Goal: Task Accomplishment & Management: Use online tool/utility

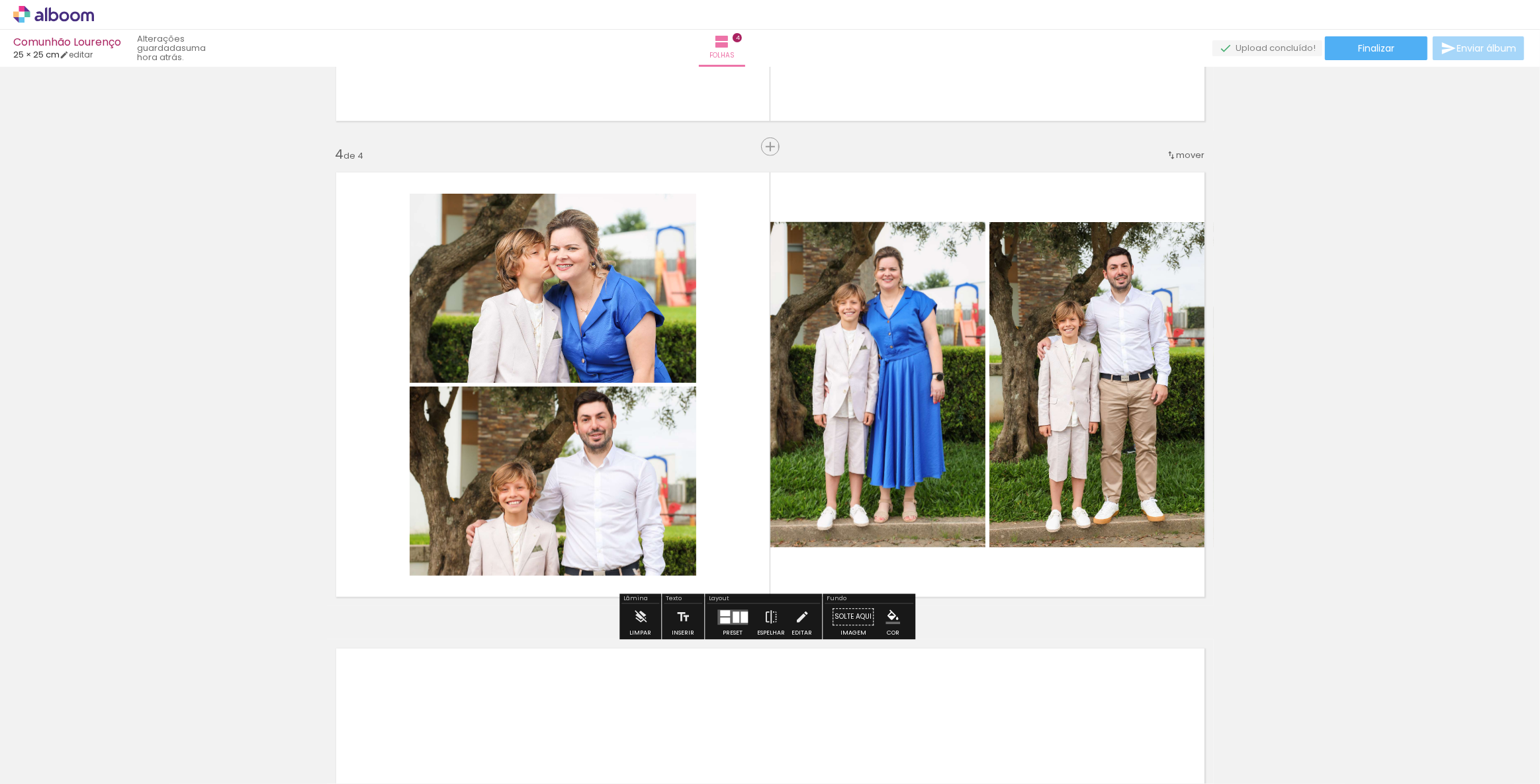
click at [734, 620] on div at bounding box center [735, 617] width 7 height 11
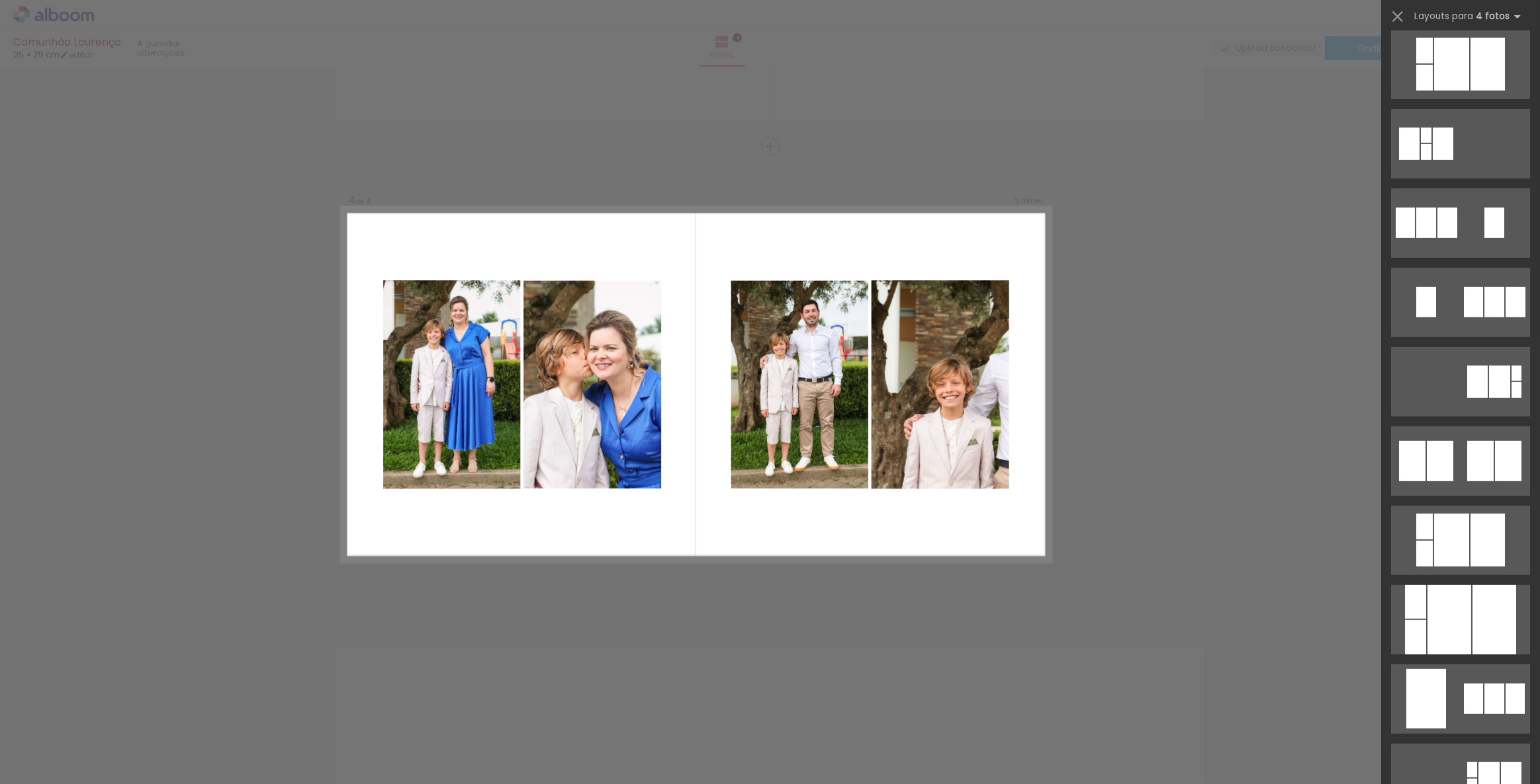
scroll to position [17543, 0]
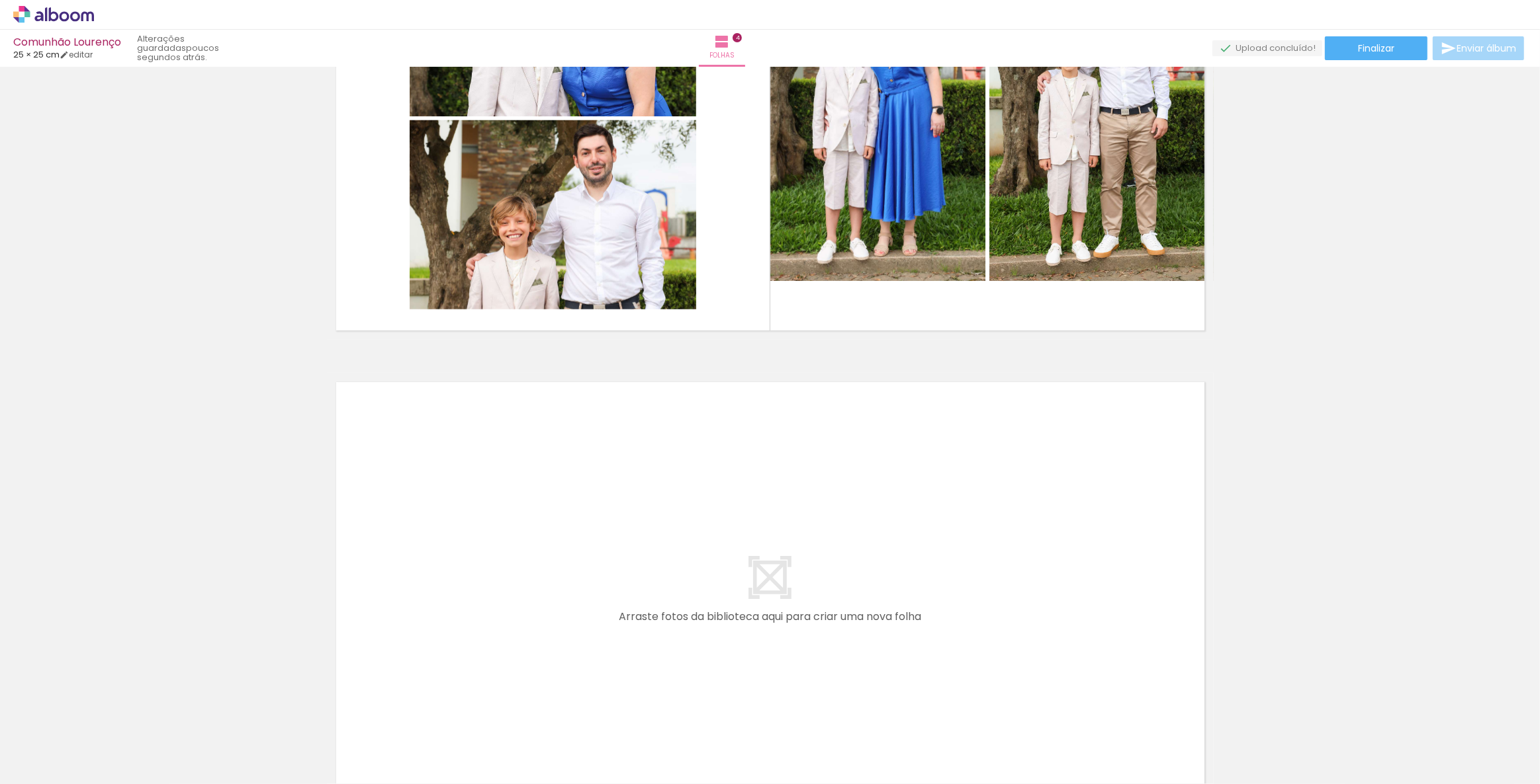
scroll to position [1743, 0]
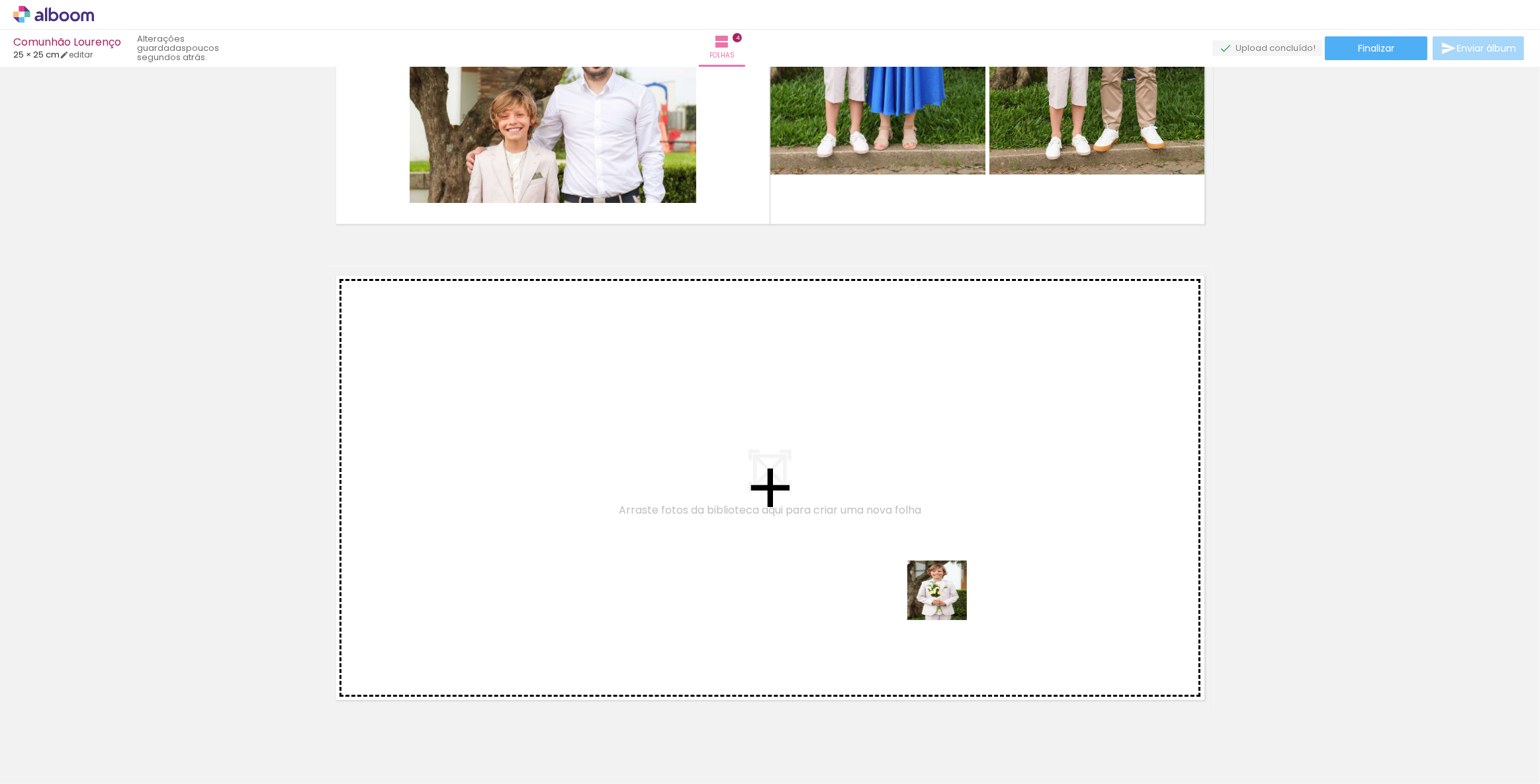
drag, startPoint x: 1255, startPoint y: 749, endPoint x: 935, endPoint y: 594, distance: 355.6
click at [935, 594] on quentale-workspace at bounding box center [770, 392] width 1540 height 784
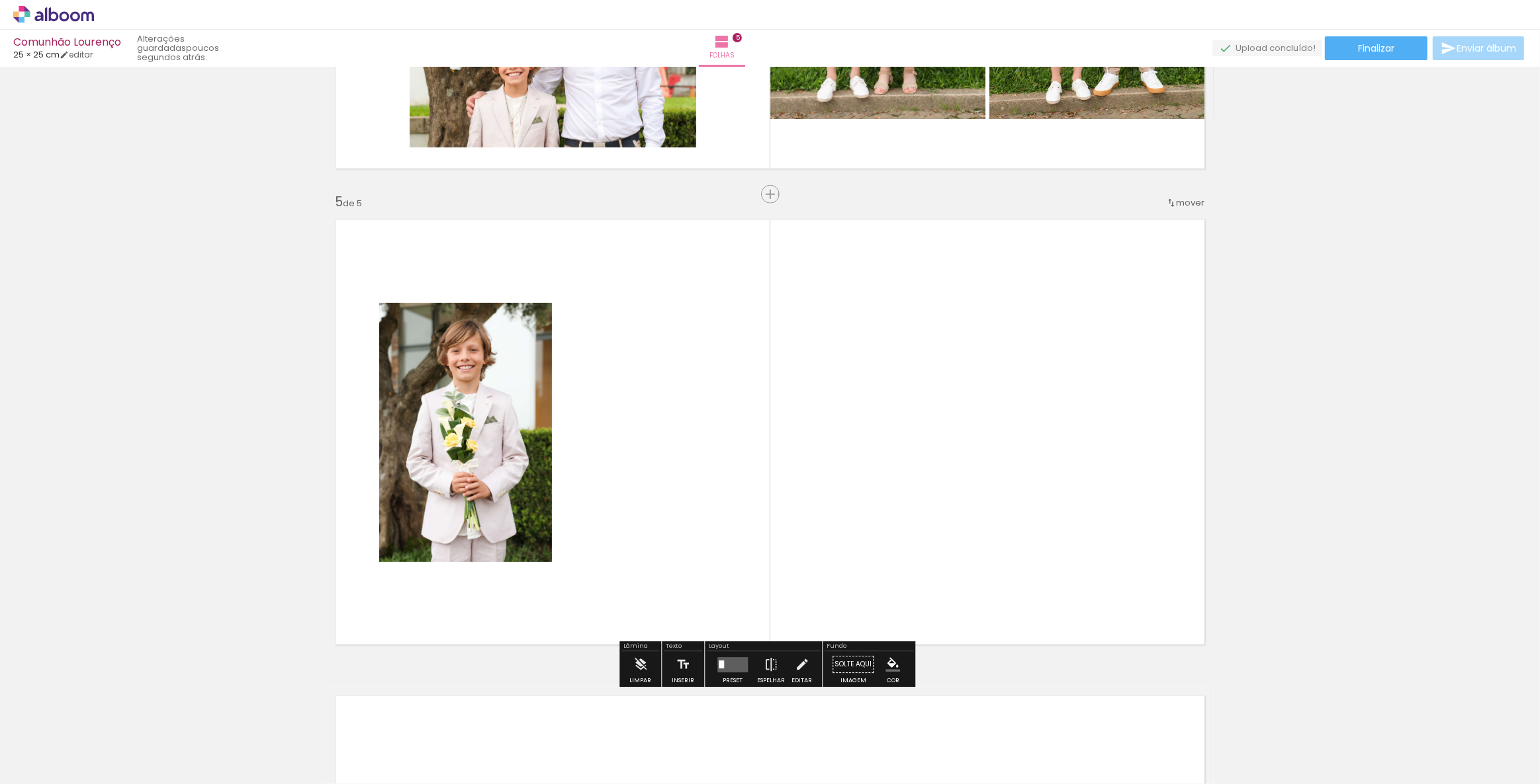
scroll to position [1846, 0]
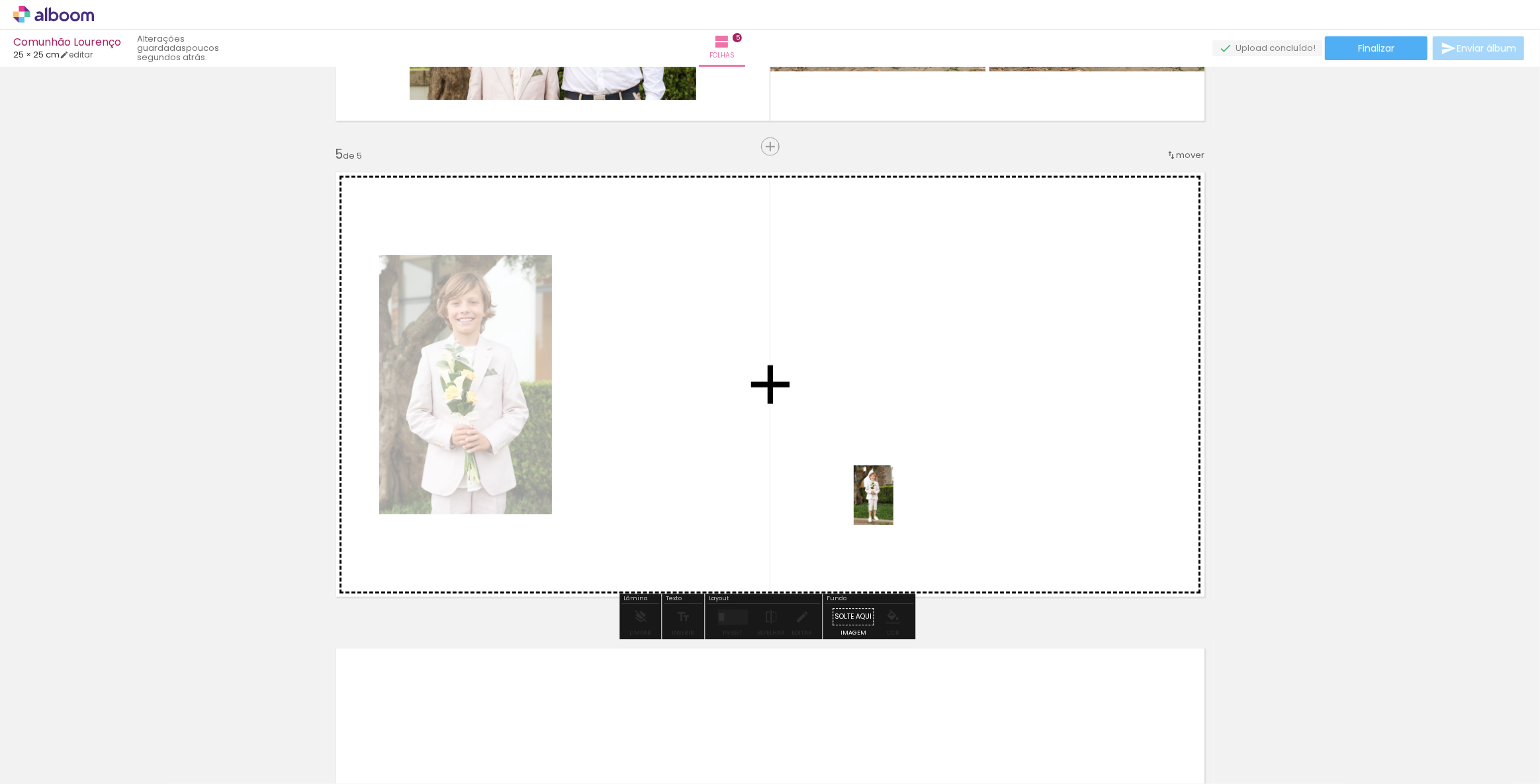
drag, startPoint x: 434, startPoint y: 746, endPoint x: 851, endPoint y: 537, distance: 466.4
click at [894, 506] on quentale-workspace at bounding box center [770, 392] width 1540 height 784
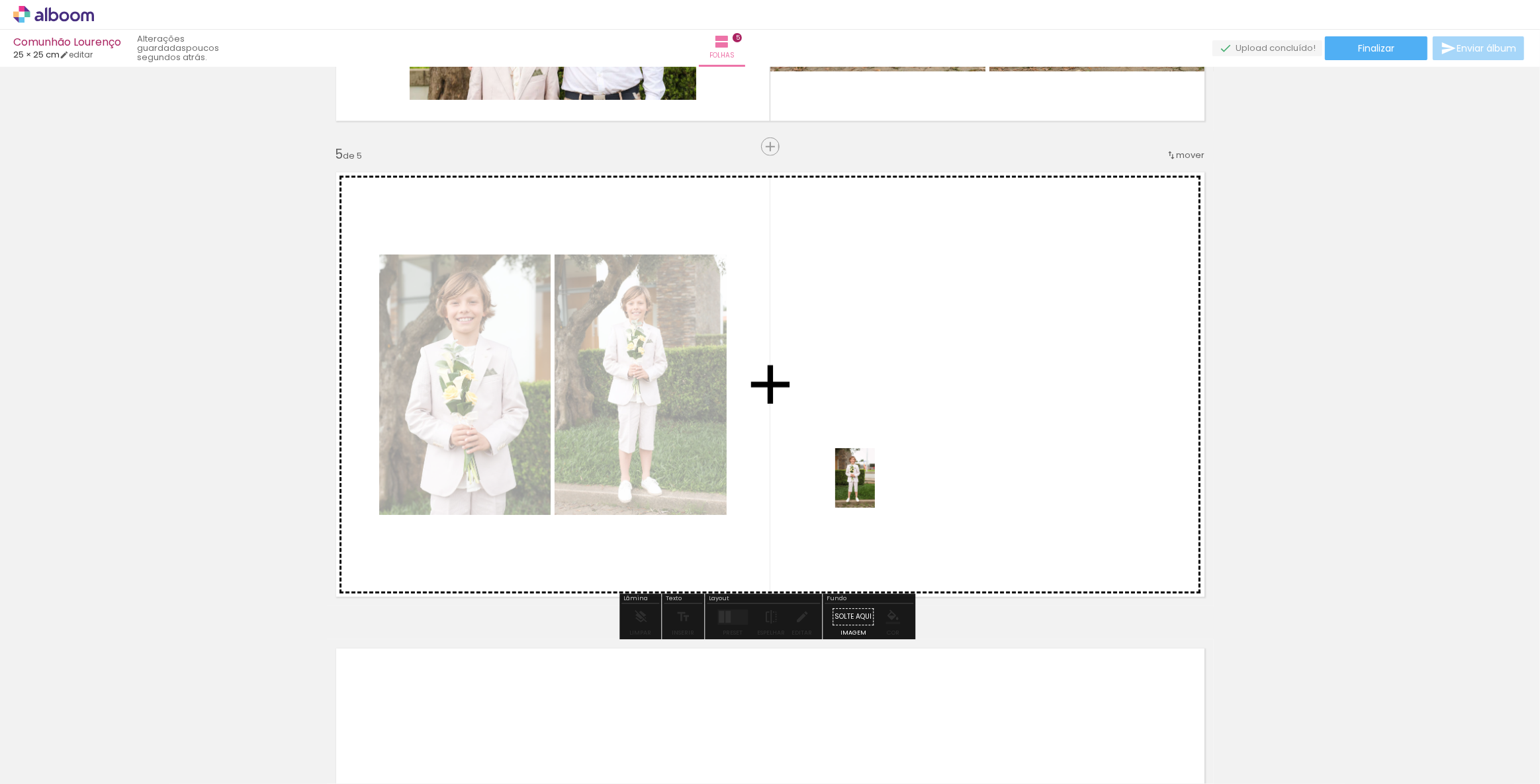
drag, startPoint x: 361, startPoint y: 752, endPoint x: 875, endPoint y: 488, distance: 577.8
click at [875, 488] on quentale-workspace at bounding box center [770, 392] width 1540 height 784
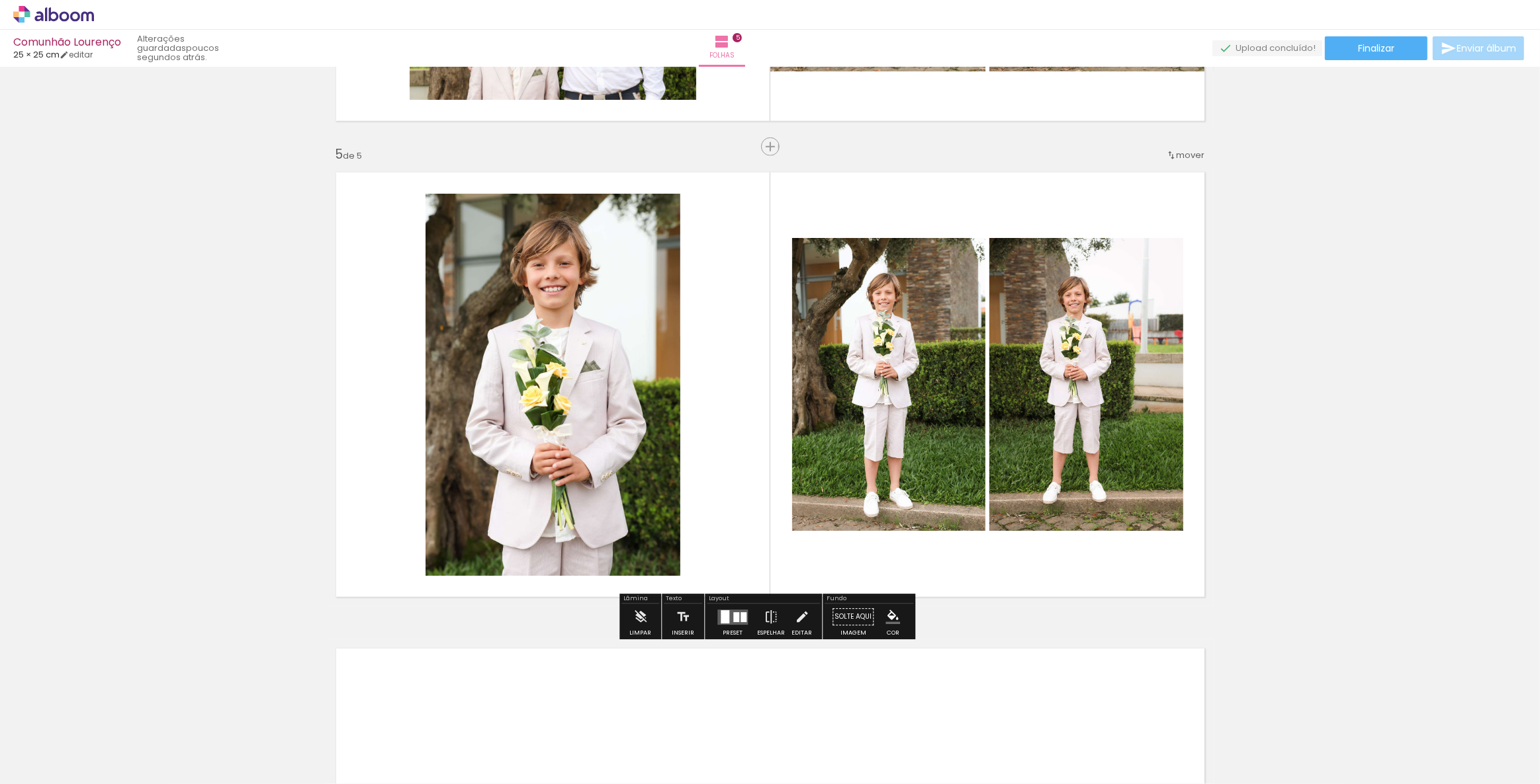
click at [728, 617] on quentale-layouter at bounding box center [732, 617] width 30 height 15
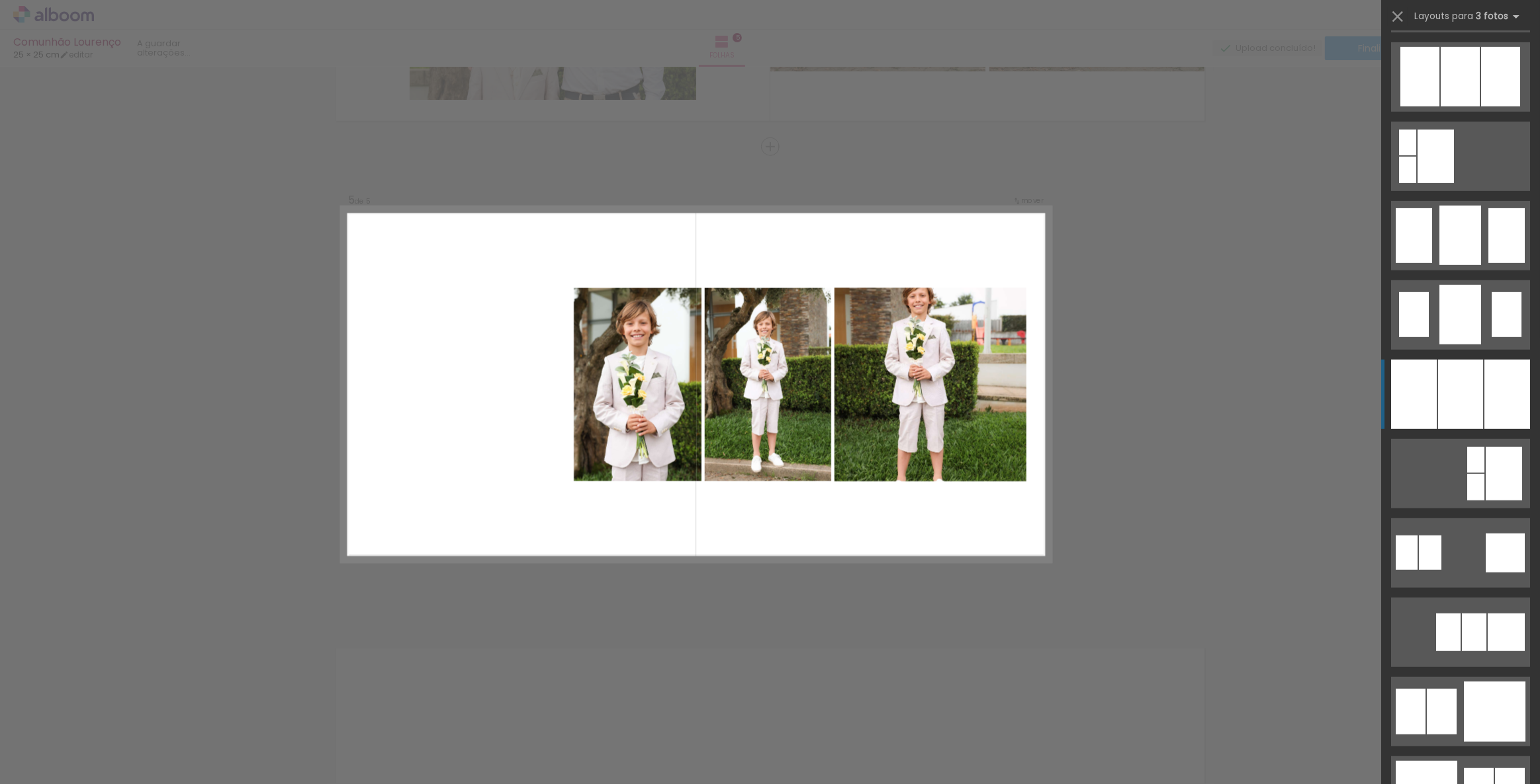
scroll to position [1022, 0]
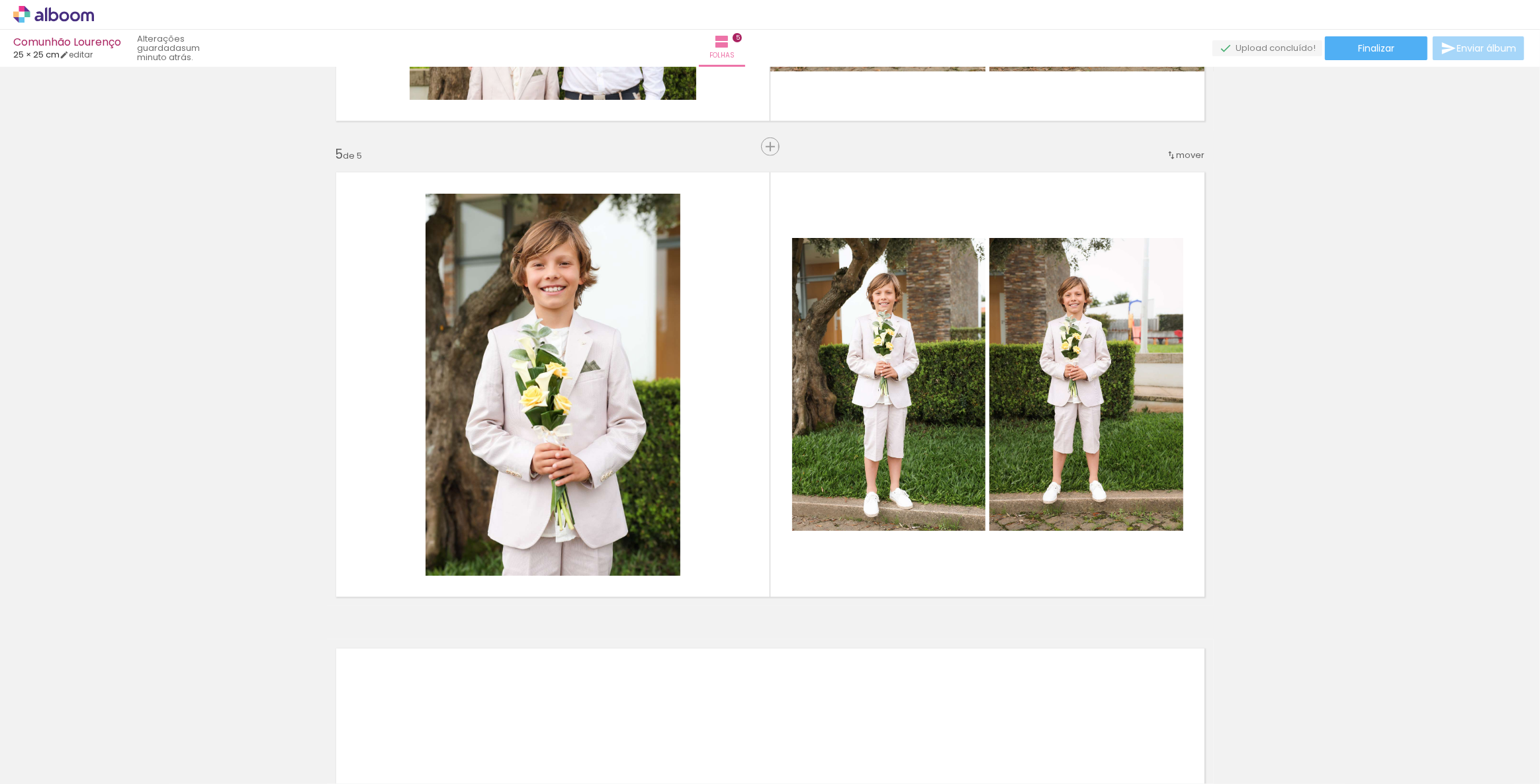
scroll to position [0, 0]
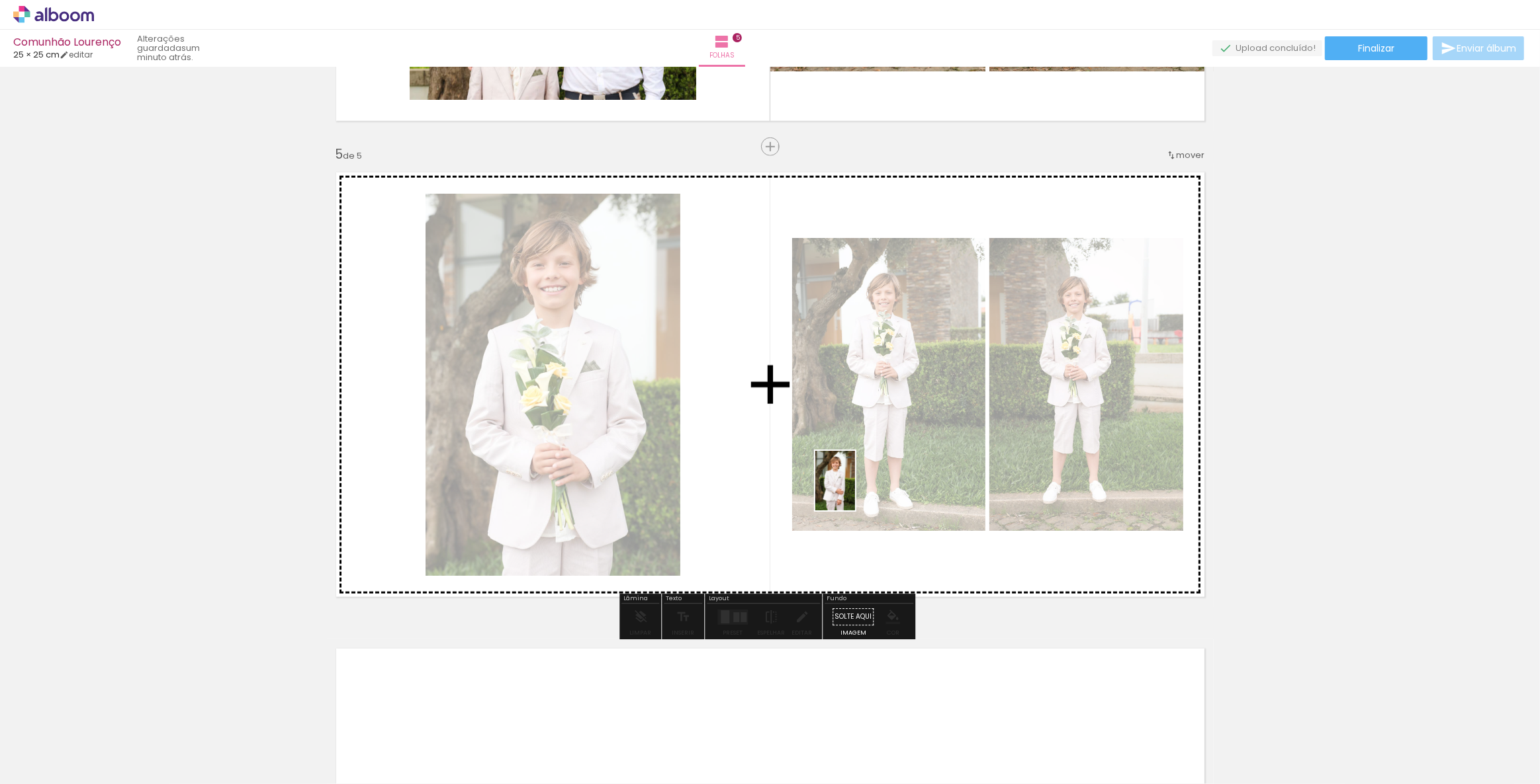
drag, startPoint x: 519, startPoint y: 742, endPoint x: 855, endPoint y: 491, distance: 419.4
click at [855, 491] on quentale-workspace at bounding box center [770, 392] width 1540 height 784
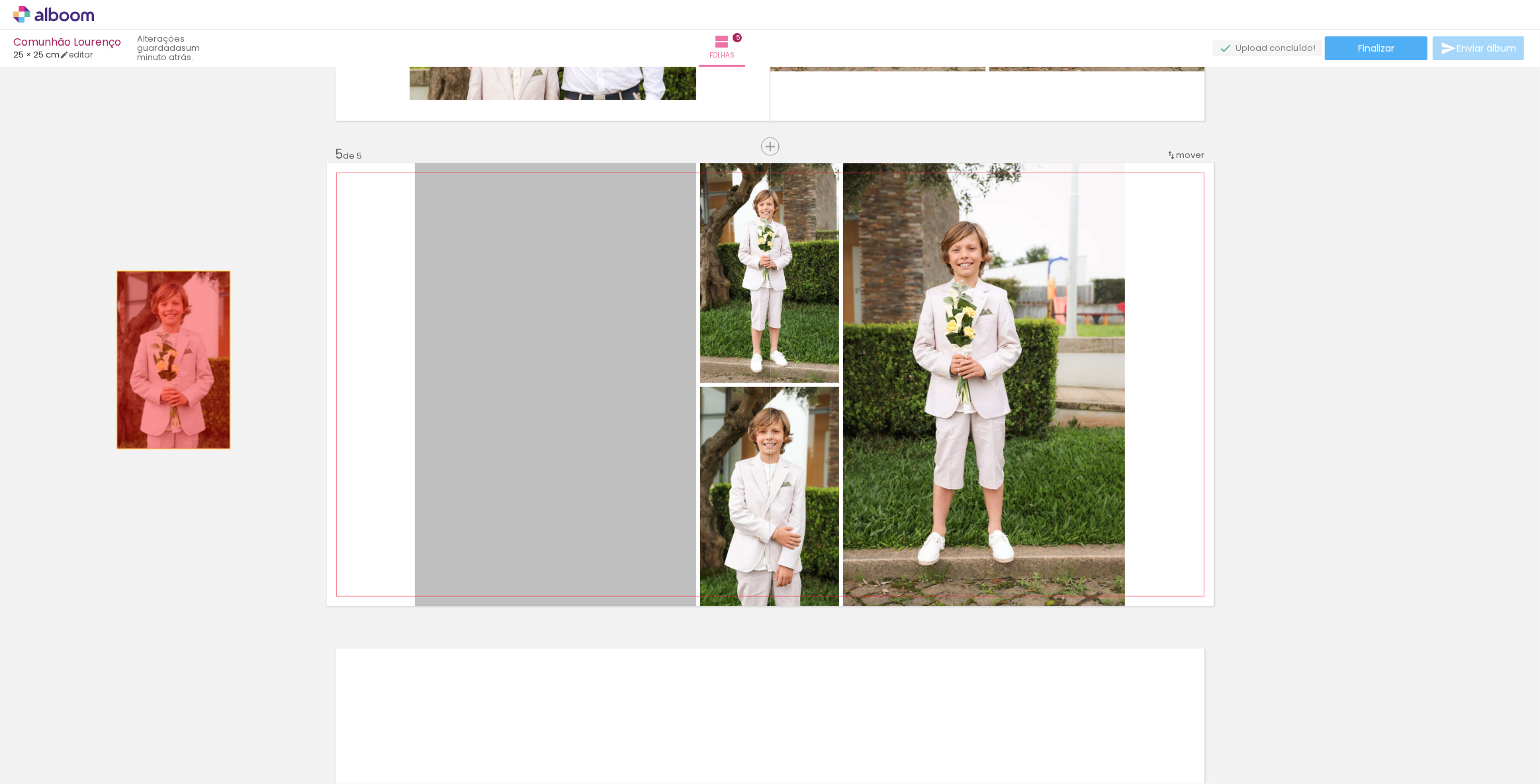
drag, startPoint x: 560, startPoint y: 385, endPoint x: 169, endPoint y: 360, distance: 391.8
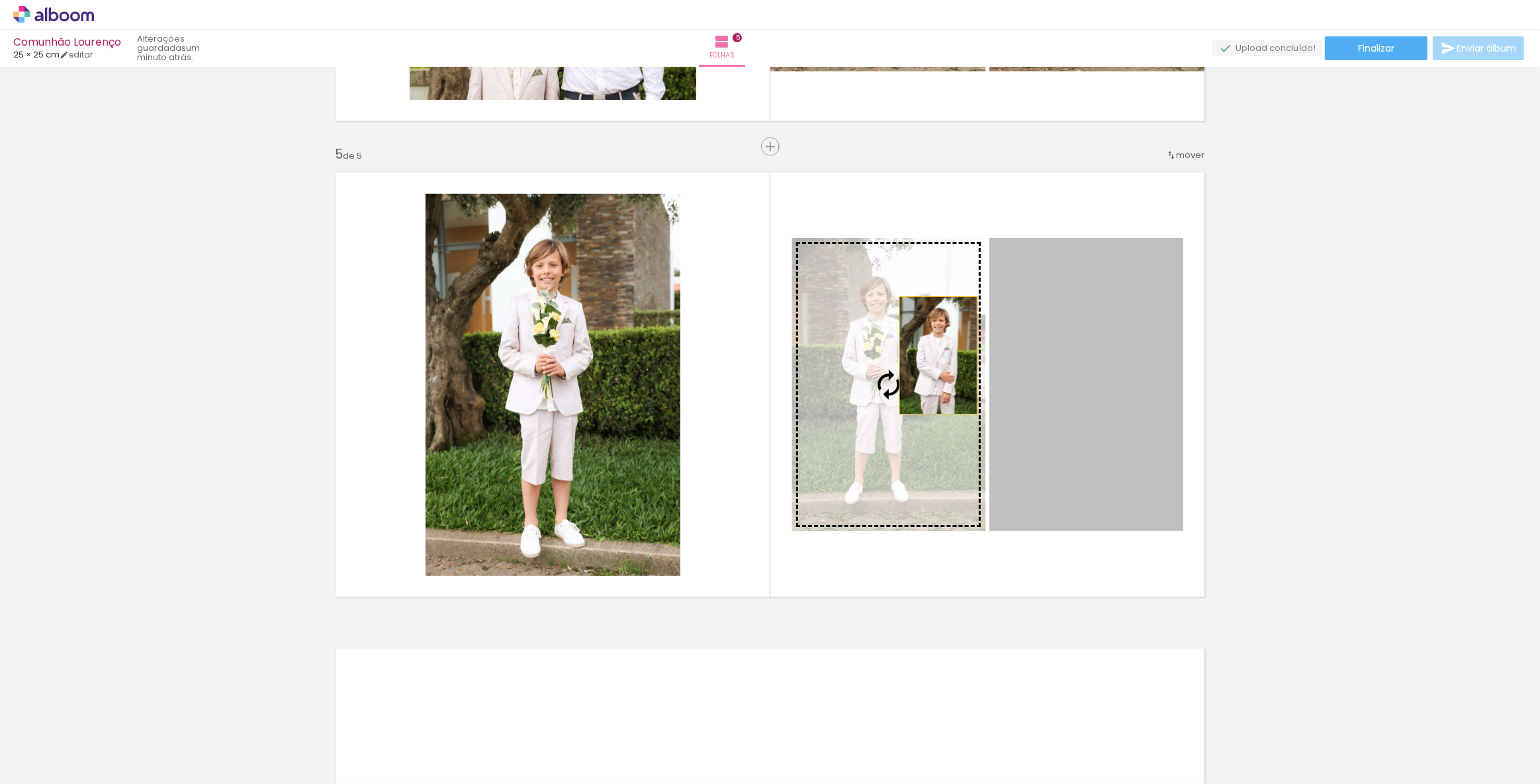
drag, startPoint x: 1099, startPoint y: 357, endPoint x: 933, endPoint y: 355, distance: 166.0
click at [0, 0] on slot at bounding box center [0, 0] width 0 height 0
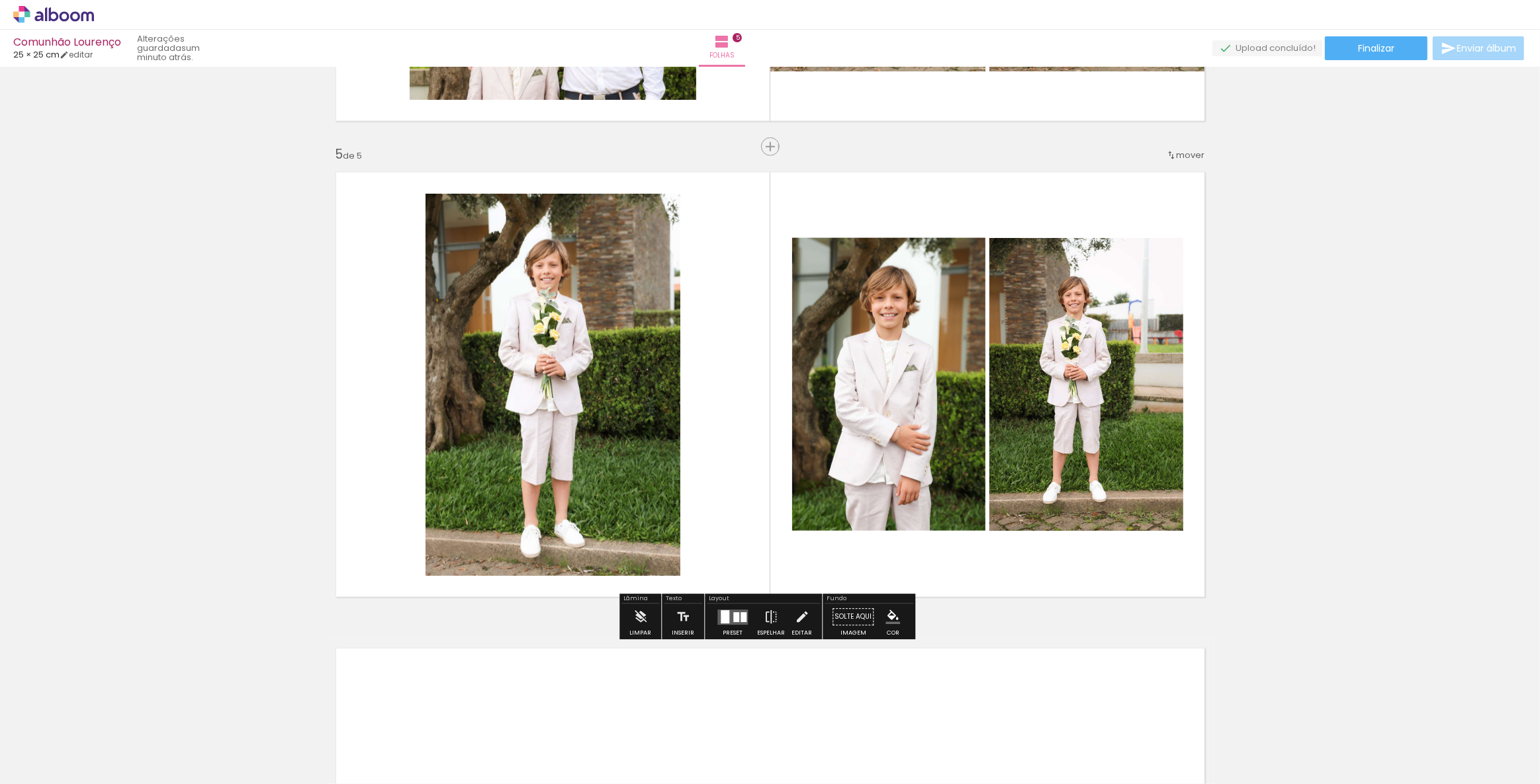
click at [723, 610] on div at bounding box center [725, 617] width 9 height 13
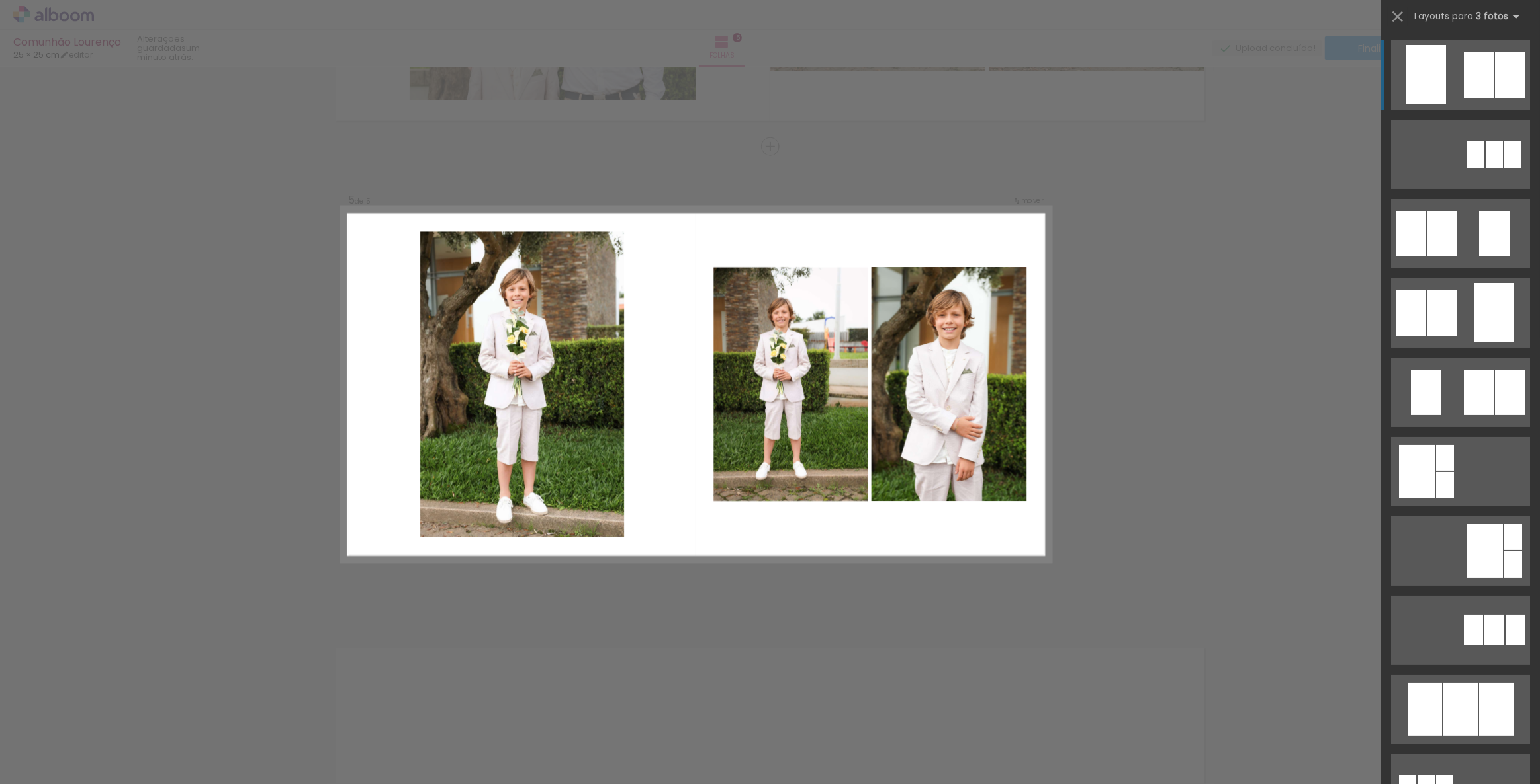
click at [1008, 469] on quentale-photo at bounding box center [948, 384] width 155 height 234
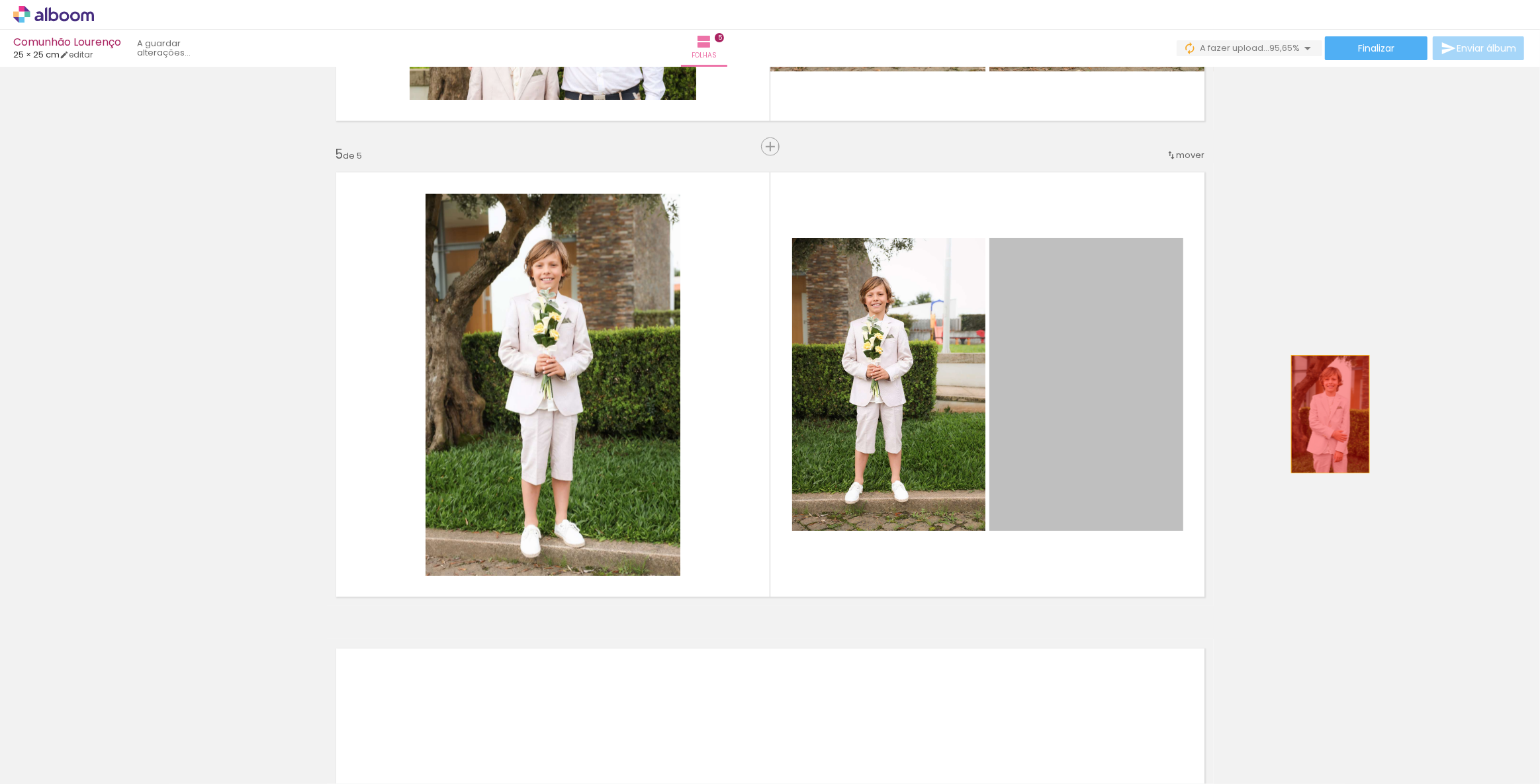
drag, startPoint x: 1091, startPoint y: 388, endPoint x: 1371, endPoint y: 411, distance: 280.9
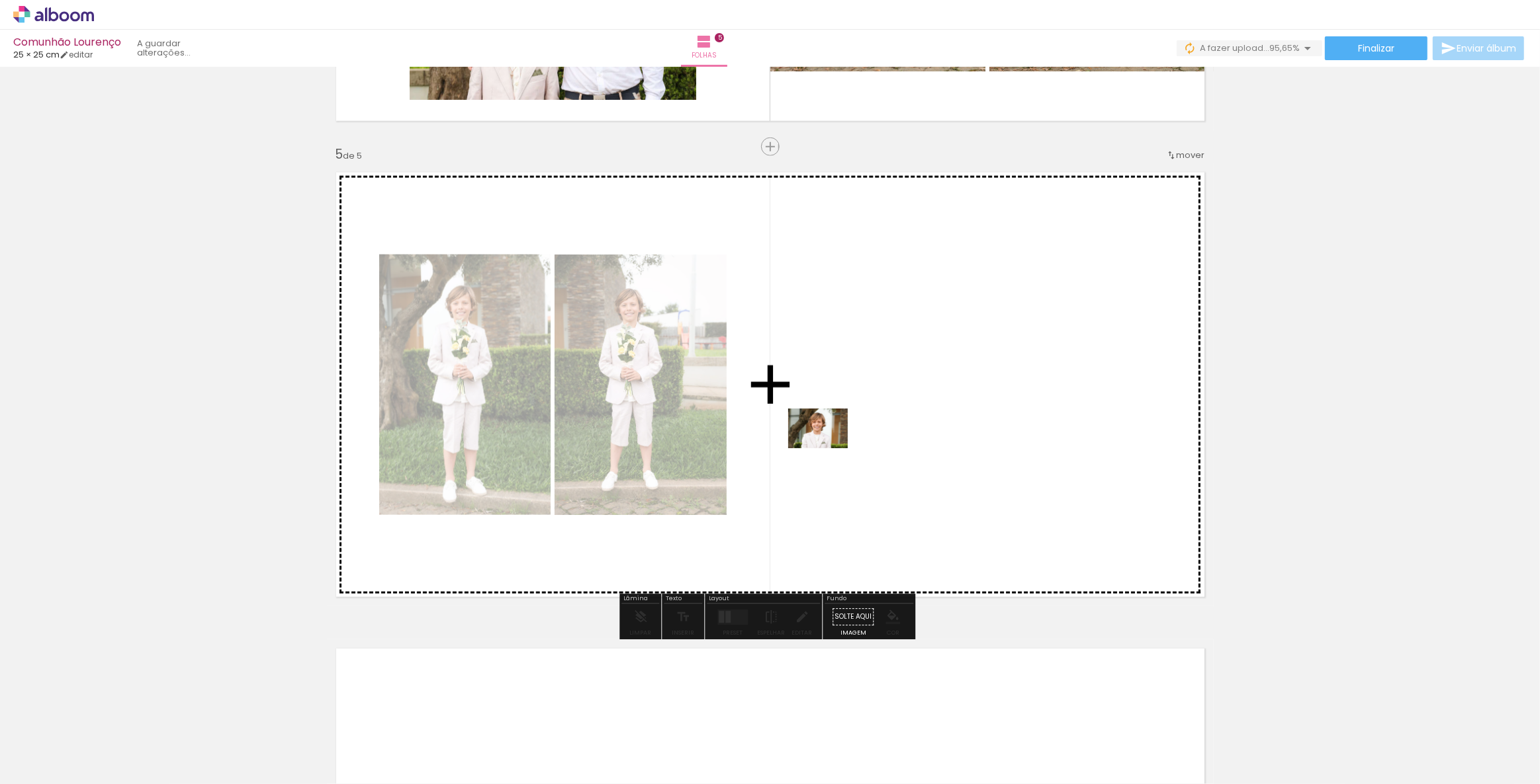
drag, startPoint x: 1515, startPoint y: 728, endPoint x: 828, endPoint y: 448, distance: 741.9
click at [828, 448] on quentale-workspace at bounding box center [770, 392] width 1540 height 784
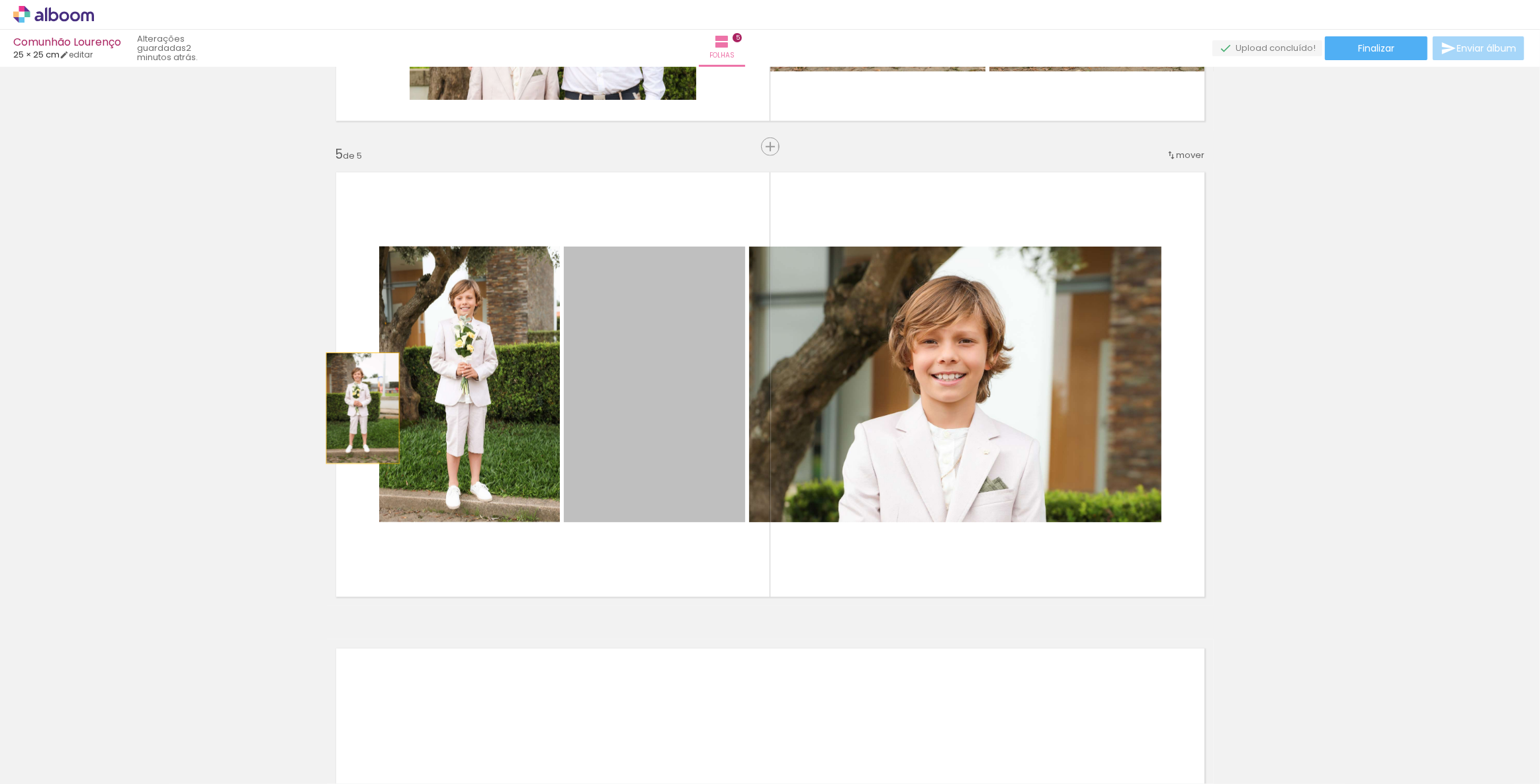
drag, startPoint x: 651, startPoint y: 362, endPoint x: 305, endPoint y: 391, distance: 347.2
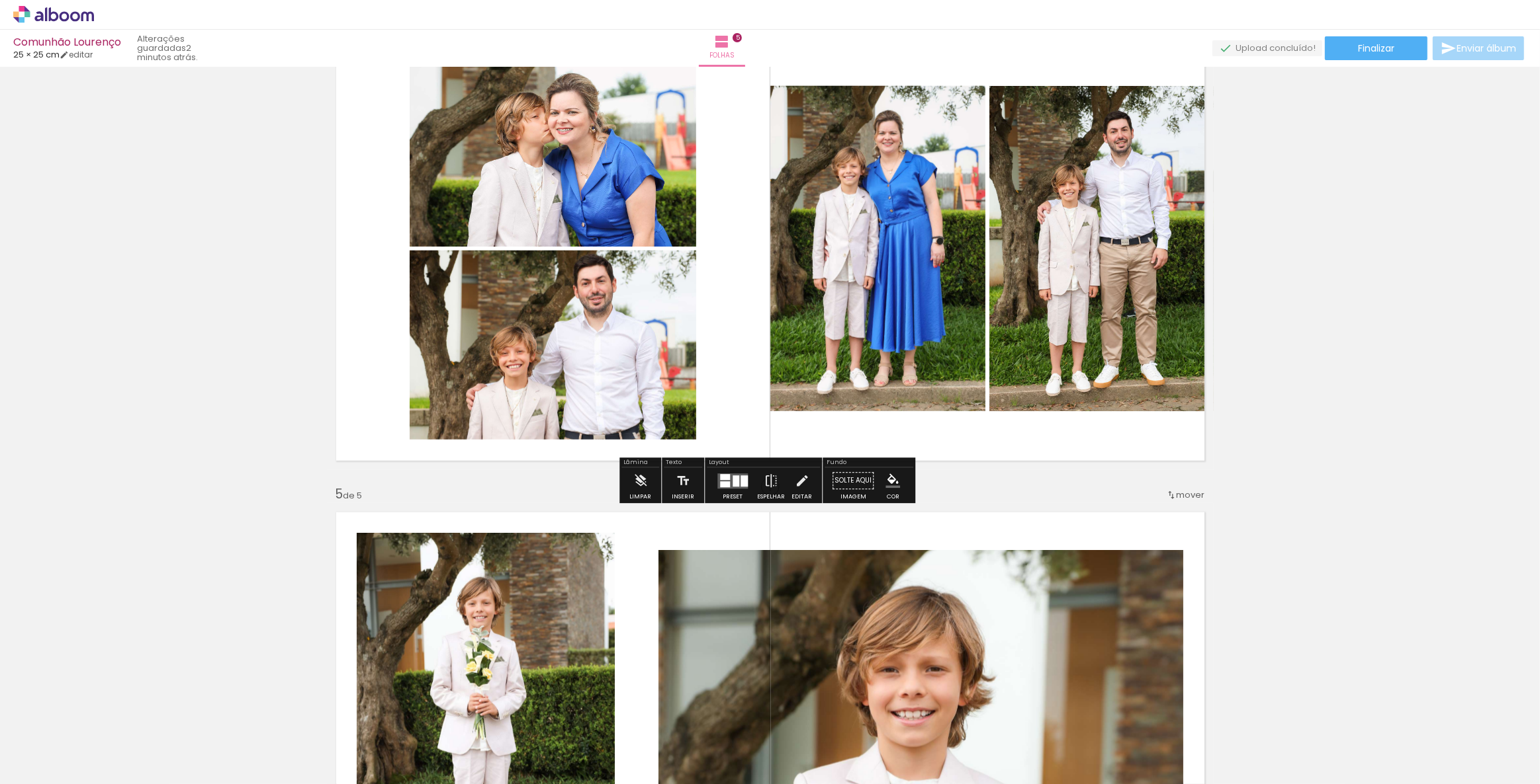
scroll to position [1667, 0]
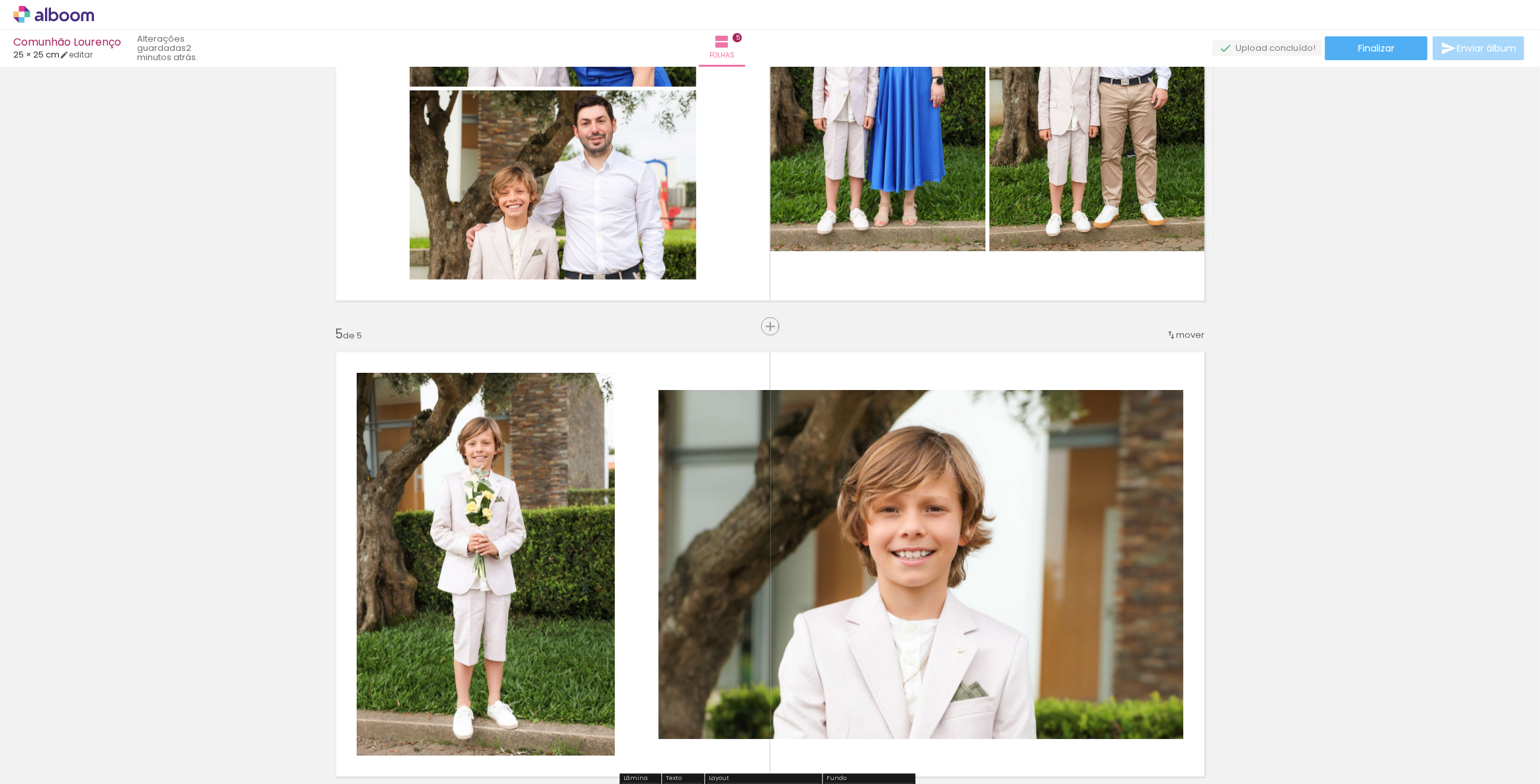
click at [1182, 338] on span "mover" at bounding box center [1191, 335] width 28 height 13
click at [1165, 350] on paper-item "antes da 2" at bounding box center [1151, 354] width 100 height 22
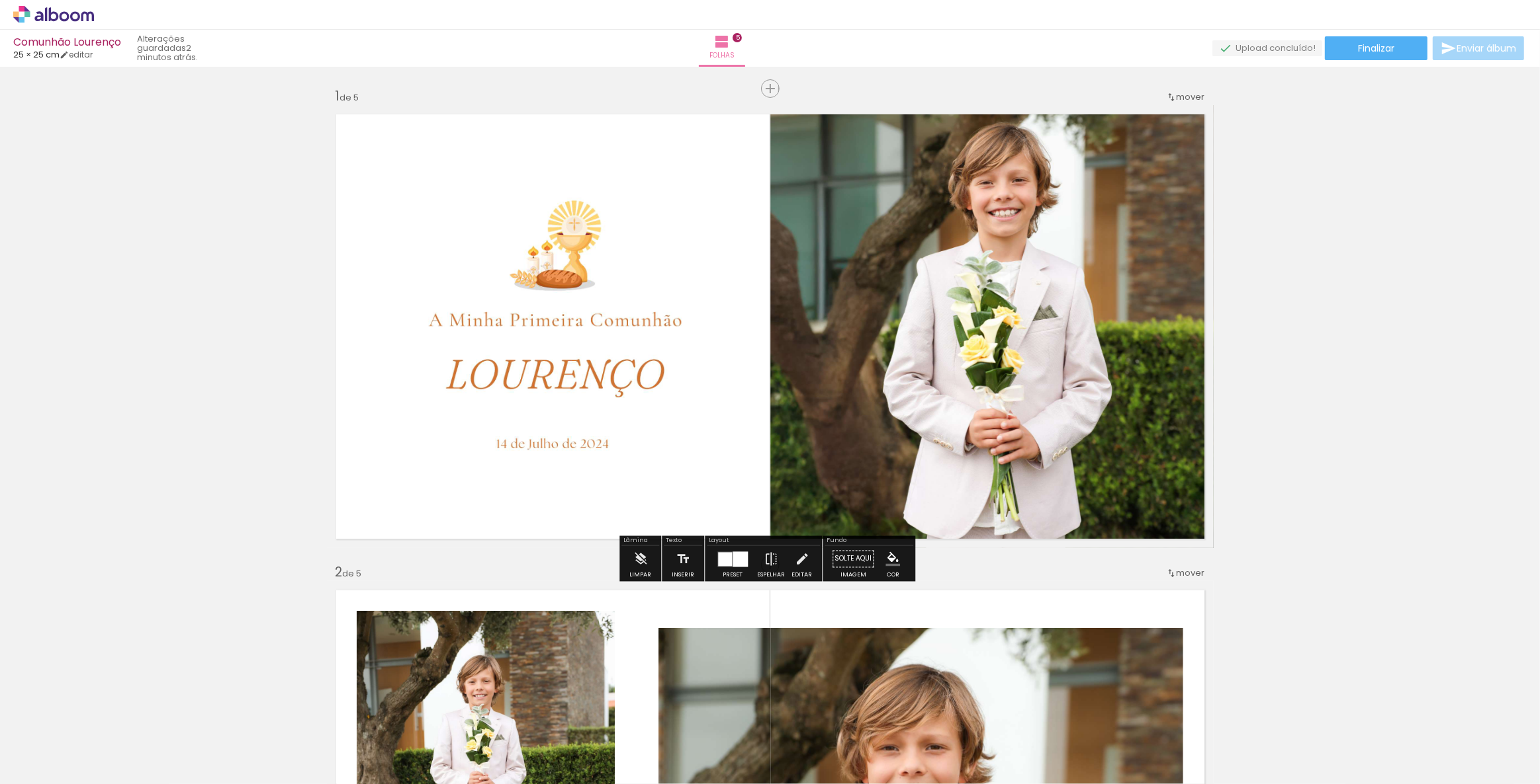
scroll to position [360, 0]
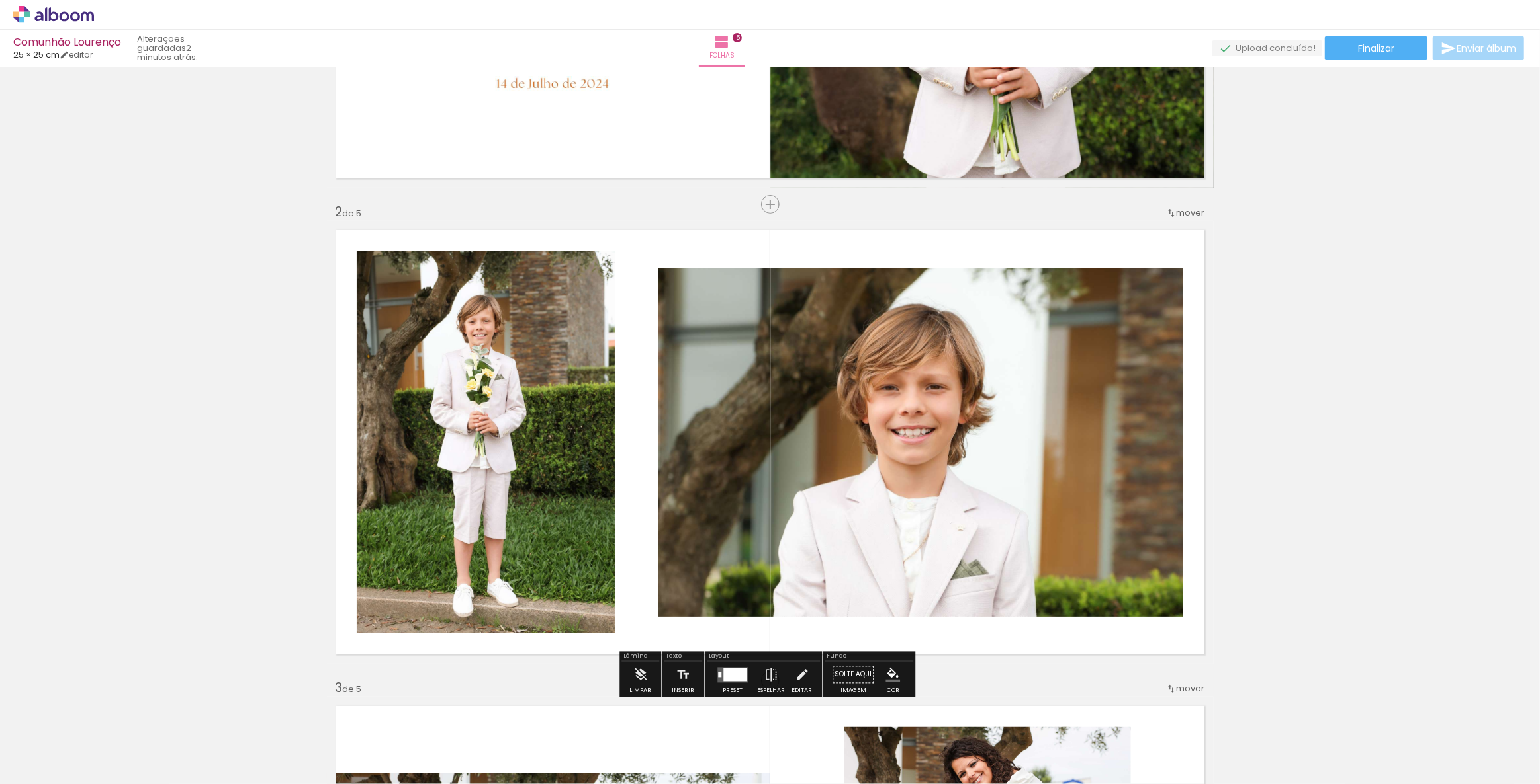
click at [733, 681] on div at bounding box center [735, 675] width 23 height 13
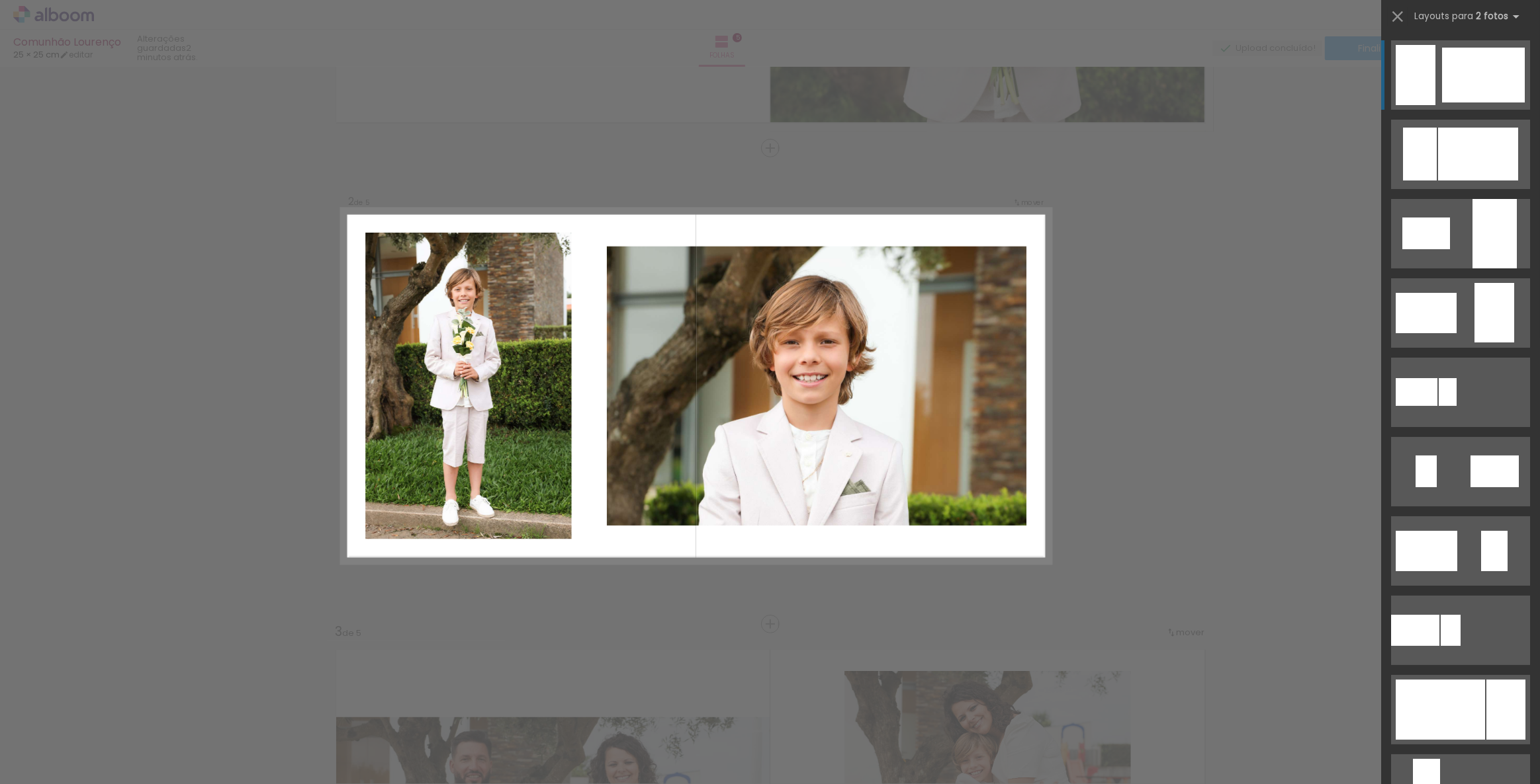
scroll to position [418, 0]
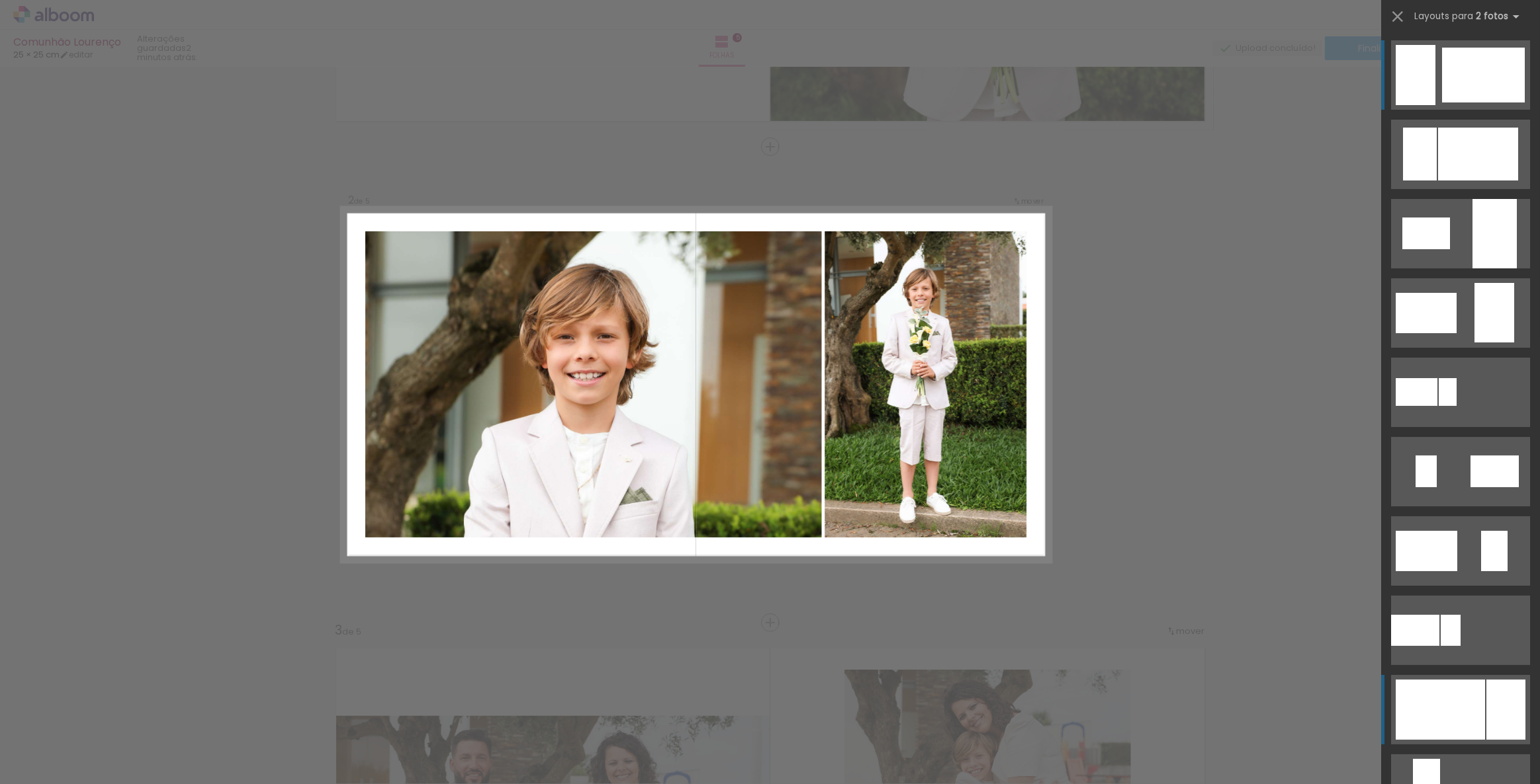
click at [1452, 705] on div at bounding box center [1440, 710] width 89 height 60
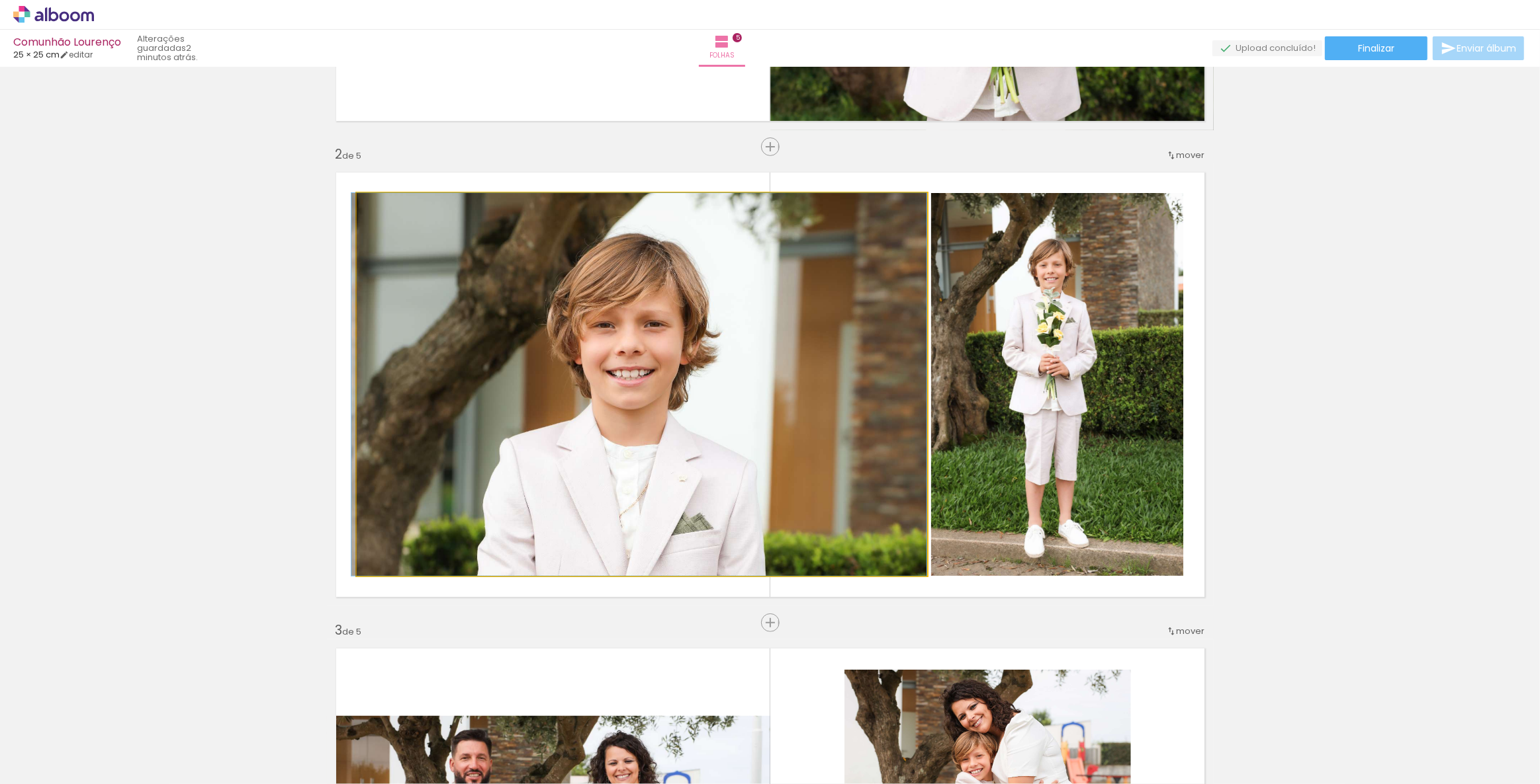
drag, startPoint x: 700, startPoint y: 403, endPoint x: 686, endPoint y: 402, distance: 14.0
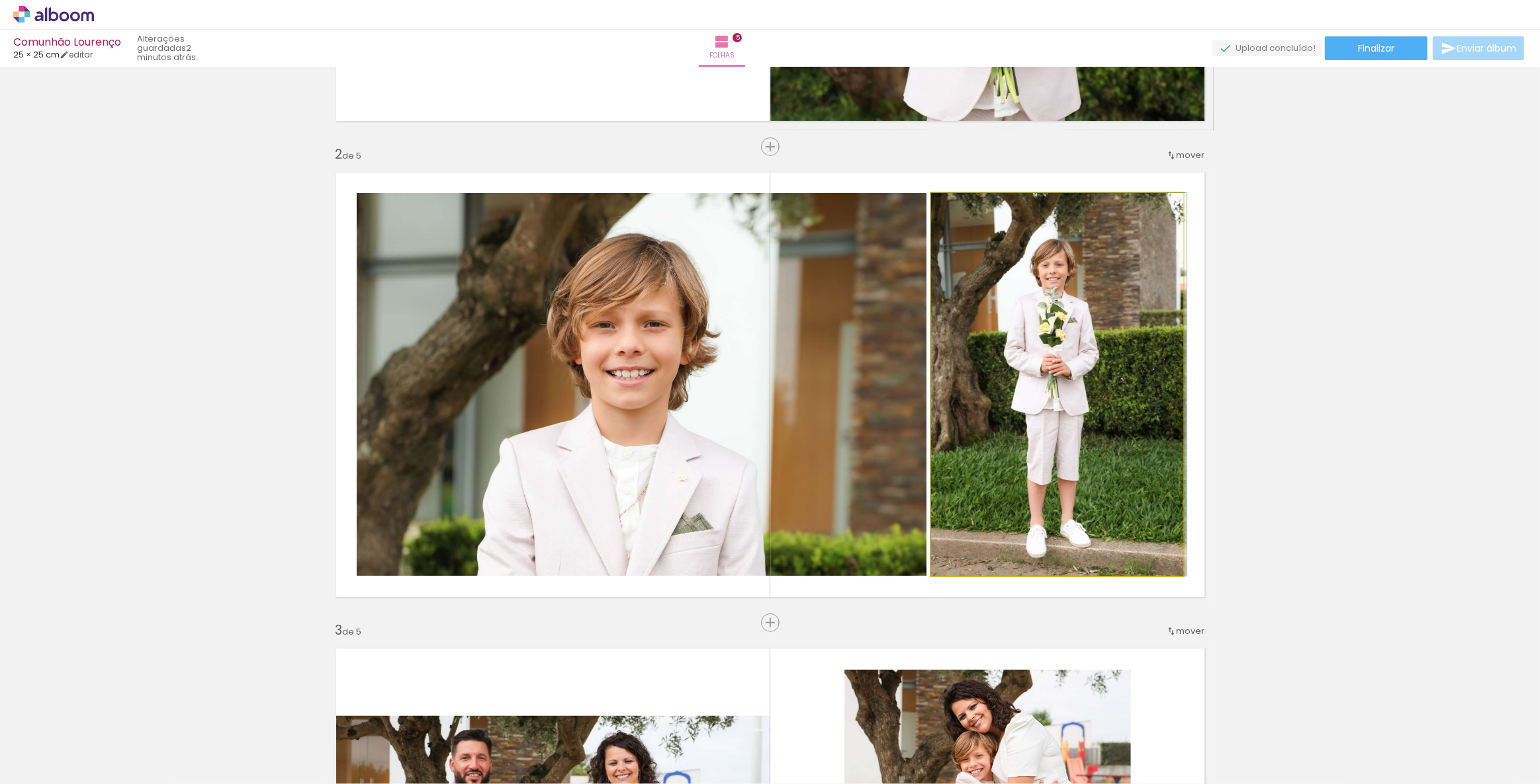
drag, startPoint x: 1033, startPoint y: 334, endPoint x: 1049, endPoint y: 320, distance: 21.3
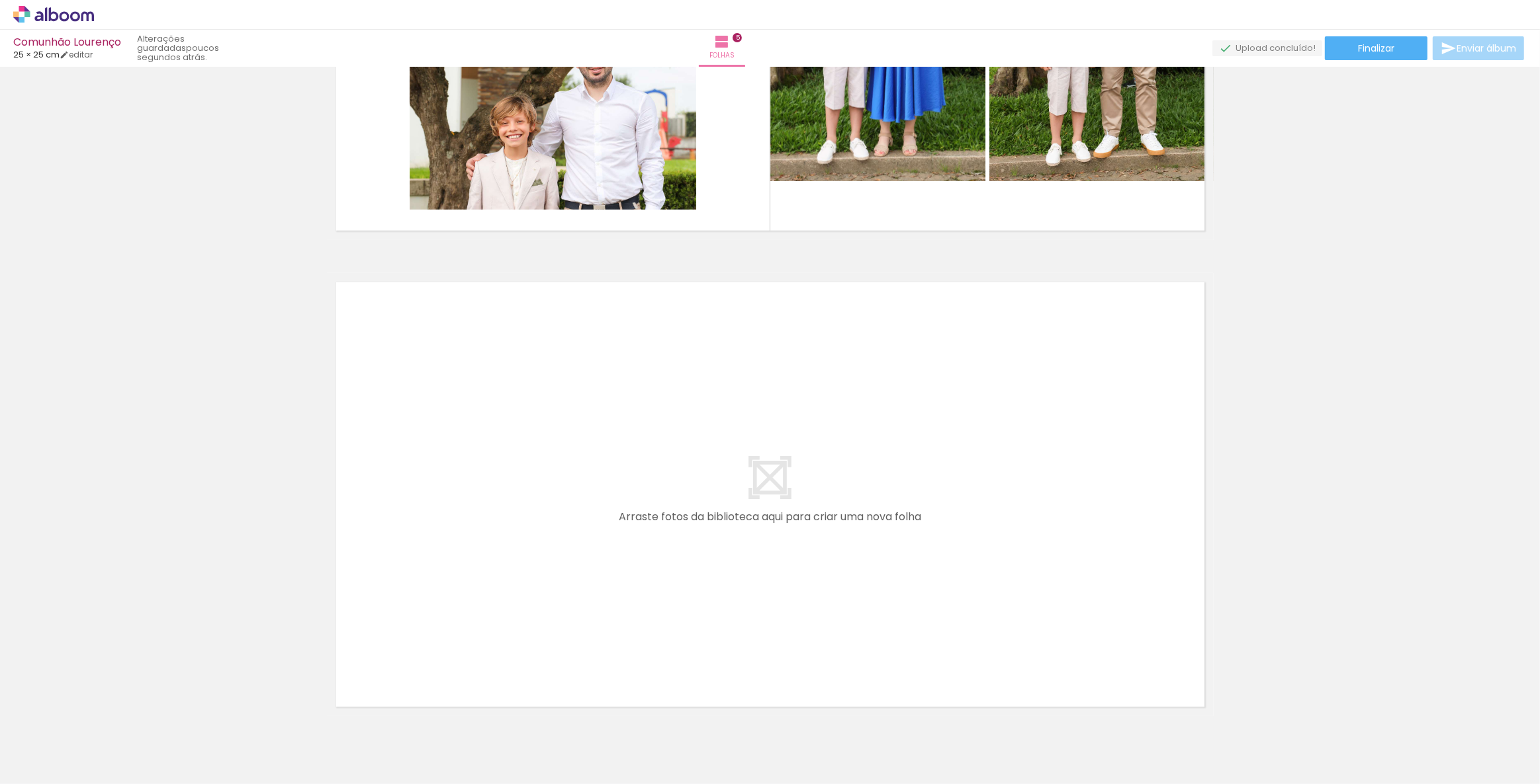
scroll to position [0, 0]
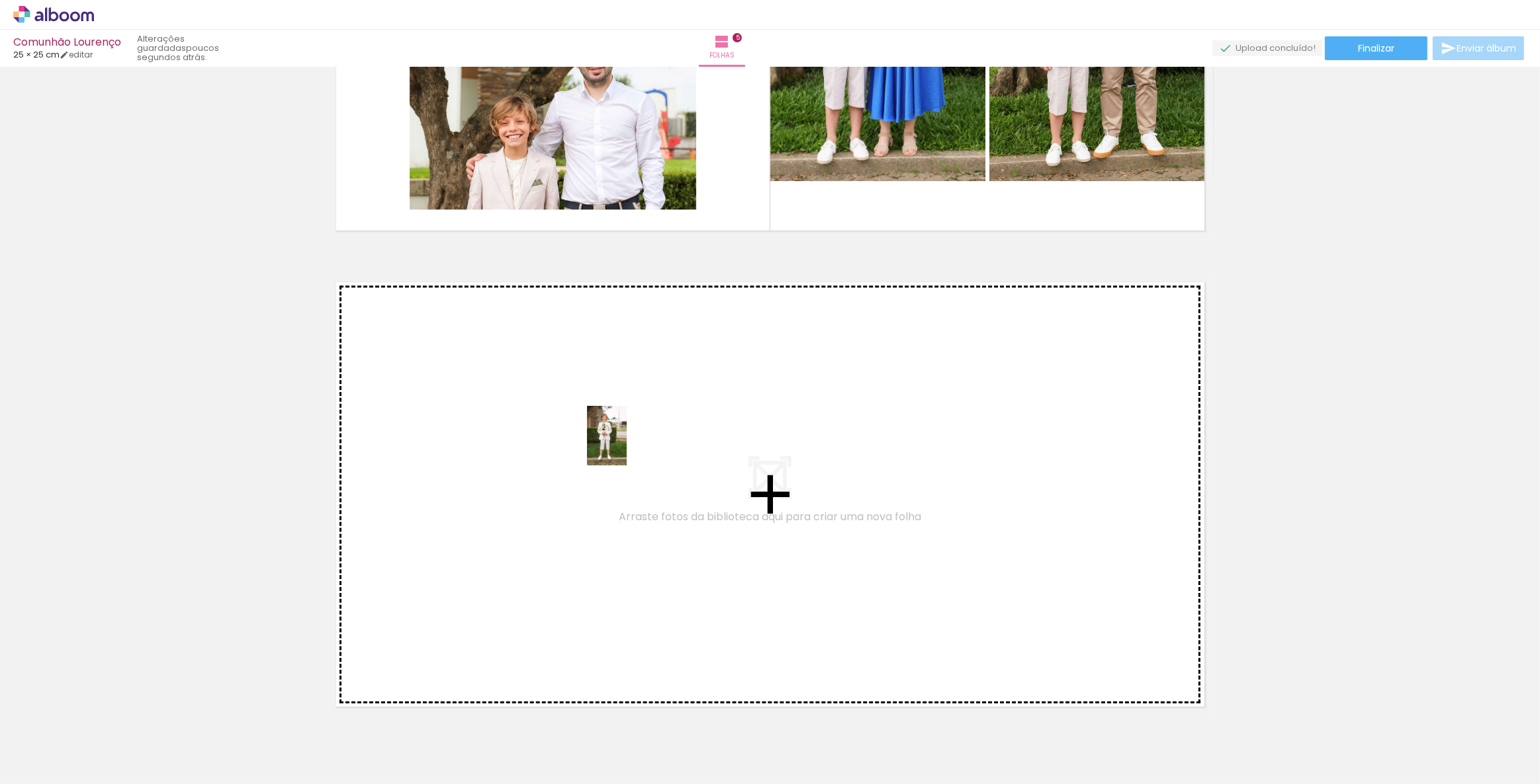
drag, startPoint x: 360, startPoint y: 736, endPoint x: 625, endPoint y: 457, distance: 384.8
click at [625, 457] on quentale-workspace at bounding box center [770, 392] width 1540 height 784
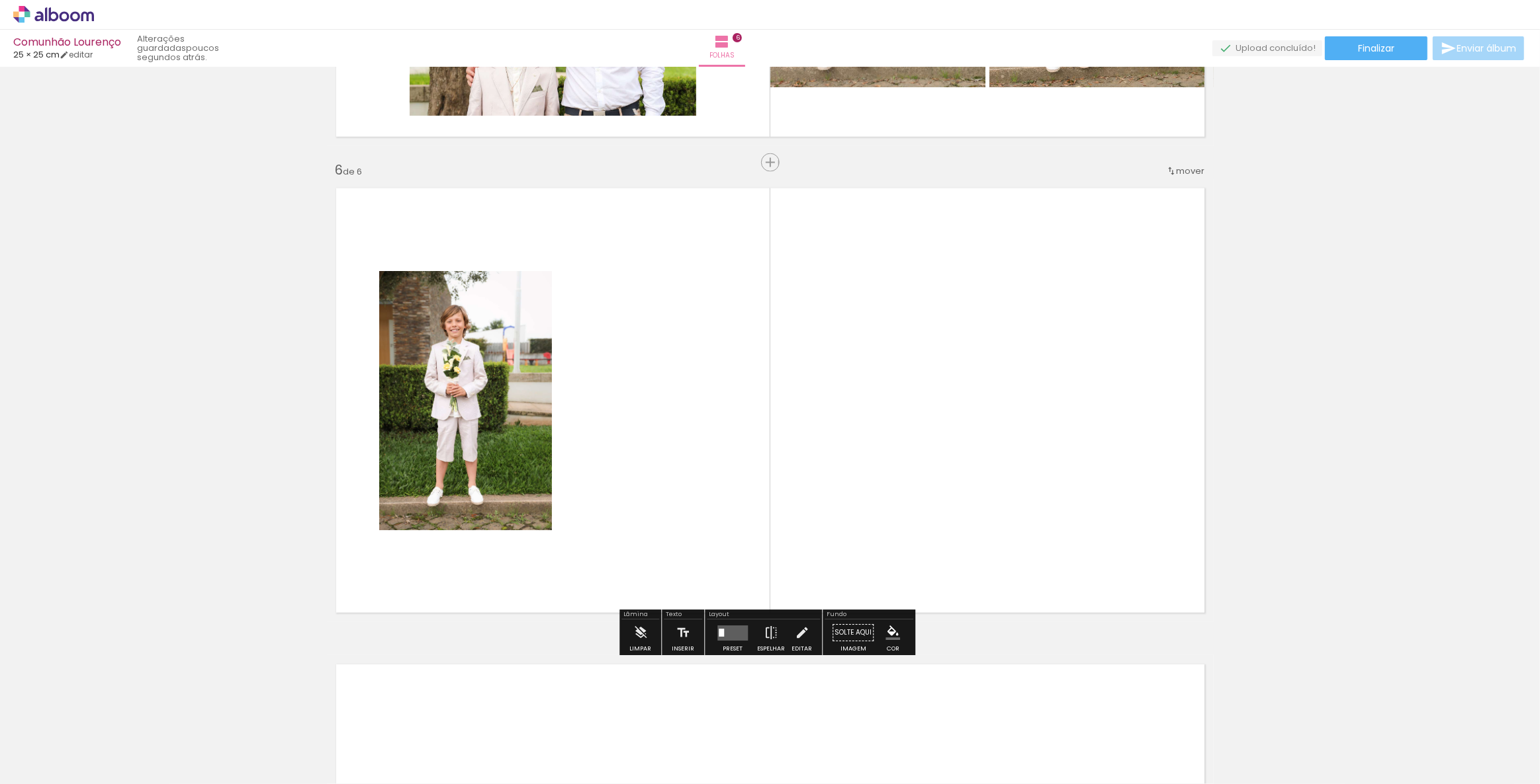
scroll to position [2322, 0]
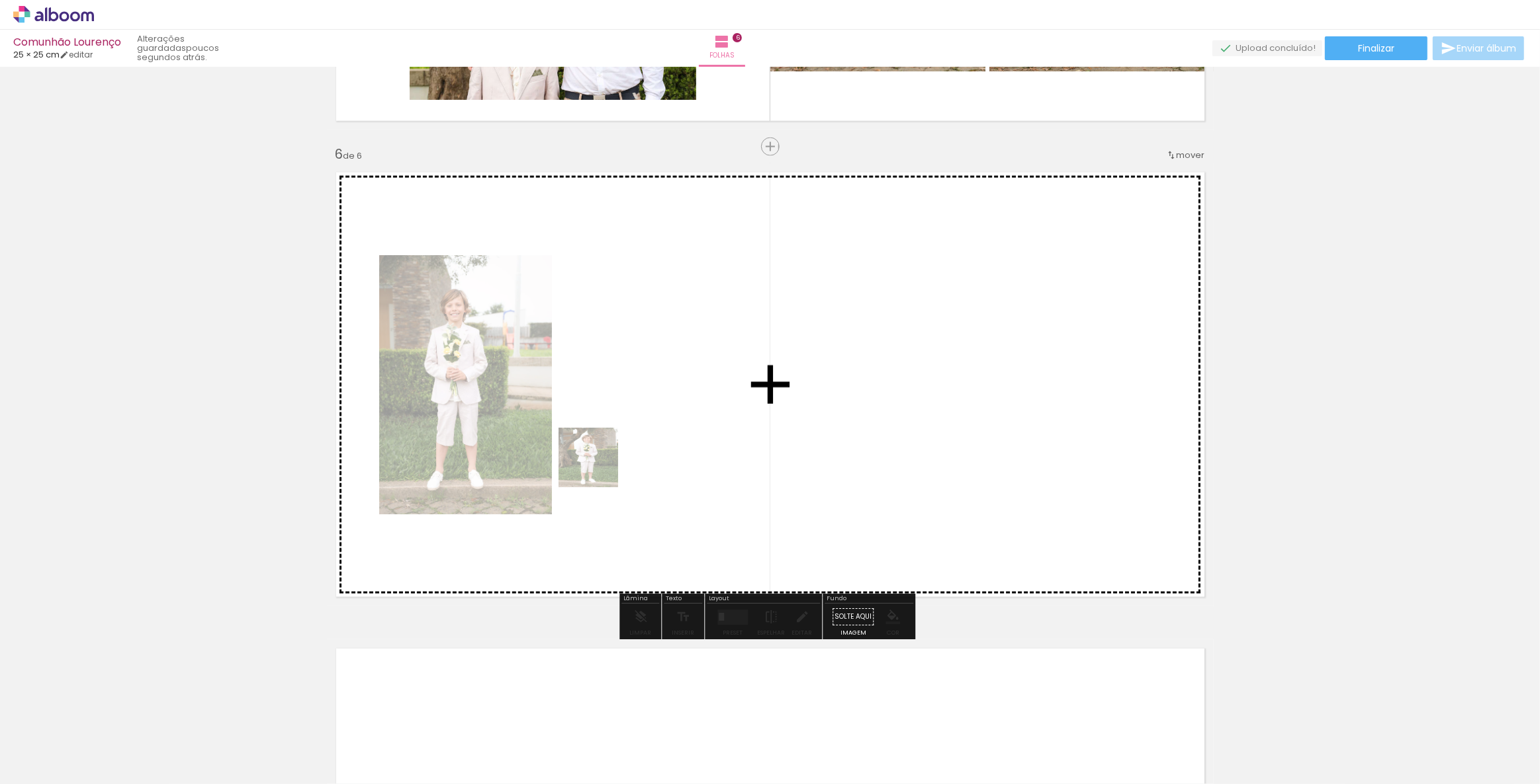
drag, startPoint x: 438, startPoint y: 730, endPoint x: 671, endPoint y: 397, distance: 406.4
click at [671, 397] on quentale-workspace at bounding box center [770, 392] width 1540 height 784
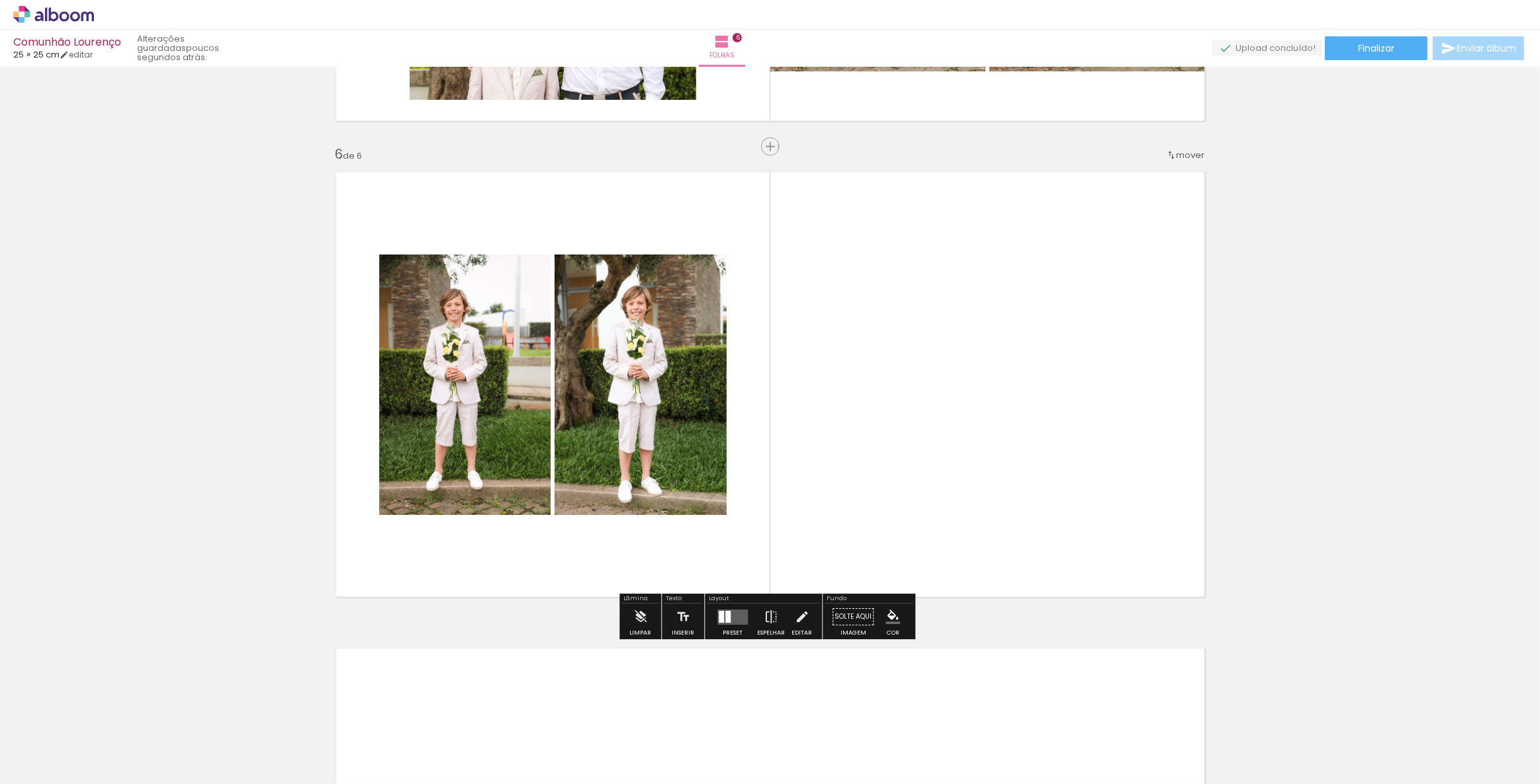
click at [732, 614] on quentale-layouter at bounding box center [732, 617] width 30 height 15
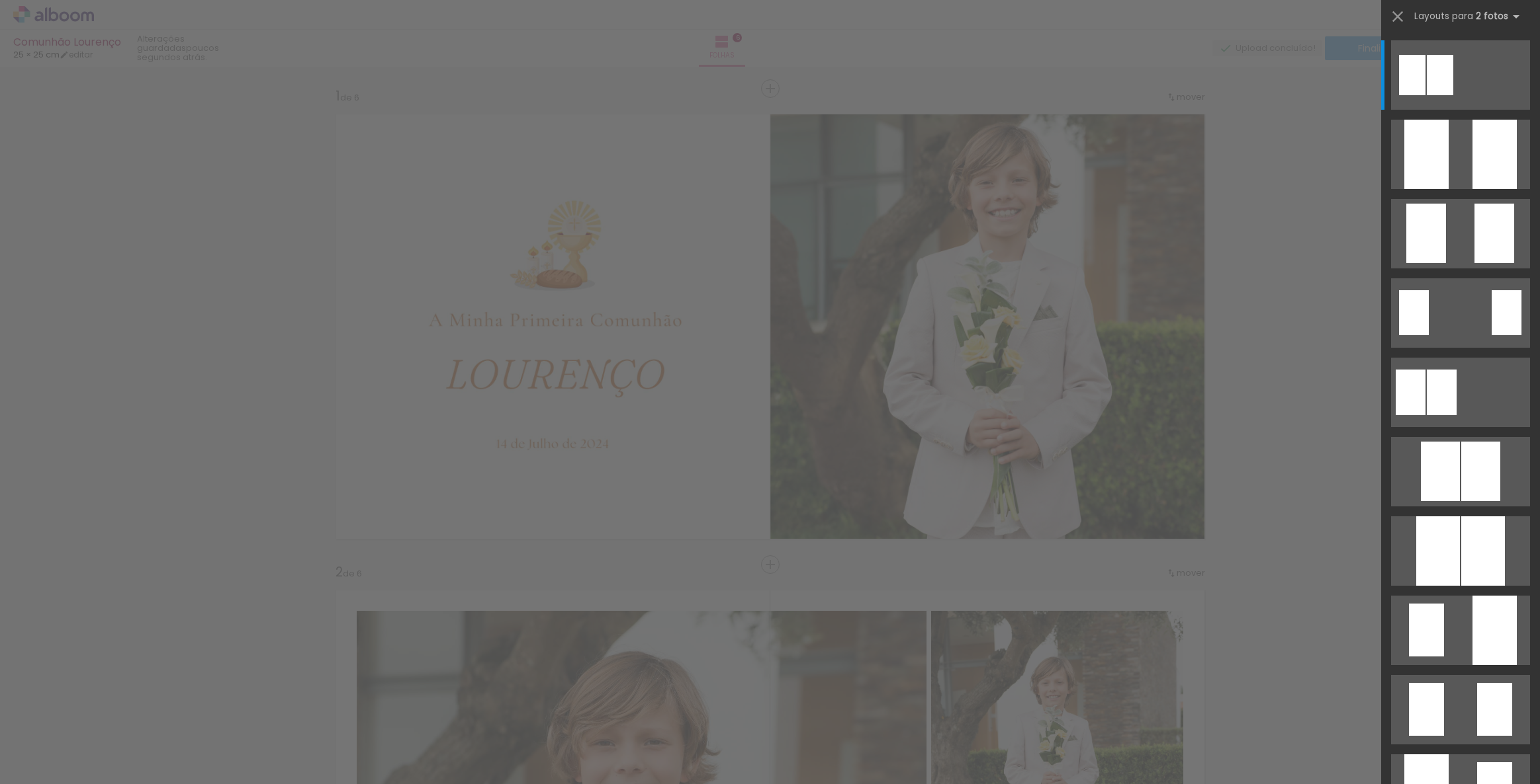
click at [1443, 546] on div at bounding box center [1437, 552] width 44 height 70
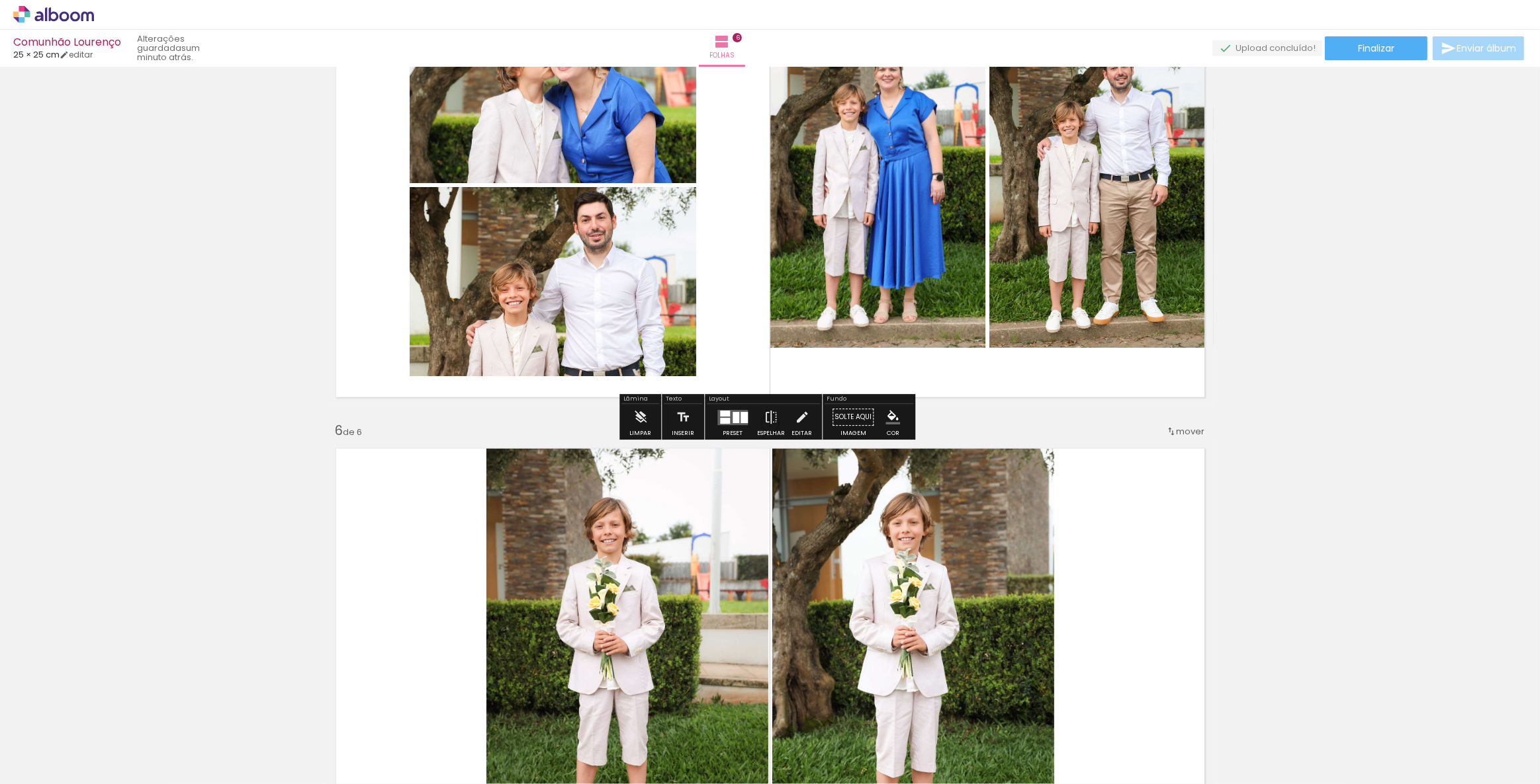
scroll to position [2028, 0]
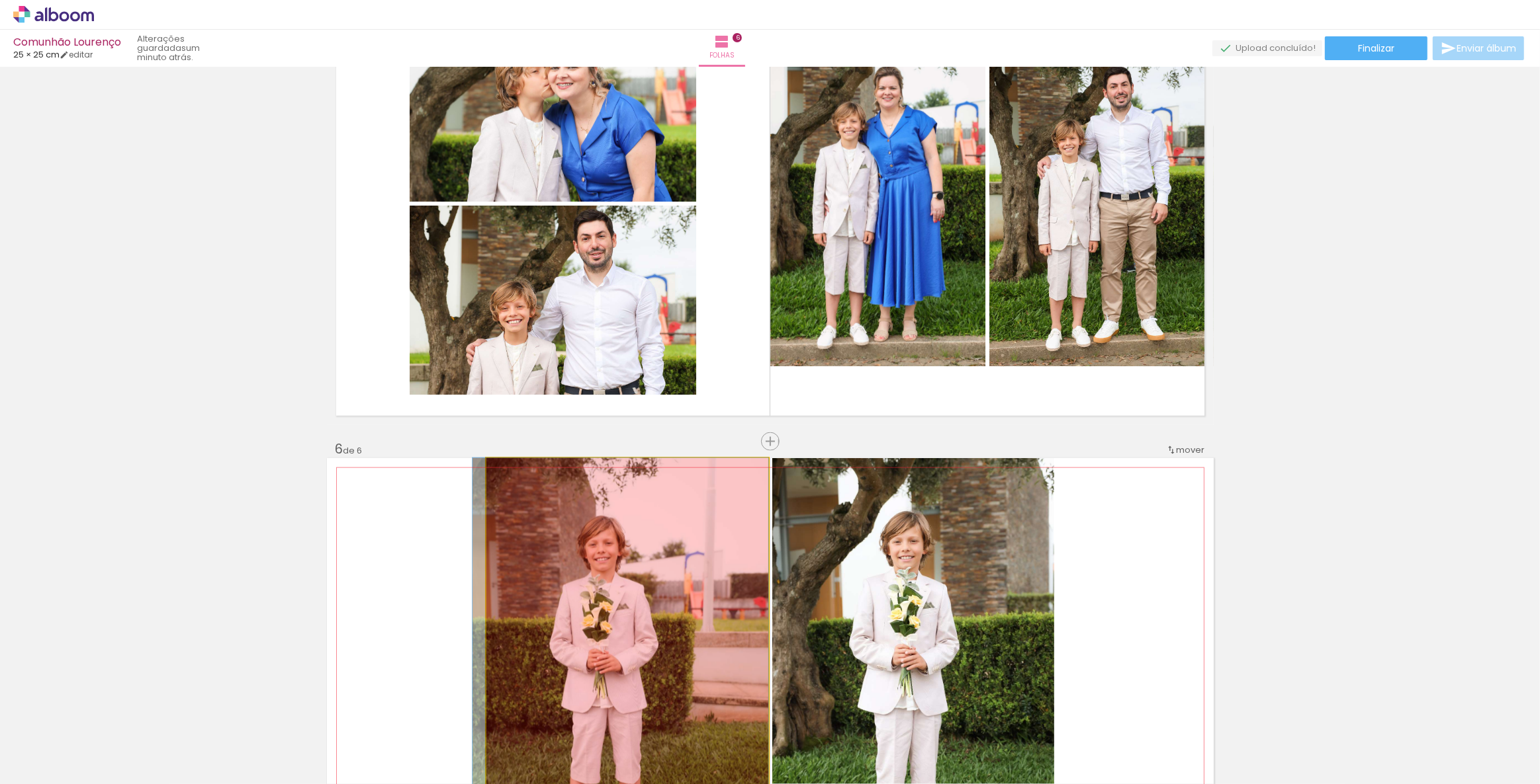
drag, startPoint x: 671, startPoint y: 602, endPoint x: 521, endPoint y: 711, distance: 185.4
click at [518, 713] on quentale-workspace at bounding box center [770, 392] width 1540 height 784
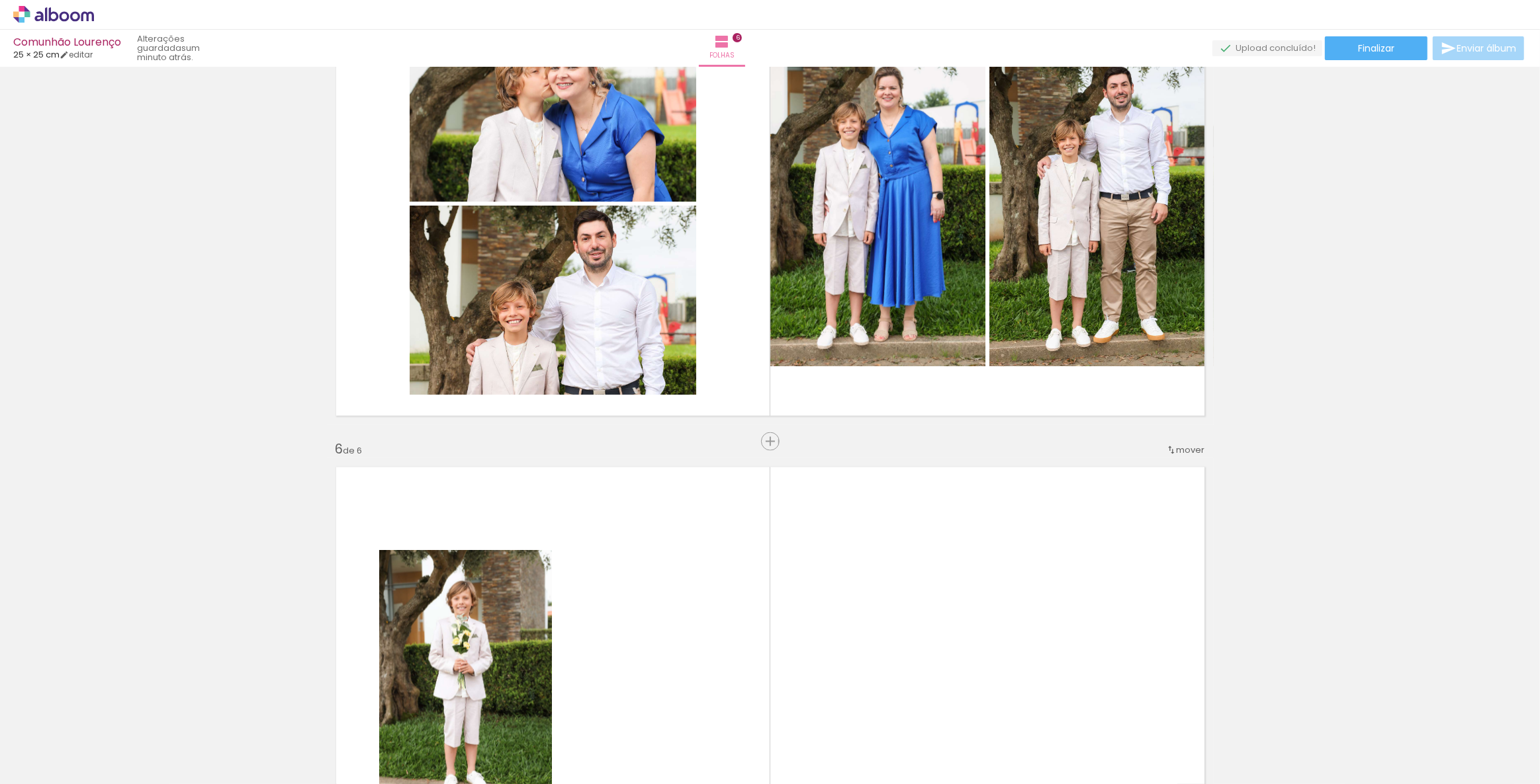
click at [677, 543] on quentale-layouter at bounding box center [770, 679] width 887 height 443
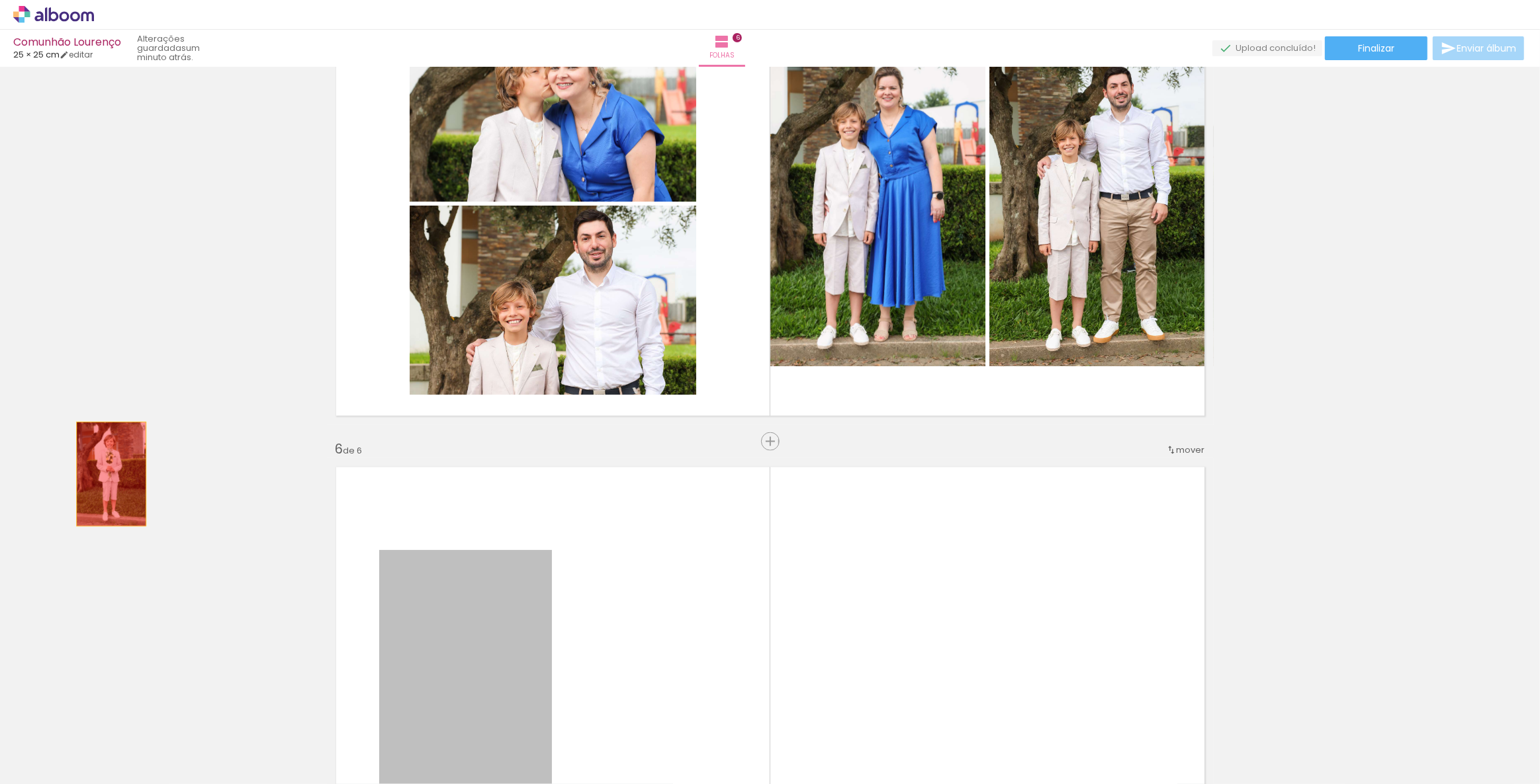
drag, startPoint x: 441, startPoint y: 626, endPoint x: 106, endPoint y: 473, distance: 368.3
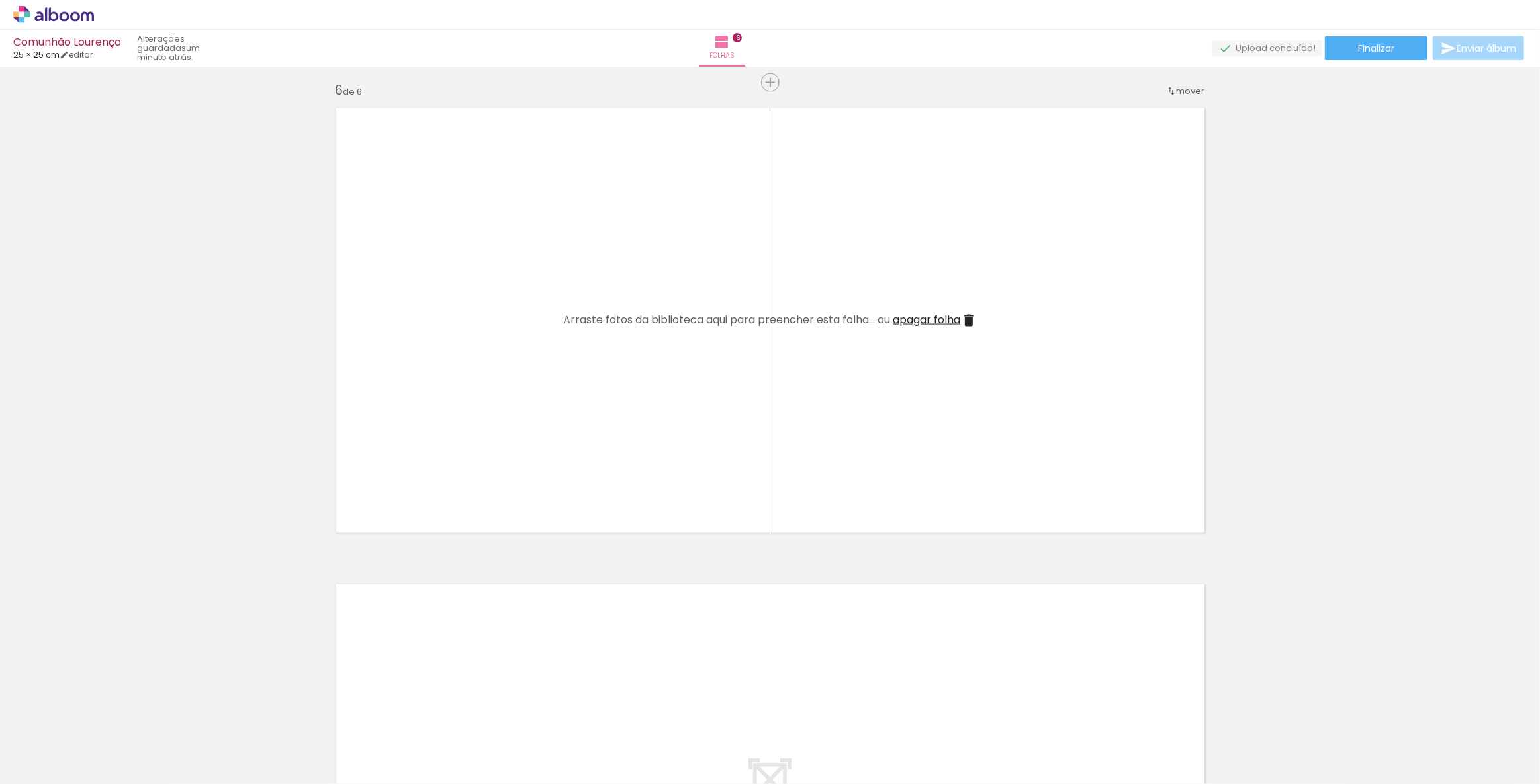
scroll to position [2388, 0]
click at [930, 321] on span "apagar folha" at bounding box center [926, 318] width 68 height 15
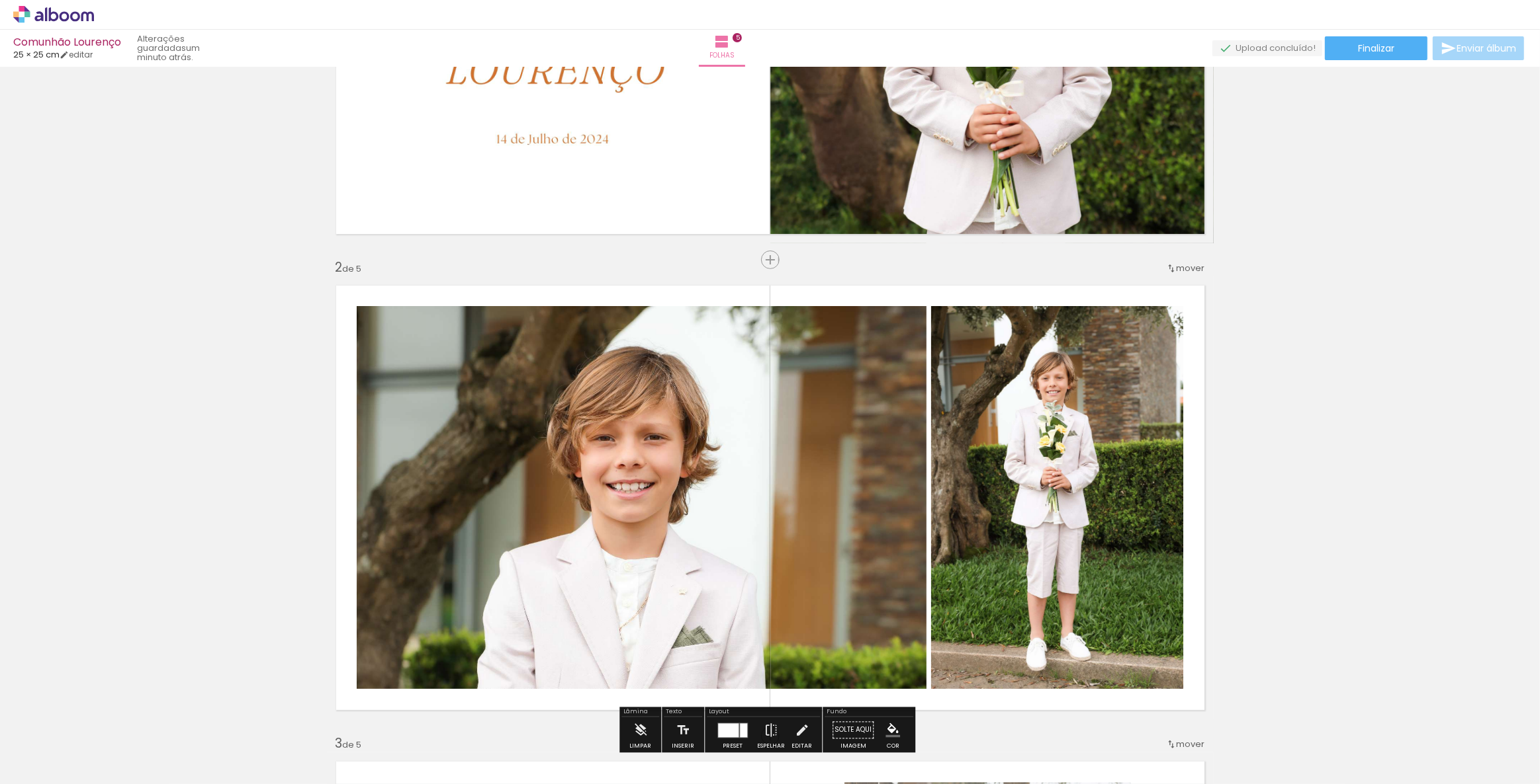
scroll to position [349, 0]
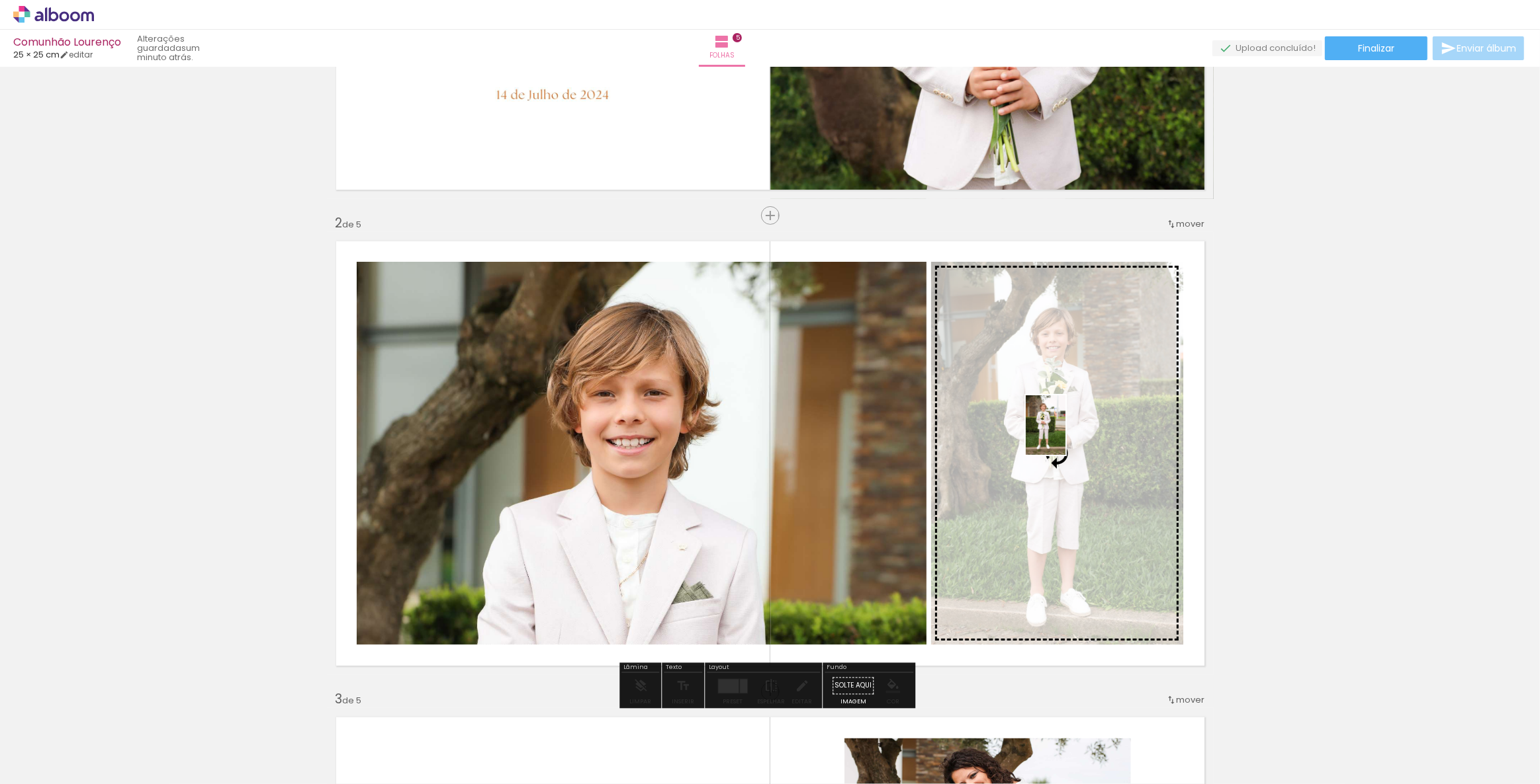
drag, startPoint x: 368, startPoint y: 745, endPoint x: 1065, endPoint y: 435, distance: 762.8
click at [1065, 435] on quentale-workspace at bounding box center [770, 392] width 1540 height 784
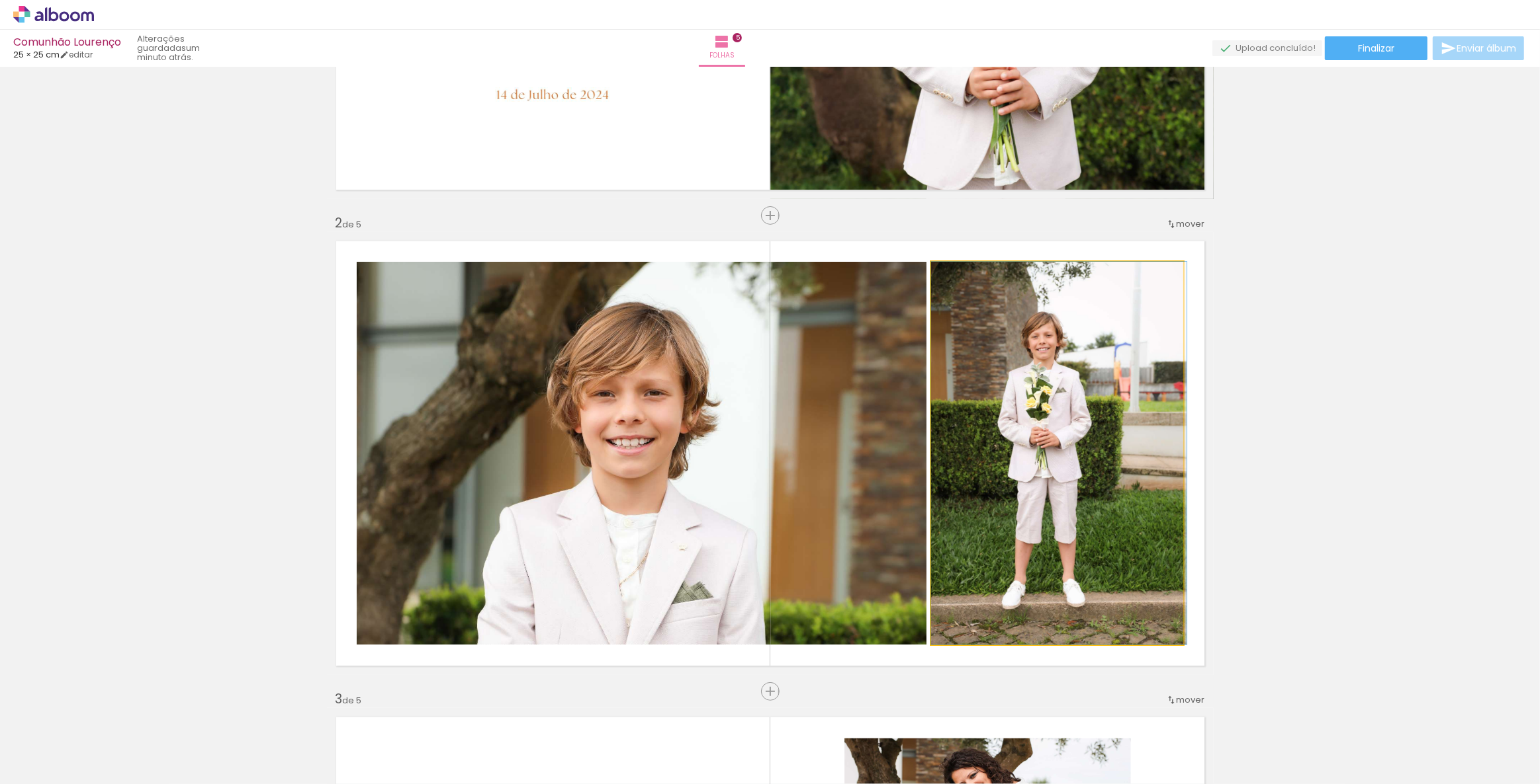
drag, startPoint x: 1065, startPoint y: 416, endPoint x: 1093, endPoint y: 412, distance: 28.3
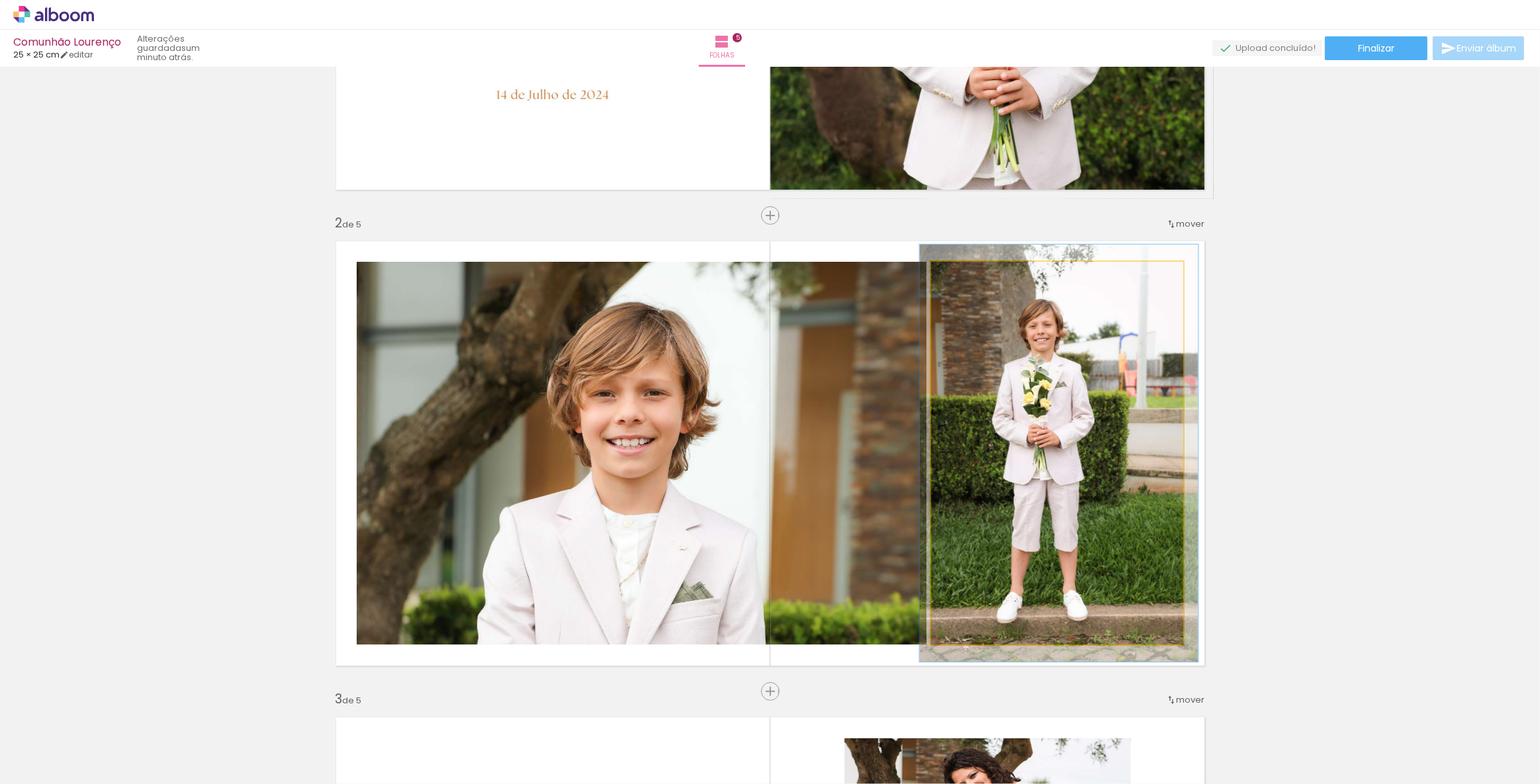
type paper-slider "110"
click at [964, 278] on div at bounding box center [966, 275] width 12 height 12
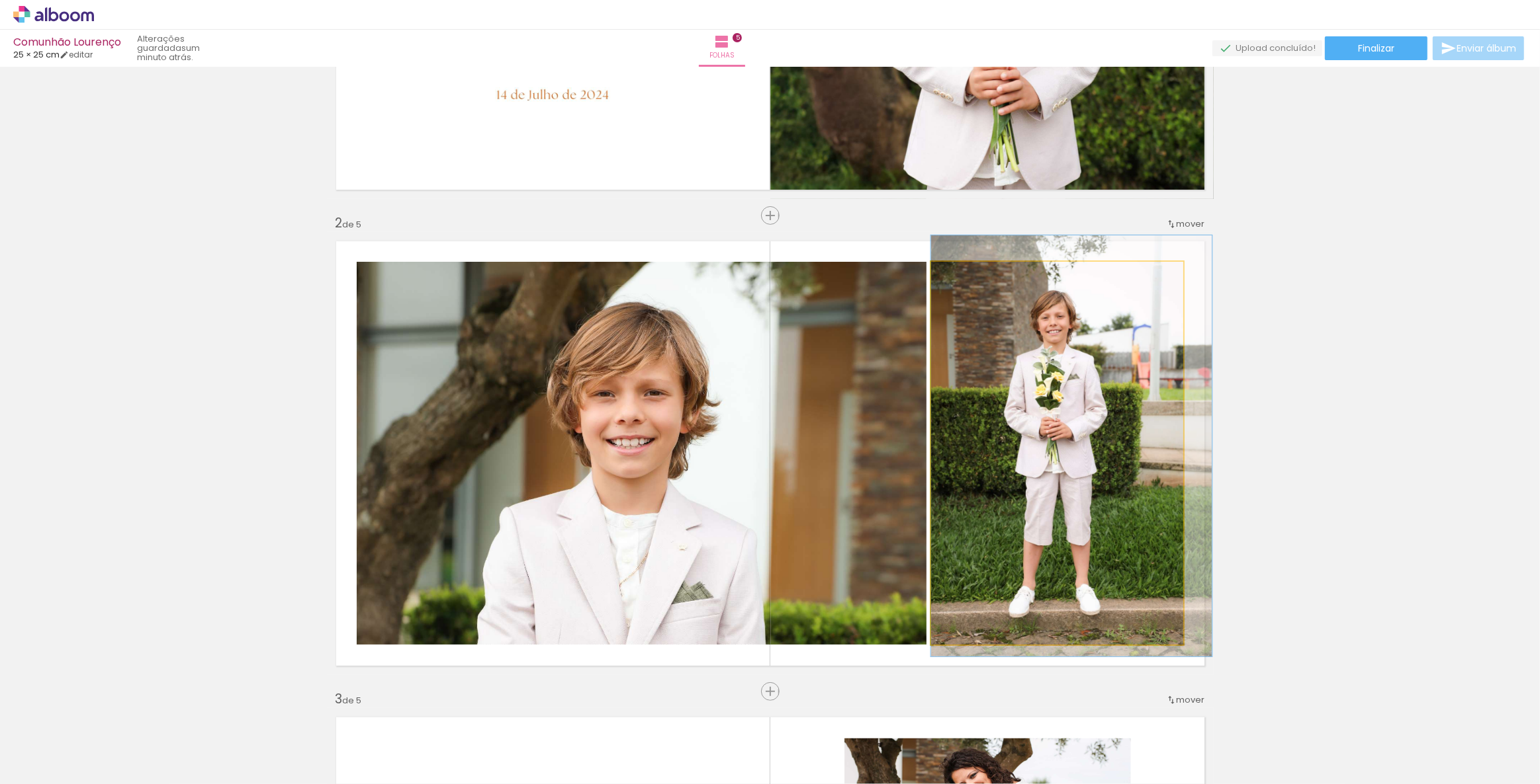
drag, startPoint x: 990, startPoint y: 362, endPoint x: 1034, endPoint y: 355, distance: 44.6
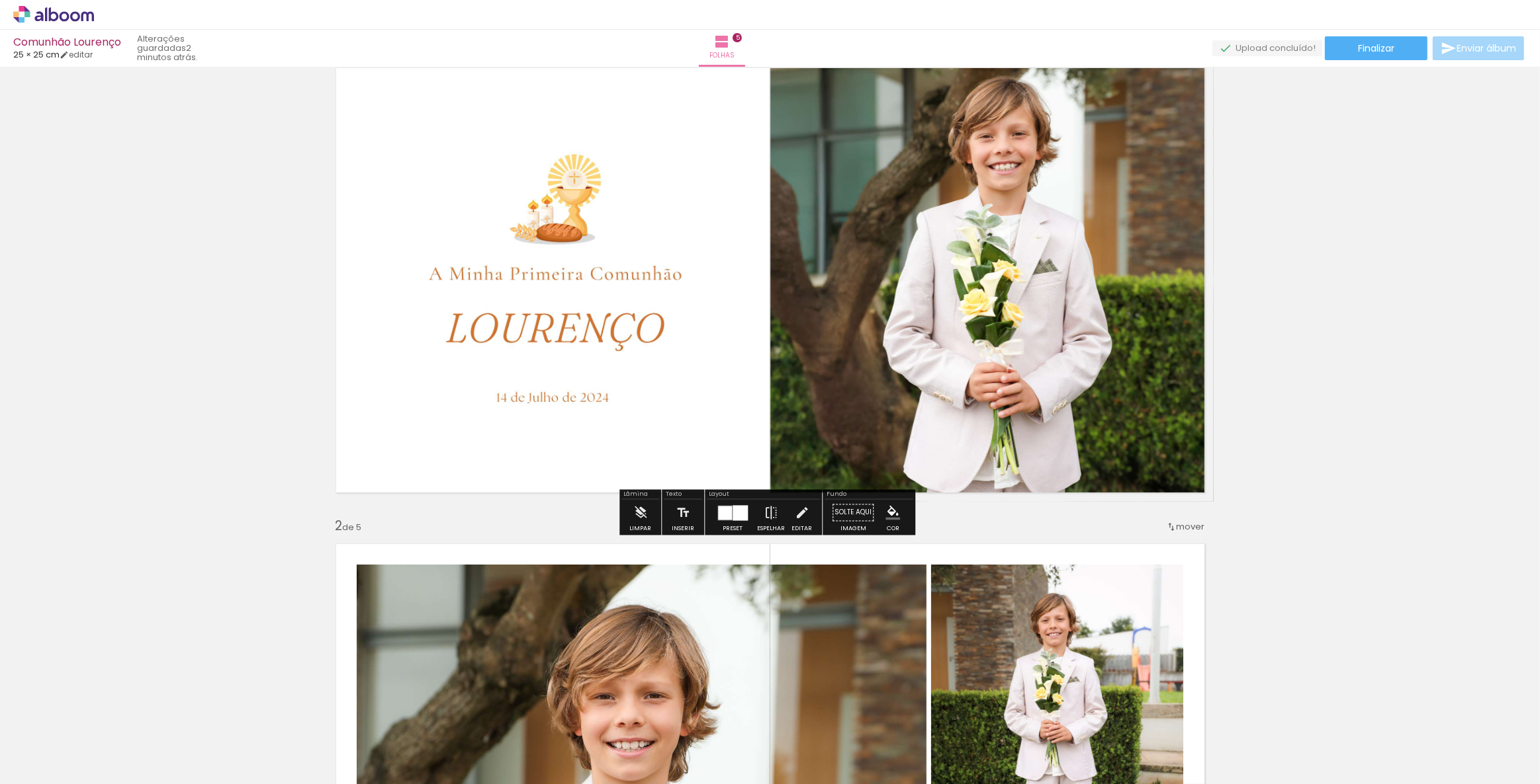
scroll to position [0, 0]
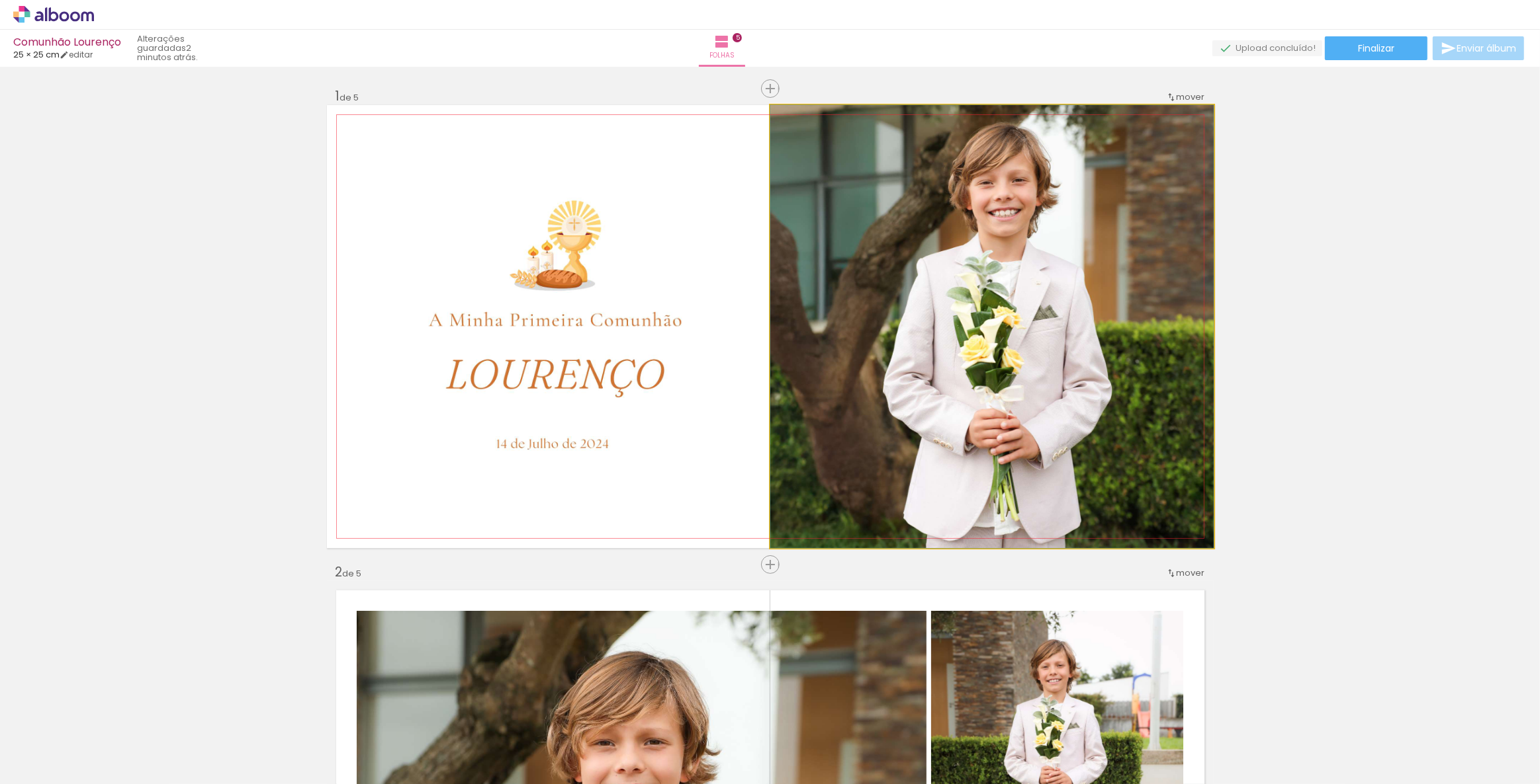
click at [966, 354] on quentale-photo at bounding box center [992, 327] width 444 height 443
click at [1059, 264] on quentale-photo at bounding box center [992, 327] width 444 height 443
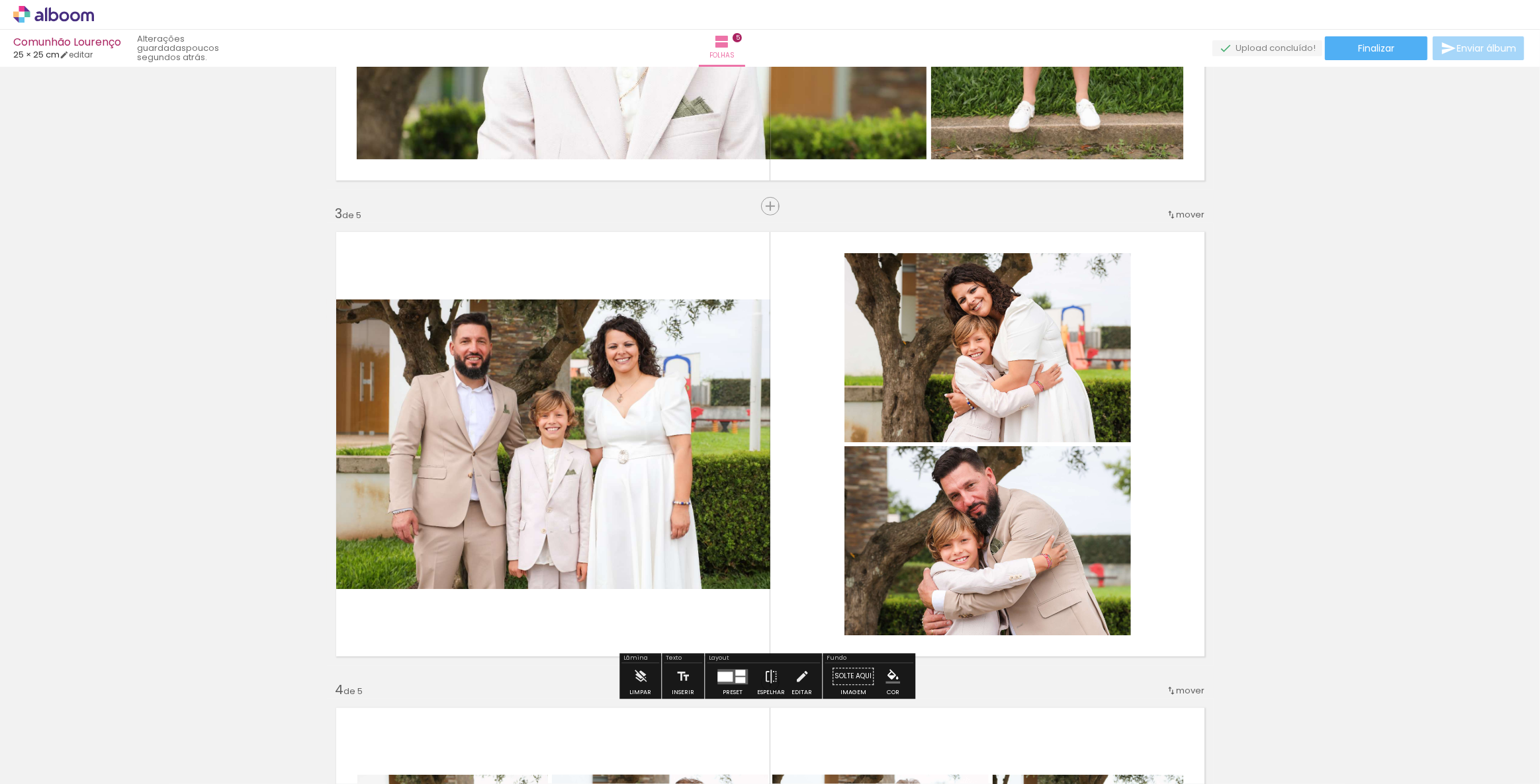
scroll to position [961, 0]
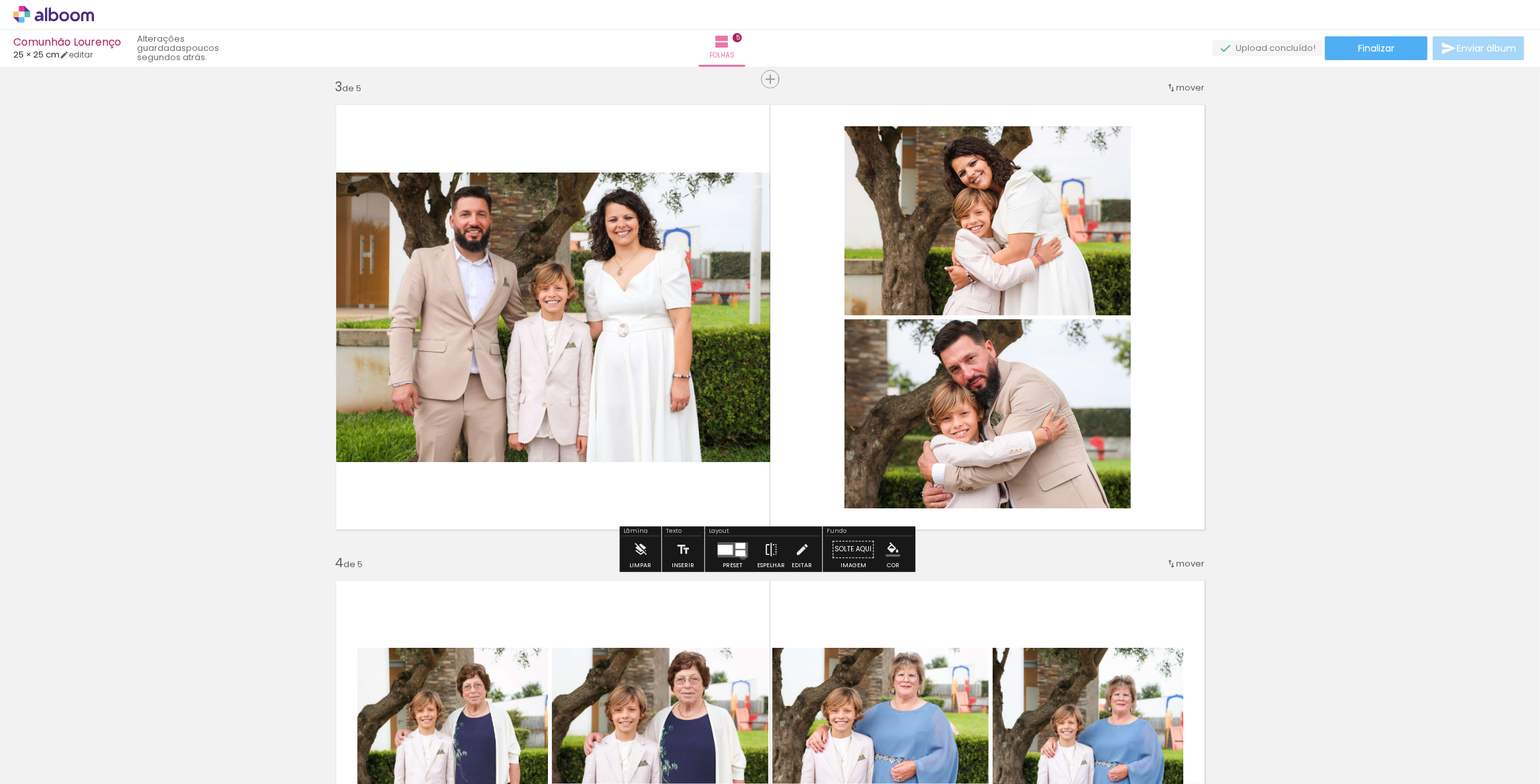
click at [740, 555] on div at bounding box center [740, 553] width 10 height 6
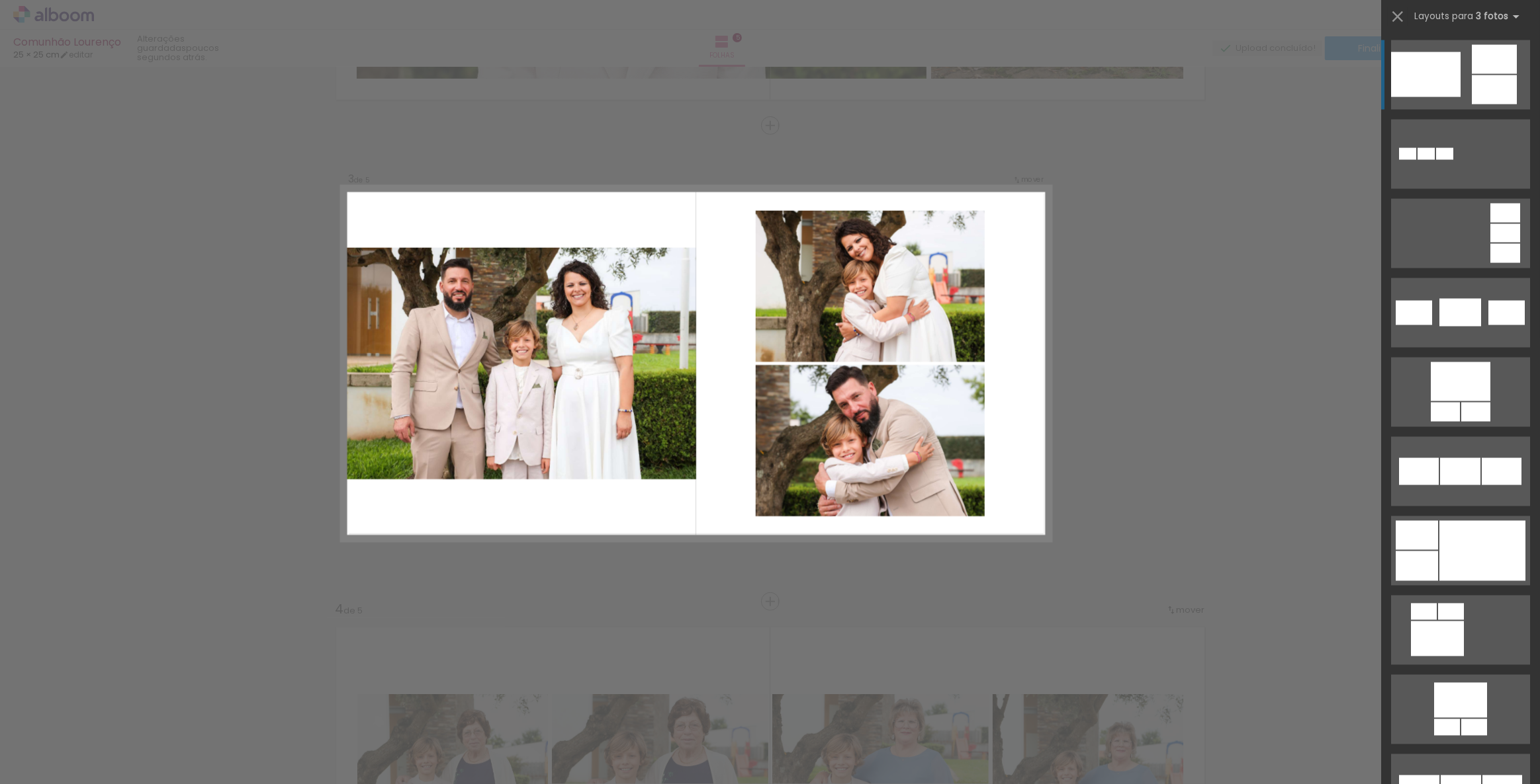
scroll to position [894, 0]
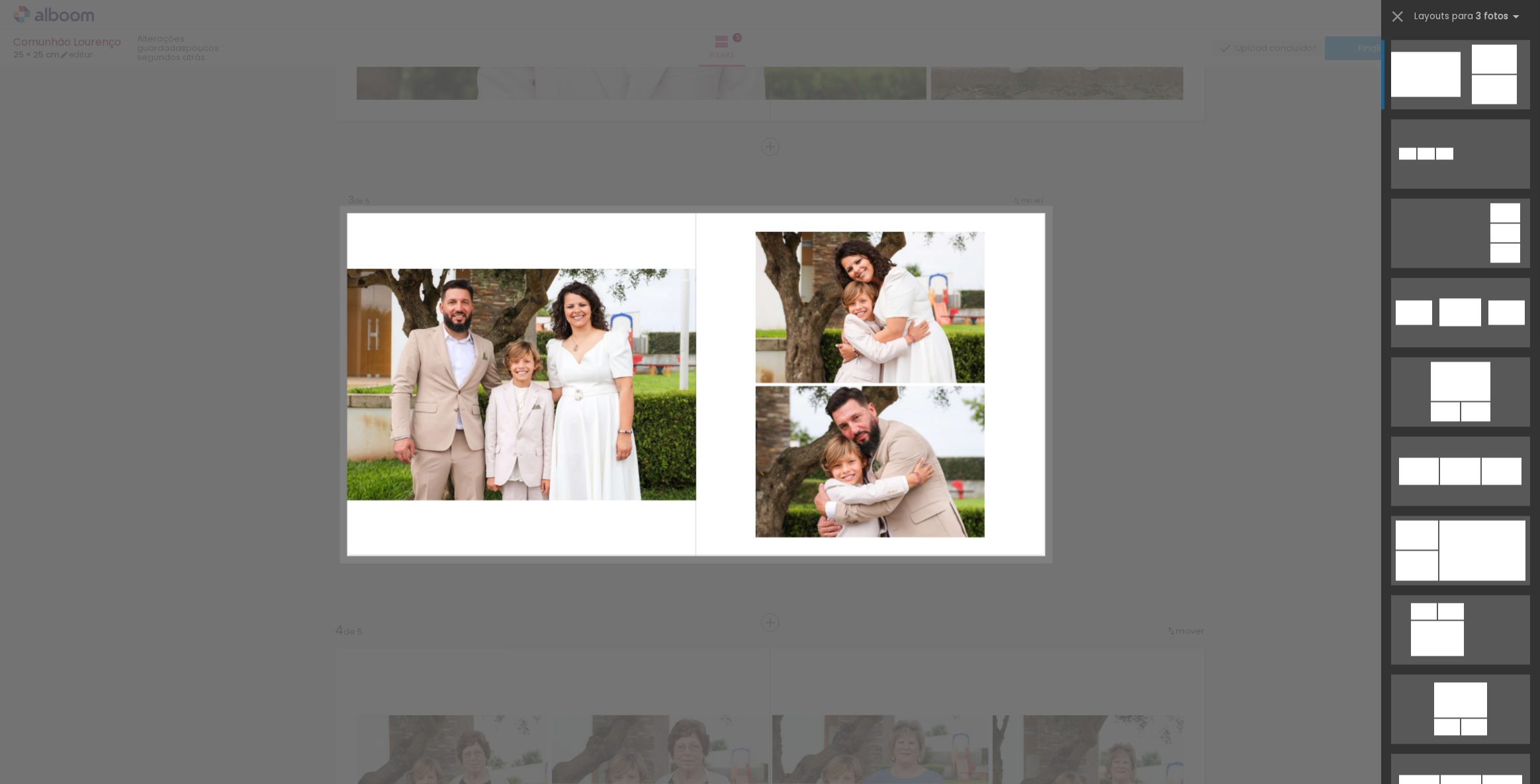
click at [1281, 171] on div "Confirmar Cancelar" at bounding box center [770, 617] width 1540 height 2889
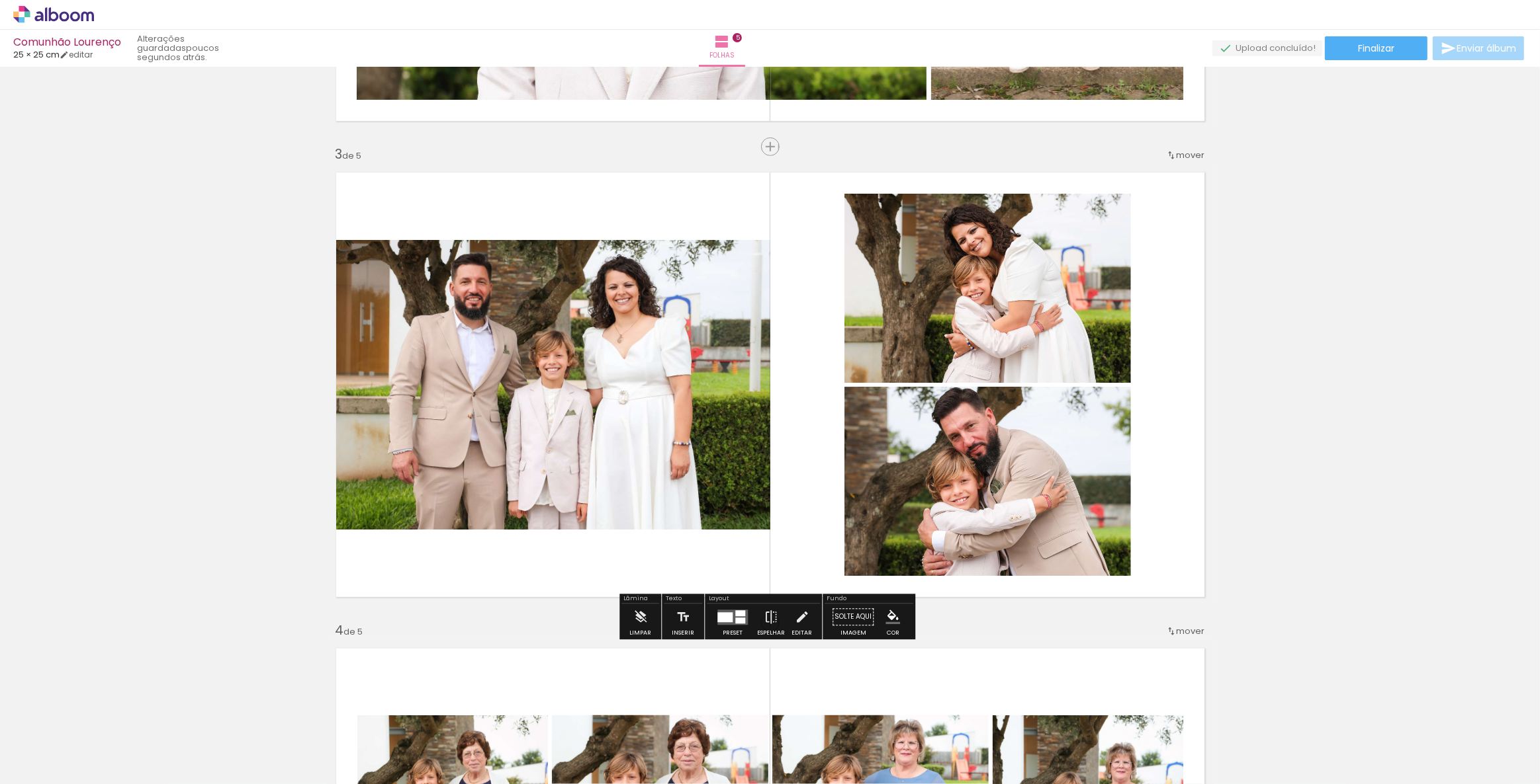
click at [731, 624] on quentale-layouter at bounding box center [732, 617] width 30 height 15
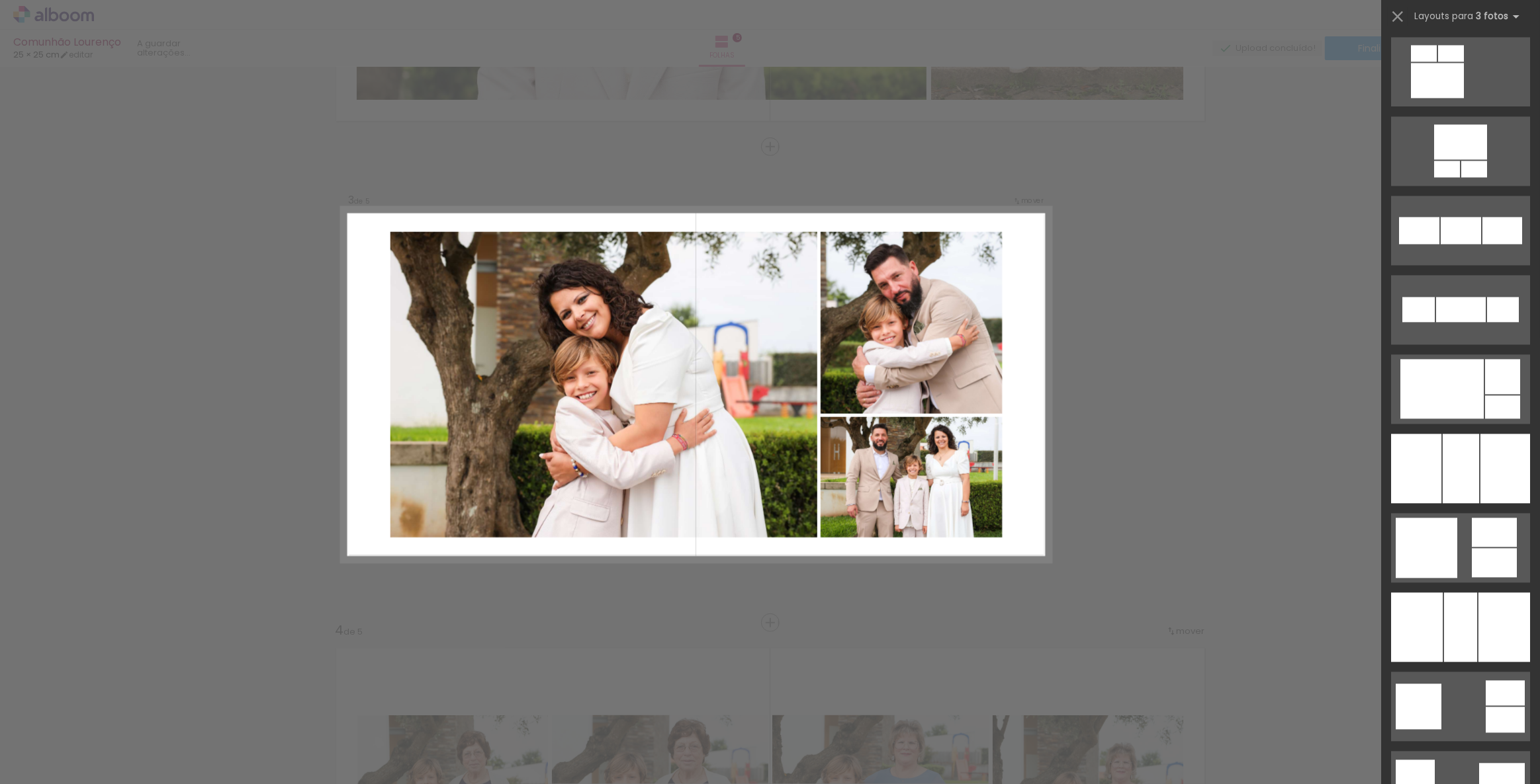
scroll to position [3433, 0]
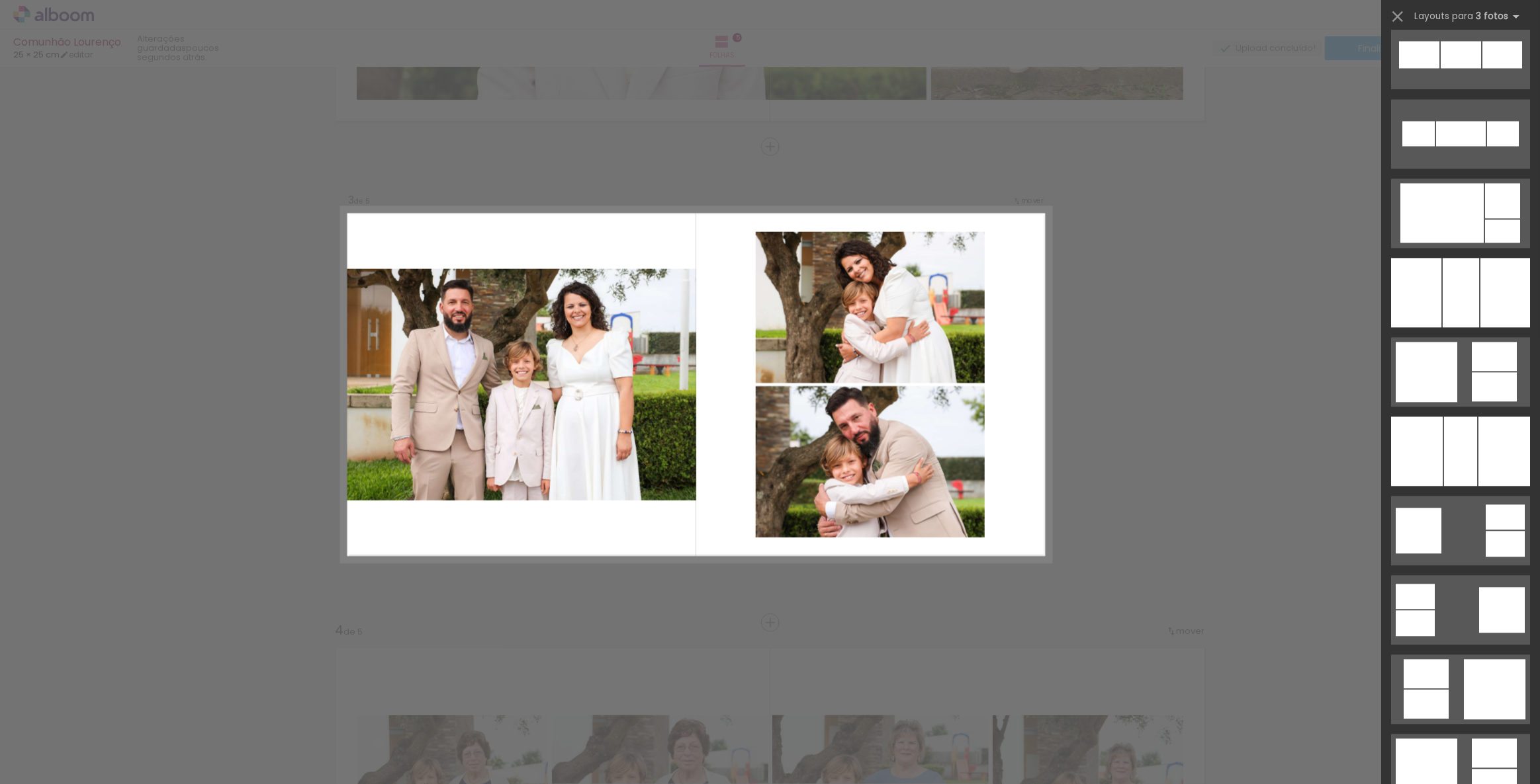
click at [1303, 149] on div "Confirmar Cancelar" at bounding box center [770, 617] width 1540 height 2889
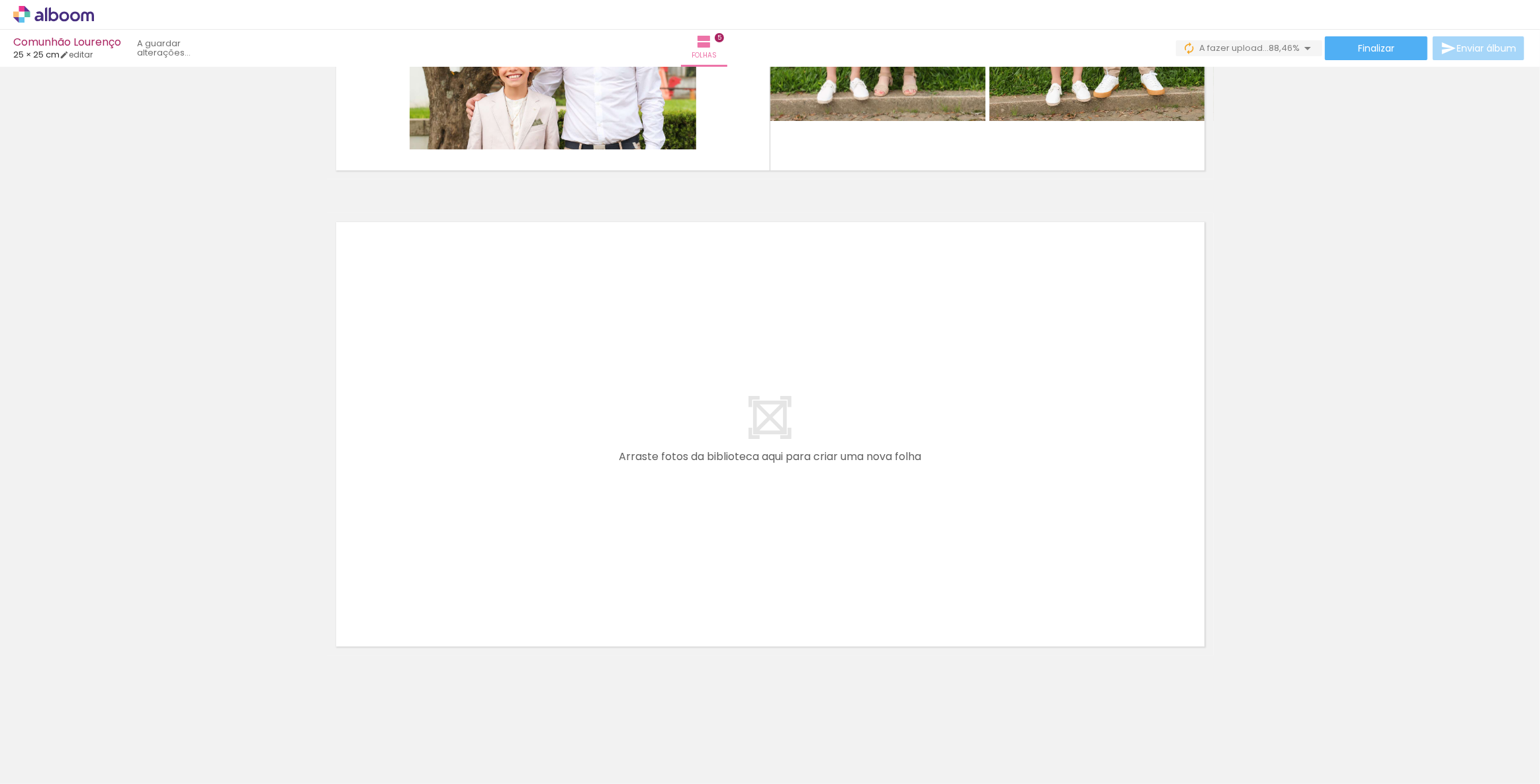
scroll to position [0, 648]
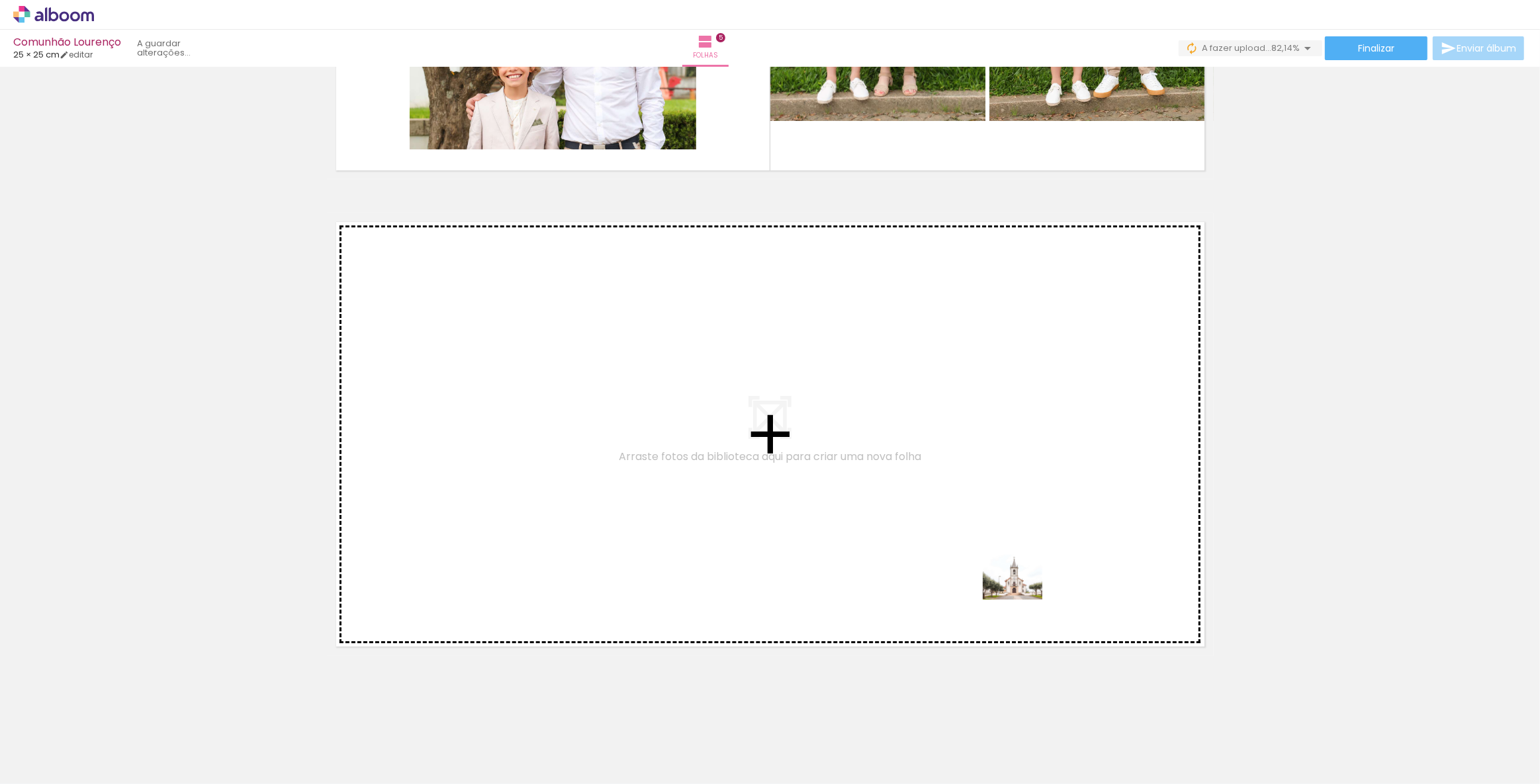
drag, startPoint x: 1204, startPoint y: 748, endPoint x: 1022, endPoint y: 595, distance: 237.8
click at [1022, 595] on quentale-workspace at bounding box center [770, 392] width 1540 height 784
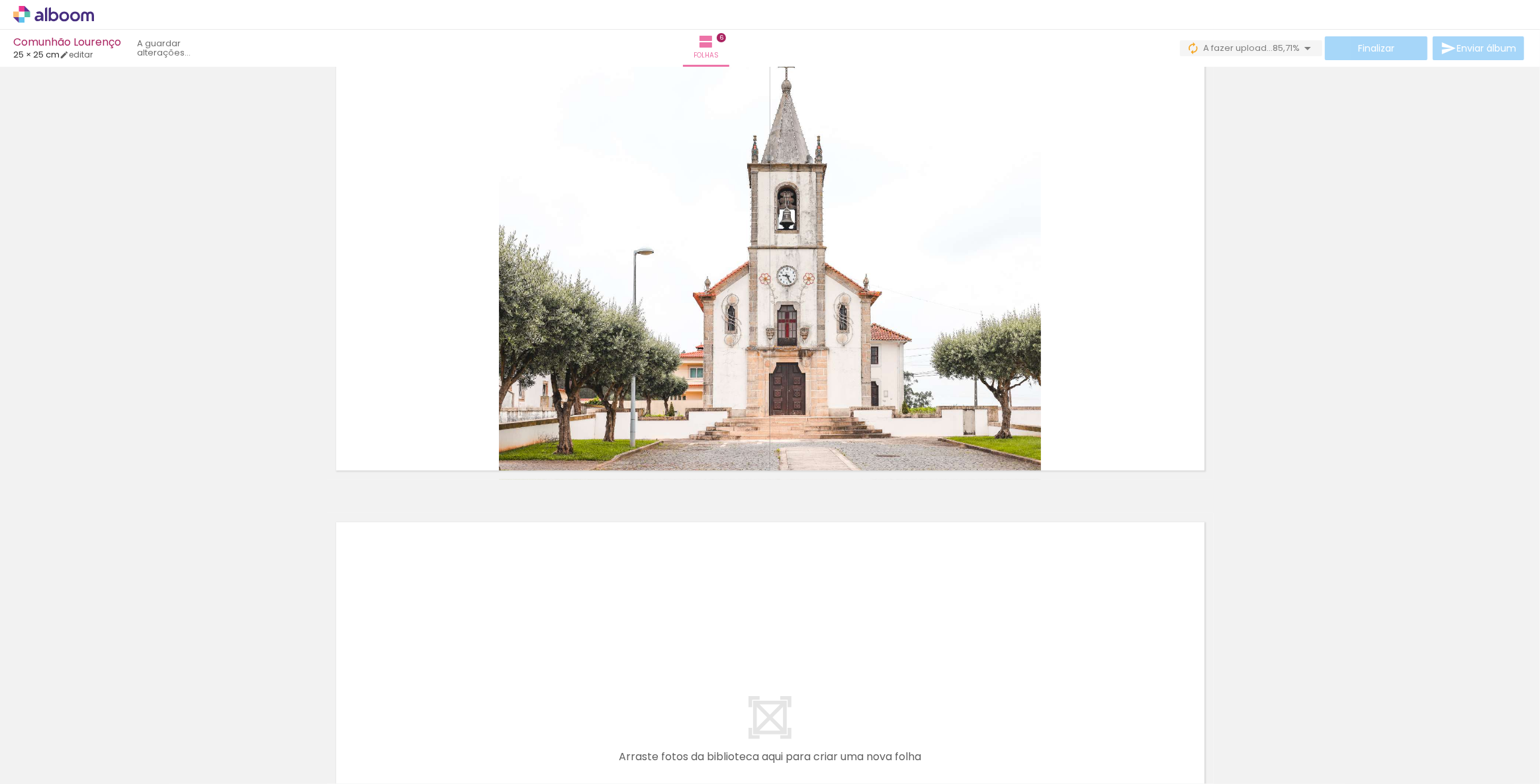
scroll to position [2684, 0]
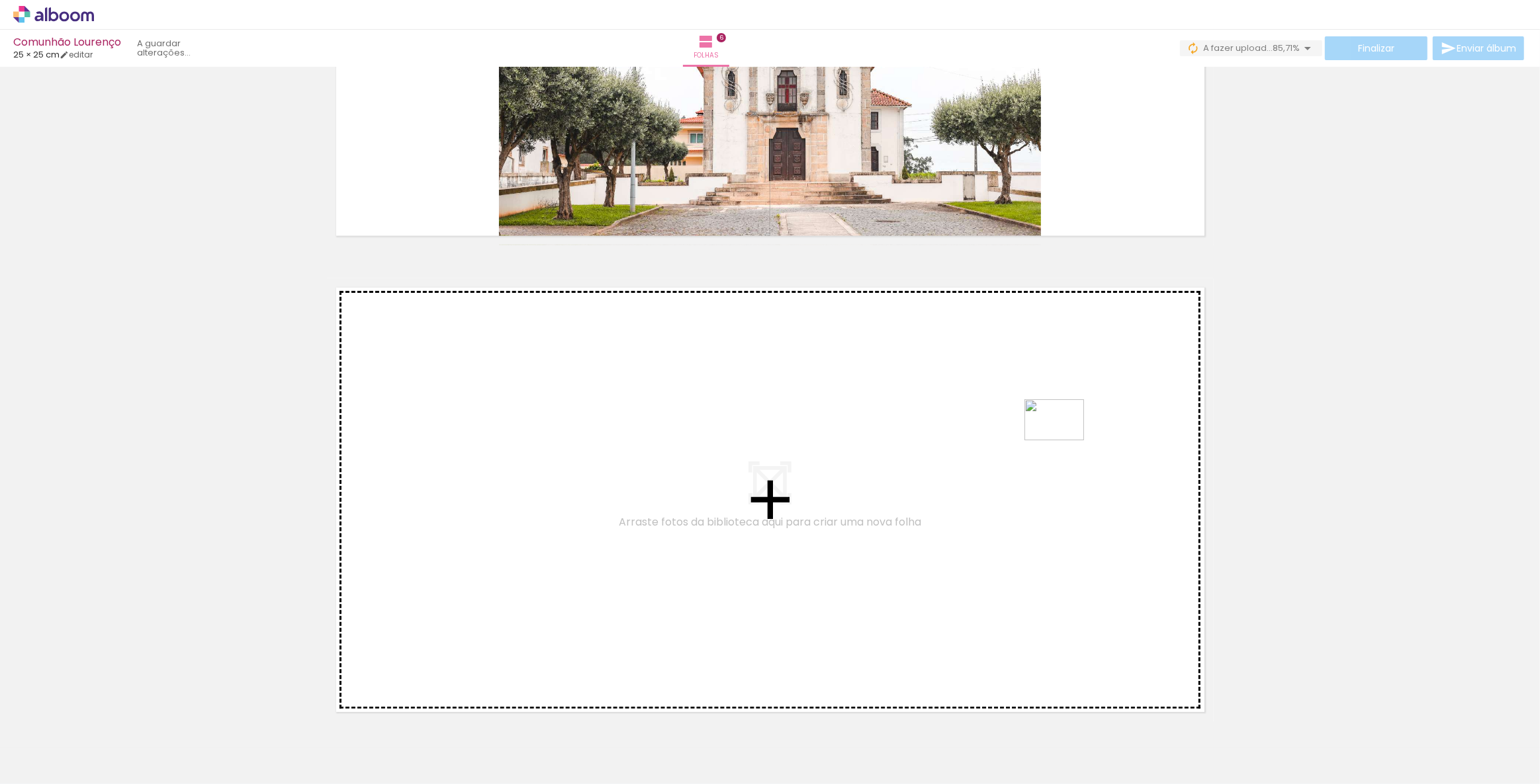
drag, startPoint x: 1265, startPoint y: 748, endPoint x: 1064, endPoint y: 439, distance: 368.6
click at [1064, 439] on quentale-workspace at bounding box center [770, 392] width 1540 height 784
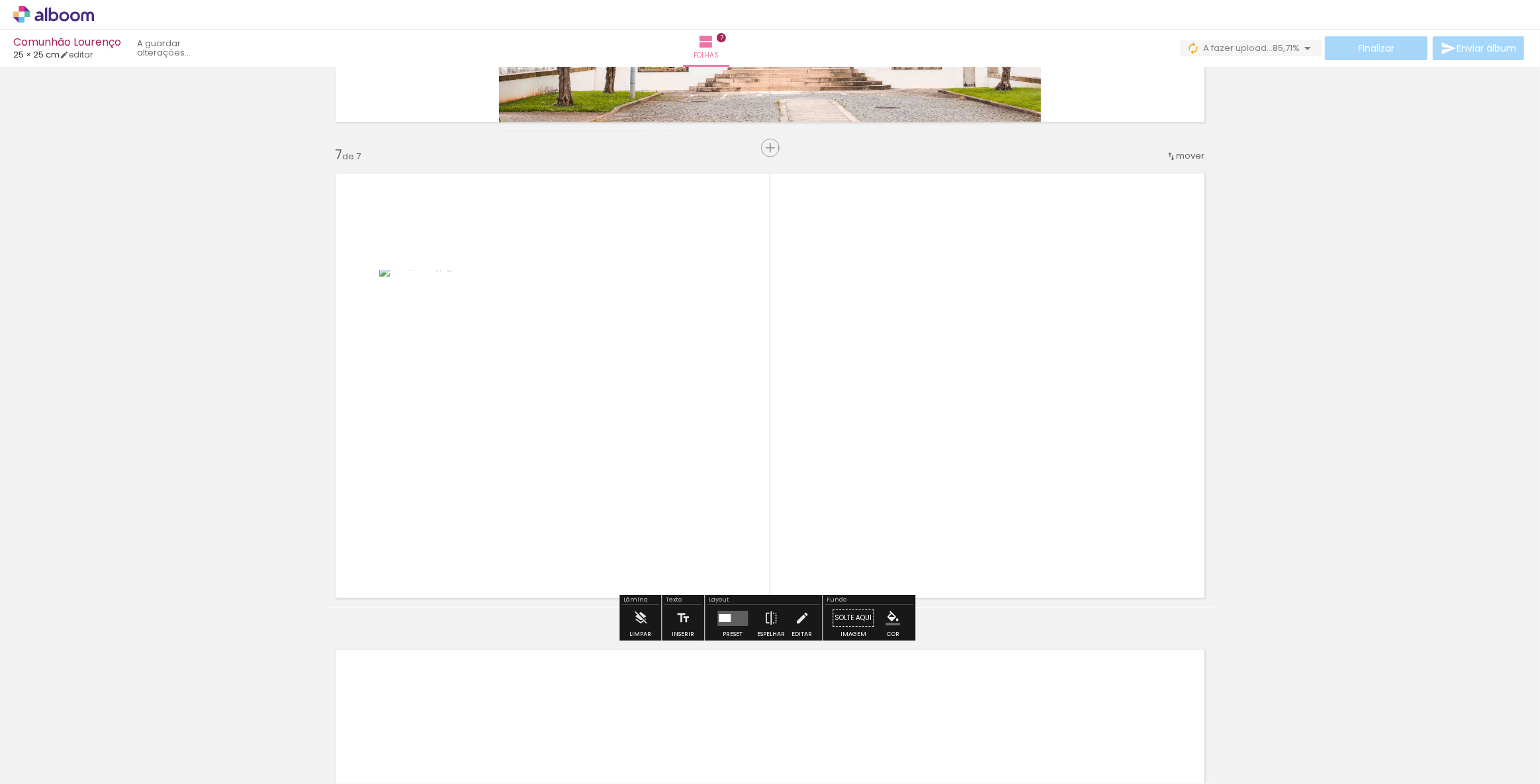
scroll to position [2799, 0]
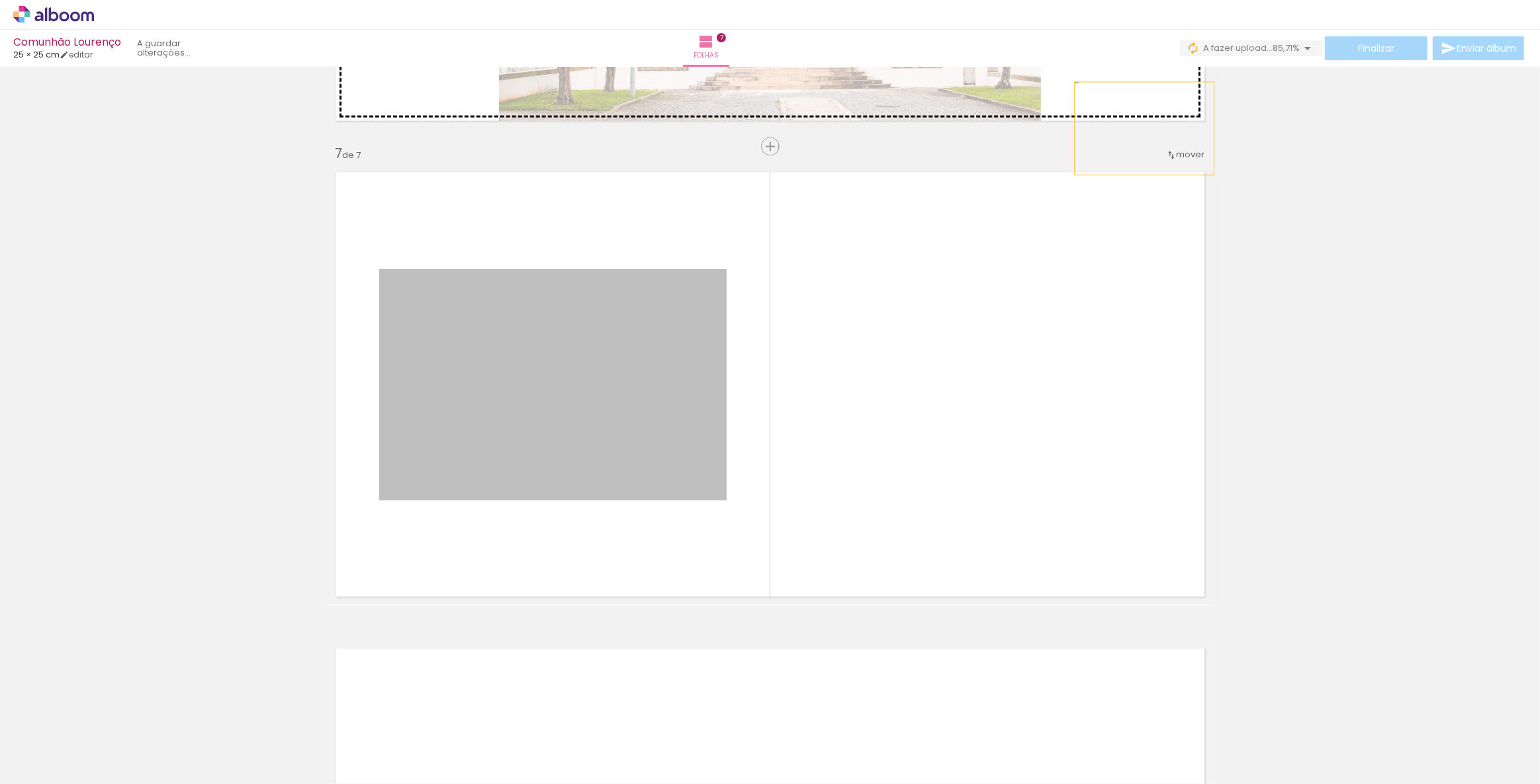
drag, startPoint x: 594, startPoint y: 359, endPoint x: 1140, endPoint y: 128, distance: 592.9
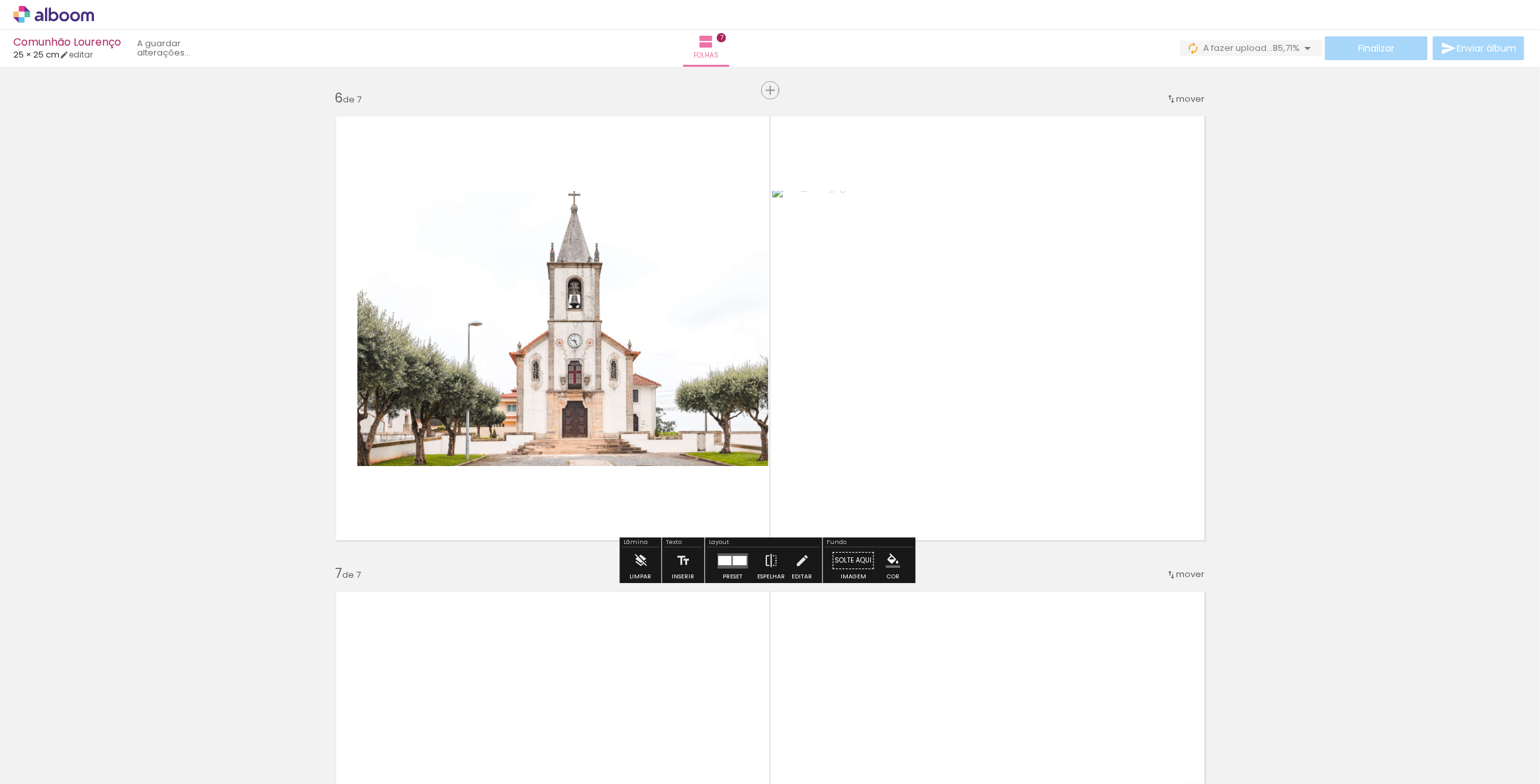
scroll to position [2378, 0]
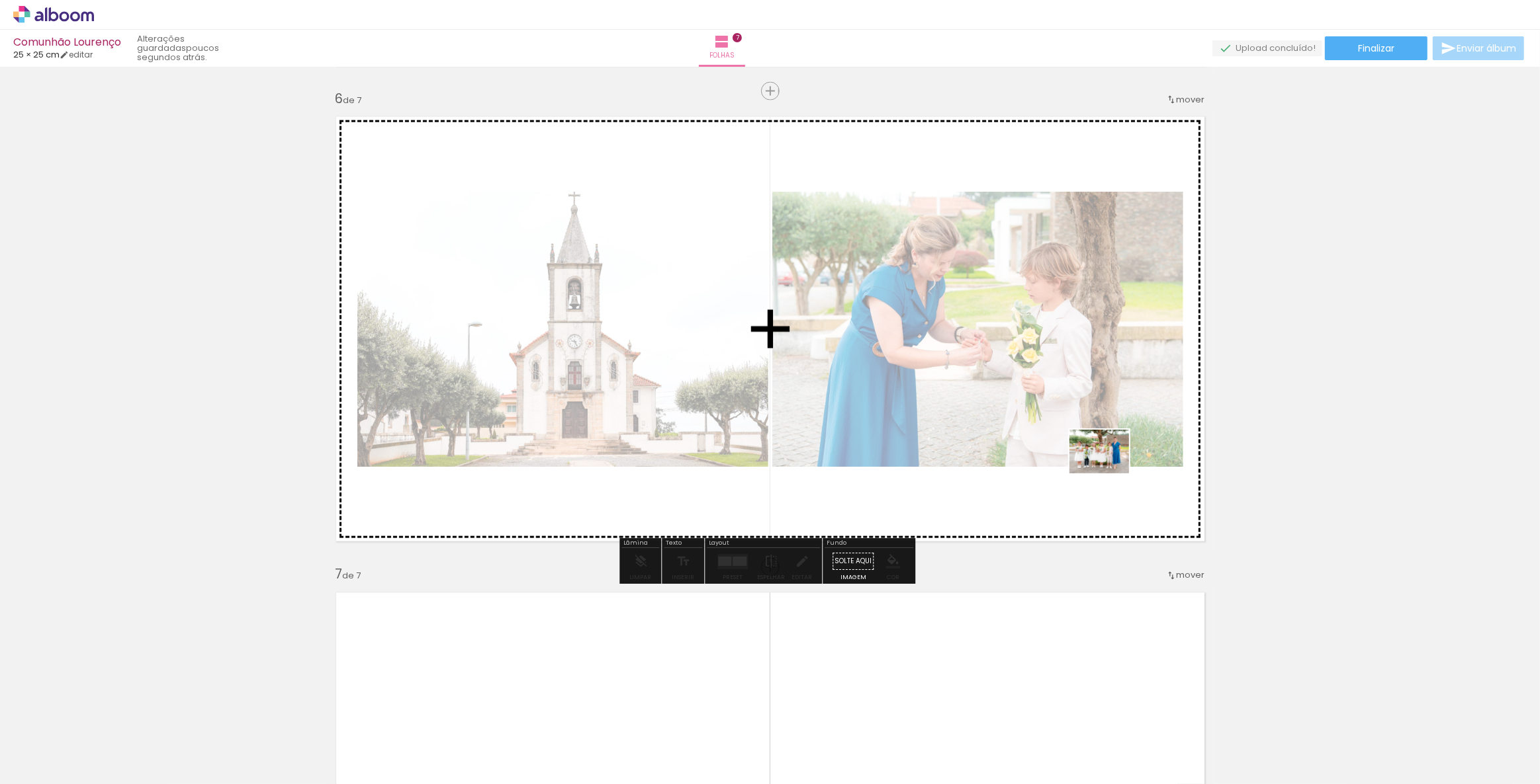
drag, startPoint x: 1359, startPoint y: 742, endPoint x: 1109, endPoint y: 469, distance: 370.2
click at [1109, 469] on quentale-workspace at bounding box center [770, 392] width 1540 height 784
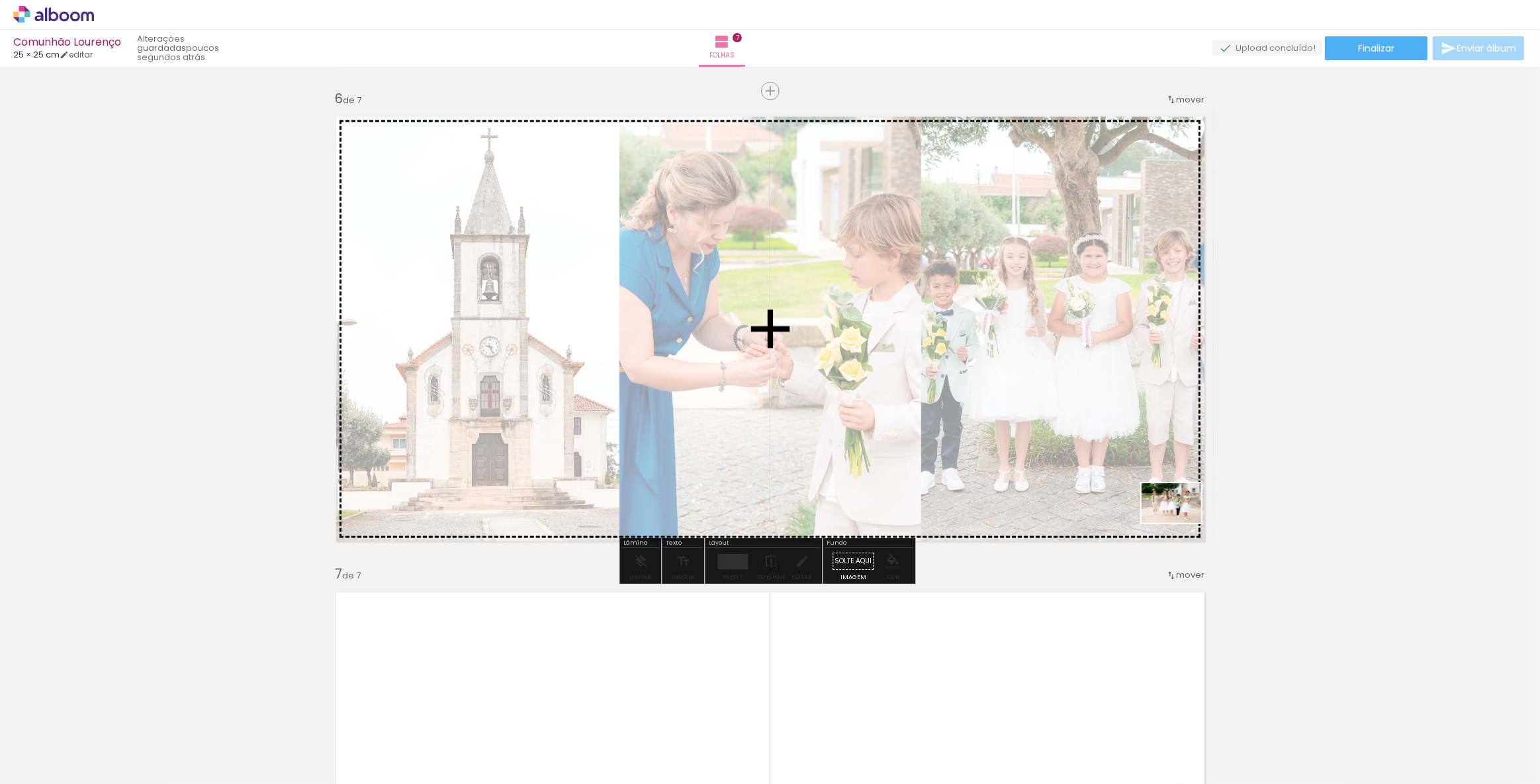
drag, startPoint x: 1408, startPoint y: 729, endPoint x: 1181, endPoint y: 523, distance: 306.5
click at [1181, 523] on quentale-workspace at bounding box center [770, 392] width 1540 height 784
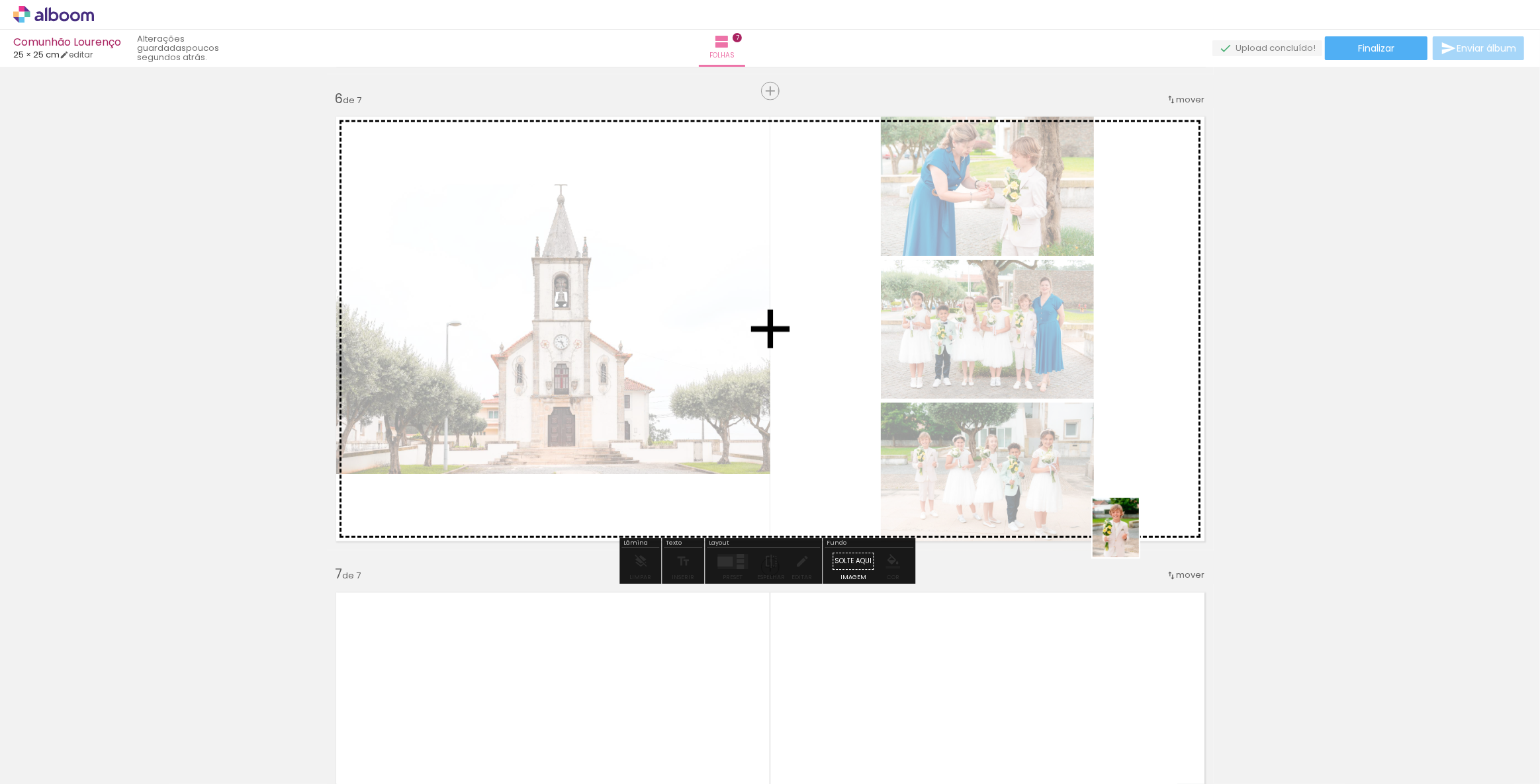
drag, startPoint x: 1459, startPoint y: 748, endPoint x: 1132, endPoint y: 538, distance: 388.6
click at [1132, 538] on quentale-workspace at bounding box center [770, 392] width 1540 height 784
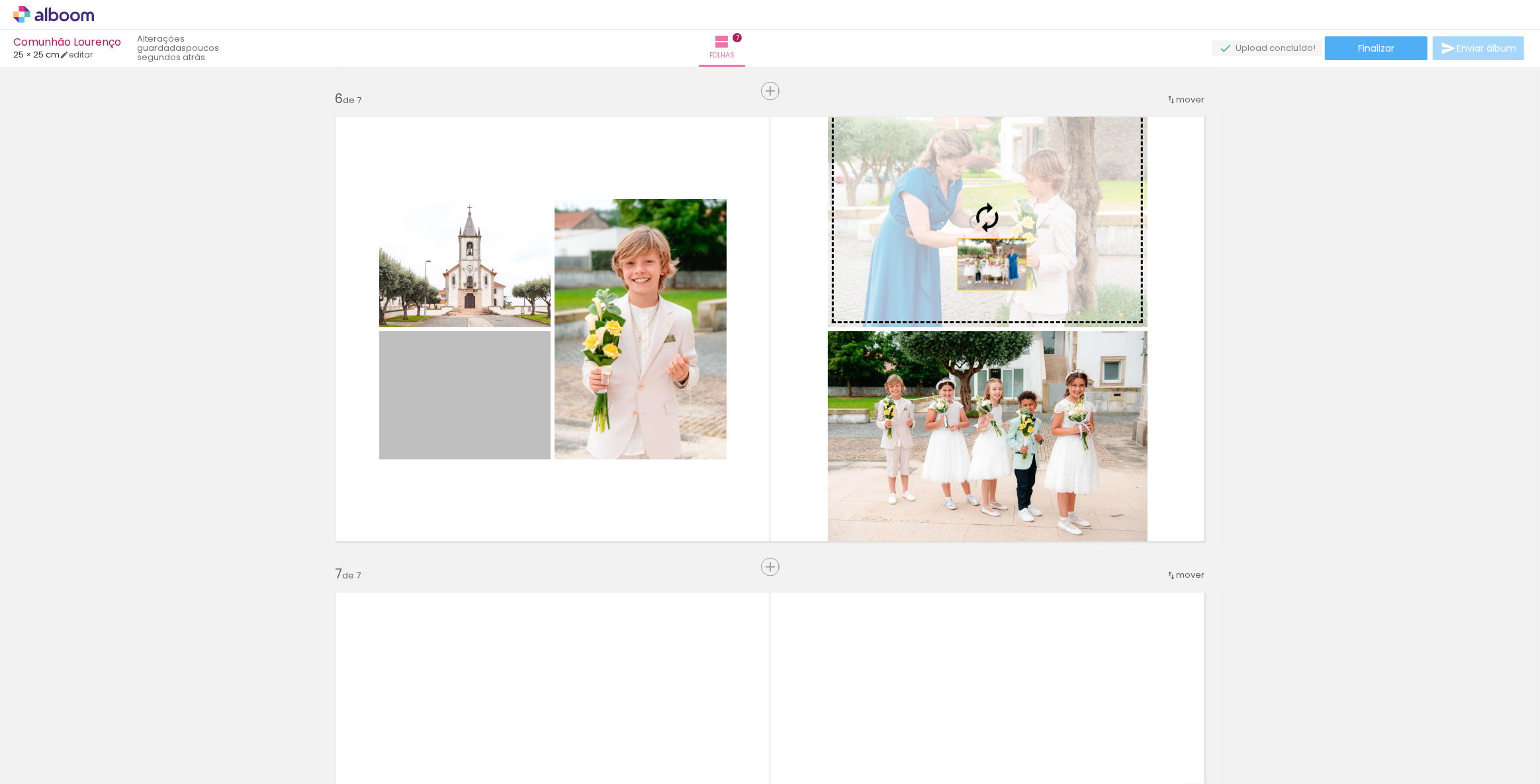
drag, startPoint x: 506, startPoint y: 417, endPoint x: 992, endPoint y: 264, distance: 509.5
click at [0, 0] on slot at bounding box center [0, 0] width 0 height 0
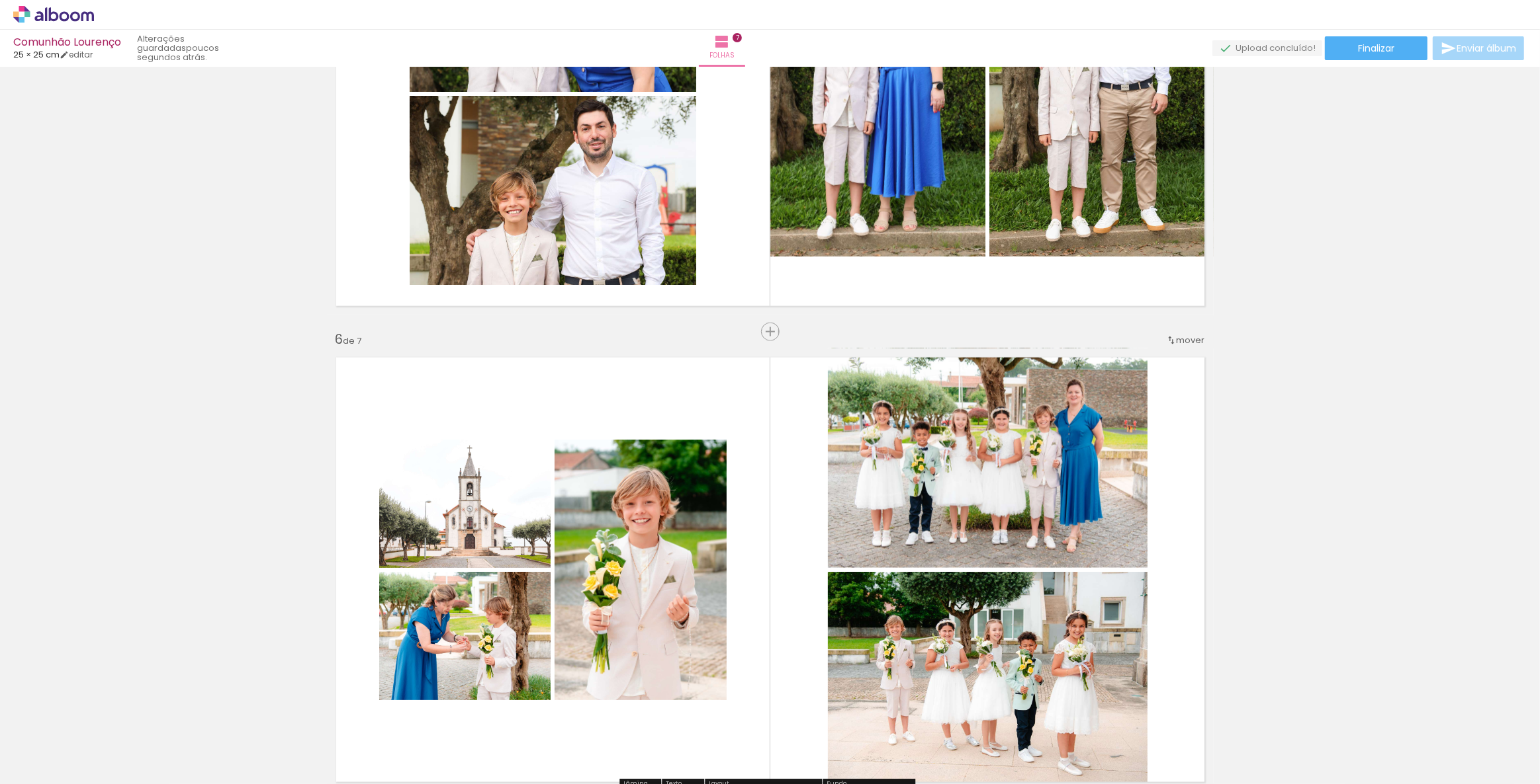
scroll to position [2258, 0]
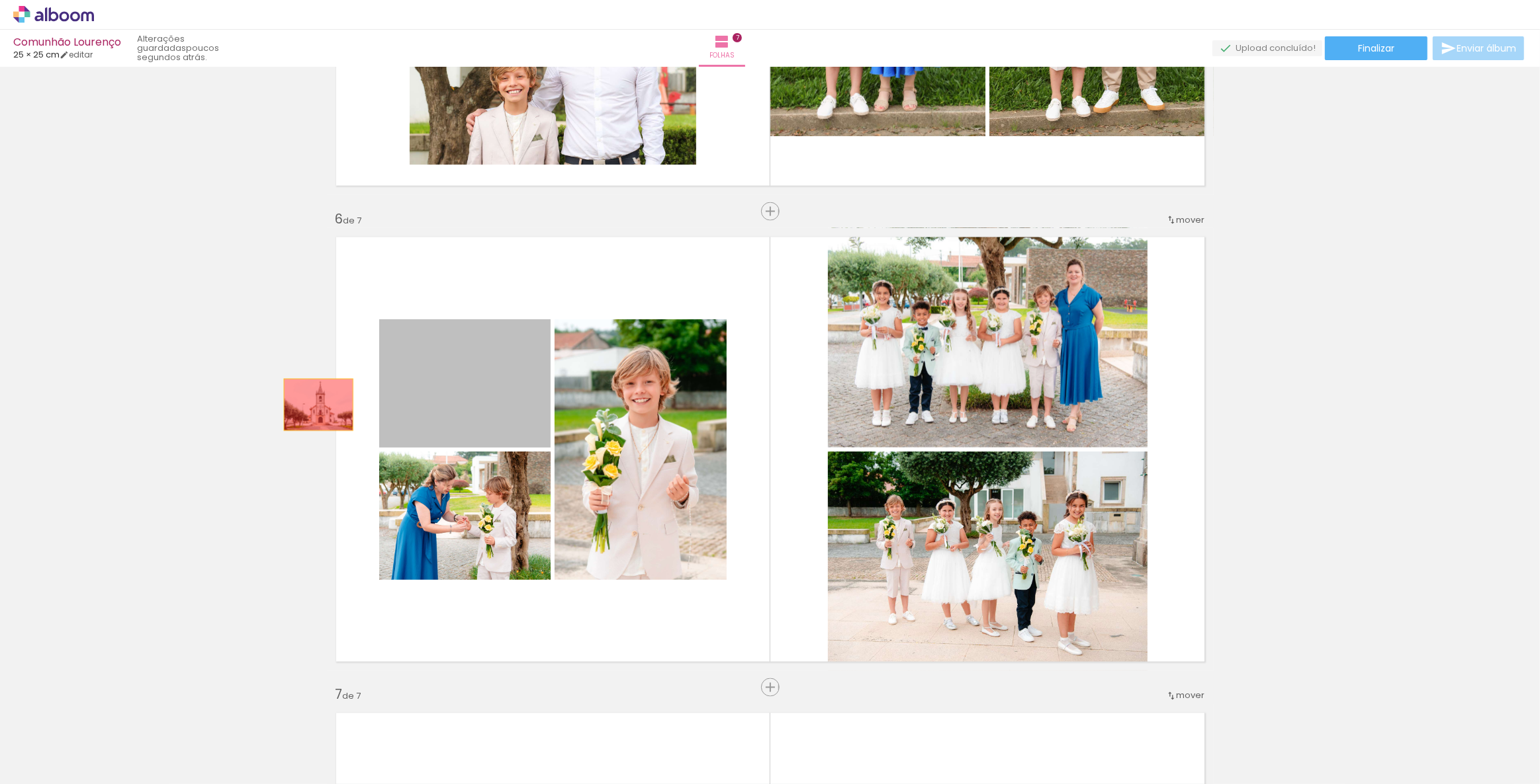
drag, startPoint x: 450, startPoint y: 439, endPoint x: 313, endPoint y: 405, distance: 141.2
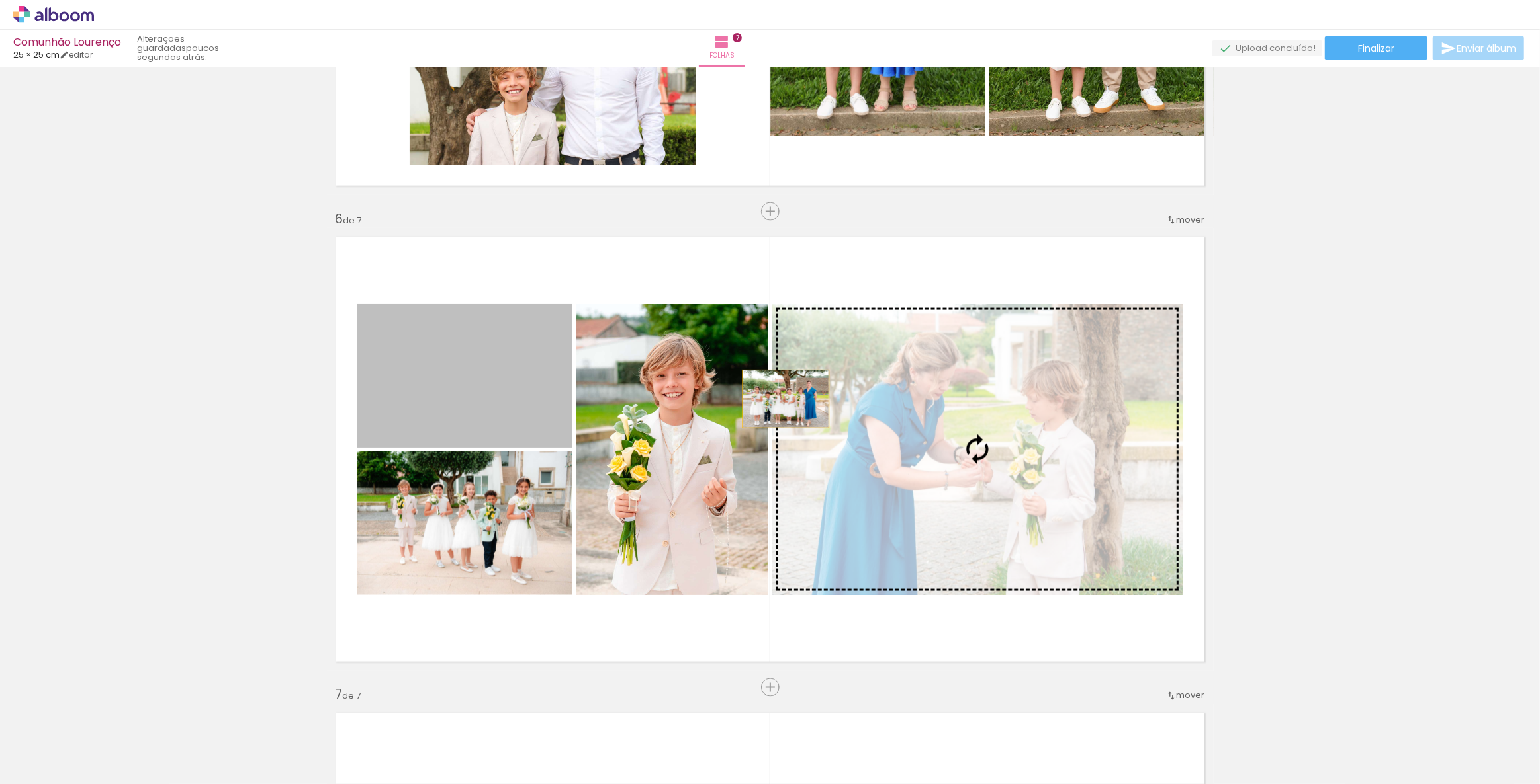
drag, startPoint x: 428, startPoint y: 353, endPoint x: 823, endPoint y: 405, distance: 398.4
click at [0, 0] on slot at bounding box center [0, 0] width 0 height 0
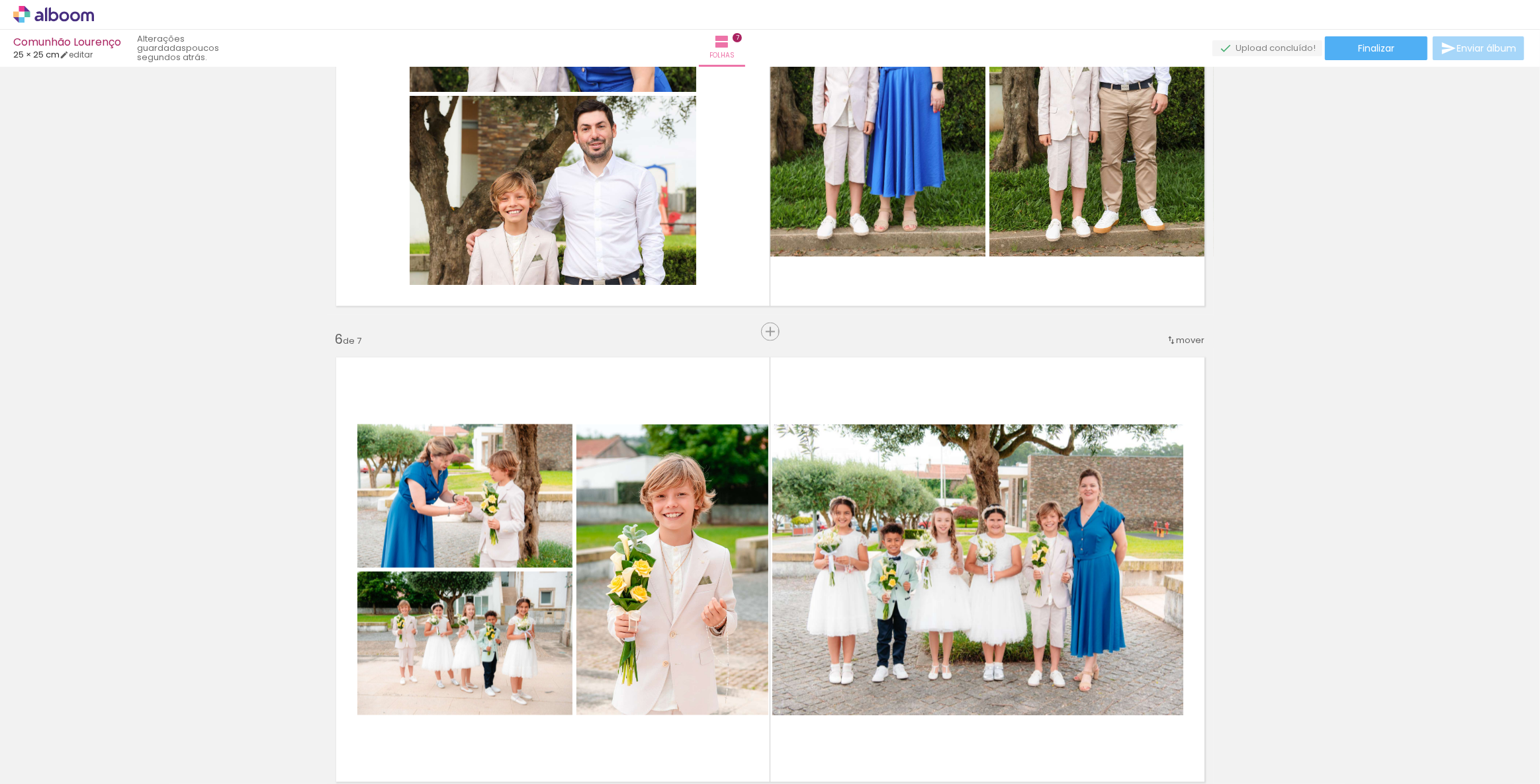
scroll to position [2198, 0]
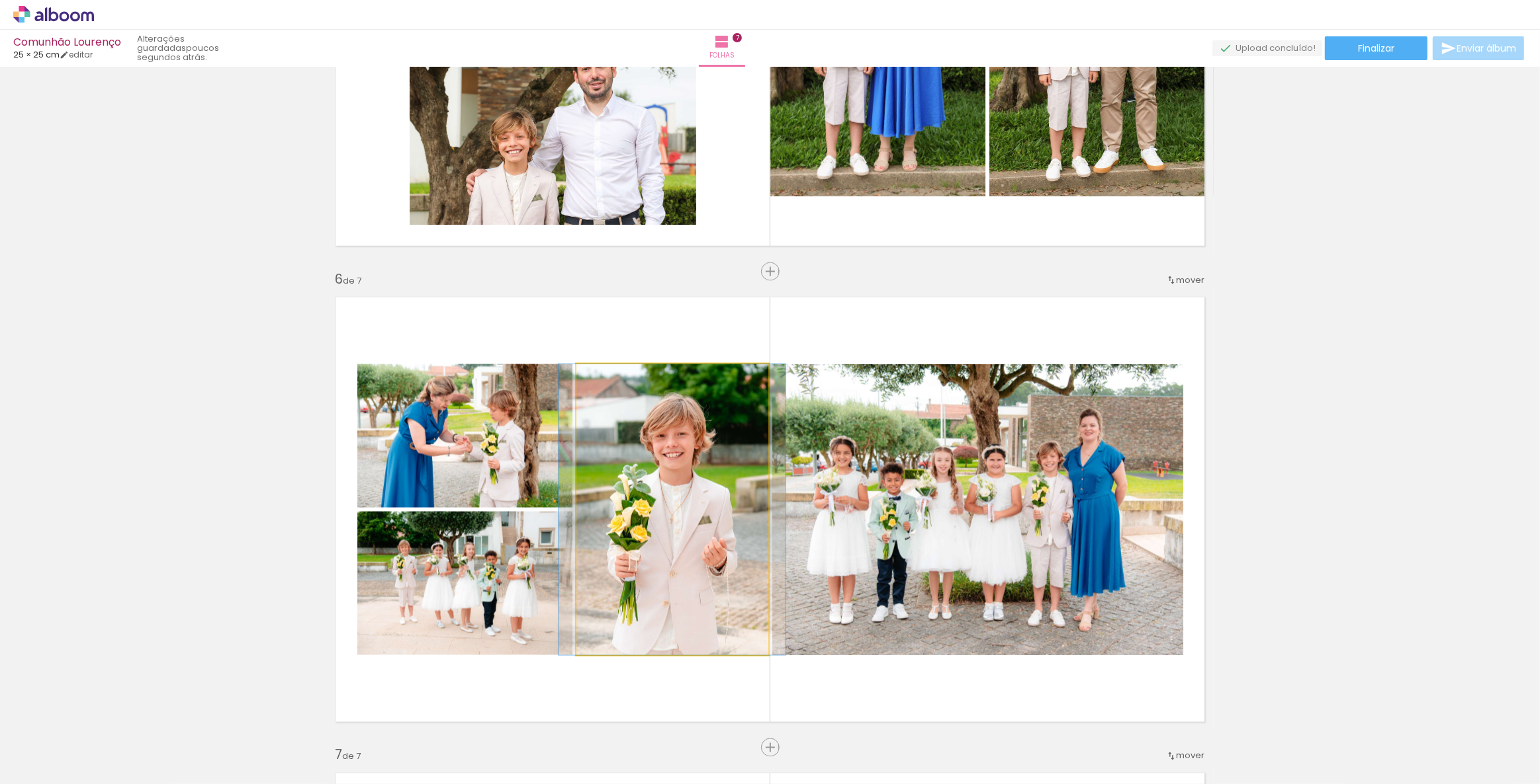
scroll to position [0, 648]
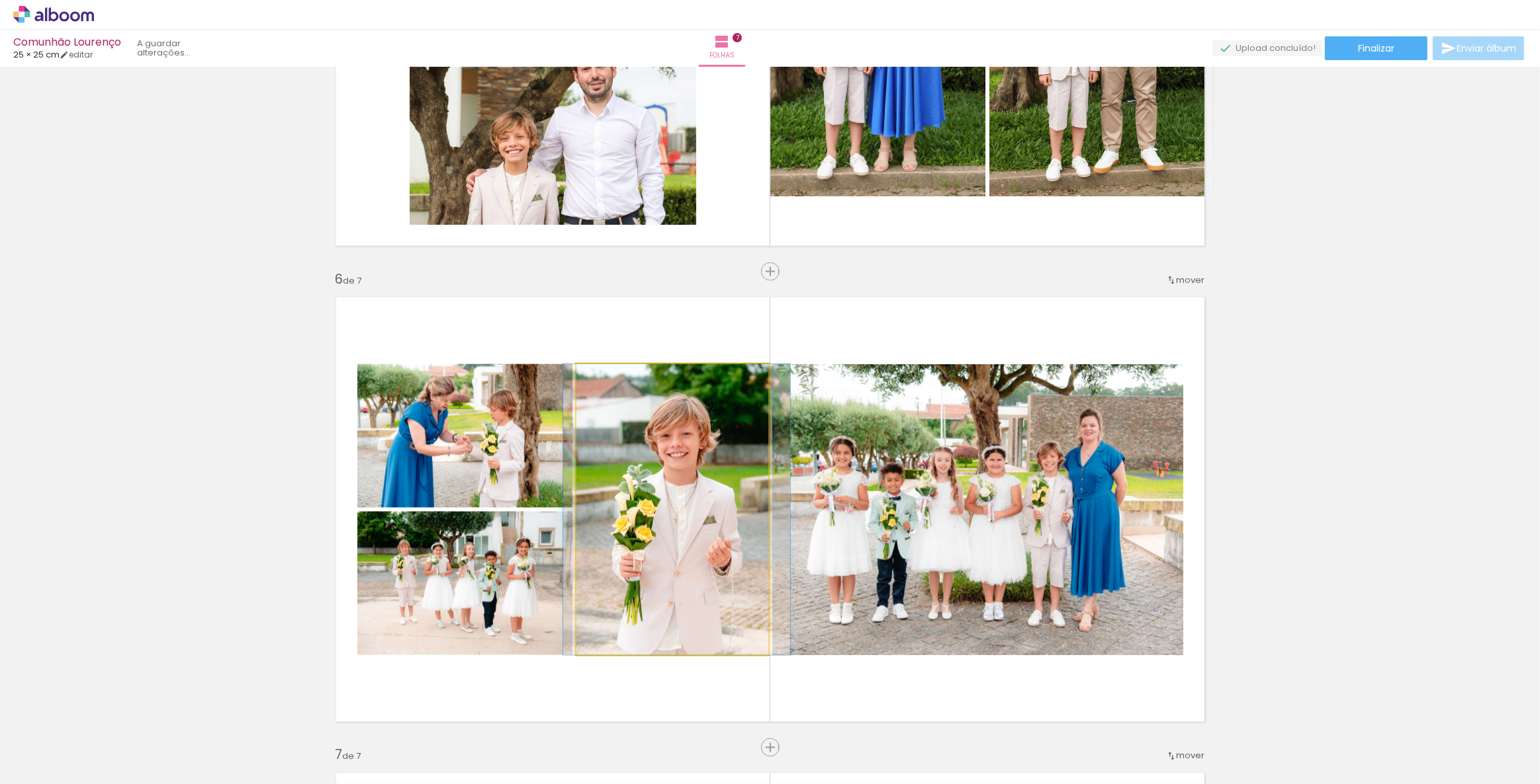
drag, startPoint x: 672, startPoint y: 522, endPoint x: 677, endPoint y: 500, distance: 22.6
click at [679, 500] on quentale-photo at bounding box center [672, 510] width 192 height 291
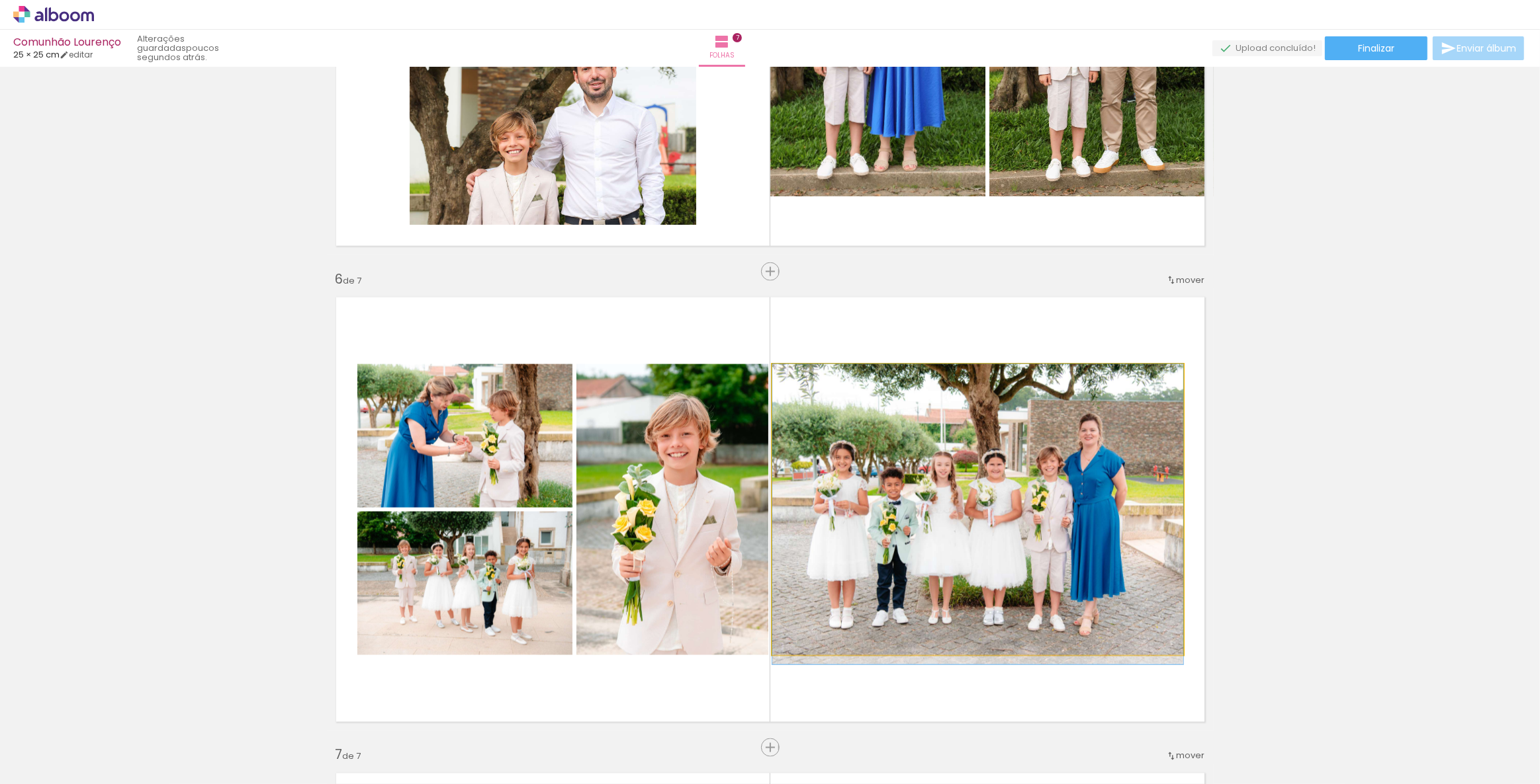
drag, startPoint x: 980, startPoint y: 451, endPoint x: 1014, endPoint y: 474, distance: 41.0
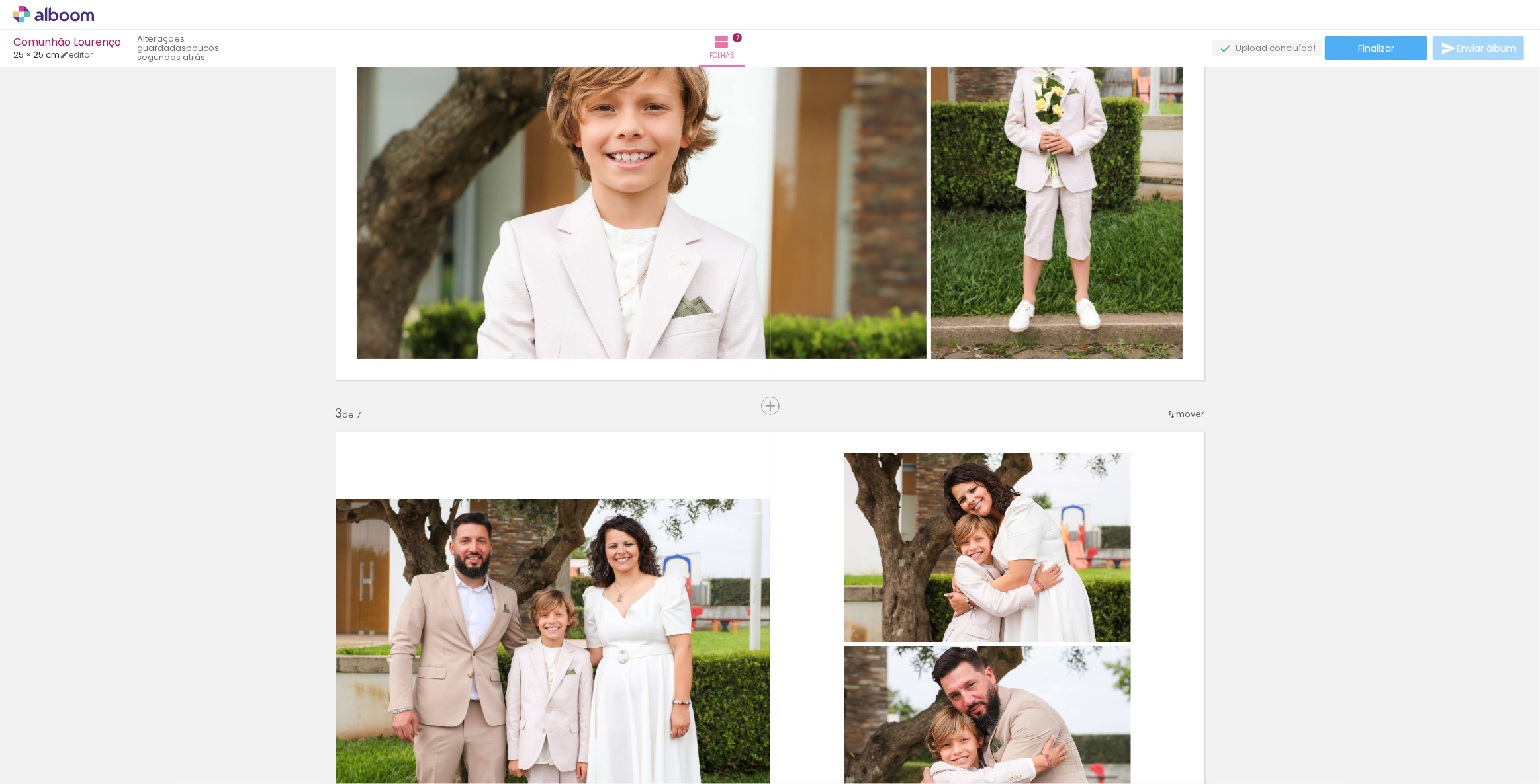
scroll to position [334, 0]
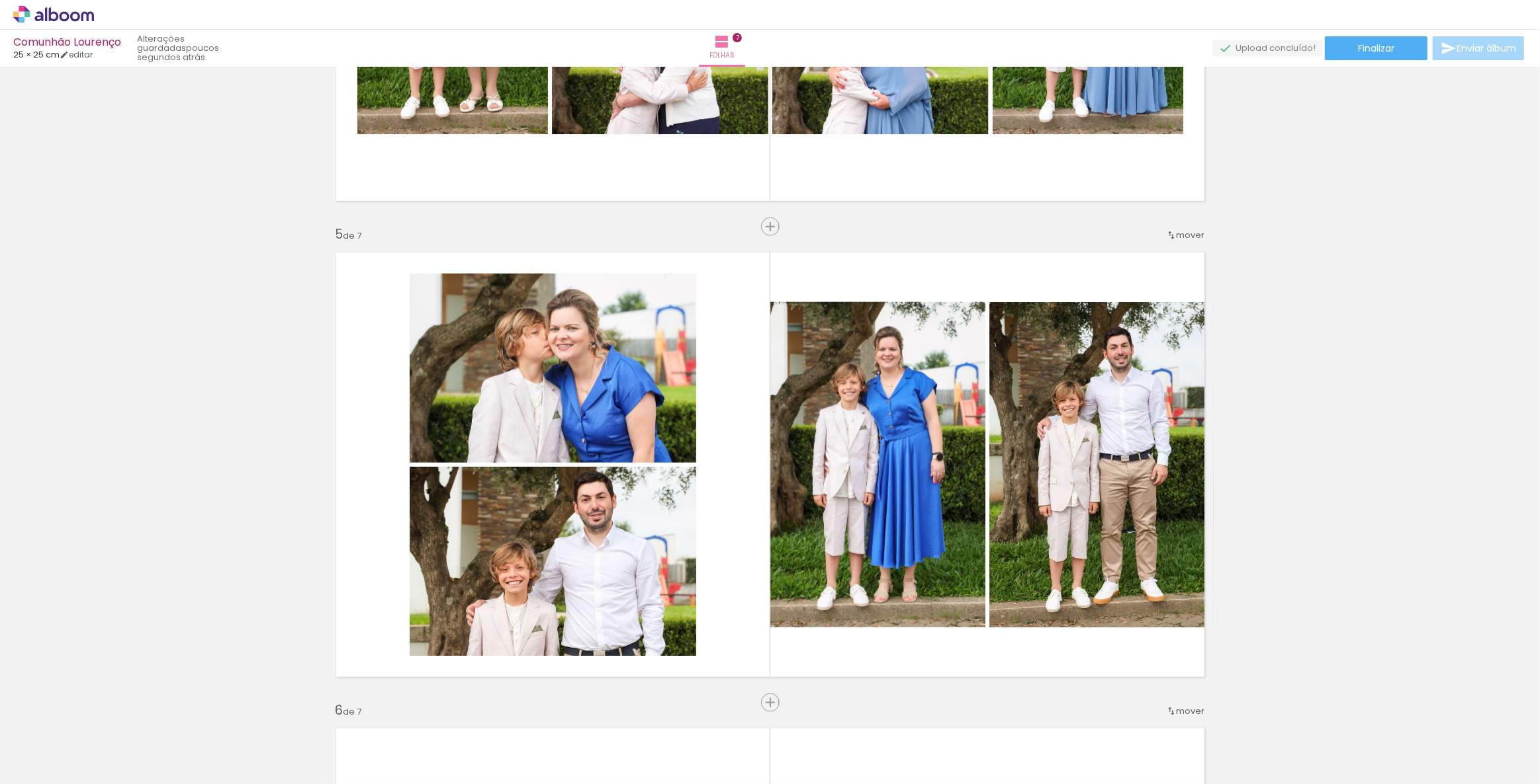
drag, startPoint x: 1398, startPoint y: 281, endPoint x: 1403, endPoint y: 496, distance: 215.1
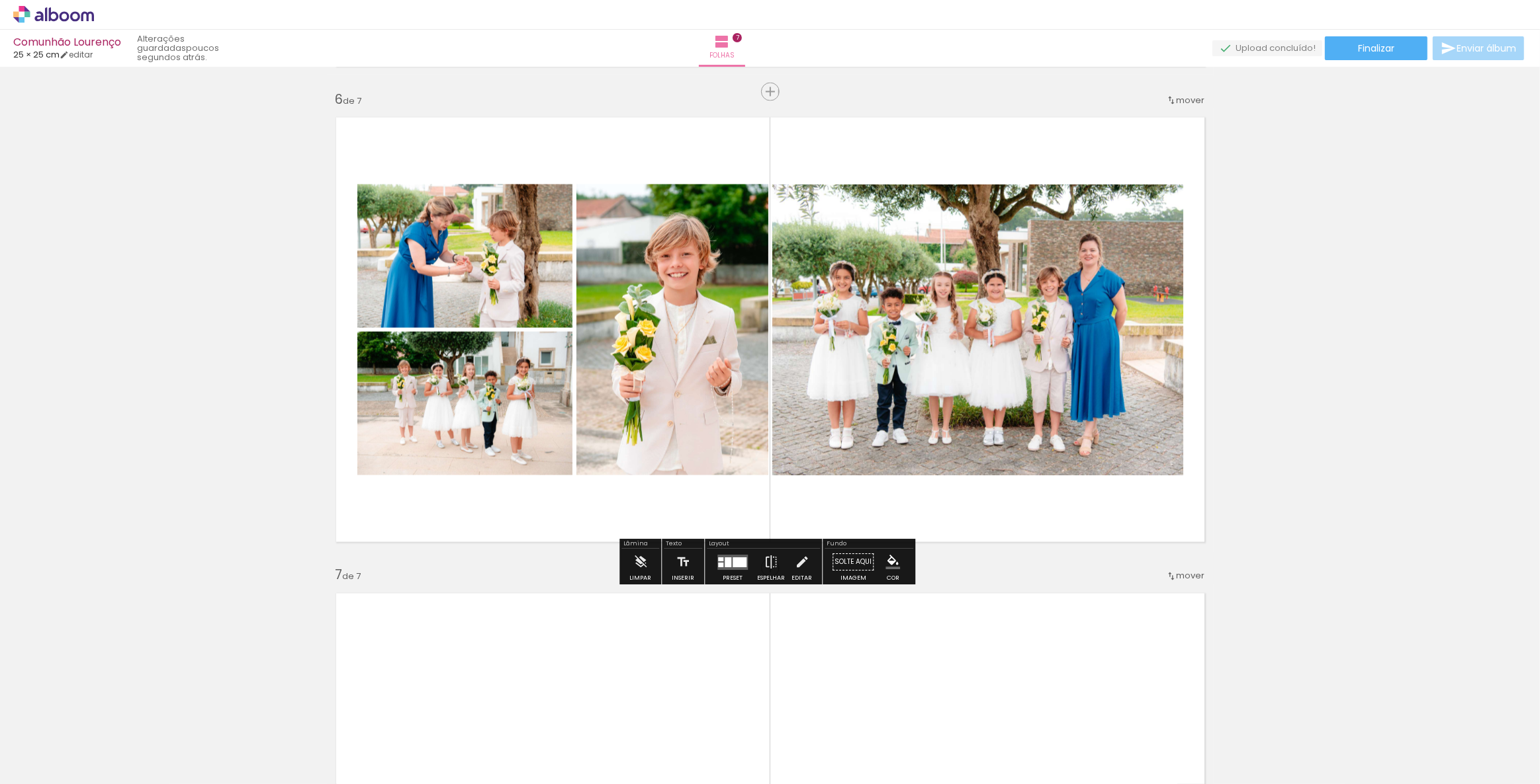
scroll to position [2356, 0]
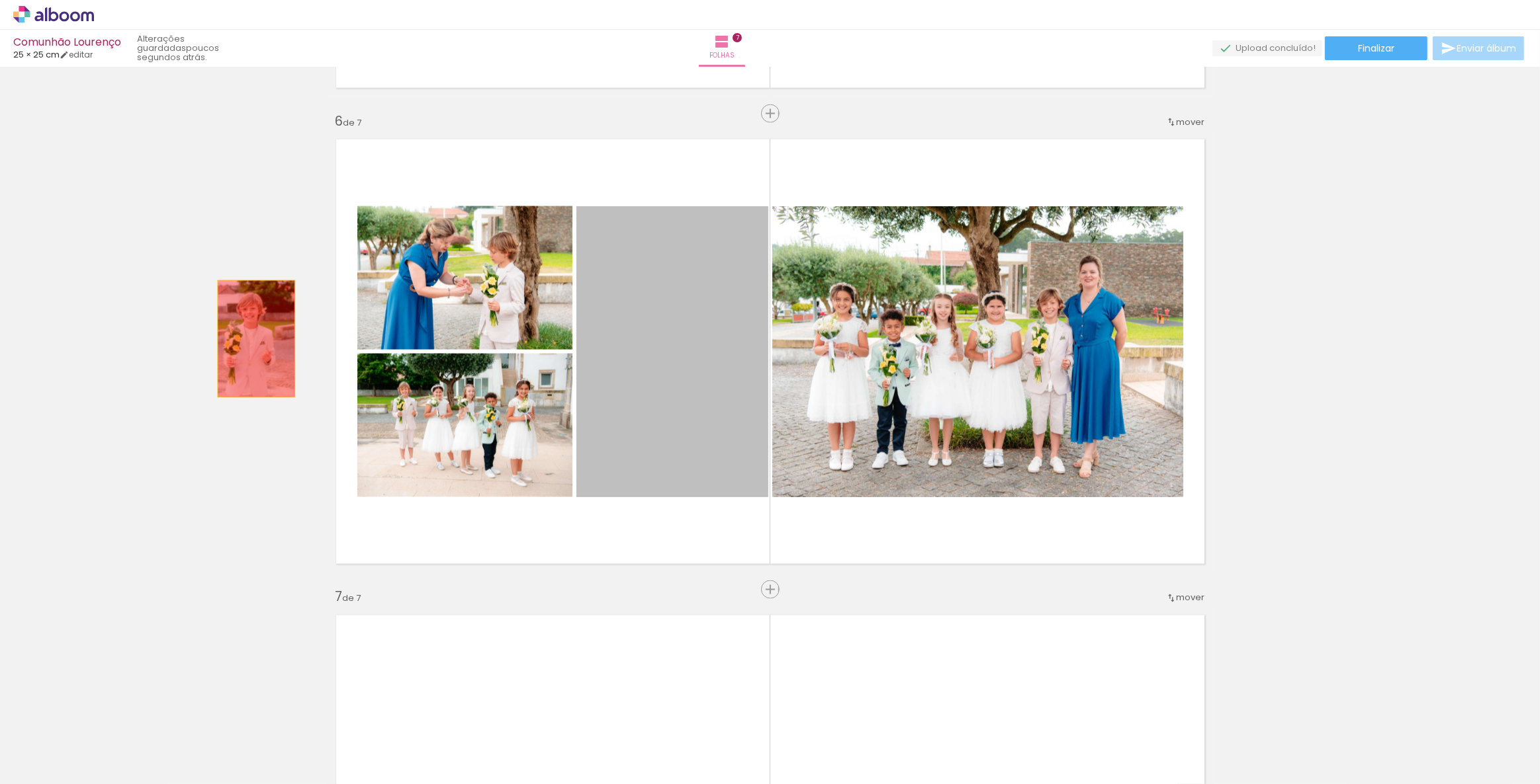
drag, startPoint x: 698, startPoint y: 379, endPoint x: 241, endPoint y: 337, distance: 458.9
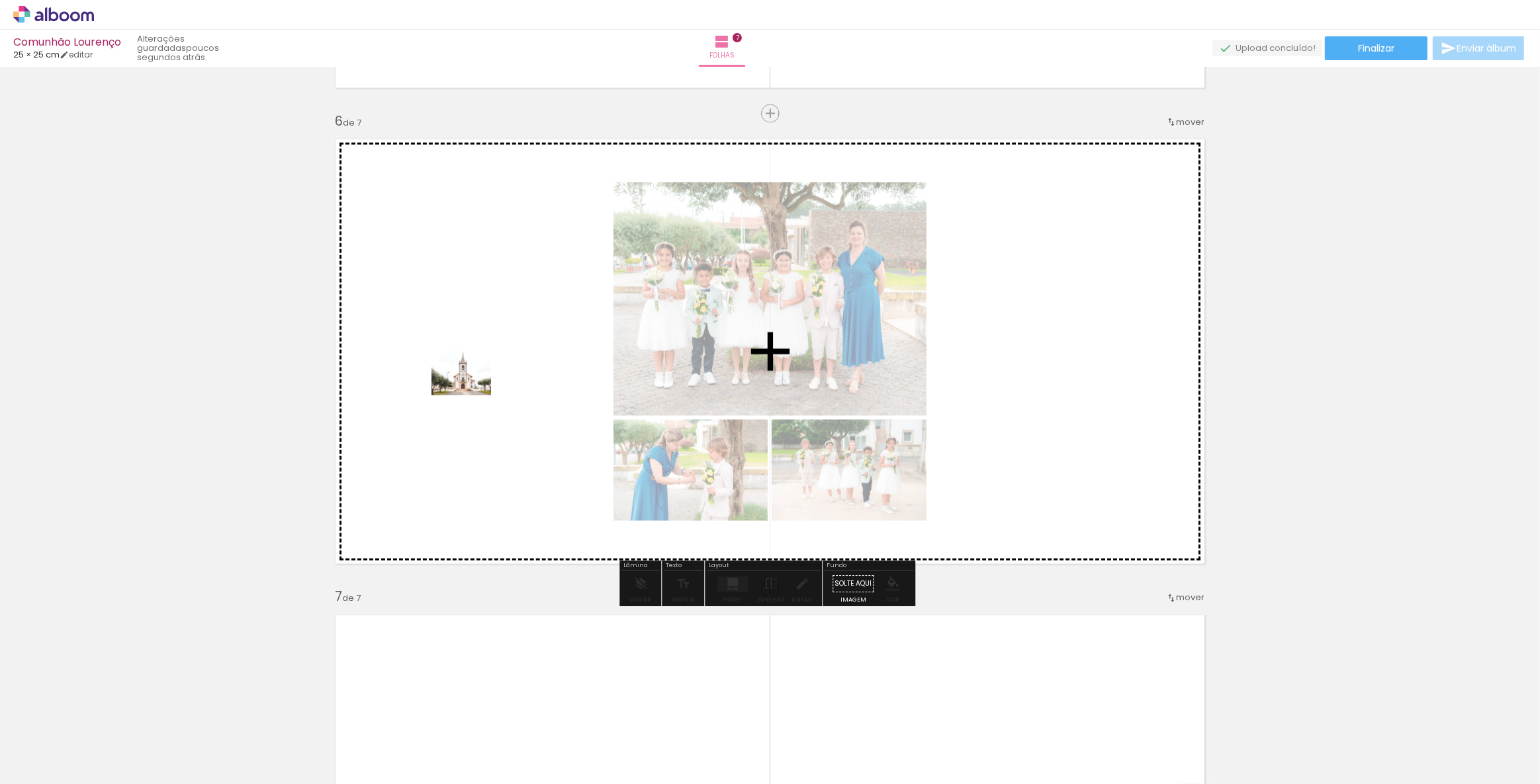
drag, startPoint x: 1185, startPoint y: 754, endPoint x: 444, endPoint y: 382, distance: 829.1
click at [444, 382] on quentale-workspace at bounding box center [770, 392] width 1540 height 784
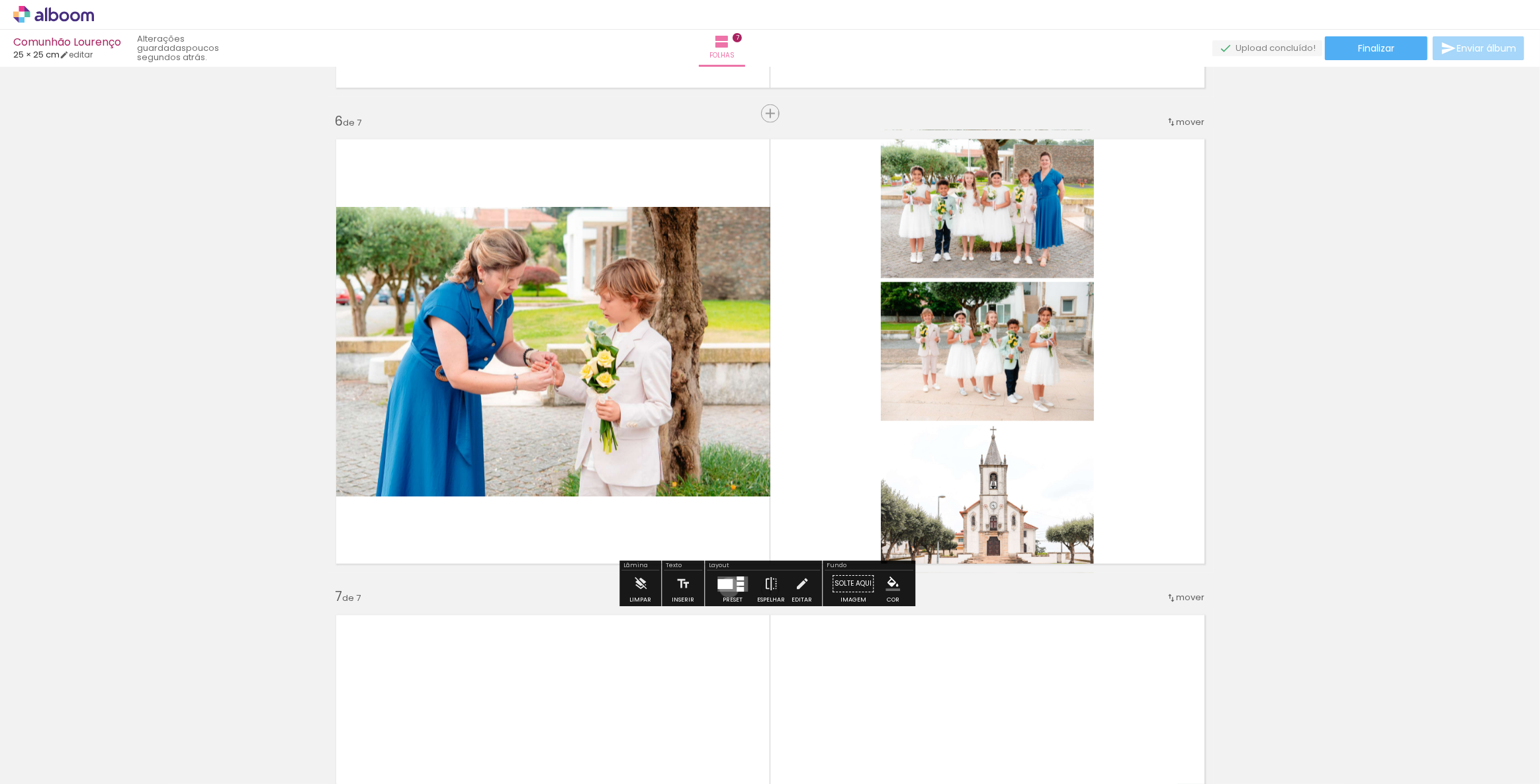
click at [726, 587] on div at bounding box center [725, 584] width 15 height 10
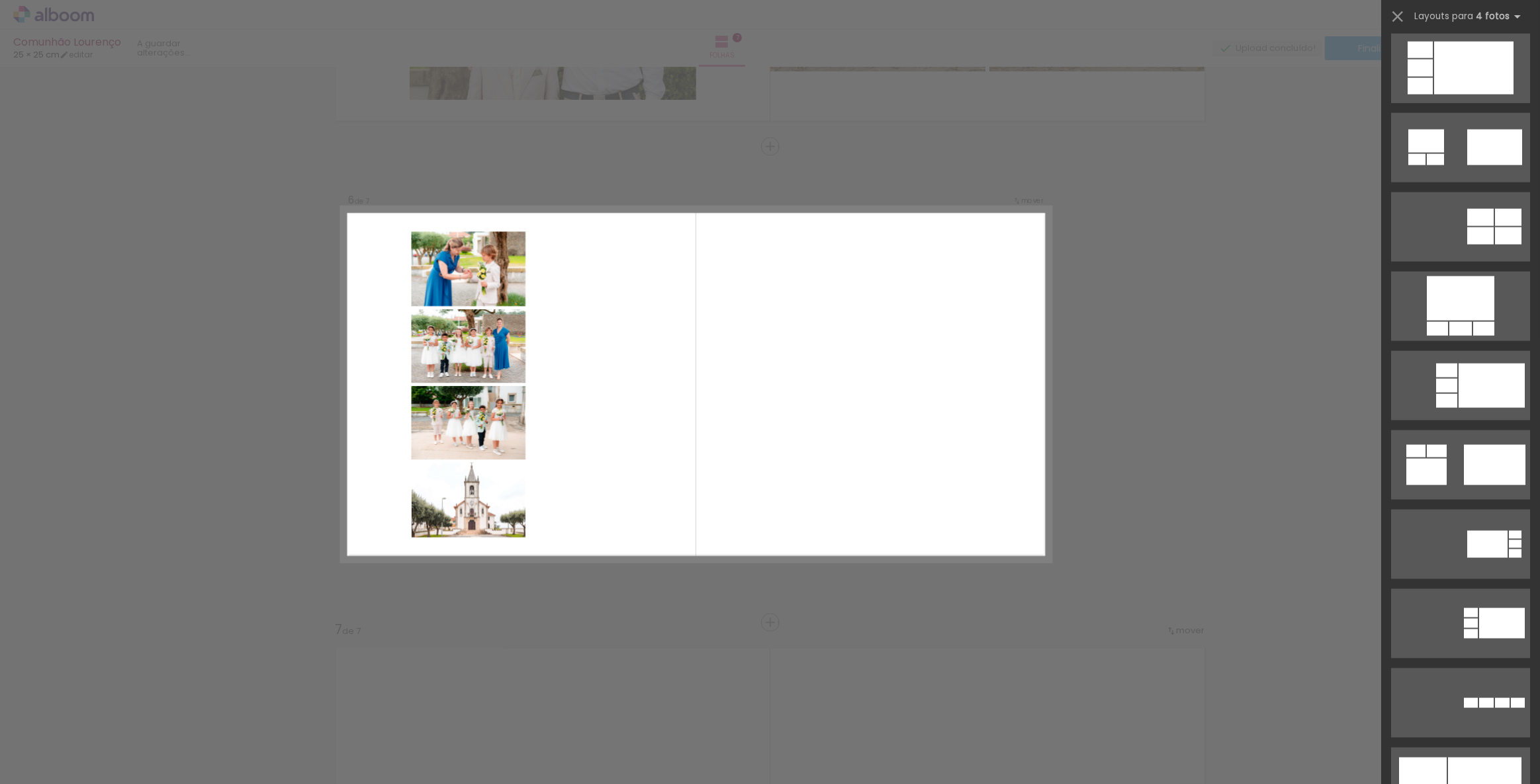
scroll to position [2284, 0]
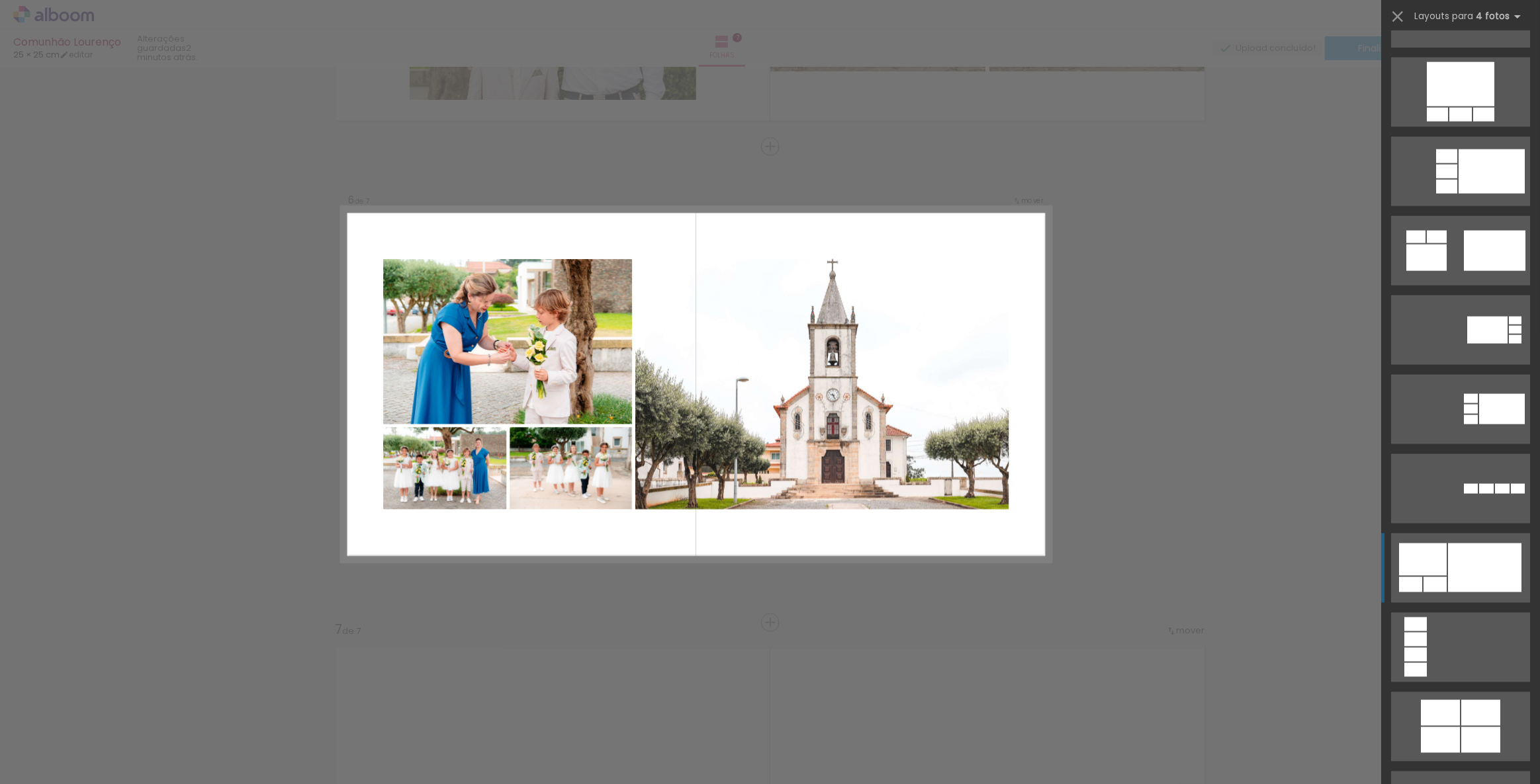
click at [1454, 576] on div at bounding box center [1484, 568] width 74 height 49
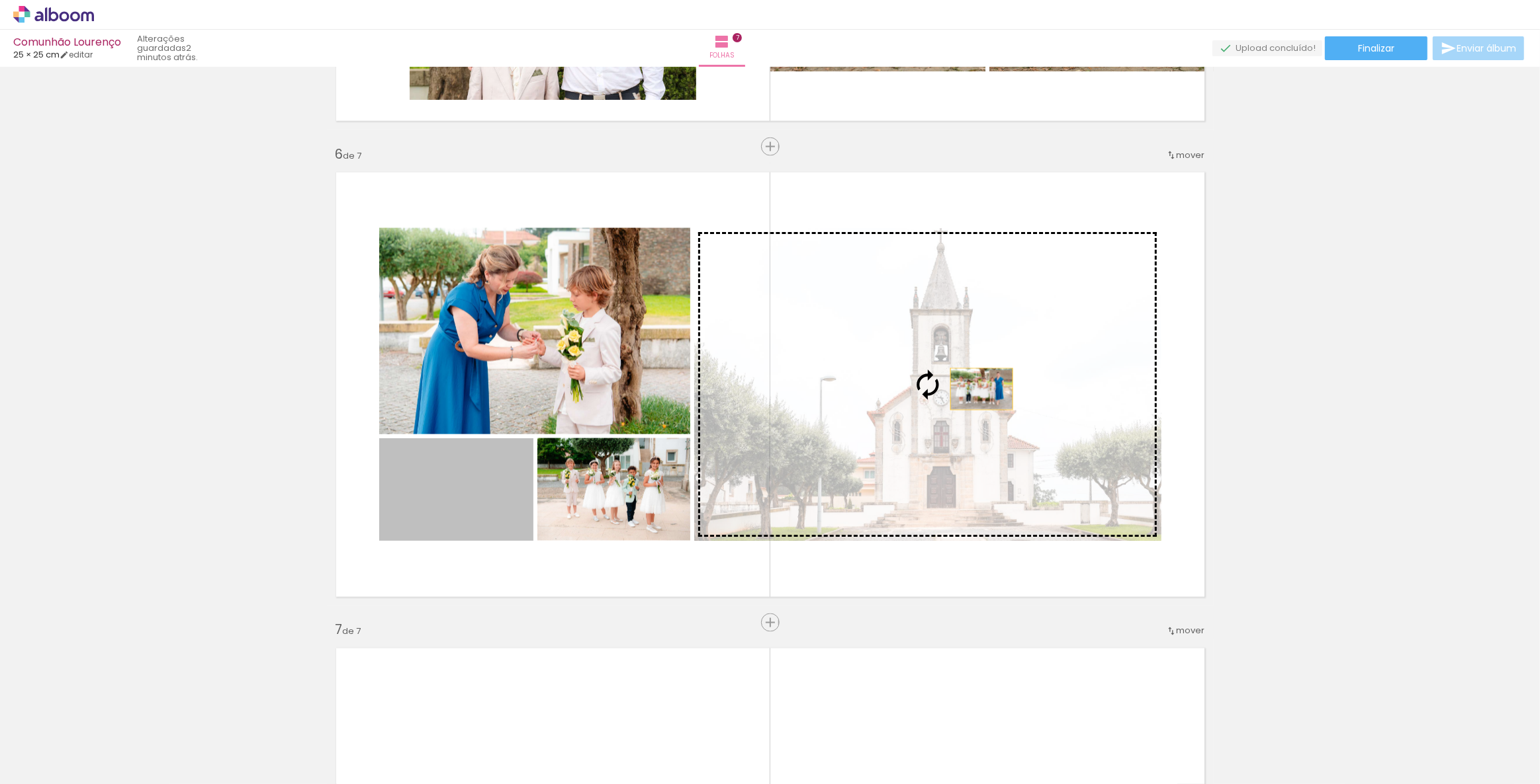
drag, startPoint x: 439, startPoint y: 487, endPoint x: 977, endPoint y: 389, distance: 546.9
click at [0, 0] on slot at bounding box center [0, 0] width 0 height 0
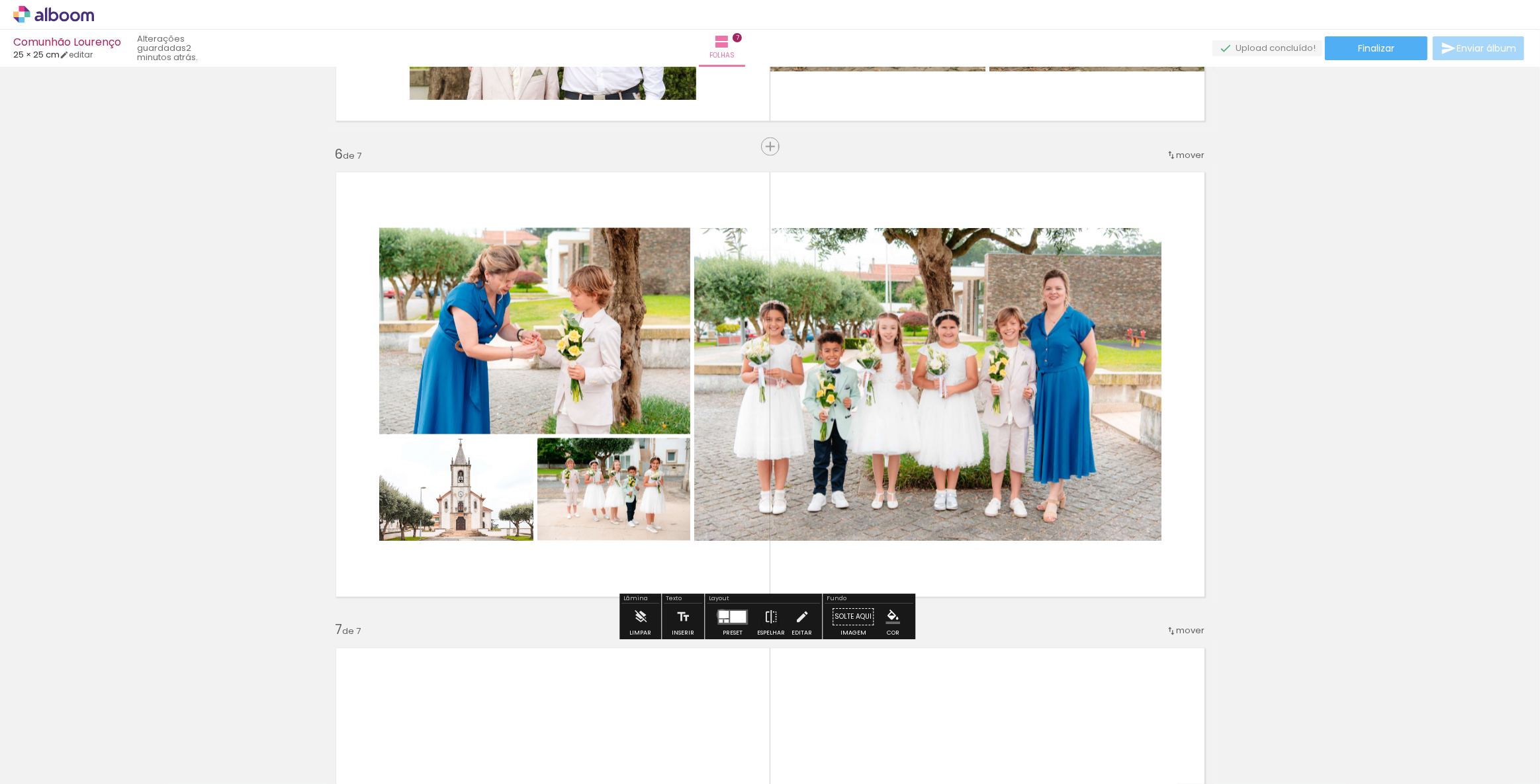
click at [718, 614] on div at bounding box center [723, 615] width 10 height 7
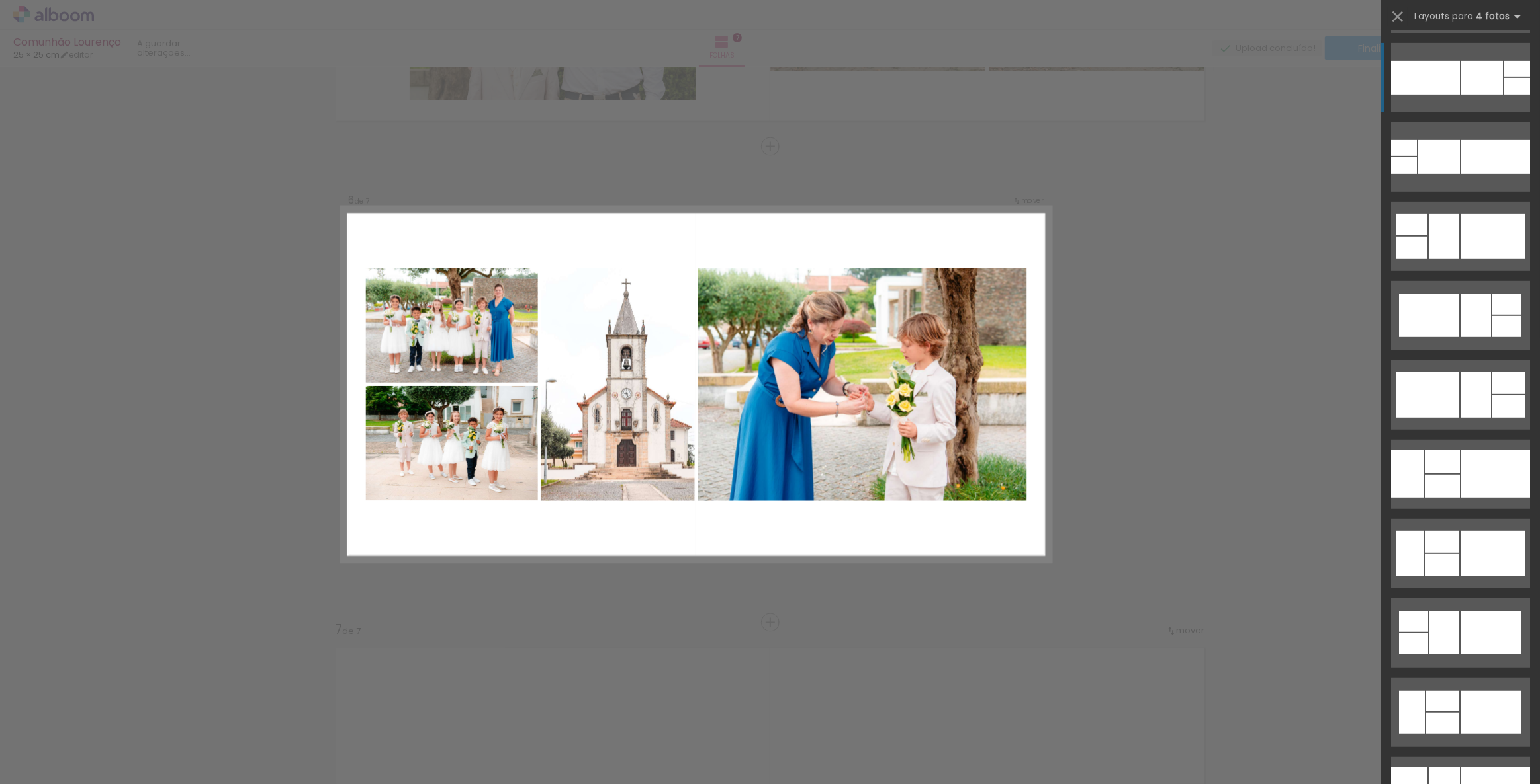
scroll to position [6865, 0]
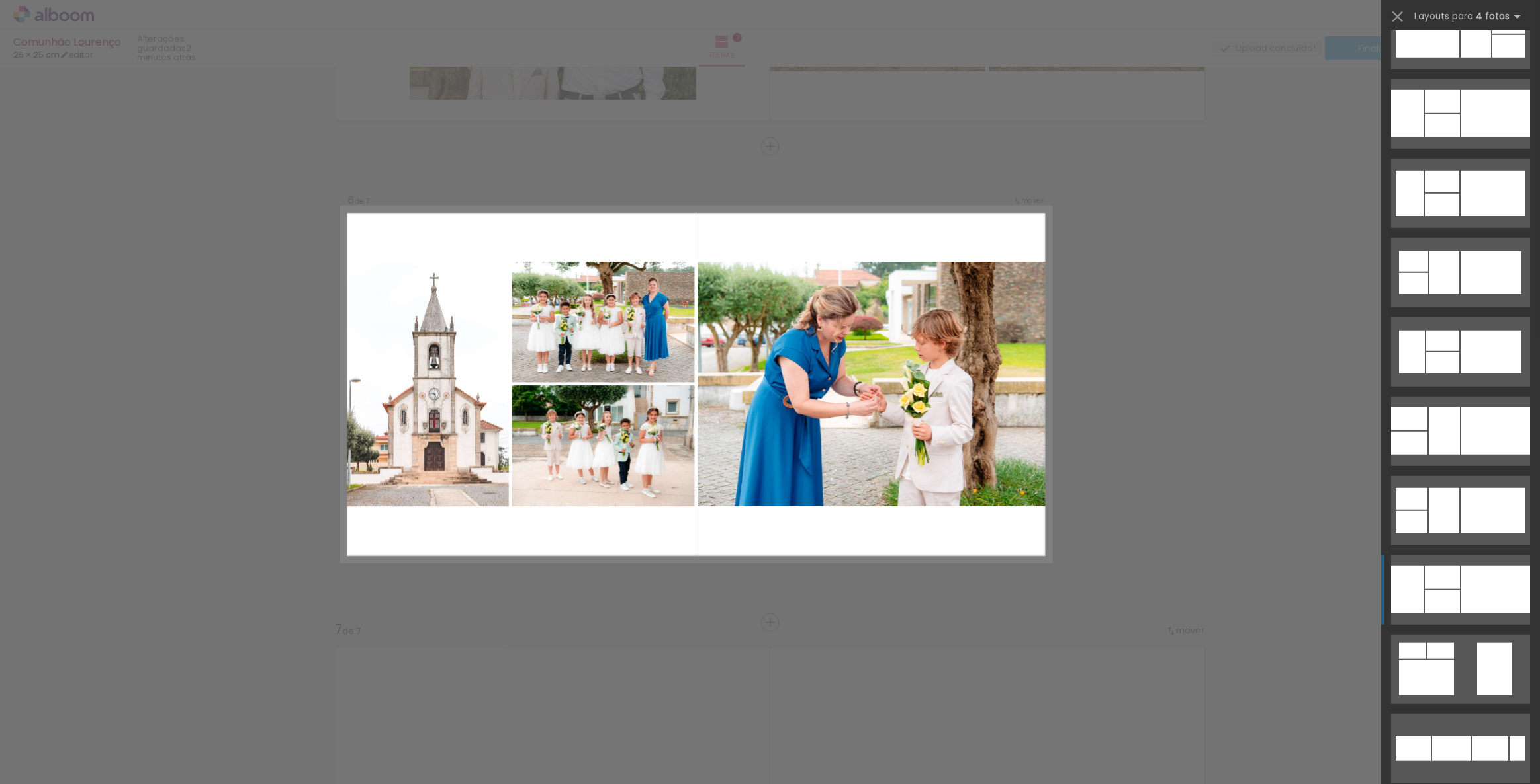
click at [1444, 579] on div at bounding box center [1442, 577] width 35 height 23
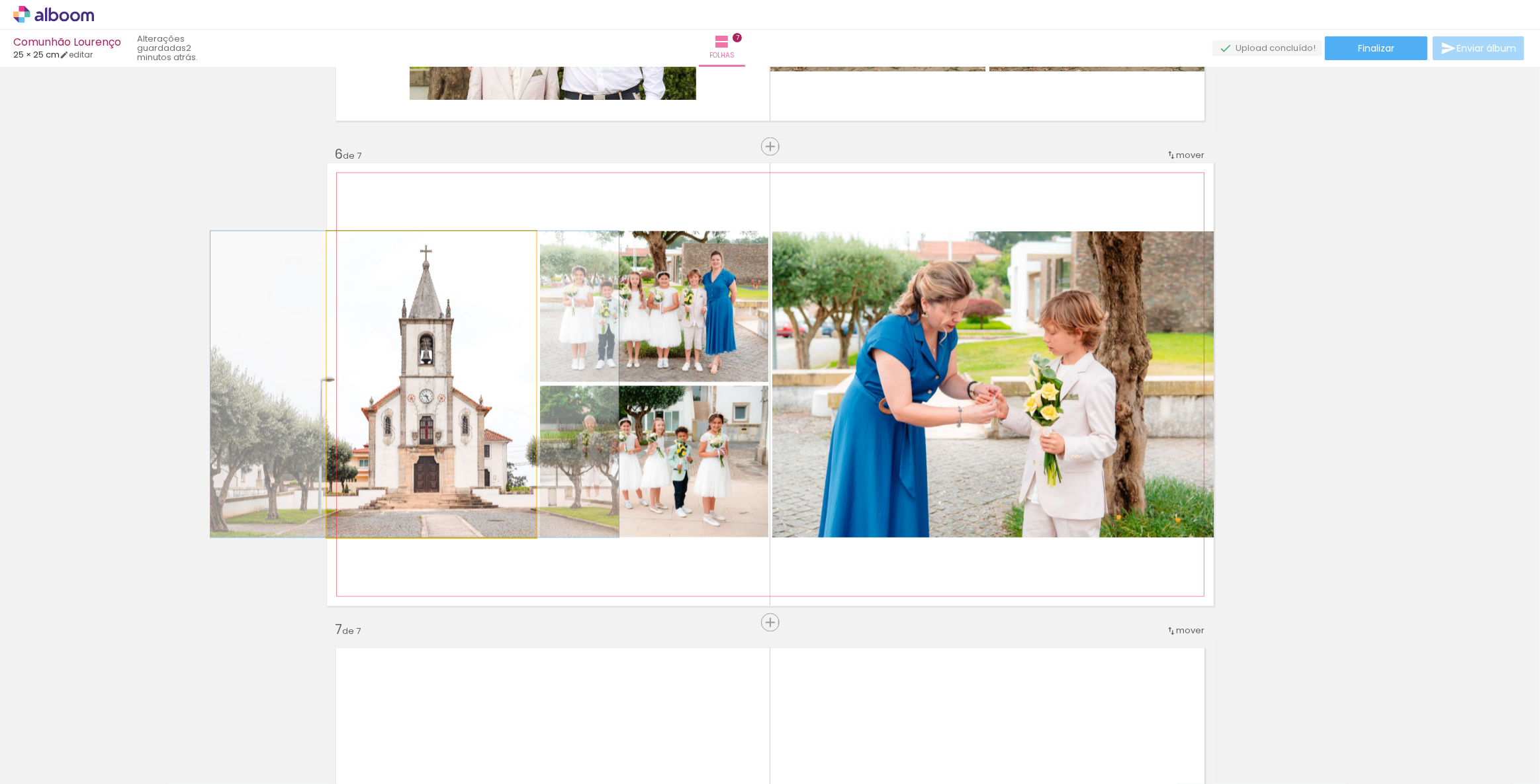
drag, startPoint x: 467, startPoint y: 400, endPoint x: 450, endPoint y: 382, distance: 24.8
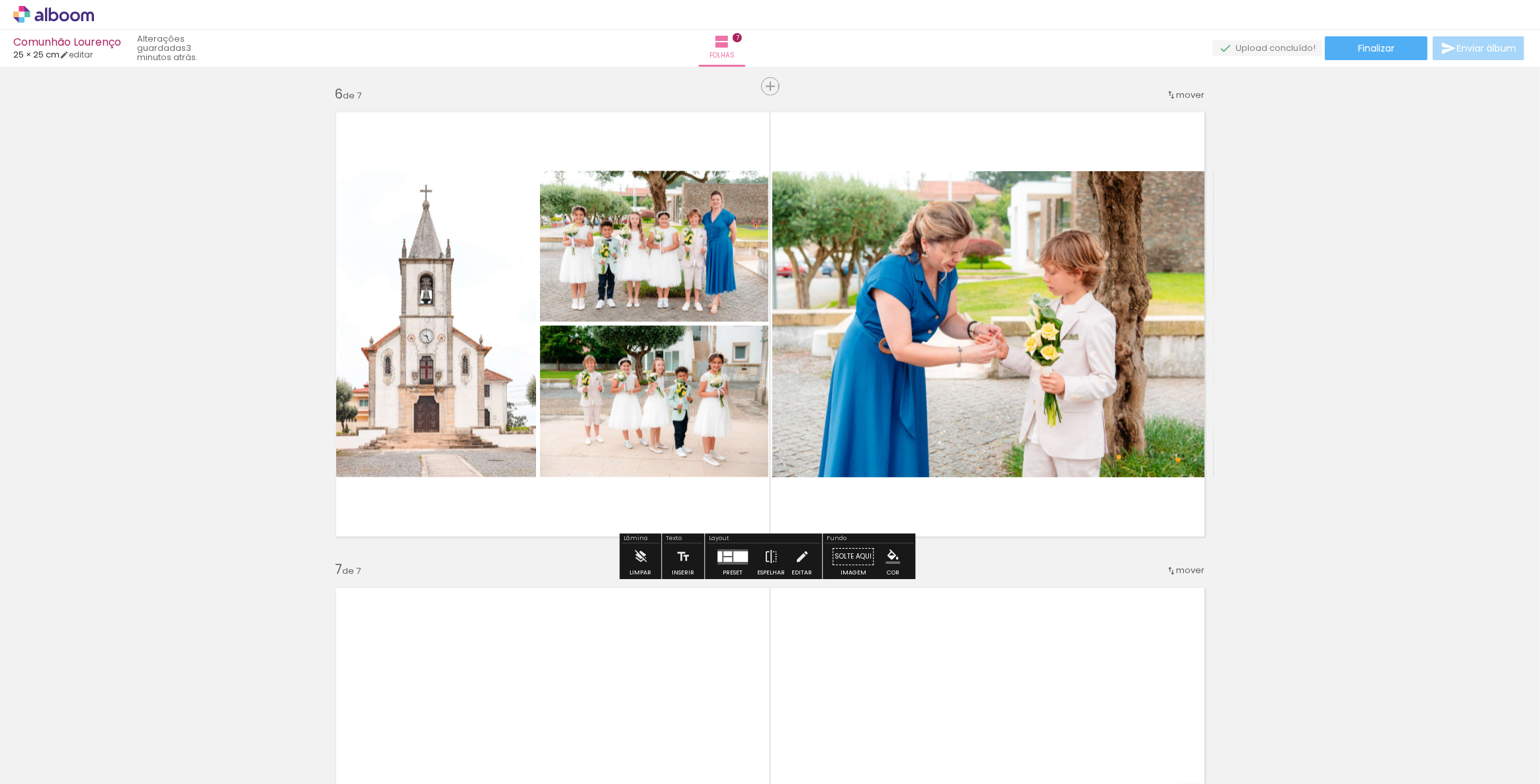
scroll to position [2563, 0]
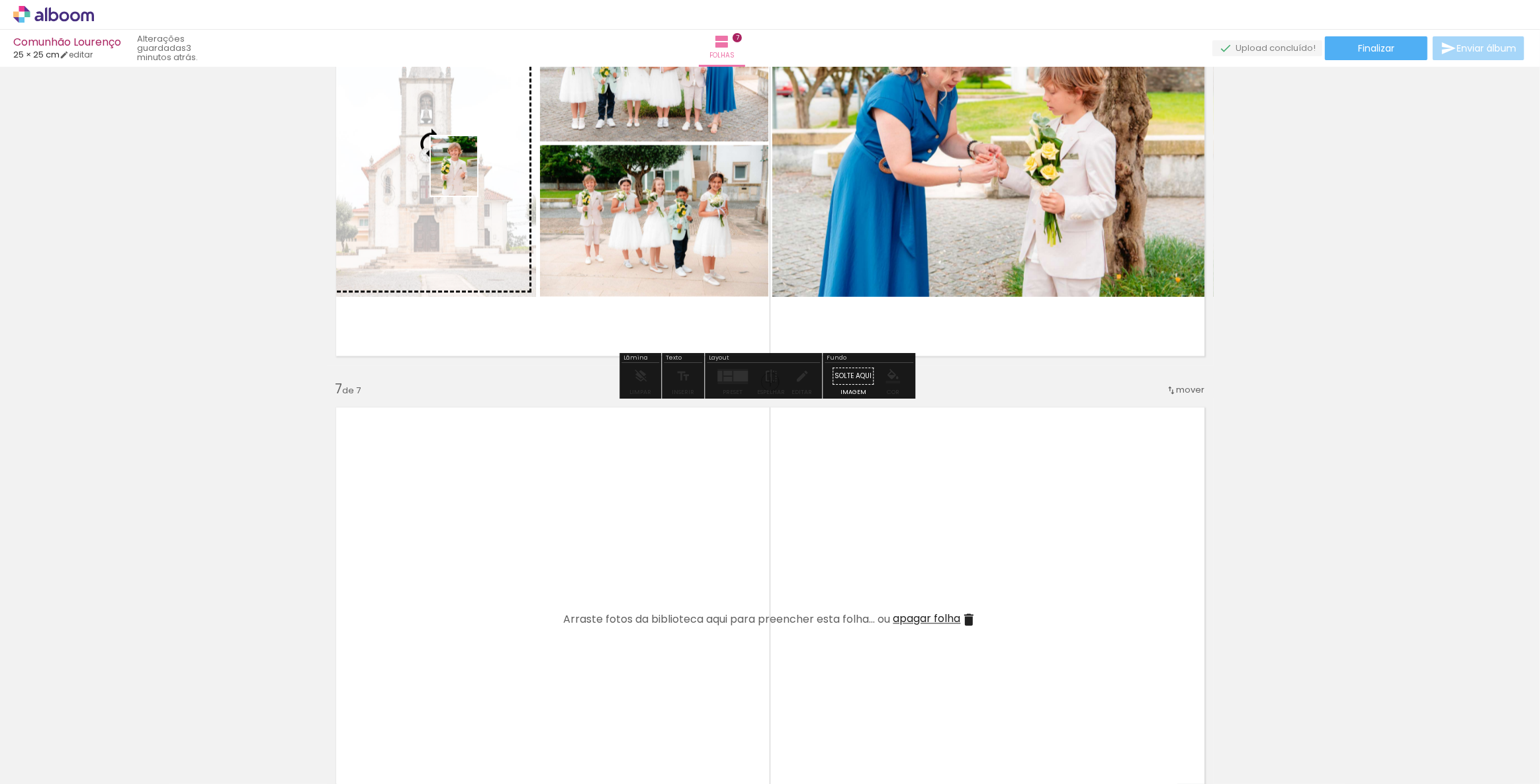
drag, startPoint x: 1490, startPoint y: 751, endPoint x: 470, endPoint y: 176, distance: 1170.9
click at [470, 176] on quentale-workspace at bounding box center [770, 392] width 1540 height 784
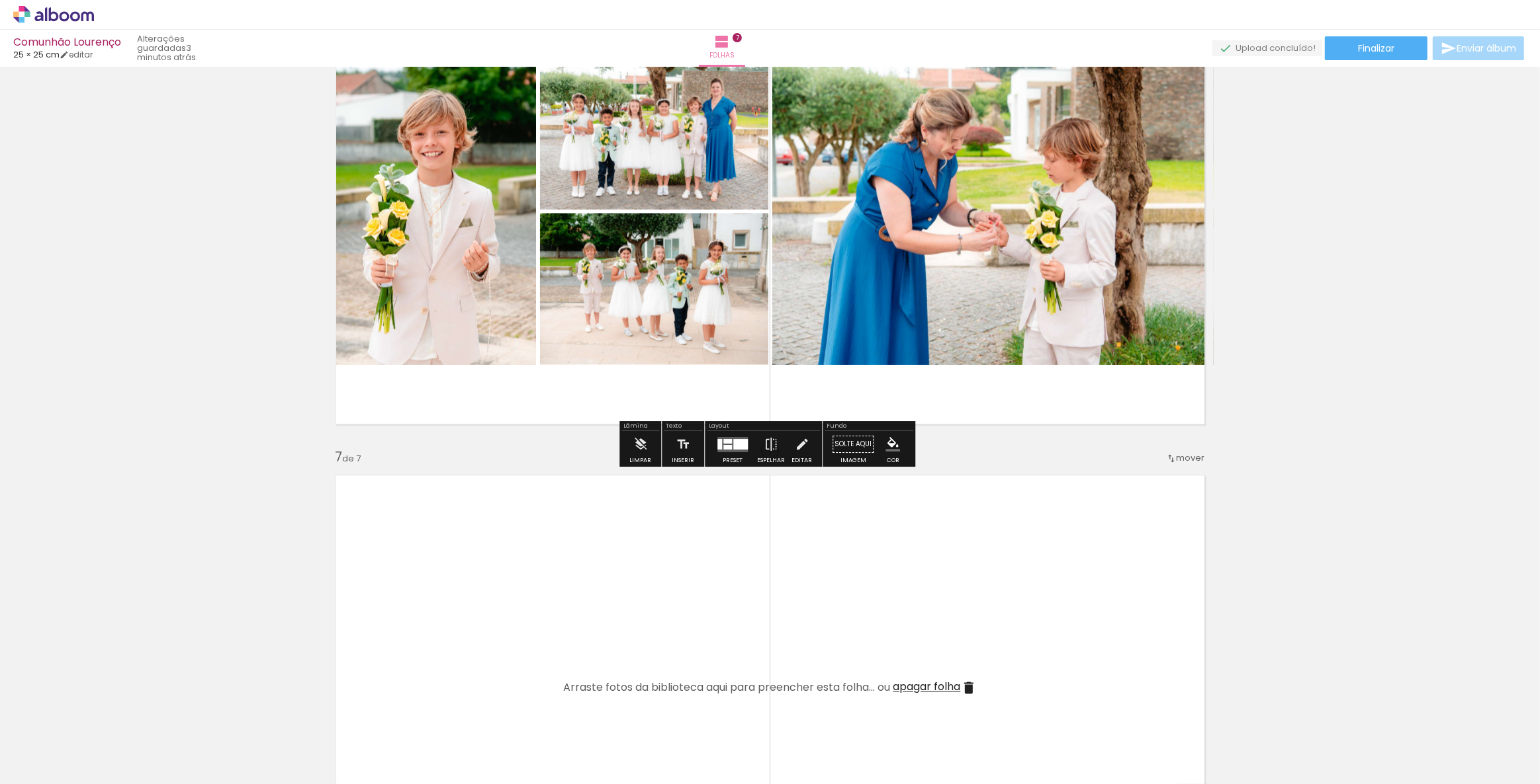
scroll to position [2262, 0]
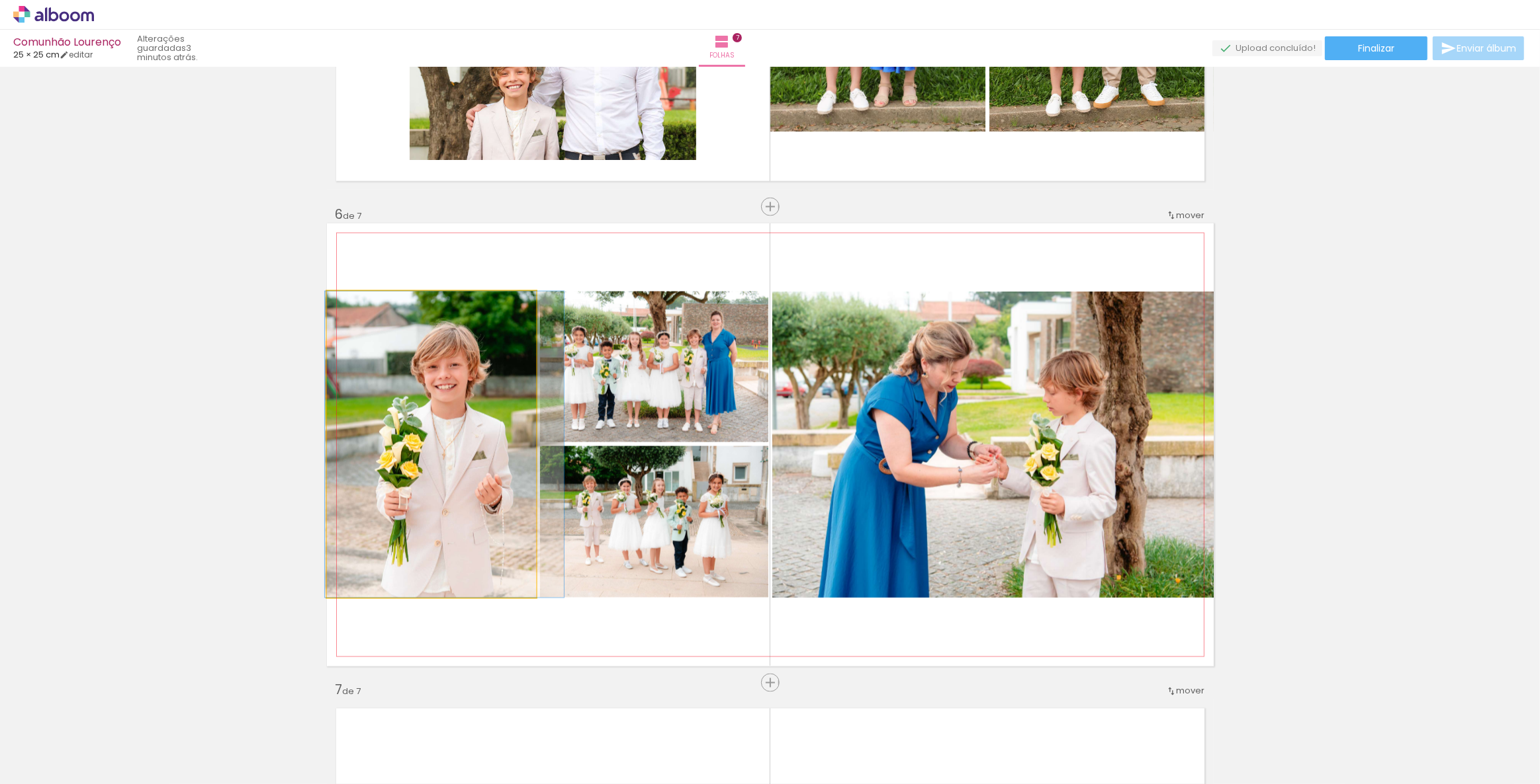
drag, startPoint x: 415, startPoint y: 446, endPoint x: 428, endPoint y: 396, distance: 51.7
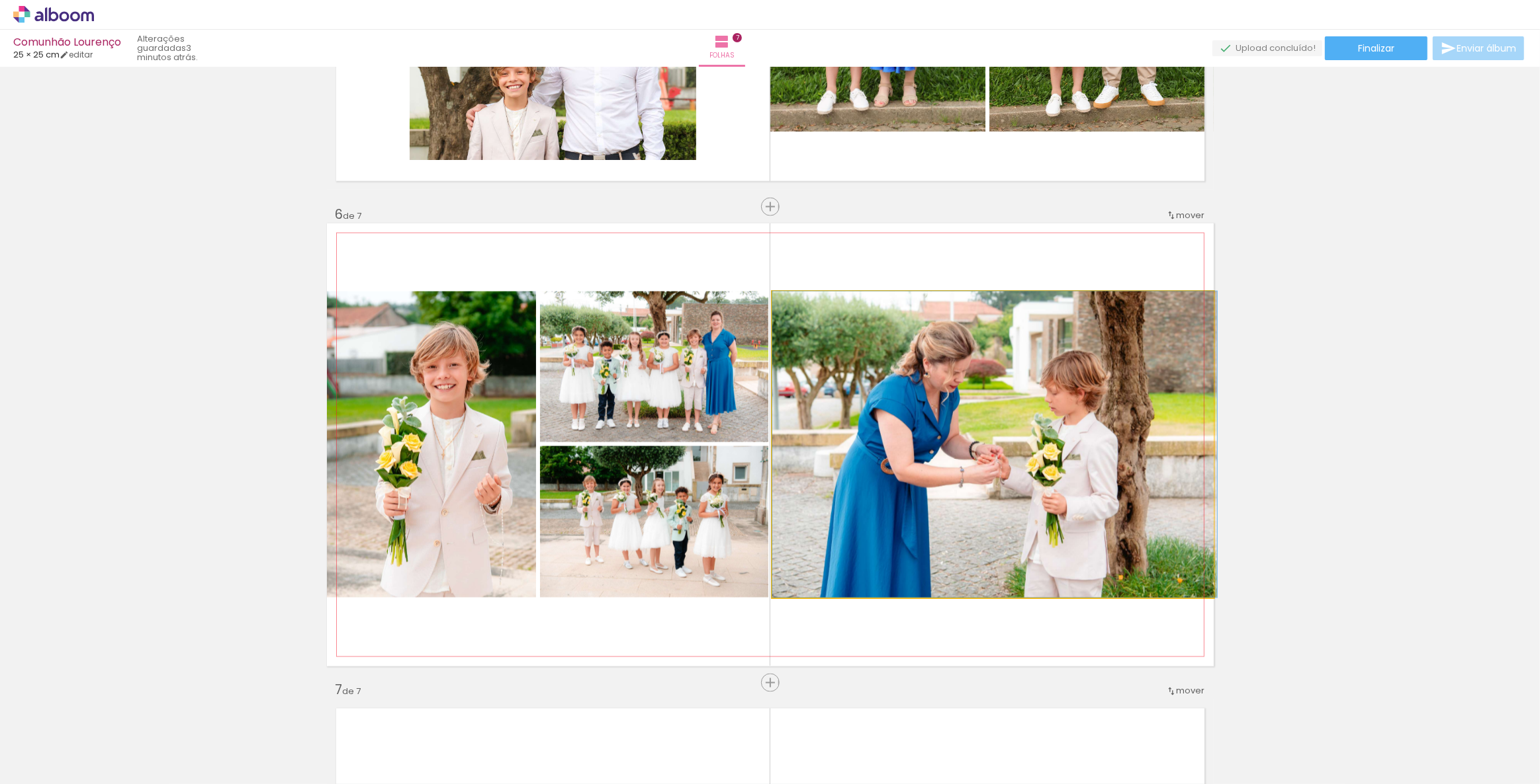
drag, startPoint x: 1096, startPoint y: 391, endPoint x: 1137, endPoint y: 387, distance: 41.2
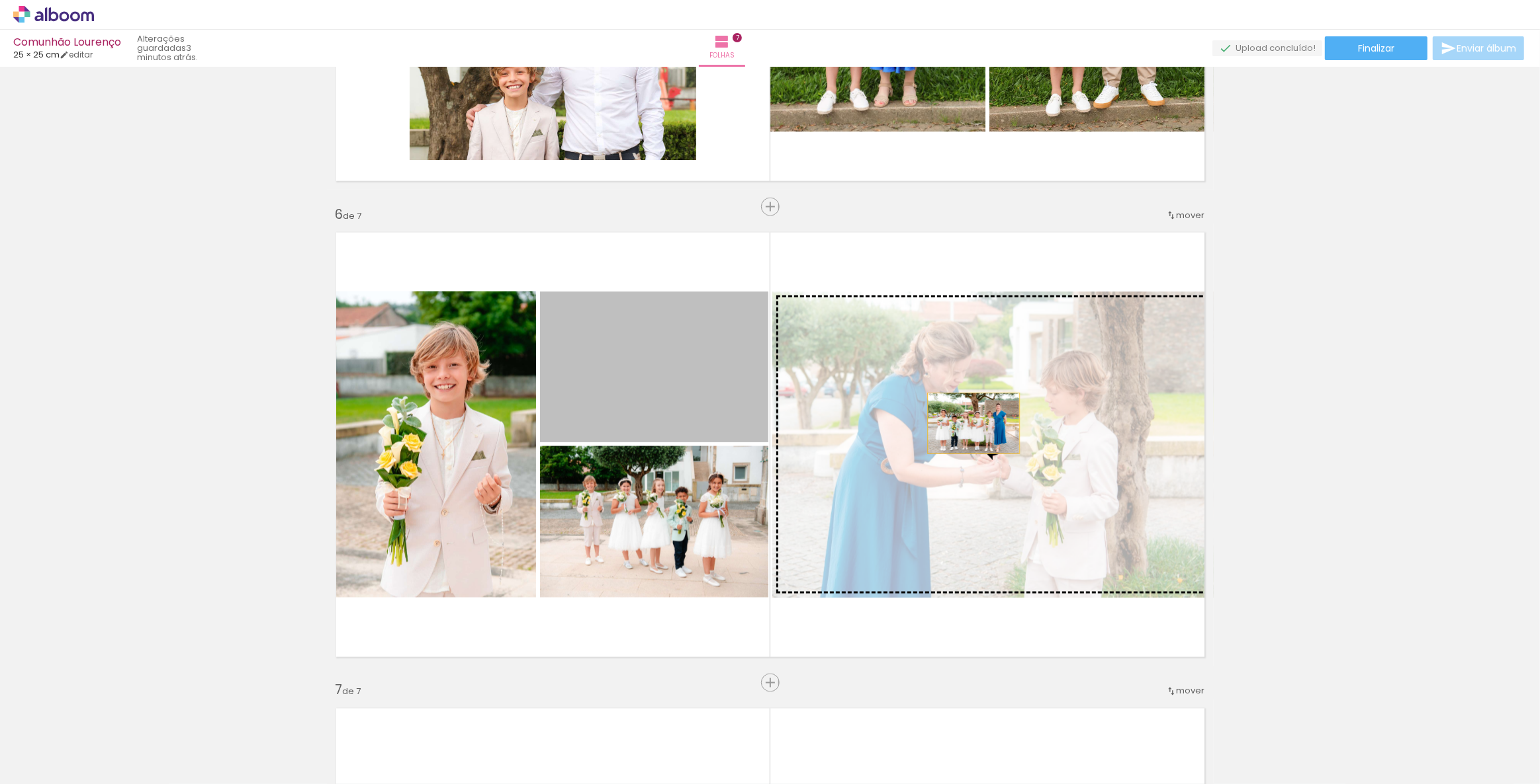
drag, startPoint x: 691, startPoint y: 383, endPoint x: 969, endPoint y: 423, distance: 280.9
click at [0, 0] on slot at bounding box center [0, 0] width 0 height 0
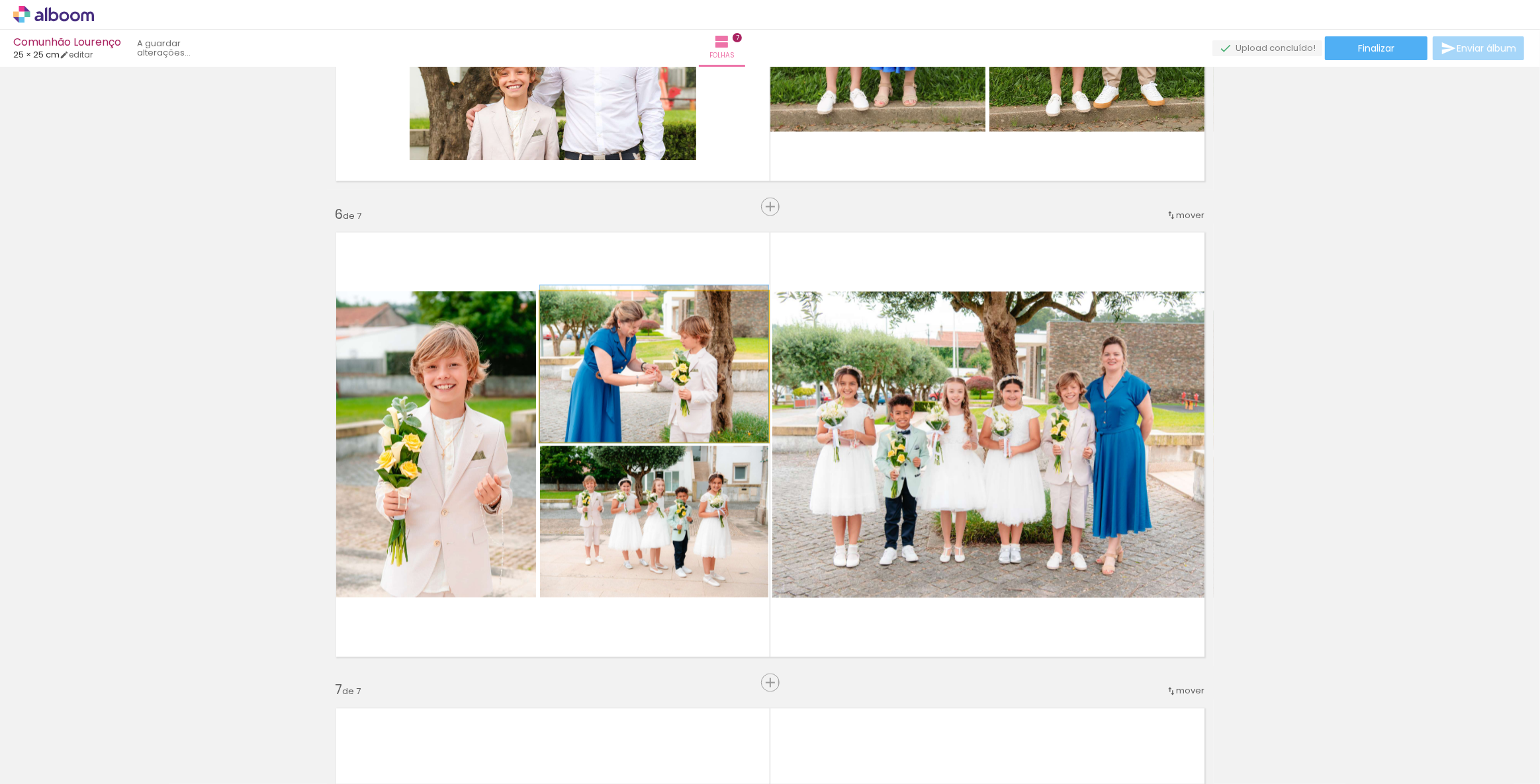
drag, startPoint x: 661, startPoint y: 368, endPoint x: 701, endPoint y: 365, distance: 40.1
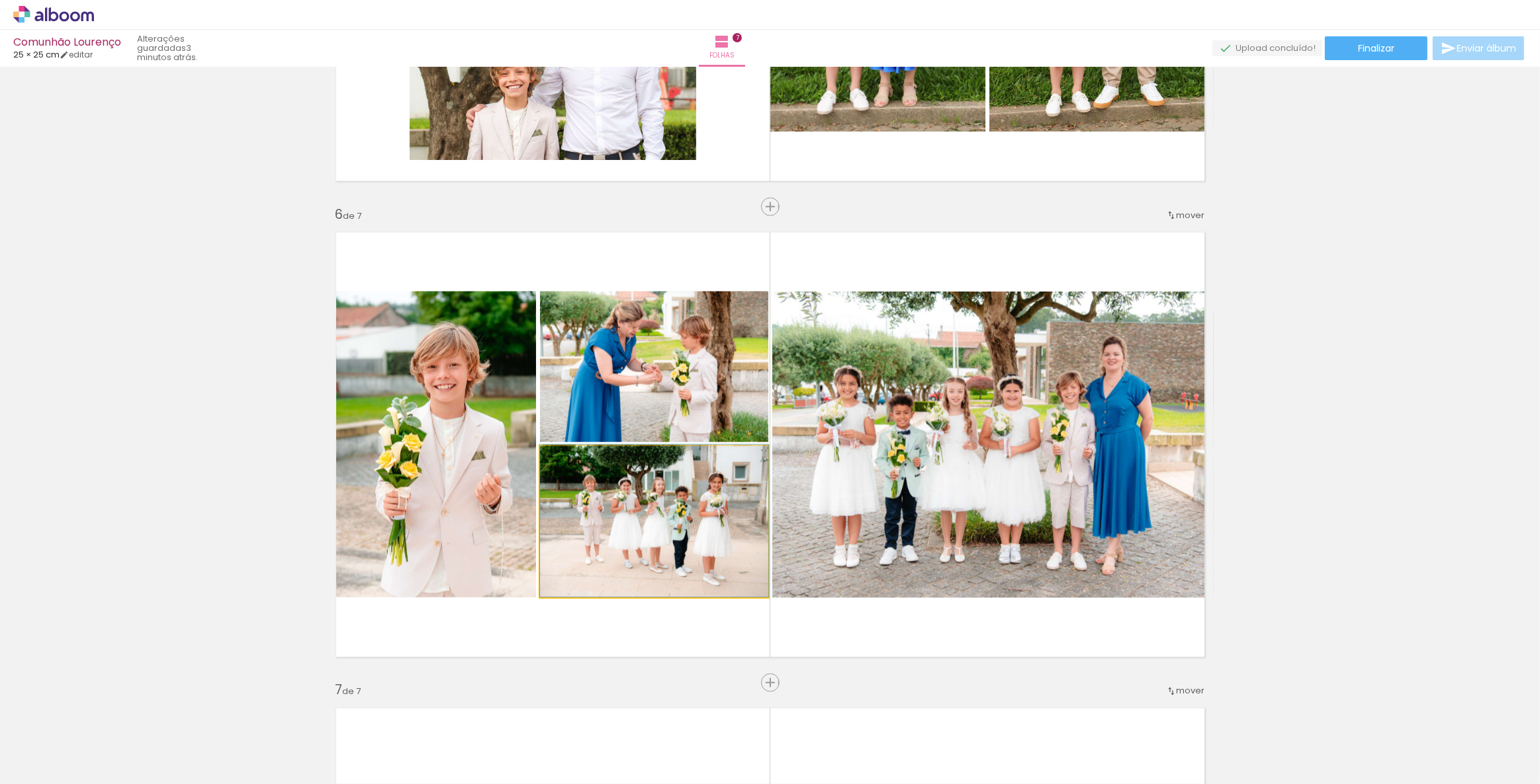
drag, startPoint x: 715, startPoint y: 528, endPoint x: 743, endPoint y: 512, distance: 32.2
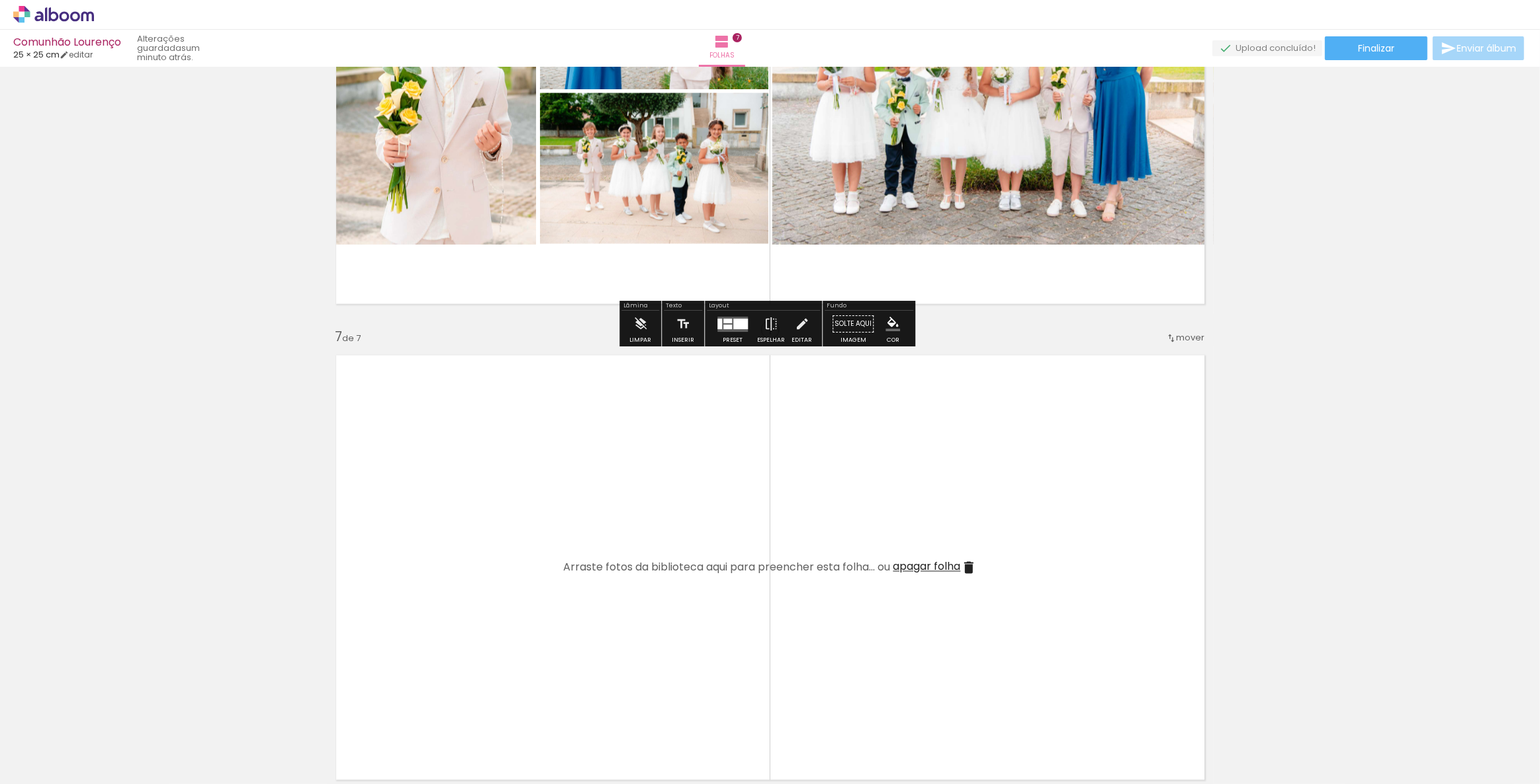
scroll to position [2744, 0]
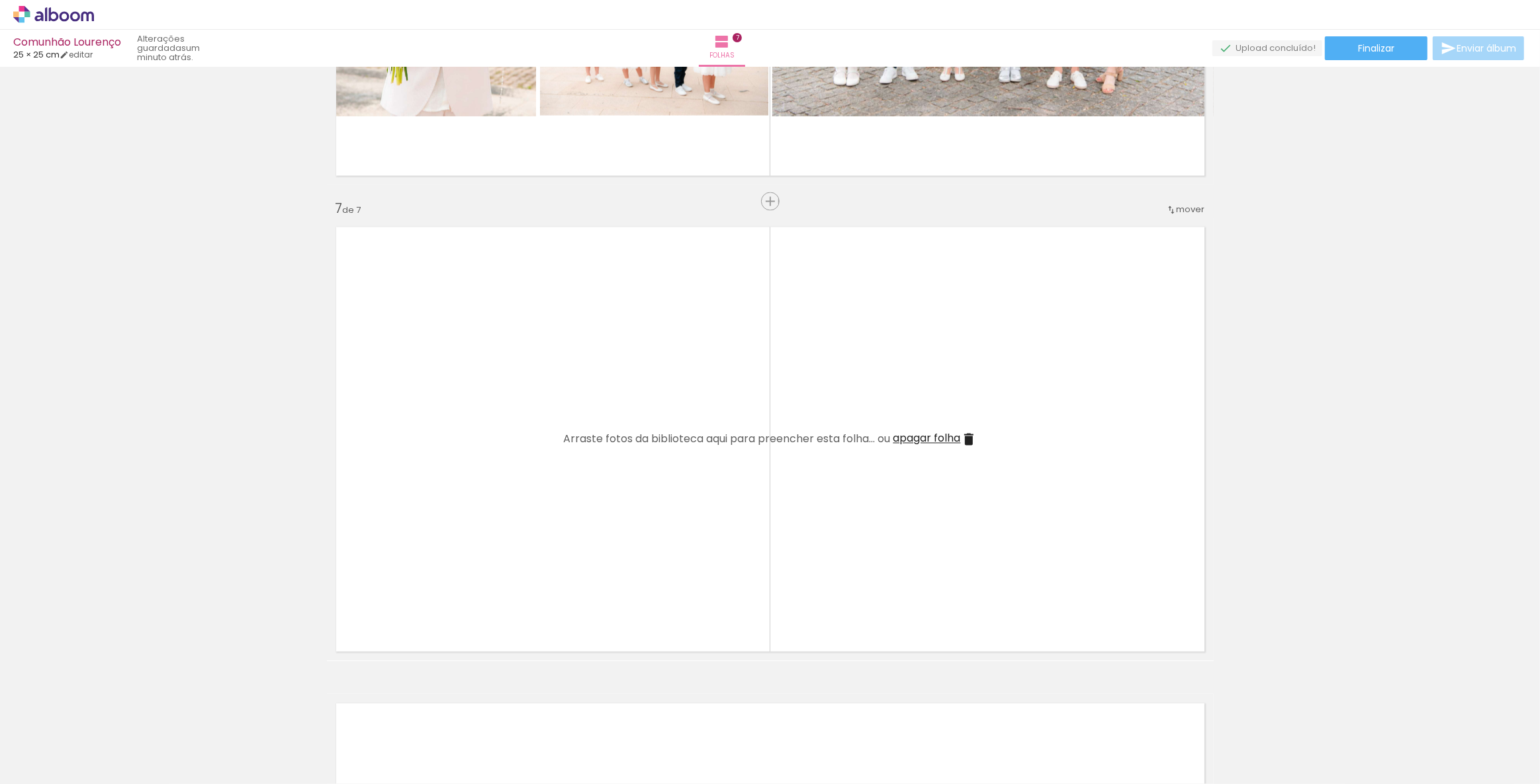
click at [937, 439] on span "apagar folha" at bounding box center [926, 439] width 68 height 15
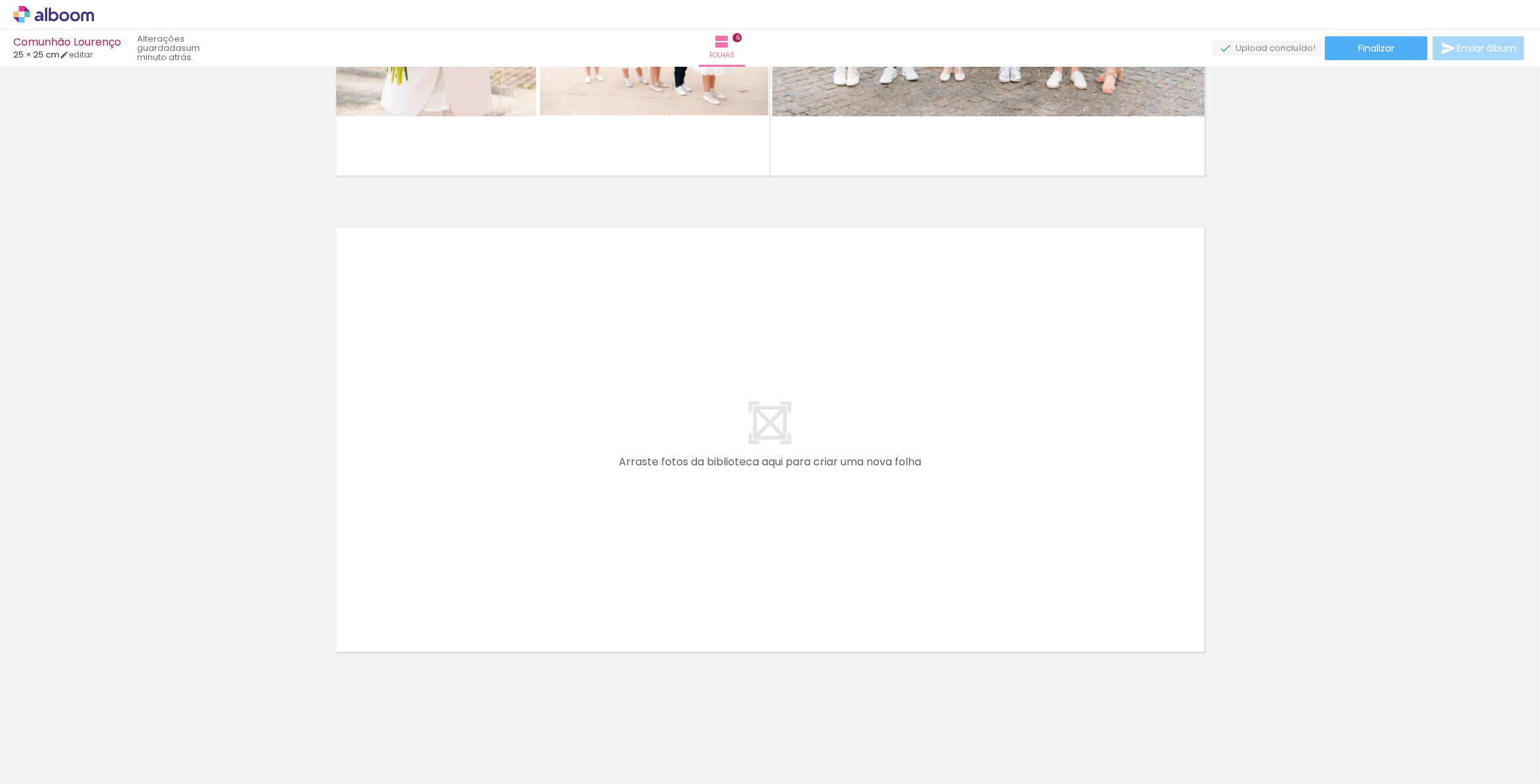
click at [730, 471] on quentale-layouter at bounding box center [770, 440] width 887 height 443
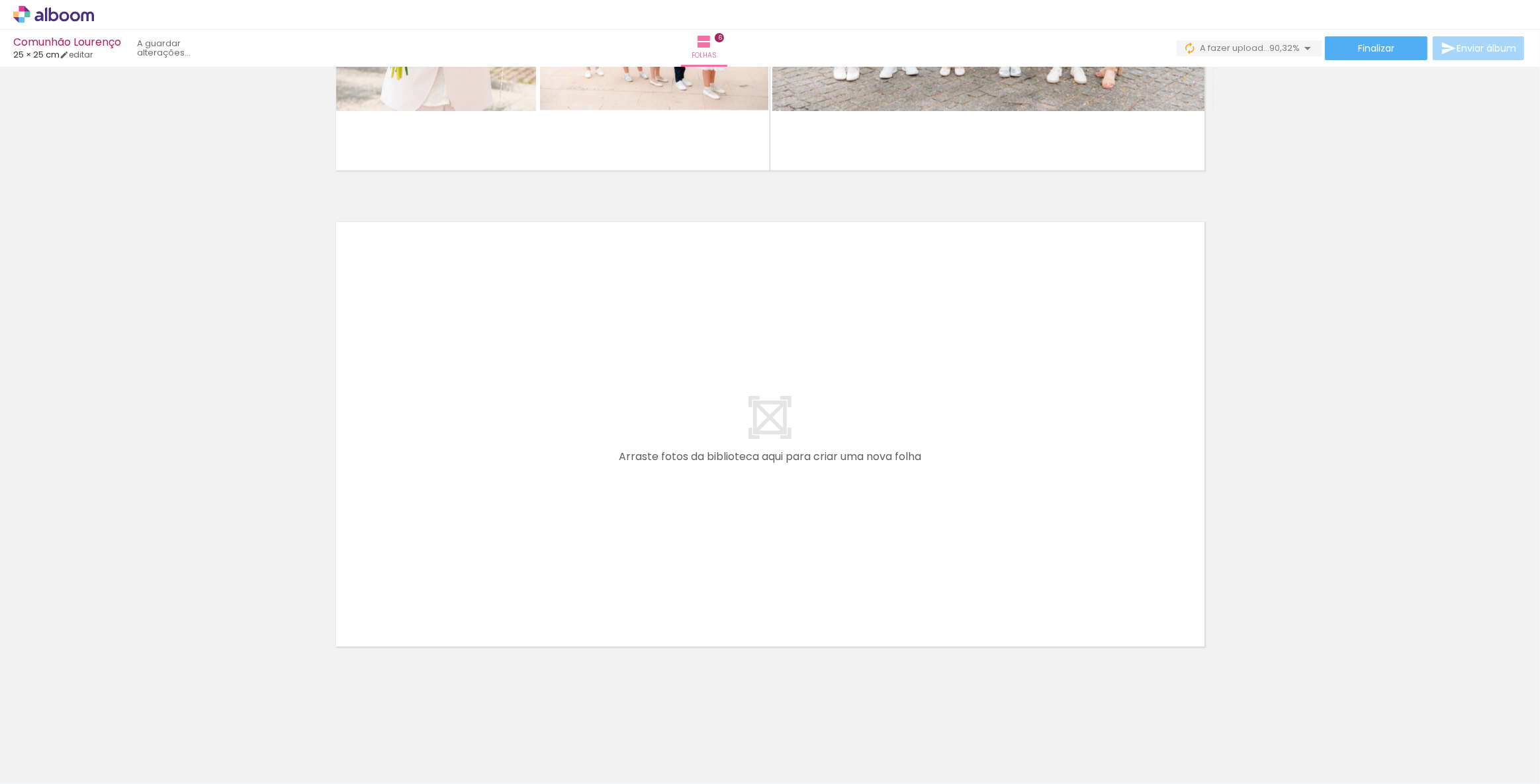
scroll to position [0, 0]
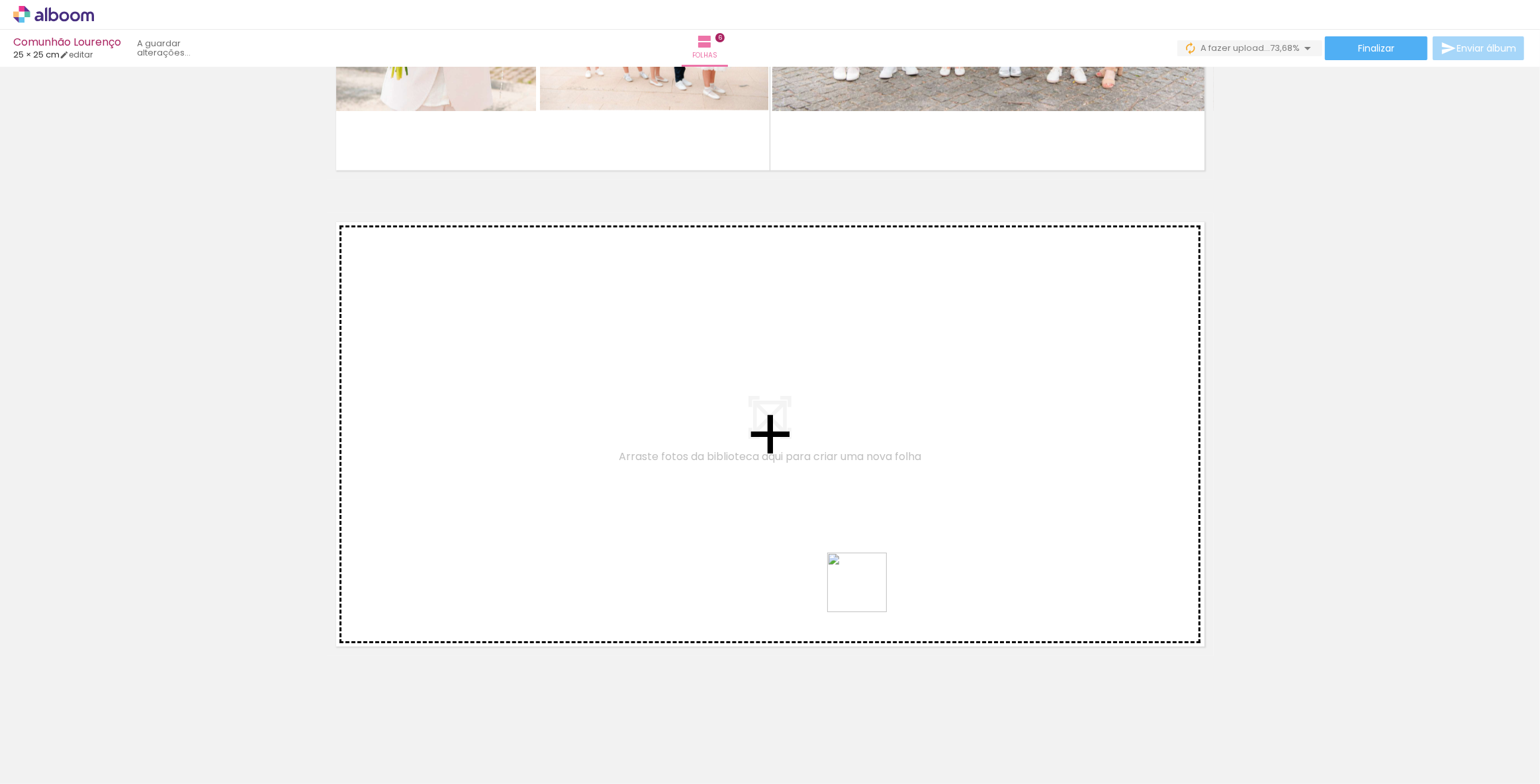
drag, startPoint x: 920, startPoint y: 748, endPoint x: 865, endPoint y: 587, distance: 170.1
click at [865, 587] on quentale-workspace at bounding box center [770, 392] width 1540 height 784
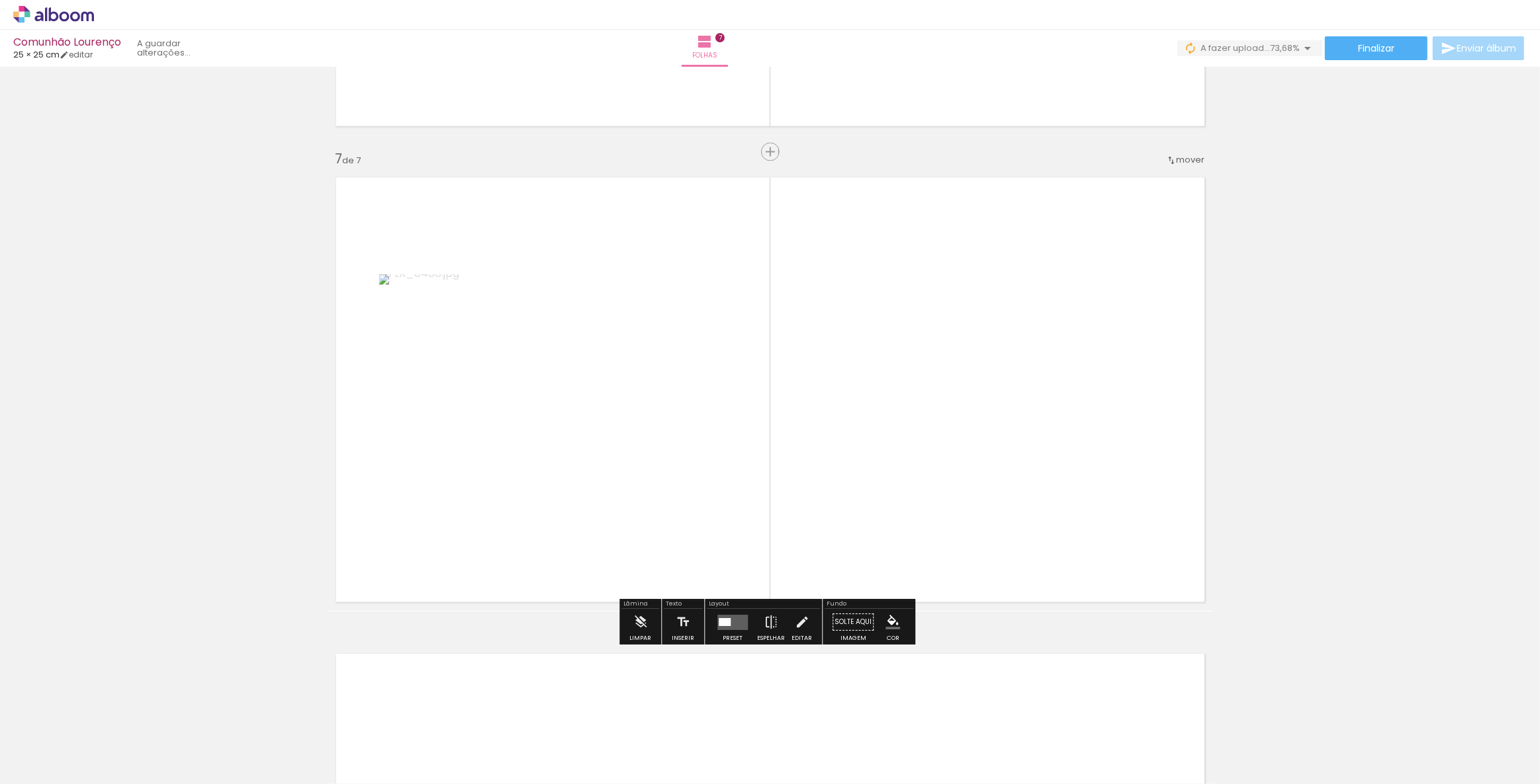
scroll to position [2799, 0]
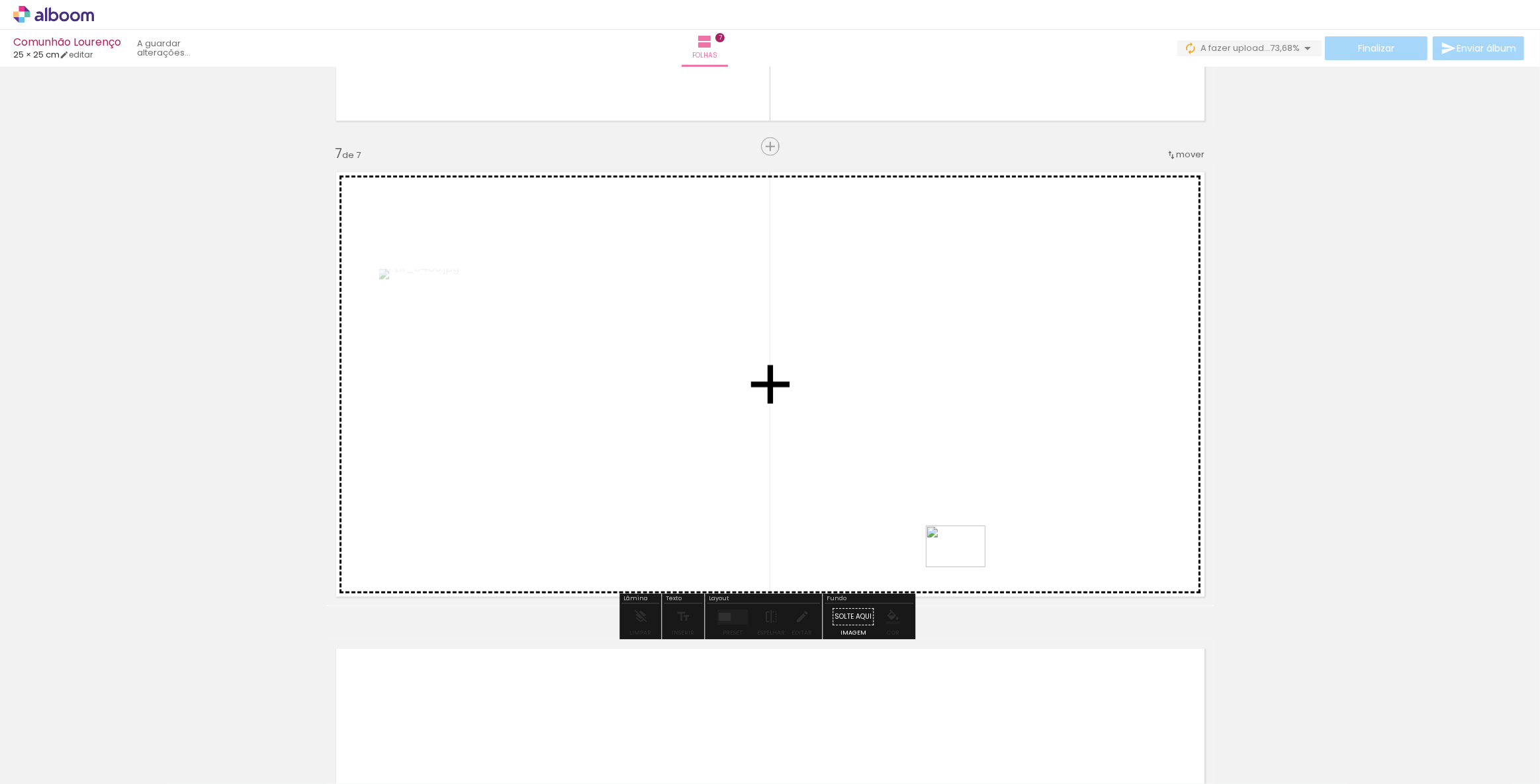
drag, startPoint x: 985, startPoint y: 741, endPoint x: 984, endPoint y: 624, distance: 117.0
click at [966, 564] on quentale-workspace at bounding box center [770, 392] width 1540 height 784
drag, startPoint x: 1052, startPoint y: 736, endPoint x: 1035, endPoint y: 580, distance: 156.9
click at [1035, 580] on quentale-workspace at bounding box center [770, 392] width 1540 height 784
drag, startPoint x: 1130, startPoint y: 736, endPoint x: 1079, endPoint y: 589, distance: 155.6
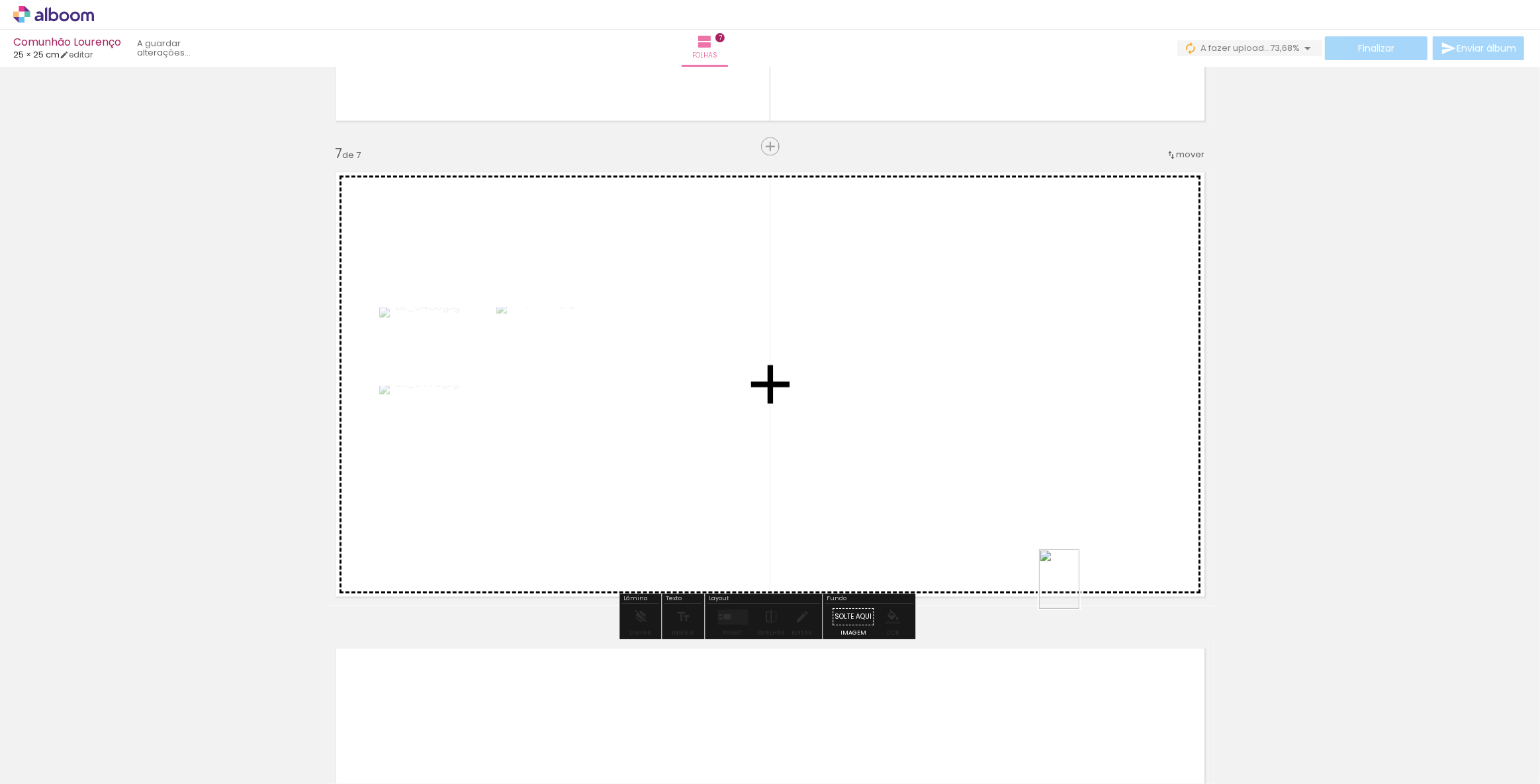
click at [1079, 589] on quentale-workspace at bounding box center [770, 392] width 1540 height 784
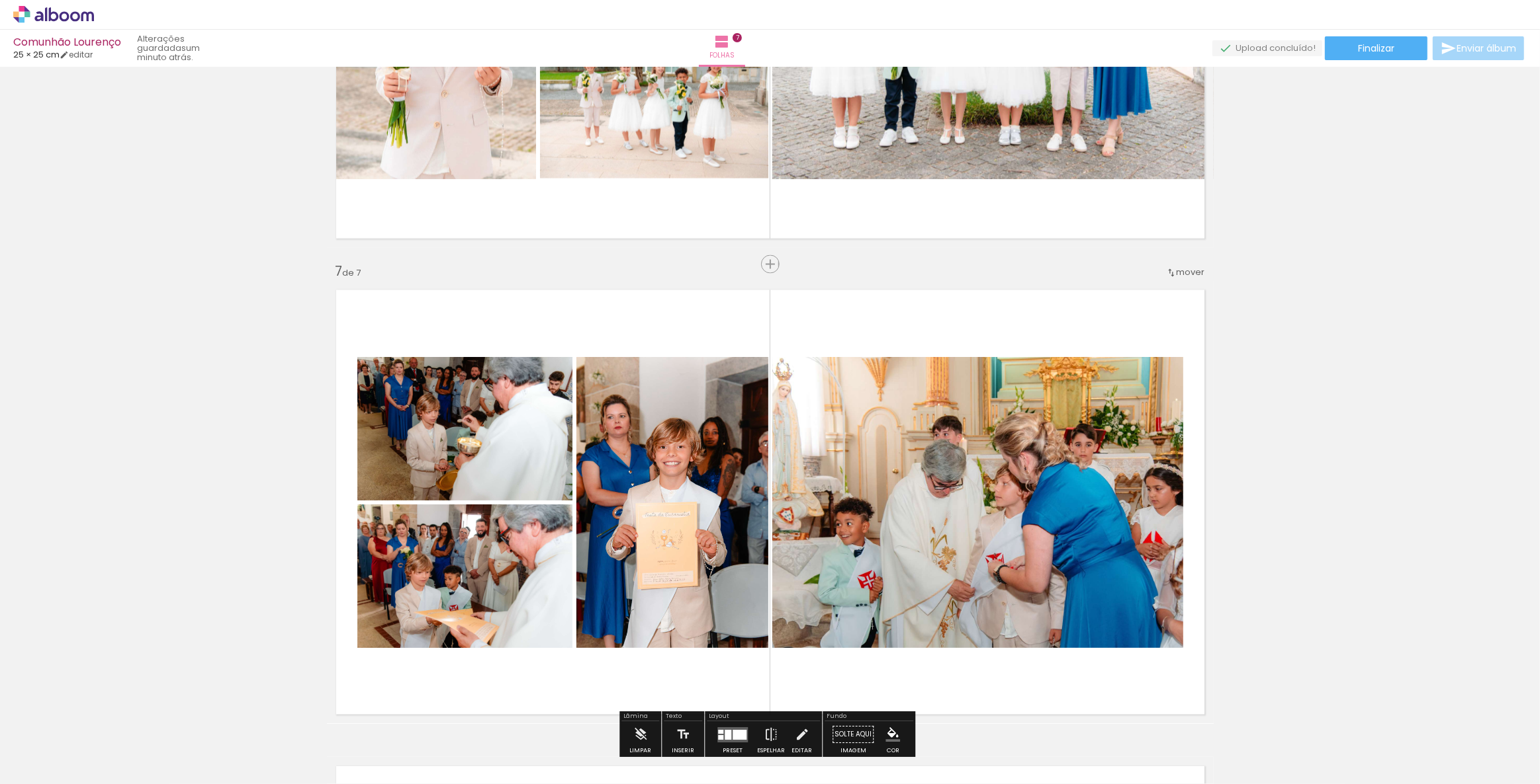
scroll to position [2678, 0]
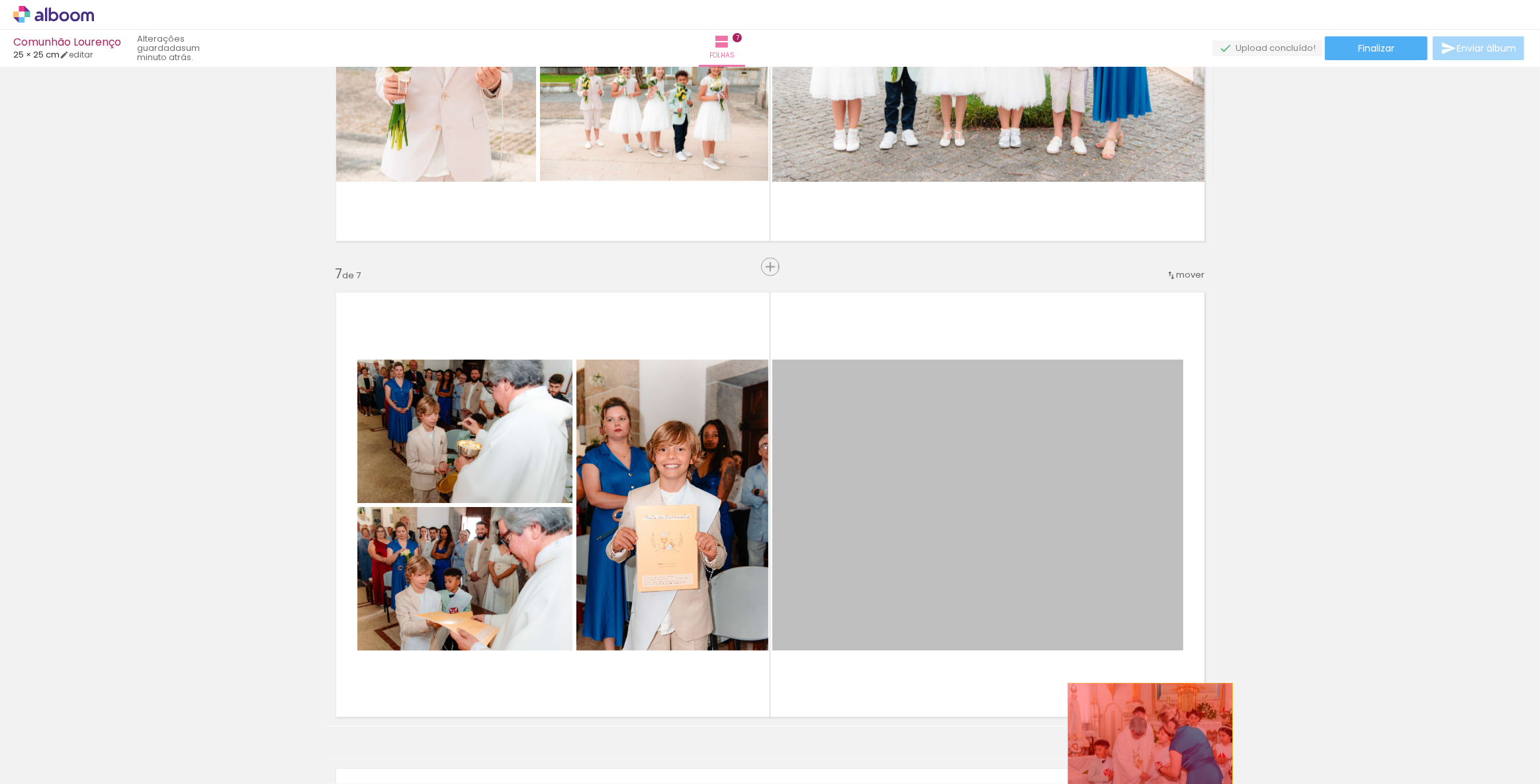
drag, startPoint x: 1056, startPoint y: 584, endPoint x: 1150, endPoint y: 742, distance: 183.8
click at [1150, 742] on quentale-workspace at bounding box center [770, 392] width 1540 height 784
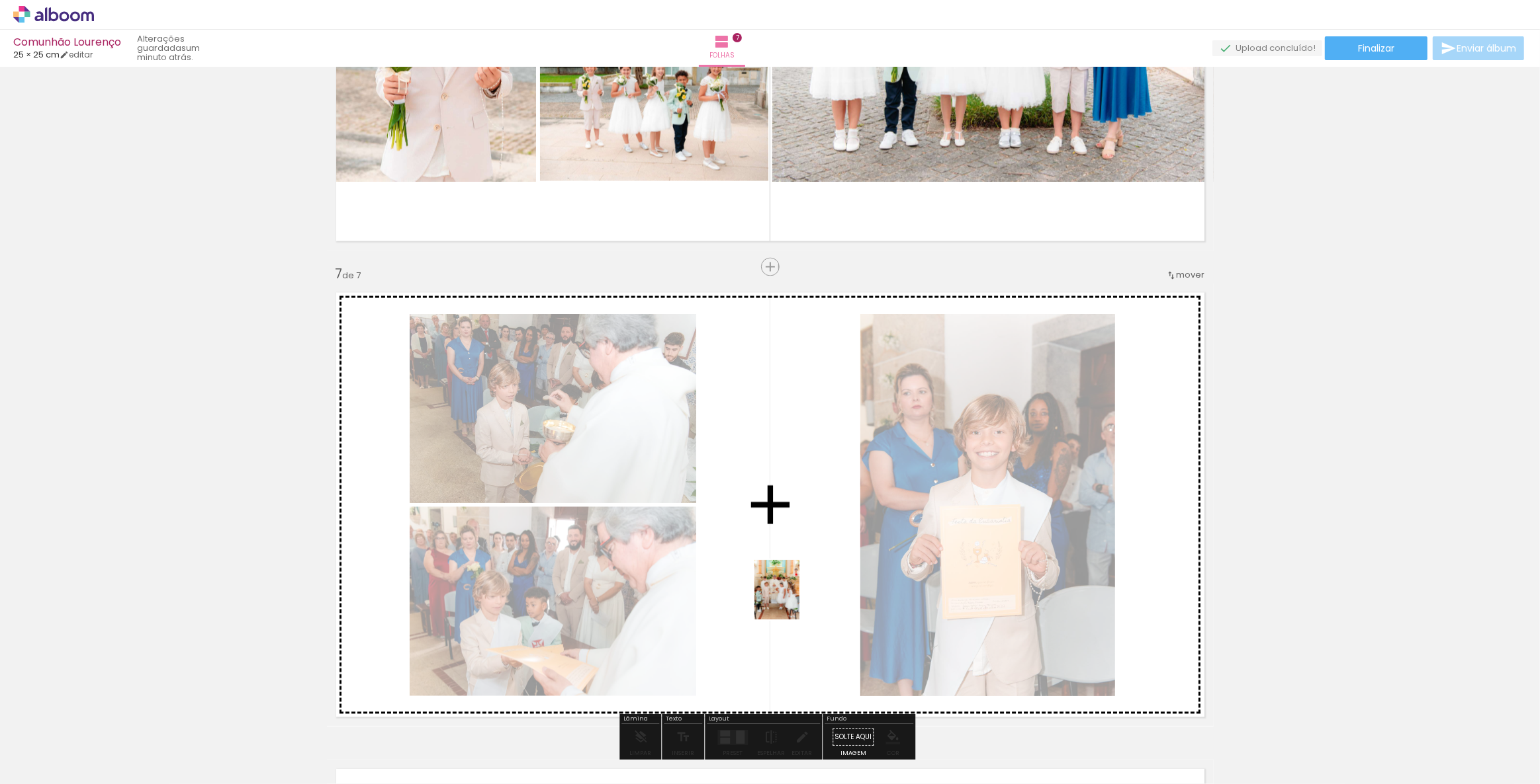
drag, startPoint x: 839, startPoint y: 760, endPoint x: 794, endPoint y: 600, distance: 166.2
click at [794, 600] on quentale-workspace at bounding box center [770, 392] width 1540 height 784
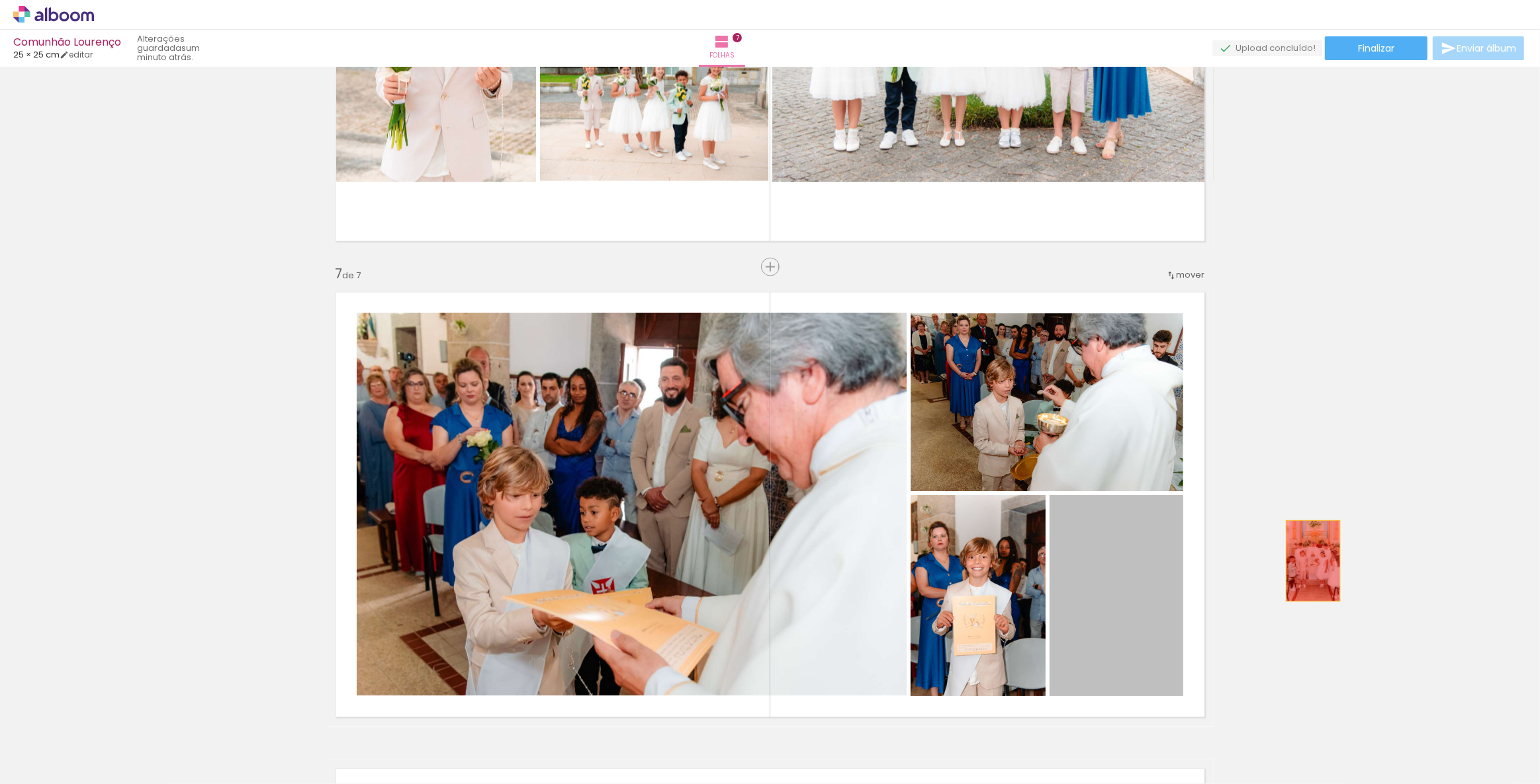
drag, startPoint x: 1103, startPoint y: 589, endPoint x: 1308, endPoint y: 561, distance: 206.9
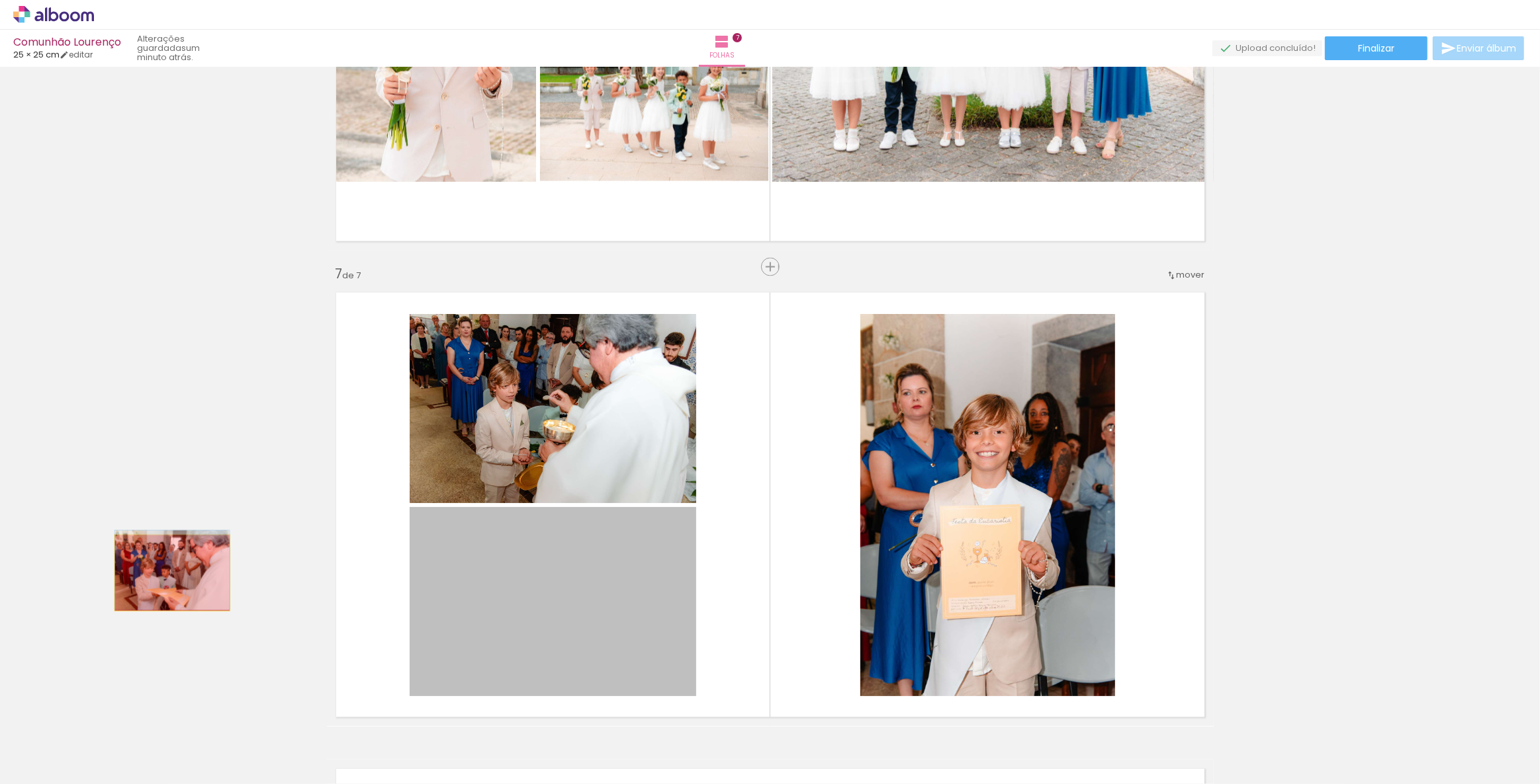
drag, startPoint x: 602, startPoint y: 604, endPoint x: 167, endPoint y: 572, distance: 436.2
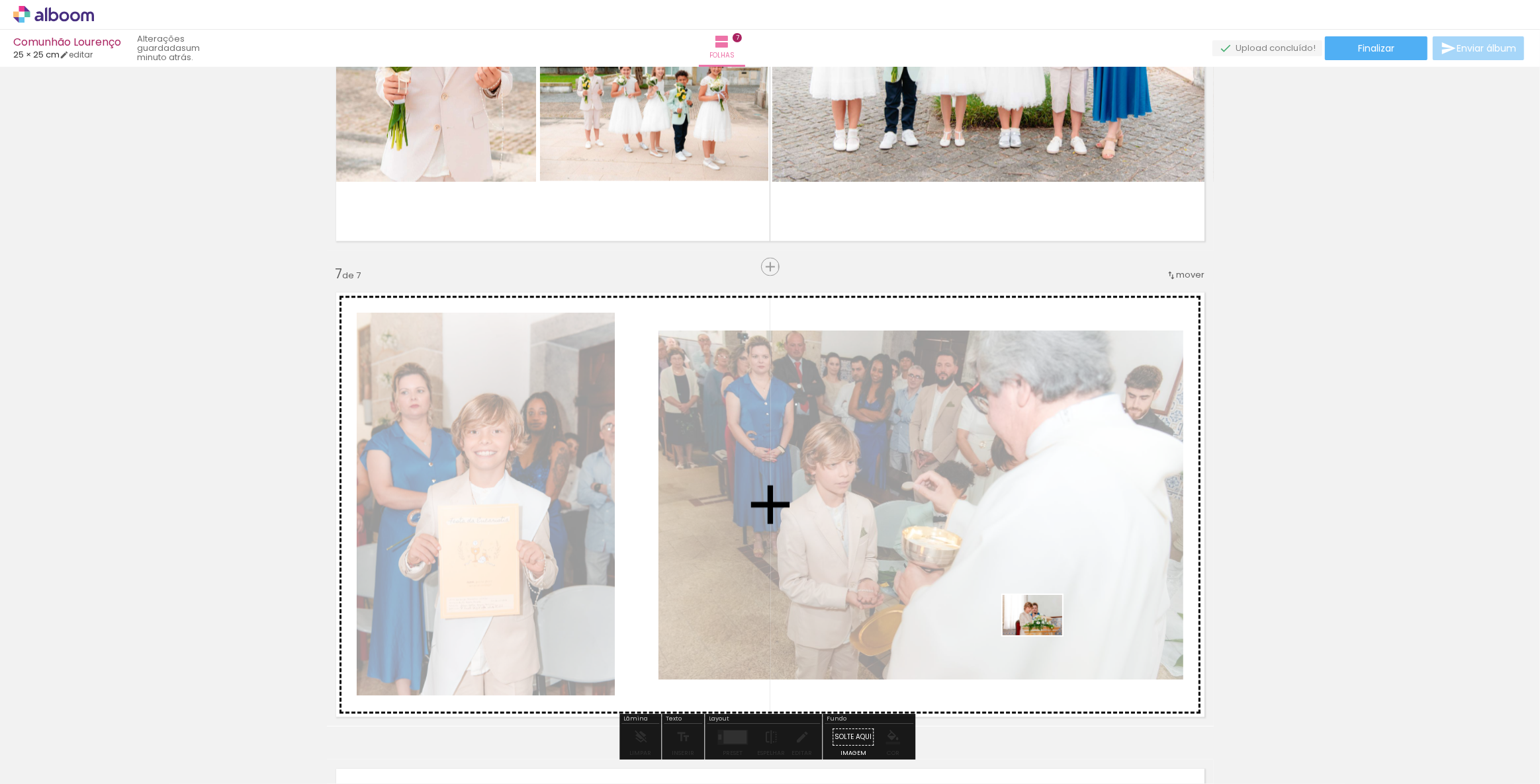
drag, startPoint x: 1406, startPoint y: 748, endPoint x: 1042, endPoint y: 635, distance: 381.1
click at [1042, 635] on quentale-workspace at bounding box center [770, 392] width 1540 height 784
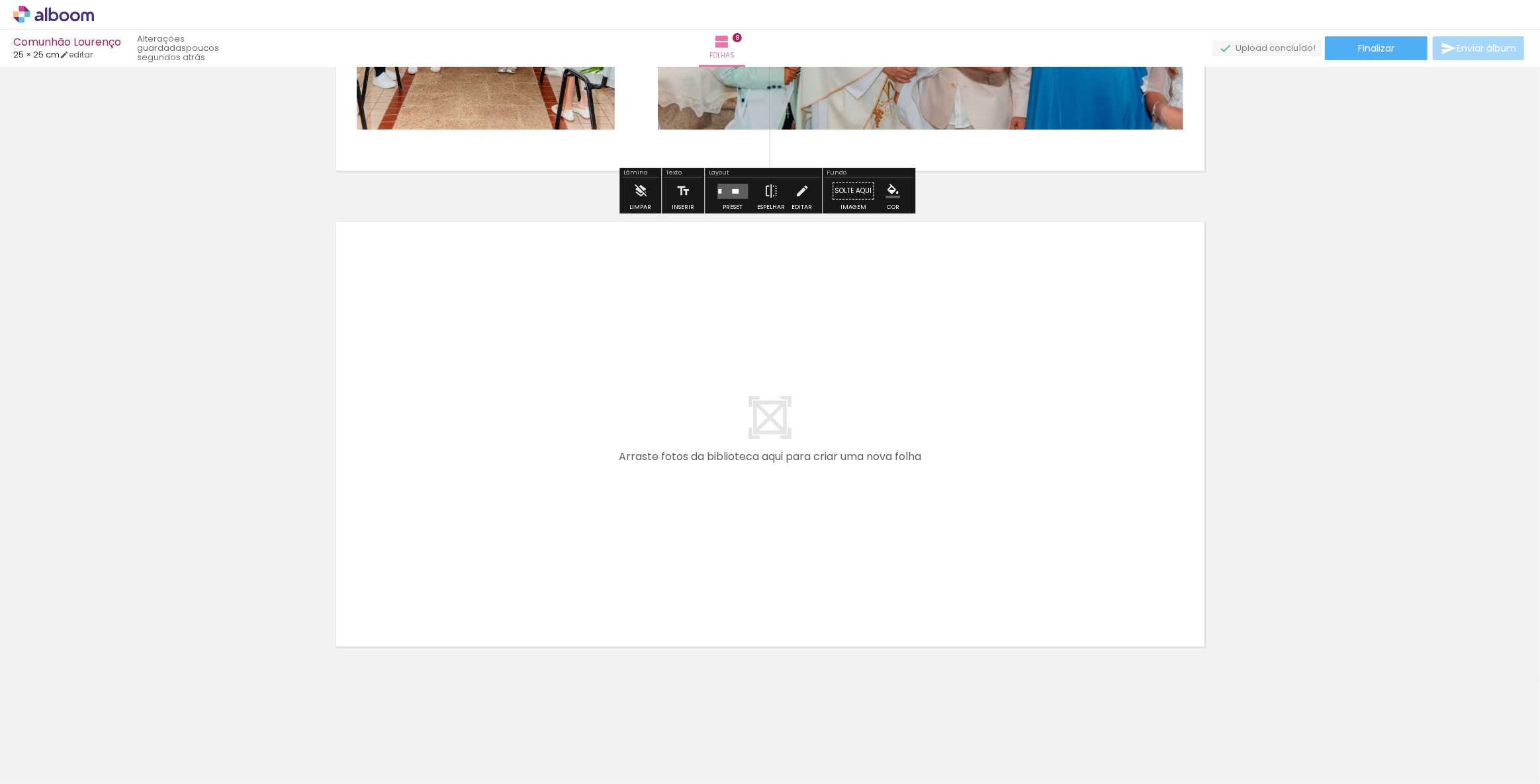
scroll to position [0, 1389]
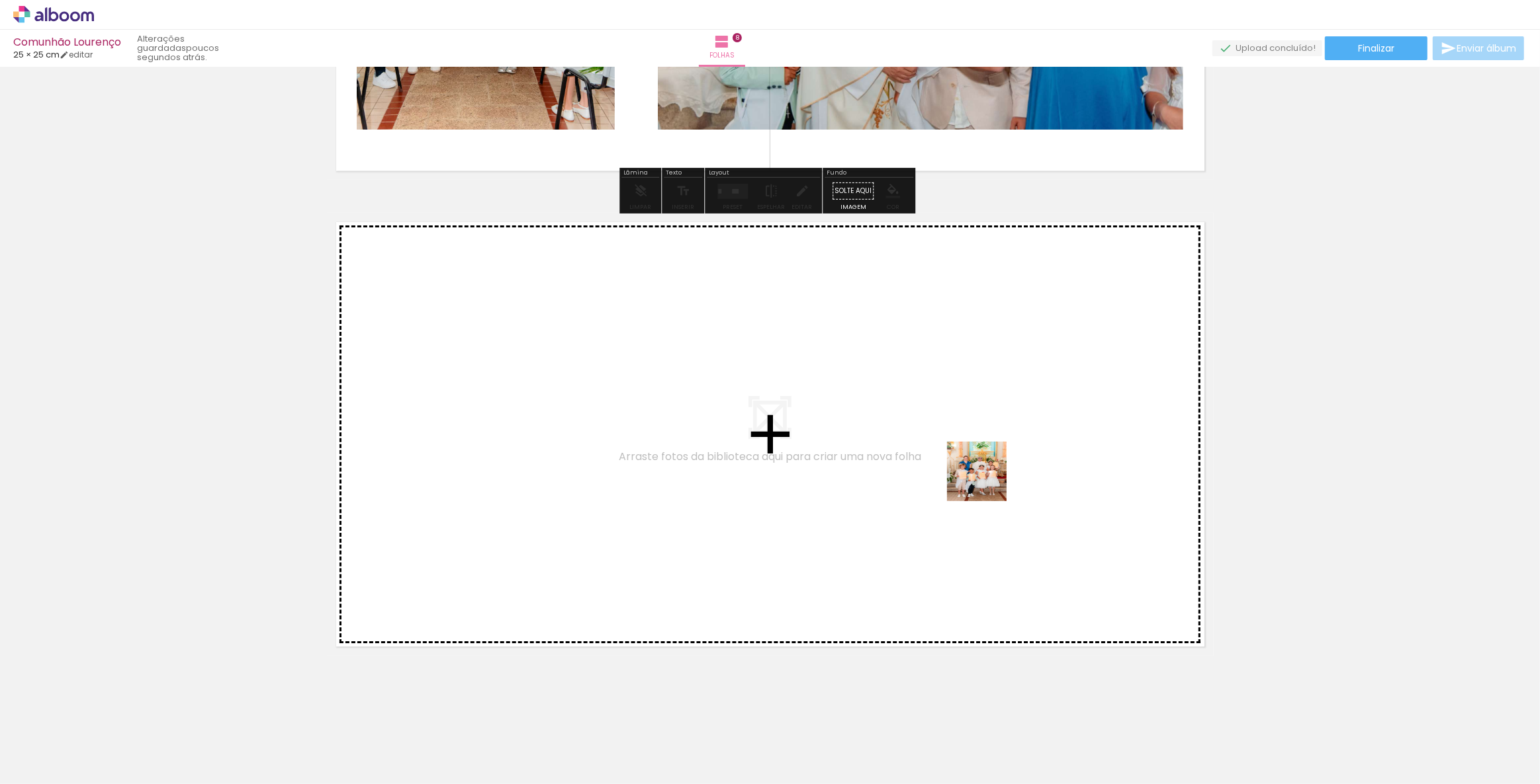
drag, startPoint x: 1183, startPoint y: 748, endPoint x: 981, endPoint y: 476, distance: 338.8
click at [981, 476] on quentale-workspace at bounding box center [770, 392] width 1540 height 784
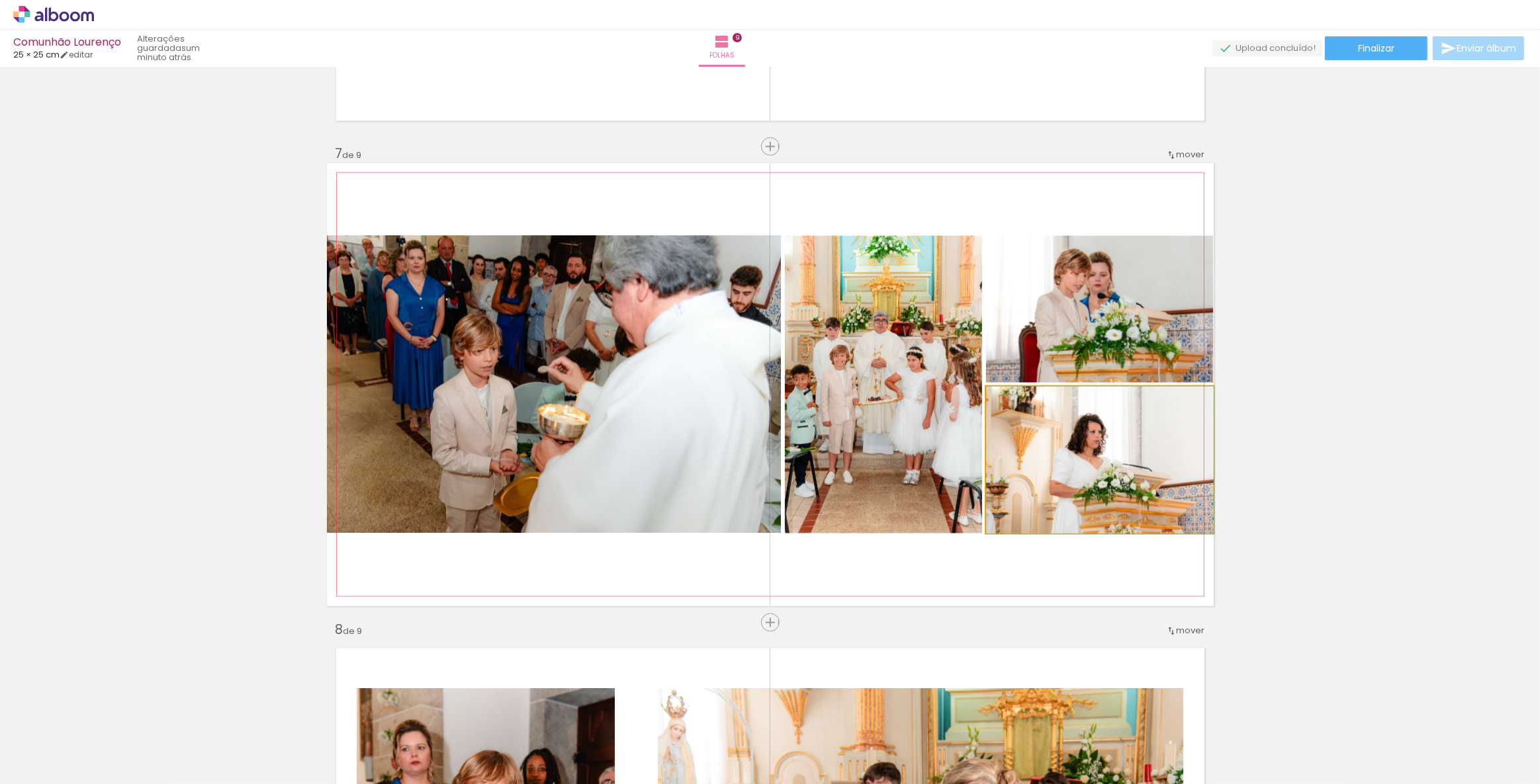
click at [1087, 451] on quentale-photo at bounding box center [1099, 460] width 227 height 147
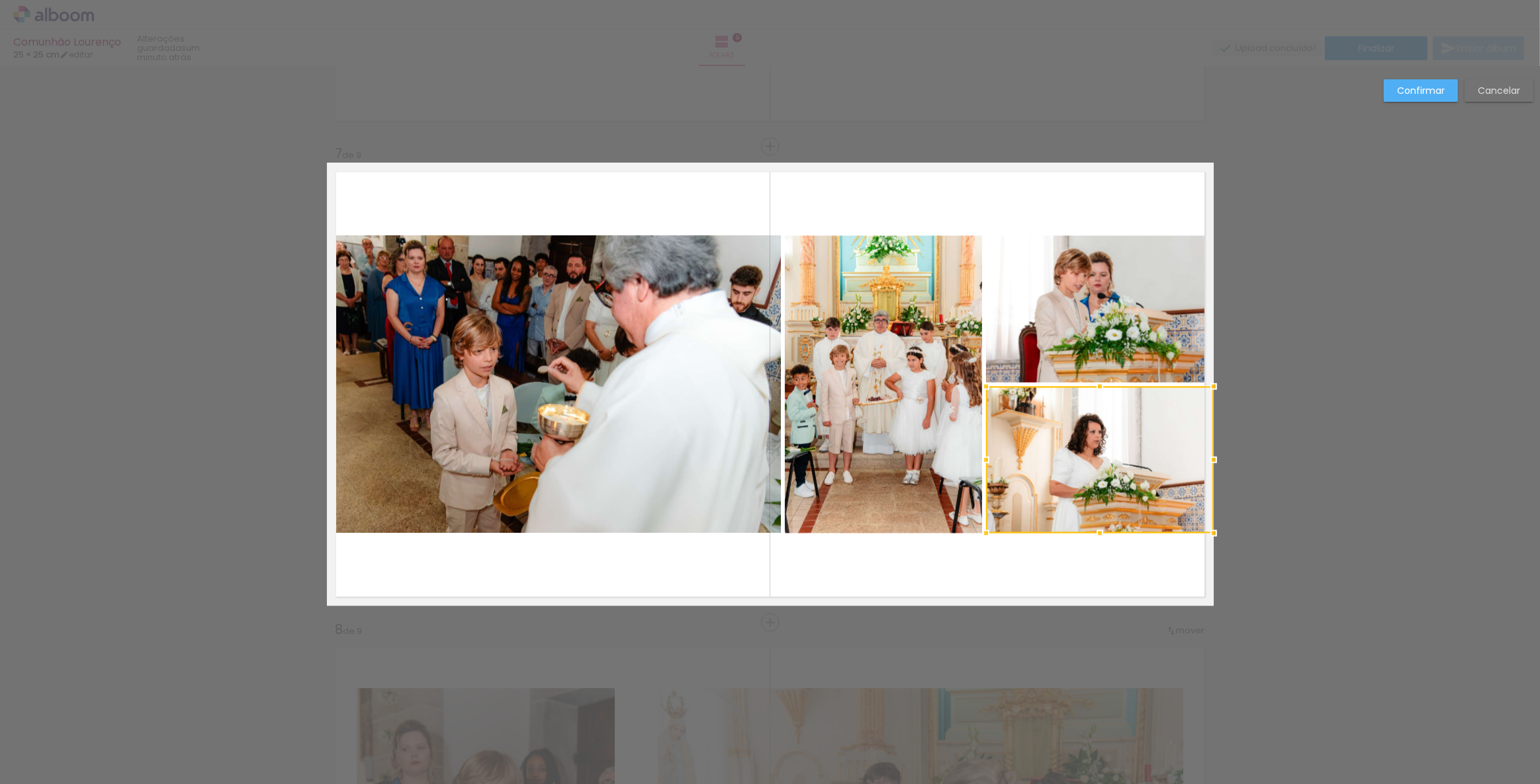
click at [0, 0] on slot "Confirmar" at bounding box center [0, 0] width 0 height 0
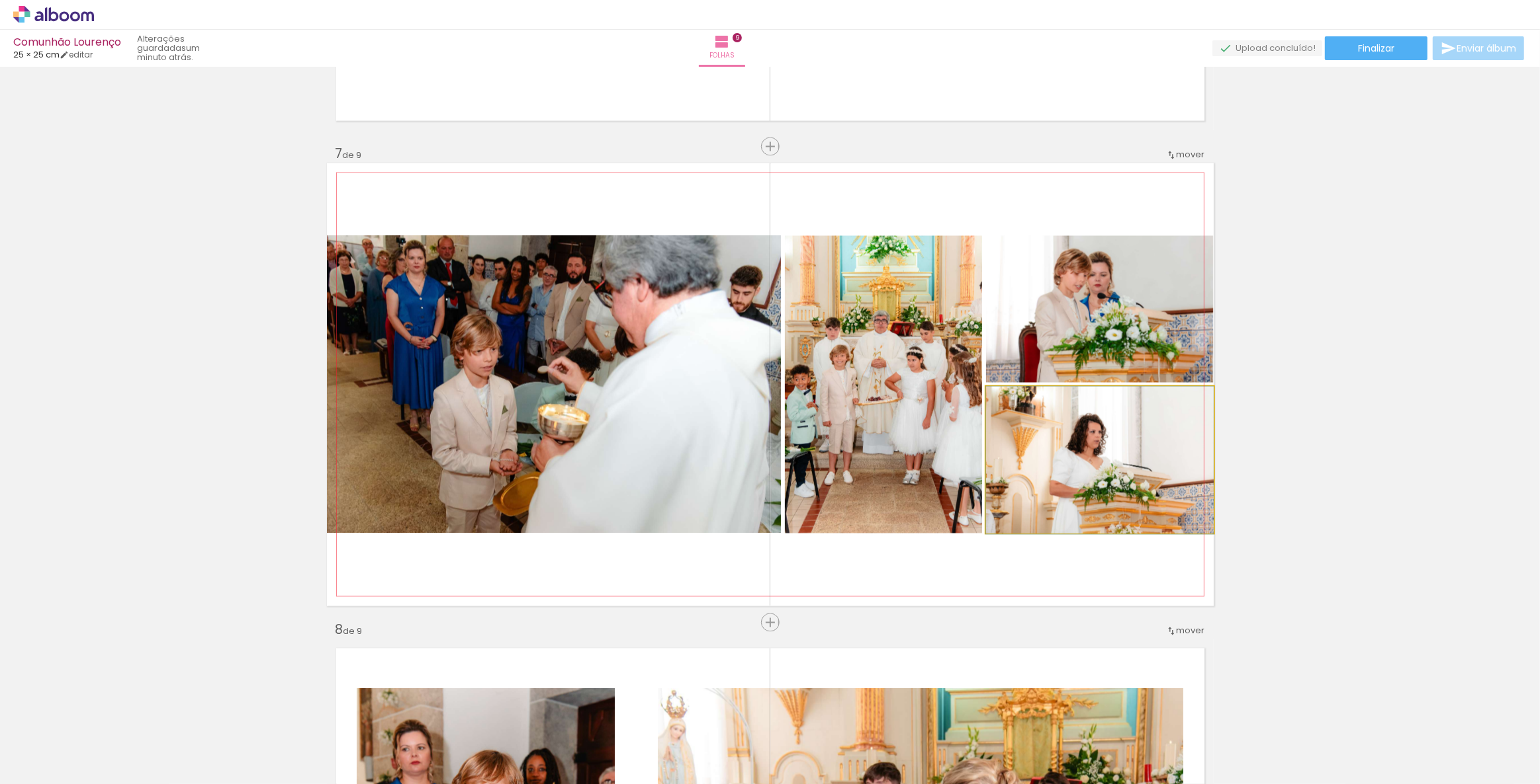
click at [1070, 475] on quentale-photo at bounding box center [1099, 460] width 227 height 147
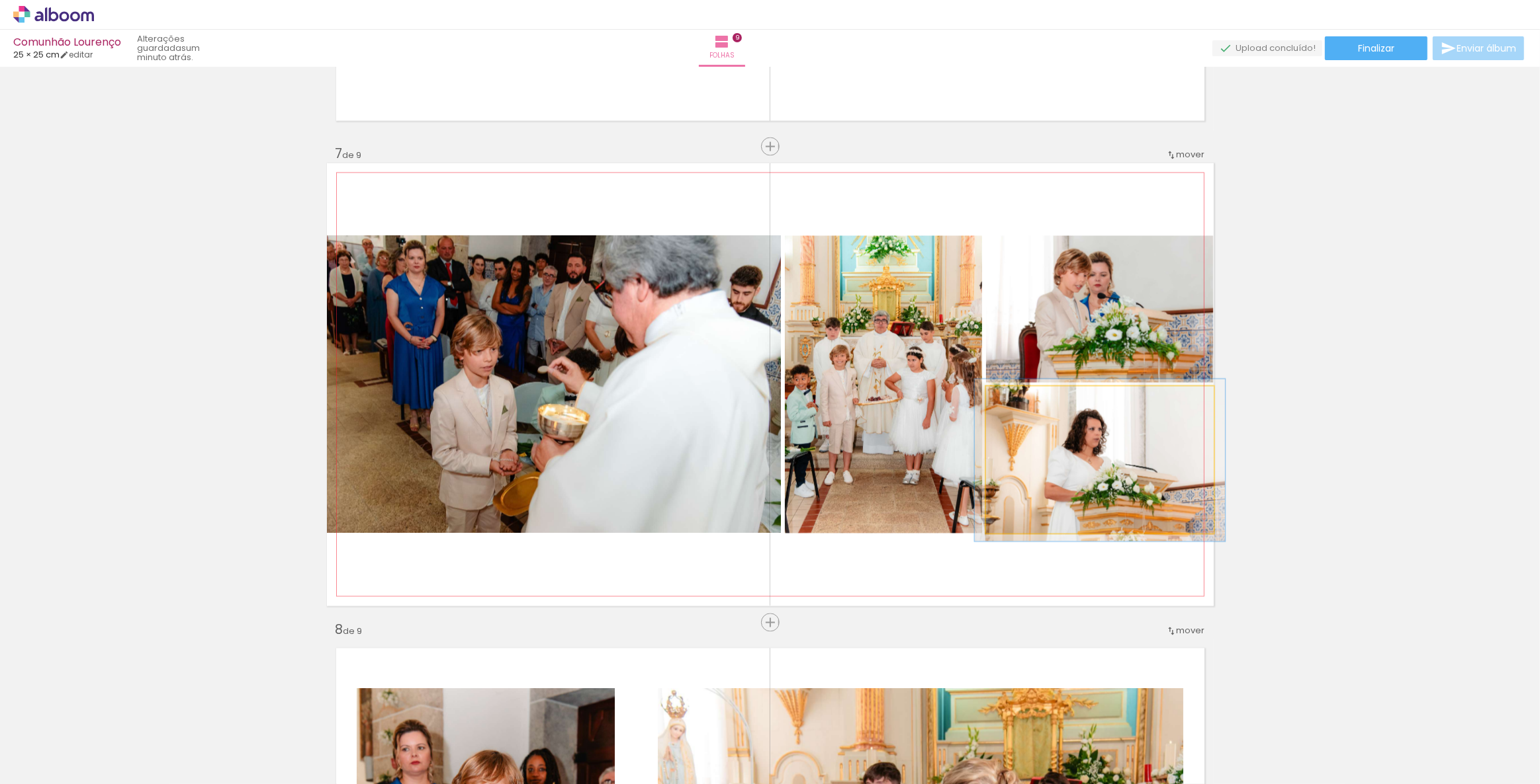
type paper-slider "110"
click at [1015, 396] on div at bounding box center [1021, 401] width 12 height 12
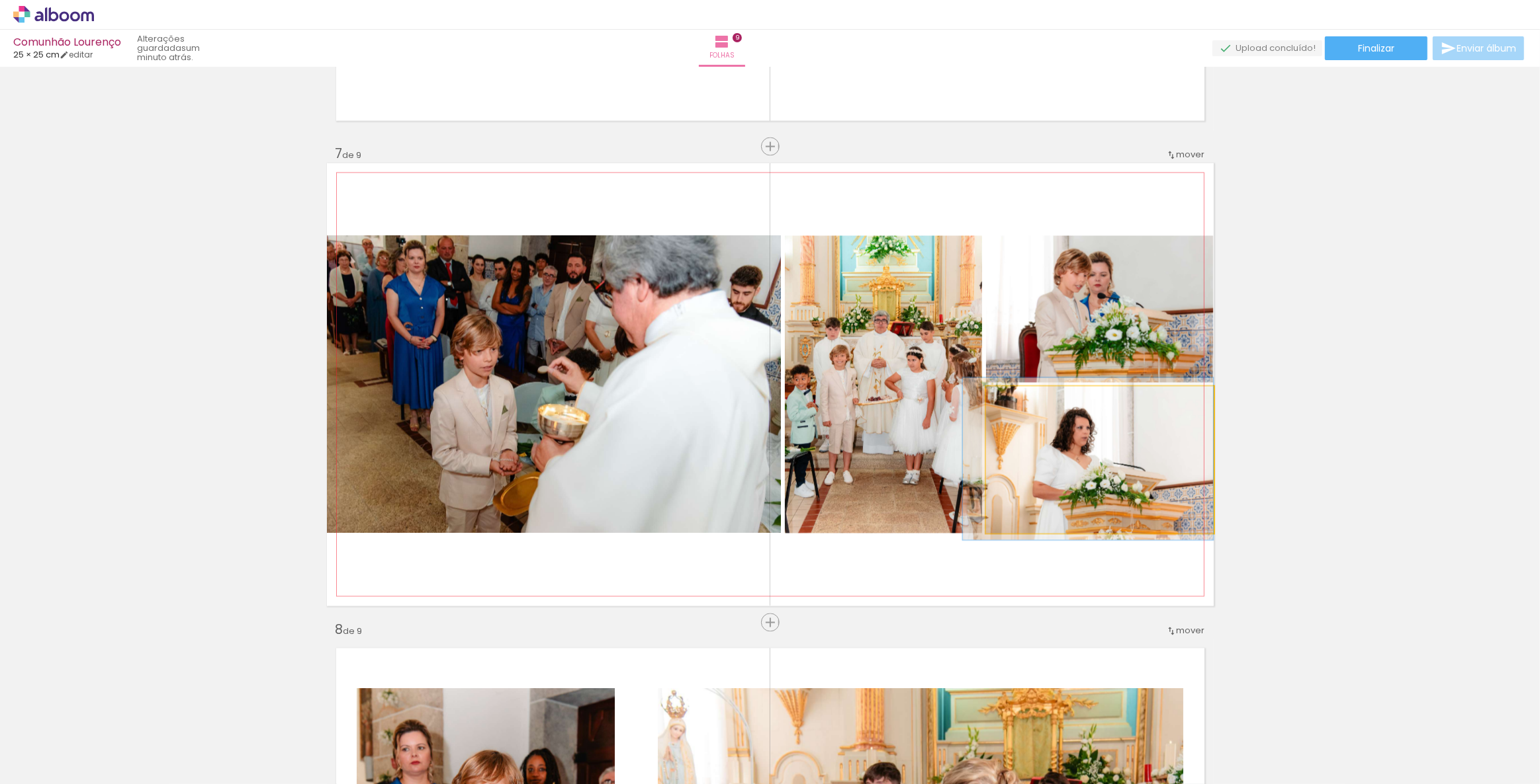
drag, startPoint x: 1120, startPoint y: 468, endPoint x: 1071, endPoint y: 467, distance: 49.0
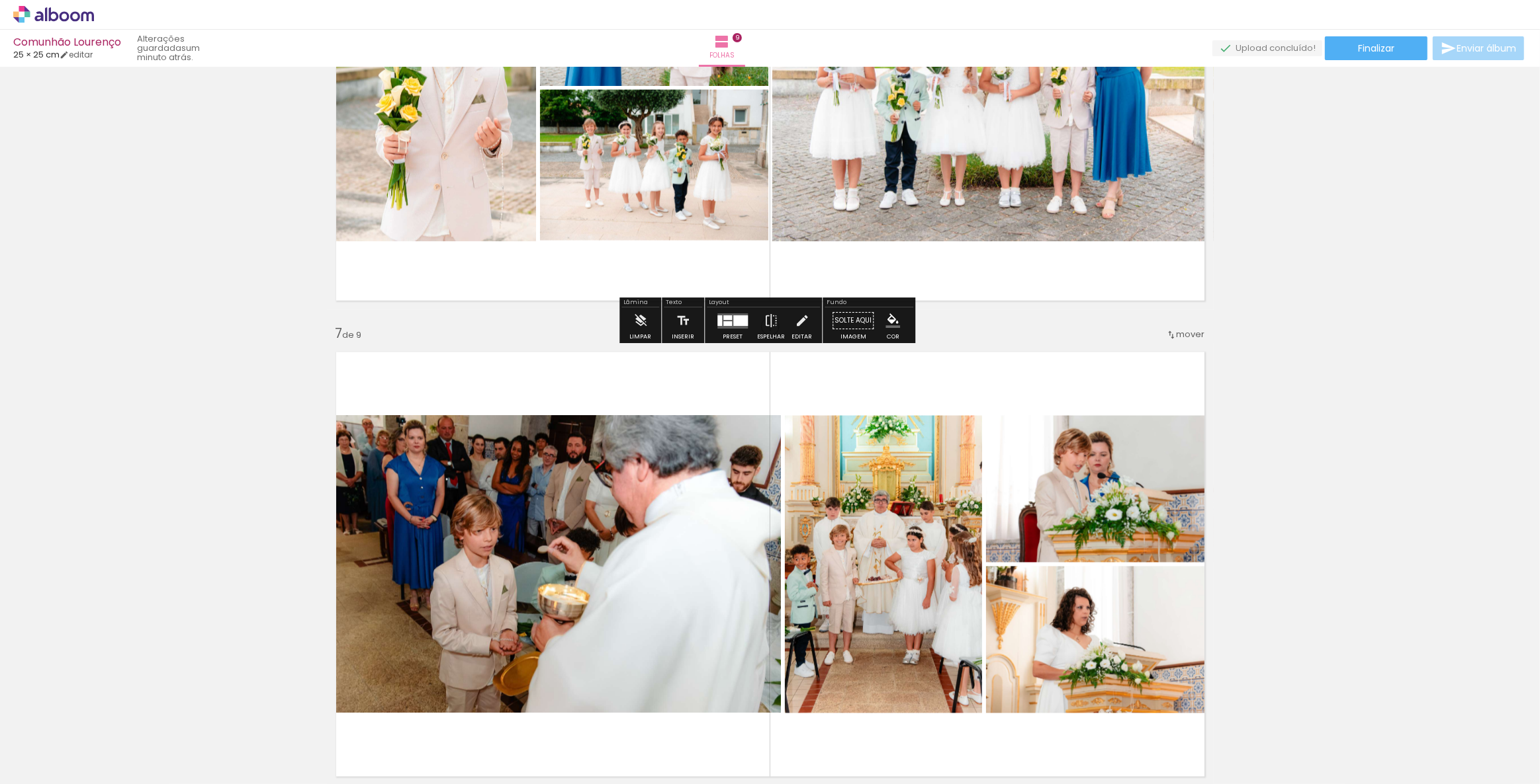
scroll to position [2799, 0]
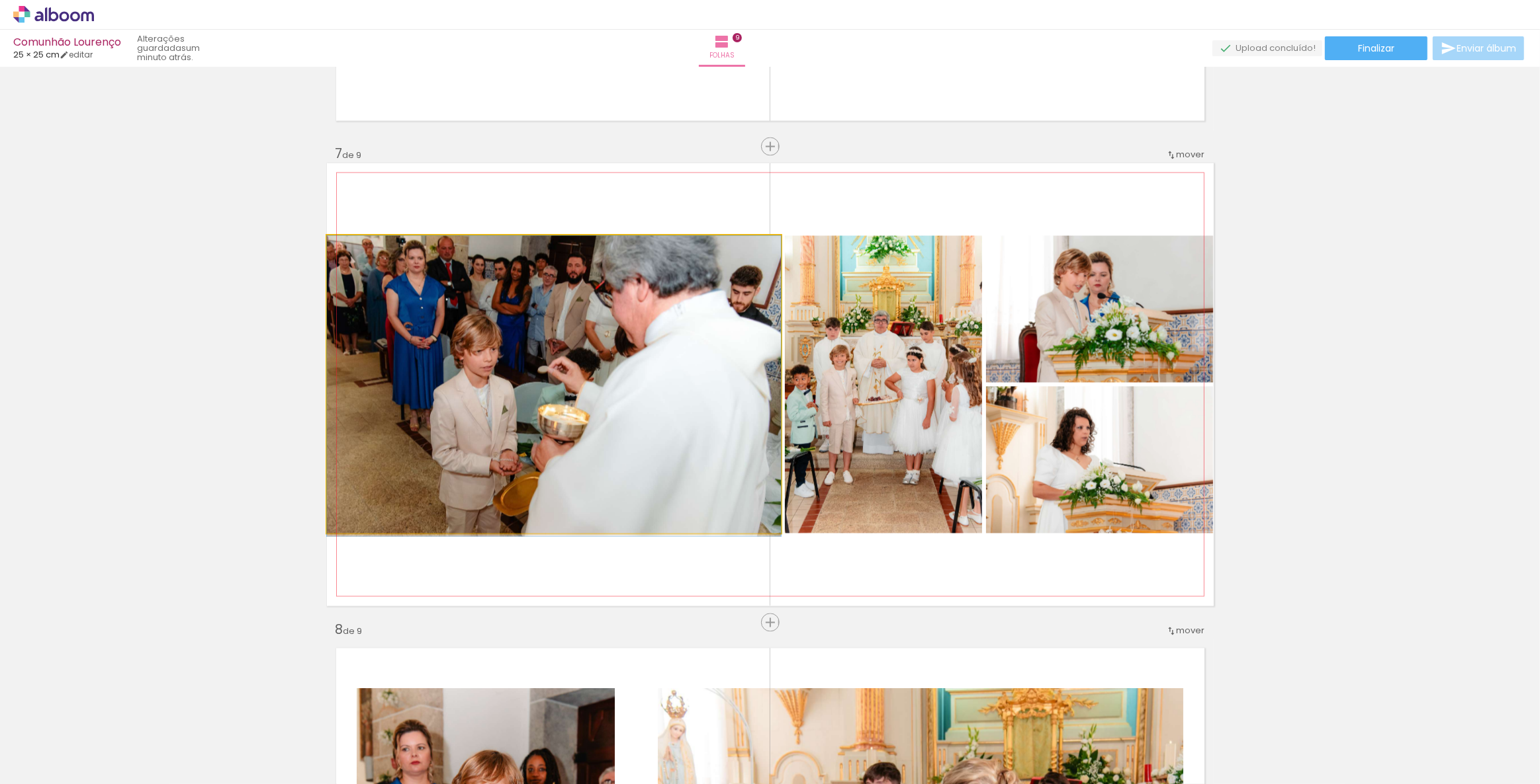
drag, startPoint x: 582, startPoint y: 370, endPoint x: 593, endPoint y: 391, distance: 23.7
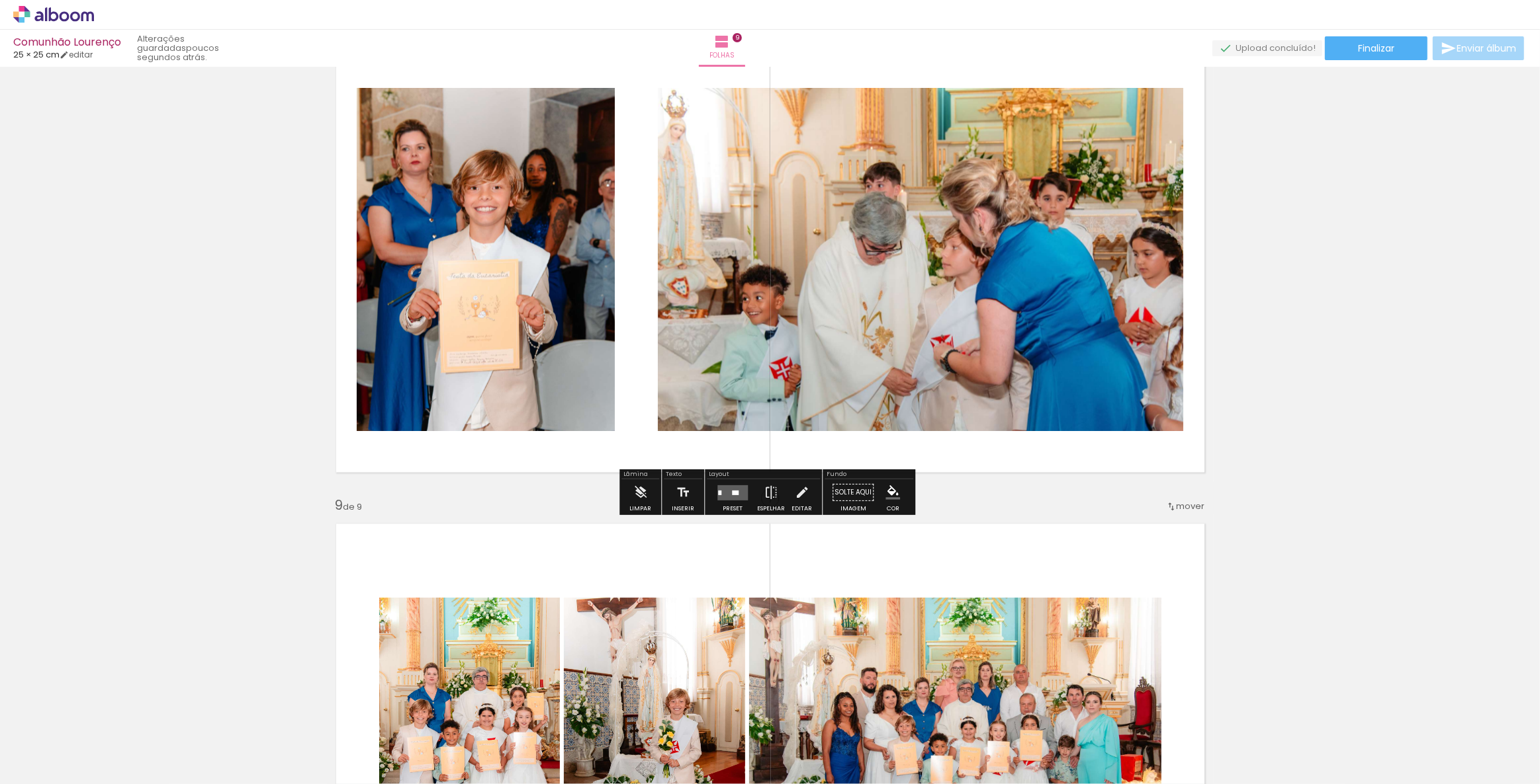
scroll to position [3339, 0]
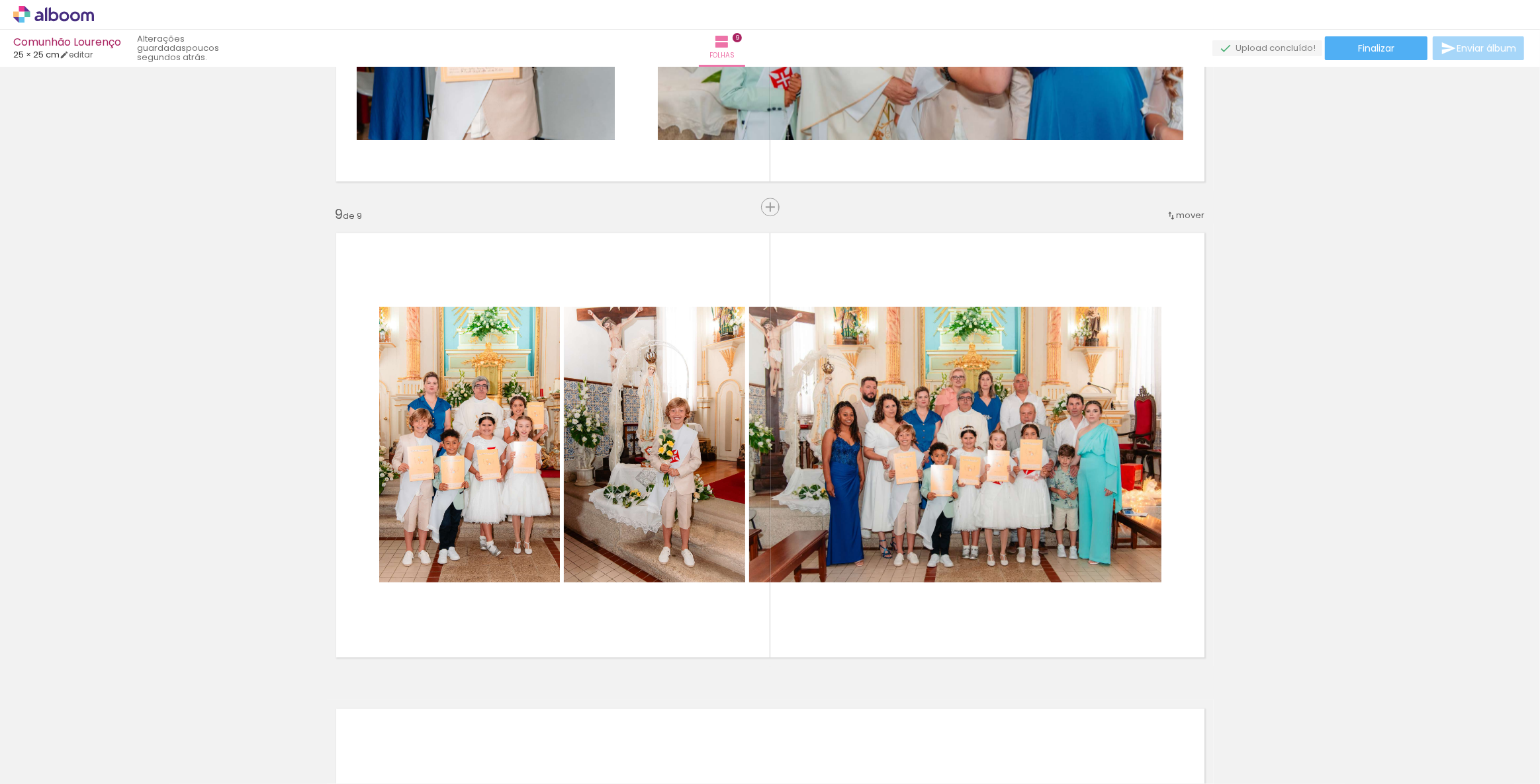
scroll to position [3701, 0]
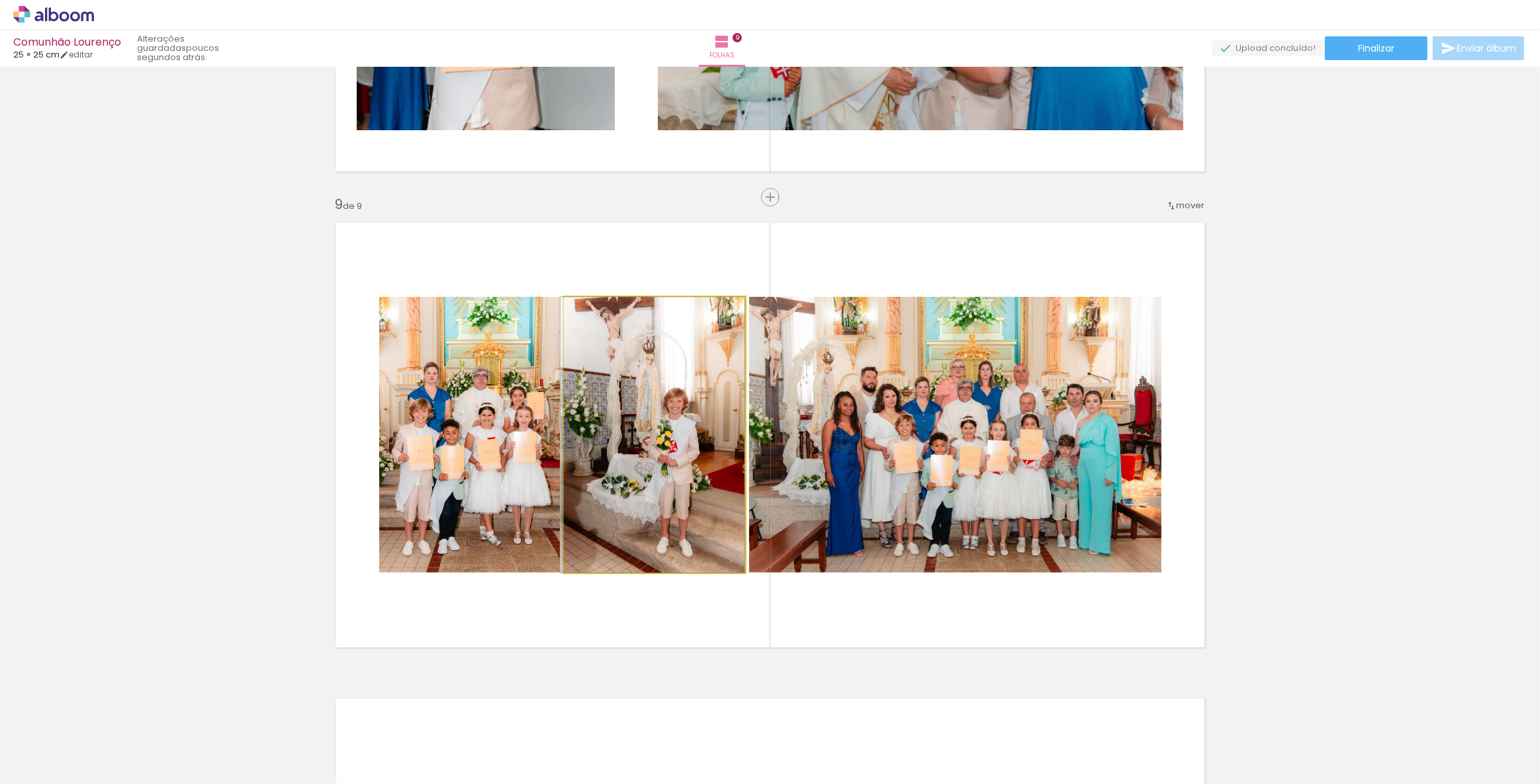
drag, startPoint x: 666, startPoint y: 368, endPoint x: 660, endPoint y: 385, distance: 18.0
drag, startPoint x: 660, startPoint y: 385, endPoint x: 682, endPoint y: 384, distance: 22.0
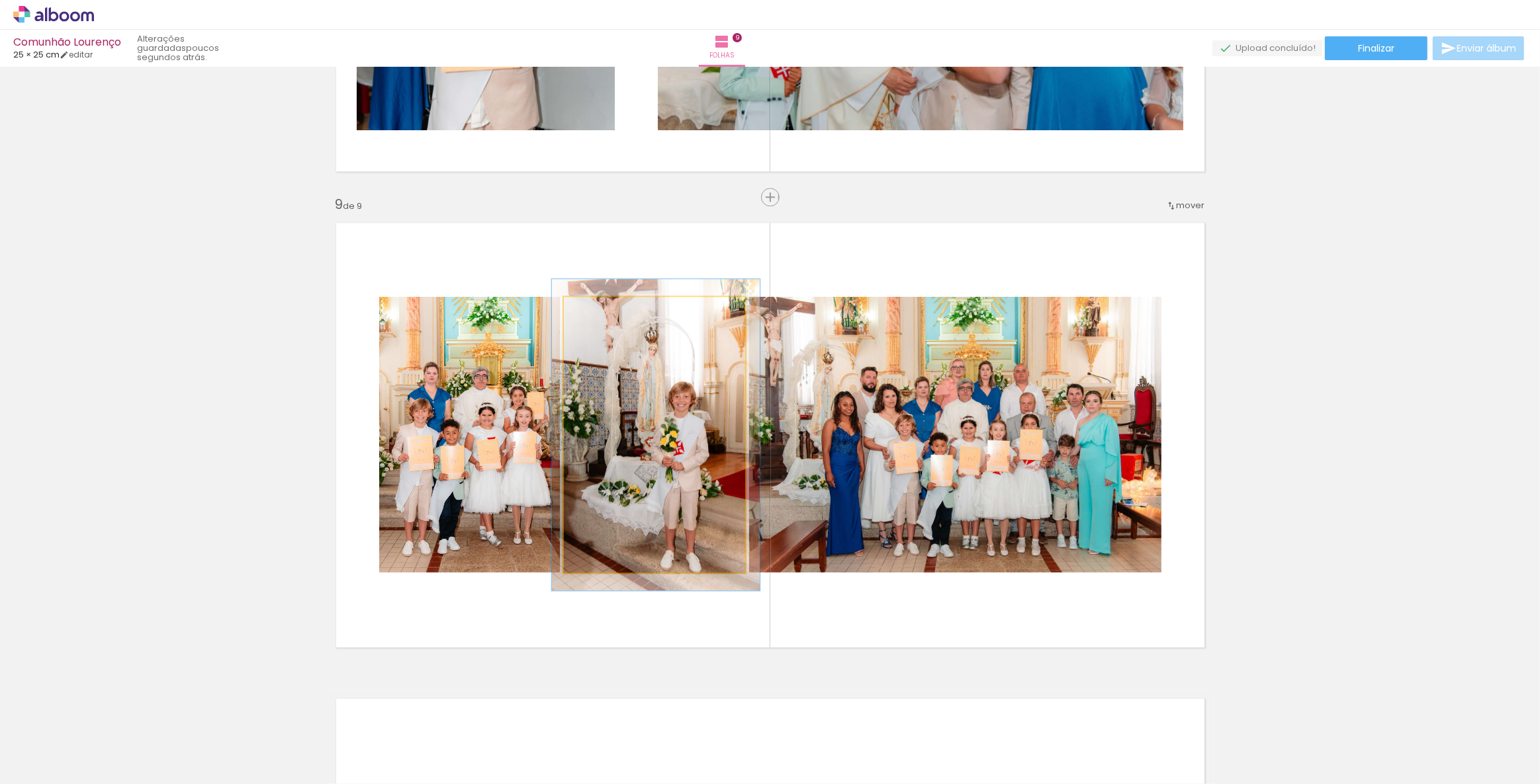
type paper-slider "113"
click at [591, 312] on div at bounding box center [600, 310] width 22 height 22
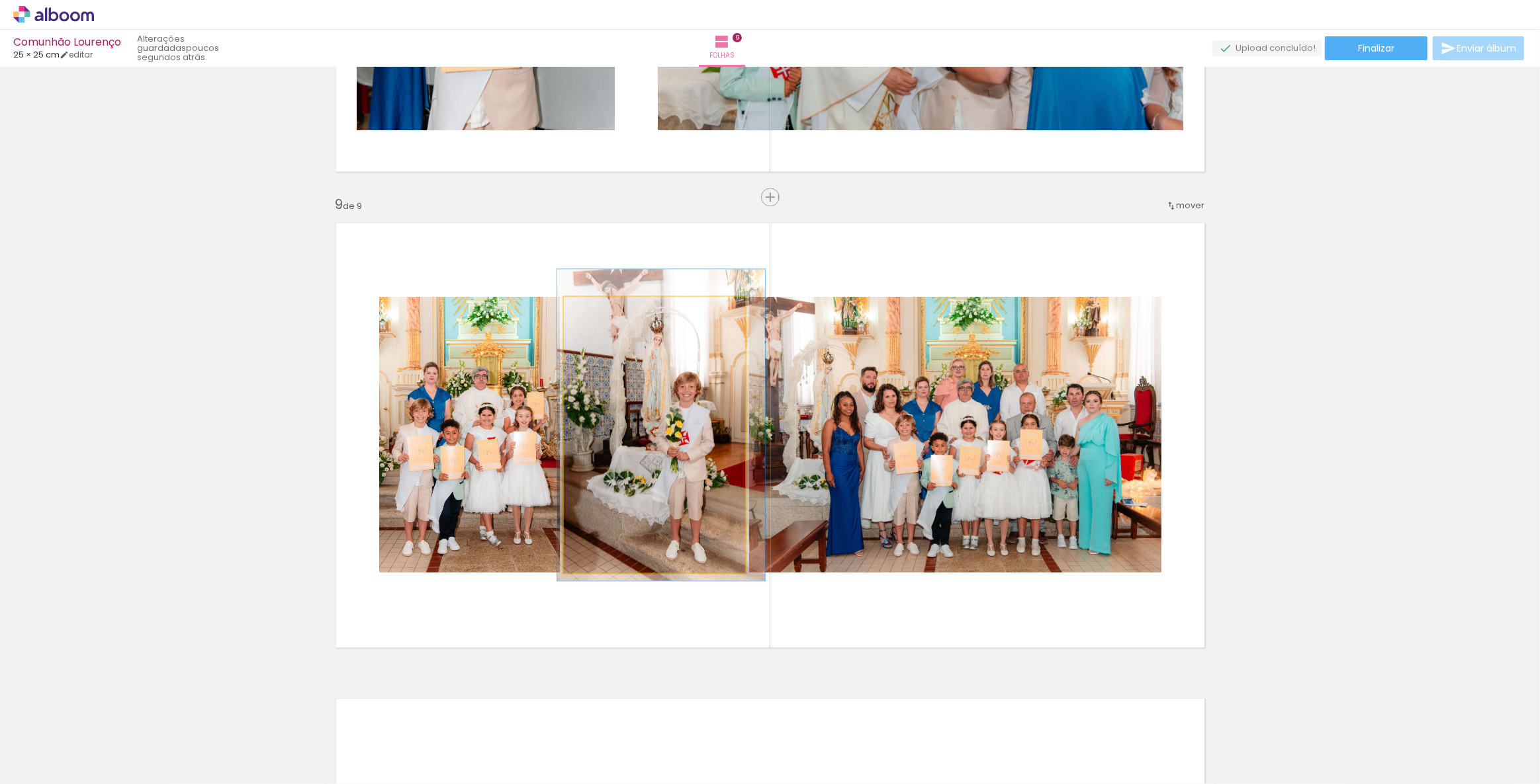
drag, startPoint x: 640, startPoint y: 391, endPoint x: 646, endPoint y: 380, distance: 12.5
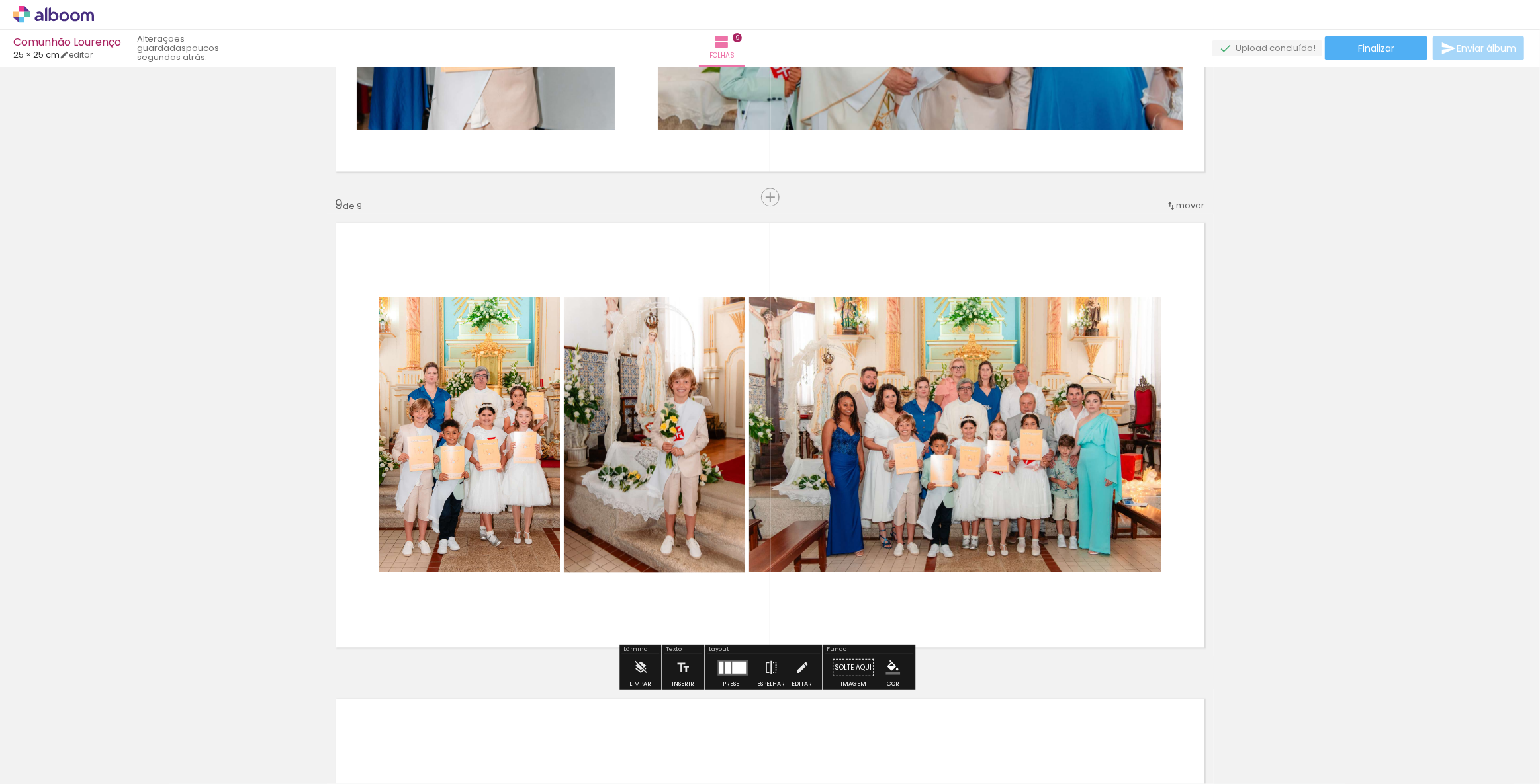
click at [725, 663] on div at bounding box center [727, 667] width 6 height 12
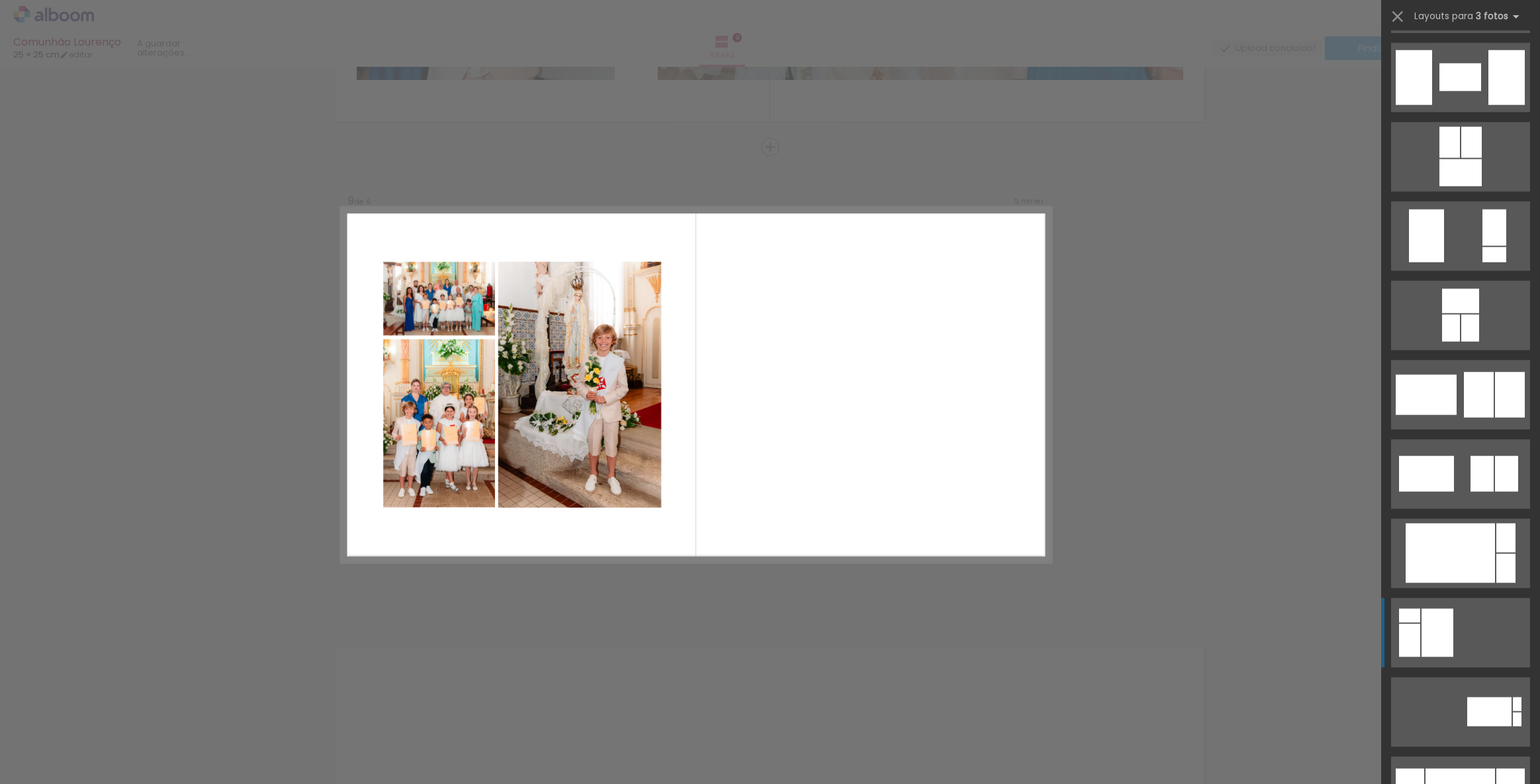
scroll to position [1984, 0]
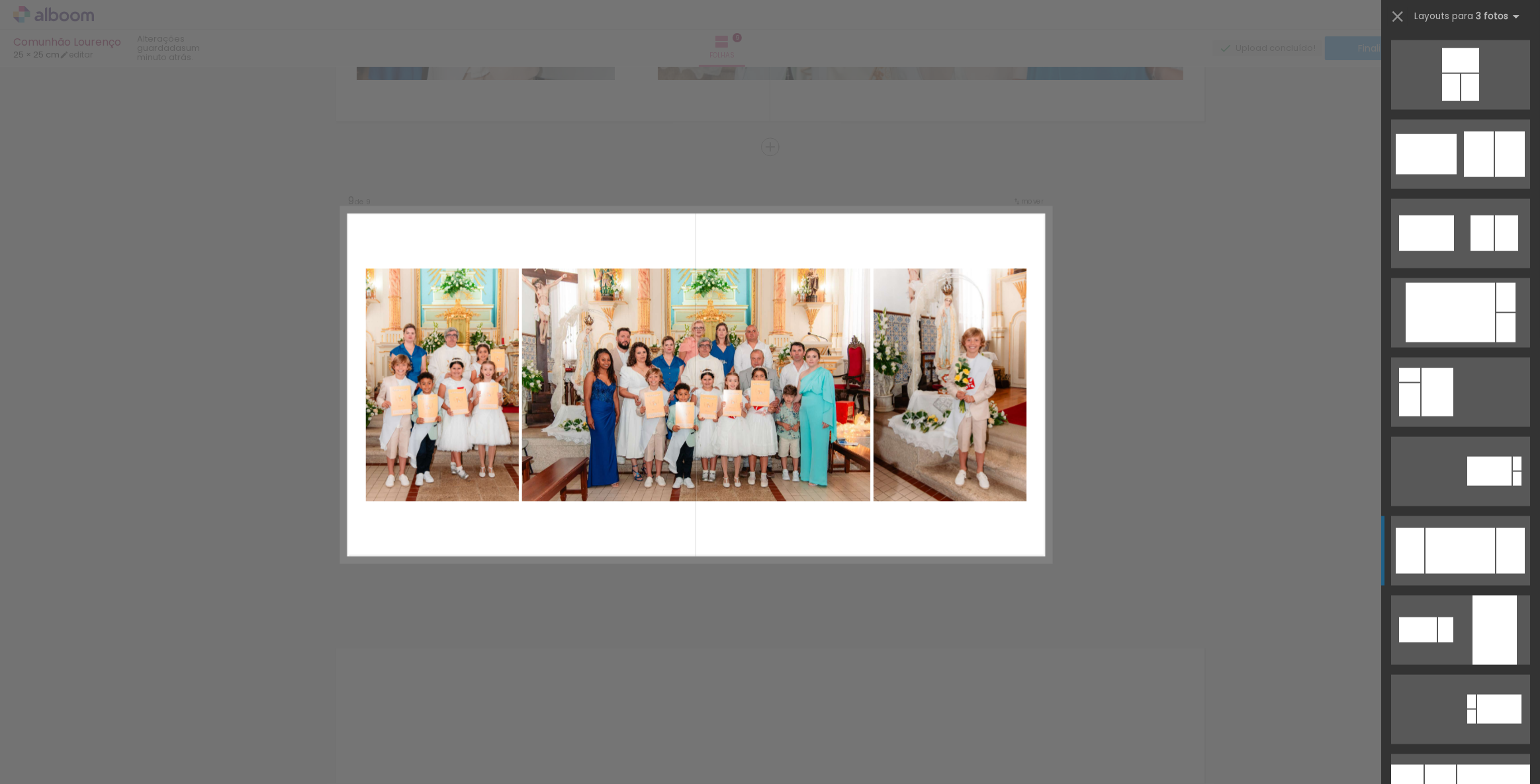
click at [1420, 538] on quentale-layouter at bounding box center [1460, 552] width 139 height 70
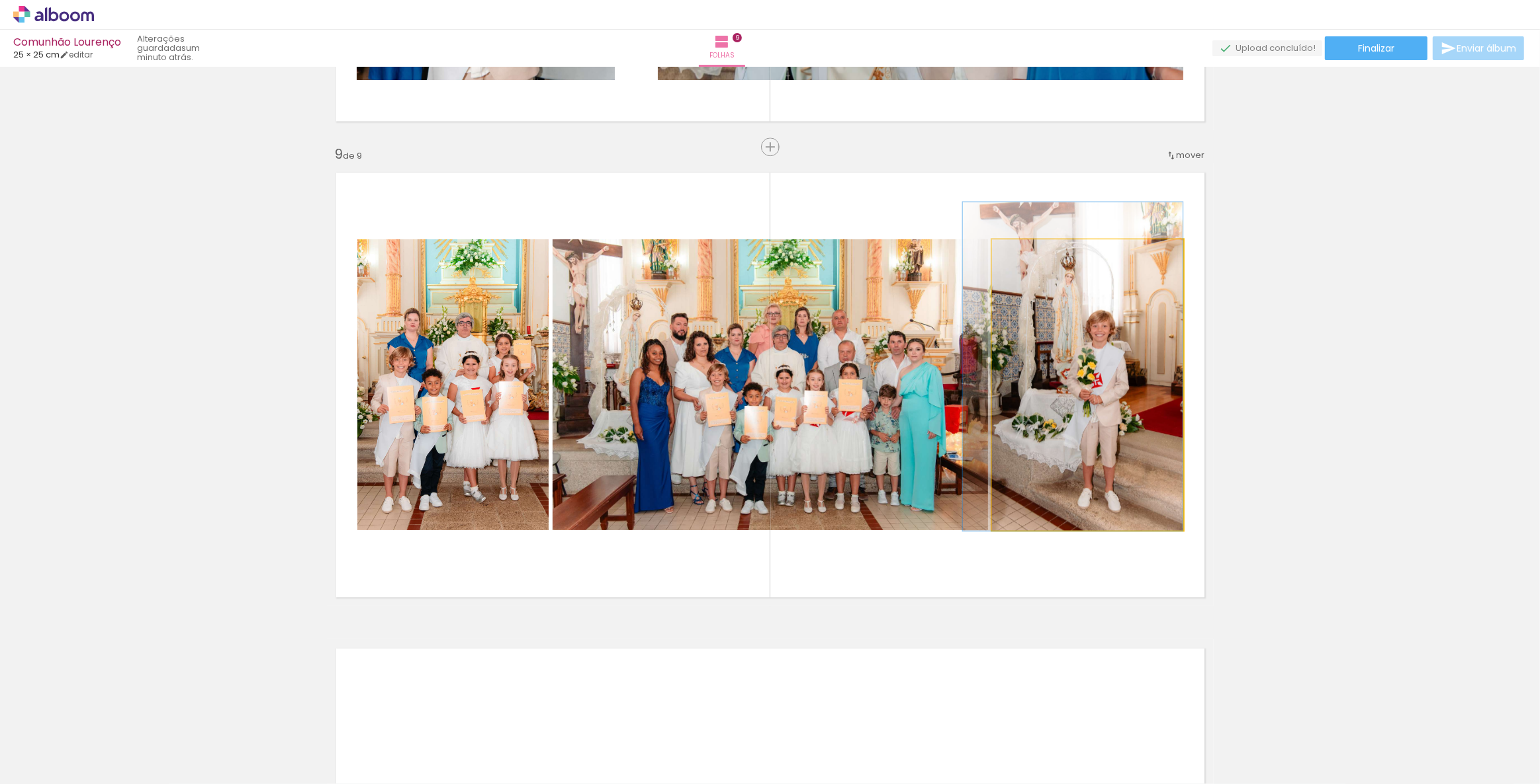
drag, startPoint x: 1056, startPoint y: 404, endPoint x: 1047, endPoint y: 404, distance: 9.0
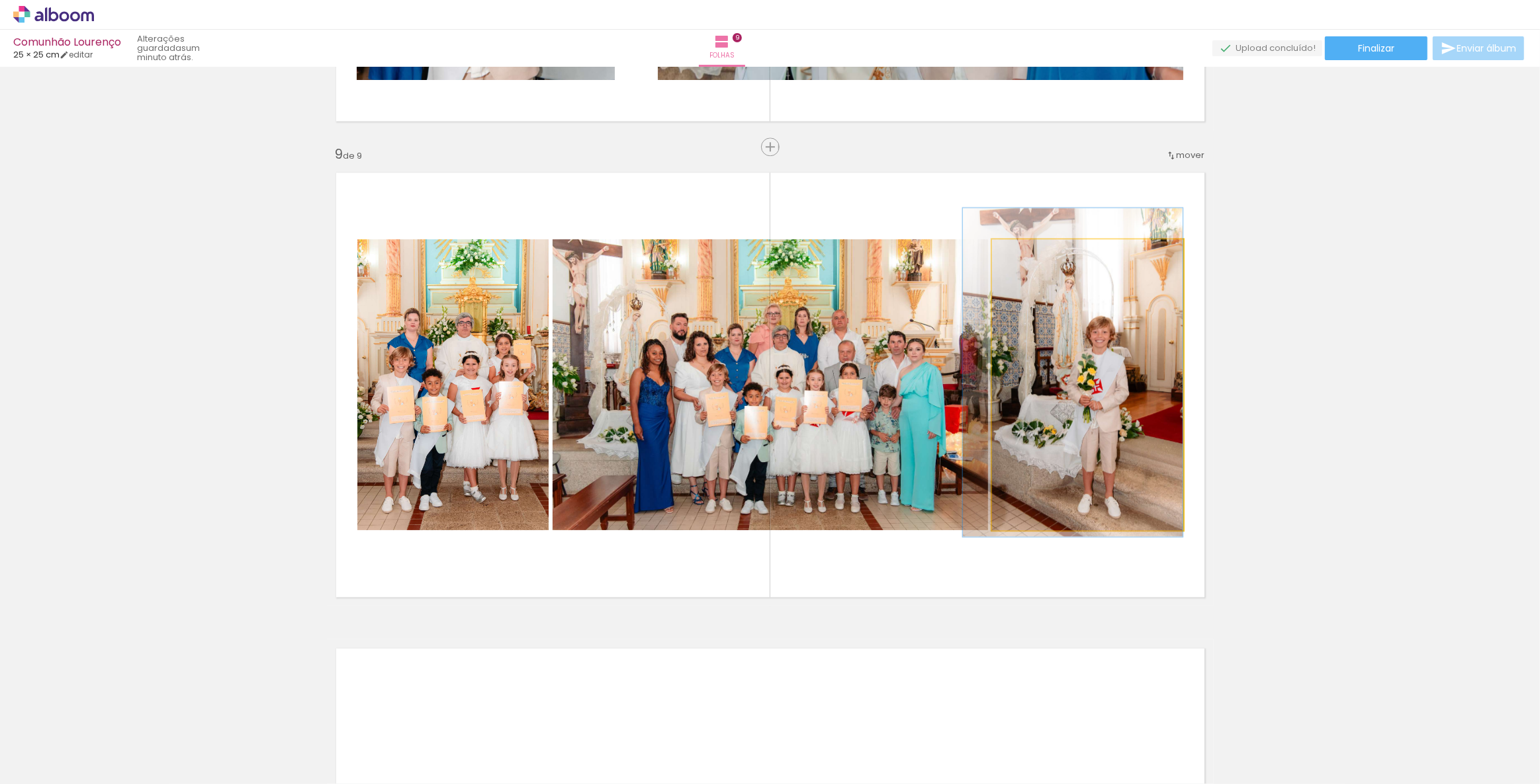
drag, startPoint x: 1085, startPoint y: 404, endPoint x: 1077, endPoint y: 410, distance: 10.0
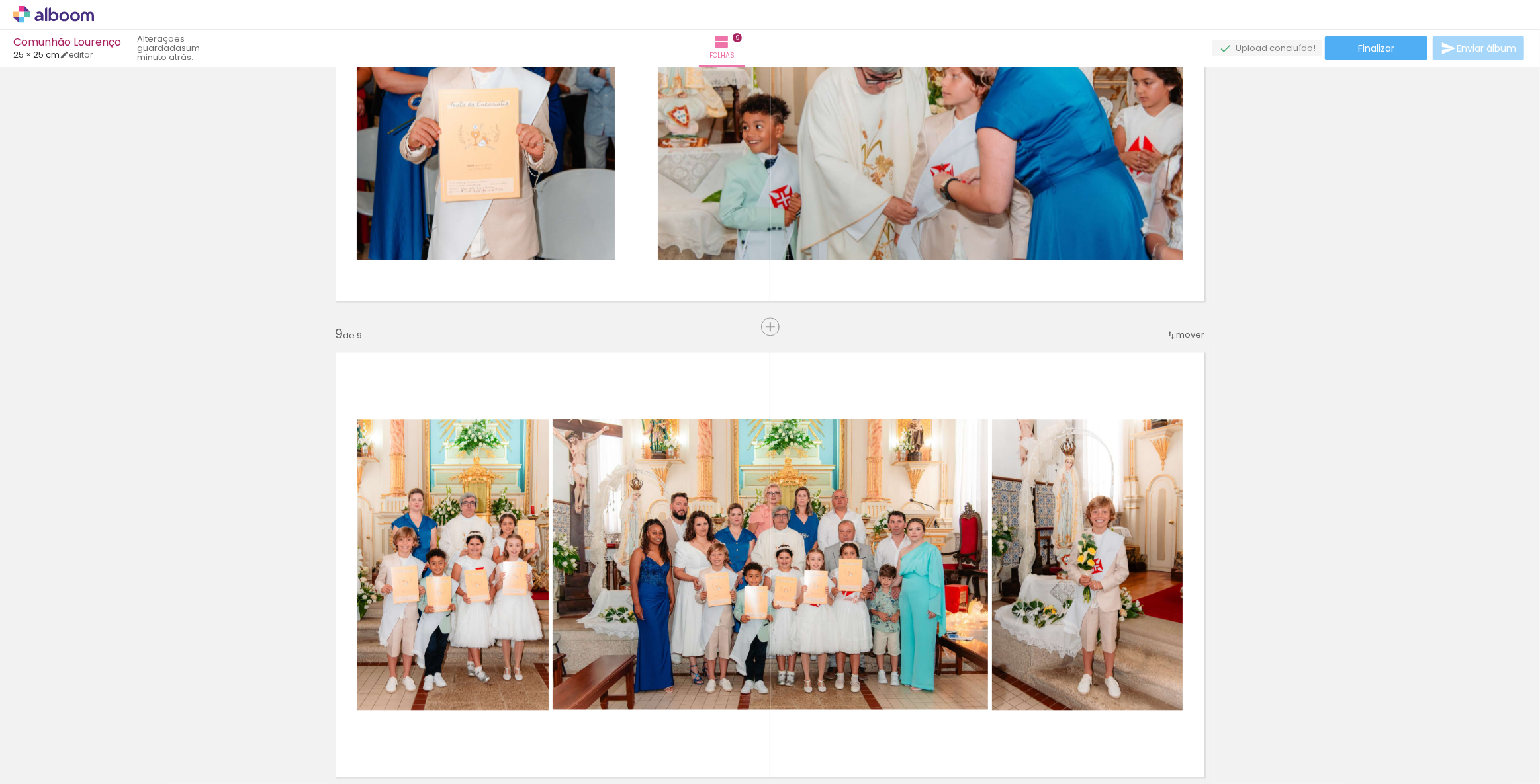
scroll to position [3751, 0]
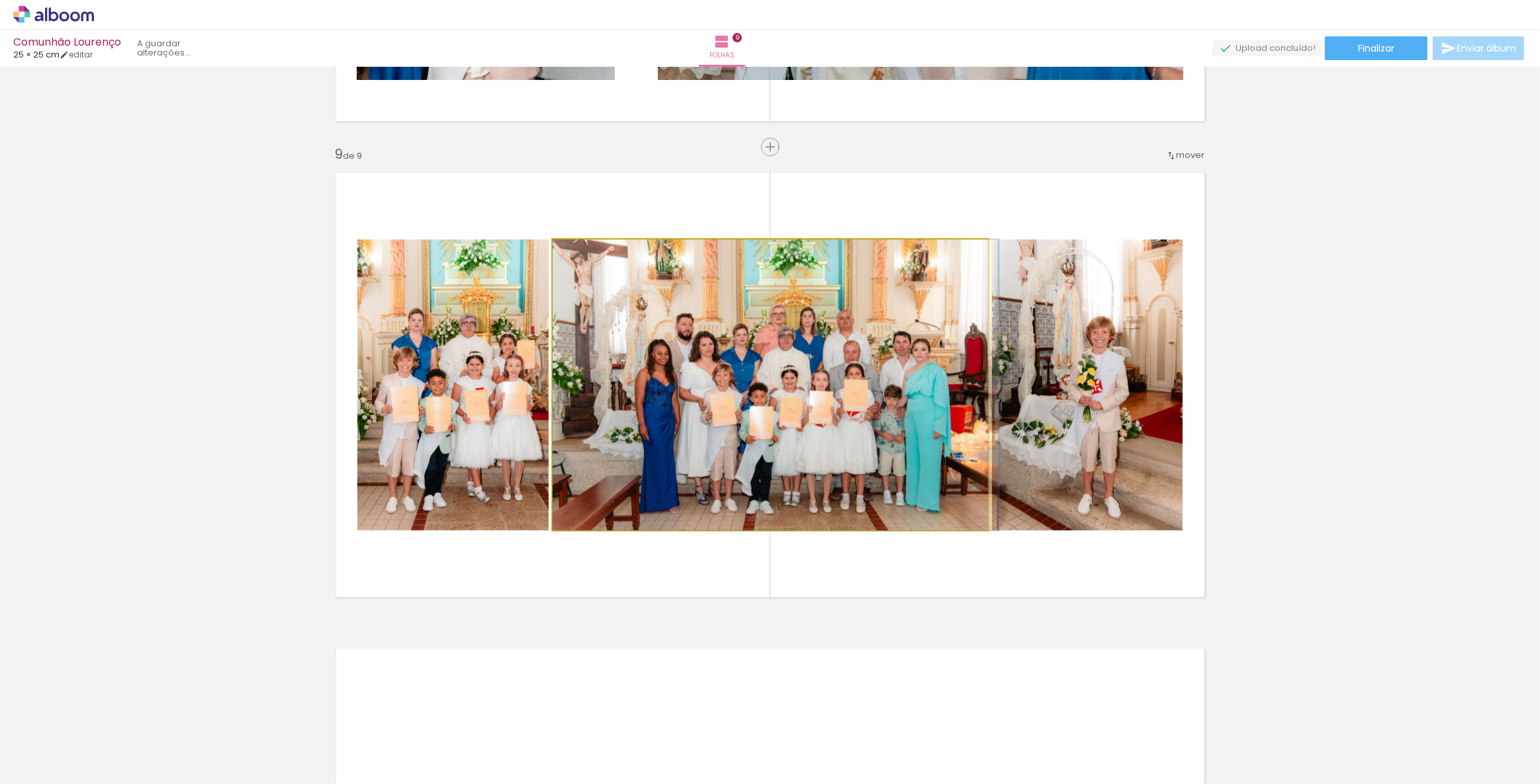
drag, startPoint x: 819, startPoint y: 391, endPoint x: 827, endPoint y: 391, distance: 8.0
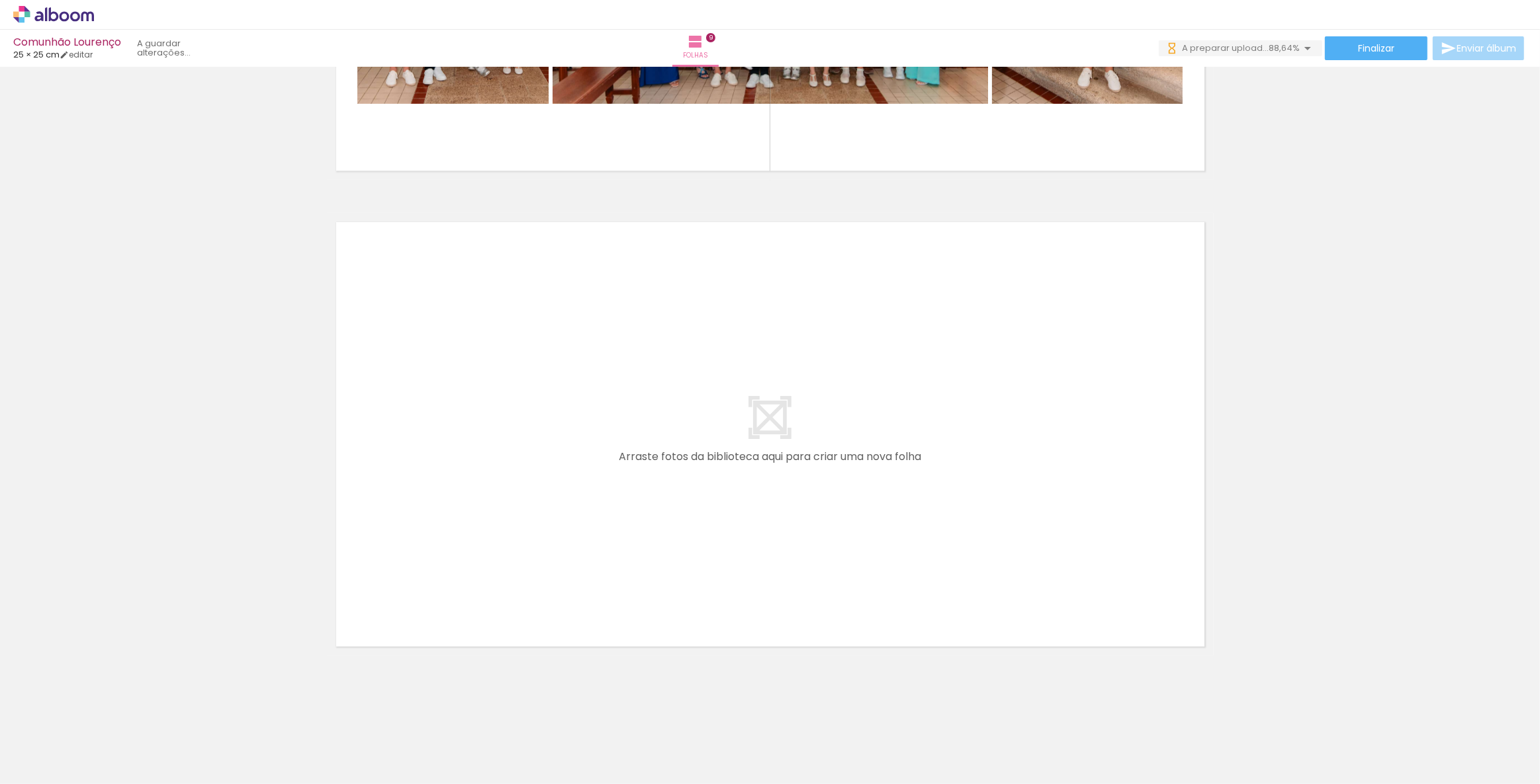
scroll to position [0, 0]
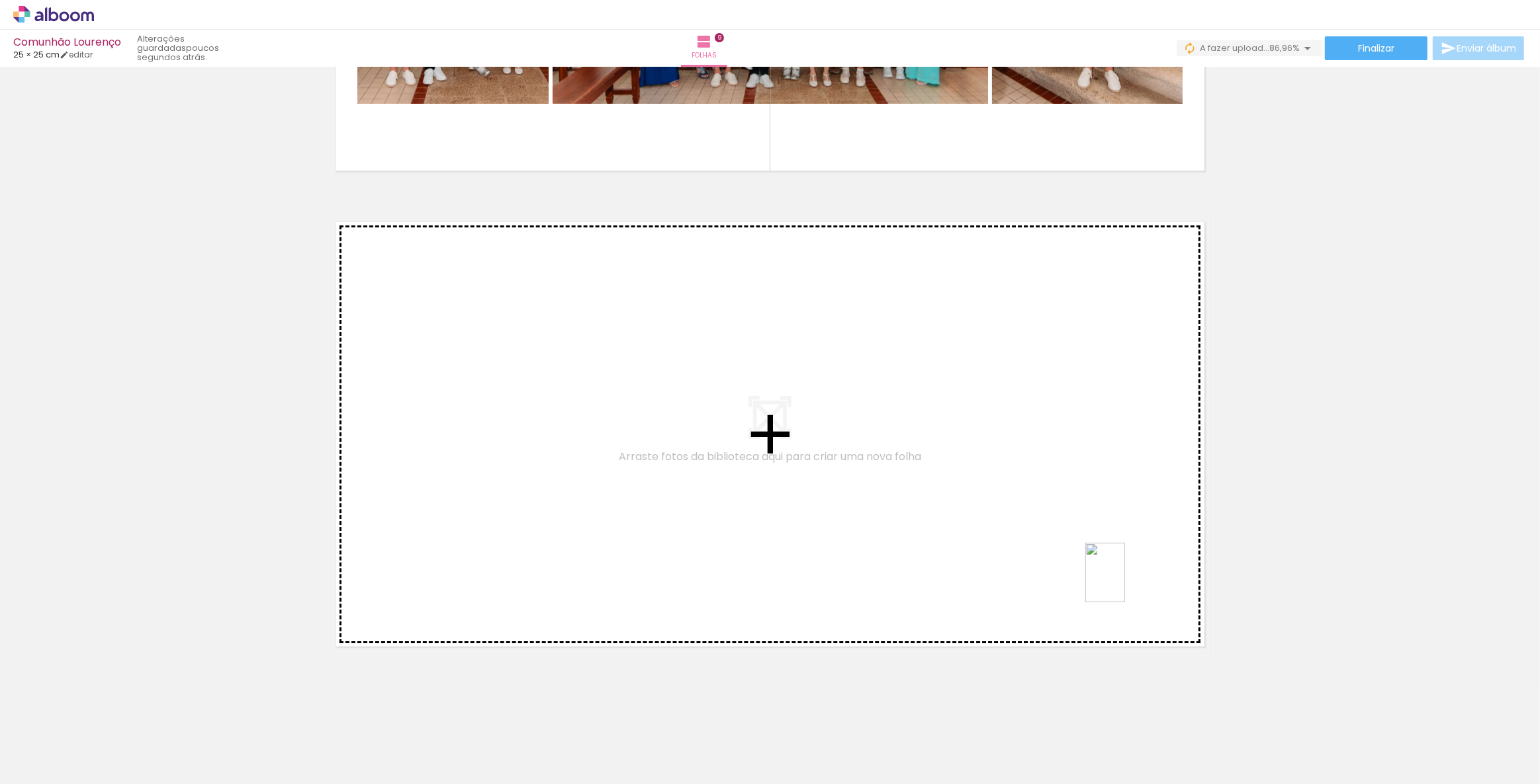
drag, startPoint x: 1339, startPoint y: 757, endPoint x: 1125, endPoint y: 583, distance: 275.8
click at [1125, 583] on quentale-workspace at bounding box center [770, 392] width 1540 height 784
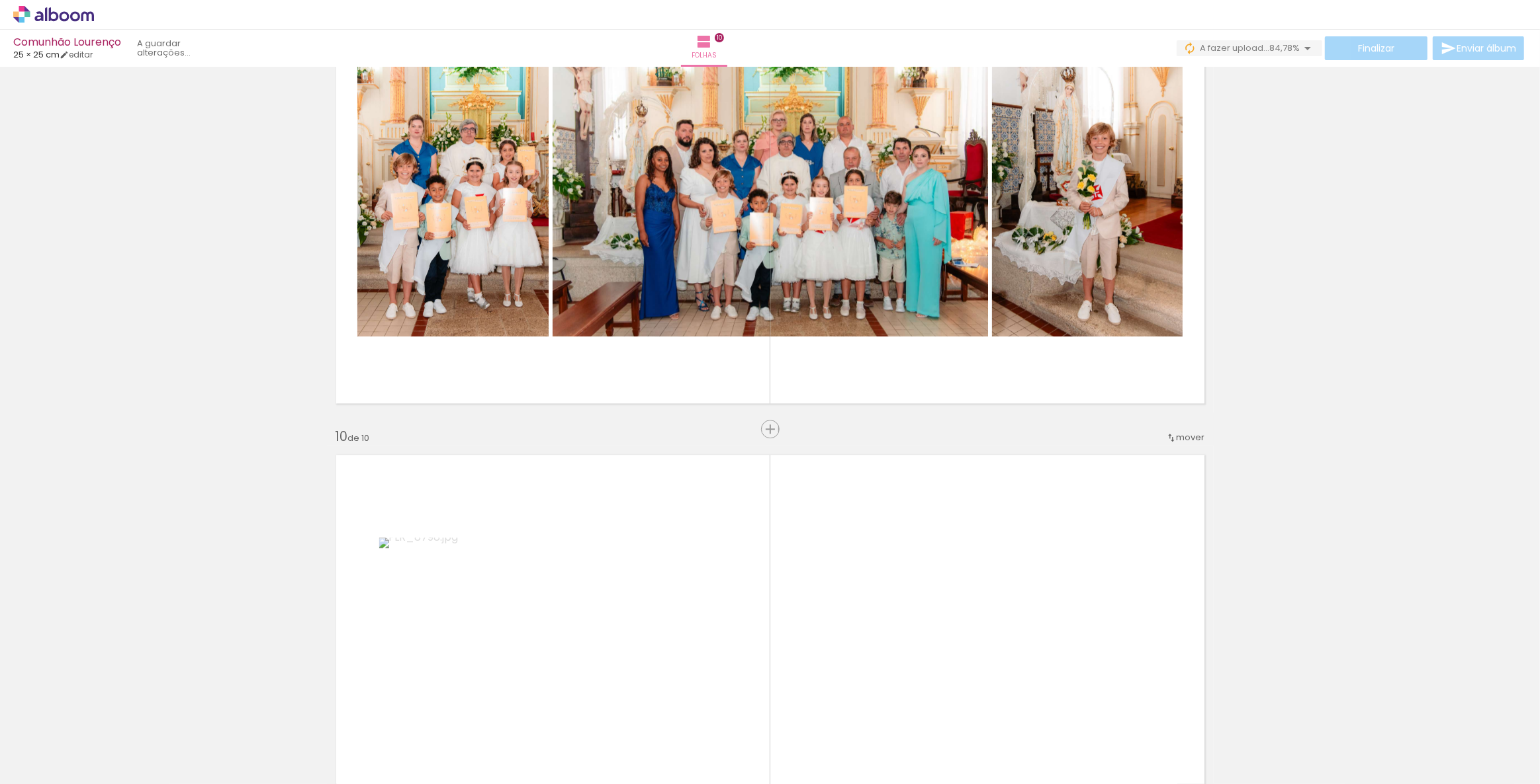
scroll to position [4106, 0]
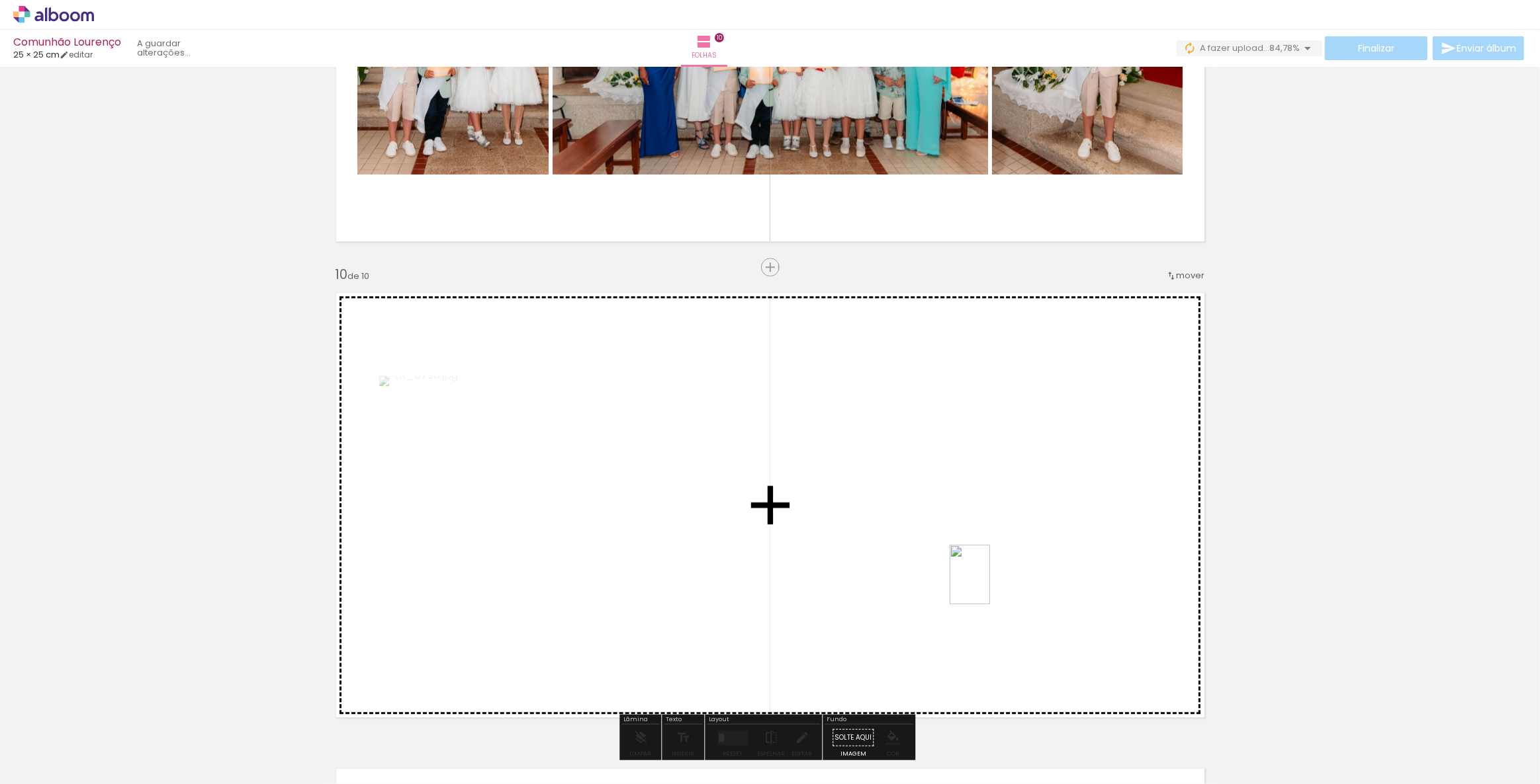
drag, startPoint x: 1249, startPoint y: 758, endPoint x: 990, endPoint y: 584, distance: 312.0
click at [990, 584] on quentale-workspace at bounding box center [770, 392] width 1540 height 784
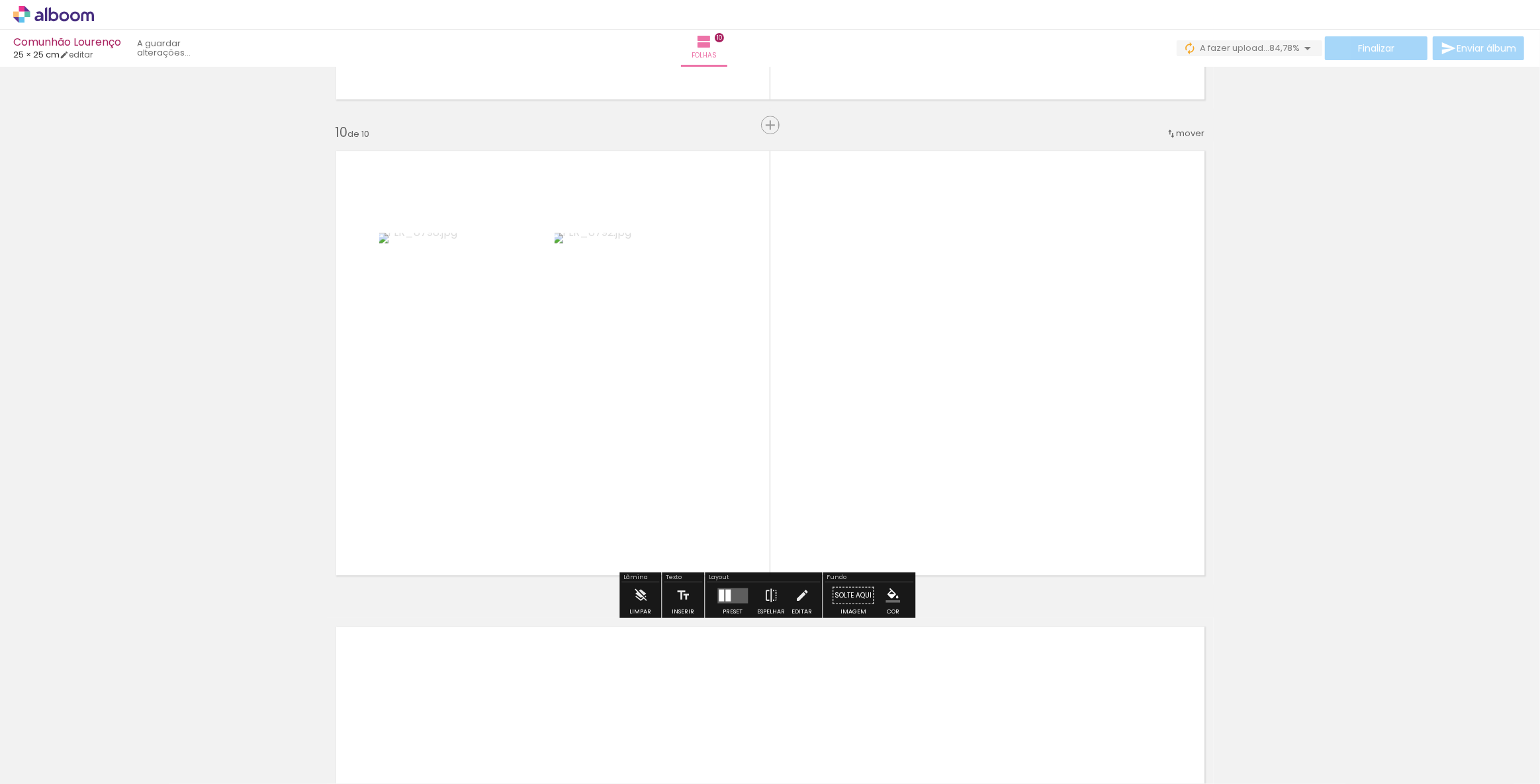
scroll to position [4227, 0]
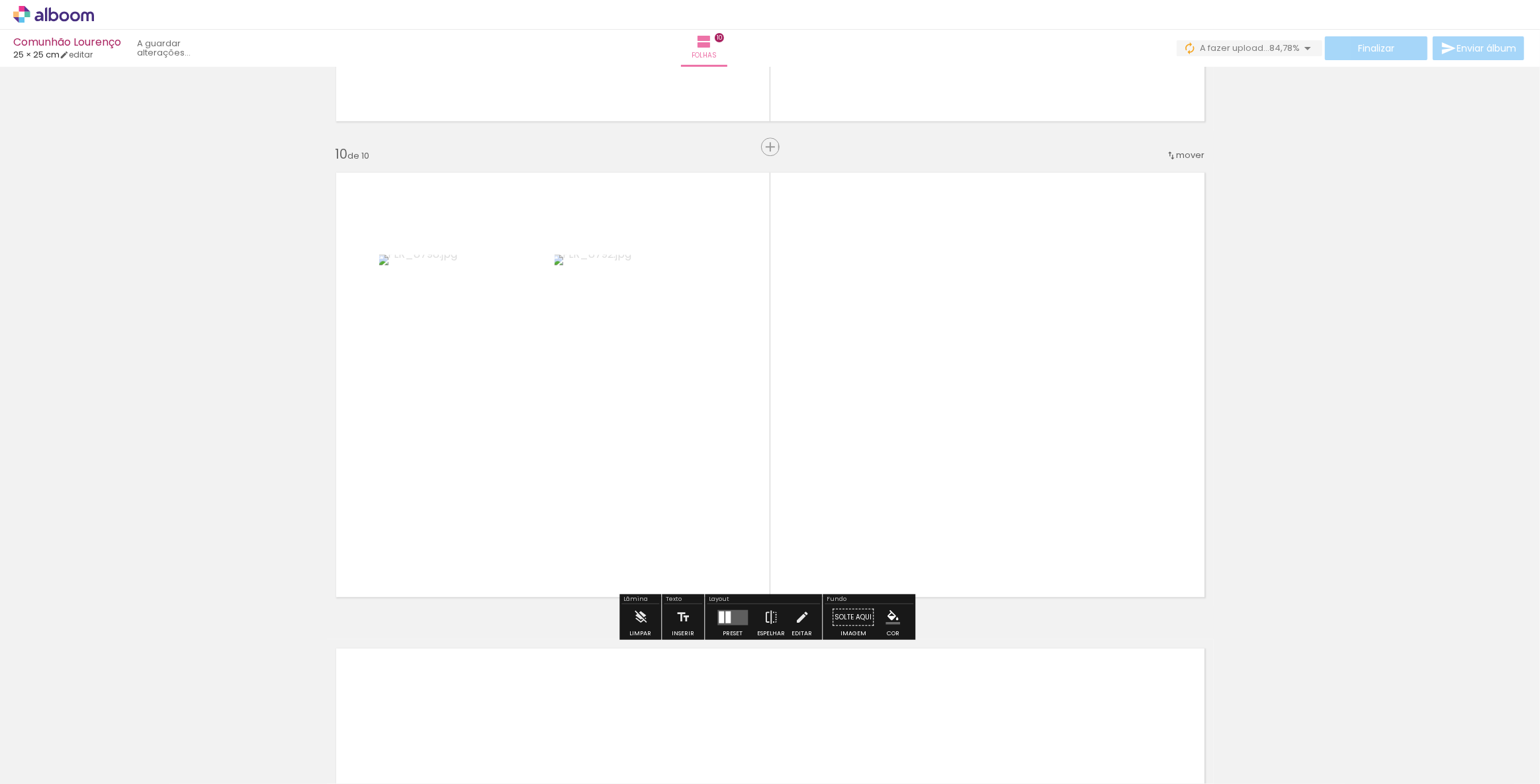
click at [721, 618] on div at bounding box center [721, 617] width 5 height 12
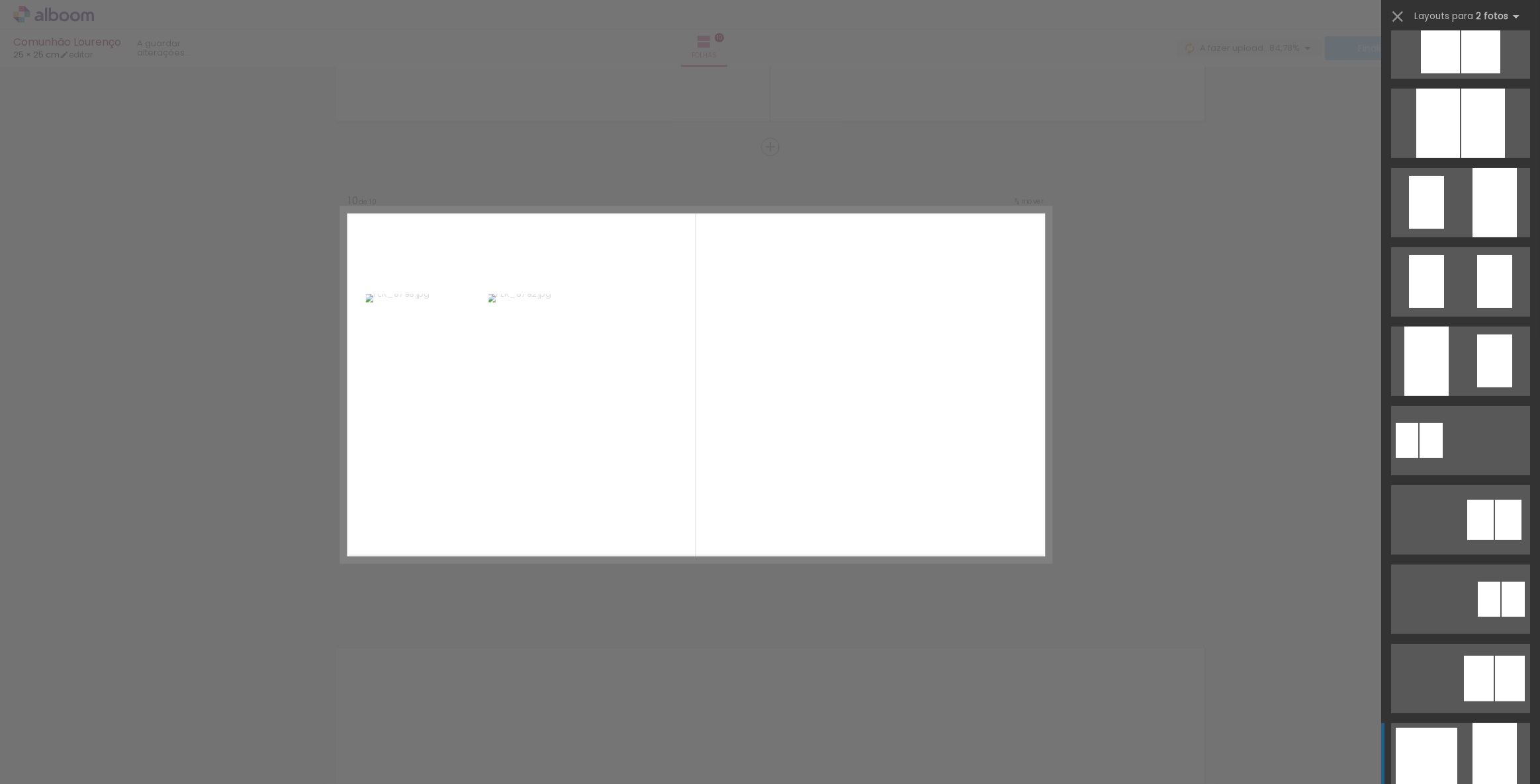
scroll to position [662, 0]
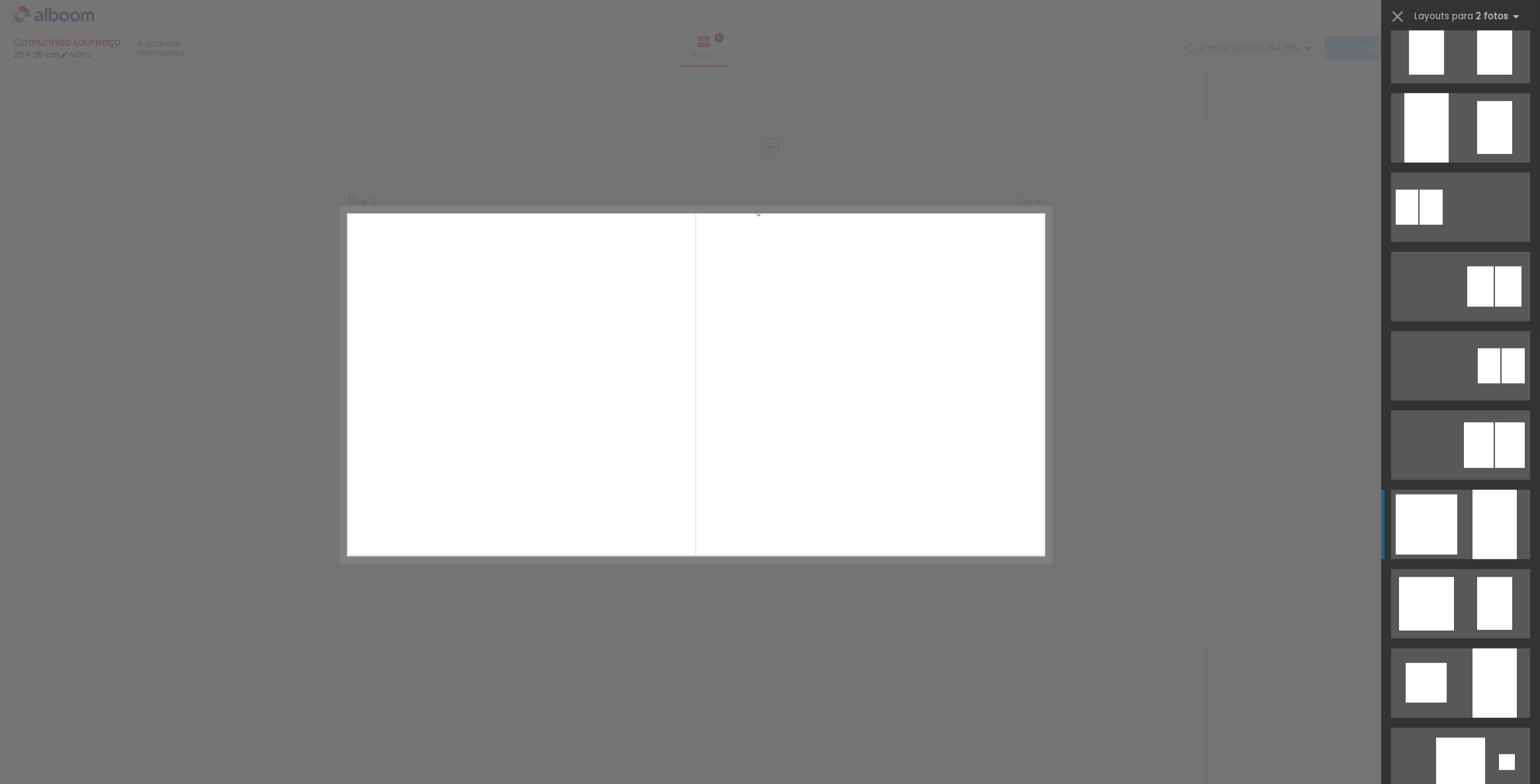
click at [1443, 532] on div at bounding box center [1426, 524] width 62 height 60
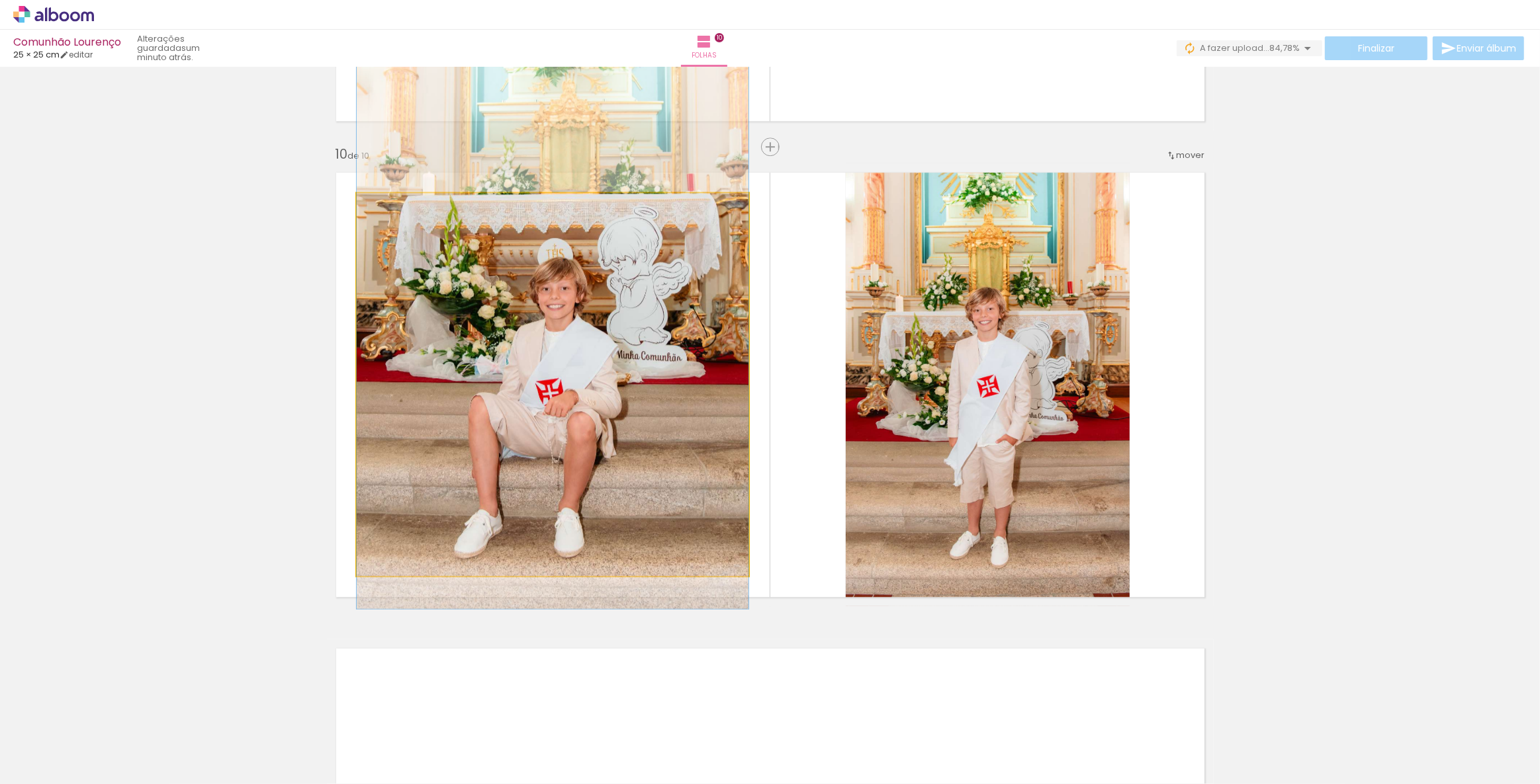
drag, startPoint x: 622, startPoint y: 451, endPoint x: 632, endPoint y: 385, distance: 66.8
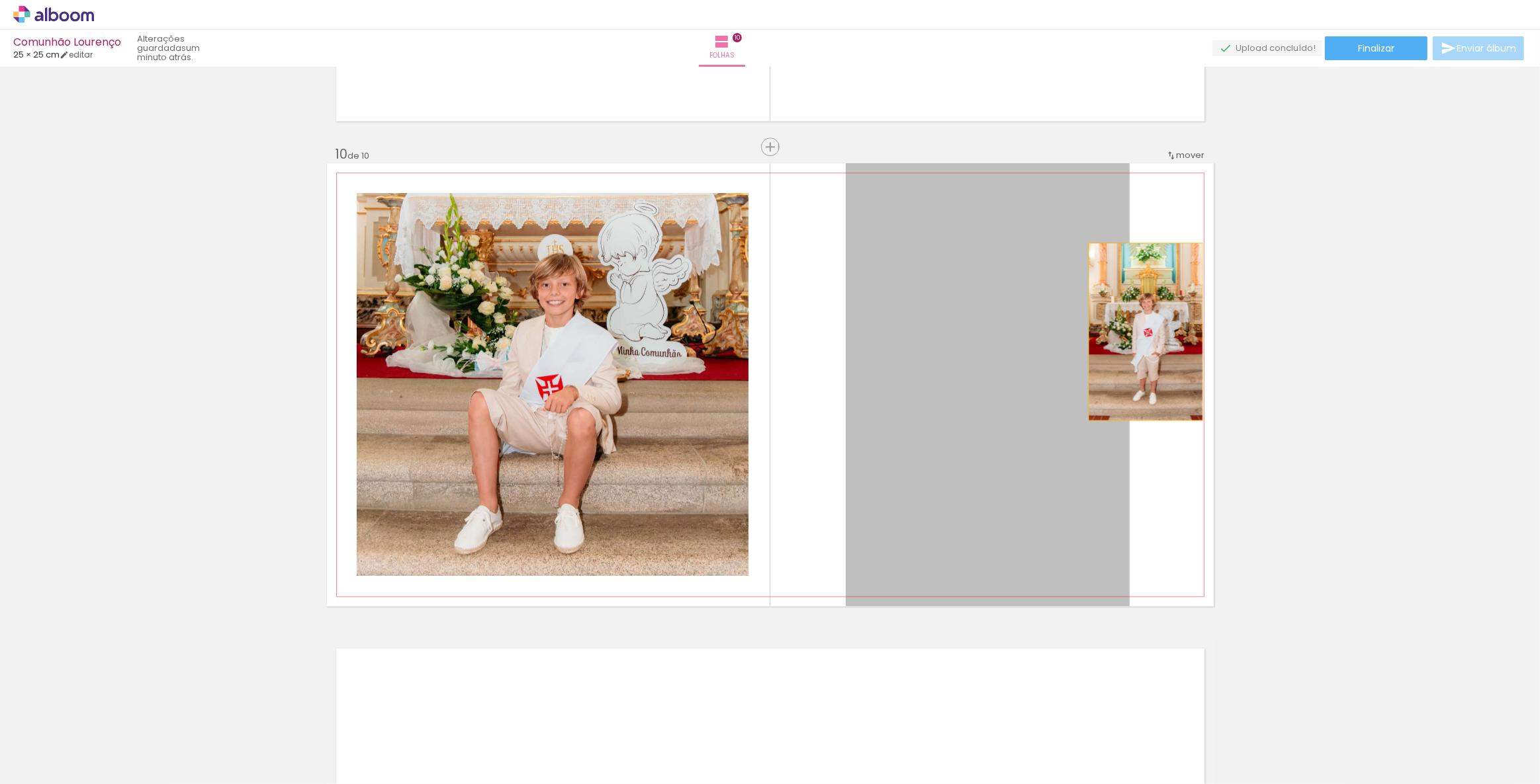
drag, startPoint x: 1117, startPoint y: 336, endPoint x: 1142, endPoint y: 331, distance: 25.5
click at [1142, 331] on quentale-layouter at bounding box center [770, 385] width 887 height 443
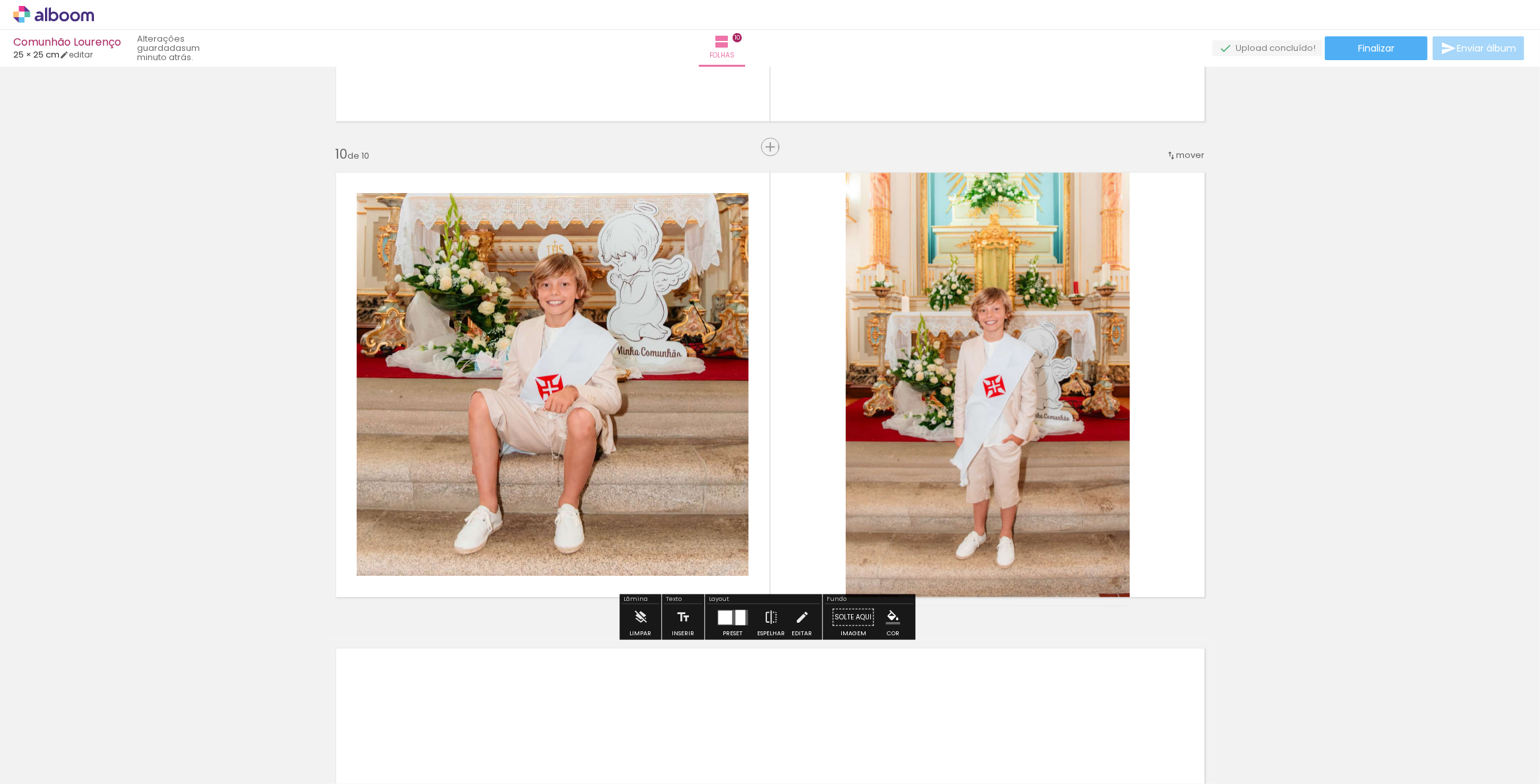
click at [721, 622] on div at bounding box center [724, 617] width 14 height 14
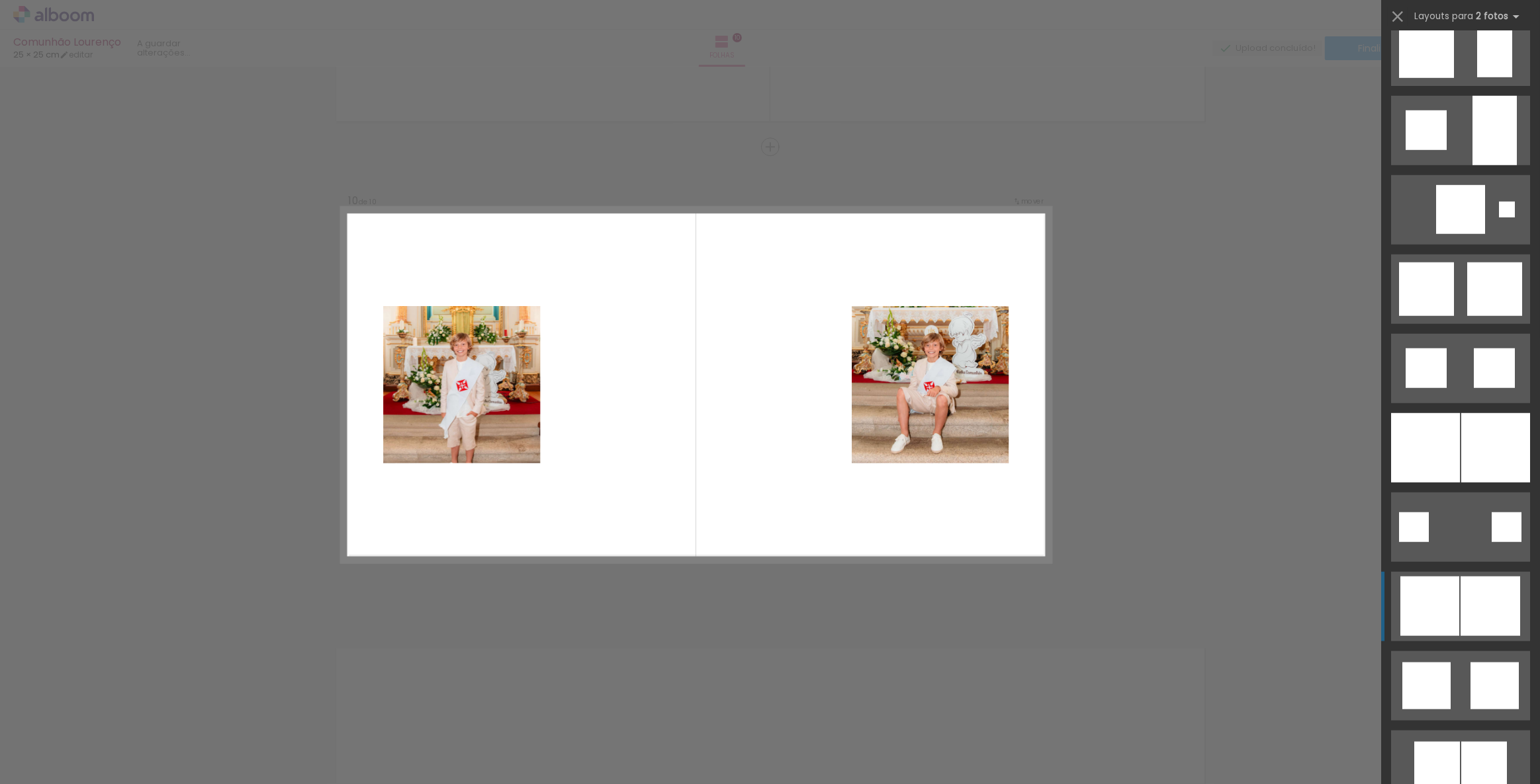
scroll to position [1291, 0]
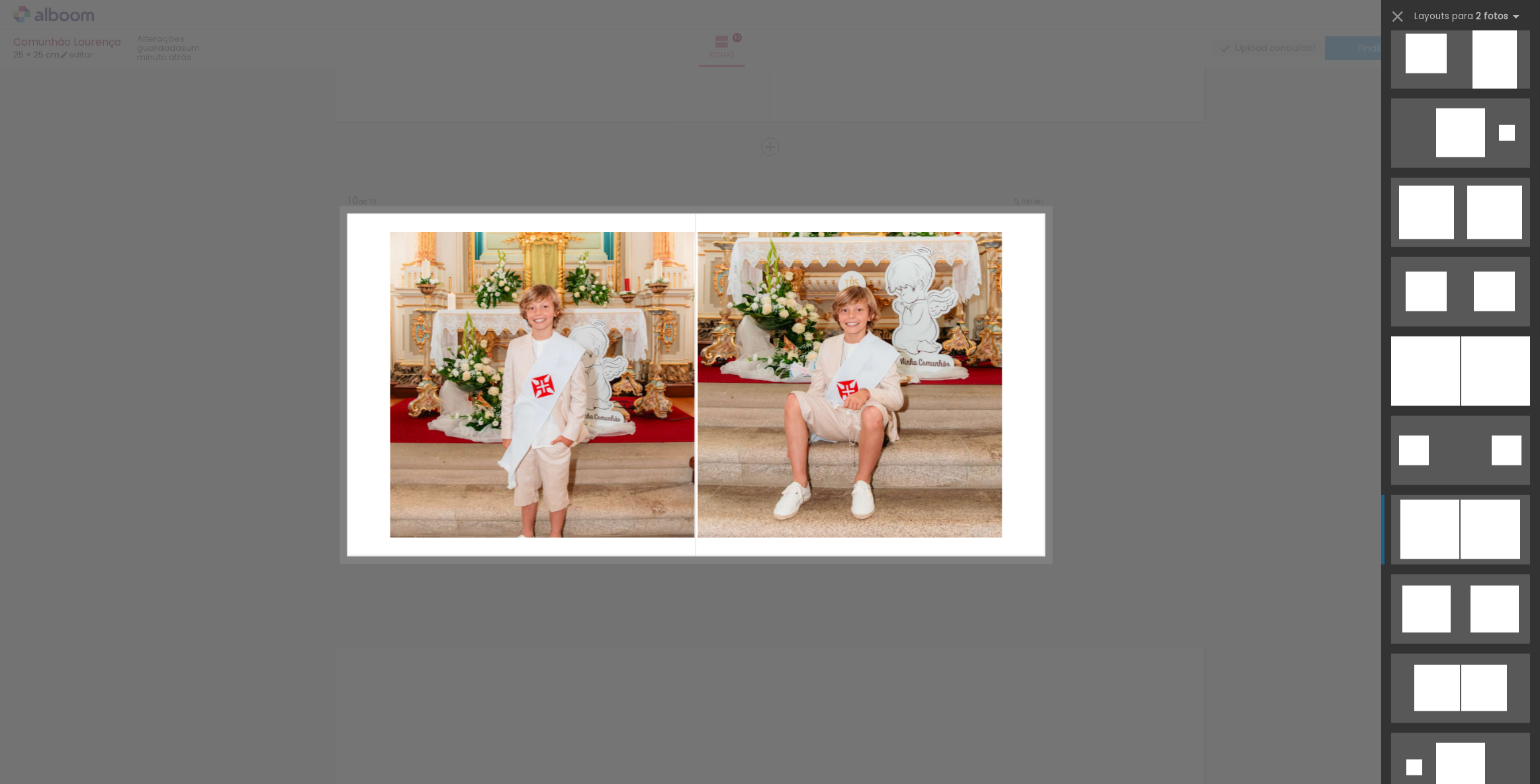
click at [1461, 529] on div at bounding box center [1490, 529] width 59 height 59
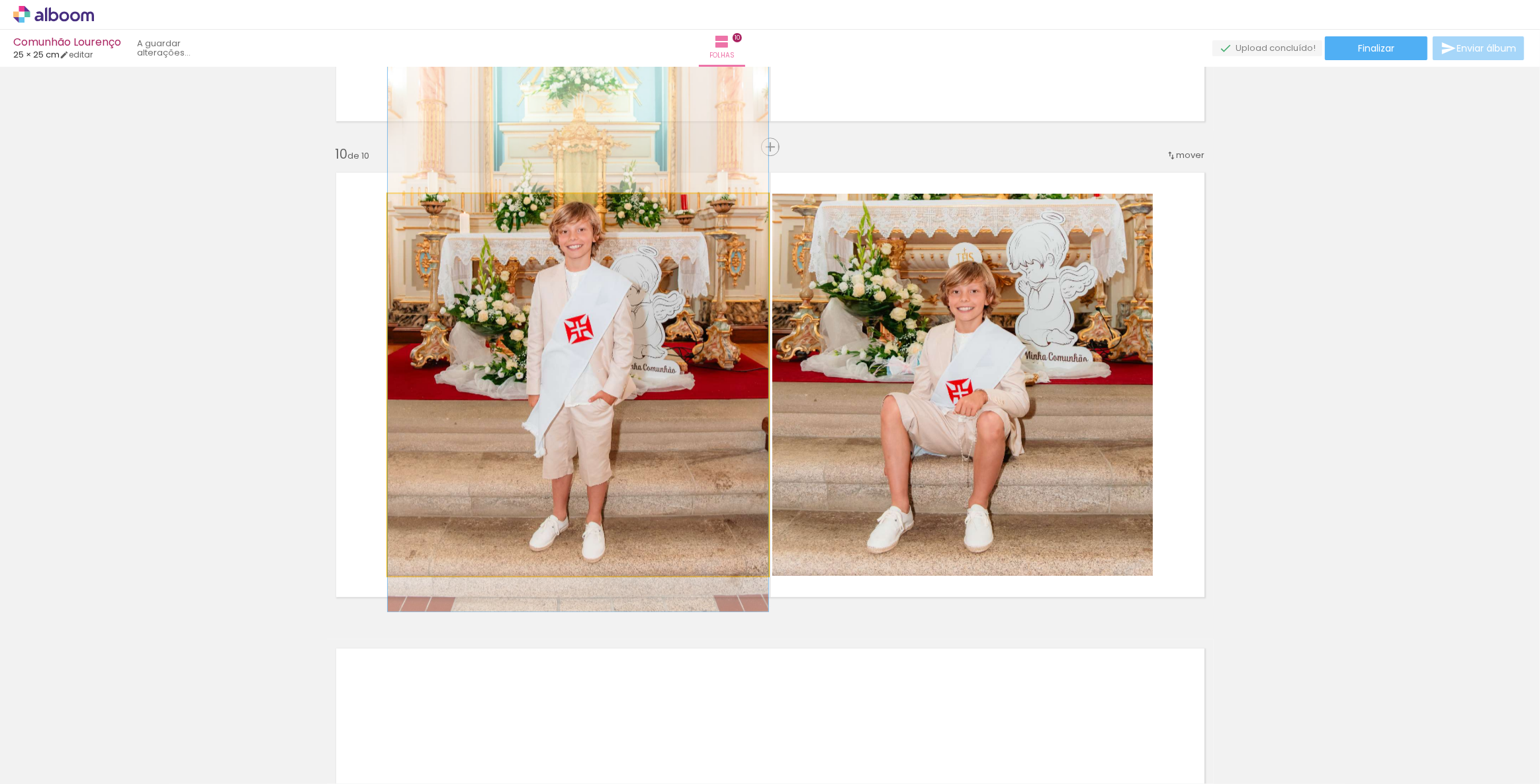
drag, startPoint x: 597, startPoint y: 370, endPoint x: 614, endPoint y: 312, distance: 60.4
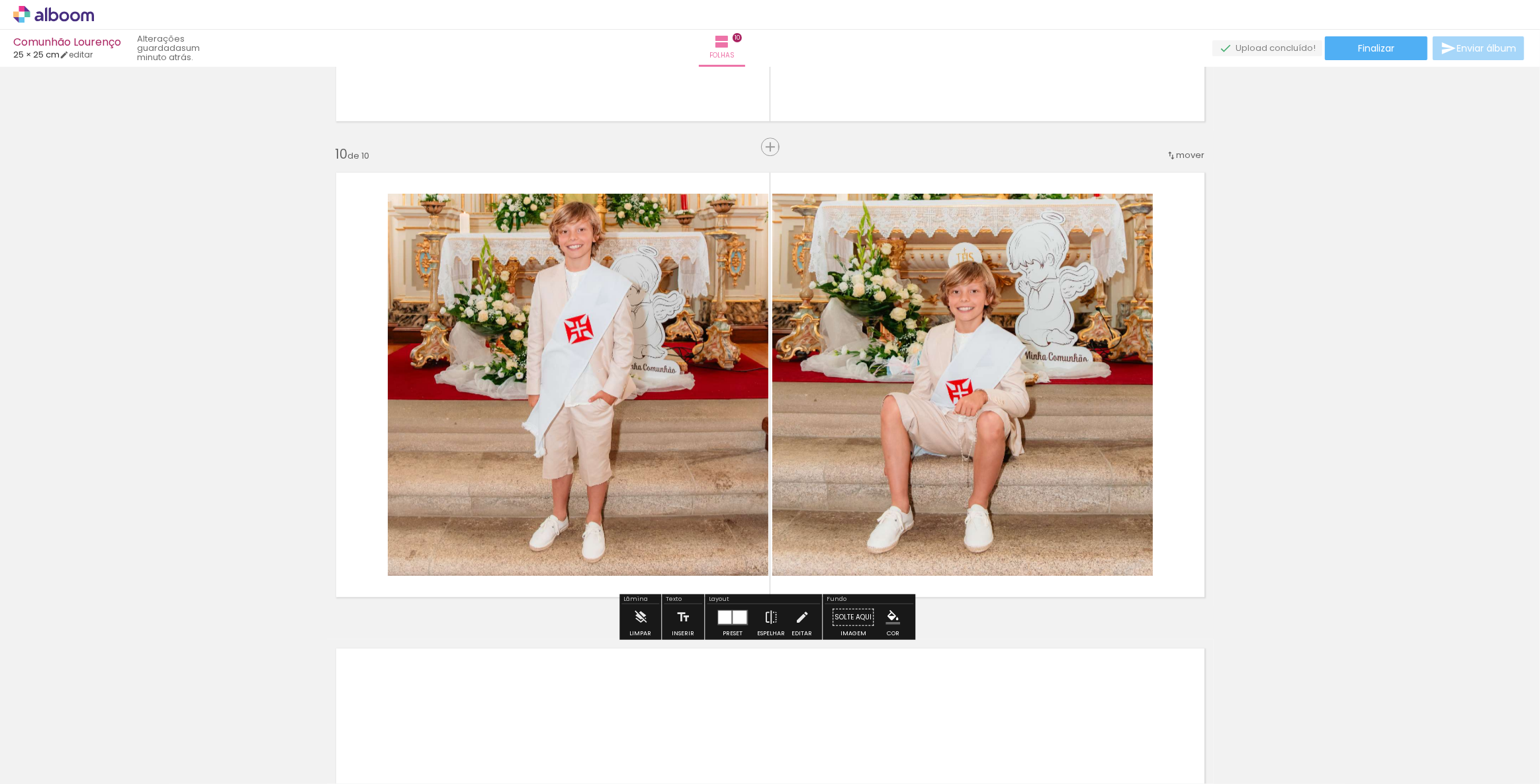
click at [728, 618] on div at bounding box center [724, 617] width 13 height 13
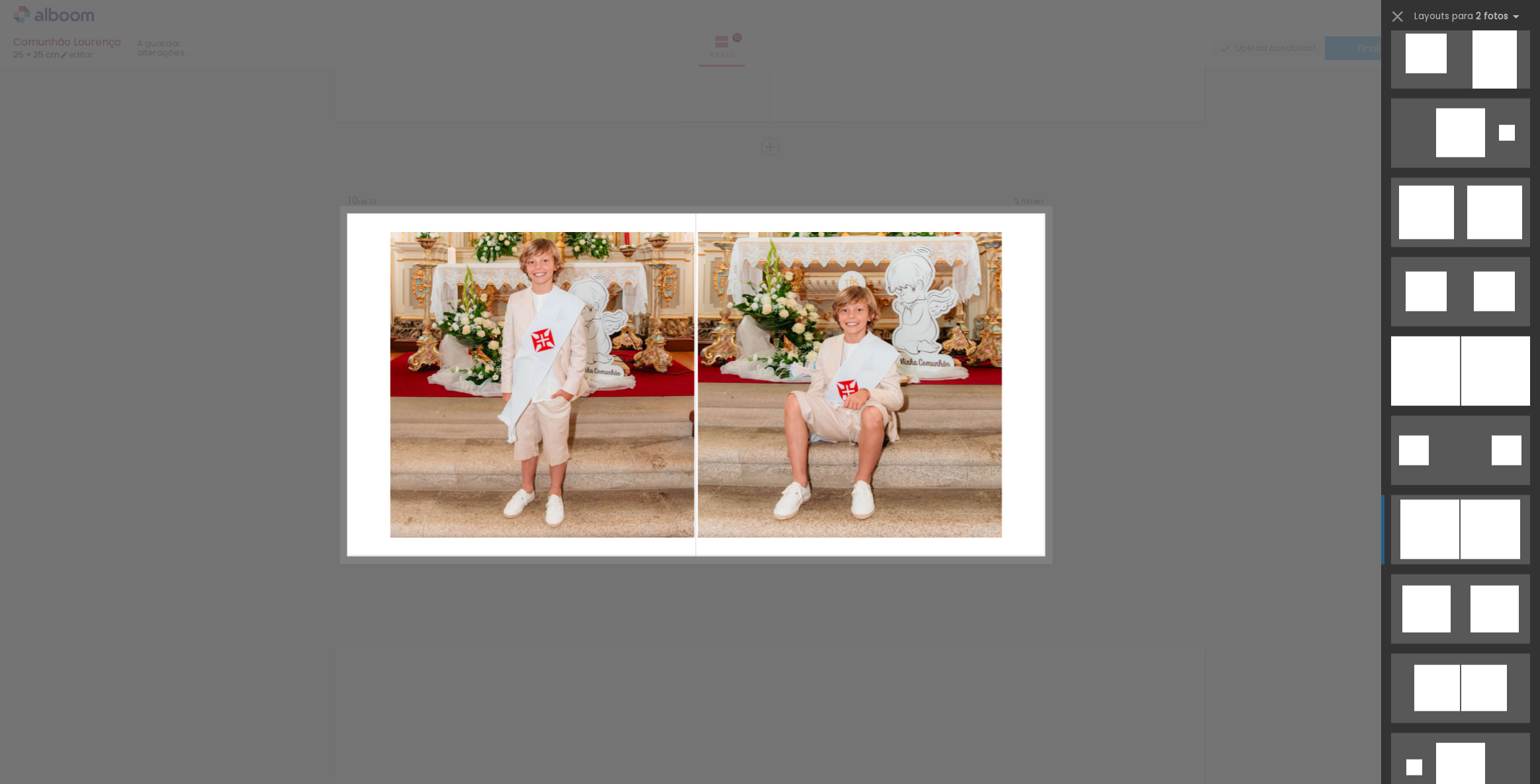
scroll to position [1746, 0]
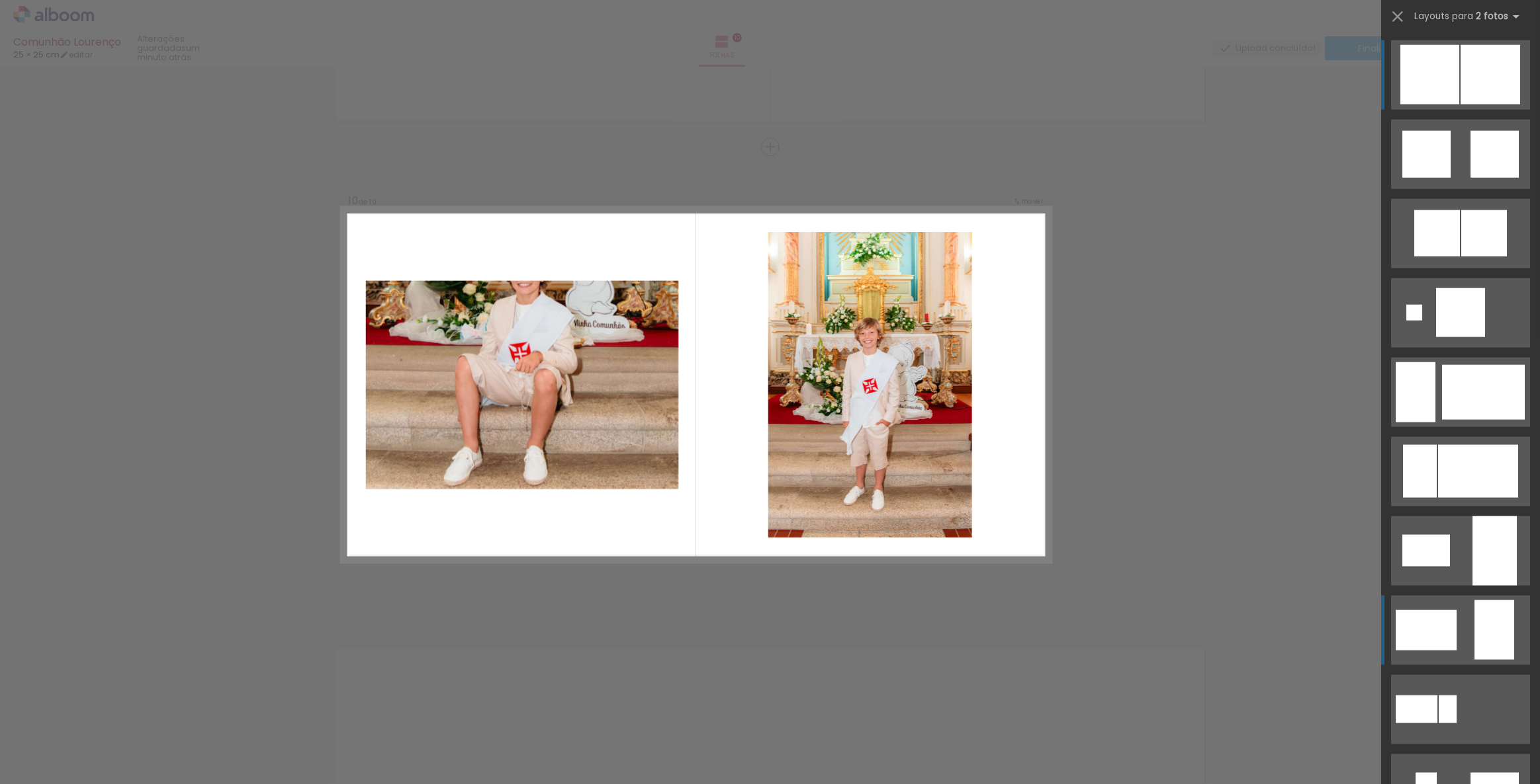
click at [1443, 644] on div at bounding box center [1426, 630] width 61 height 40
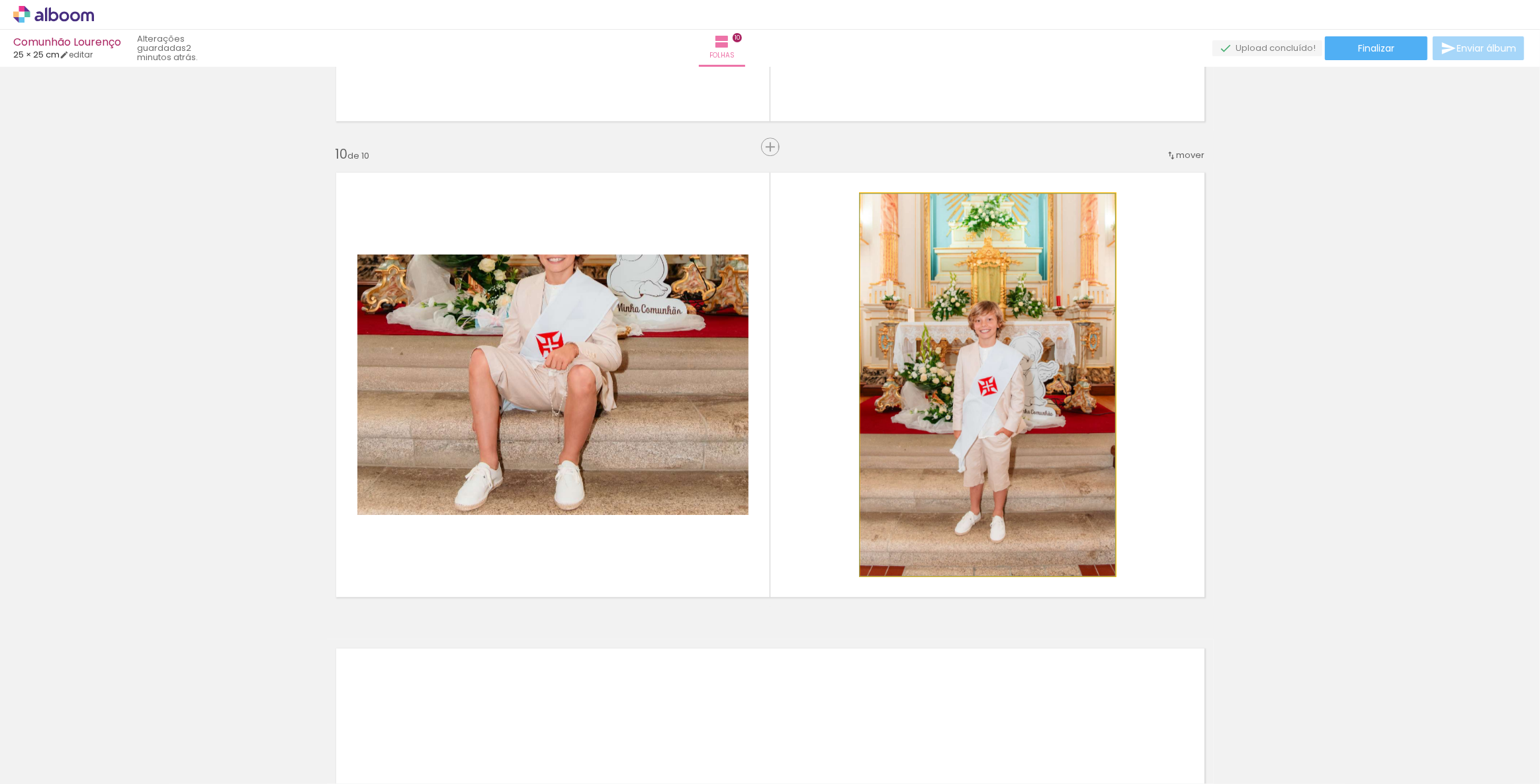
drag, startPoint x: 992, startPoint y: 402, endPoint x: 984, endPoint y: 421, distance: 20.6
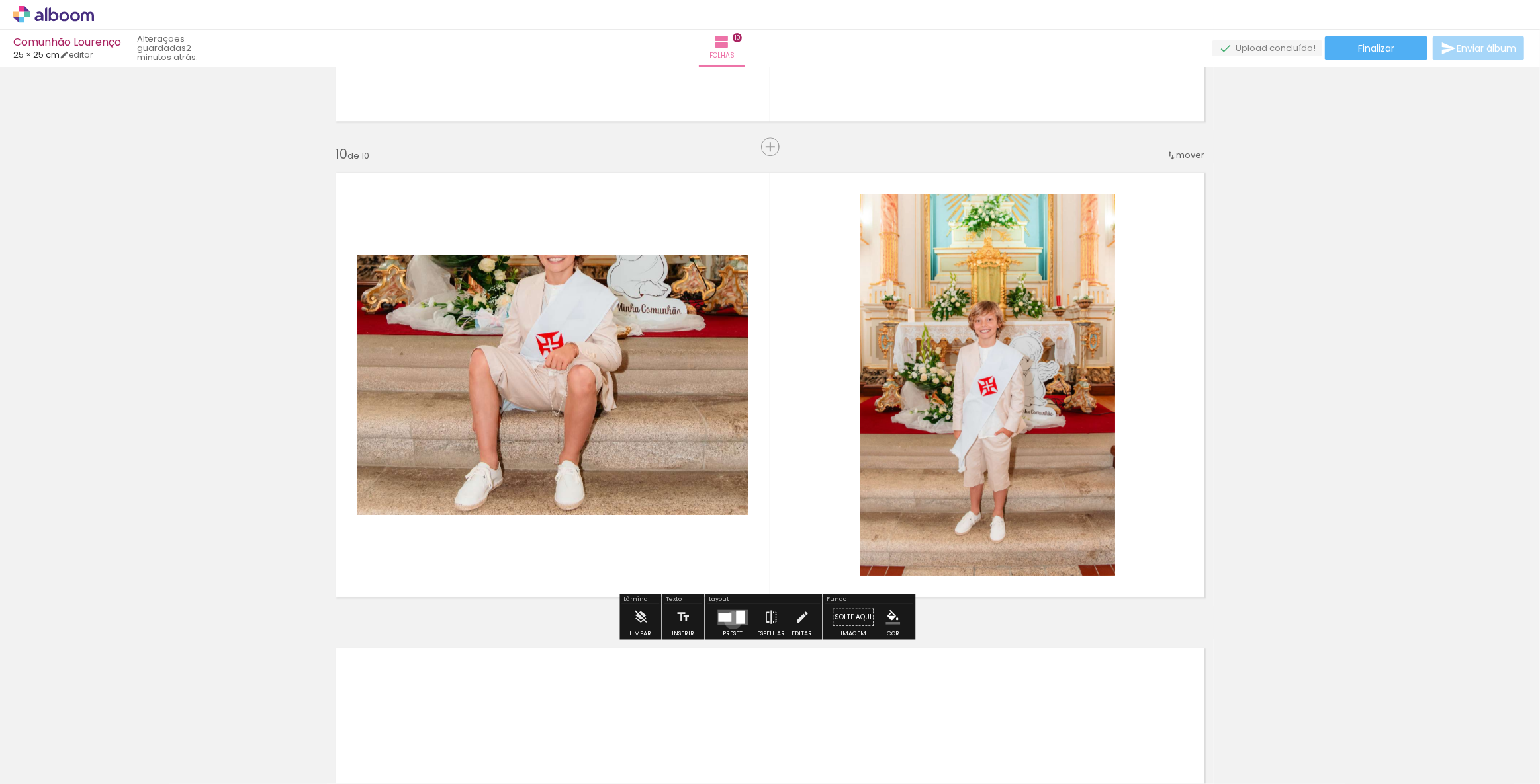
click at [730, 620] on quentale-layouter at bounding box center [732, 617] width 30 height 15
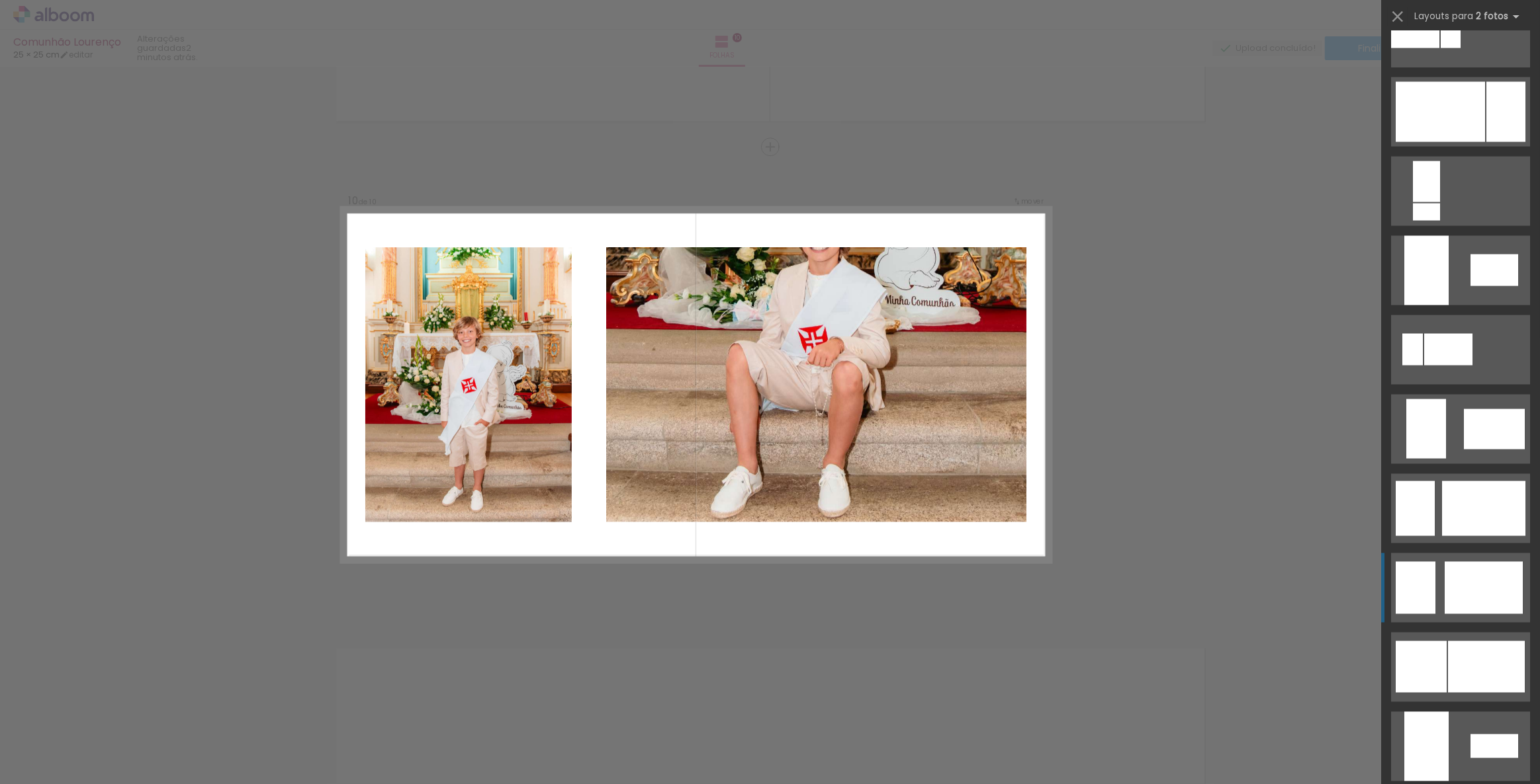
scroll to position [2662, 0]
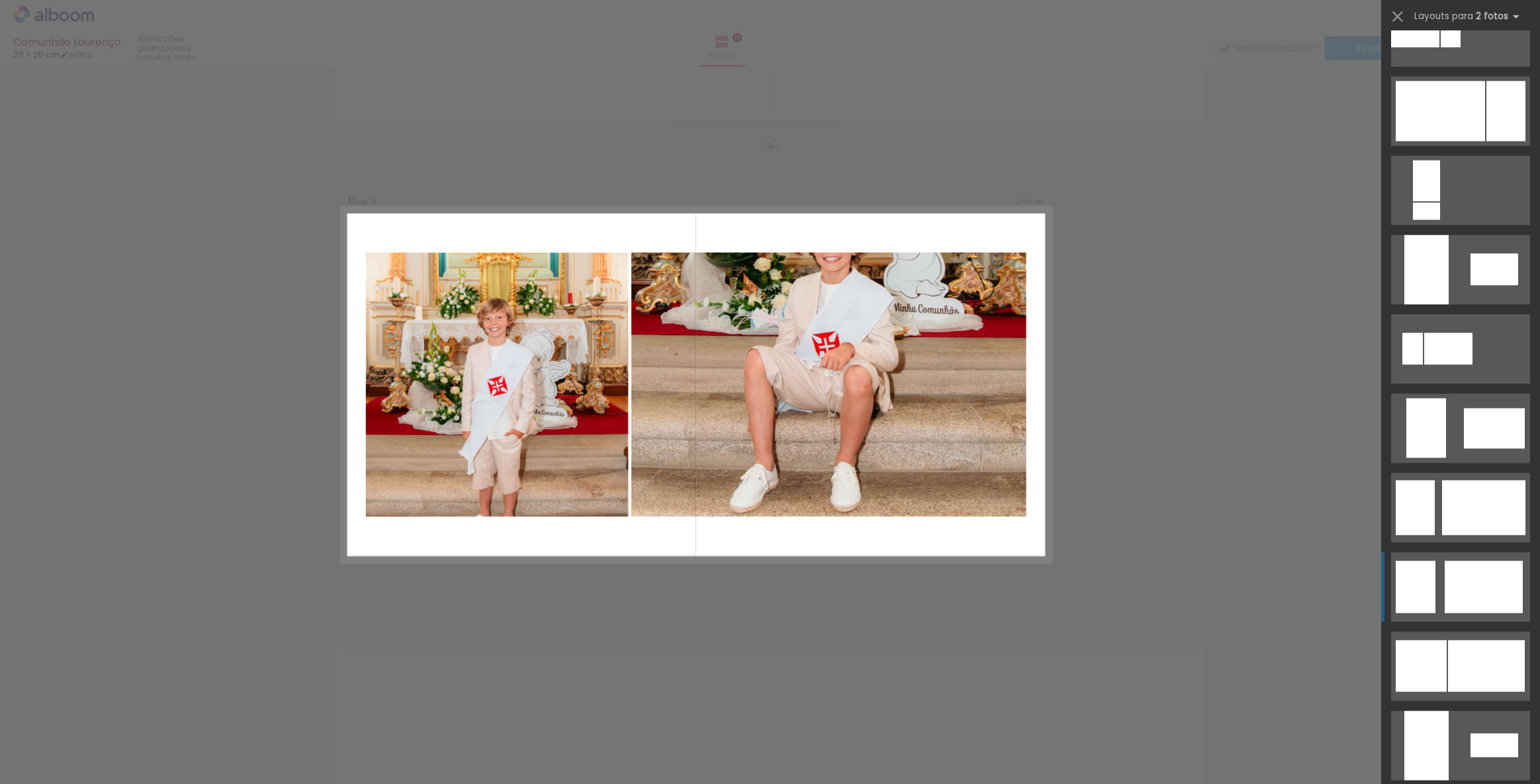
click at [1466, 687] on div at bounding box center [1486, 666] width 77 height 51
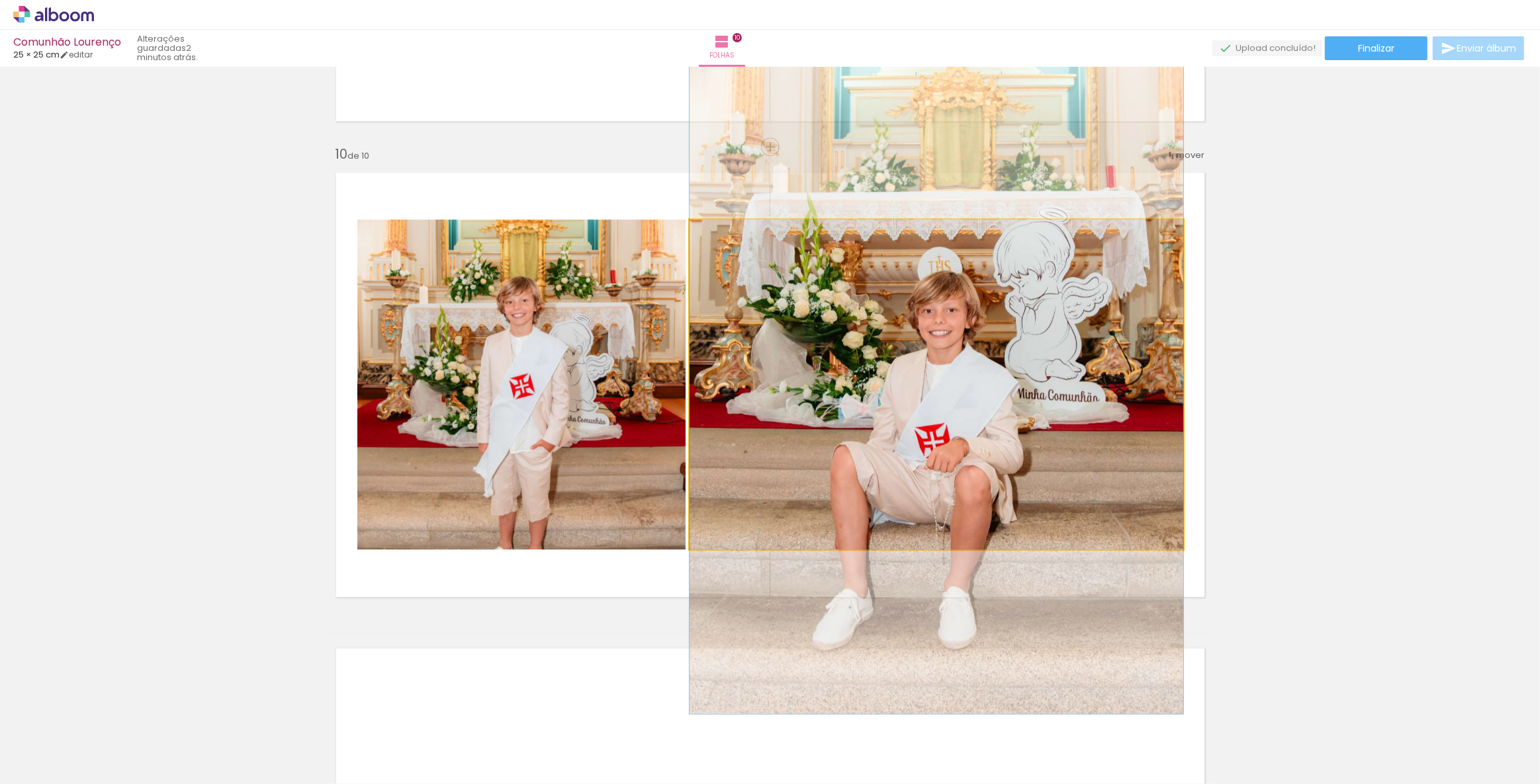
drag, startPoint x: 1042, startPoint y: 380, endPoint x: 1048, endPoint y: 481, distance: 101.2
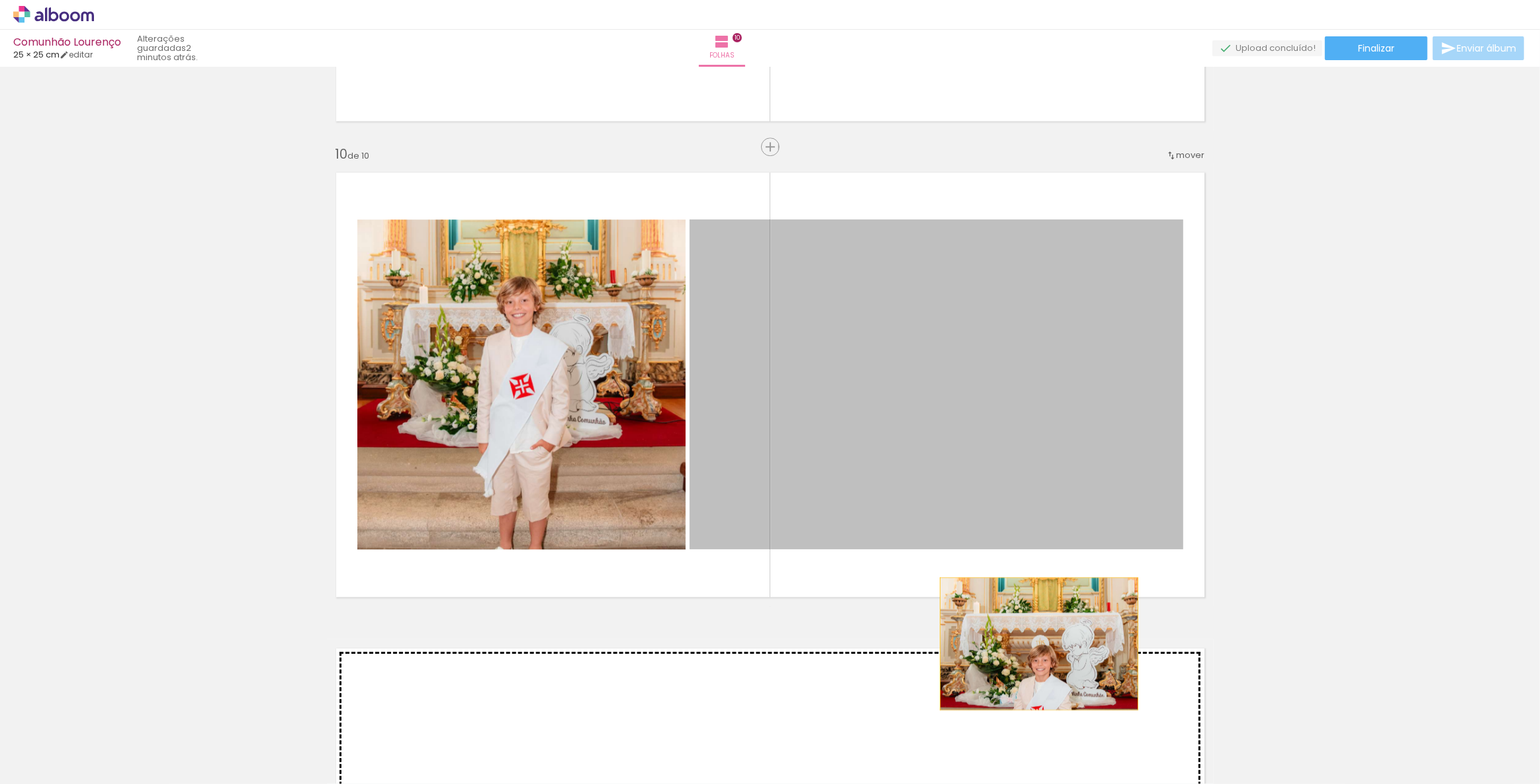
drag, startPoint x: 1032, startPoint y: 439, endPoint x: 1034, endPoint y: 644, distance: 205.0
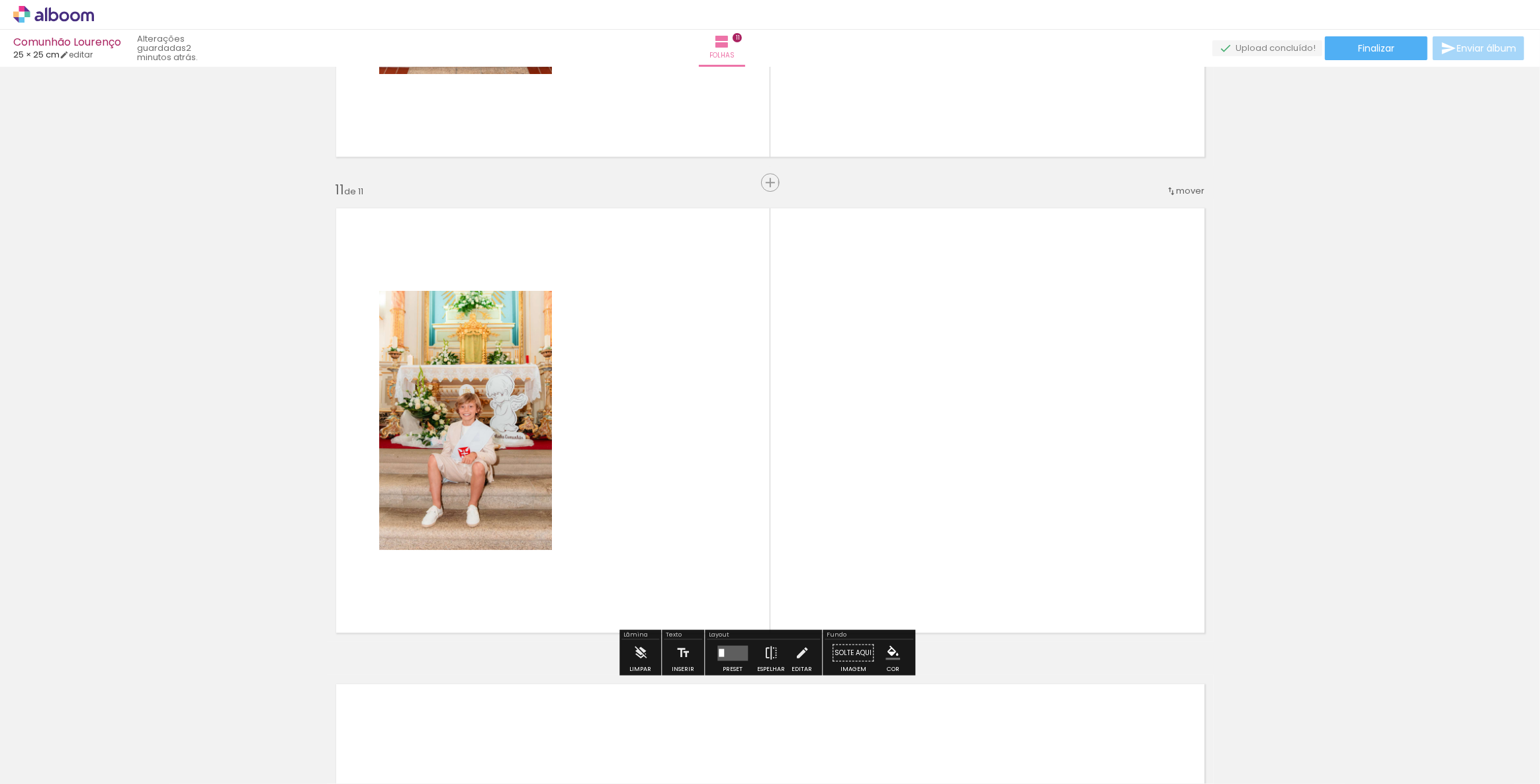
scroll to position [4703, 0]
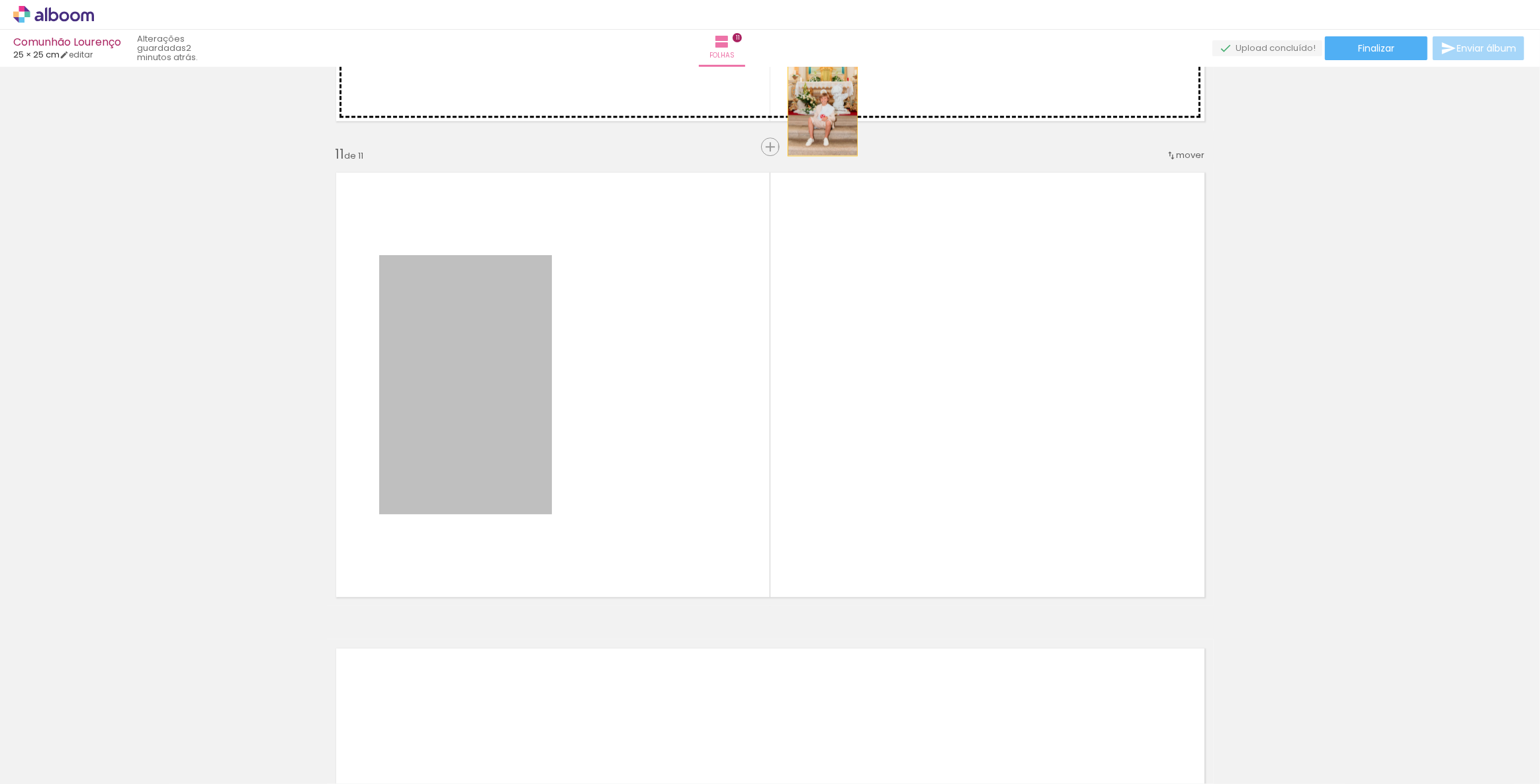
drag, startPoint x: 461, startPoint y: 404, endPoint x: 818, endPoint y: 103, distance: 467.0
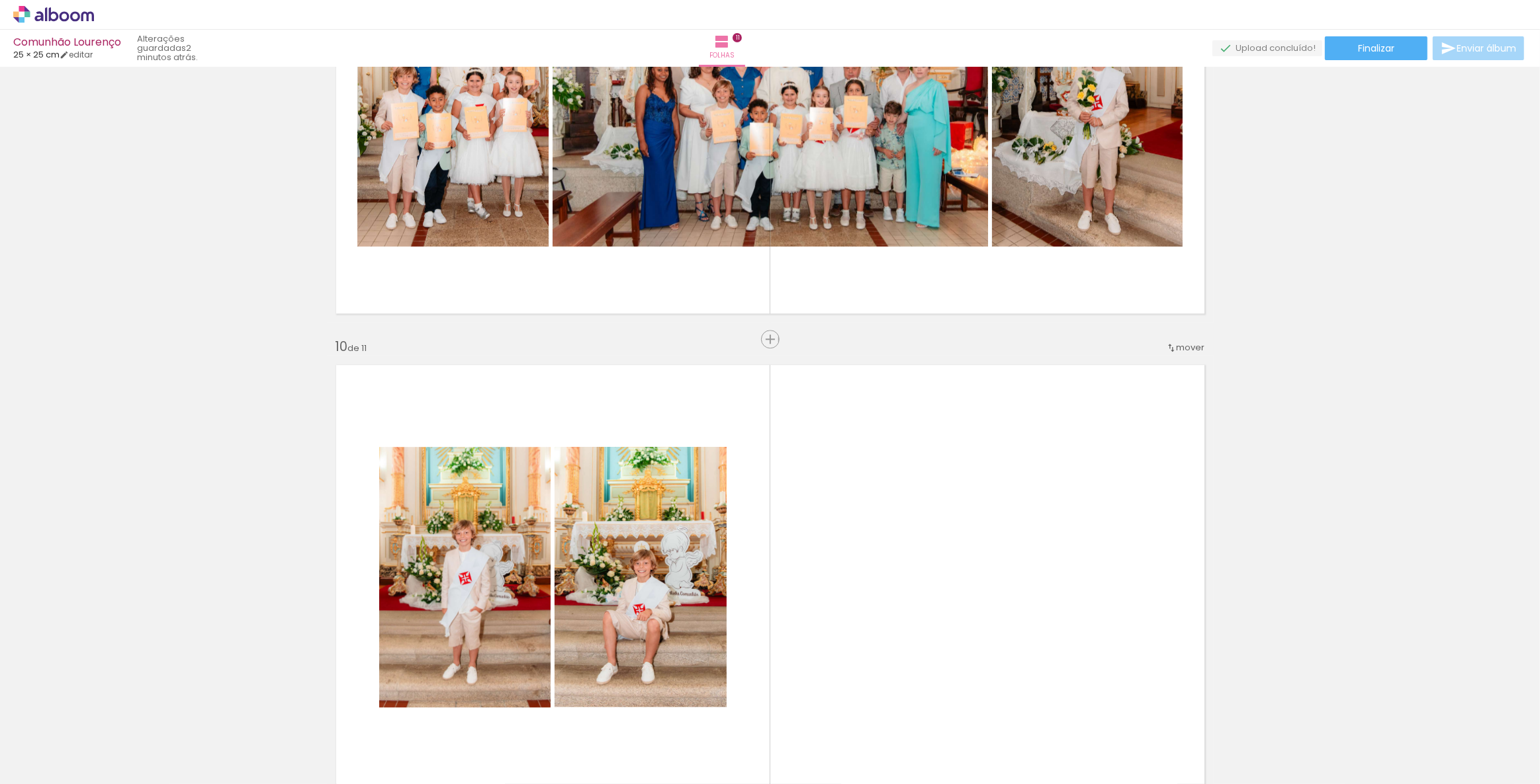
scroll to position [4042, 0]
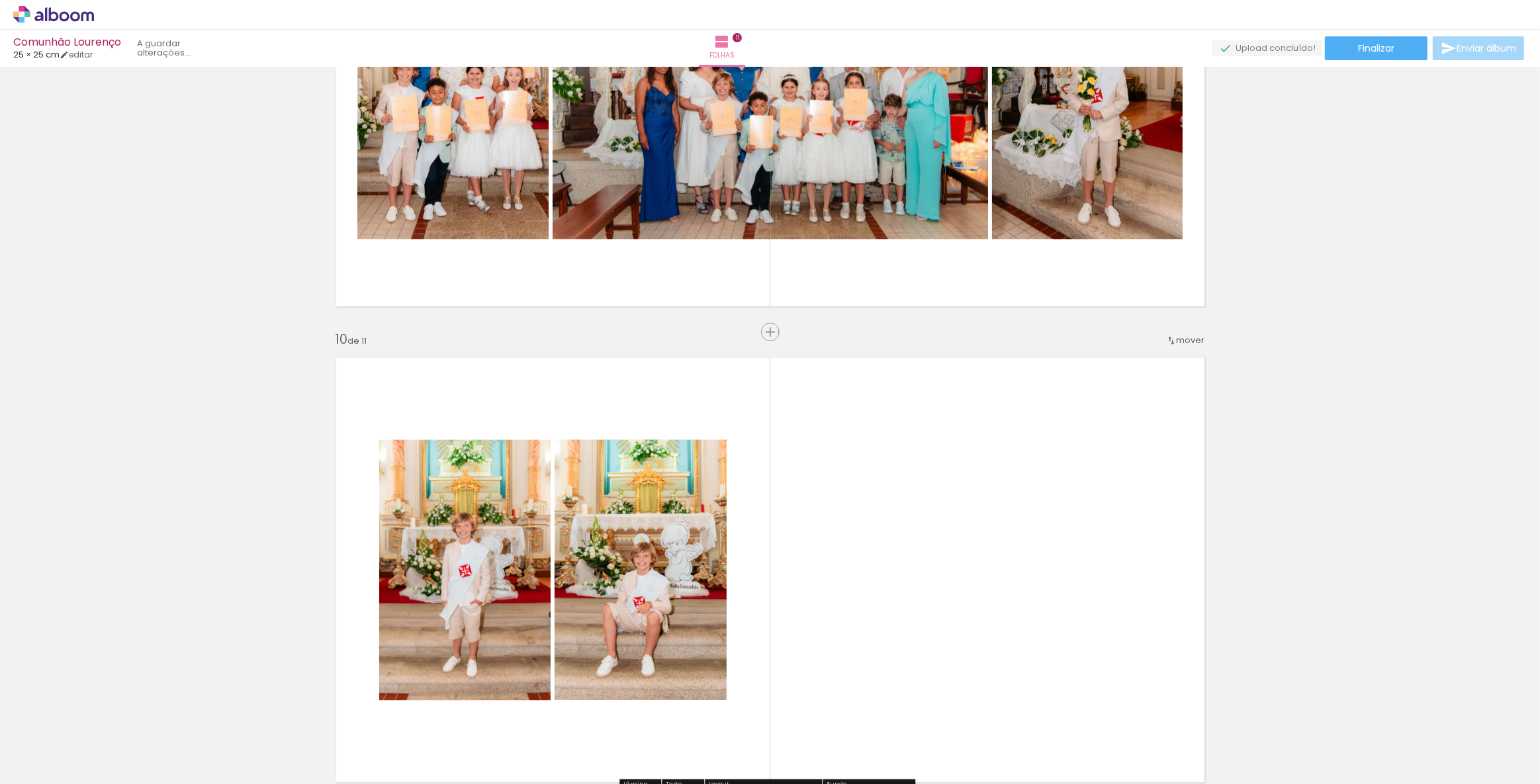
scroll to position [0, 2056]
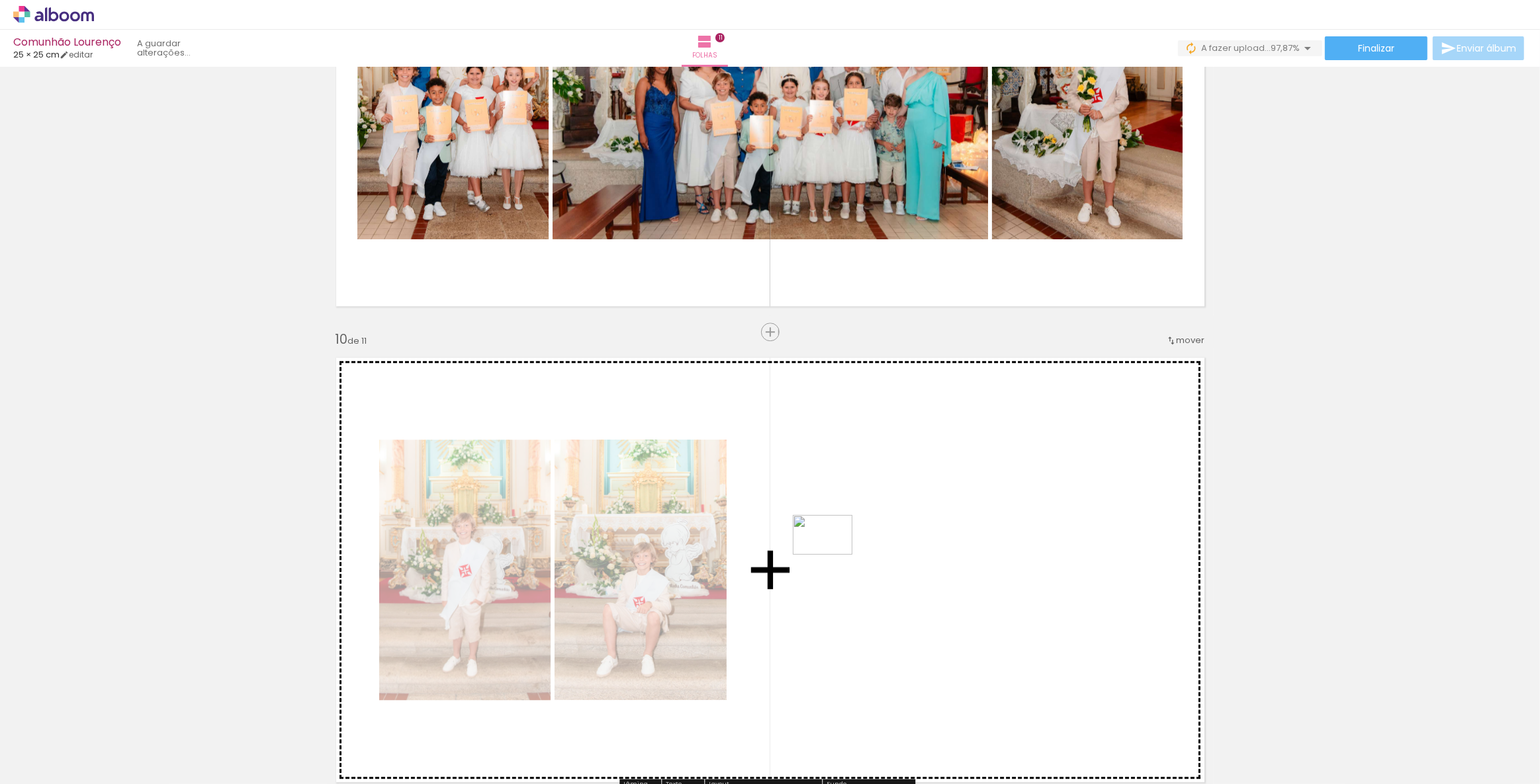
drag, startPoint x: 1498, startPoint y: 741, endPoint x: 833, endPoint y: 555, distance: 690.5
click at [833, 555] on quentale-workspace at bounding box center [770, 392] width 1540 height 784
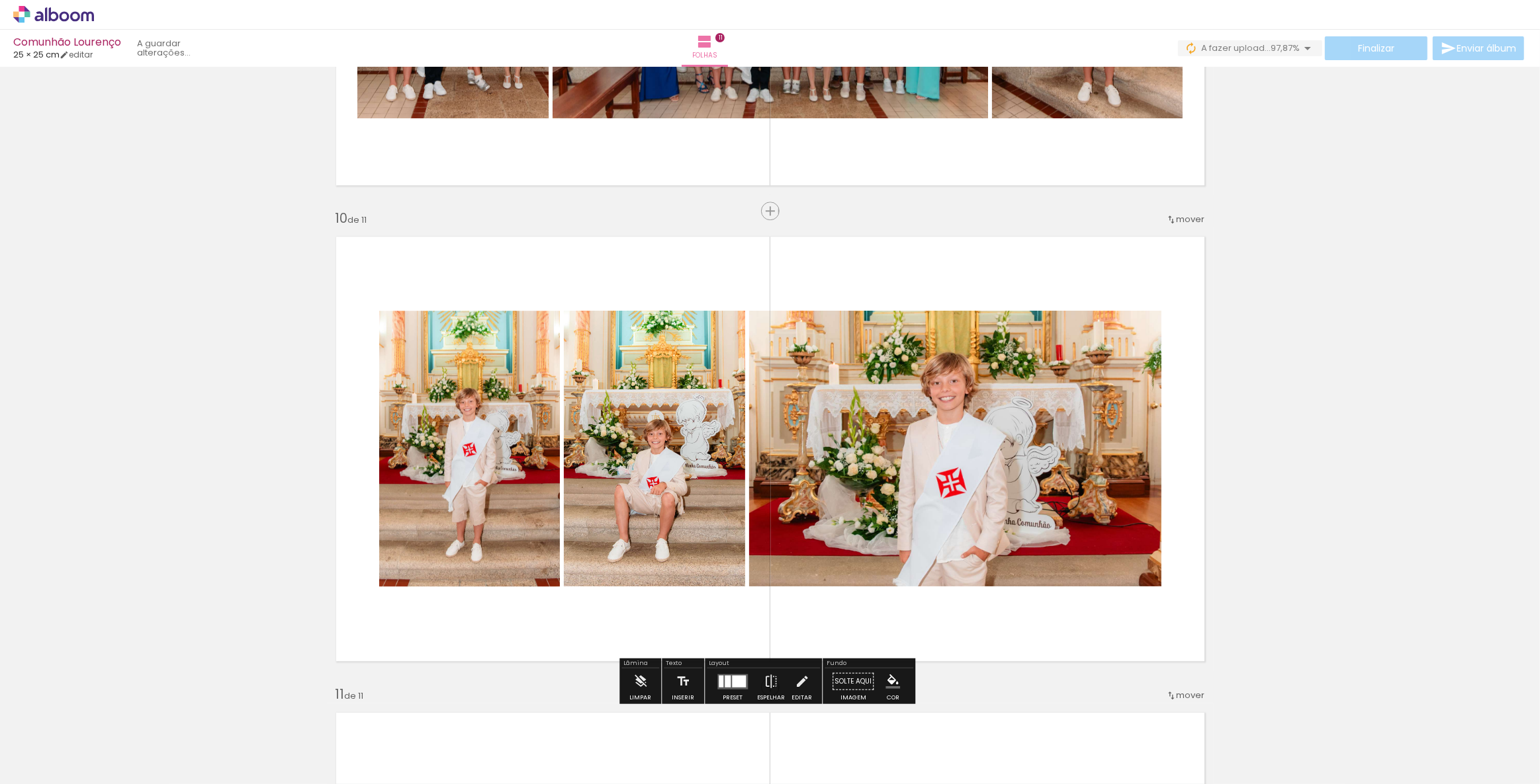
scroll to position [4222, 0]
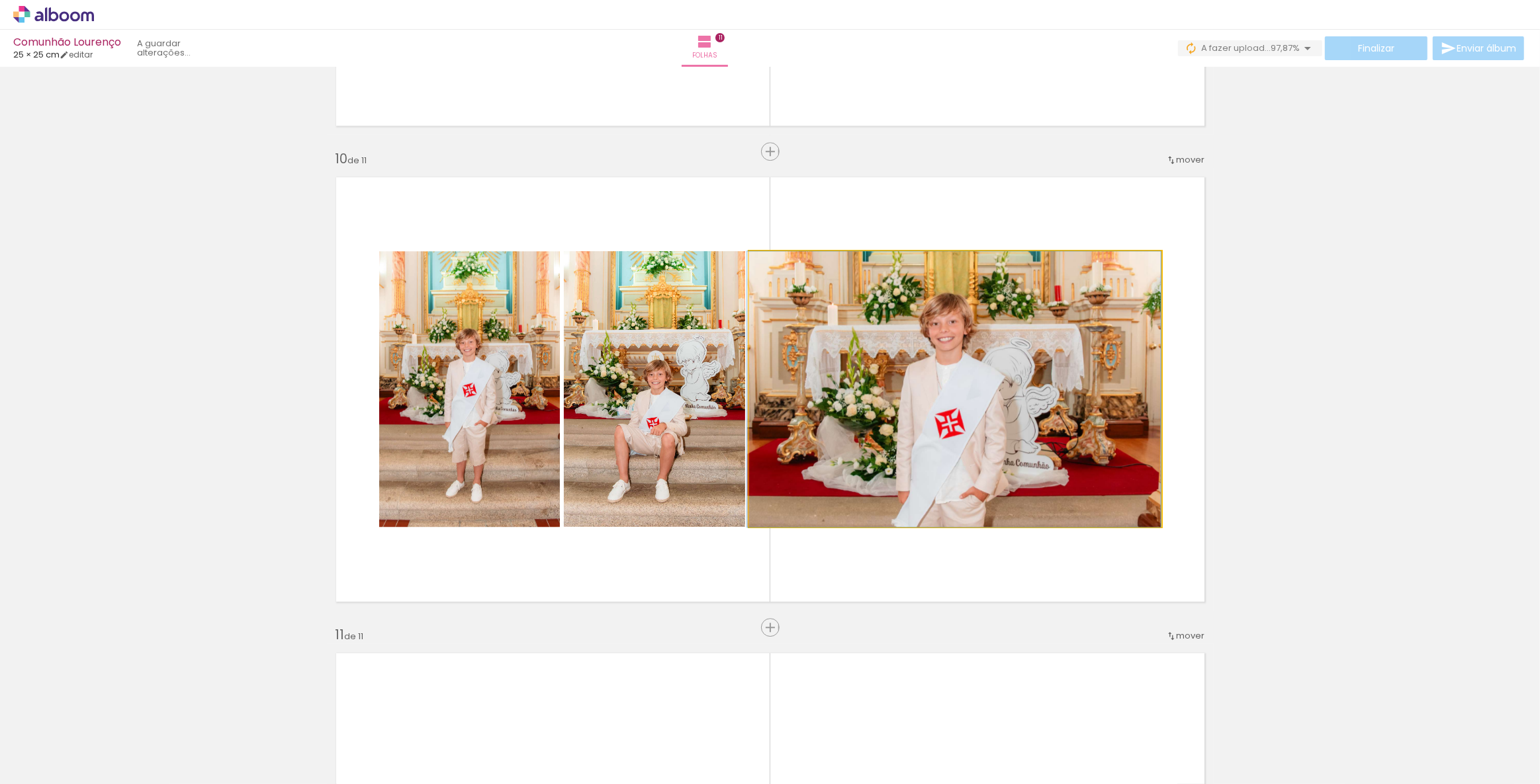
drag, startPoint x: 1001, startPoint y: 445, endPoint x: 993, endPoint y: 428, distance: 18.8
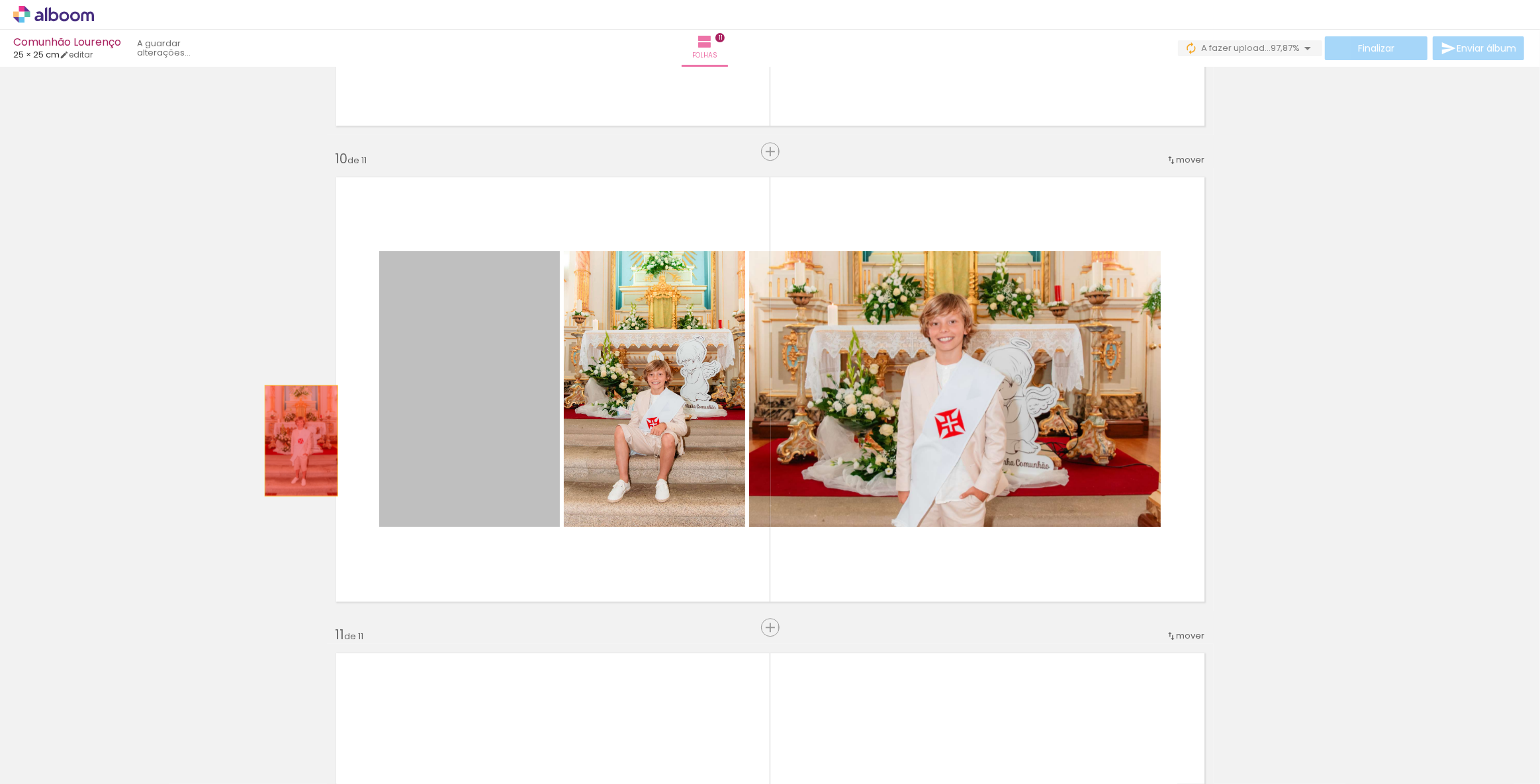
drag, startPoint x: 455, startPoint y: 437, endPoint x: 257, endPoint y: 442, distance: 198.1
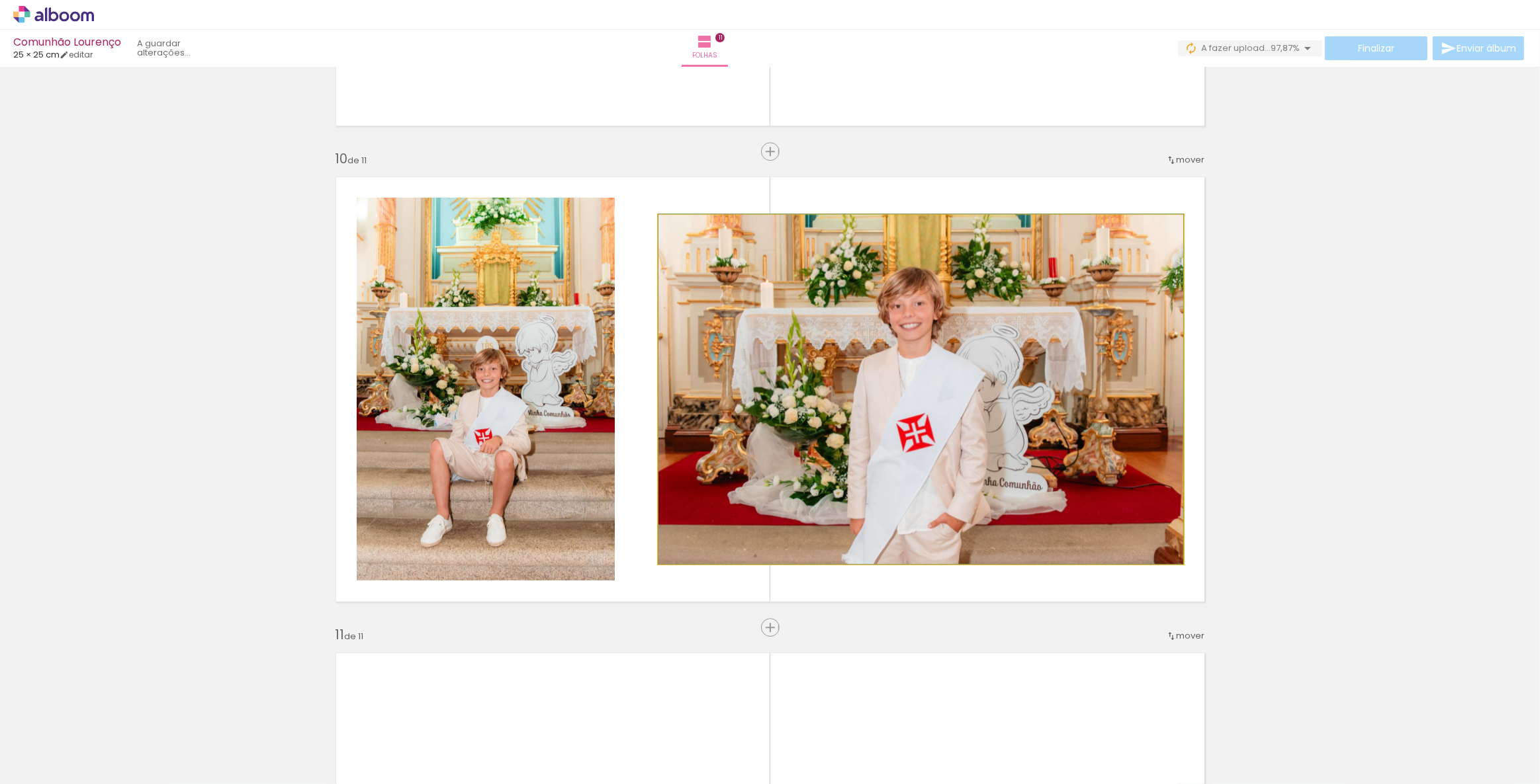
drag, startPoint x: 864, startPoint y: 414, endPoint x: 945, endPoint y: 396, distance: 83.0
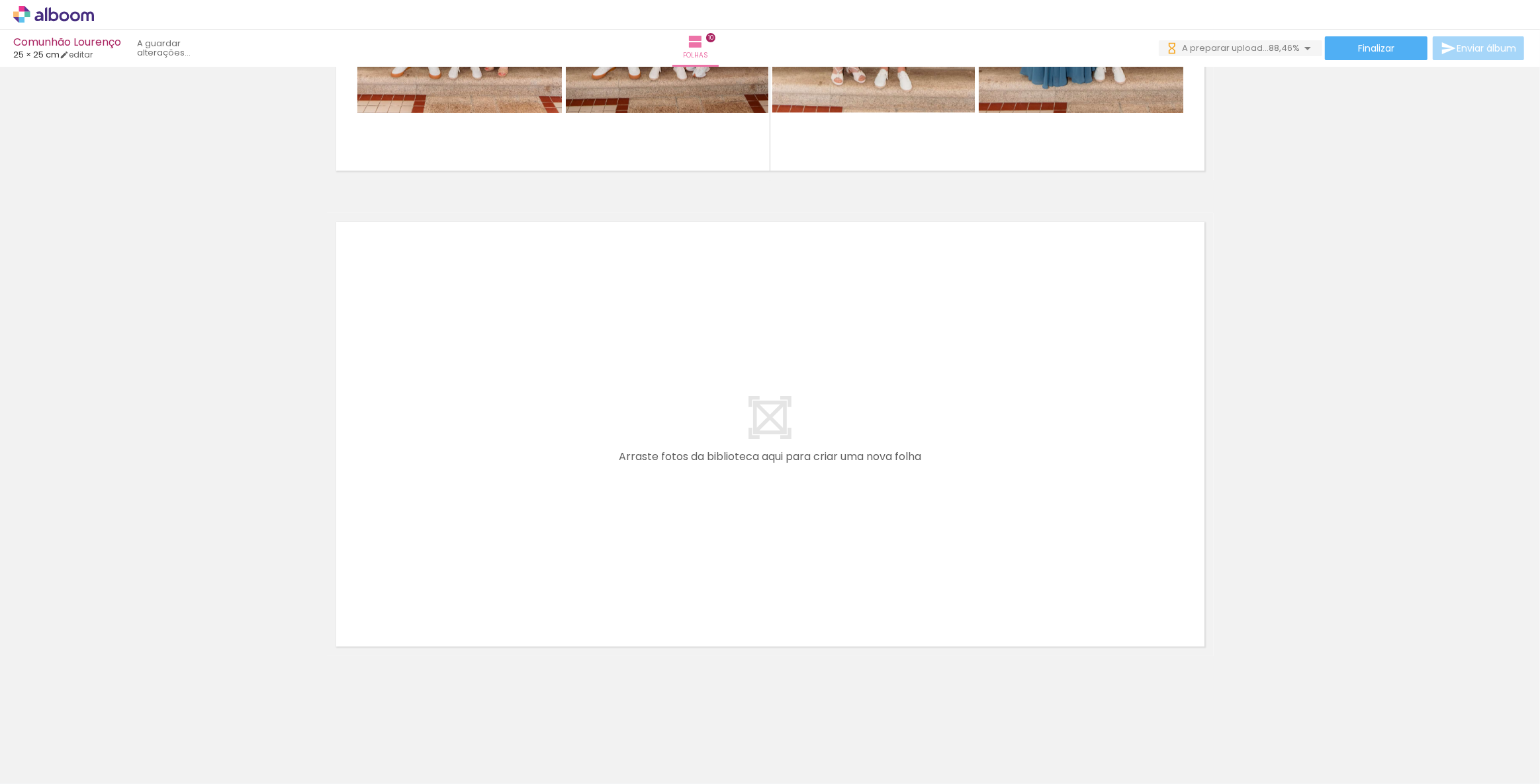
scroll to position [0, 2501]
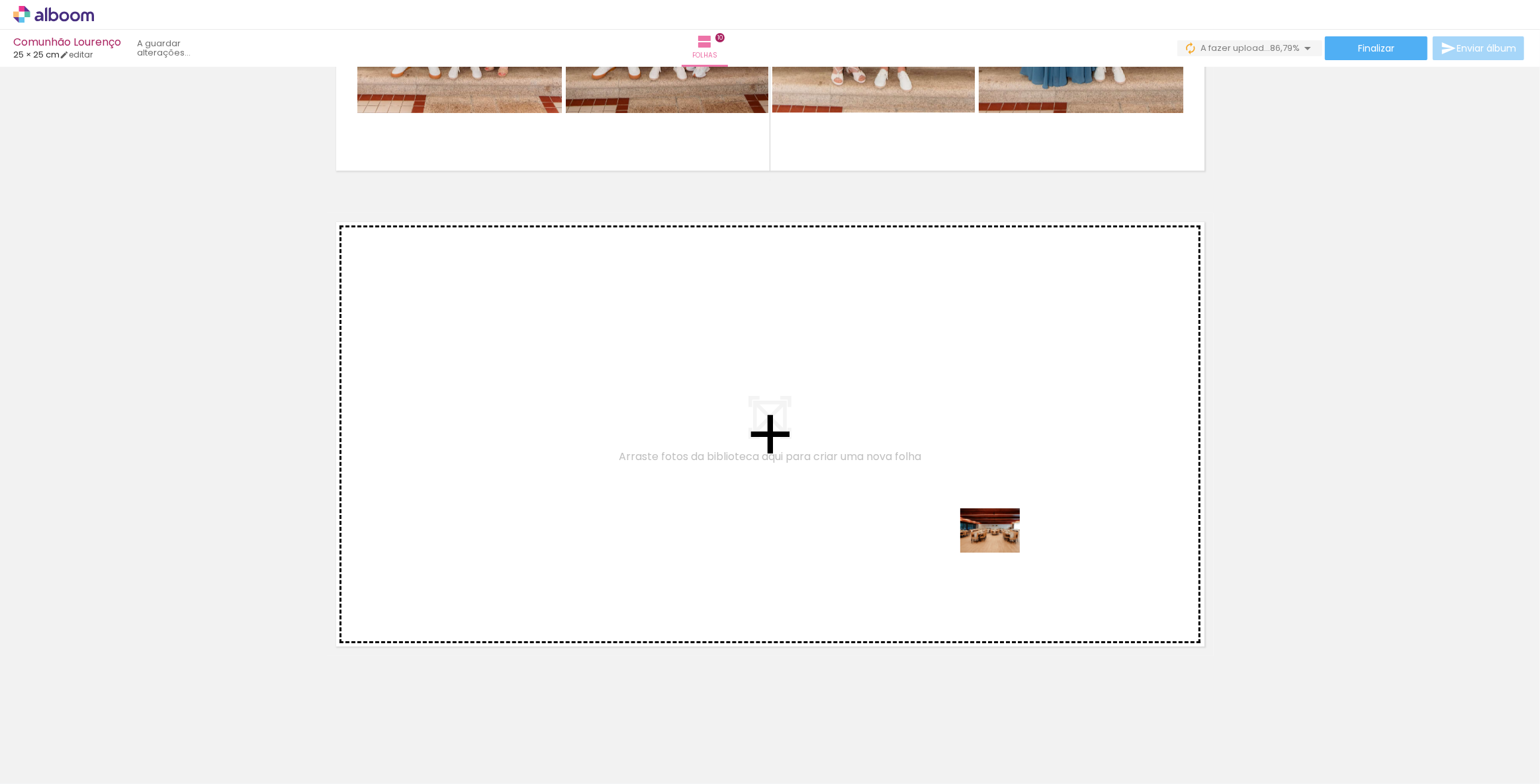
drag, startPoint x: 1059, startPoint y: 748, endPoint x: 1000, endPoint y: 548, distance: 208.5
click at [1000, 548] on quentale-workspace at bounding box center [770, 392] width 1540 height 784
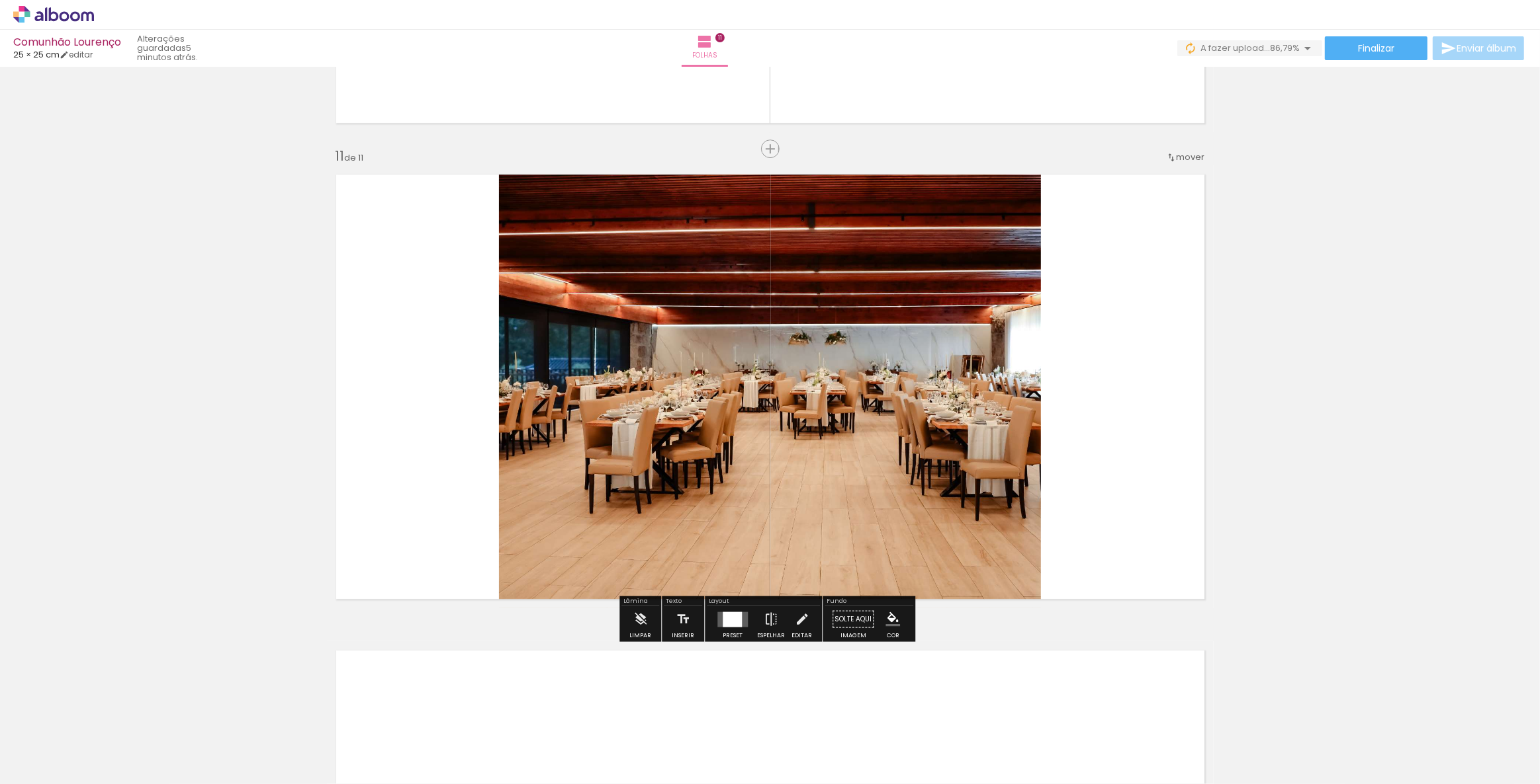
scroll to position [4703, 0]
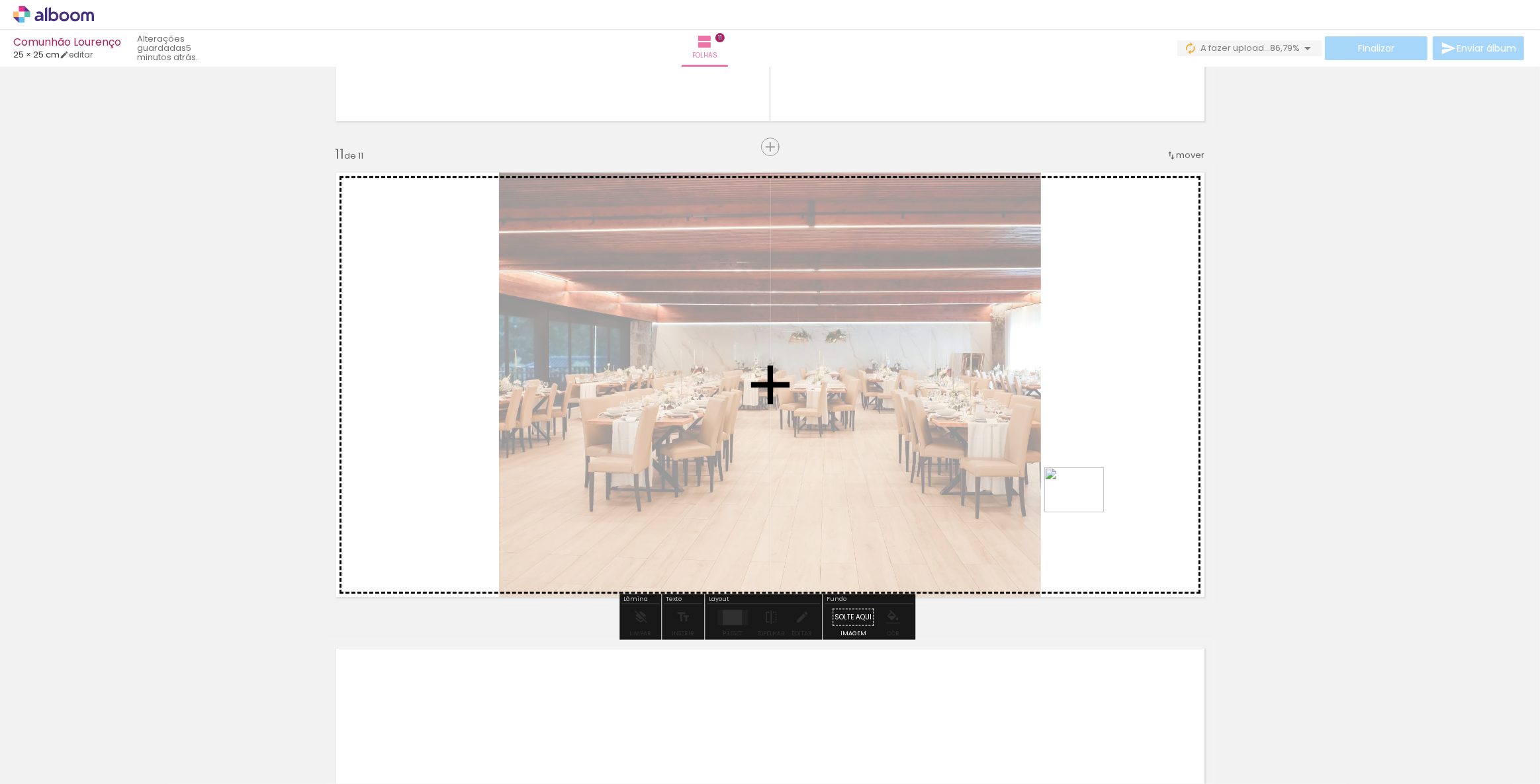
drag, startPoint x: 1115, startPoint y: 752, endPoint x: 1084, endPoint y: 507, distance: 247.0
click at [1084, 507] on quentale-workspace at bounding box center [770, 392] width 1540 height 784
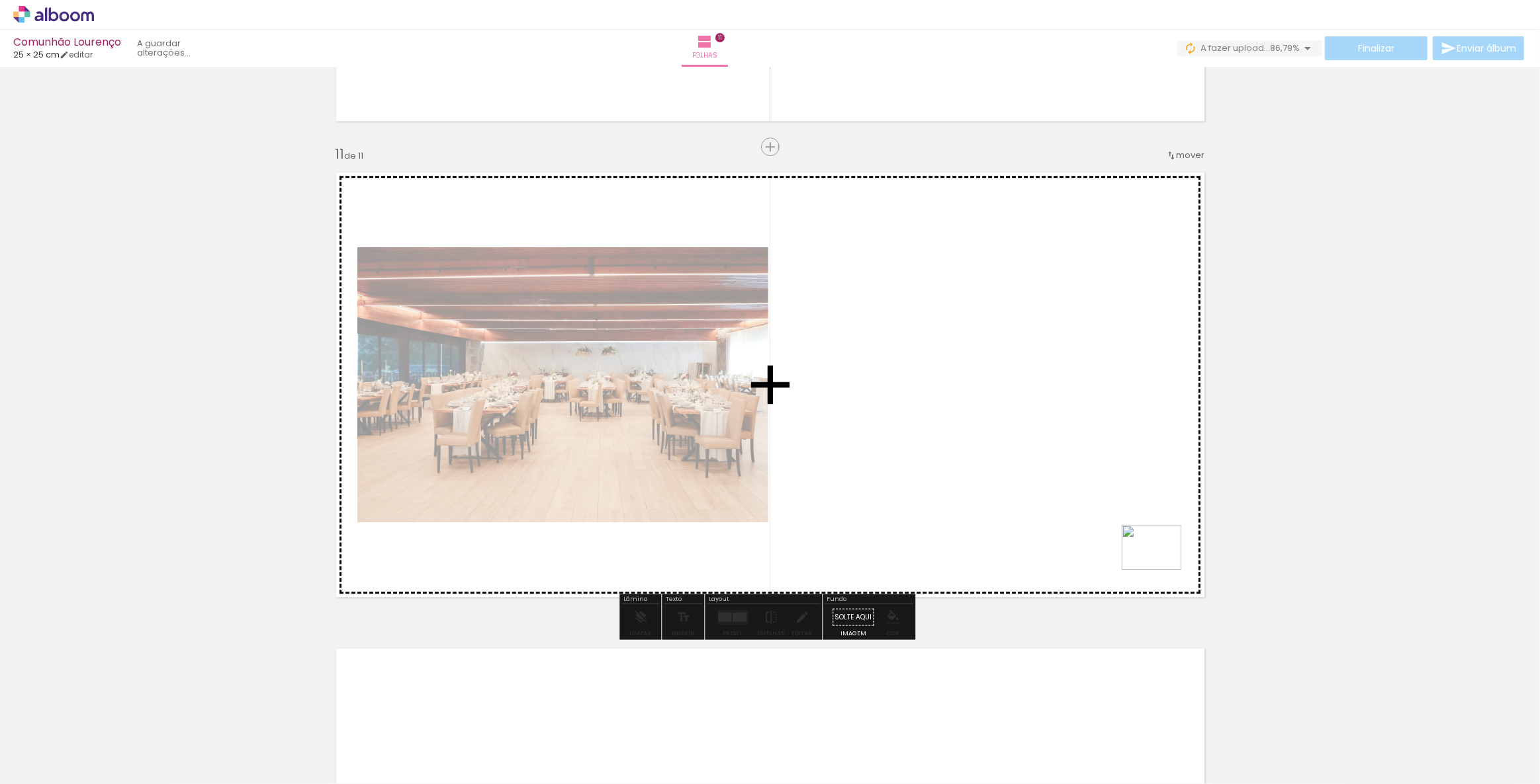
drag, startPoint x: 1205, startPoint y: 745, endPoint x: 1161, endPoint y: 565, distance: 185.3
click at [1161, 565] on quentale-workspace at bounding box center [770, 392] width 1540 height 784
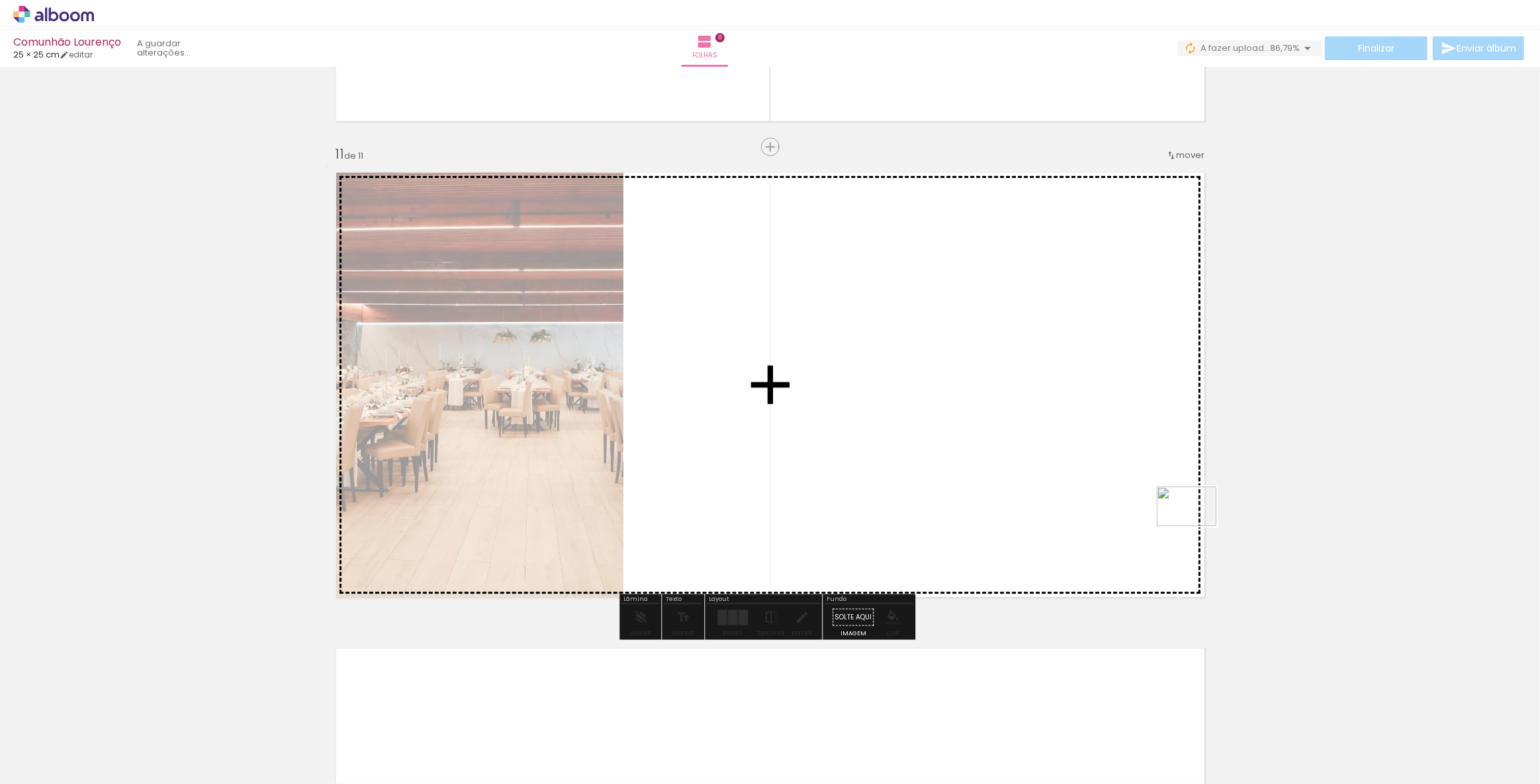
drag, startPoint x: 1473, startPoint y: 748, endPoint x: 1196, endPoint y: 526, distance: 355.0
click at [1196, 526] on quentale-workspace at bounding box center [770, 392] width 1540 height 784
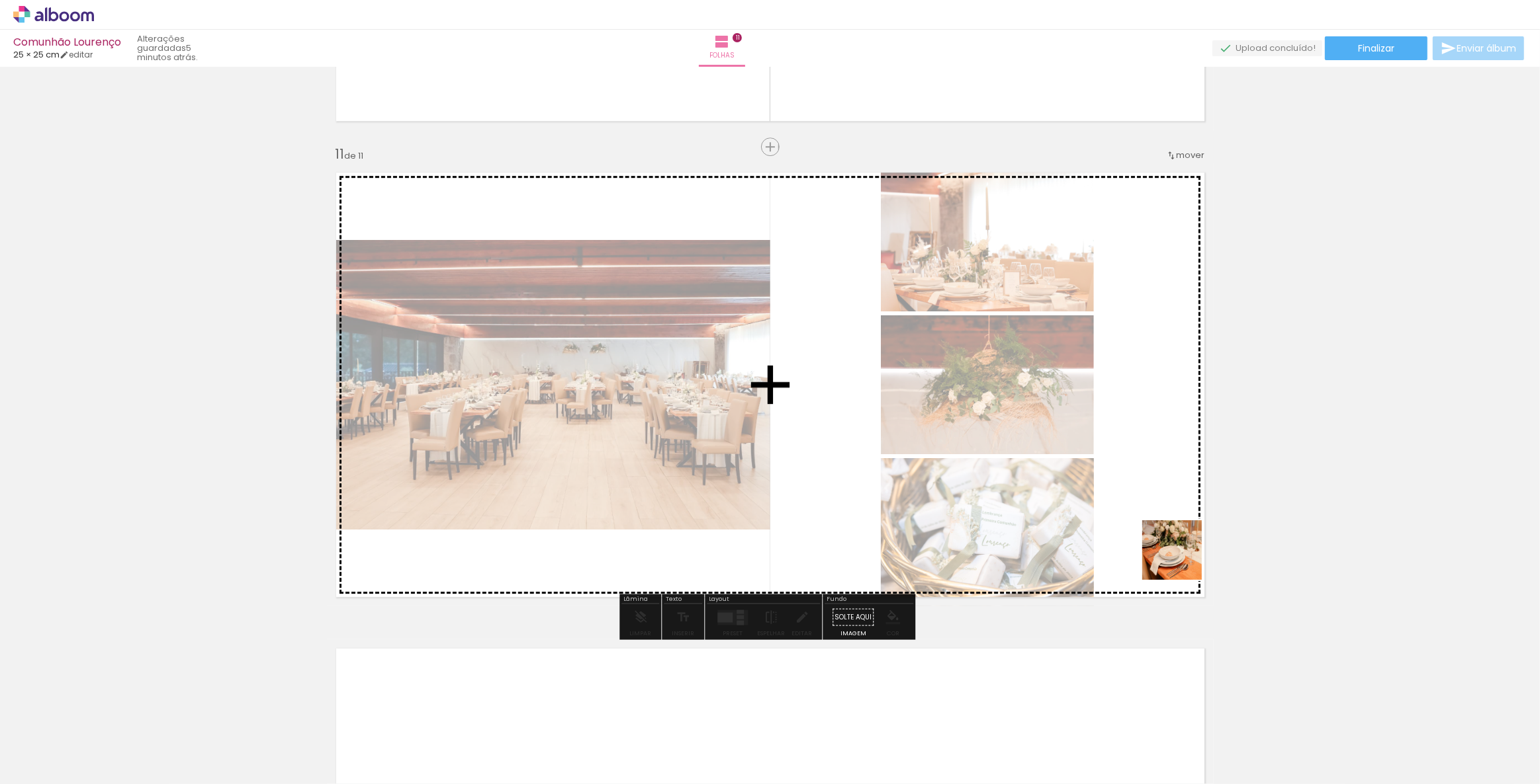
drag, startPoint x: 1269, startPoint y: 750, endPoint x: 1182, endPoint y: 559, distance: 209.9
click at [1182, 559] on quentale-workspace at bounding box center [770, 392] width 1540 height 784
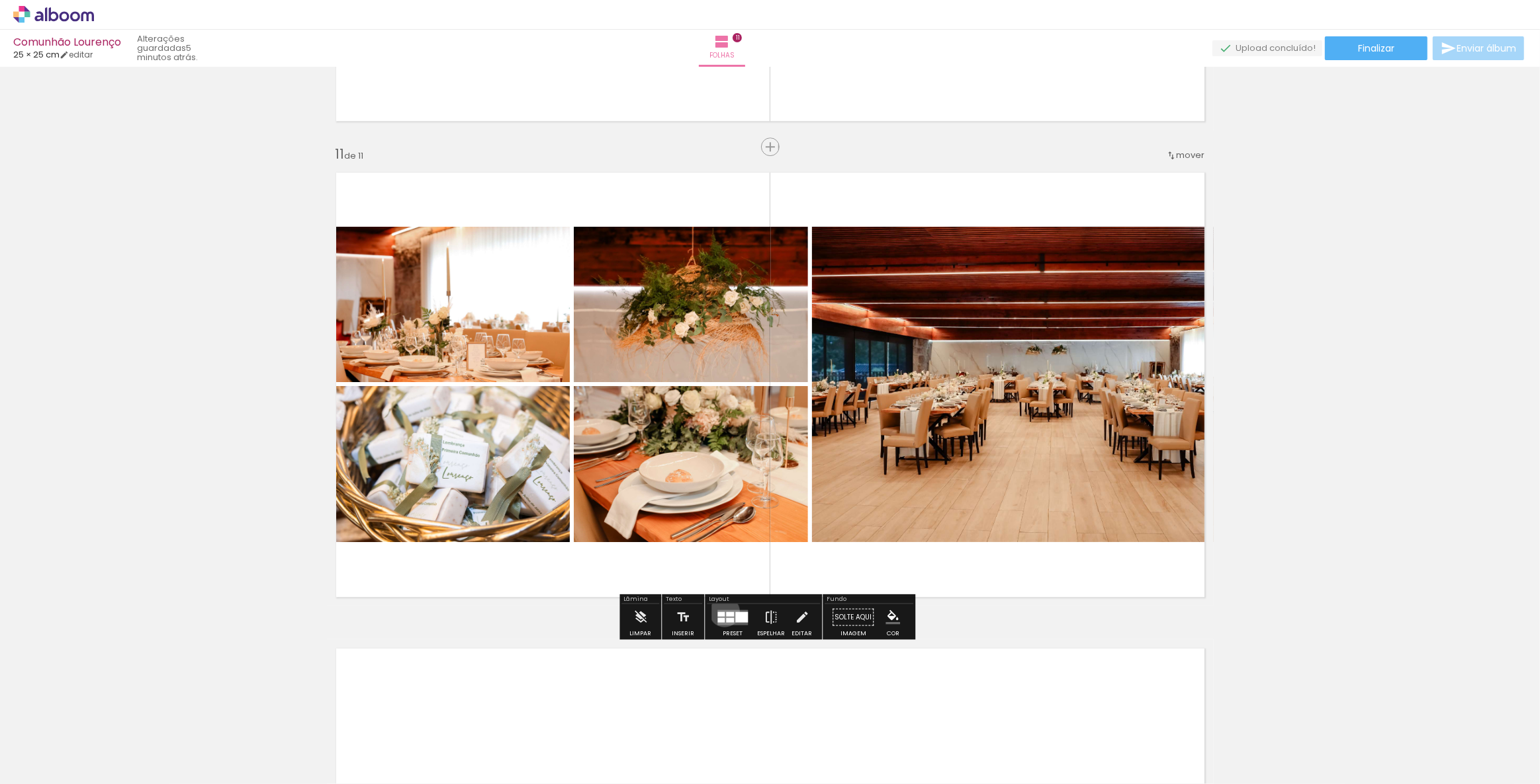
click at [721, 611] on quentale-layouter at bounding box center [732, 617] width 30 height 15
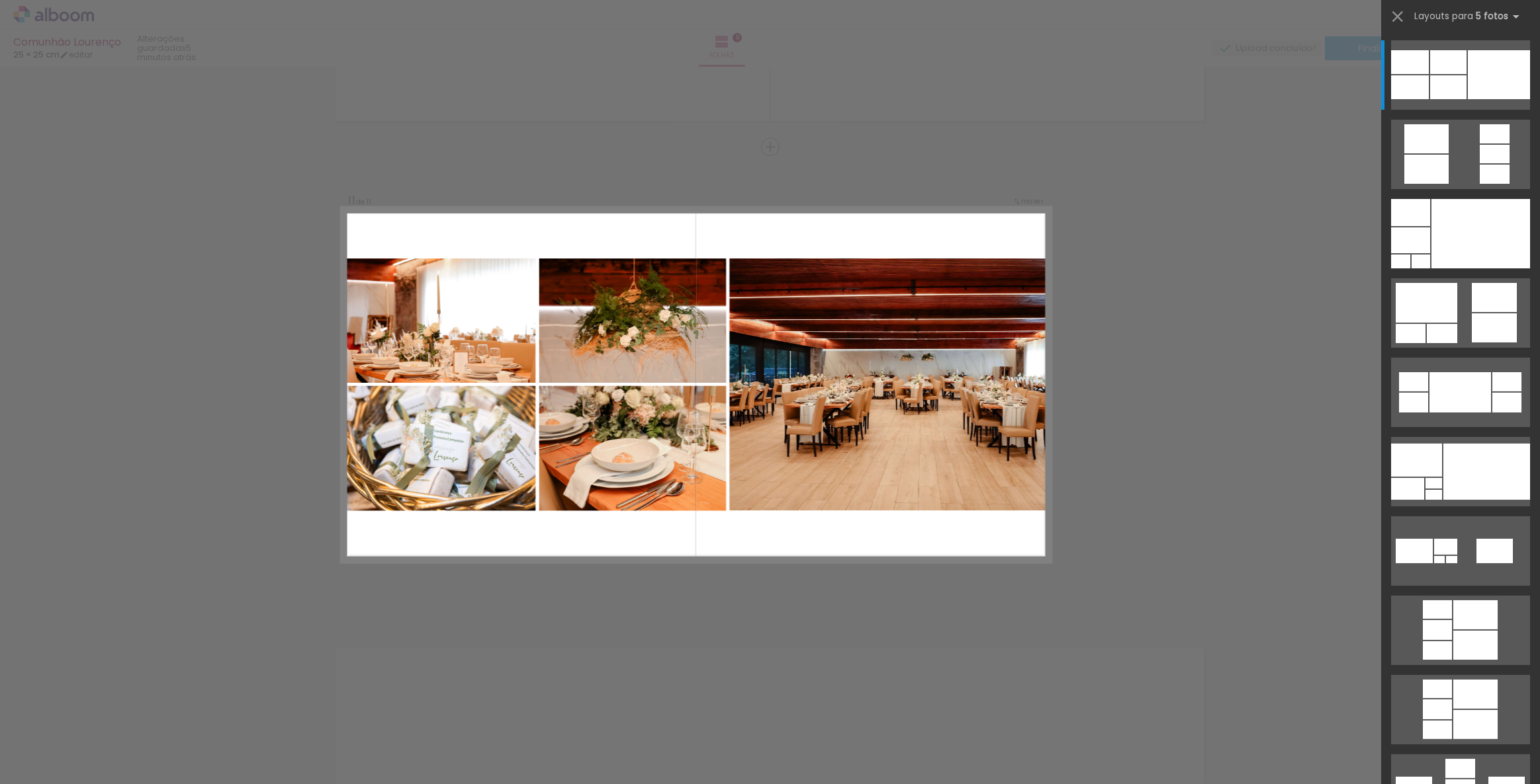
scroll to position [0, 2501]
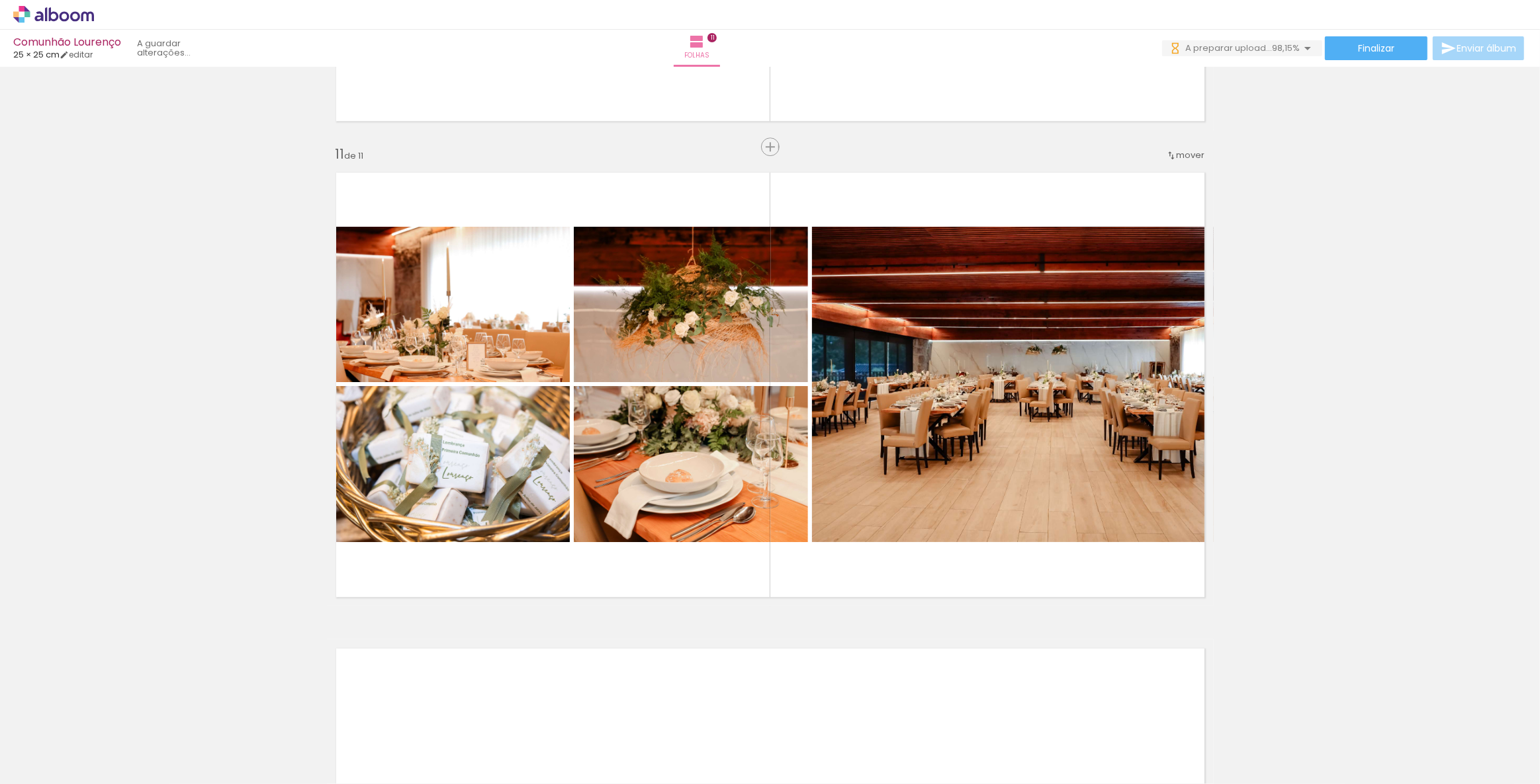
scroll to position [0, 2574]
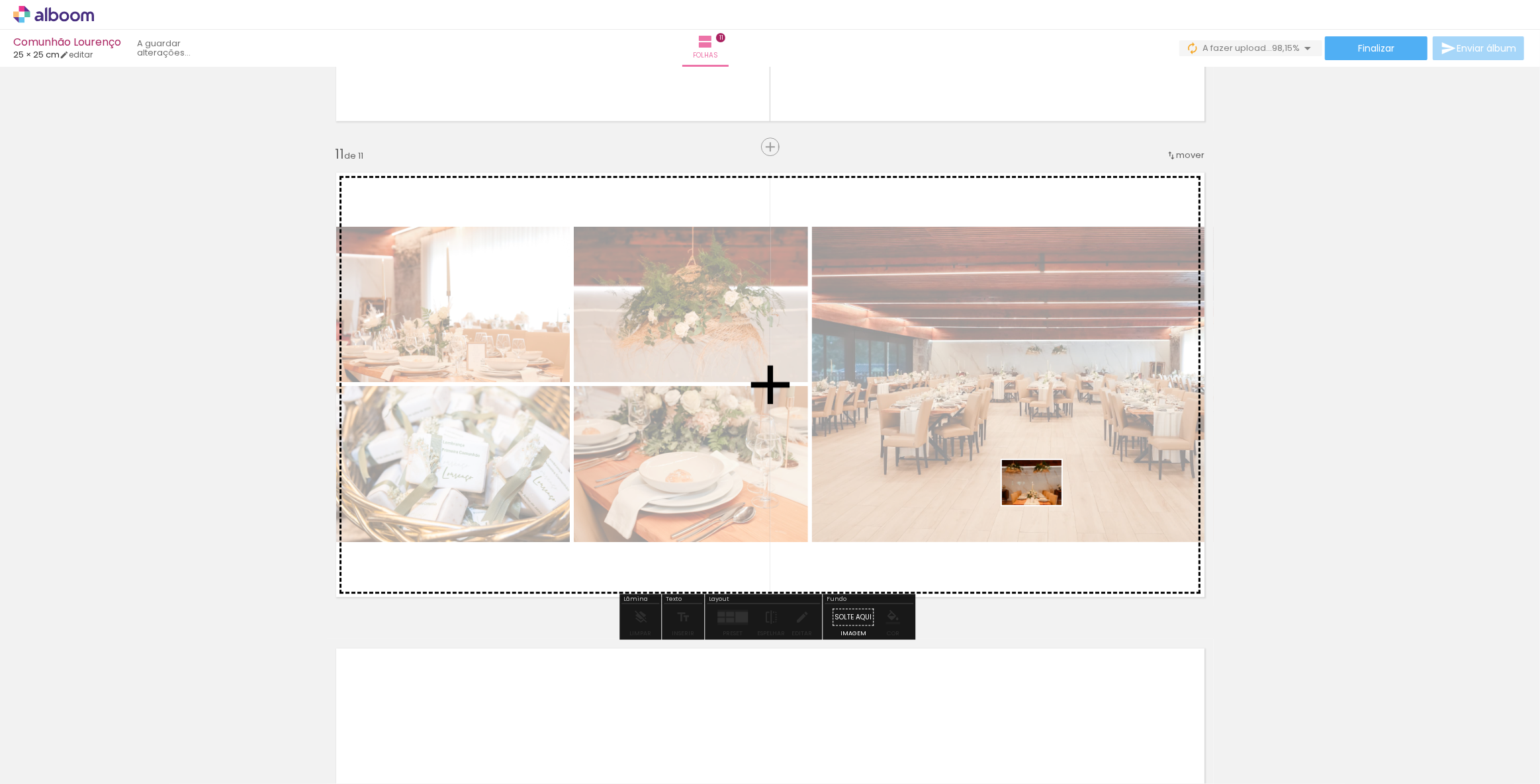
drag, startPoint x: 1484, startPoint y: 748, endPoint x: 1042, endPoint y: 500, distance: 506.8
click at [1042, 500] on quentale-workspace at bounding box center [770, 392] width 1540 height 784
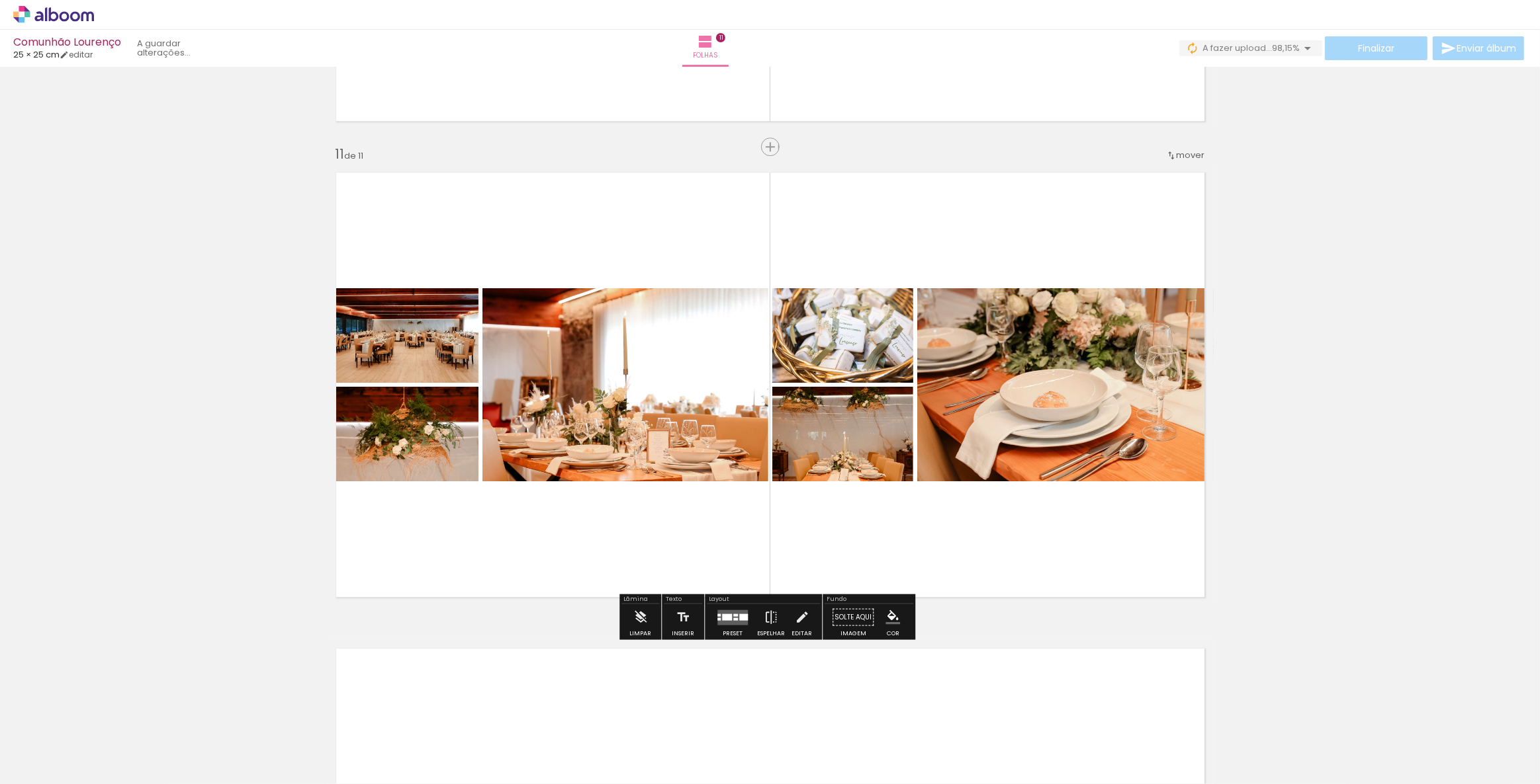
click at [716, 625] on div at bounding box center [732, 618] width 36 height 27
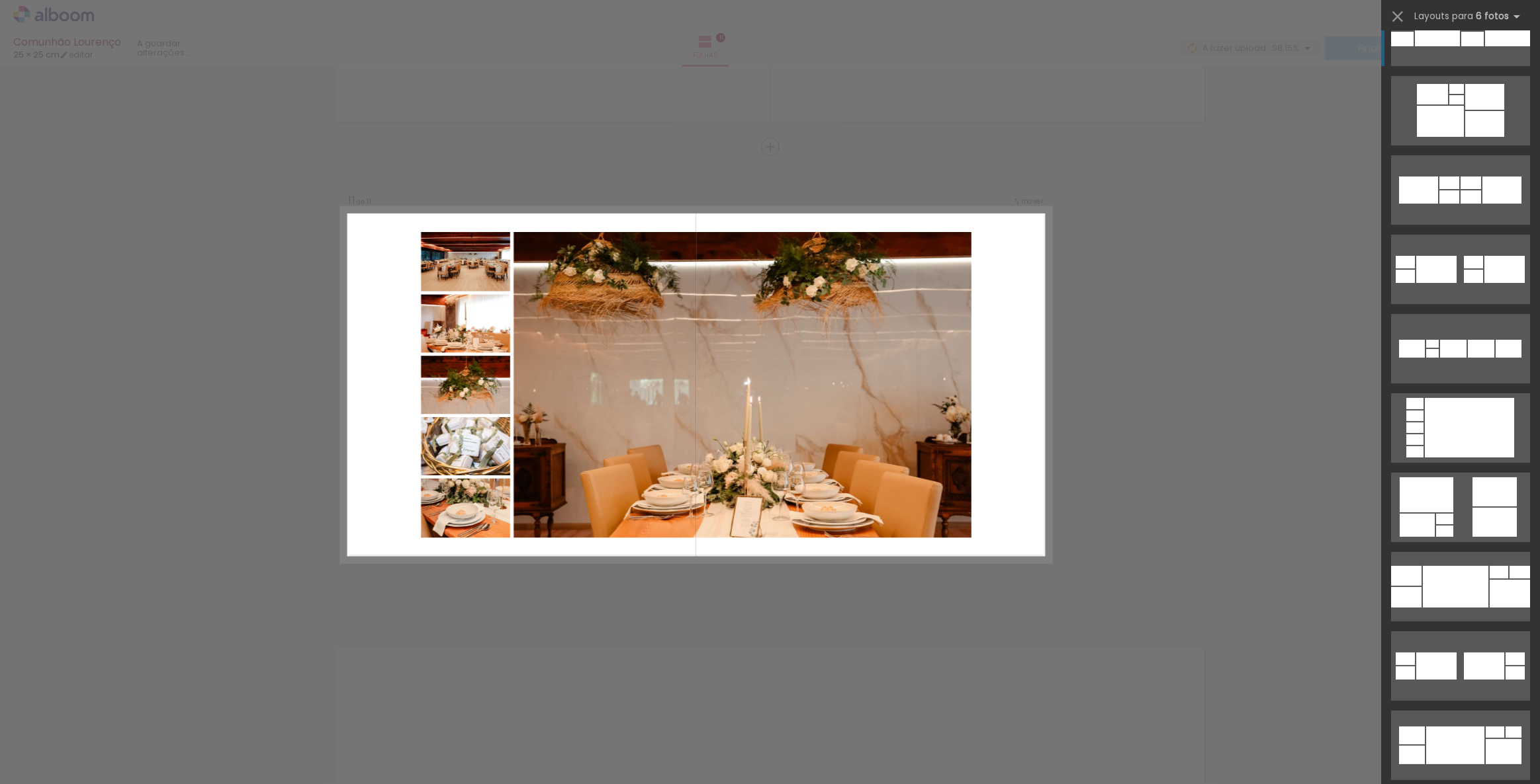
scroll to position [59, 0]
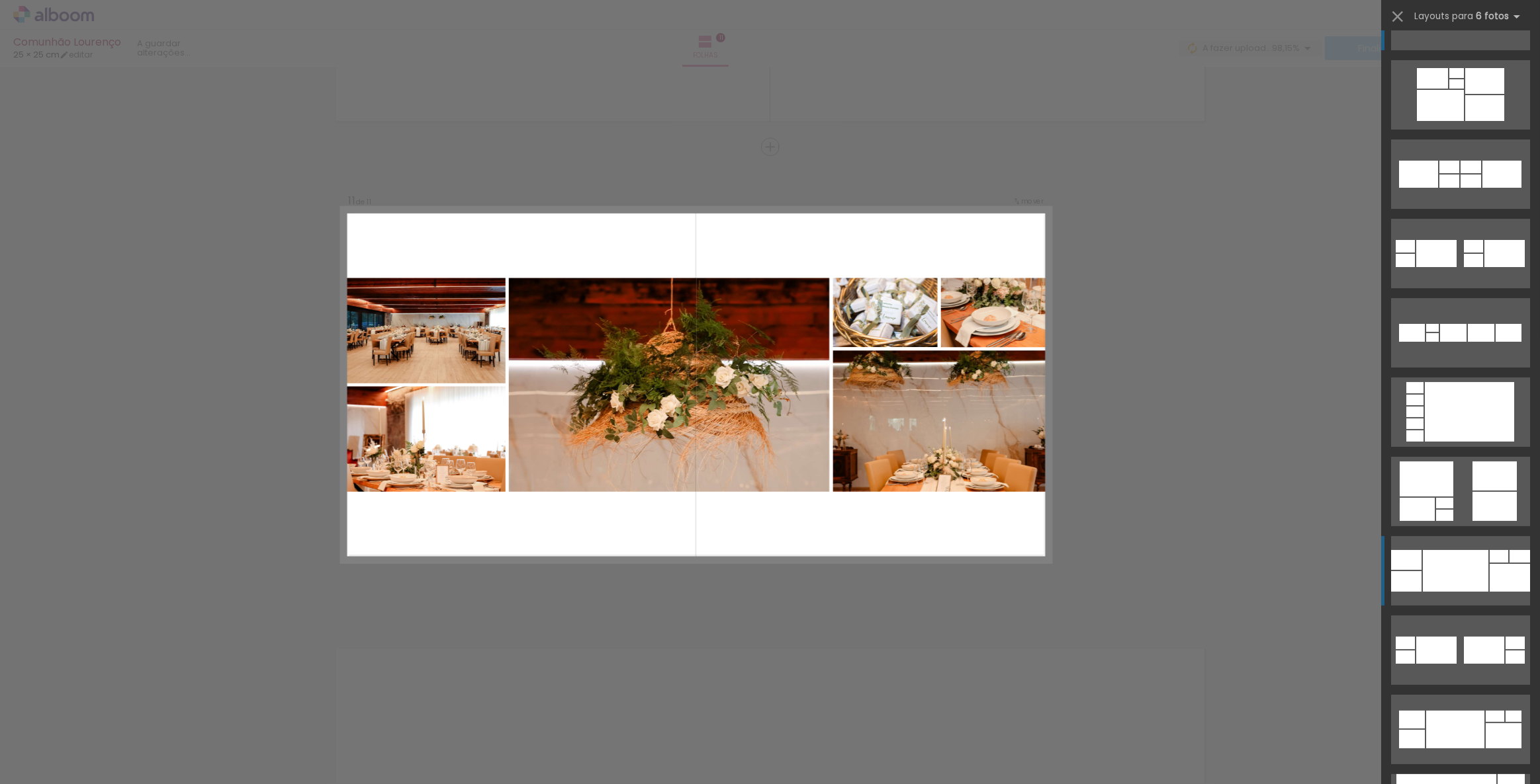
click at [1483, 555] on div at bounding box center [1455, 571] width 65 height 42
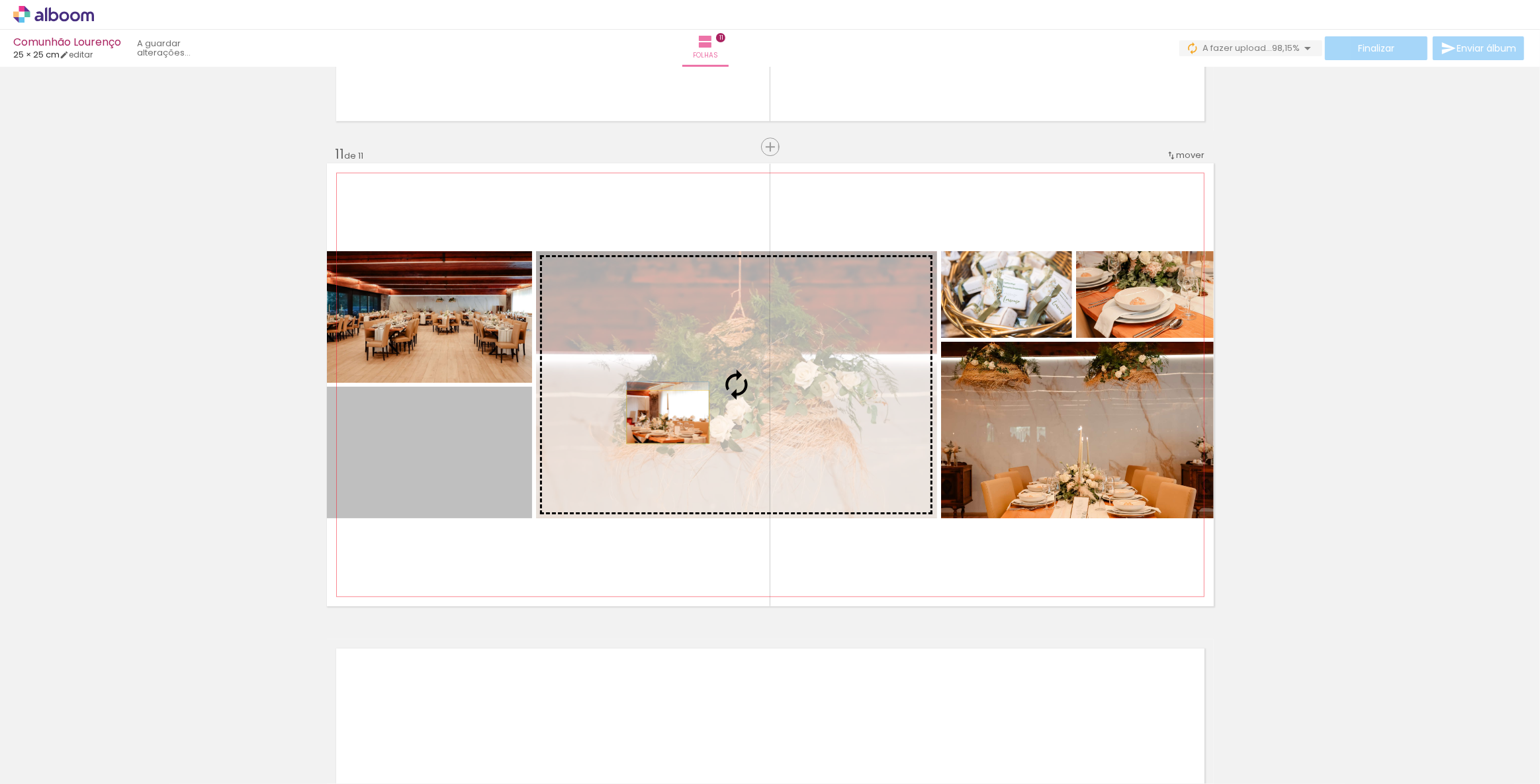
drag, startPoint x: 475, startPoint y: 457, endPoint x: 663, endPoint y: 416, distance: 192.4
click at [0, 0] on slot at bounding box center [0, 0] width 0 height 0
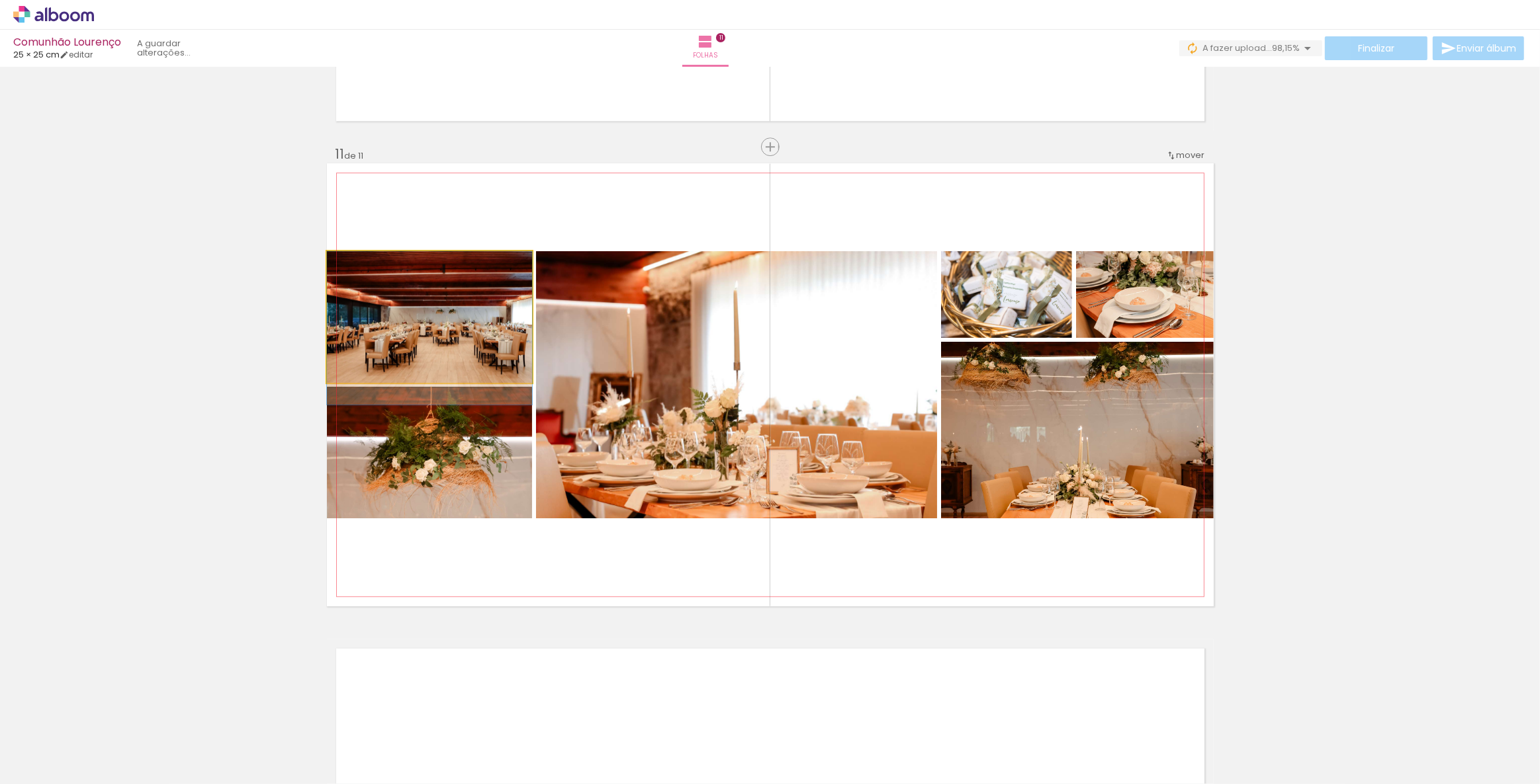
drag, startPoint x: 403, startPoint y: 324, endPoint x: 404, endPoint y: 336, distance: 12.0
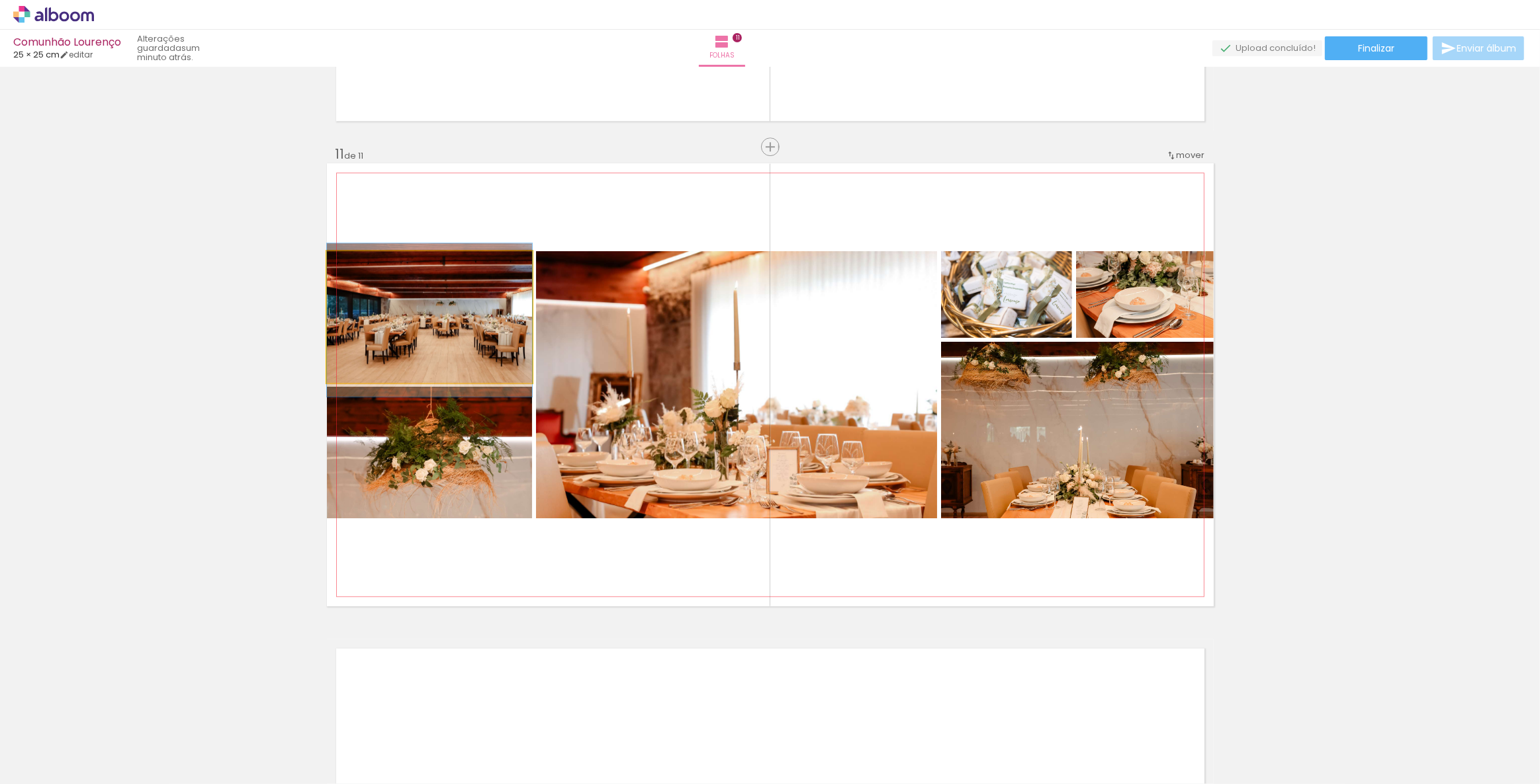
drag, startPoint x: 427, startPoint y: 324, endPoint x: 431, endPoint y: 316, distance: 8.9
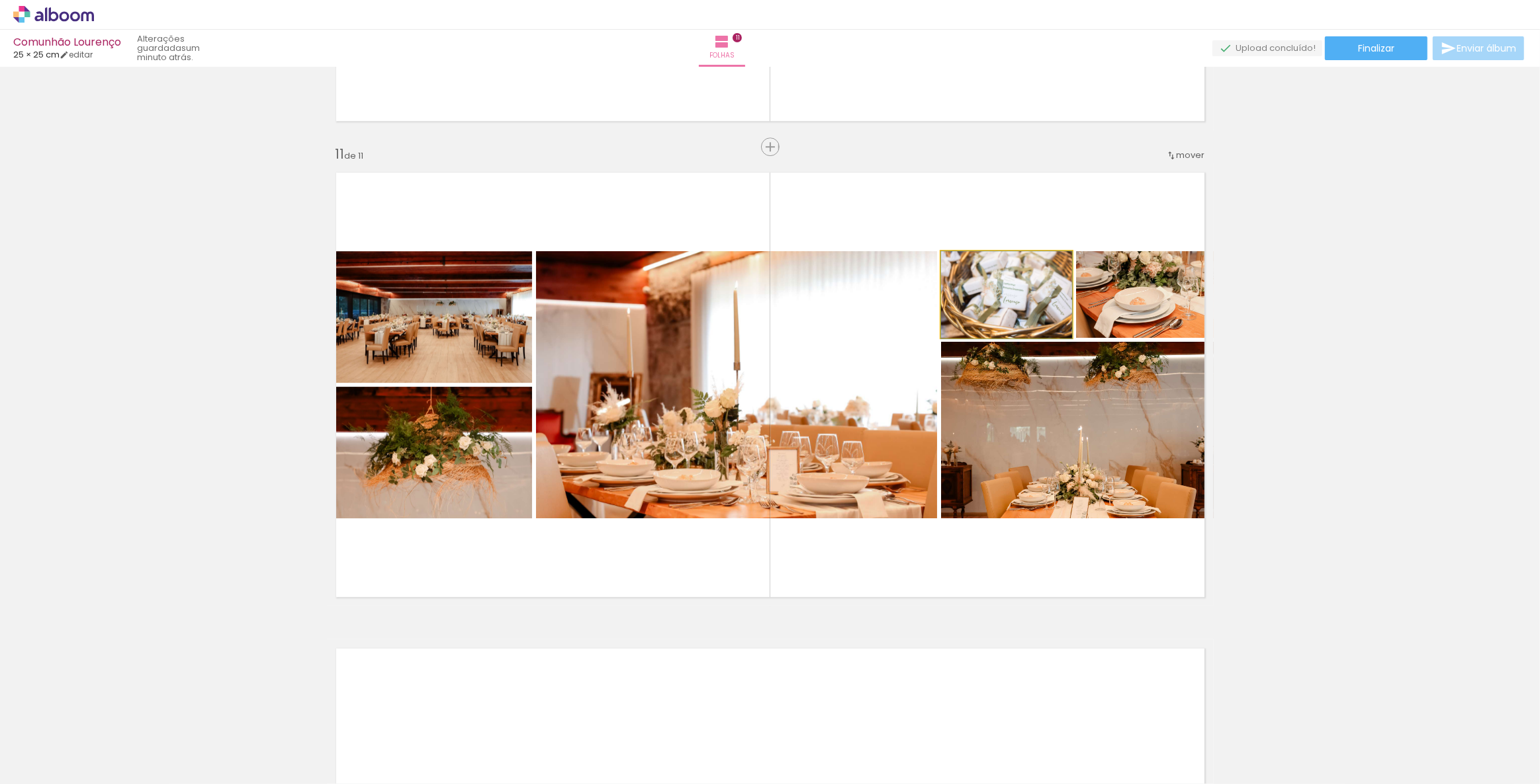
drag, startPoint x: 1021, startPoint y: 298, endPoint x: 1038, endPoint y: 310, distance: 20.8
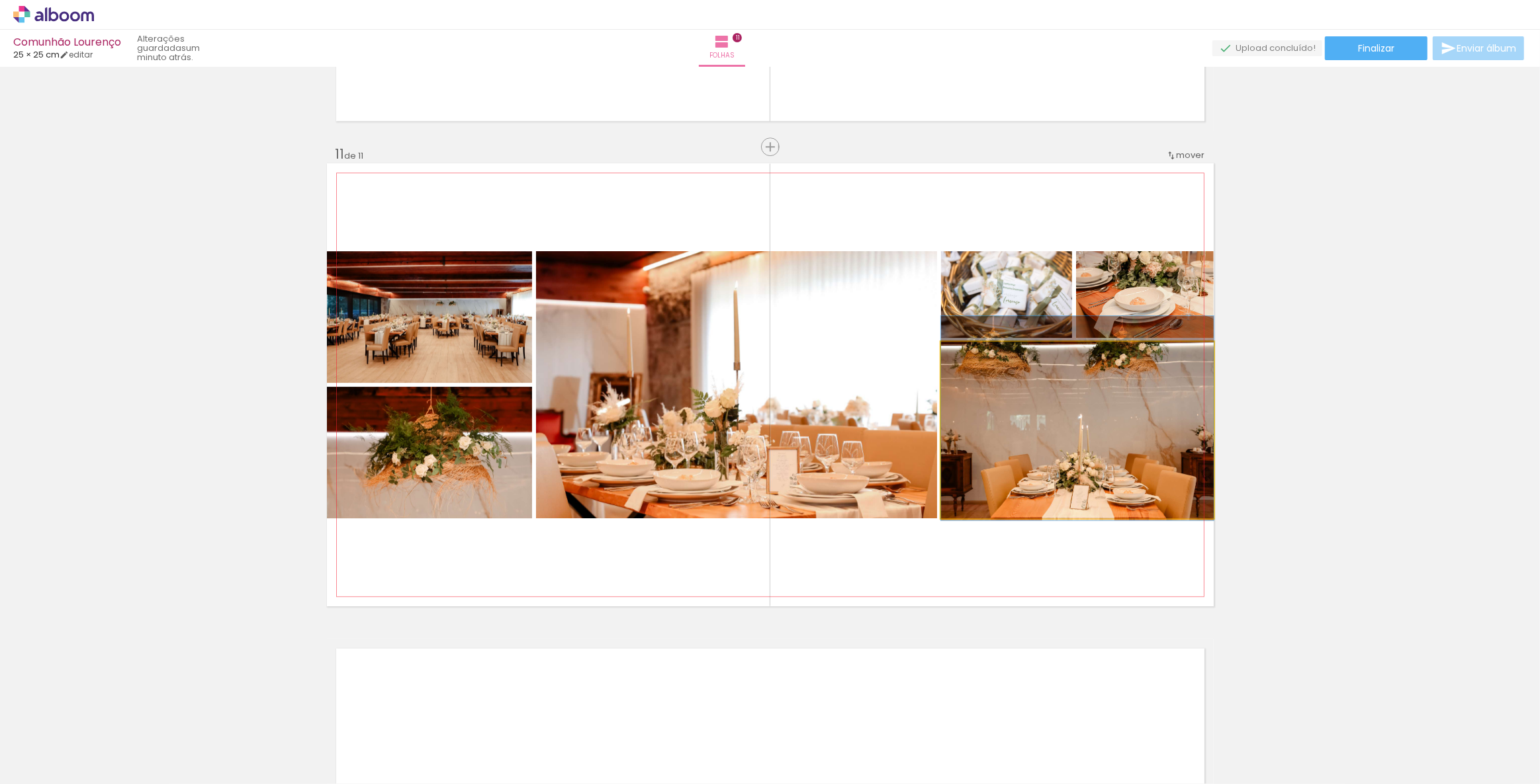
drag, startPoint x: 1065, startPoint y: 442, endPoint x: 1156, endPoint y: 430, distance: 91.8
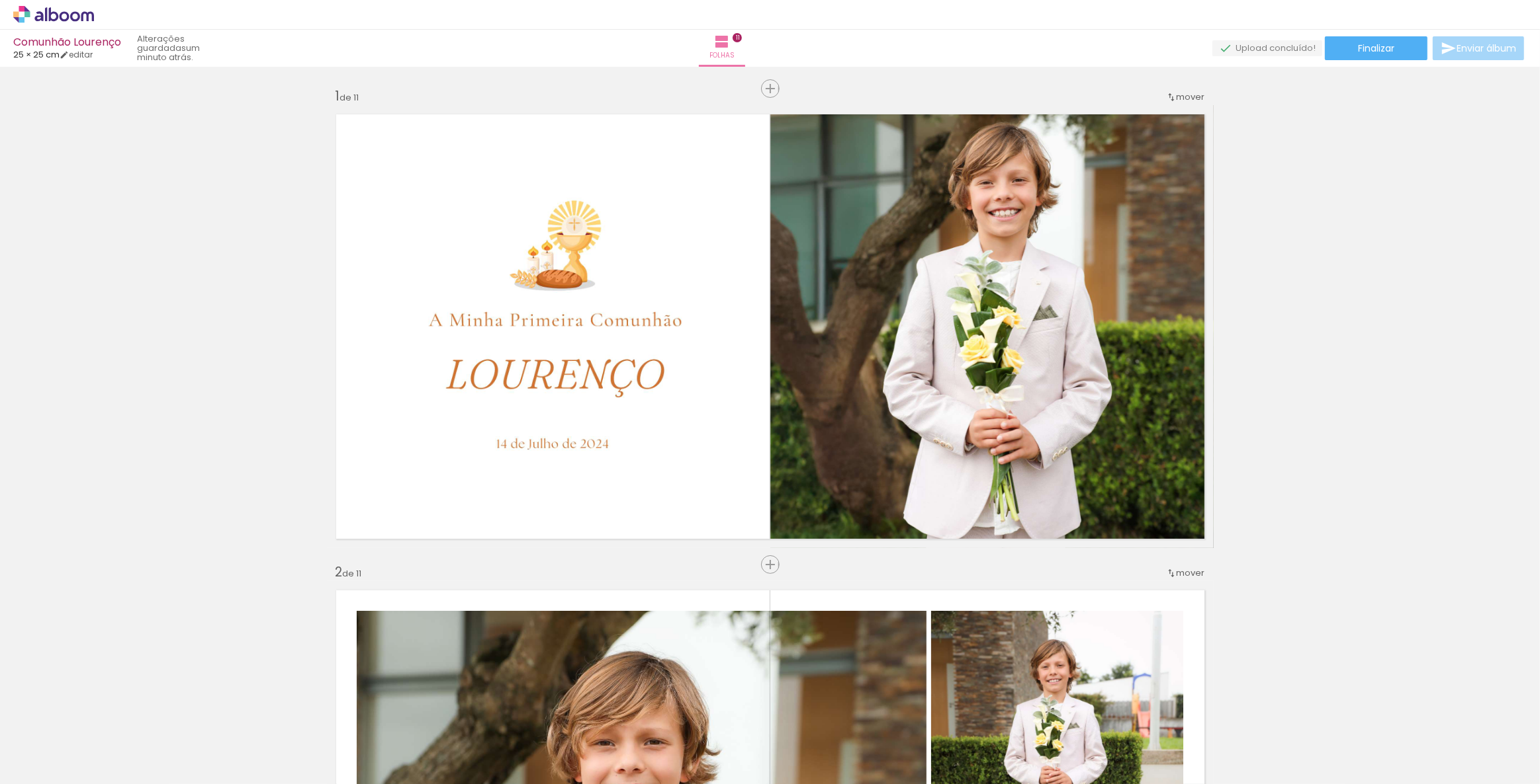
click at [0, 0] on slot at bounding box center [0, 0] width 0 height 0
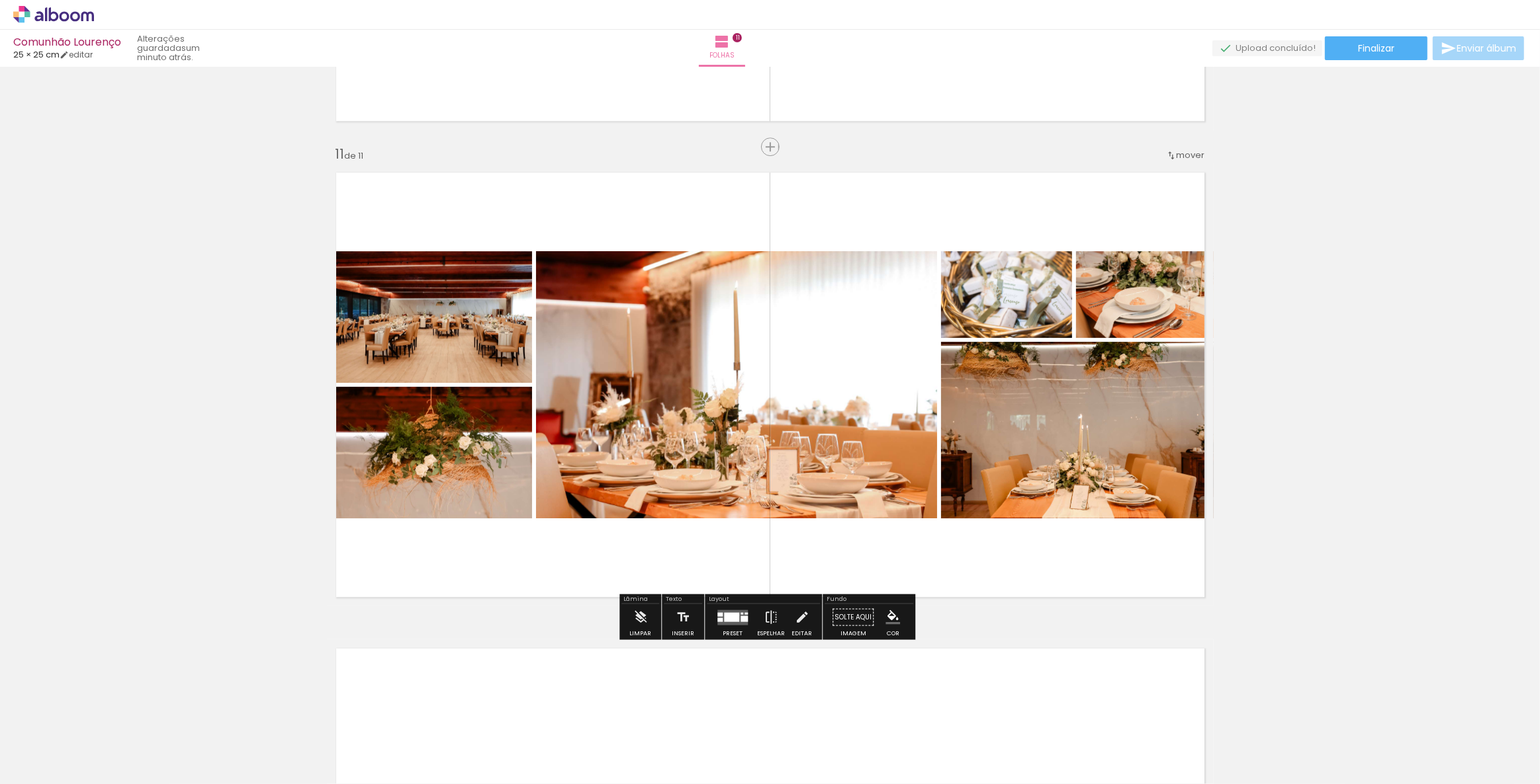
scroll to position [0, 2574]
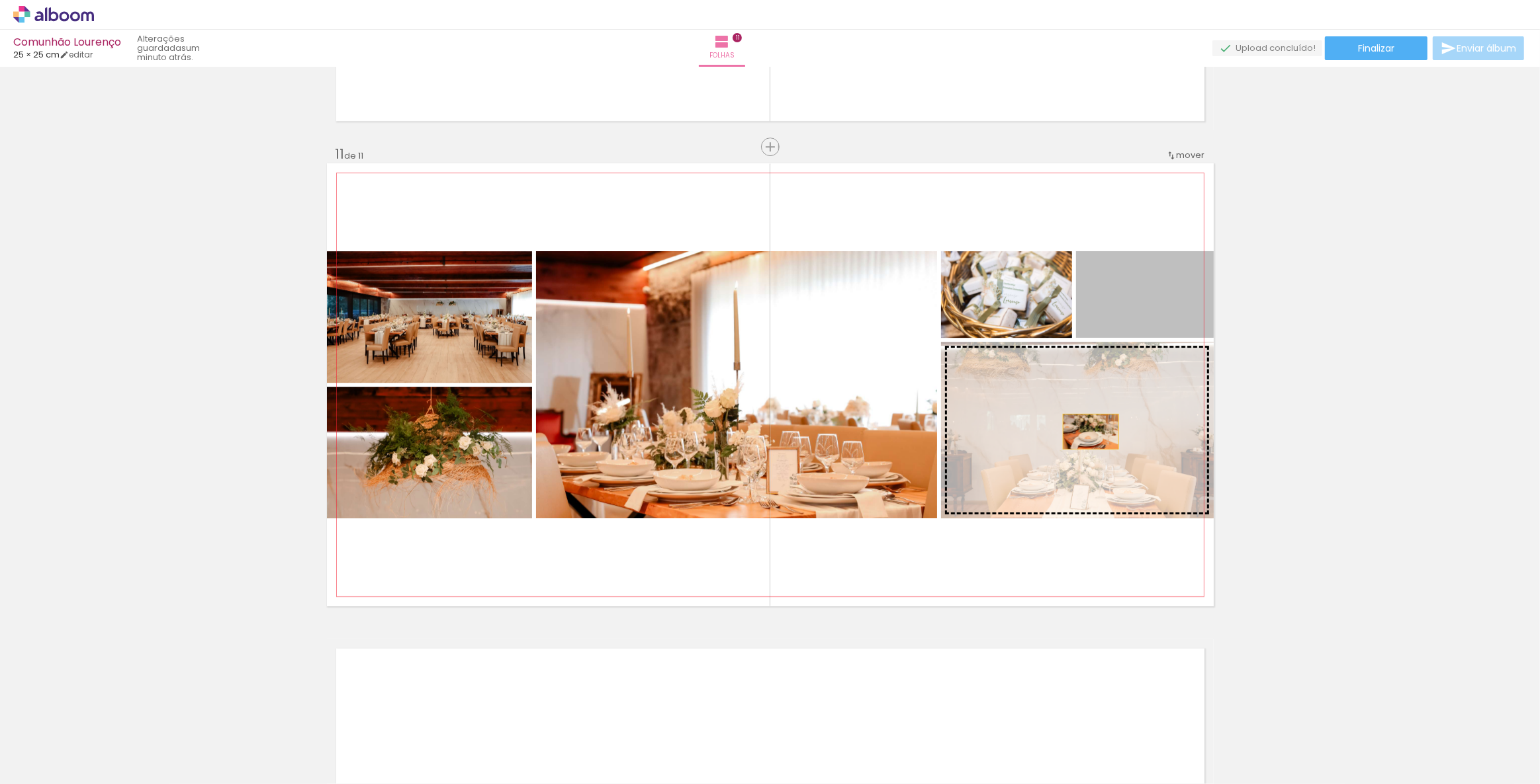
drag, startPoint x: 1154, startPoint y: 311, endPoint x: 1086, endPoint y: 431, distance: 137.9
click at [0, 0] on slot at bounding box center [0, 0] width 0 height 0
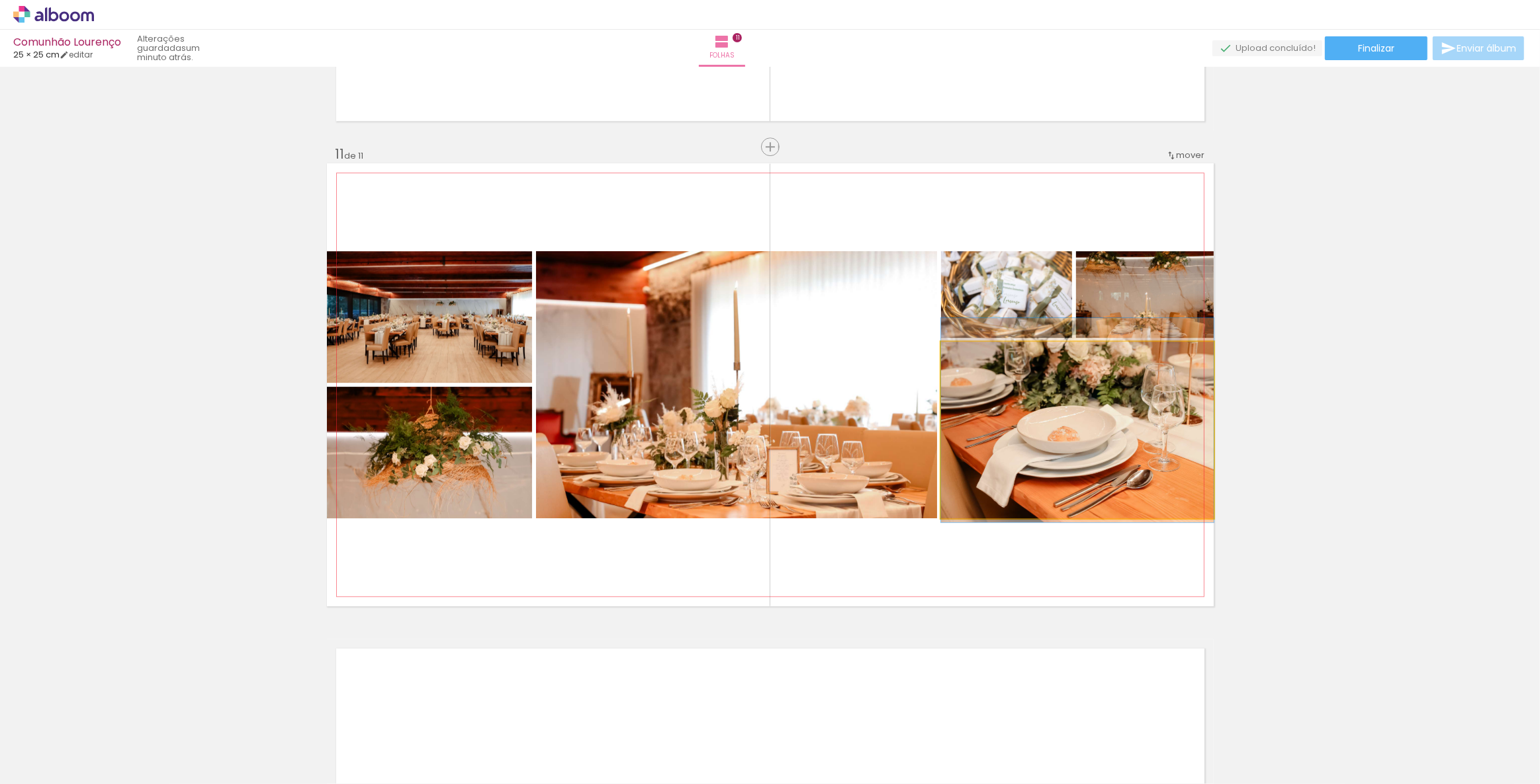
drag, startPoint x: 1086, startPoint y: 431, endPoint x: 1091, endPoint y: 421, distance: 11.2
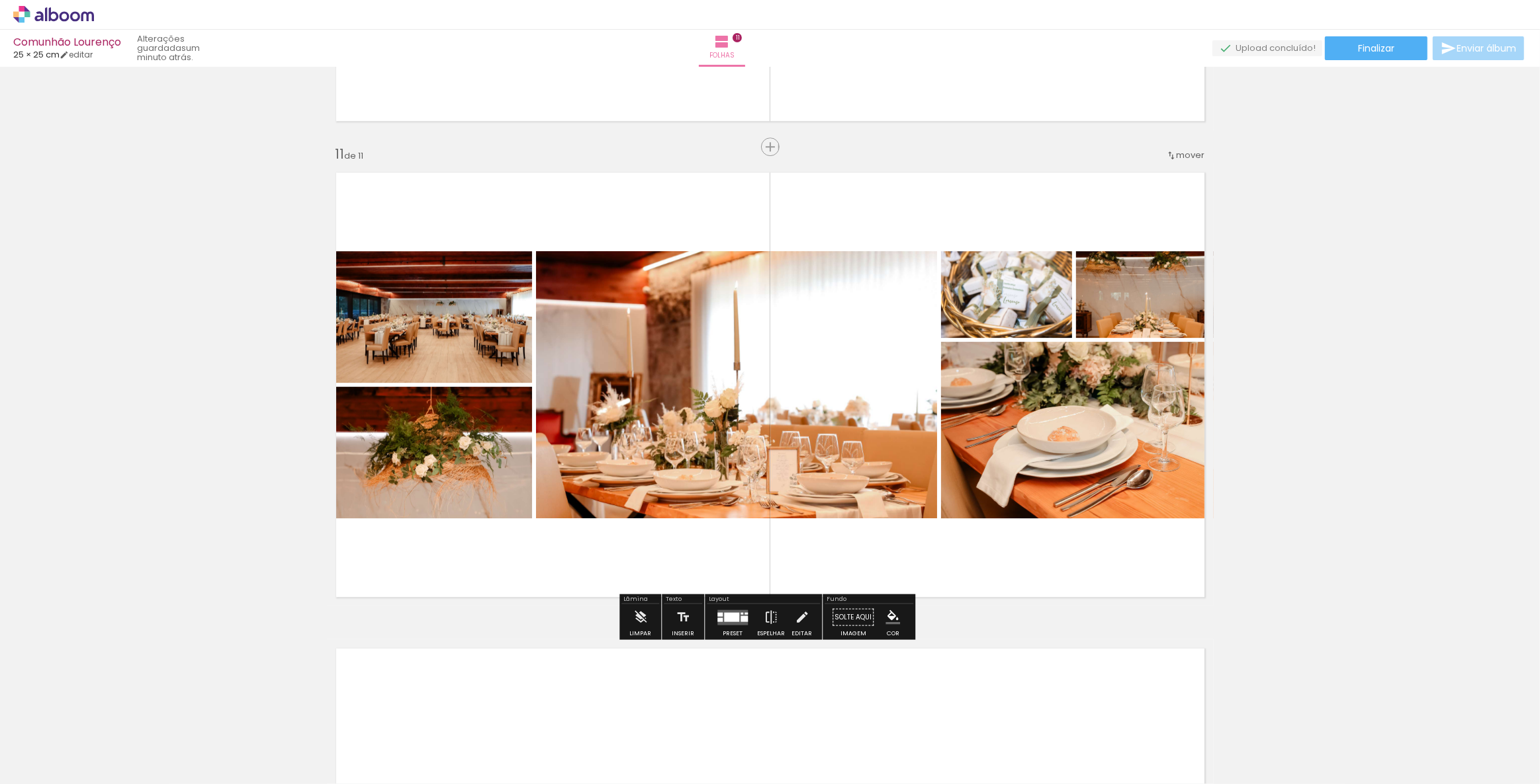
click at [724, 614] on div at bounding box center [731, 617] width 15 height 9
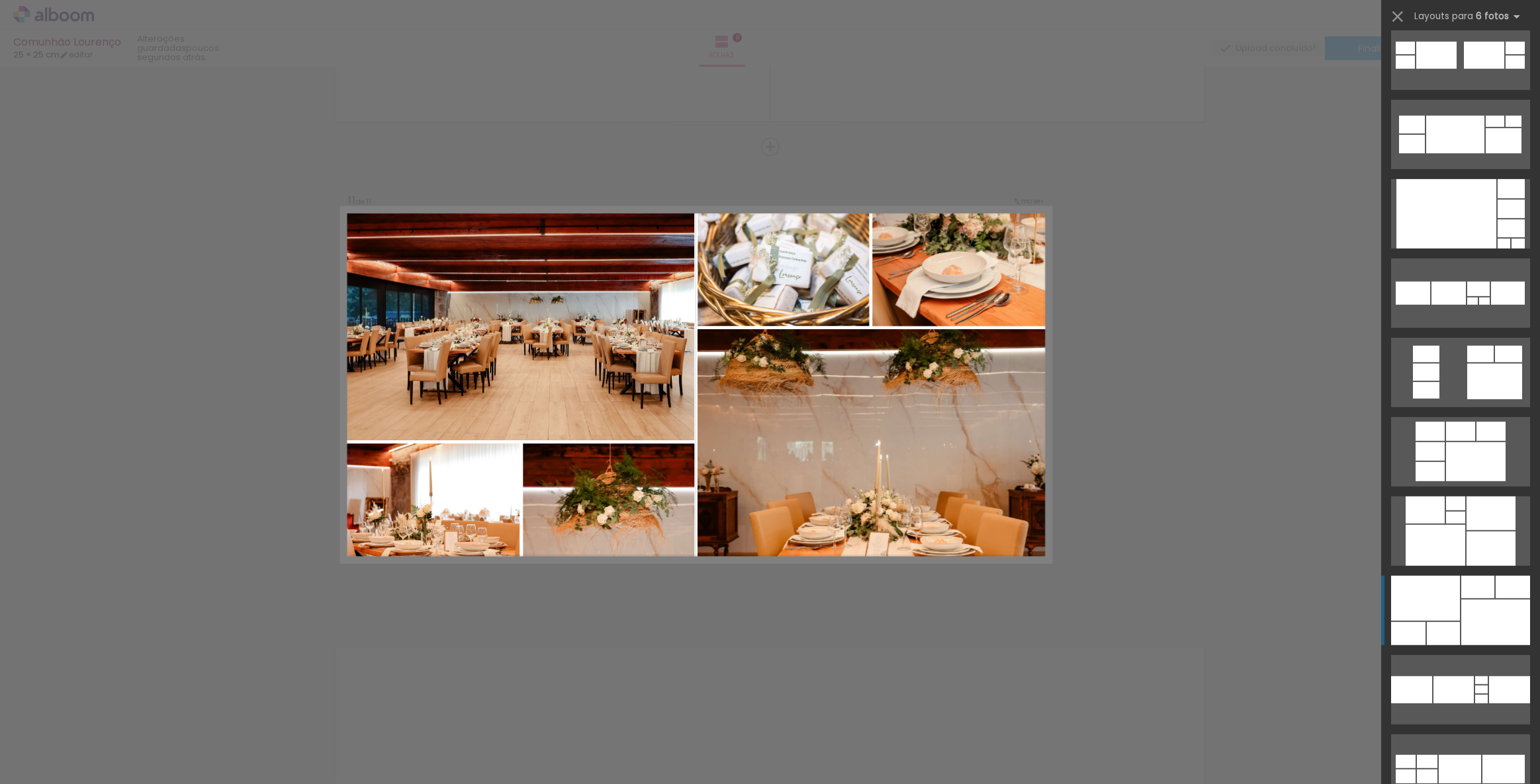
scroll to position [675, 0]
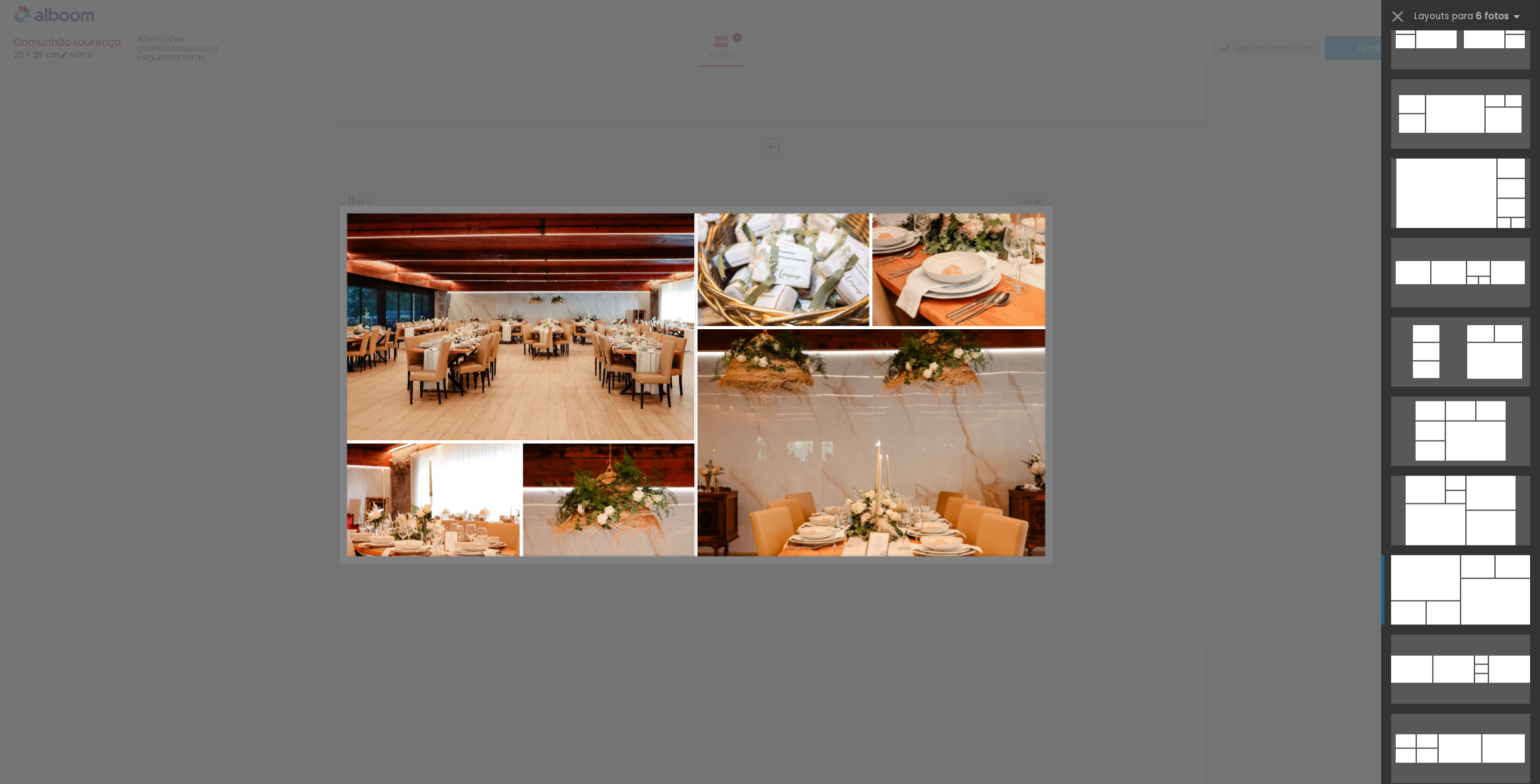
click at [1444, 568] on div at bounding box center [1425, 578] width 69 height 45
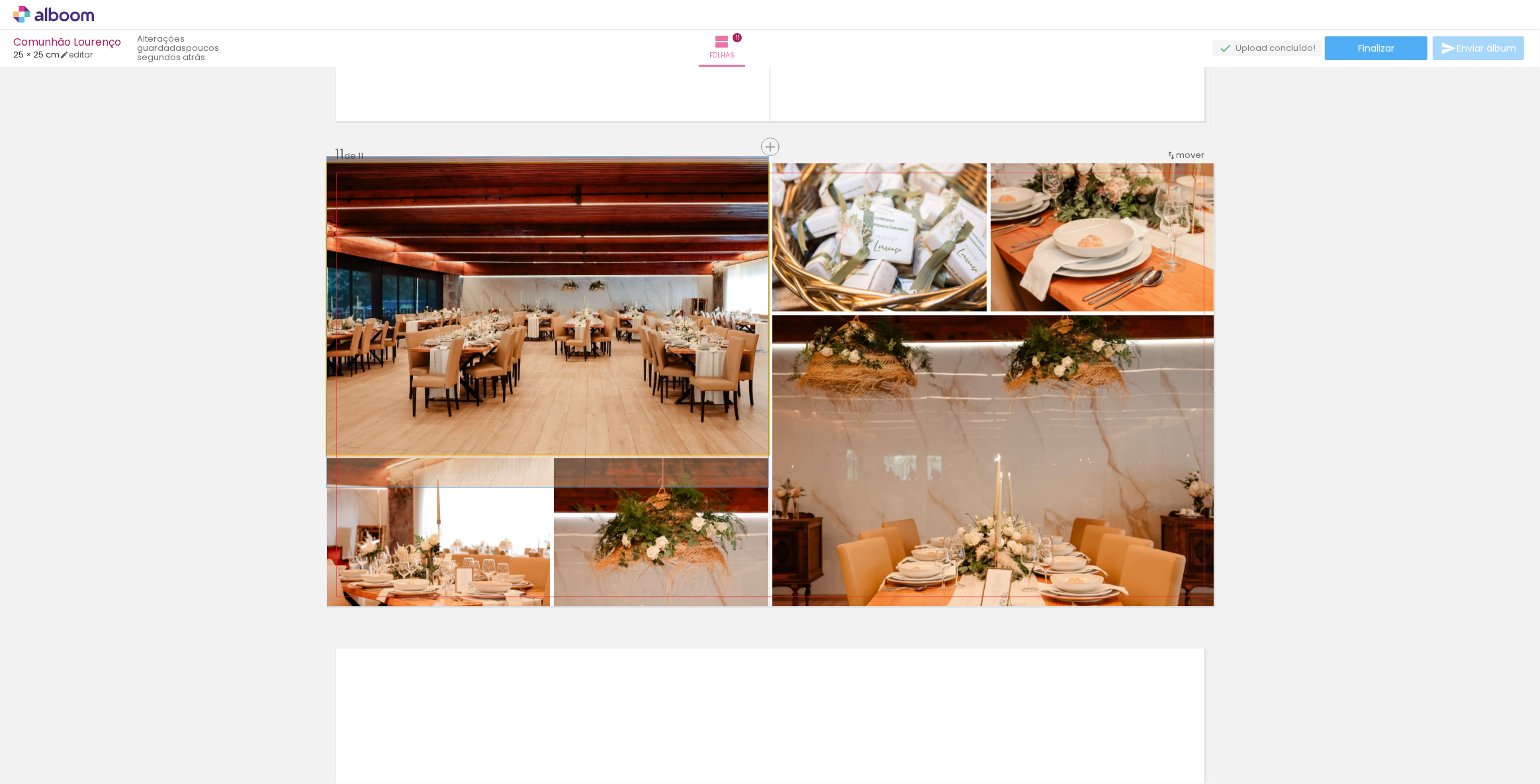
drag, startPoint x: 616, startPoint y: 315, endPoint x: 629, endPoint y: 322, distance: 14.8
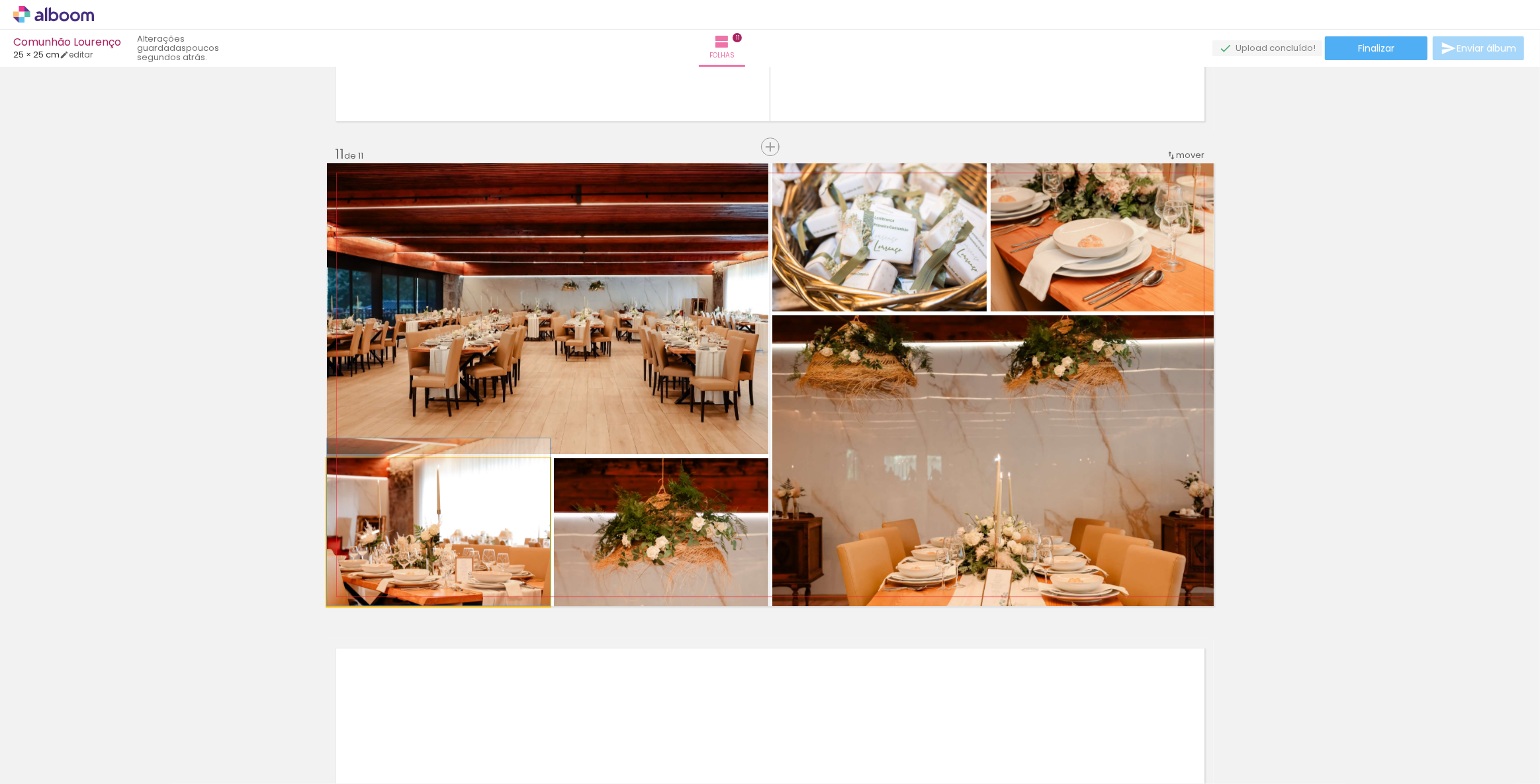
drag, startPoint x: 438, startPoint y: 532, endPoint x: 455, endPoint y: 516, distance: 23.3
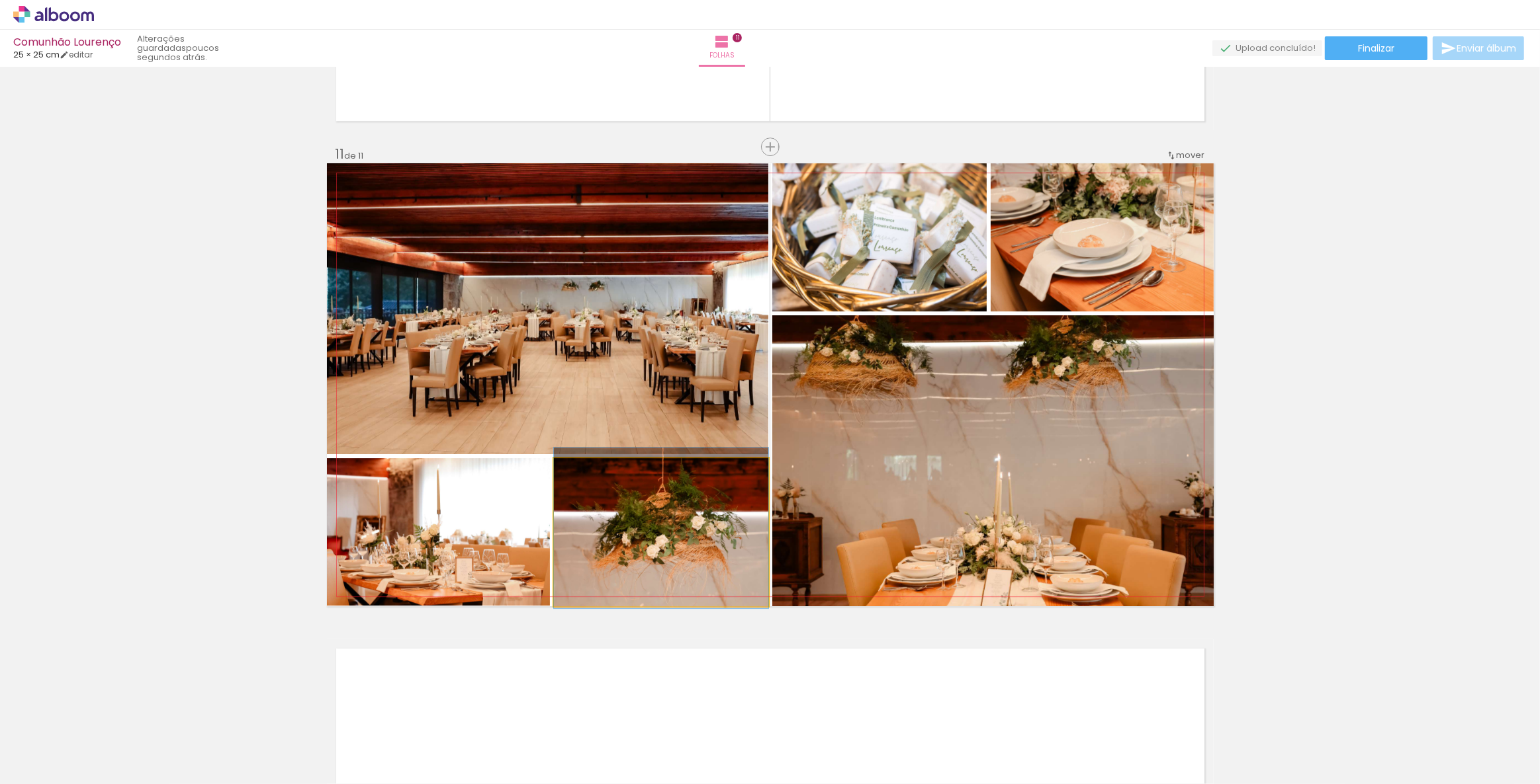
drag, startPoint x: 621, startPoint y: 523, endPoint x: 631, endPoint y: 523, distance: 10.0
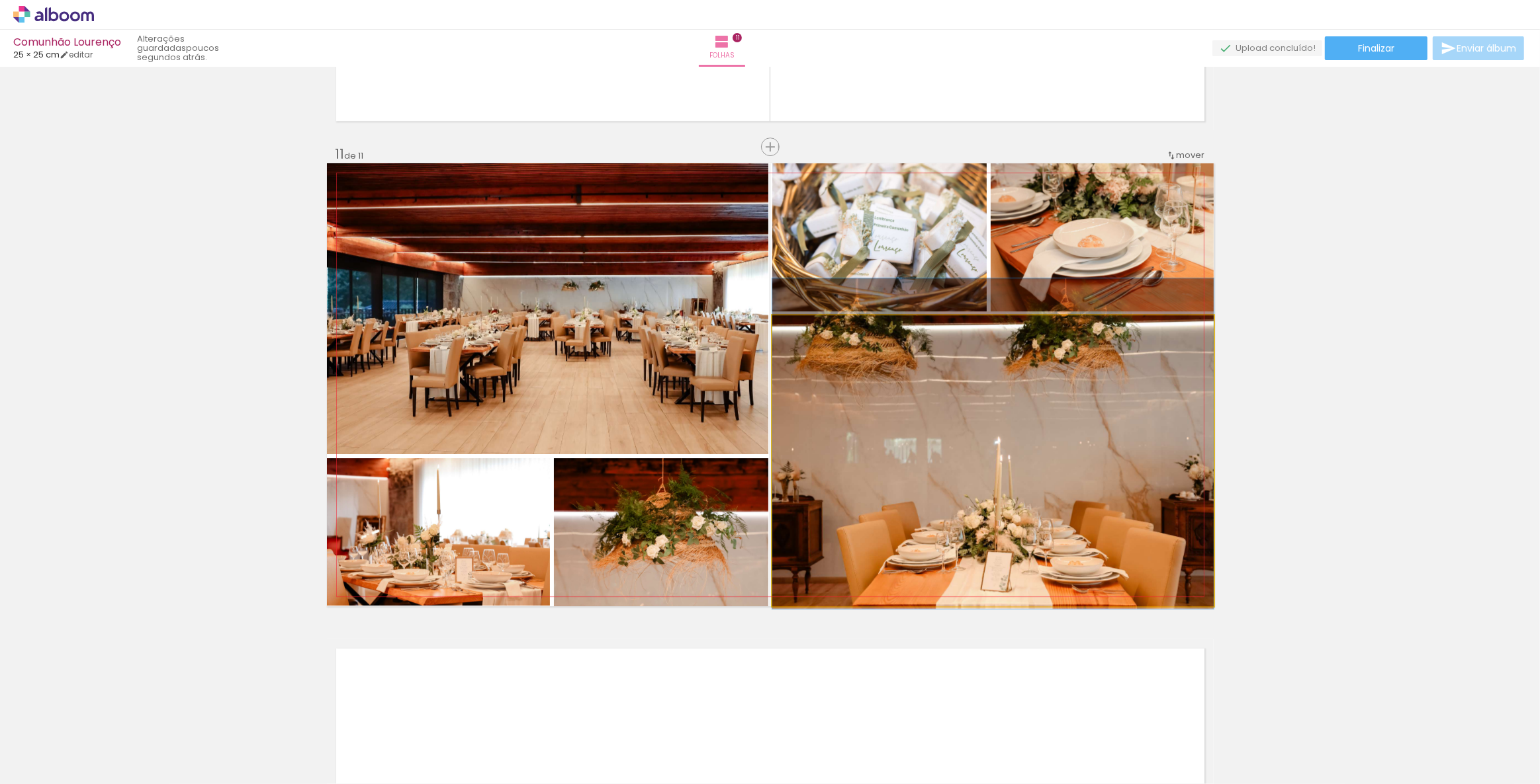
drag, startPoint x: 1016, startPoint y: 454, endPoint x: 1045, endPoint y: 437, distance: 33.6
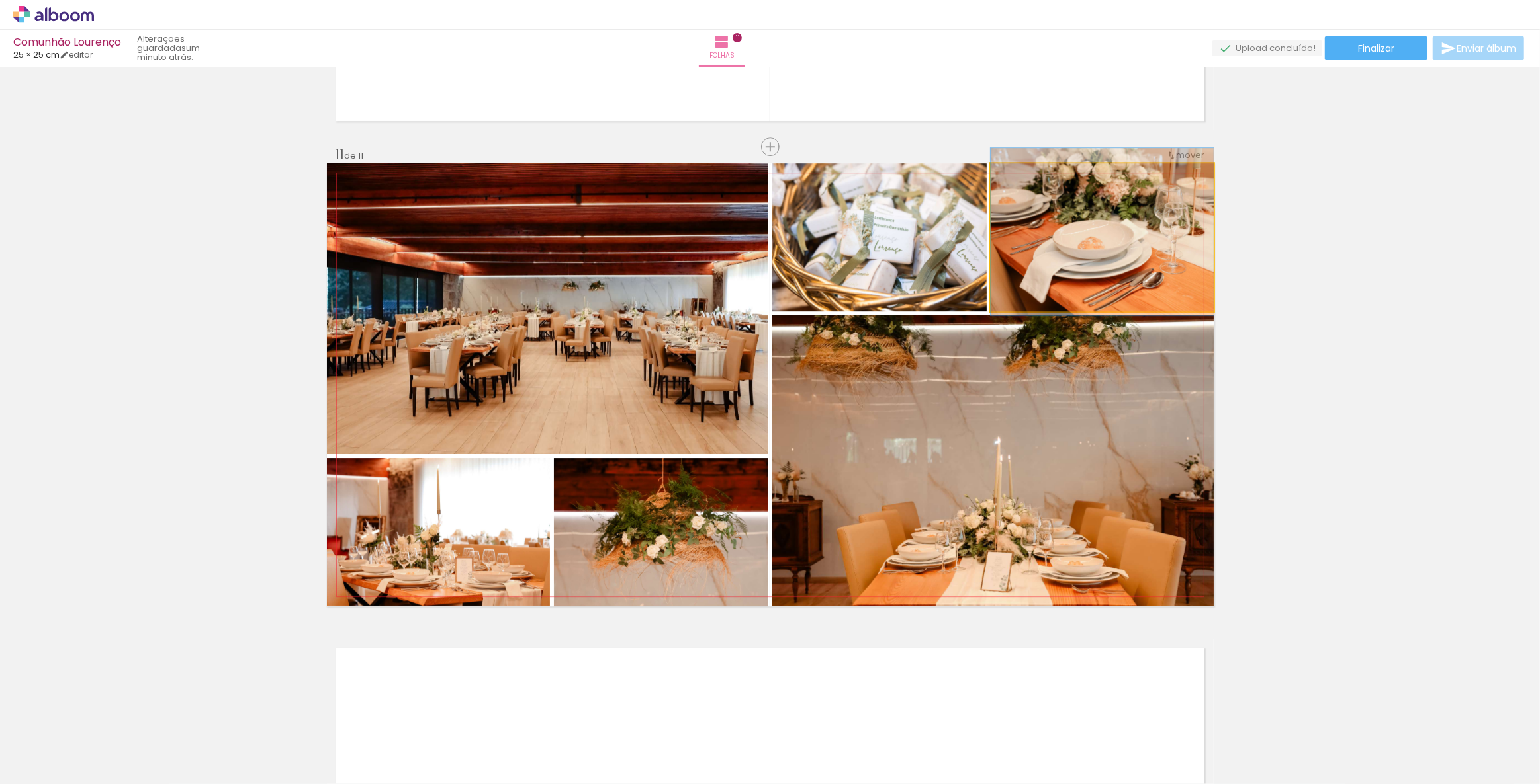
drag, startPoint x: 1110, startPoint y: 244, endPoint x: 1164, endPoint y: 245, distance: 54.0
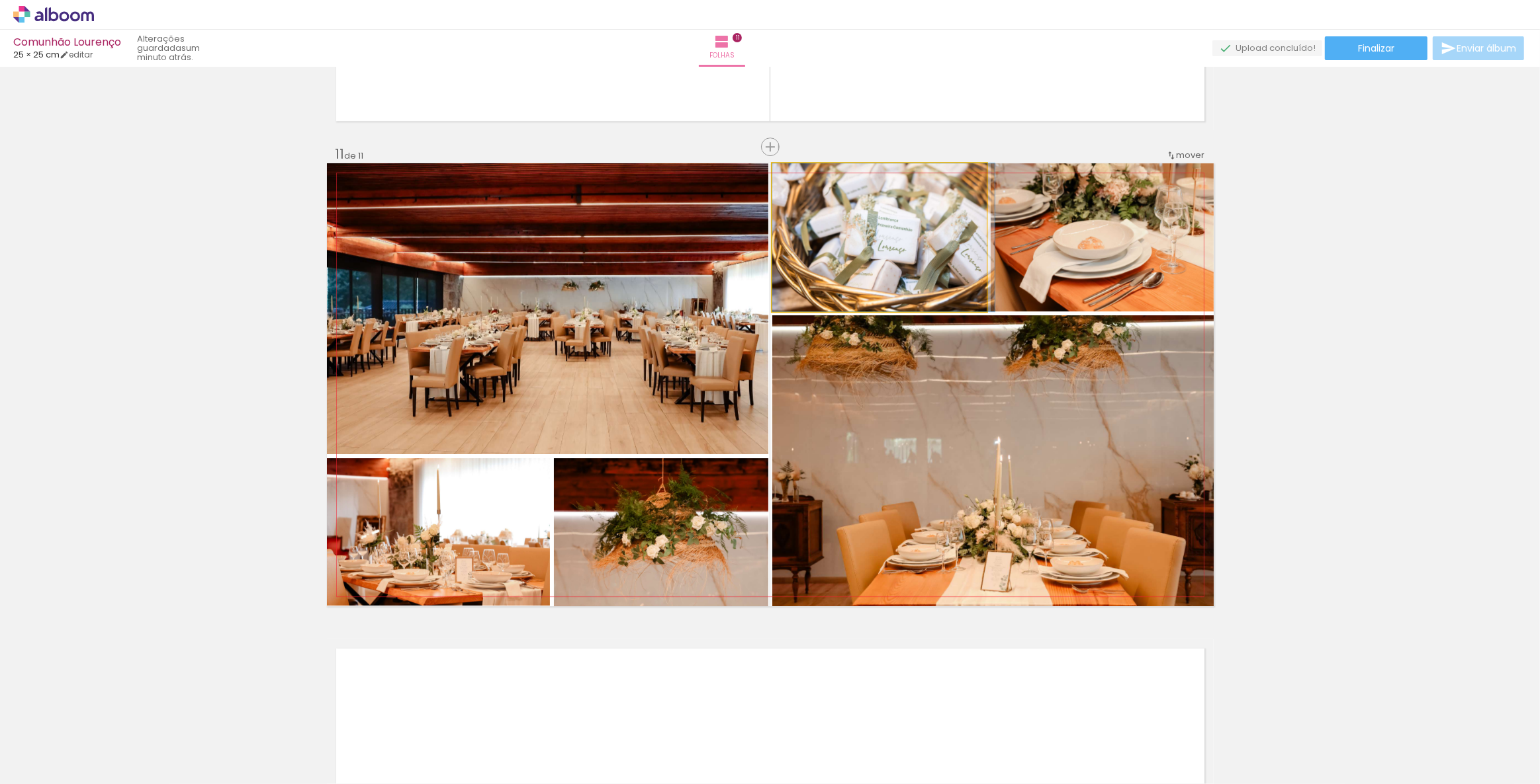
drag, startPoint x: 897, startPoint y: 251, endPoint x: 924, endPoint y: 256, distance: 27.5
drag, startPoint x: 831, startPoint y: 264, endPoint x: 883, endPoint y: 297, distance: 61.6
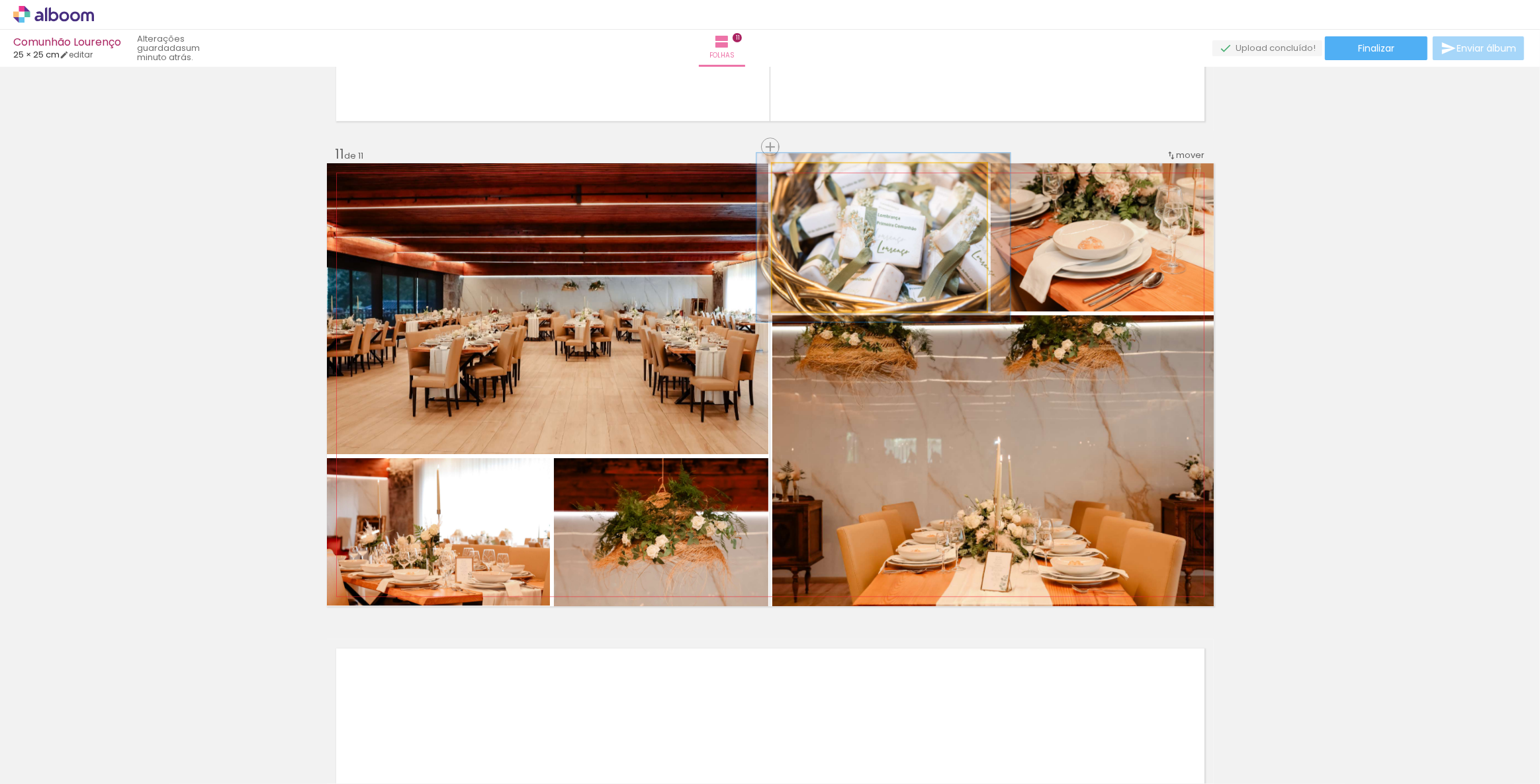
type paper-slider "114"
click at [805, 180] on div at bounding box center [809, 177] width 12 height 12
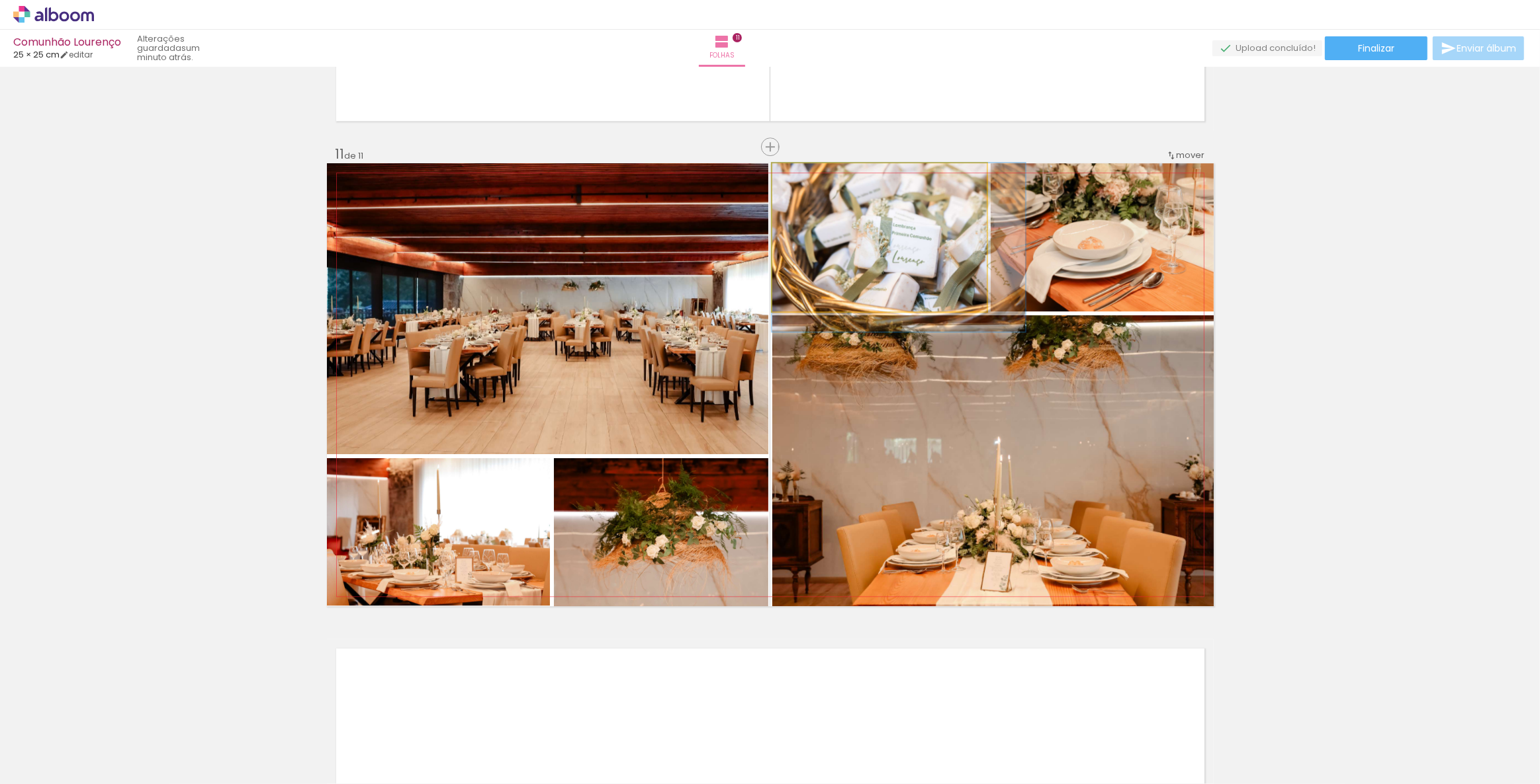
drag, startPoint x: 849, startPoint y: 242, endPoint x: 888, endPoint y: 296, distance: 66.6
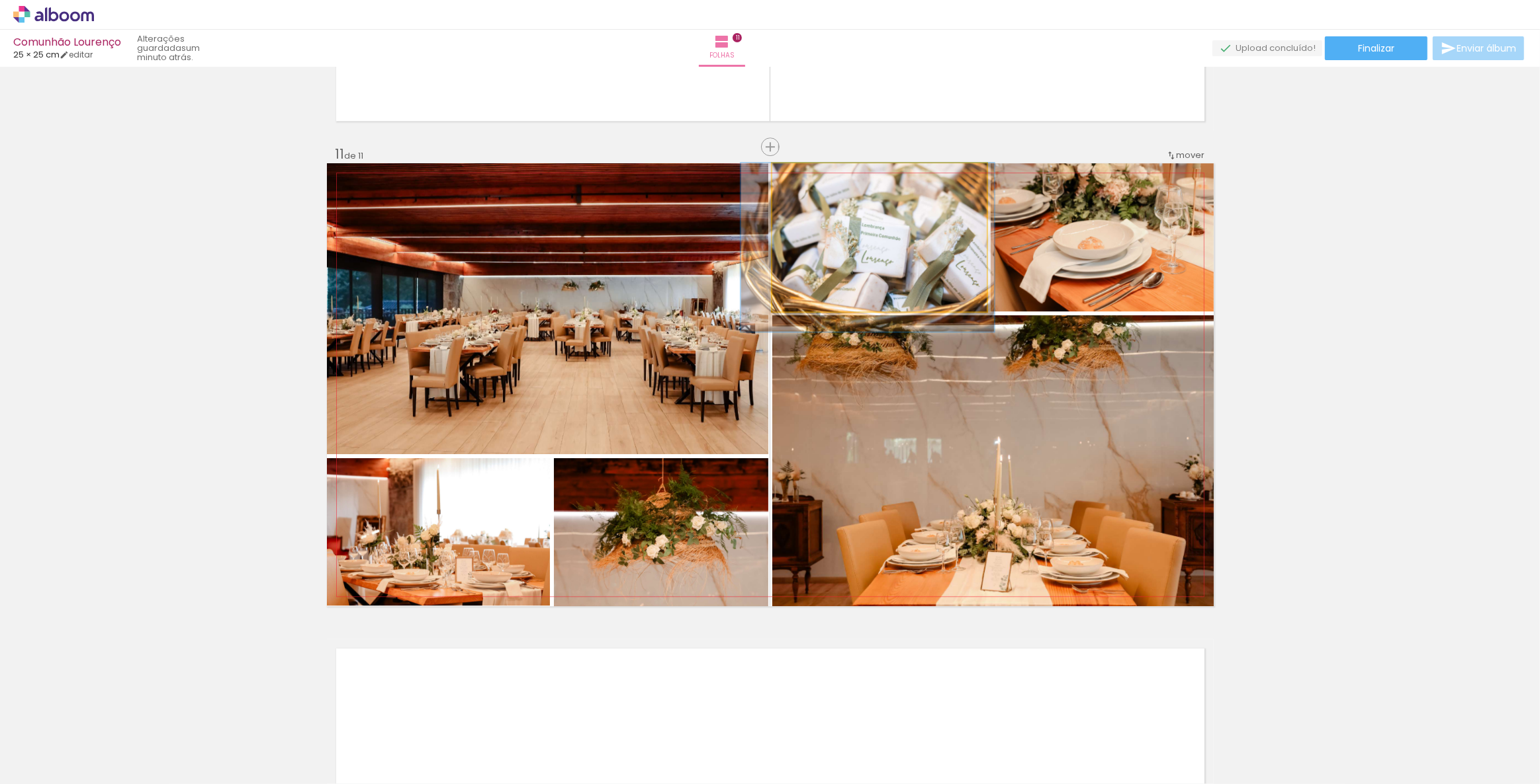
drag, startPoint x: 896, startPoint y: 278, endPoint x: 865, endPoint y: 284, distance: 31.6
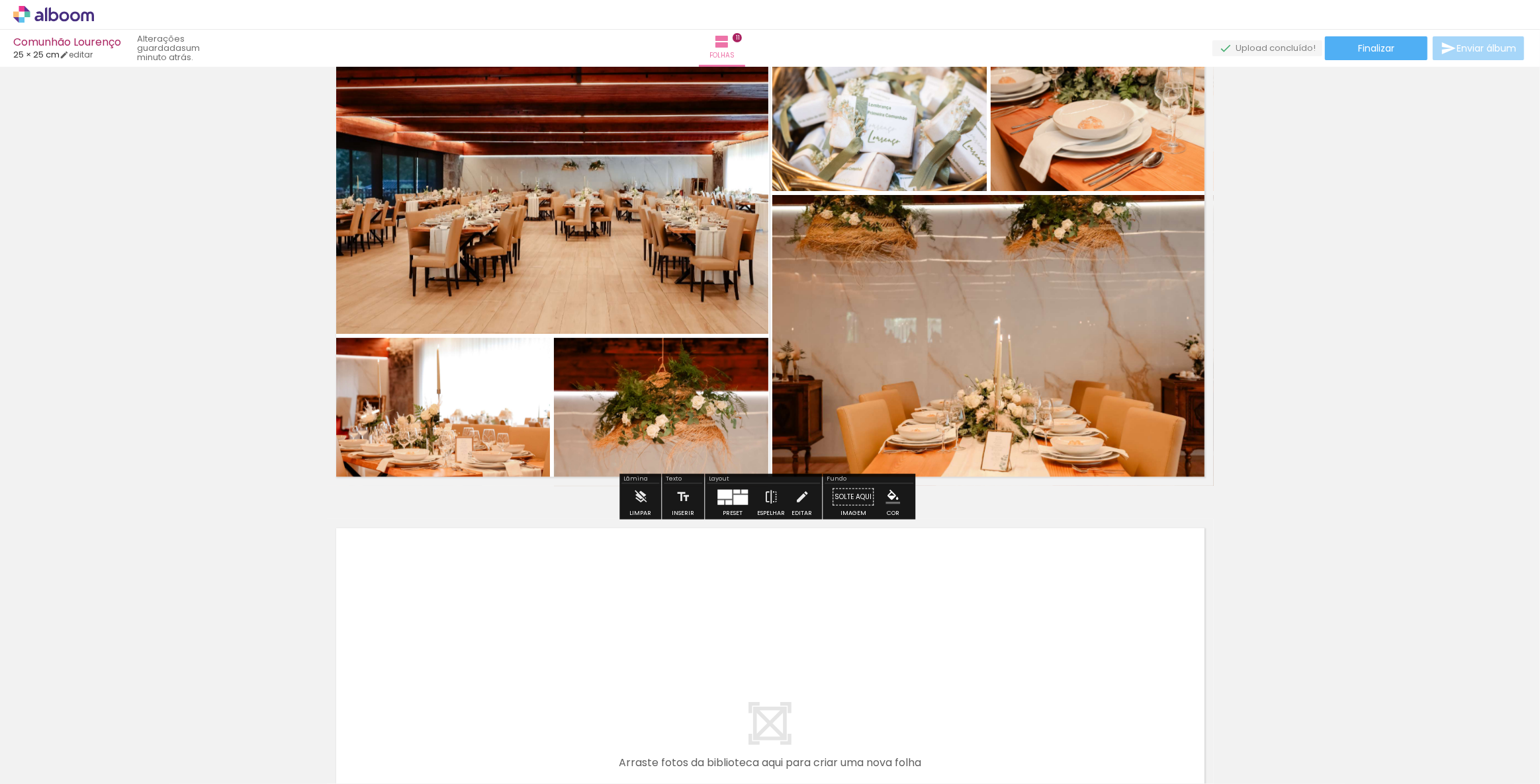
scroll to position [5064, 0]
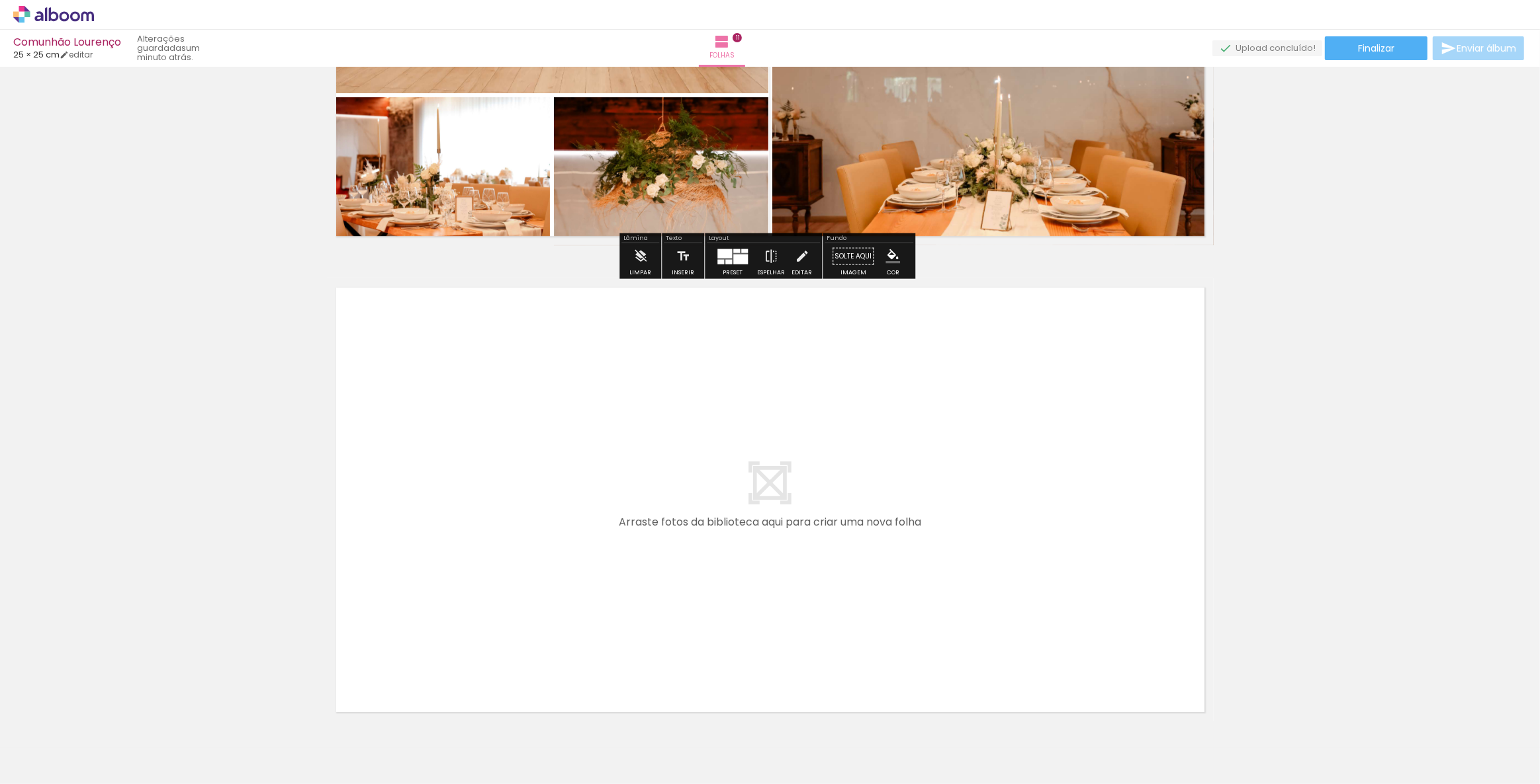
click at [766, 443] on quentale-layouter at bounding box center [770, 500] width 887 height 443
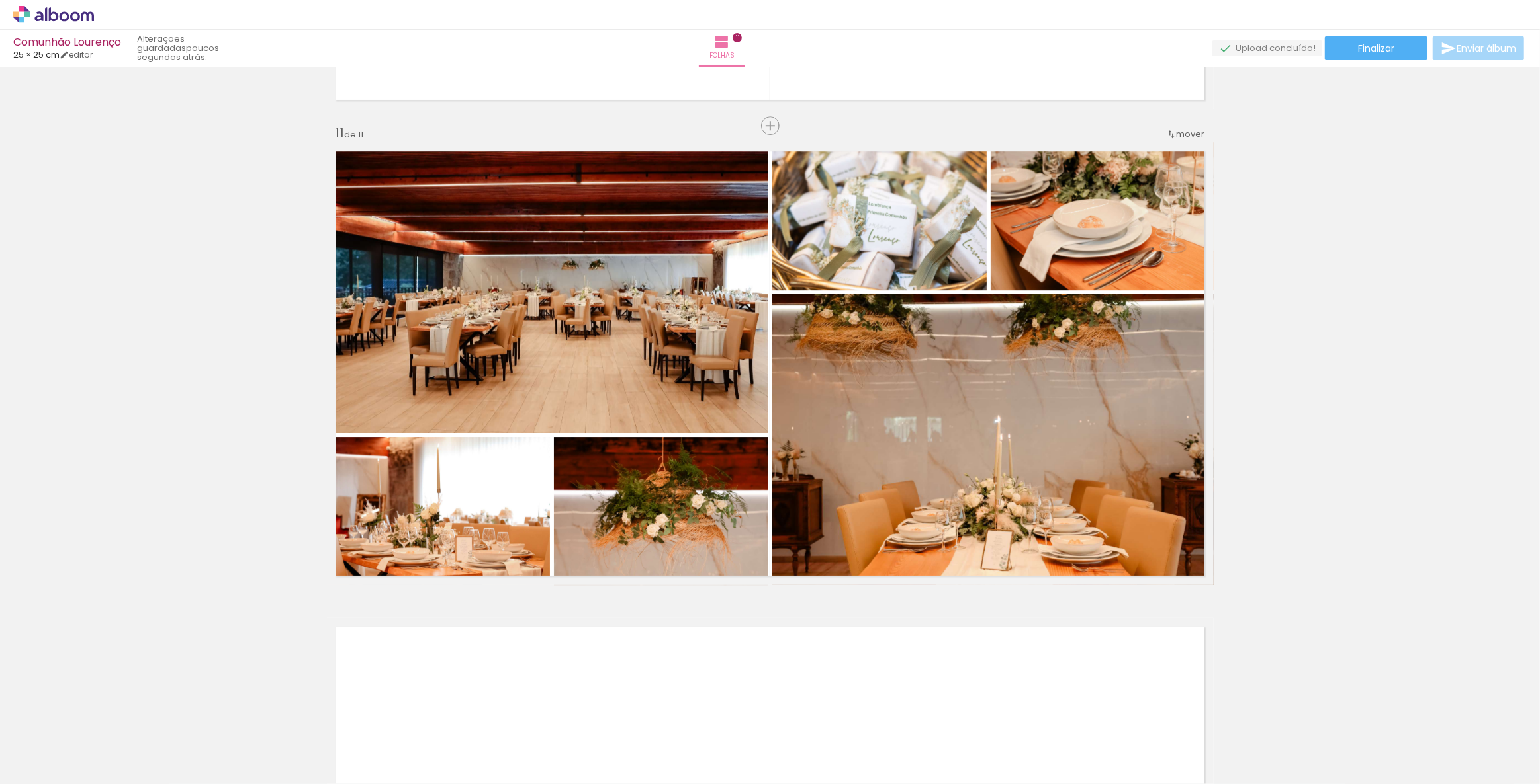
scroll to position [4703, 0]
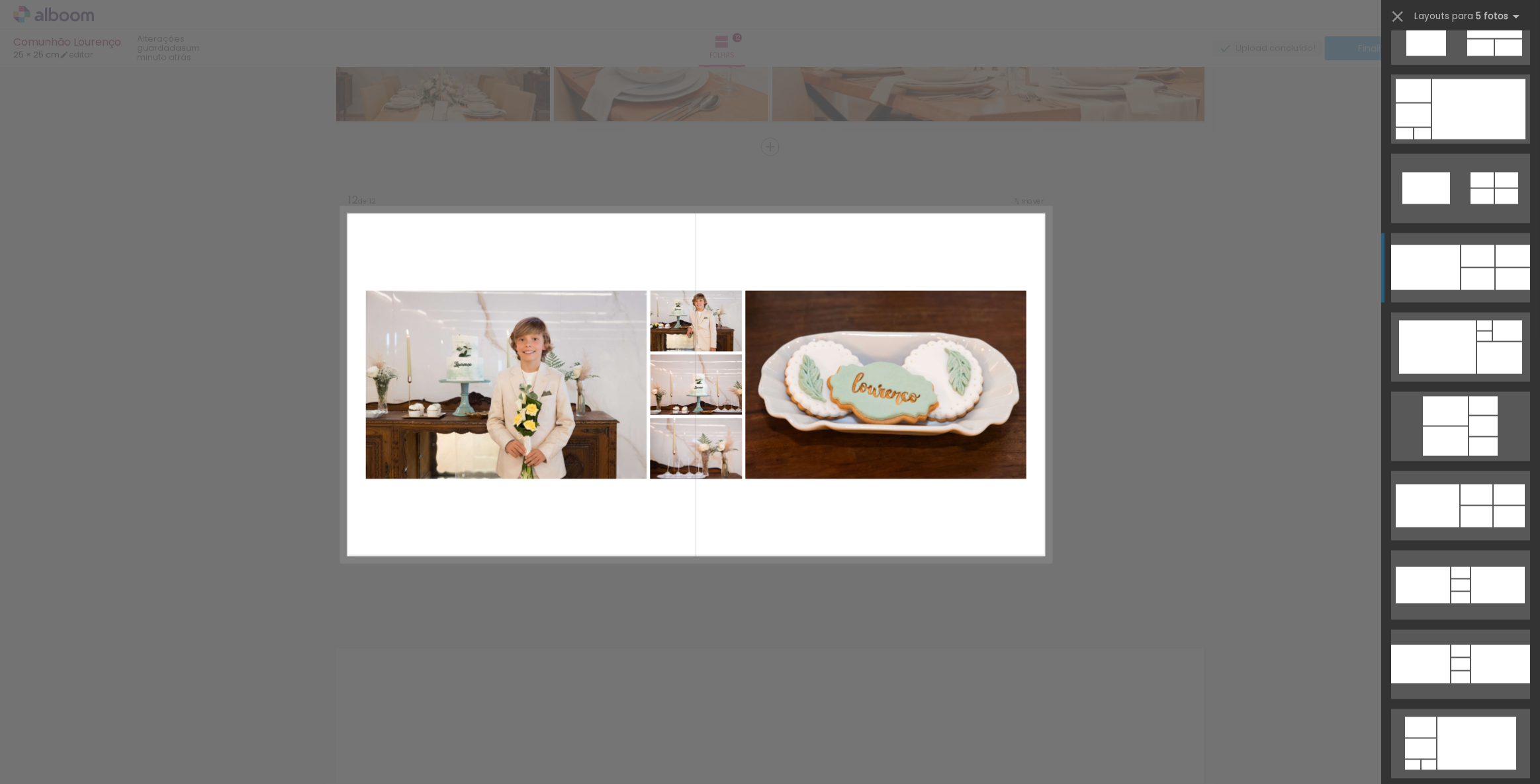
scroll to position [2525, 0]
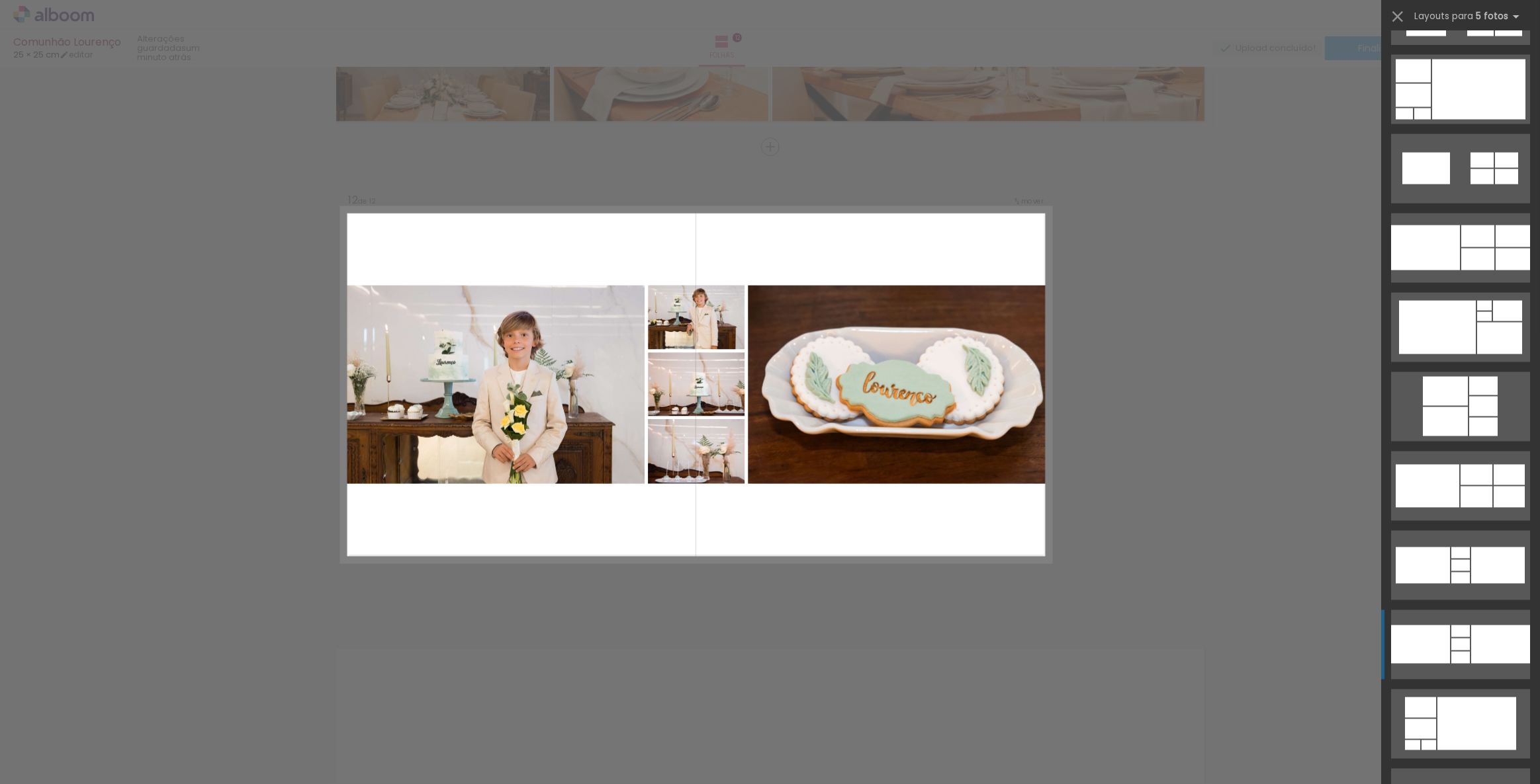
click at [1471, 628] on div at bounding box center [1500, 645] width 59 height 39
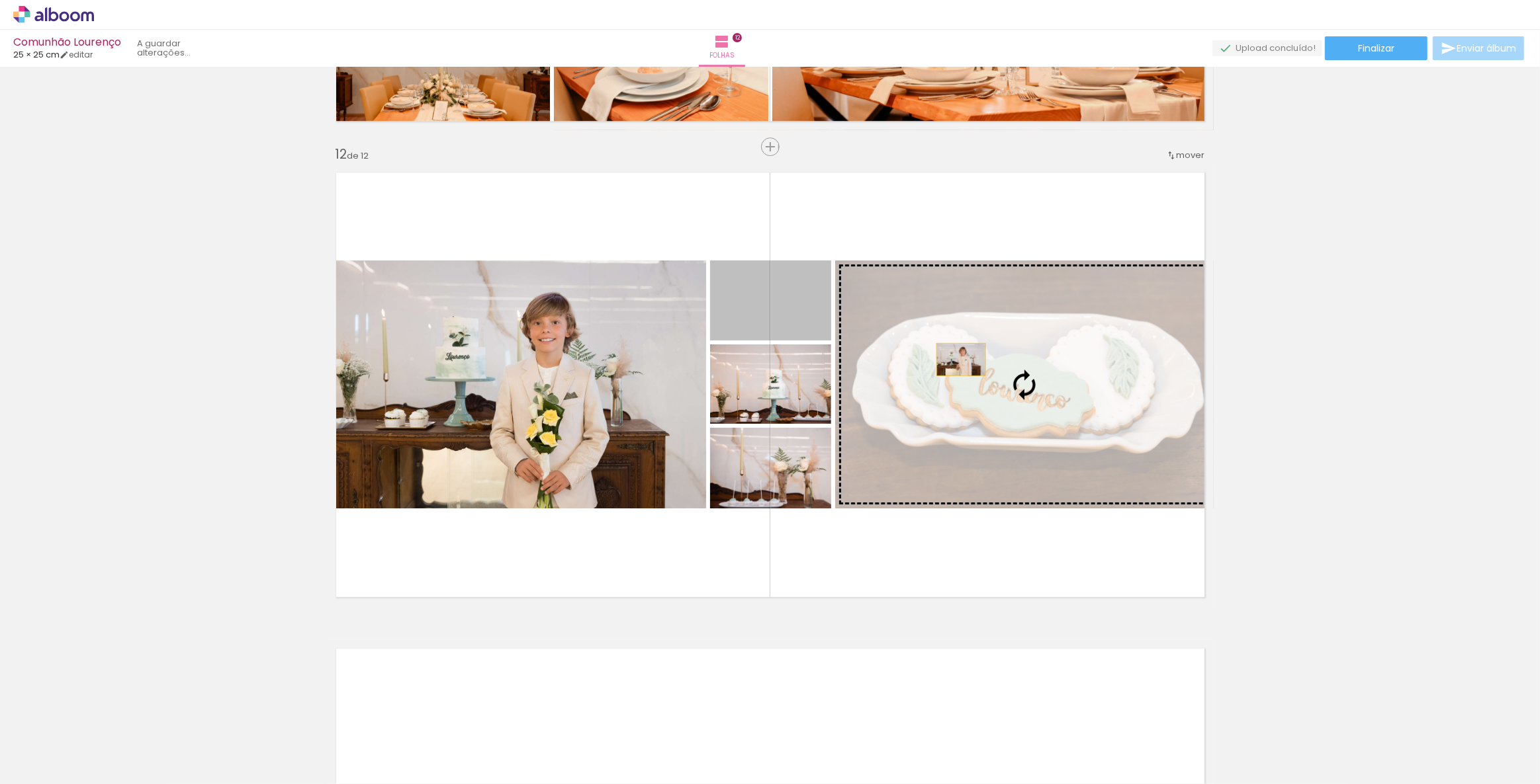
drag, startPoint x: 762, startPoint y: 310, endPoint x: 956, endPoint y: 359, distance: 200.1
click at [0, 0] on slot at bounding box center [0, 0] width 0 height 0
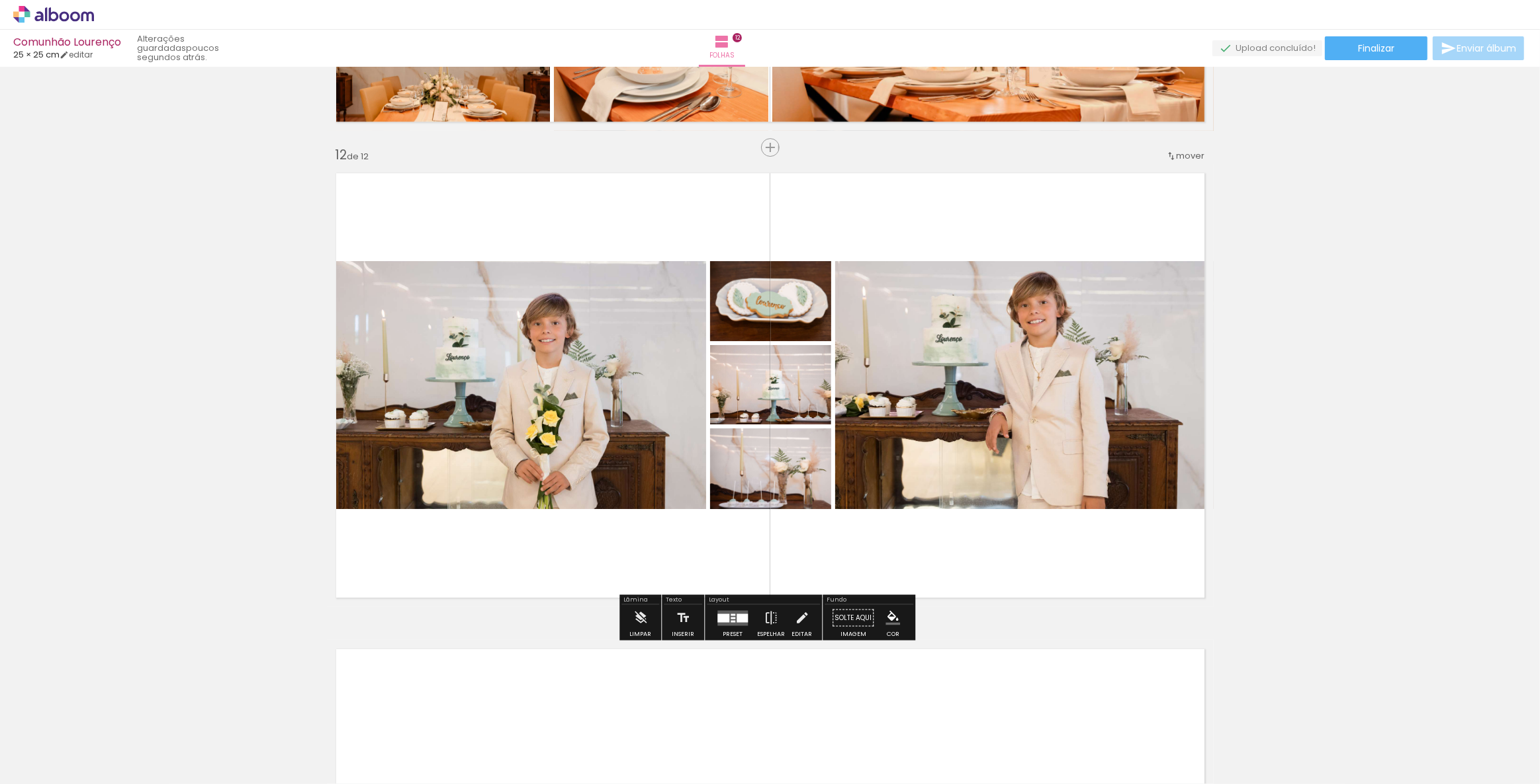
scroll to position [5179, 0]
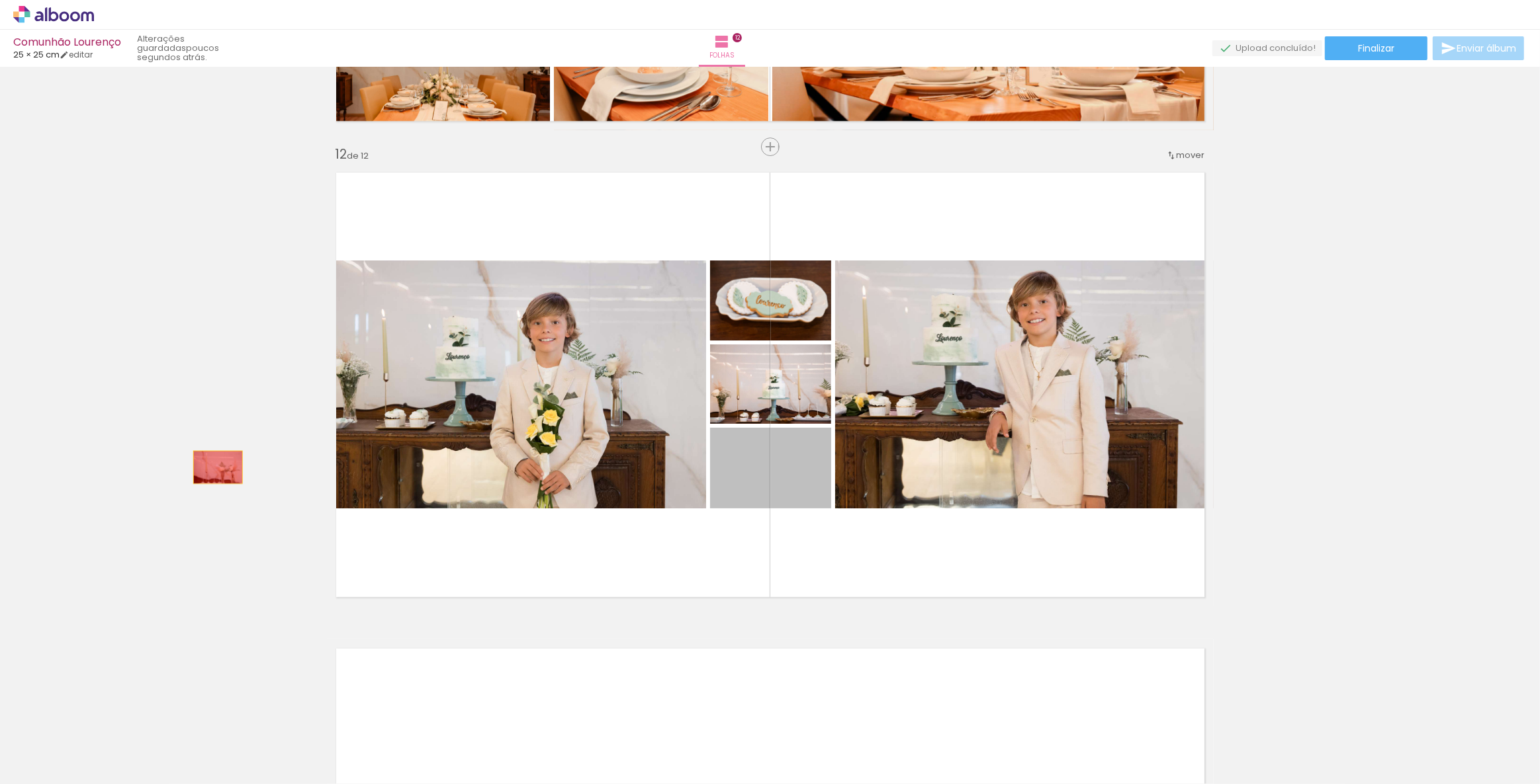
drag, startPoint x: 762, startPoint y: 483, endPoint x: 213, endPoint y: 467, distance: 549.2
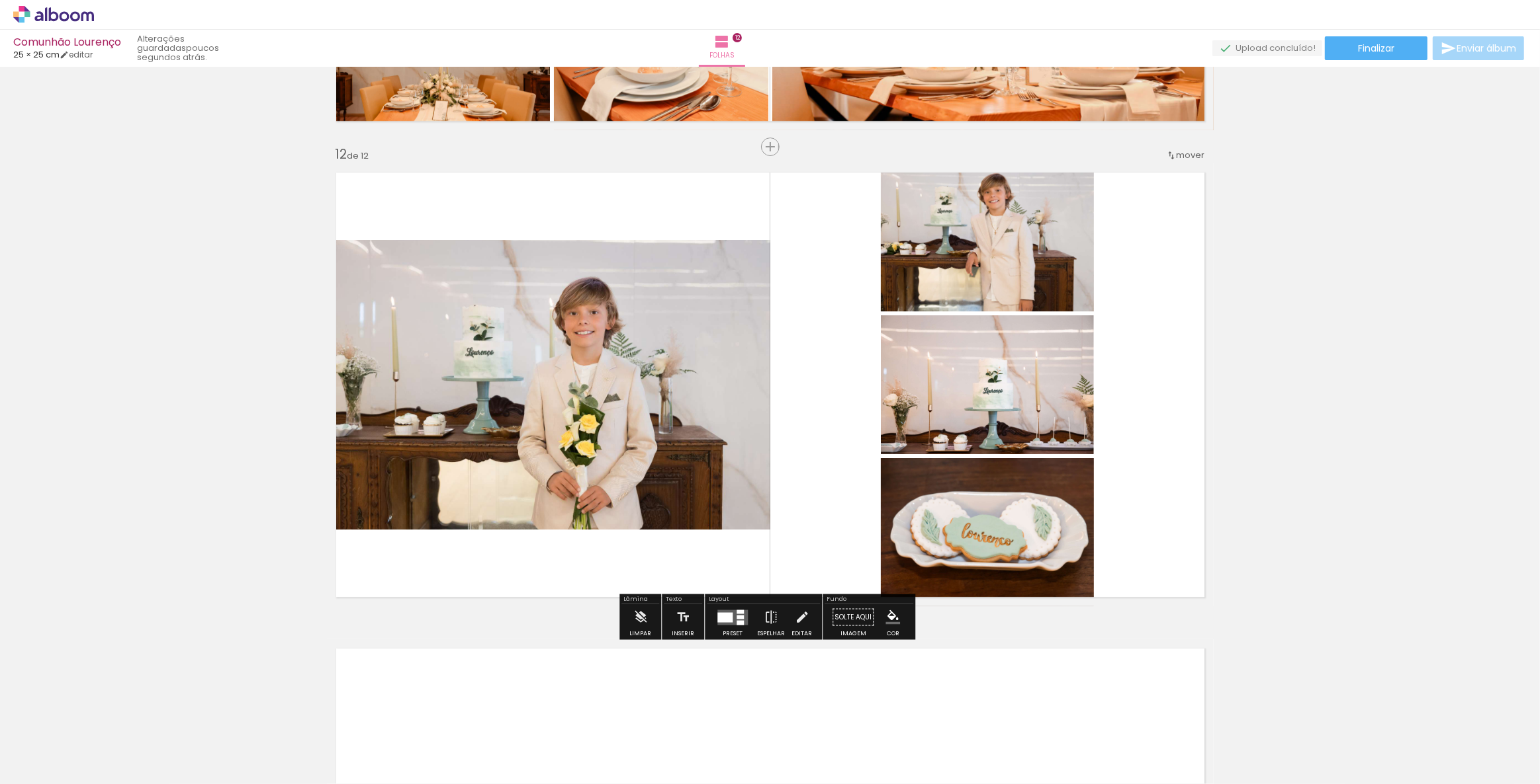
click at [712, 614] on paper-button "Preset" at bounding box center [732, 621] width 42 height 33
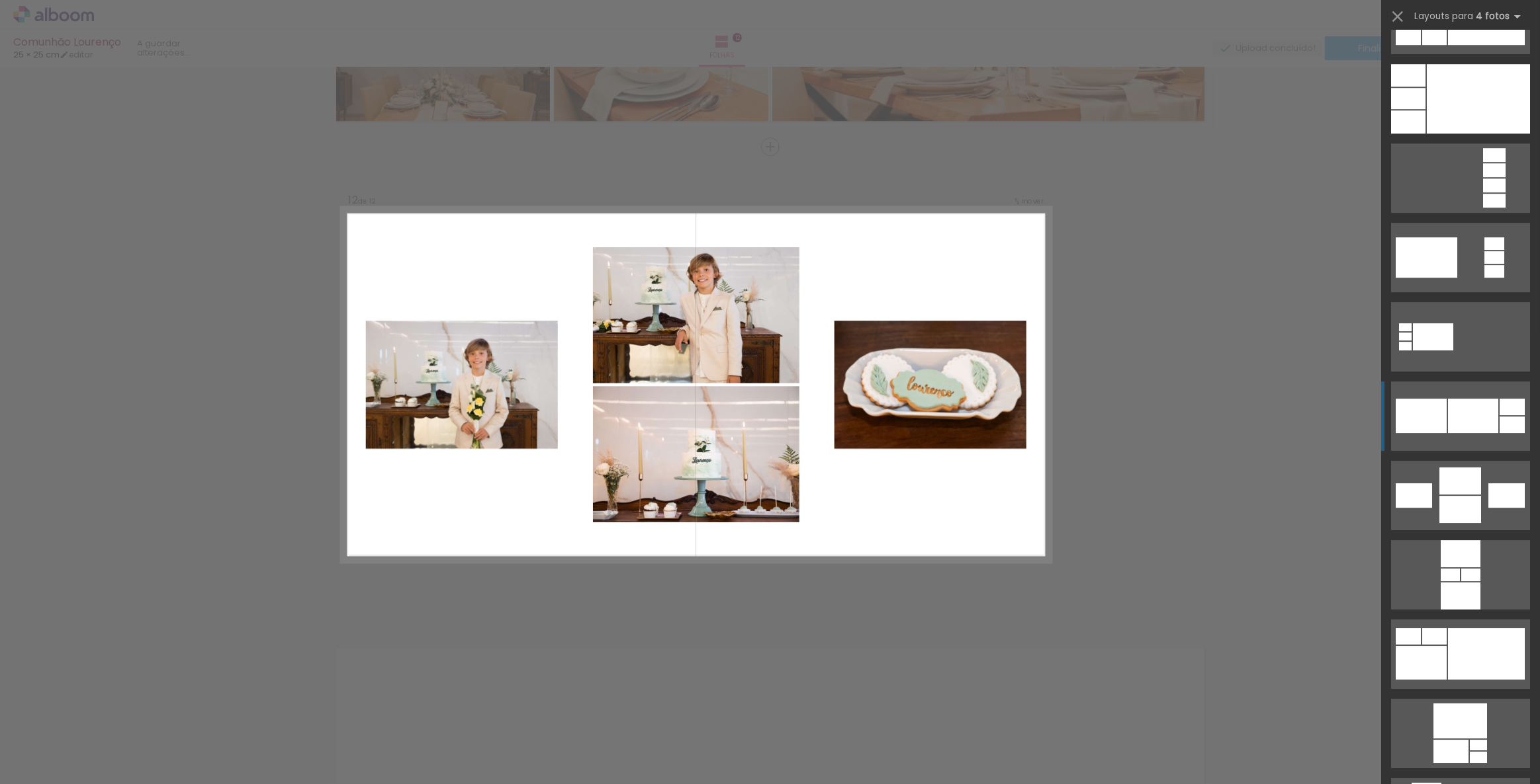
scroll to position [4749, 0]
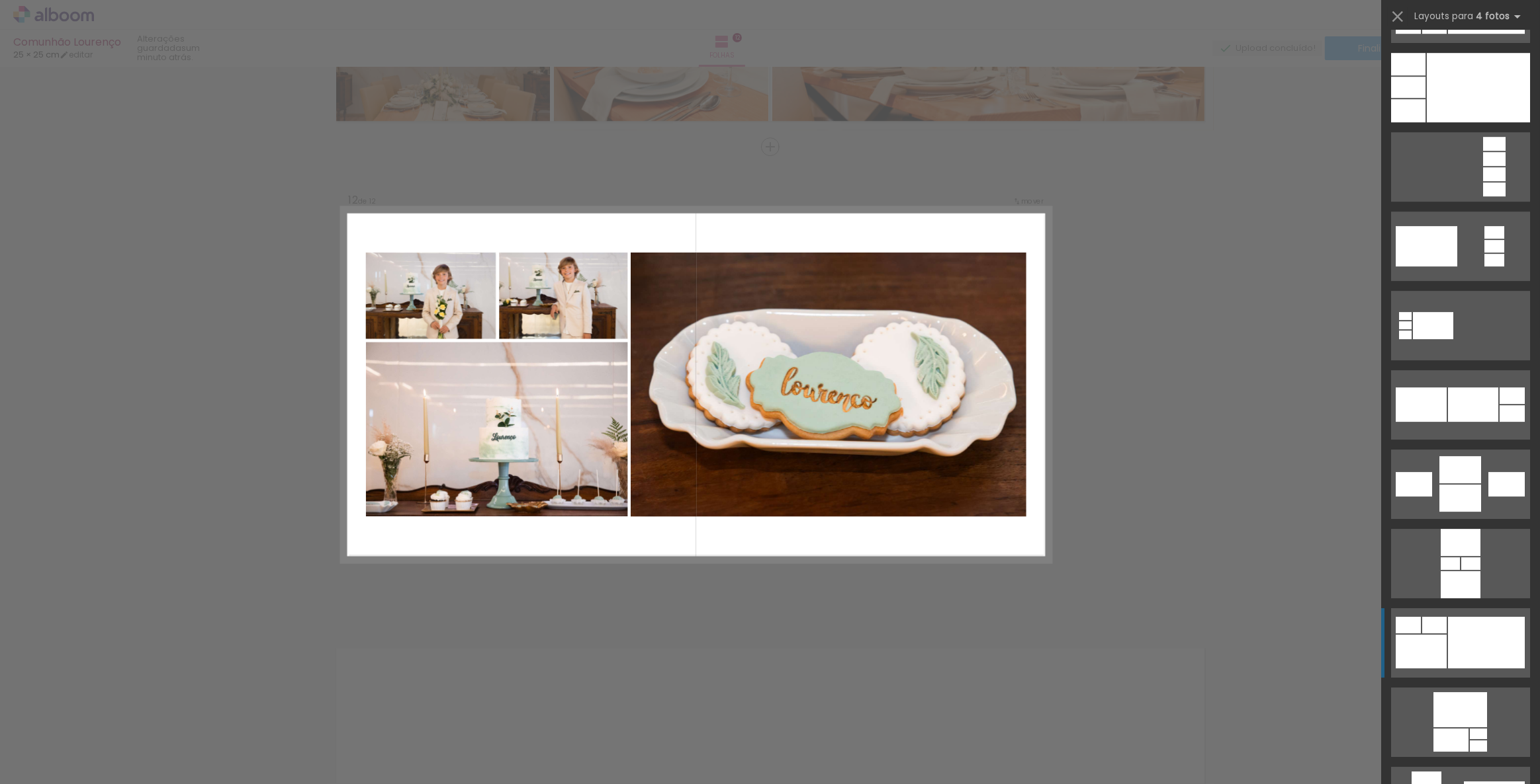
click at [1472, 653] on div at bounding box center [1486, 642] width 77 height 51
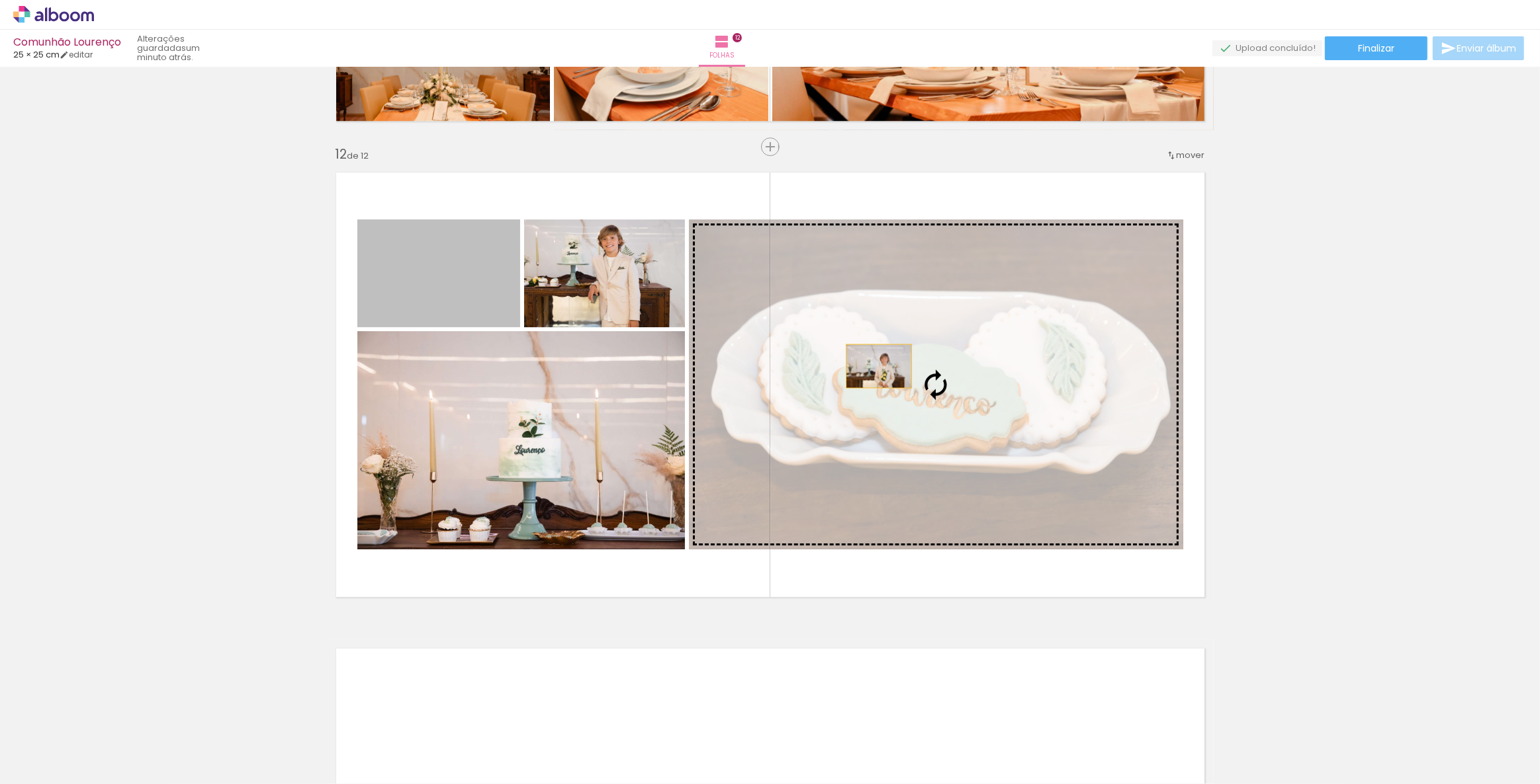
drag, startPoint x: 438, startPoint y: 289, endPoint x: 874, endPoint y: 366, distance: 442.7
click at [0, 0] on slot at bounding box center [0, 0] width 0 height 0
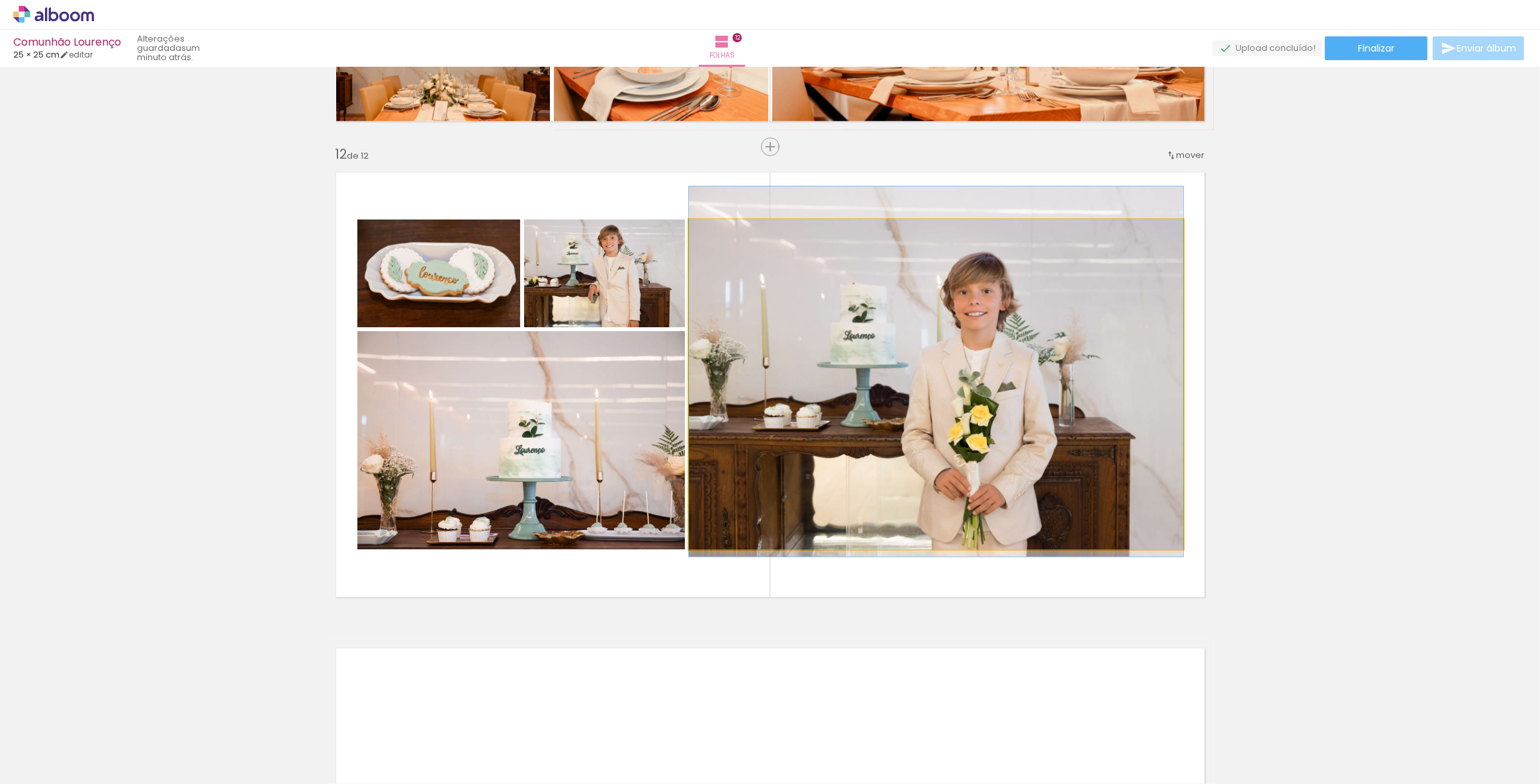
drag, startPoint x: 922, startPoint y: 396, endPoint x: 941, endPoint y: 384, distance: 22.5
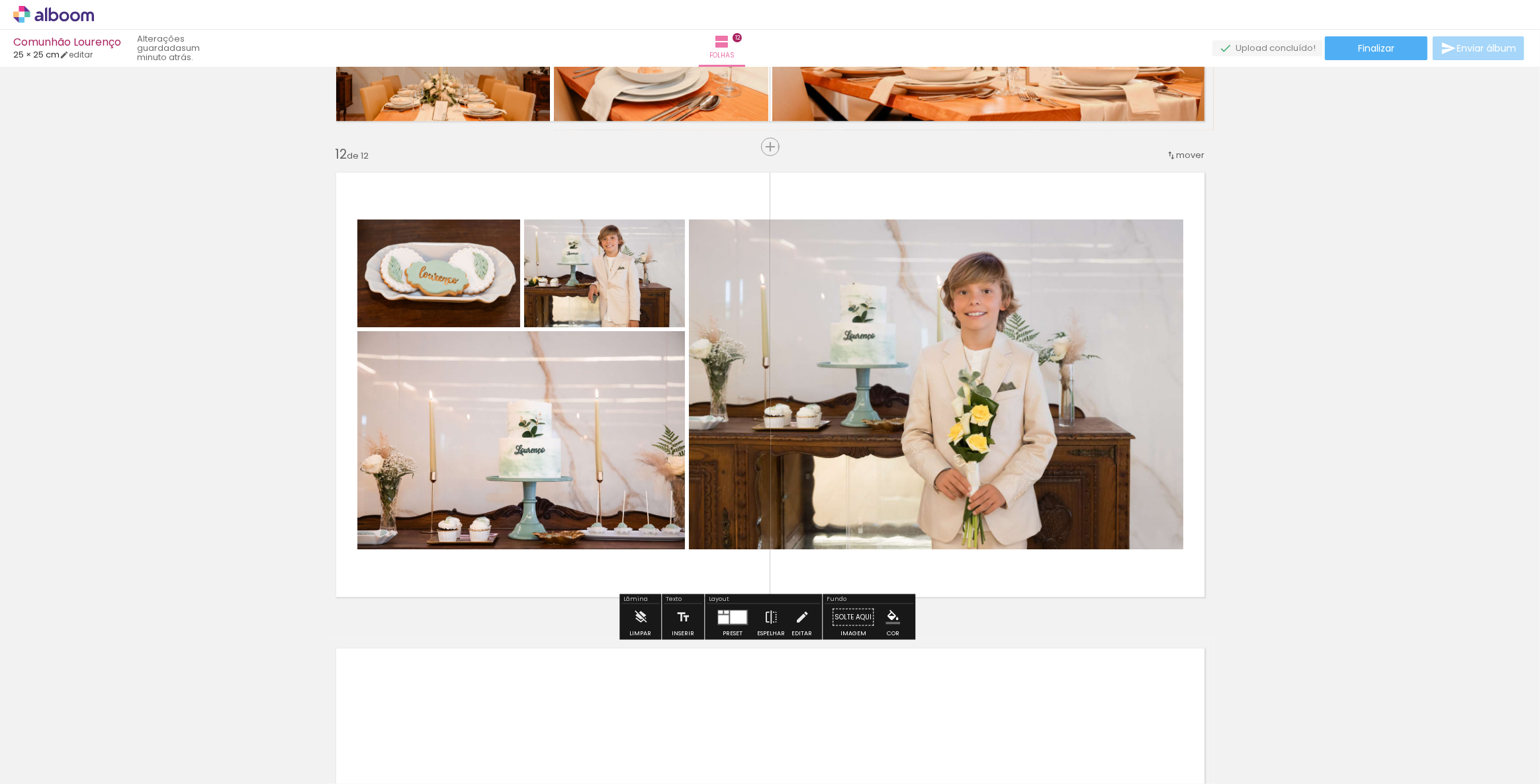
click at [735, 618] on div at bounding box center [738, 617] width 16 height 13
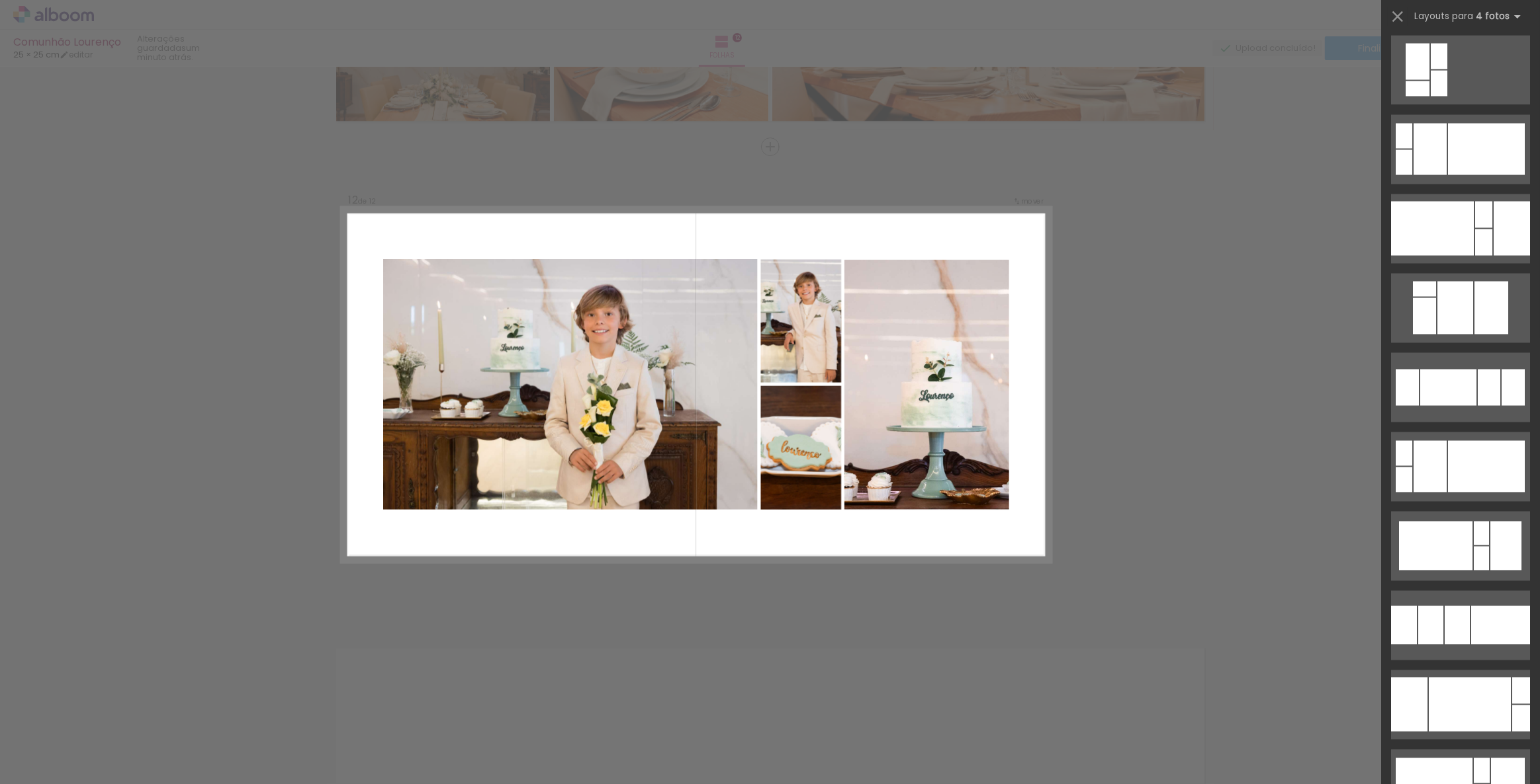
scroll to position [19865, 0]
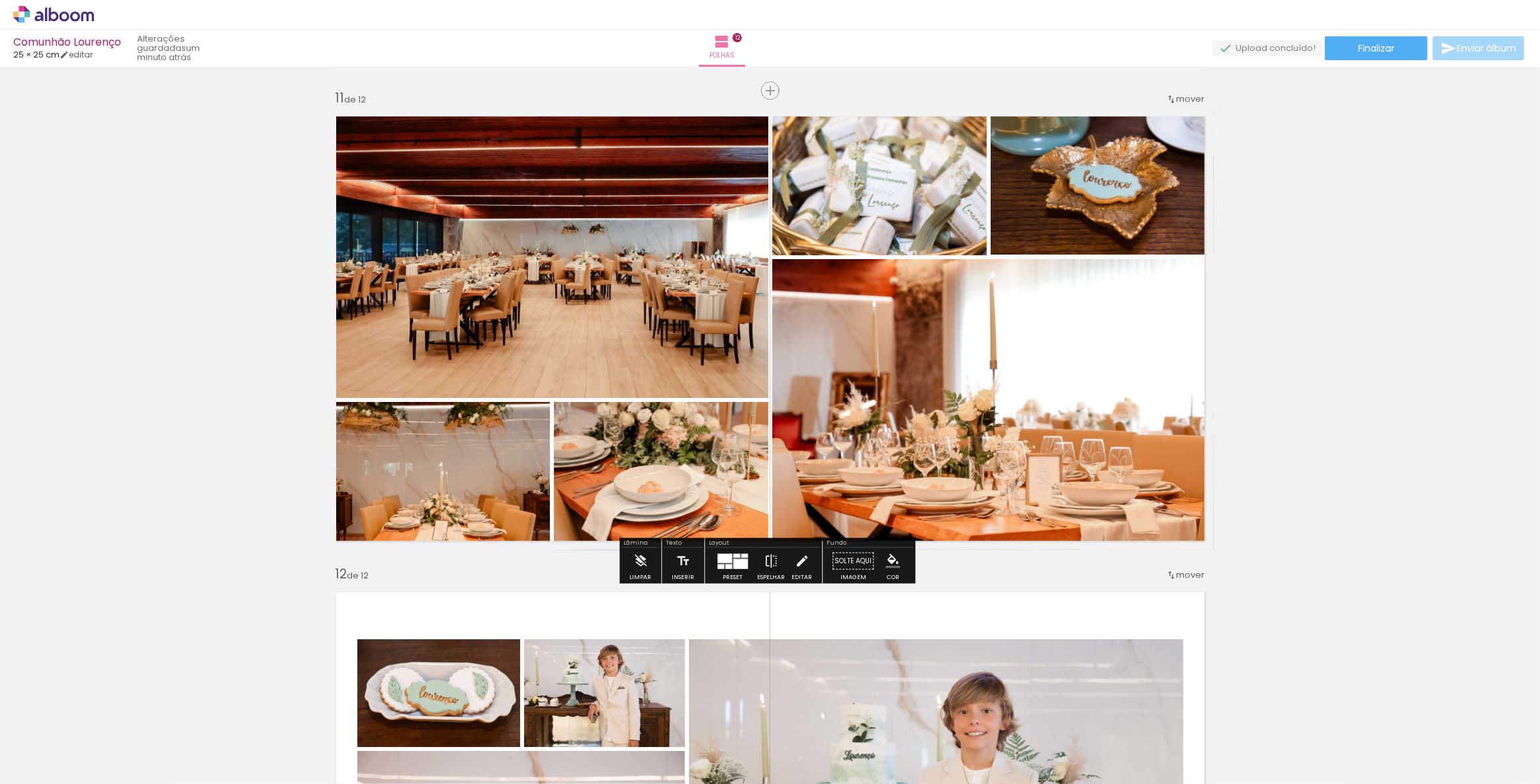
scroll to position [4759, 0]
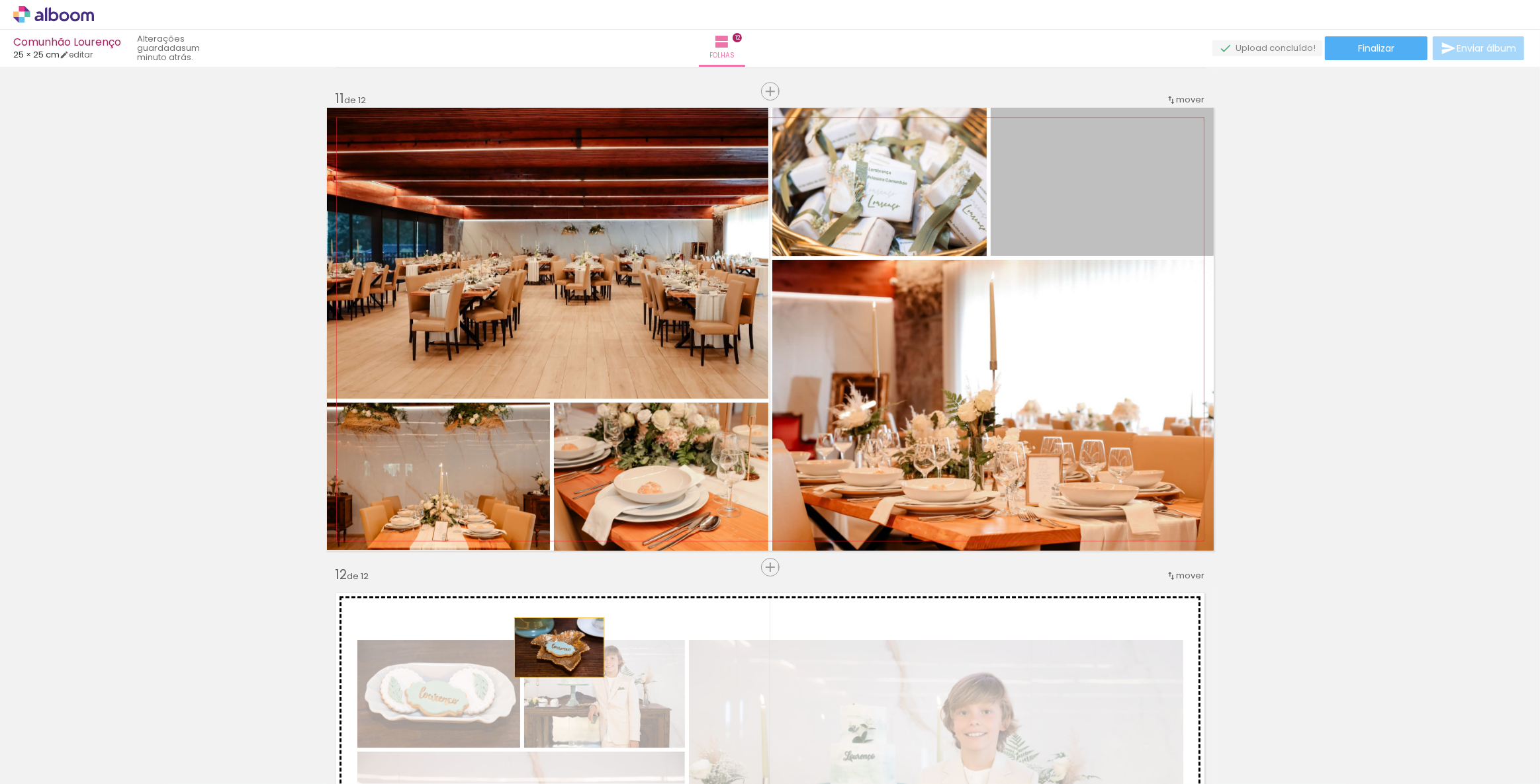
drag, startPoint x: 1105, startPoint y: 215, endPoint x: 554, endPoint y: 647, distance: 700.2
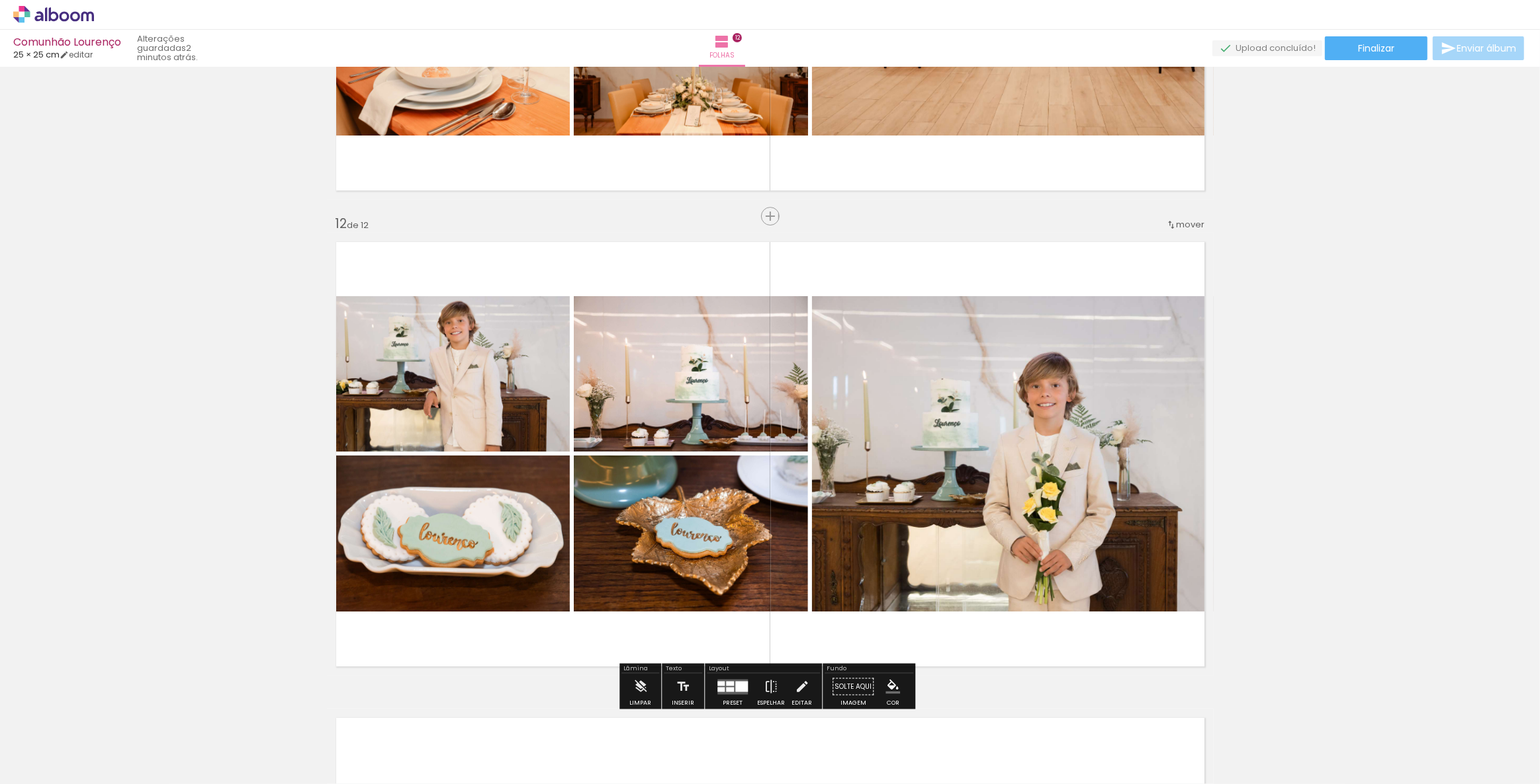
scroll to position [5119, 0]
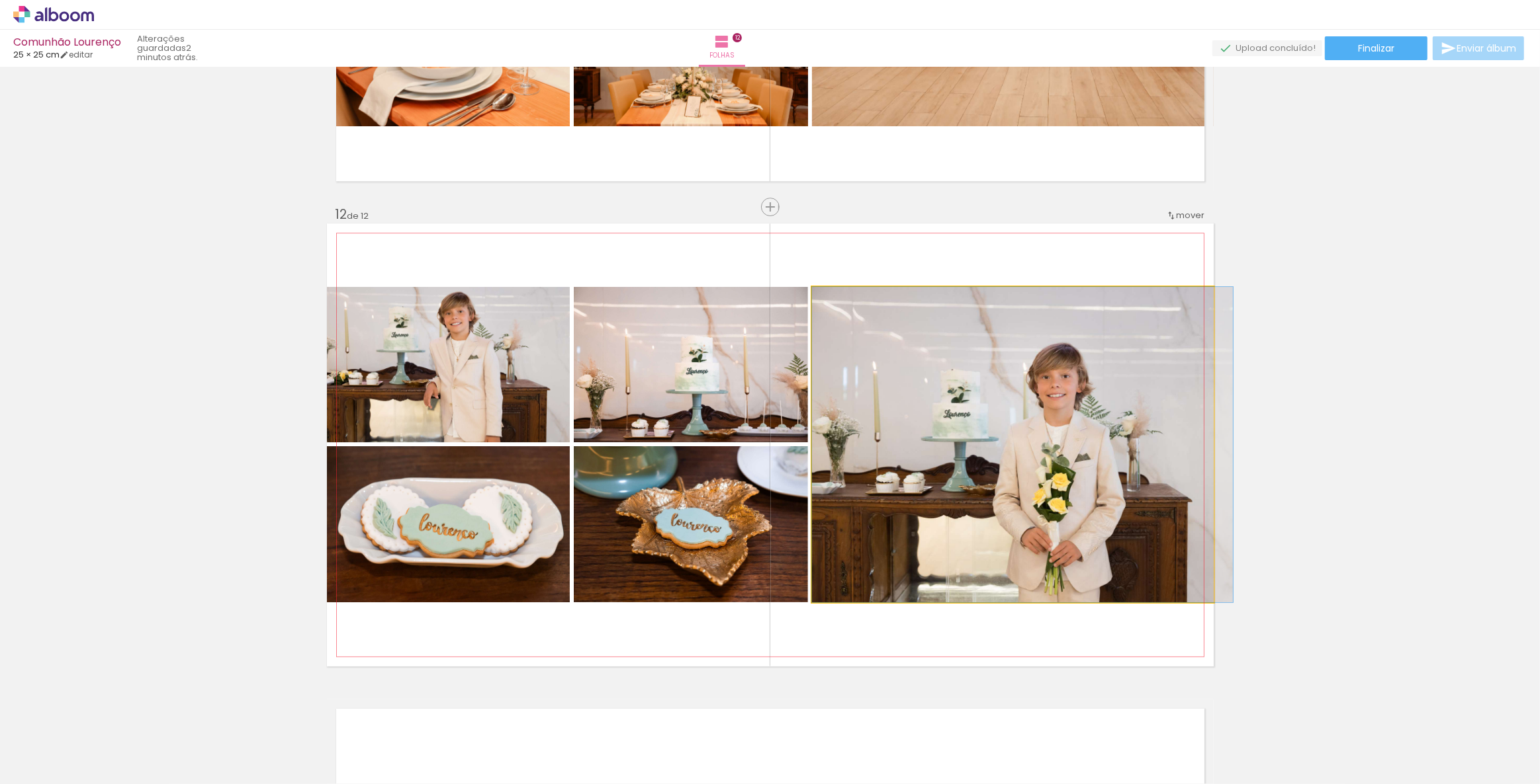
drag, startPoint x: 1042, startPoint y: 535, endPoint x: 1096, endPoint y: 506, distance: 61.3
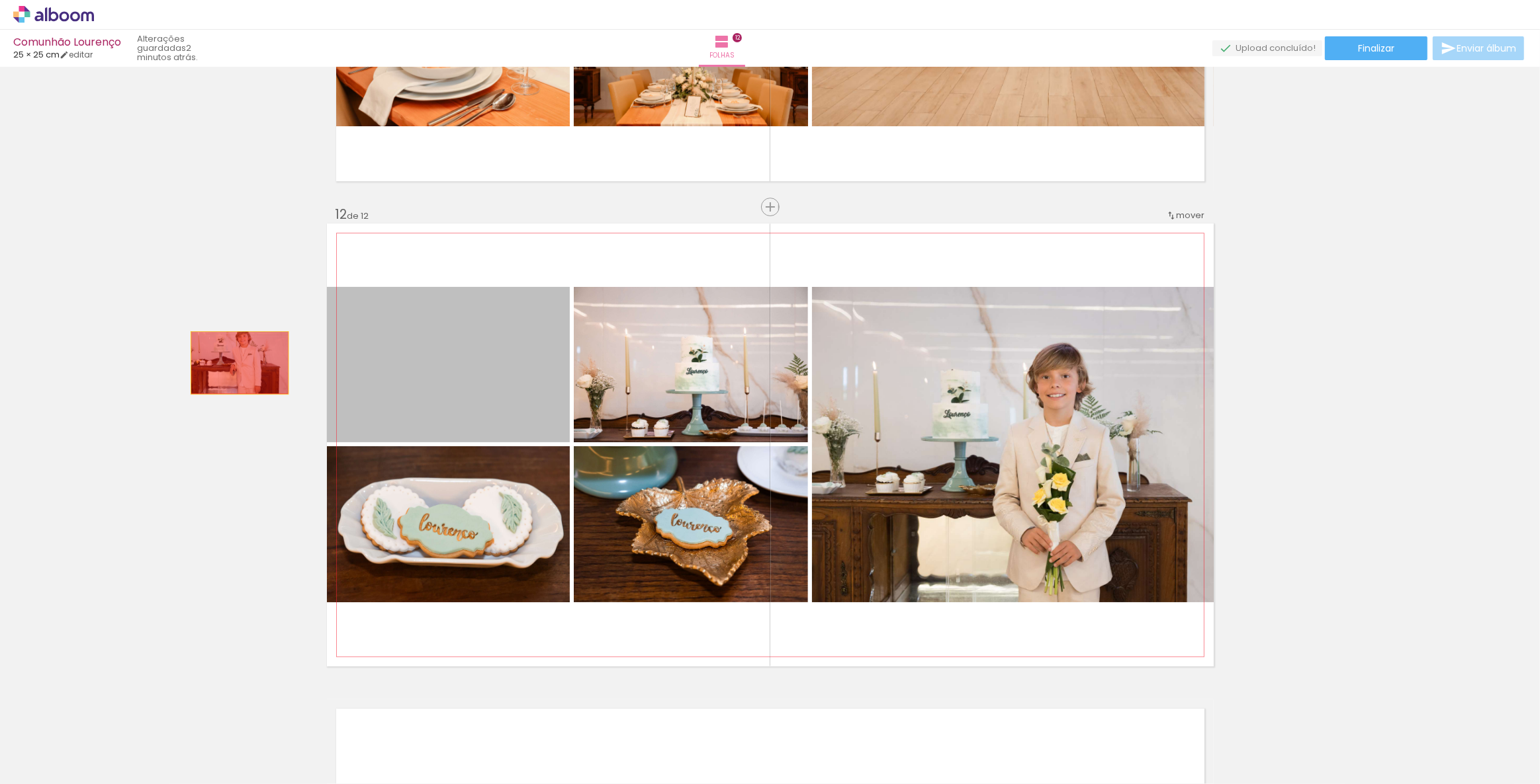
drag, startPoint x: 501, startPoint y: 396, endPoint x: 235, endPoint y: 362, distance: 268.2
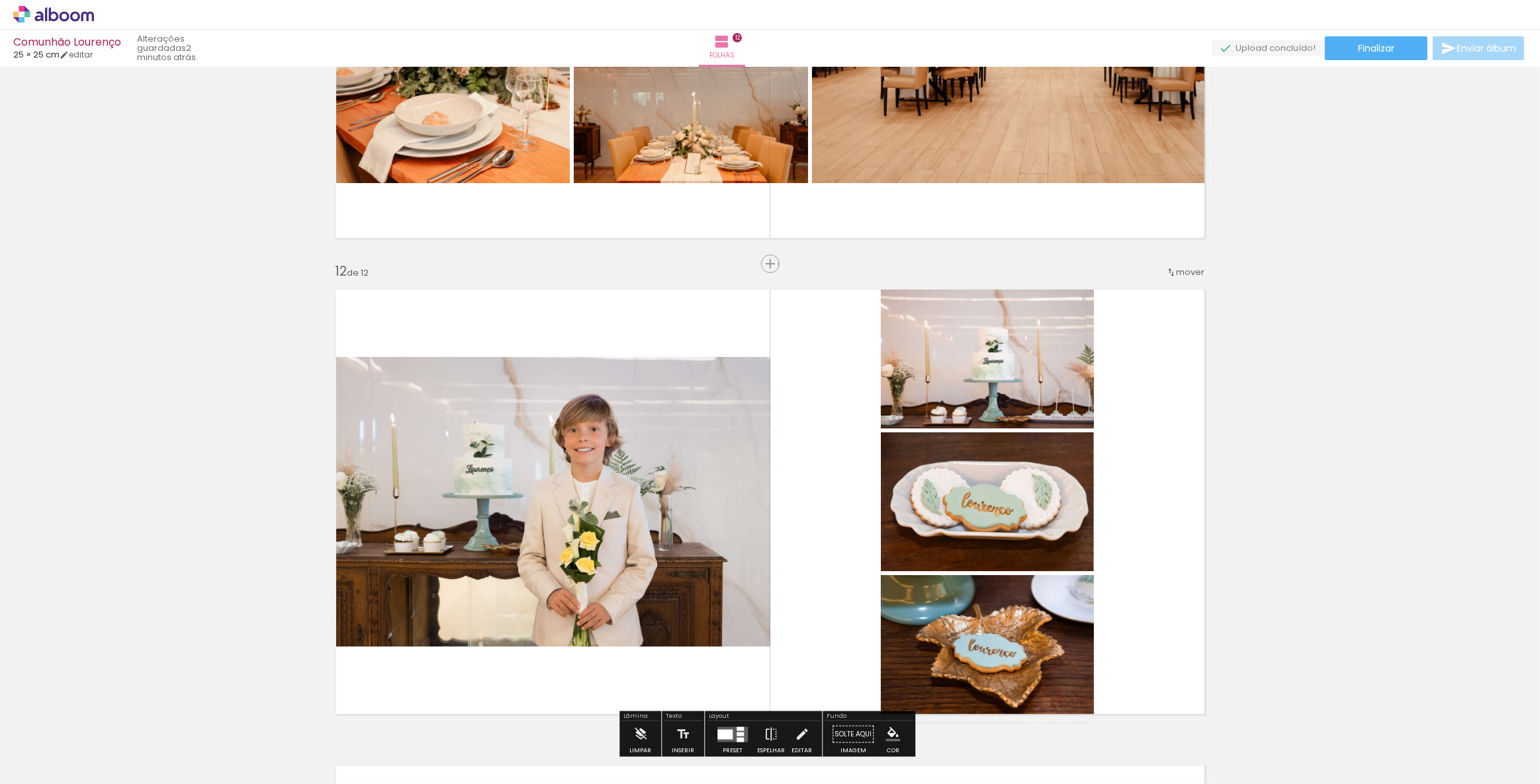
scroll to position [4819, 0]
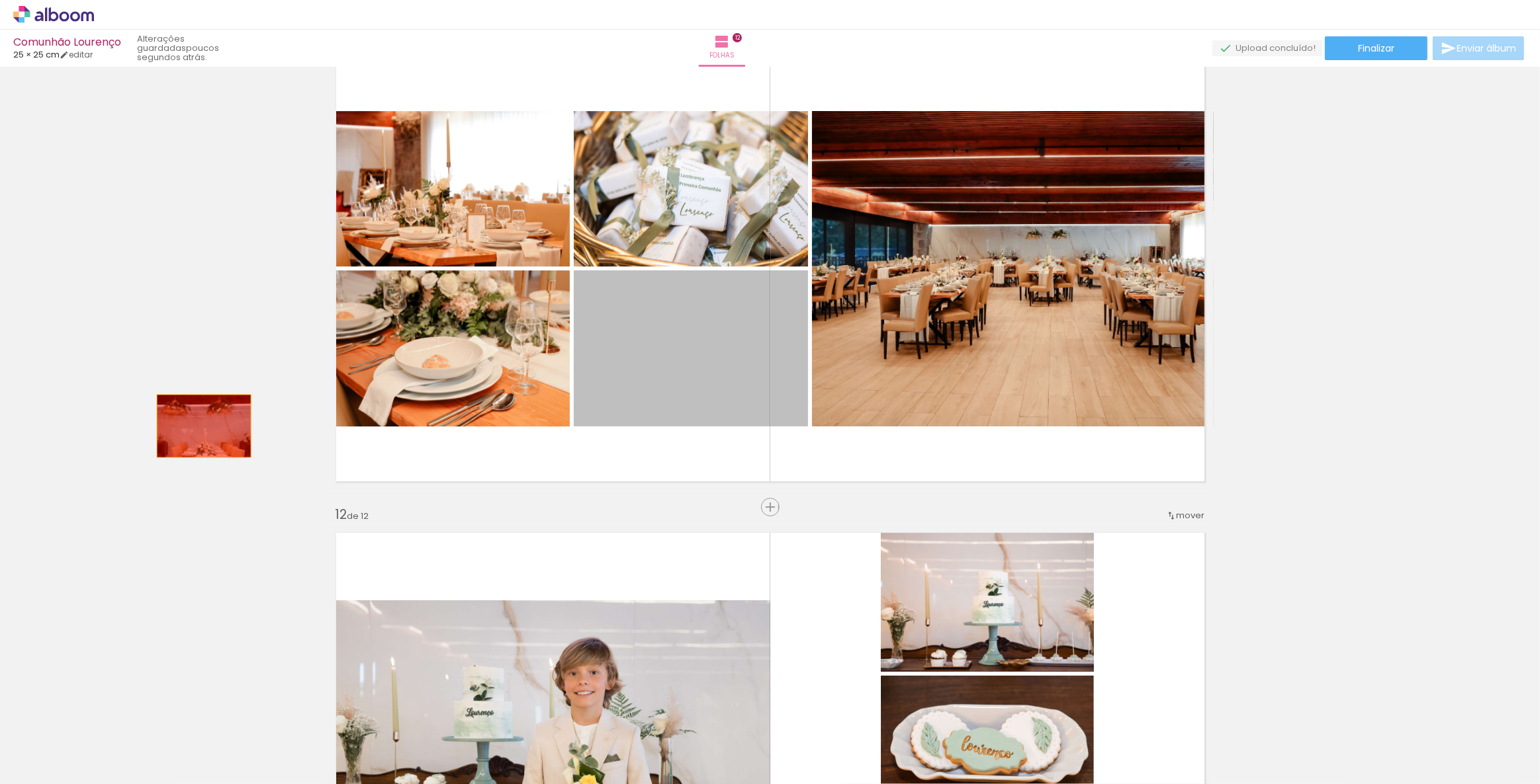
drag, startPoint x: 692, startPoint y: 372, endPoint x: 199, endPoint y: 426, distance: 495.9
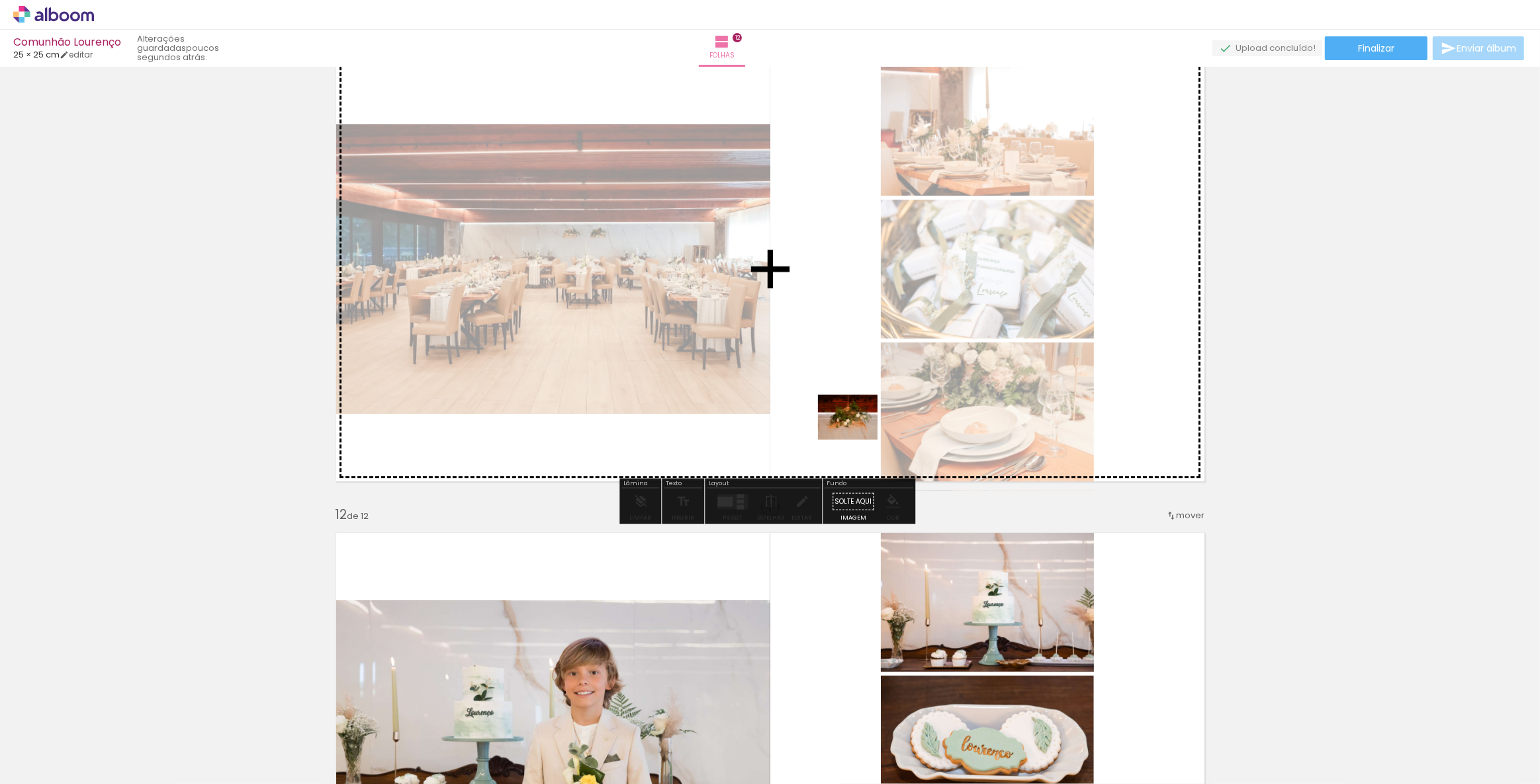
drag, startPoint x: 819, startPoint y: 748, endPoint x: 857, endPoint y: 433, distance: 317.3
click at [857, 433] on quentale-workspace at bounding box center [770, 392] width 1540 height 784
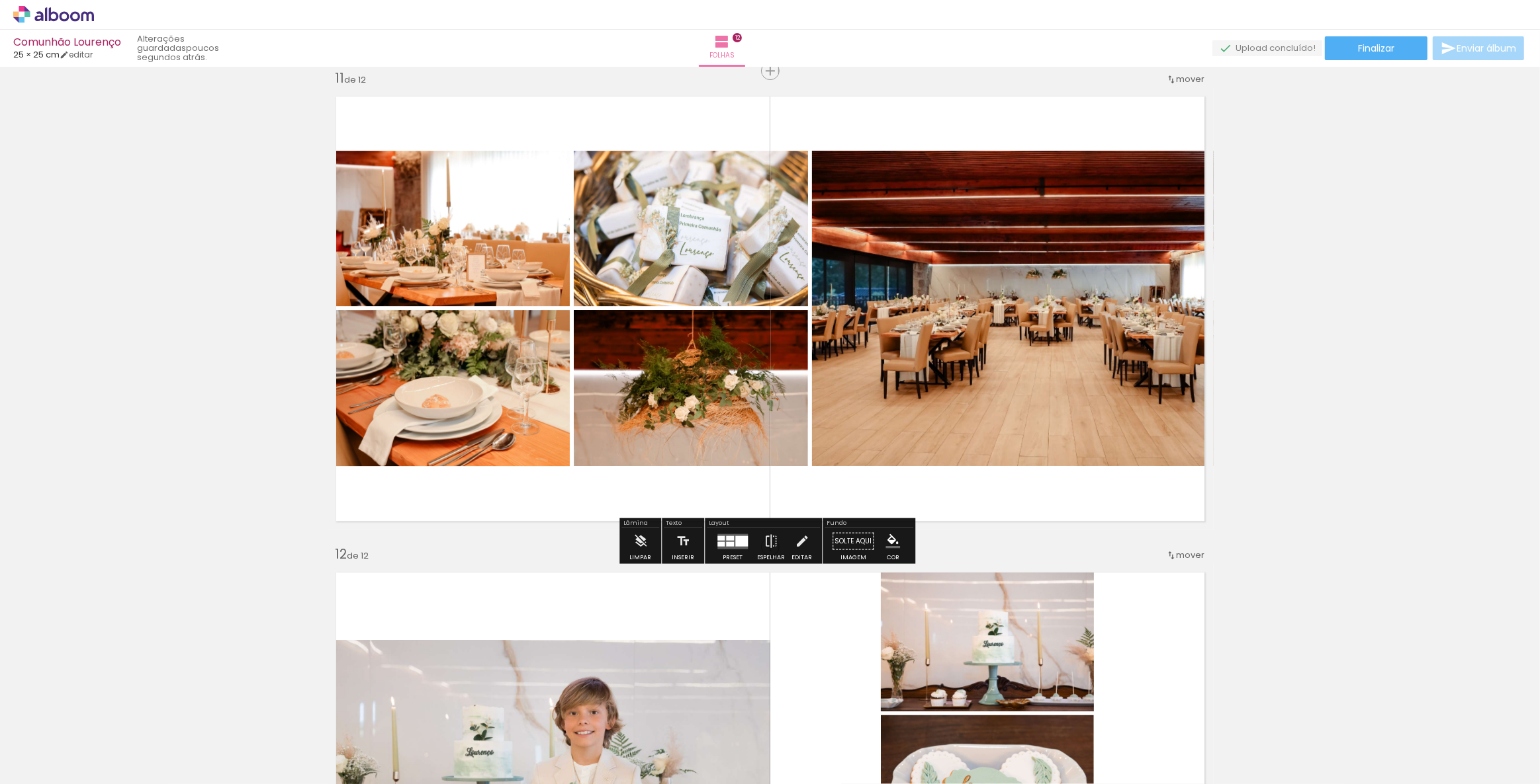
scroll to position [4759, 0]
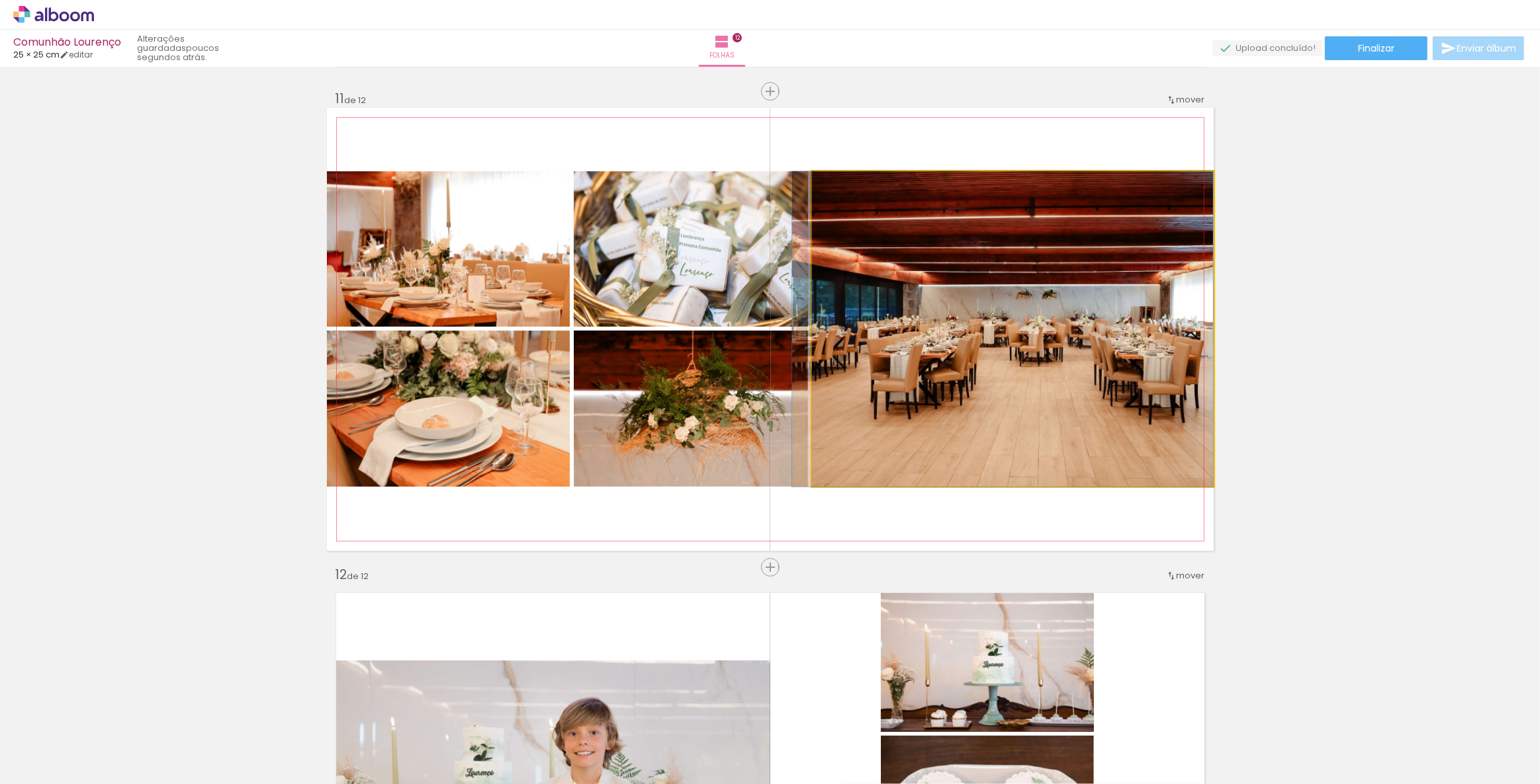
drag, startPoint x: 1012, startPoint y: 348, endPoint x: 962, endPoint y: 388, distance: 64.0
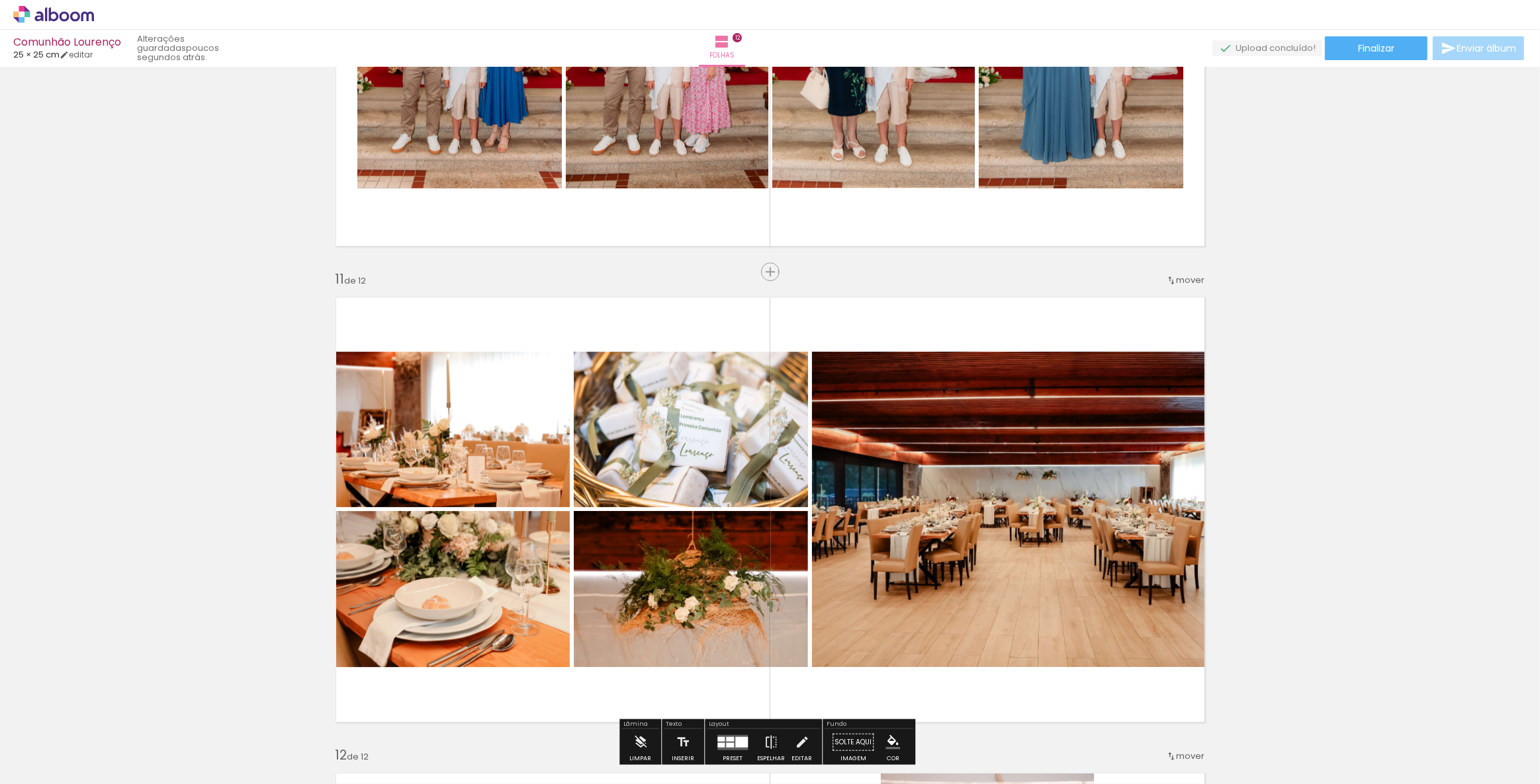
scroll to position [4639, 0]
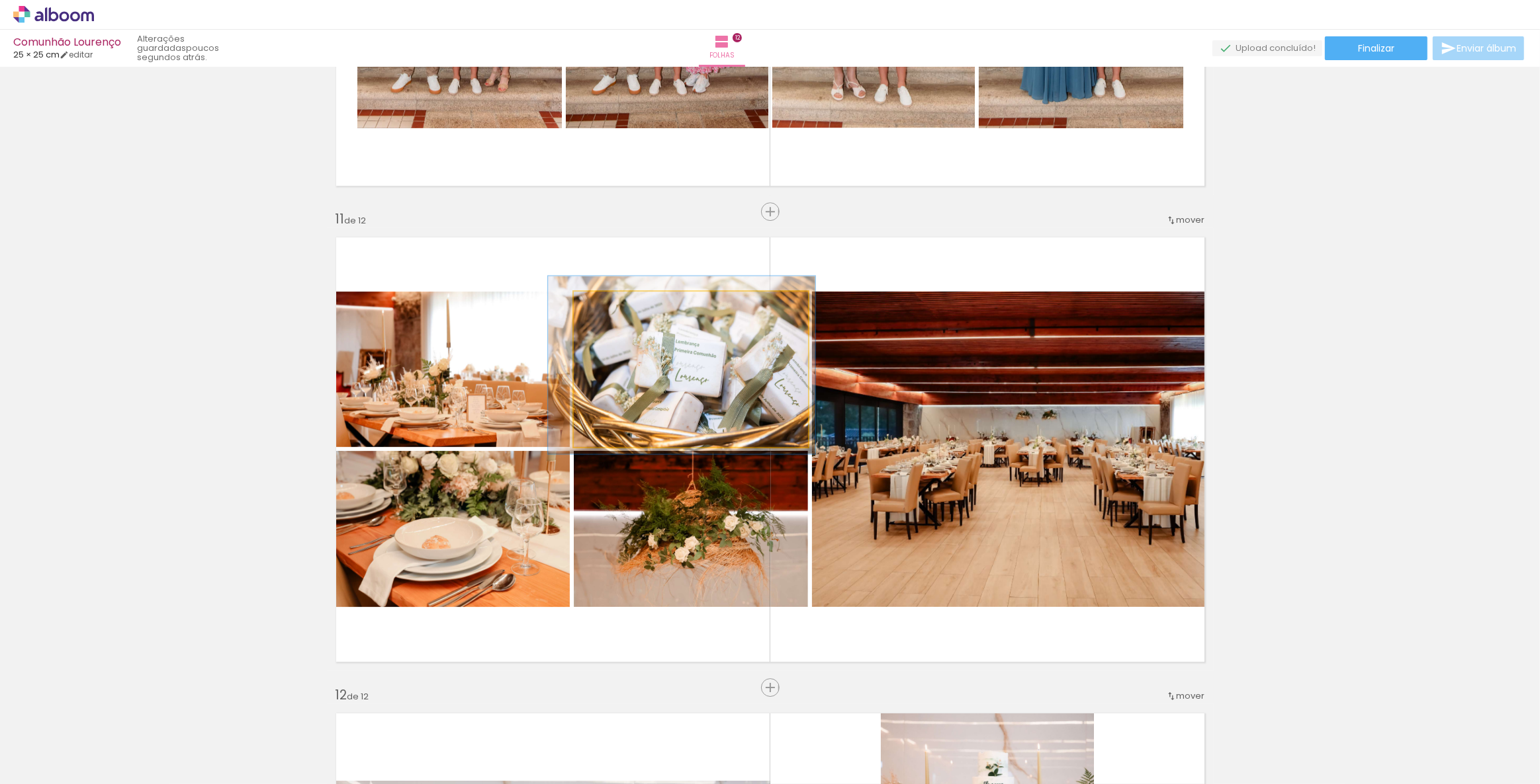
drag, startPoint x: 720, startPoint y: 391, endPoint x: 715, endPoint y: 376, distance: 15.8
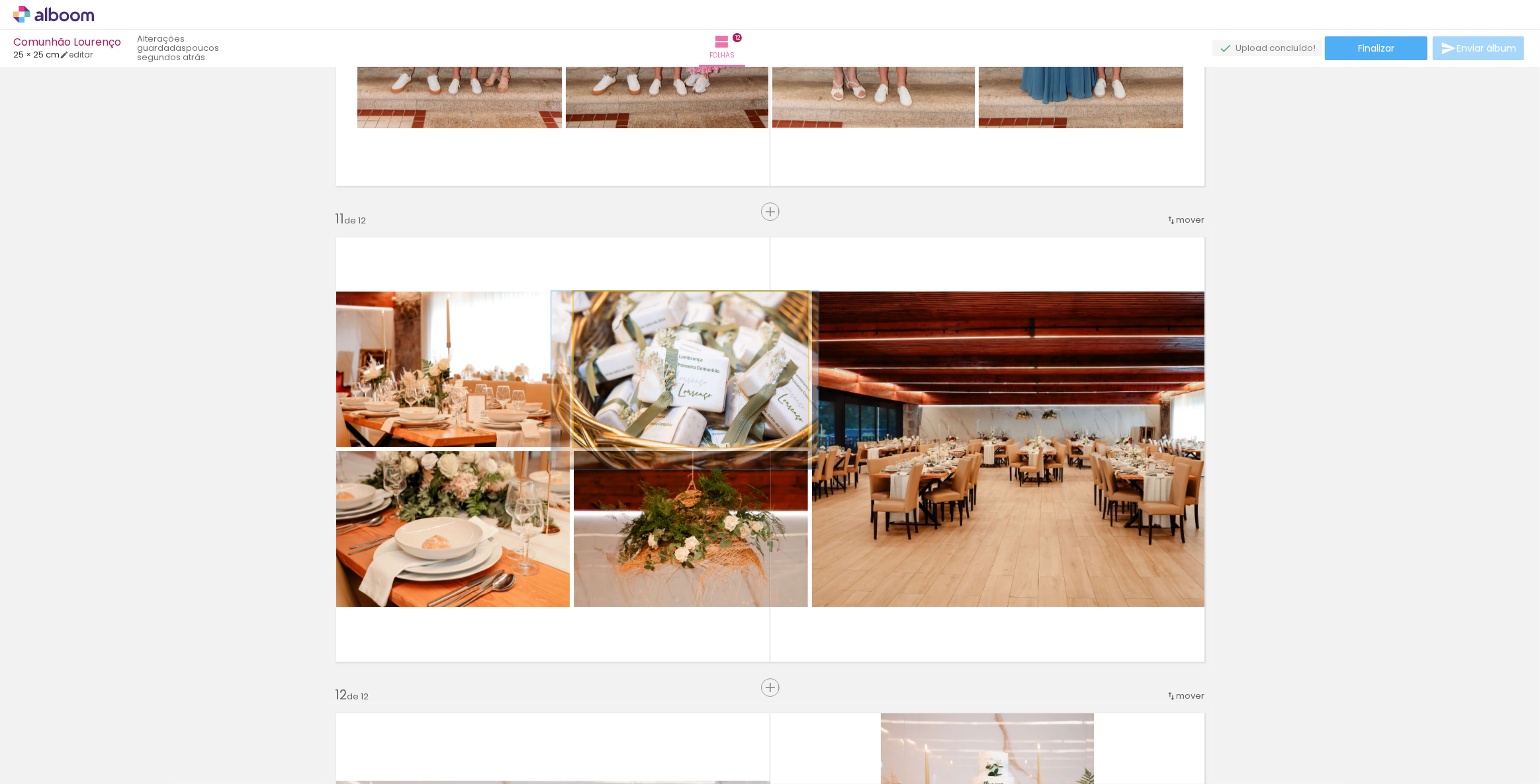
drag, startPoint x: 715, startPoint y: 376, endPoint x: 718, endPoint y: 407, distance: 31.1
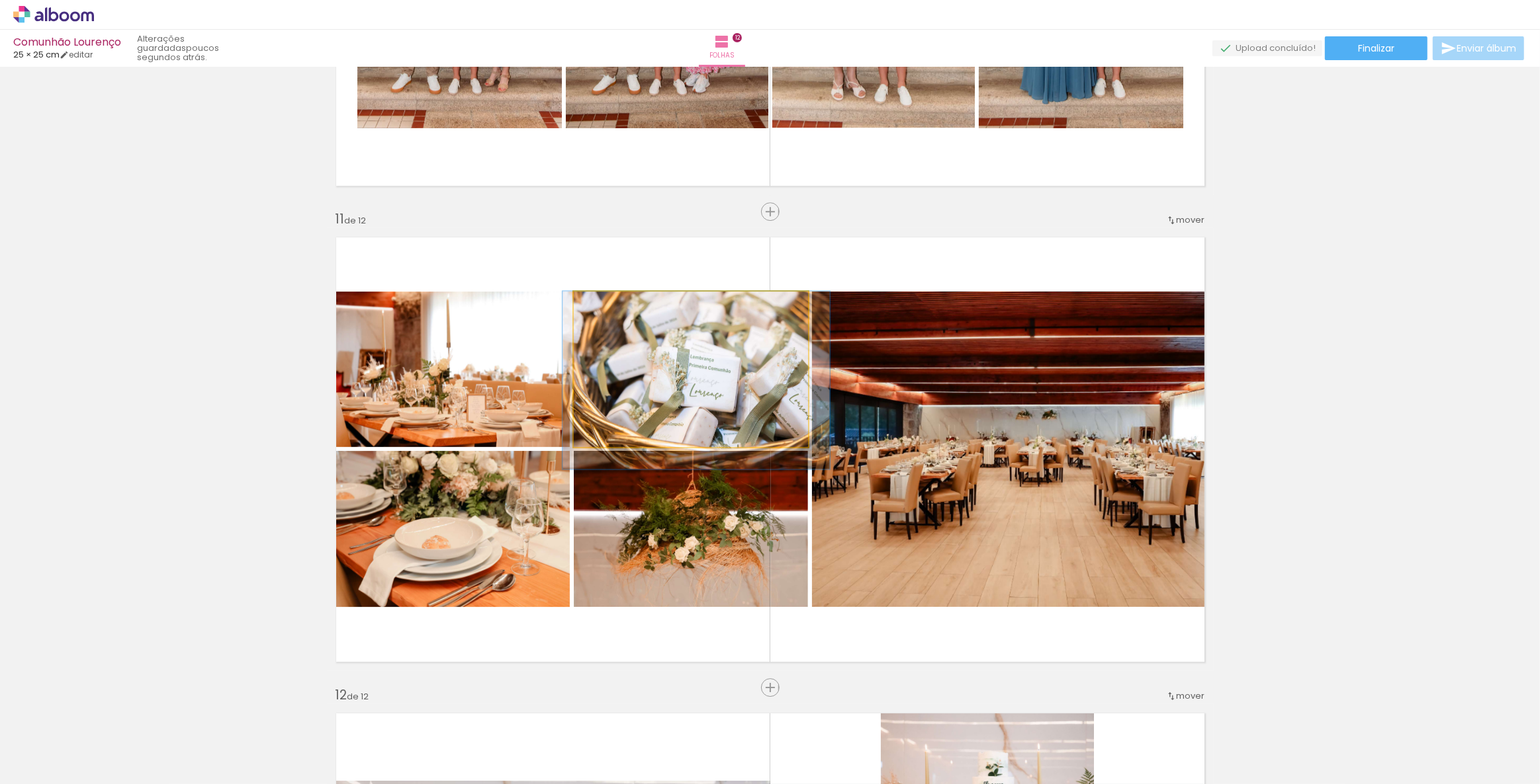
drag, startPoint x: 718, startPoint y: 402, endPoint x: 730, endPoint y: 402, distance: 12.0
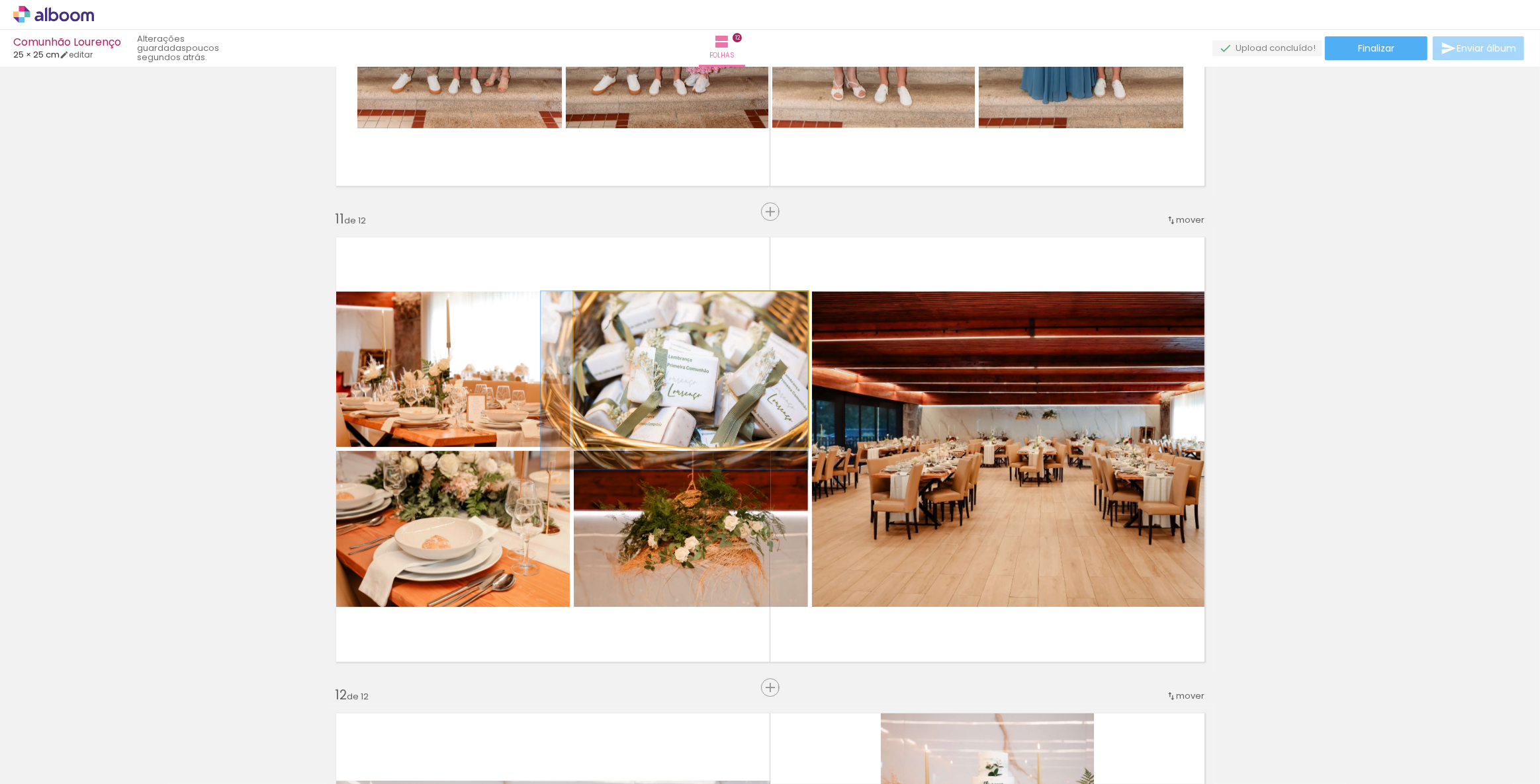
drag, startPoint x: 722, startPoint y: 402, endPoint x: 702, endPoint y: 404, distance: 20.1
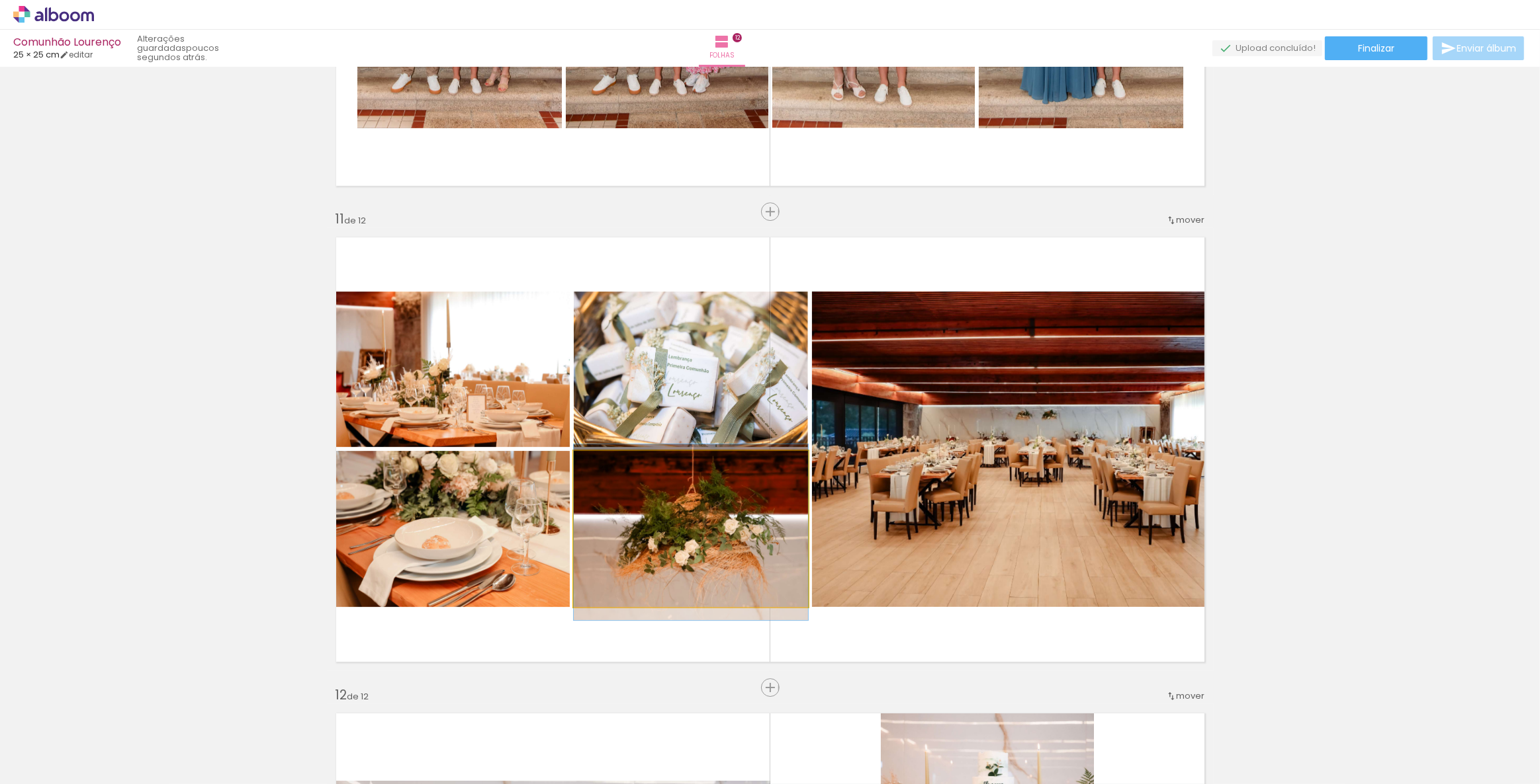
drag, startPoint x: 698, startPoint y: 532, endPoint x: 715, endPoint y: 535, distance: 17.3
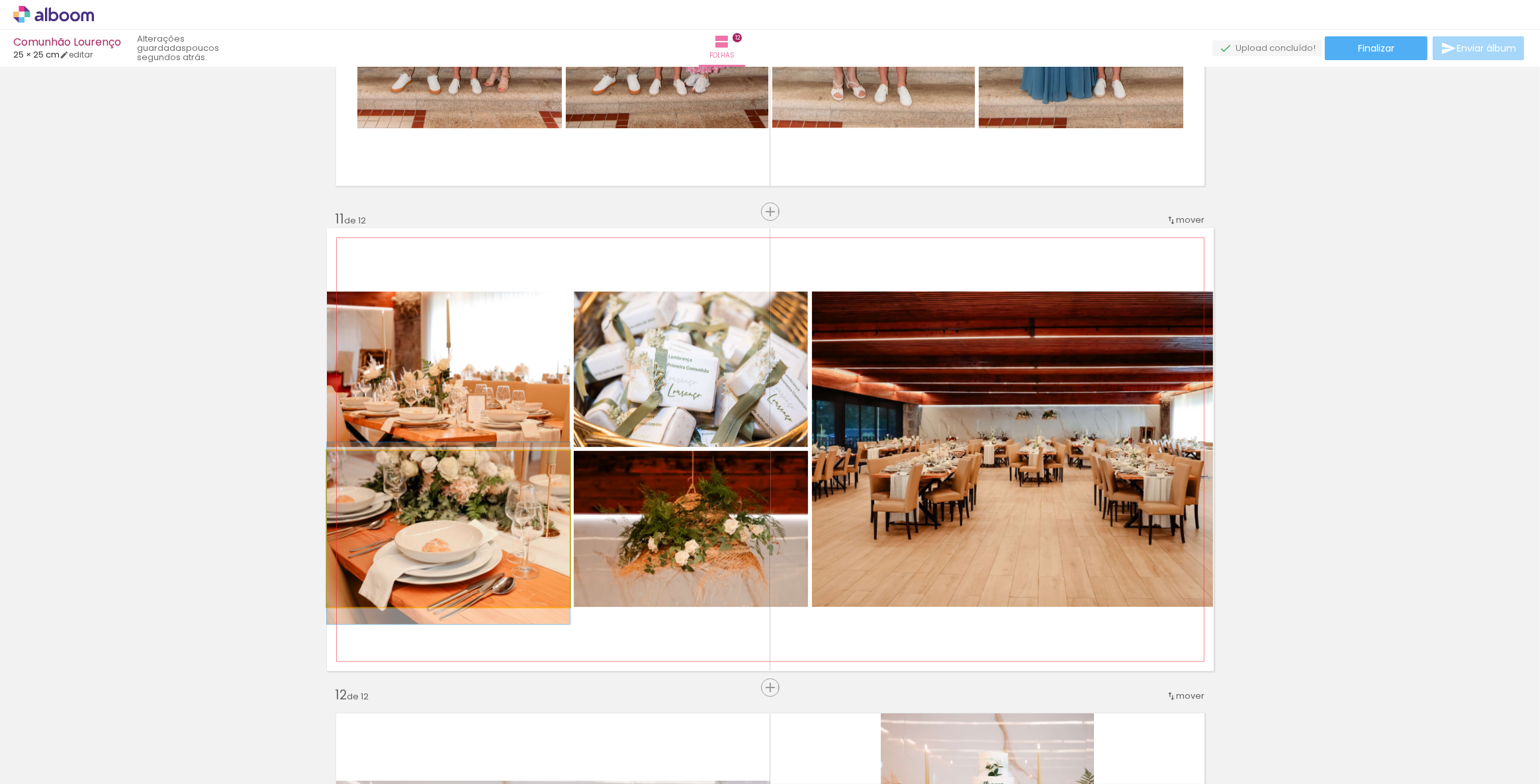
drag, startPoint x: 481, startPoint y: 517, endPoint x: 496, endPoint y: 520, distance: 15.3
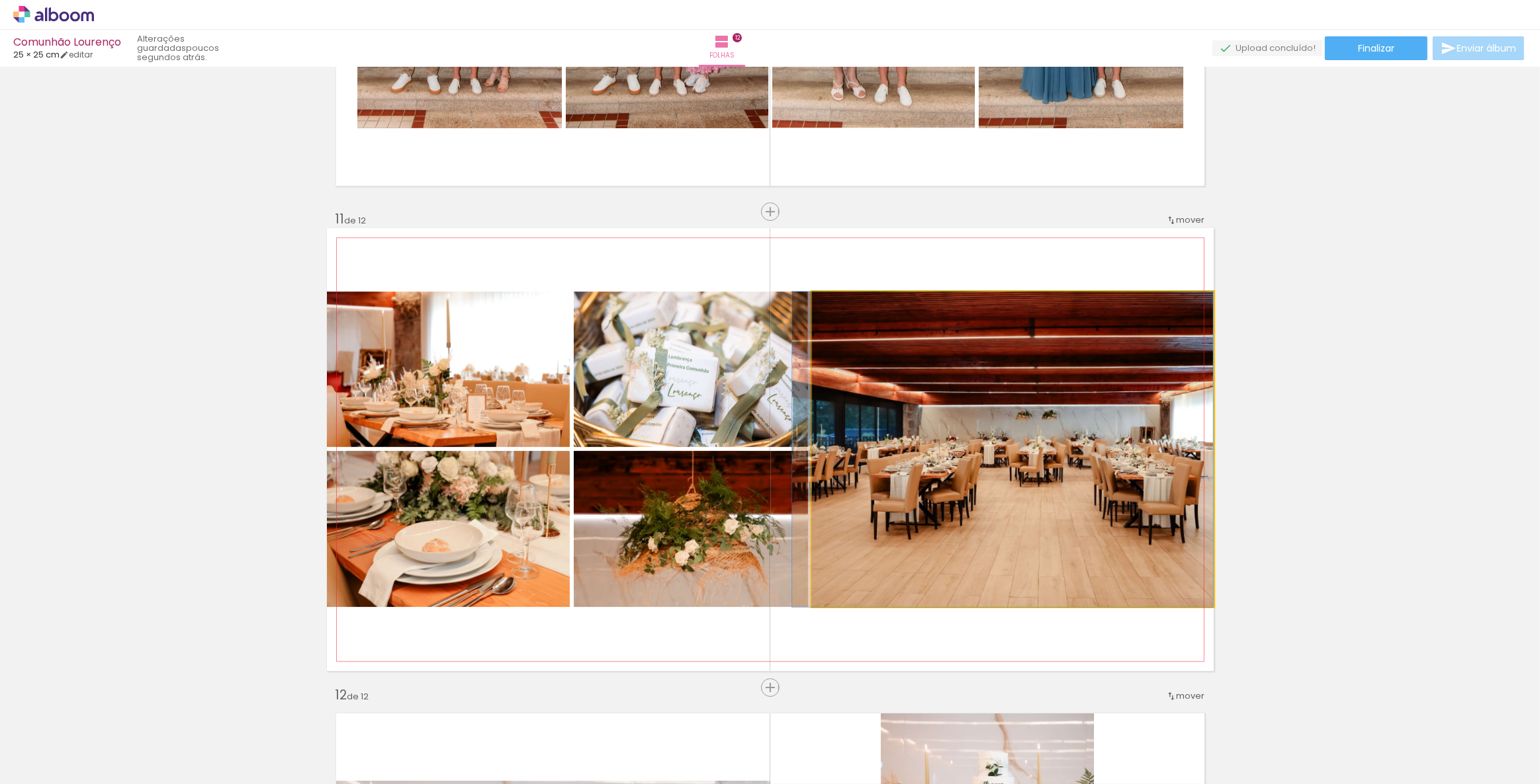
drag, startPoint x: 1065, startPoint y: 439, endPoint x: 1057, endPoint y: 486, distance: 47.7
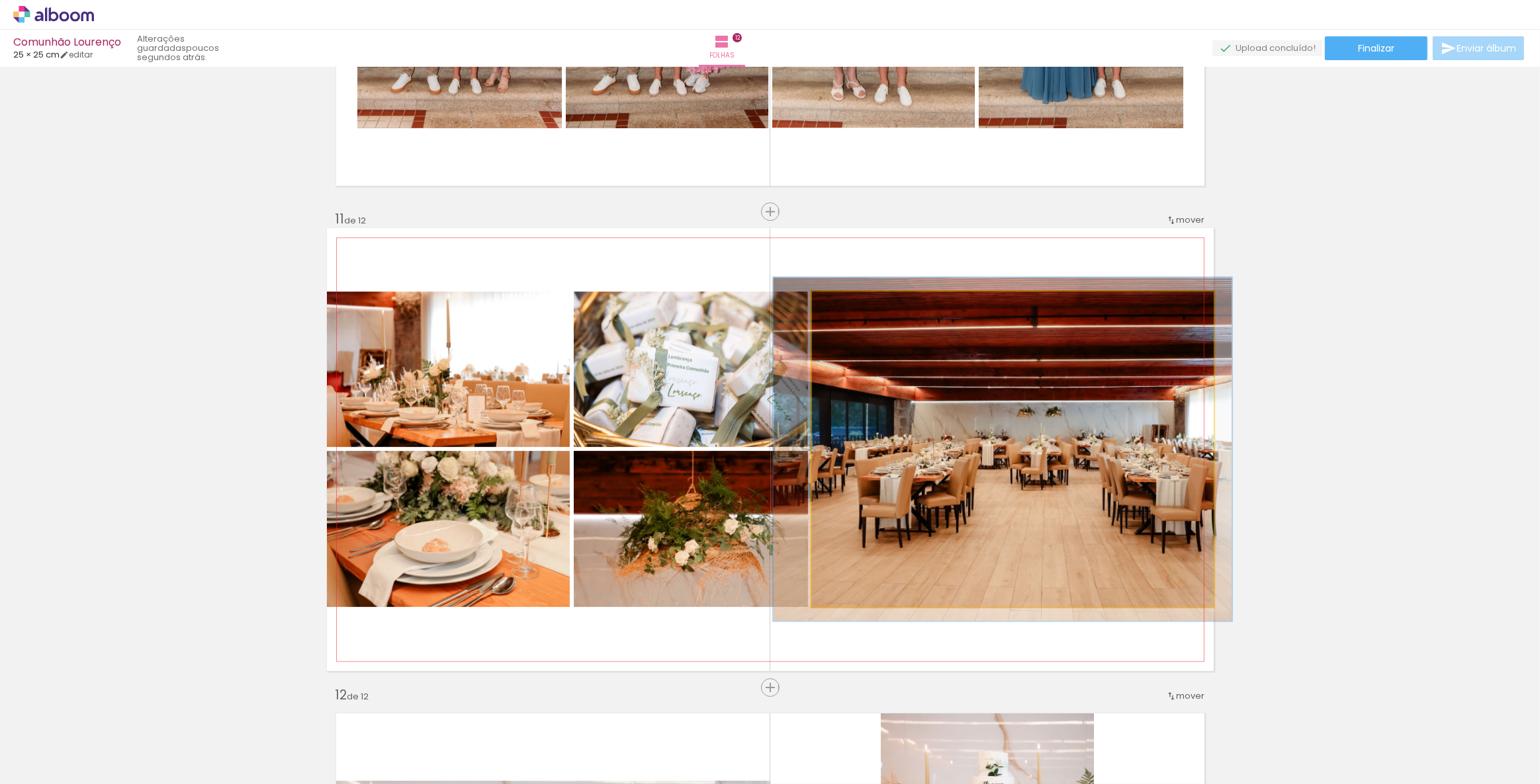
click at [841, 309] on div at bounding box center [847, 305] width 22 height 22
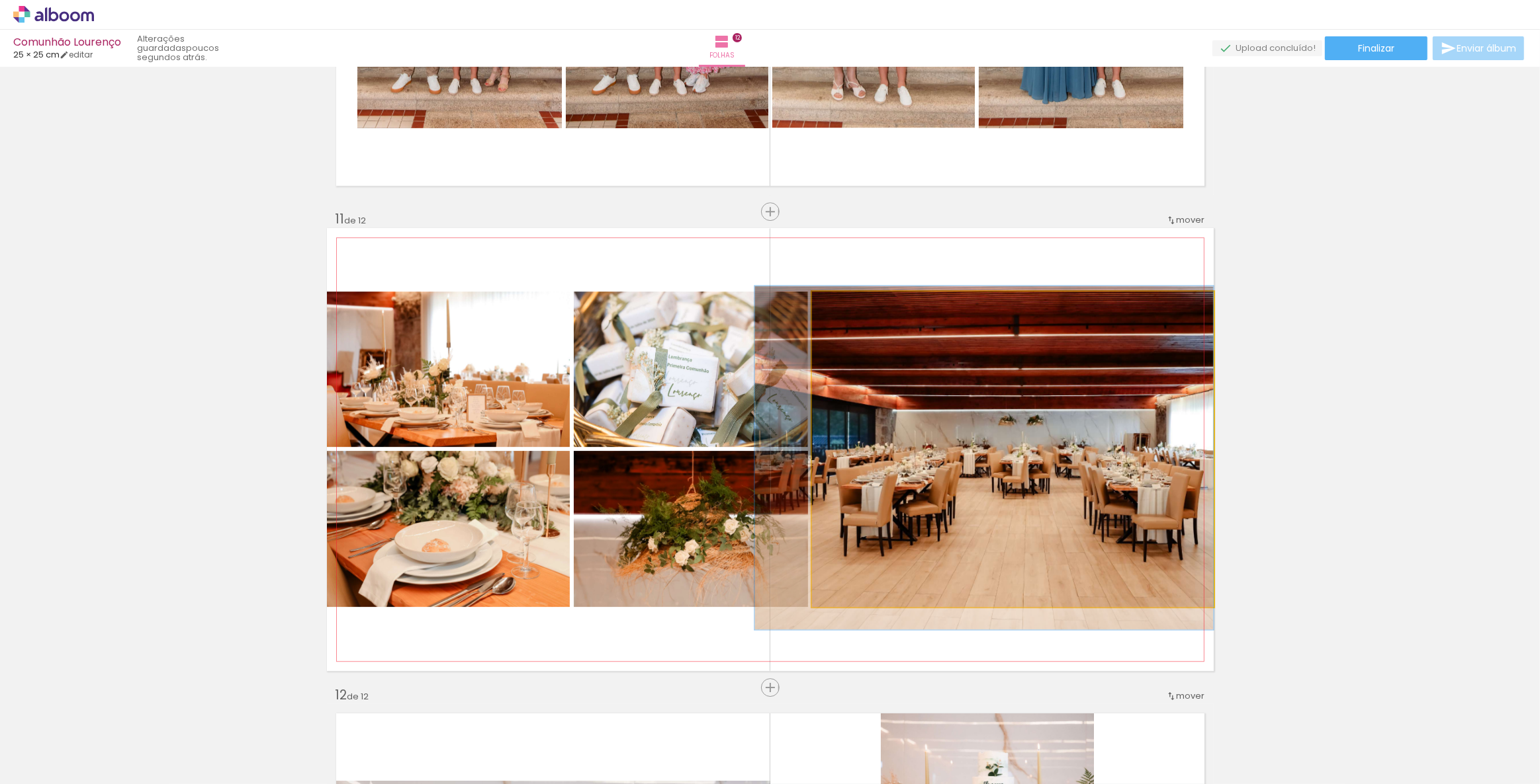
drag, startPoint x: 1044, startPoint y: 424, endPoint x: 1004, endPoint y: 433, distance: 41.0
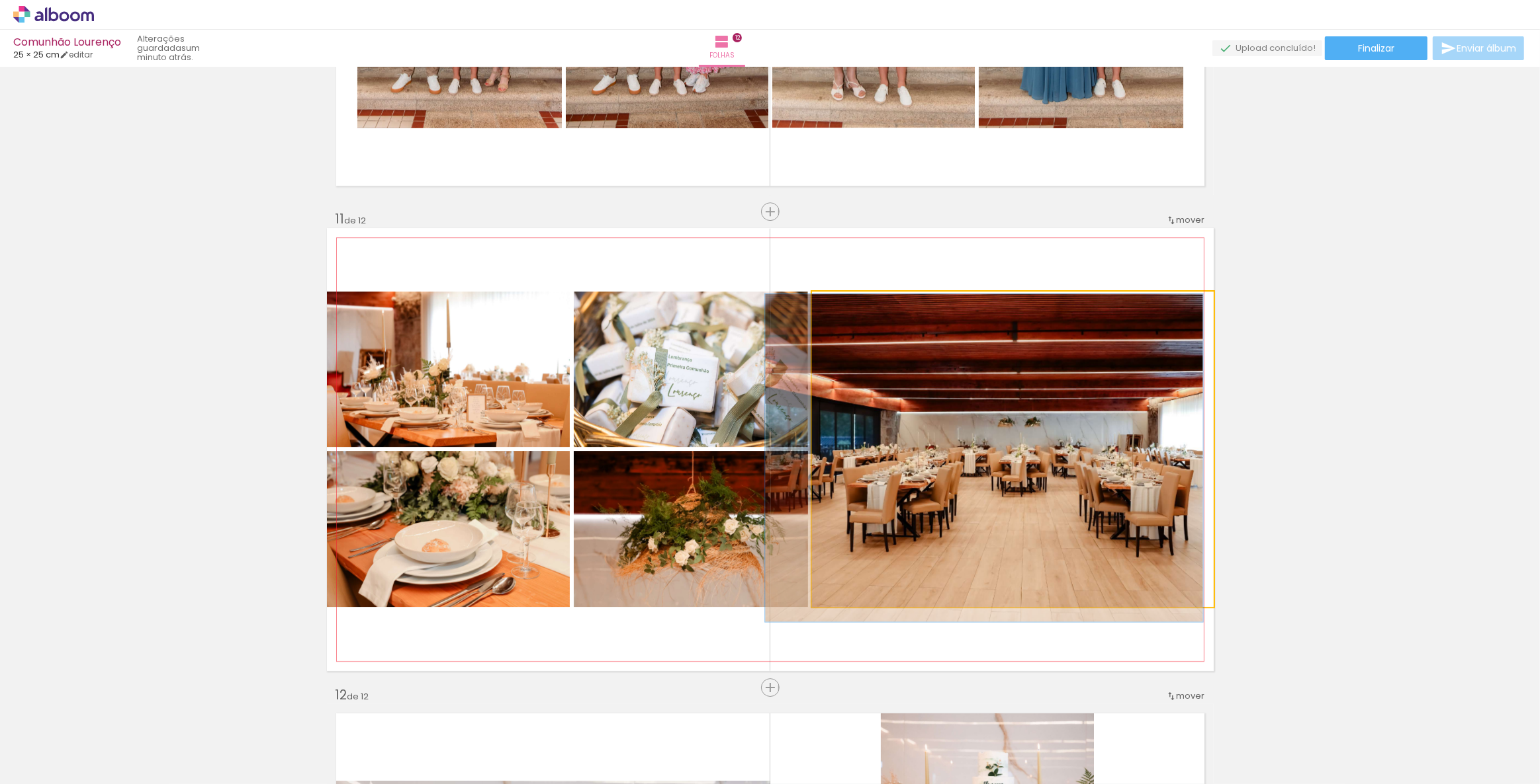
type paper-slider "104"
click at [839, 310] on div at bounding box center [845, 305] width 22 height 22
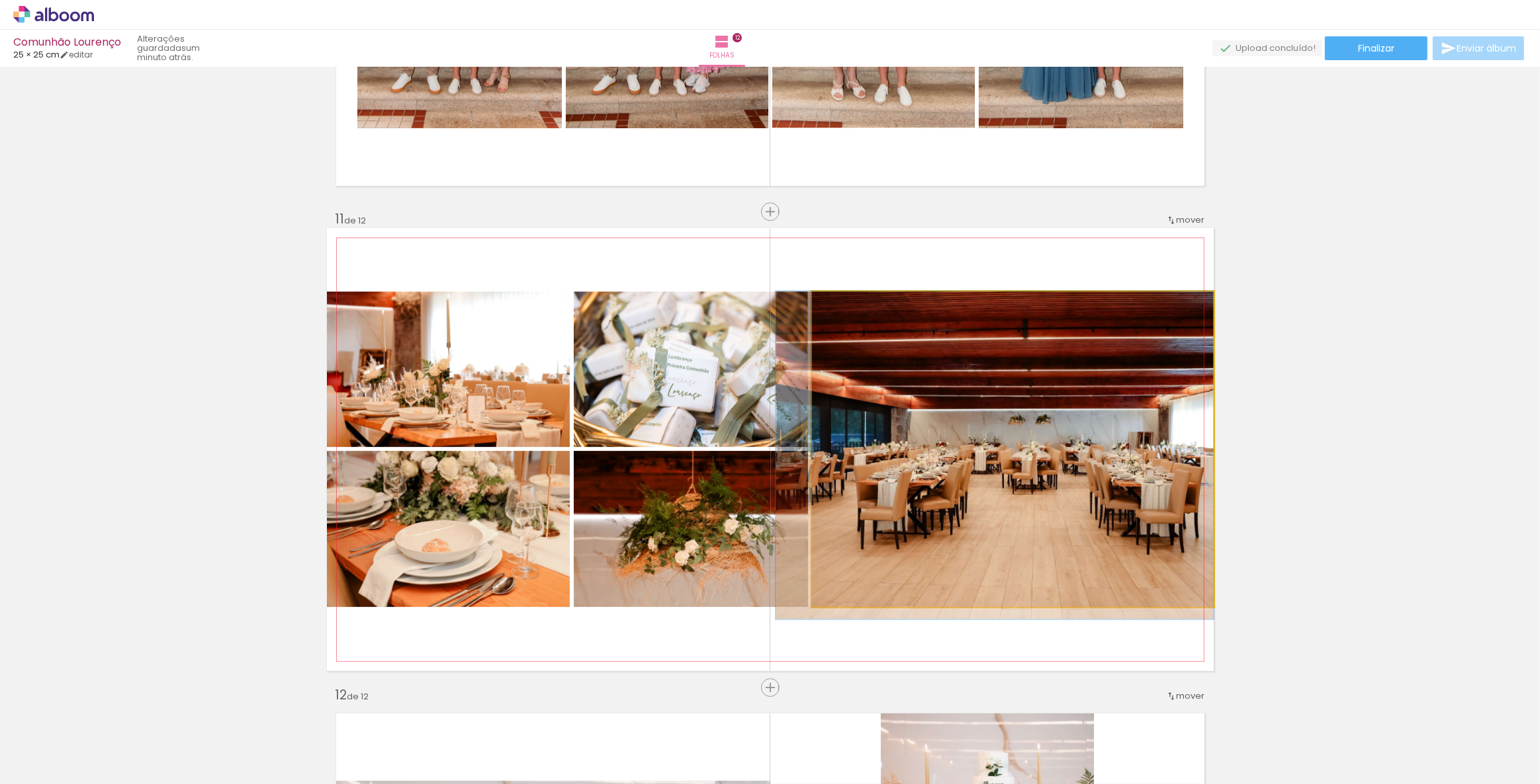
drag, startPoint x: 1007, startPoint y: 468, endPoint x: 995, endPoint y: 479, distance: 16.3
drag, startPoint x: 1056, startPoint y: 442, endPoint x: 1016, endPoint y: 441, distance: 40.0
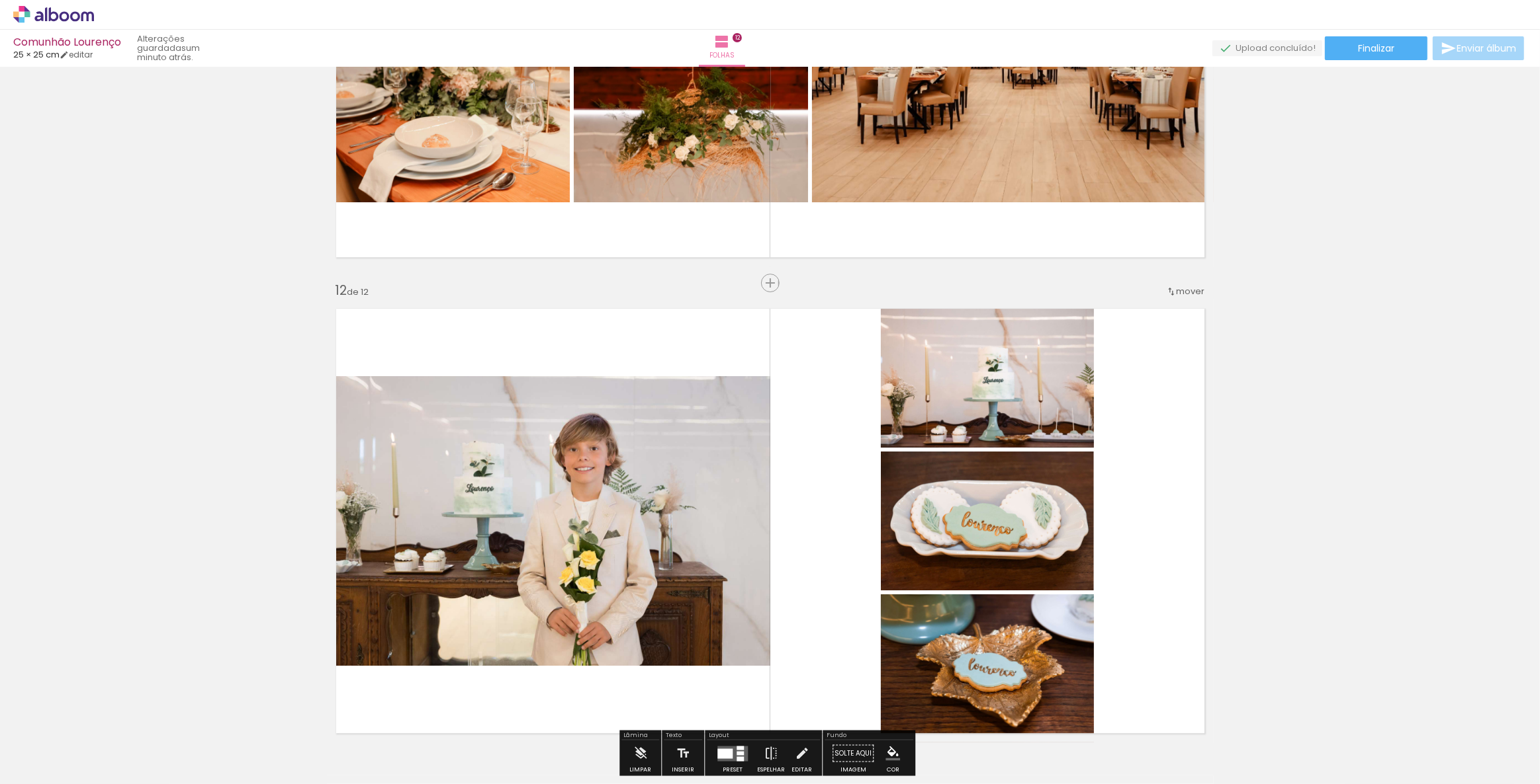
scroll to position [5239, 0]
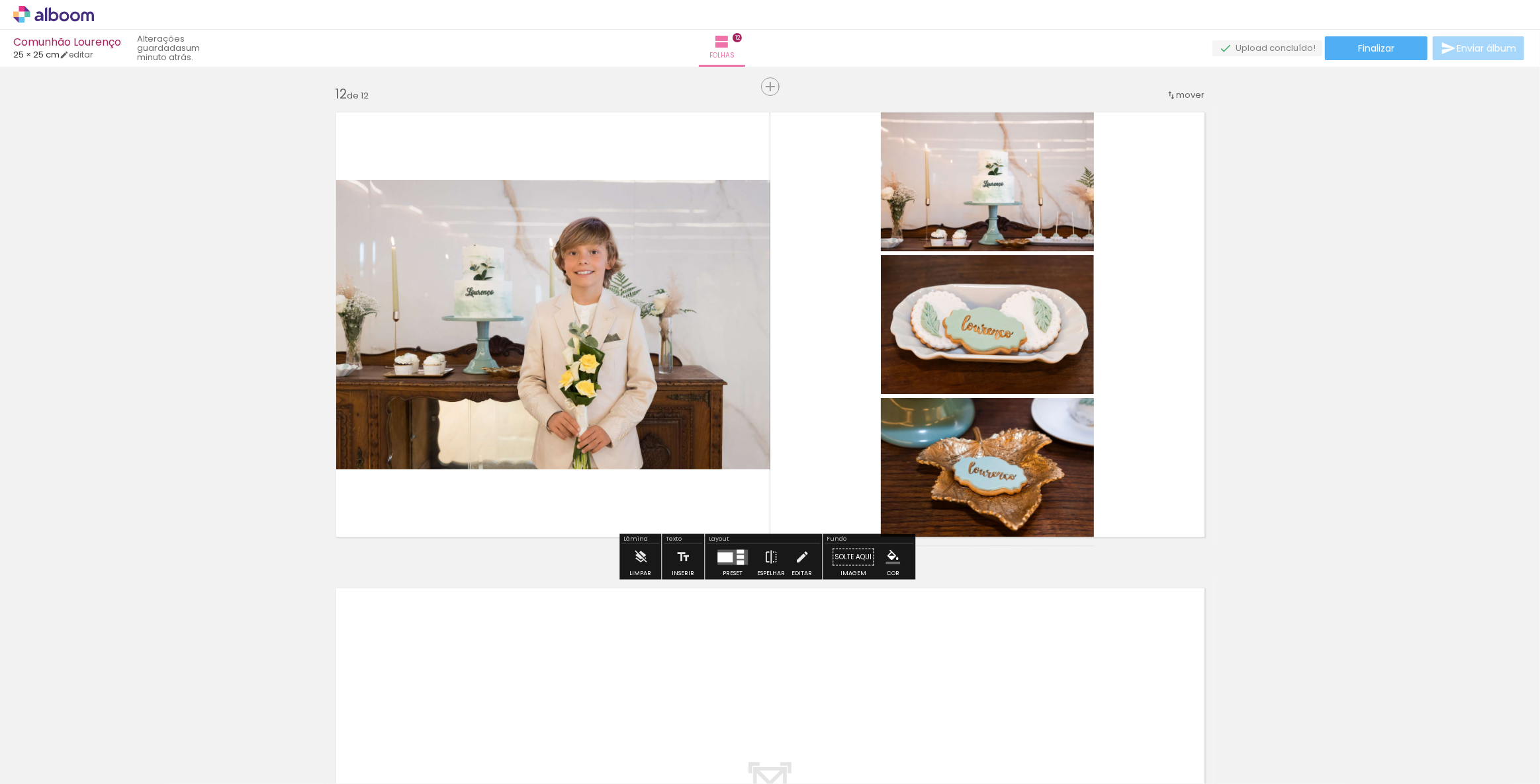
click at [736, 561] on div at bounding box center [740, 562] width 7 height 4
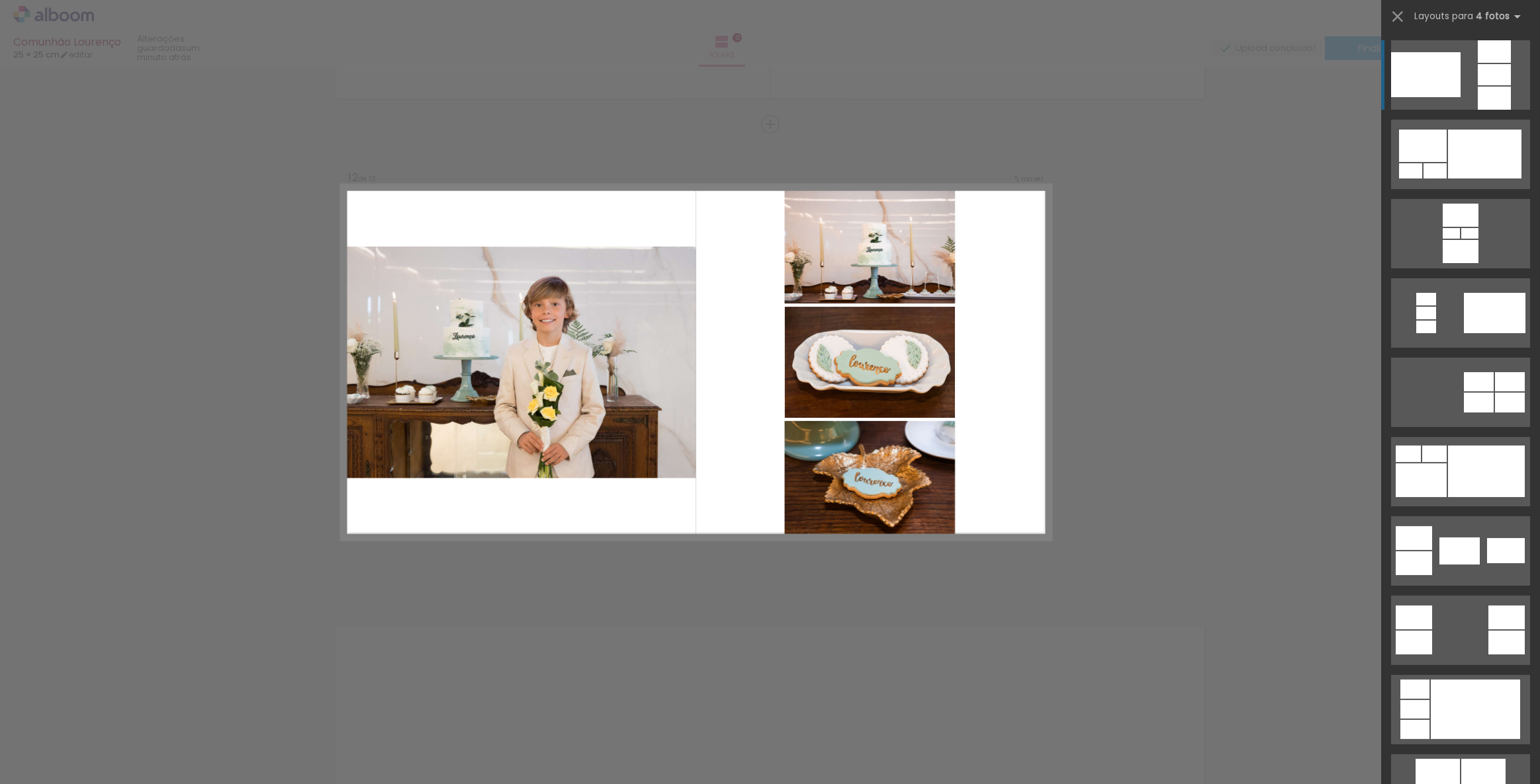
scroll to position [5179, 0]
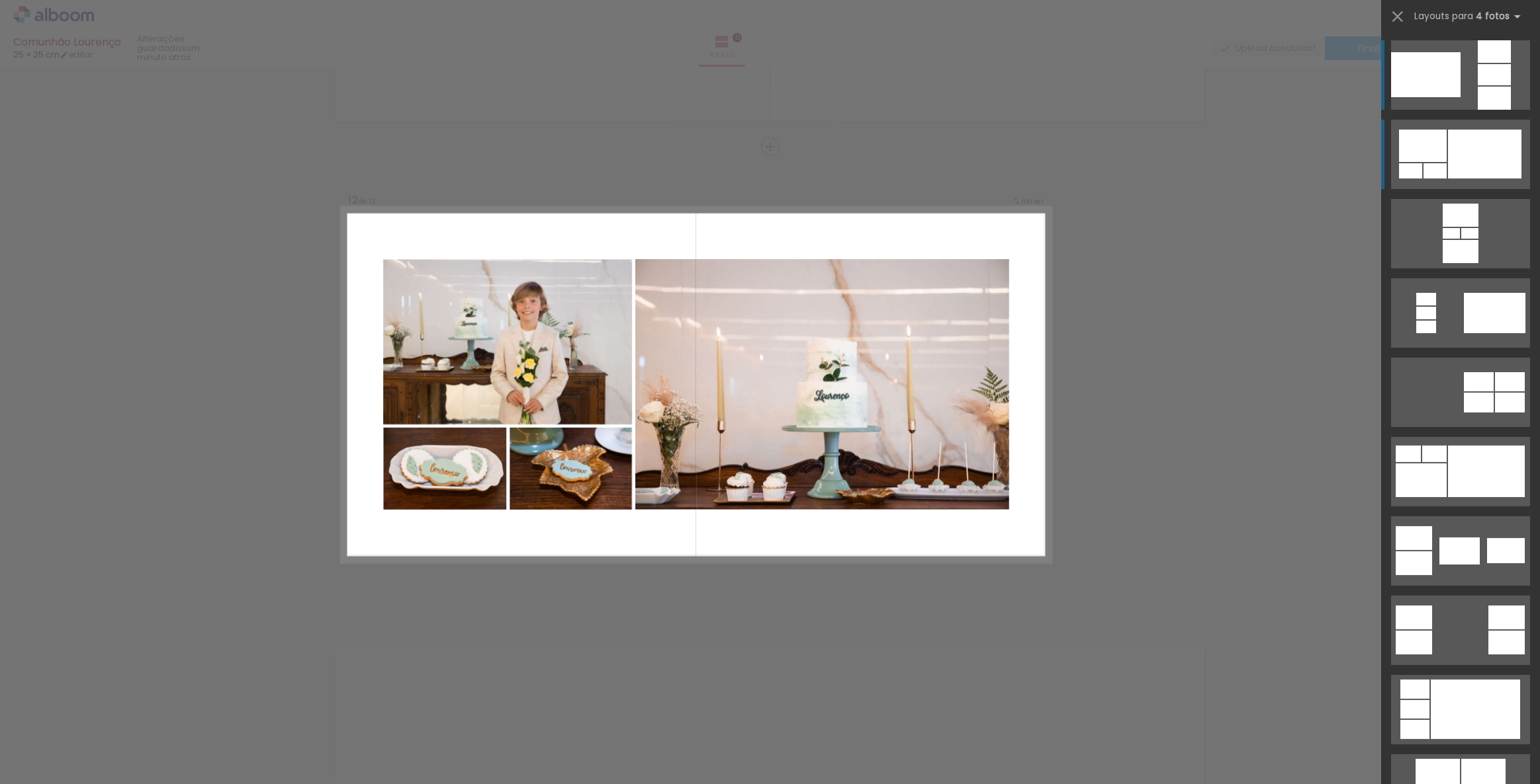
click at [1487, 148] on div at bounding box center [1484, 154] width 74 height 49
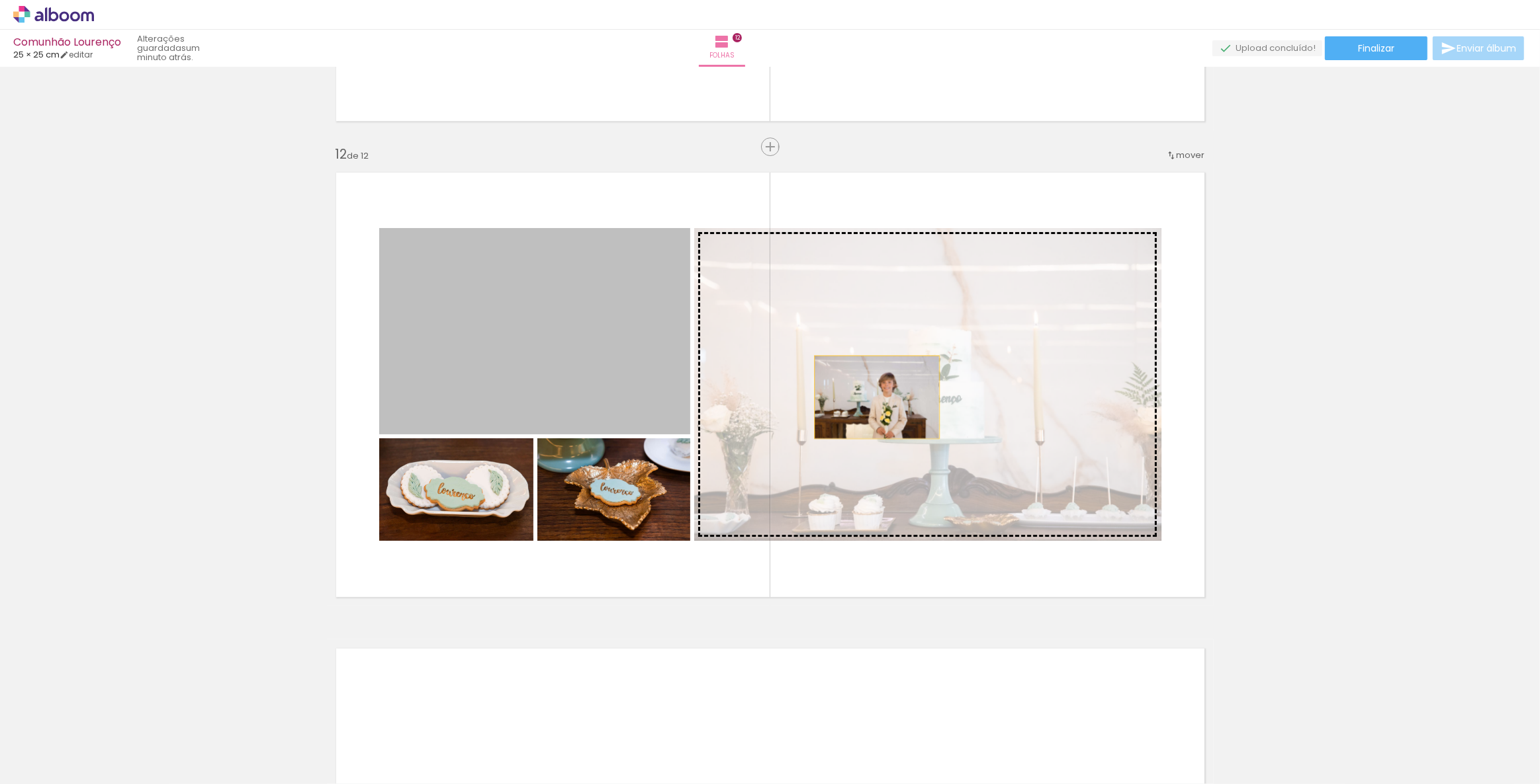
drag, startPoint x: 545, startPoint y: 356, endPoint x: 872, endPoint y: 396, distance: 329.4
click at [0, 0] on slot at bounding box center [0, 0] width 0 height 0
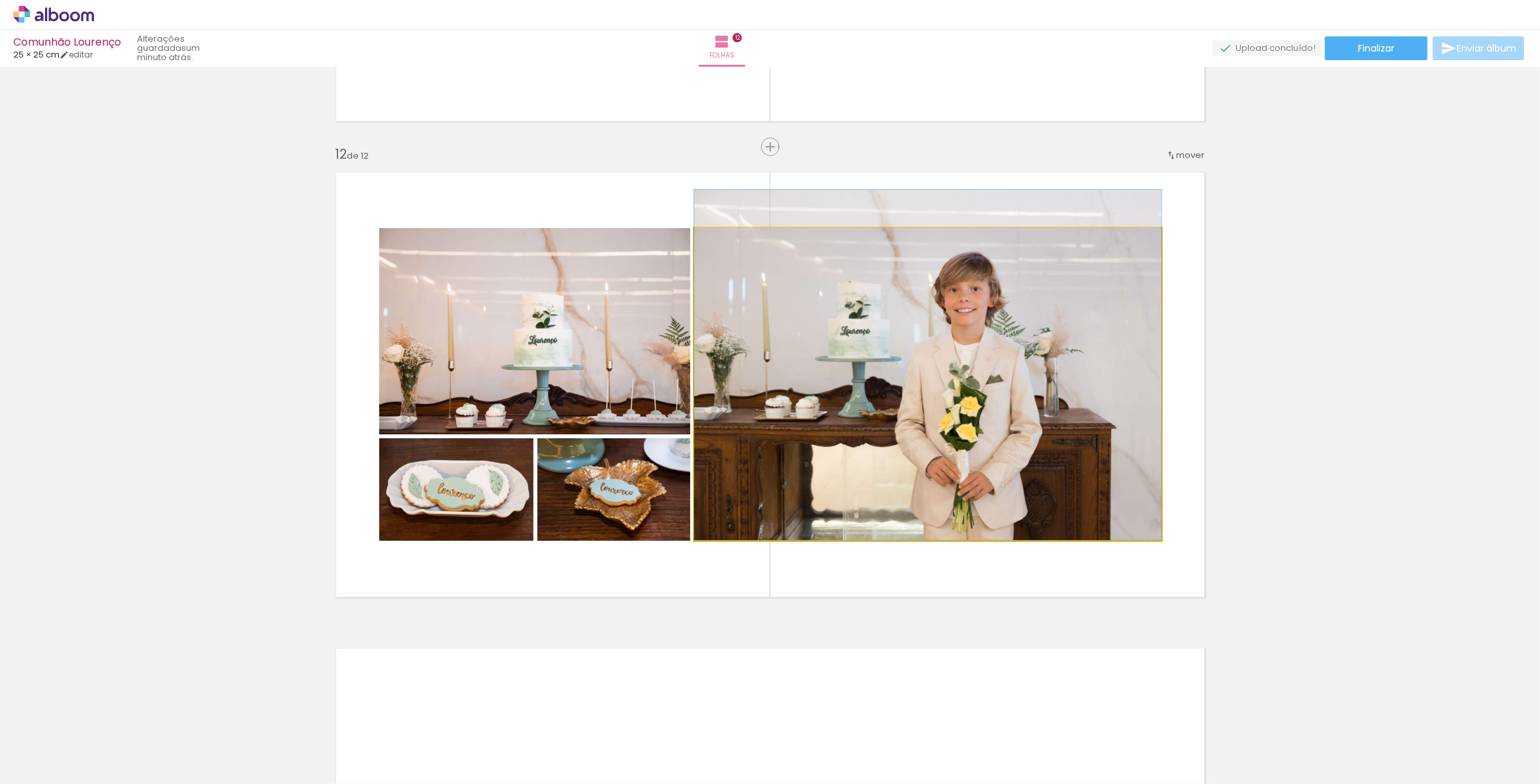
drag, startPoint x: 900, startPoint y: 425, endPoint x: 918, endPoint y: 402, distance: 29.2
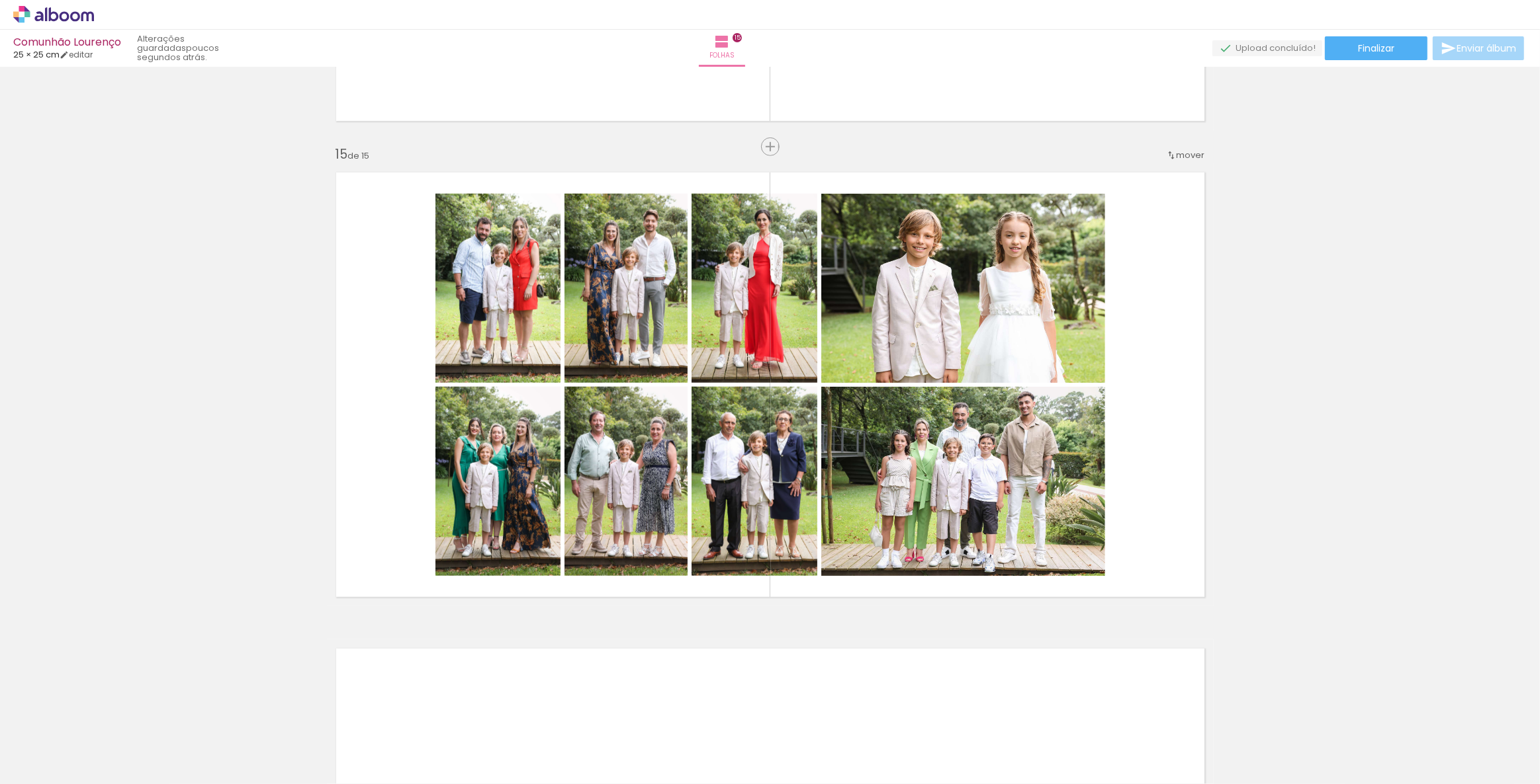
scroll to position [0, 4416]
